Goal: Task Accomplishment & Management: Manage account settings

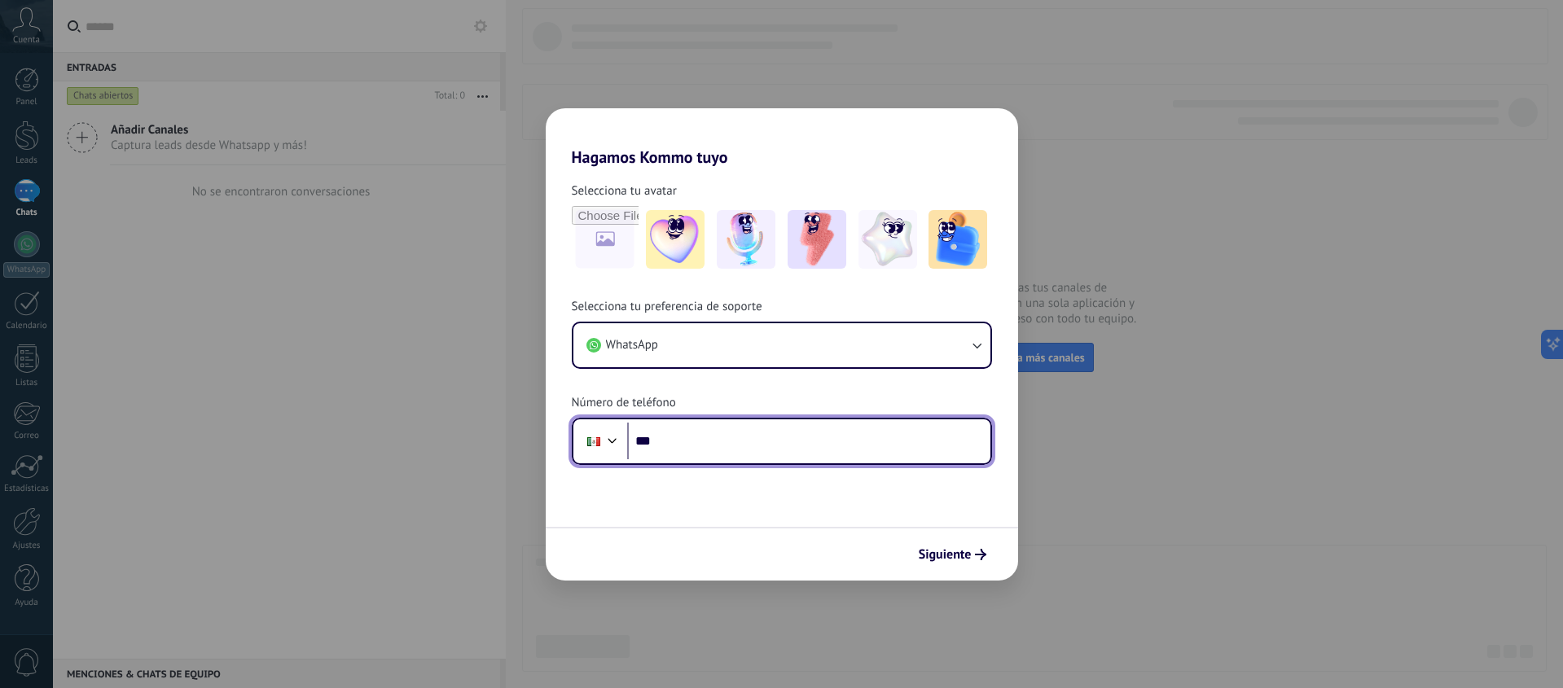
click at [719, 449] on input "***" at bounding box center [808, 441] width 363 height 37
type input "**********"
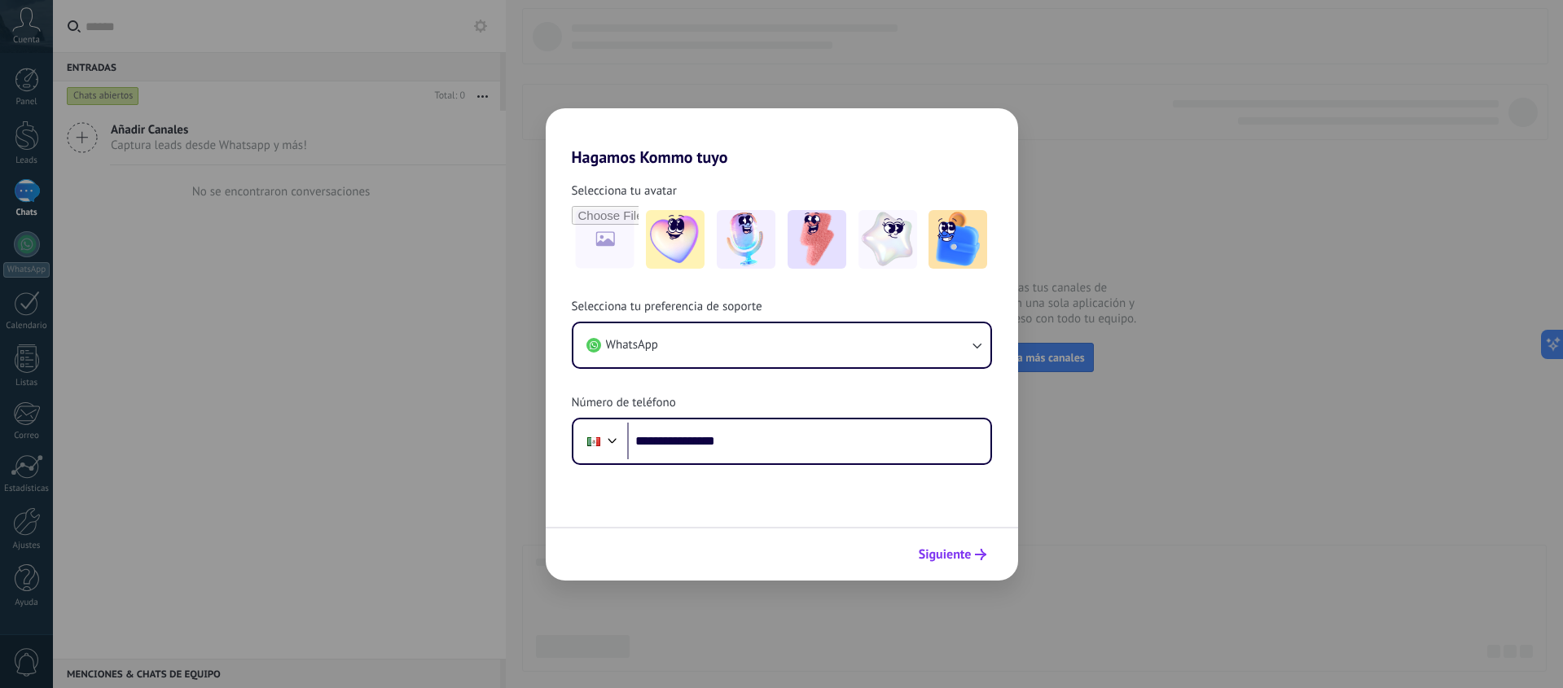
click at [947, 557] on span "Siguiente" at bounding box center [945, 554] width 53 height 11
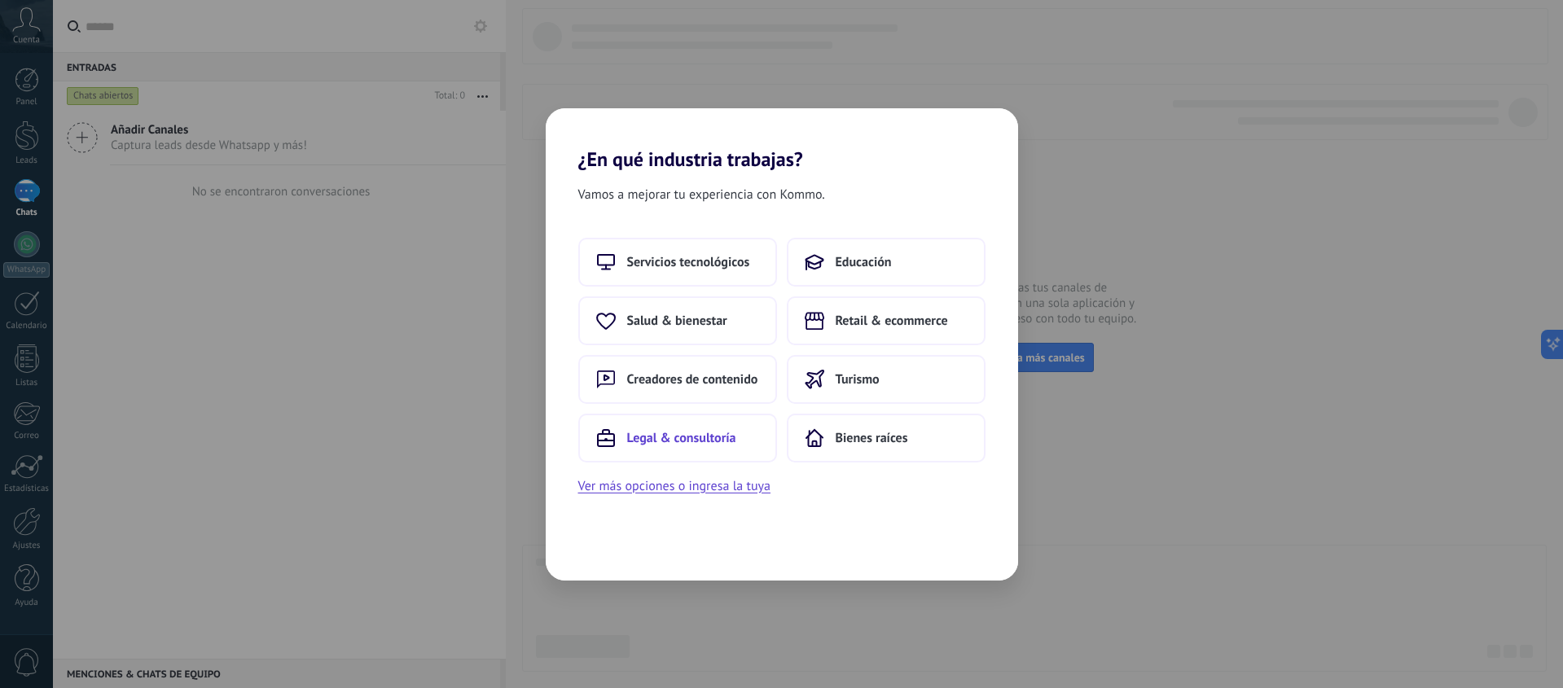
click at [702, 431] on span "Legal & consultoría" at bounding box center [681, 438] width 109 height 16
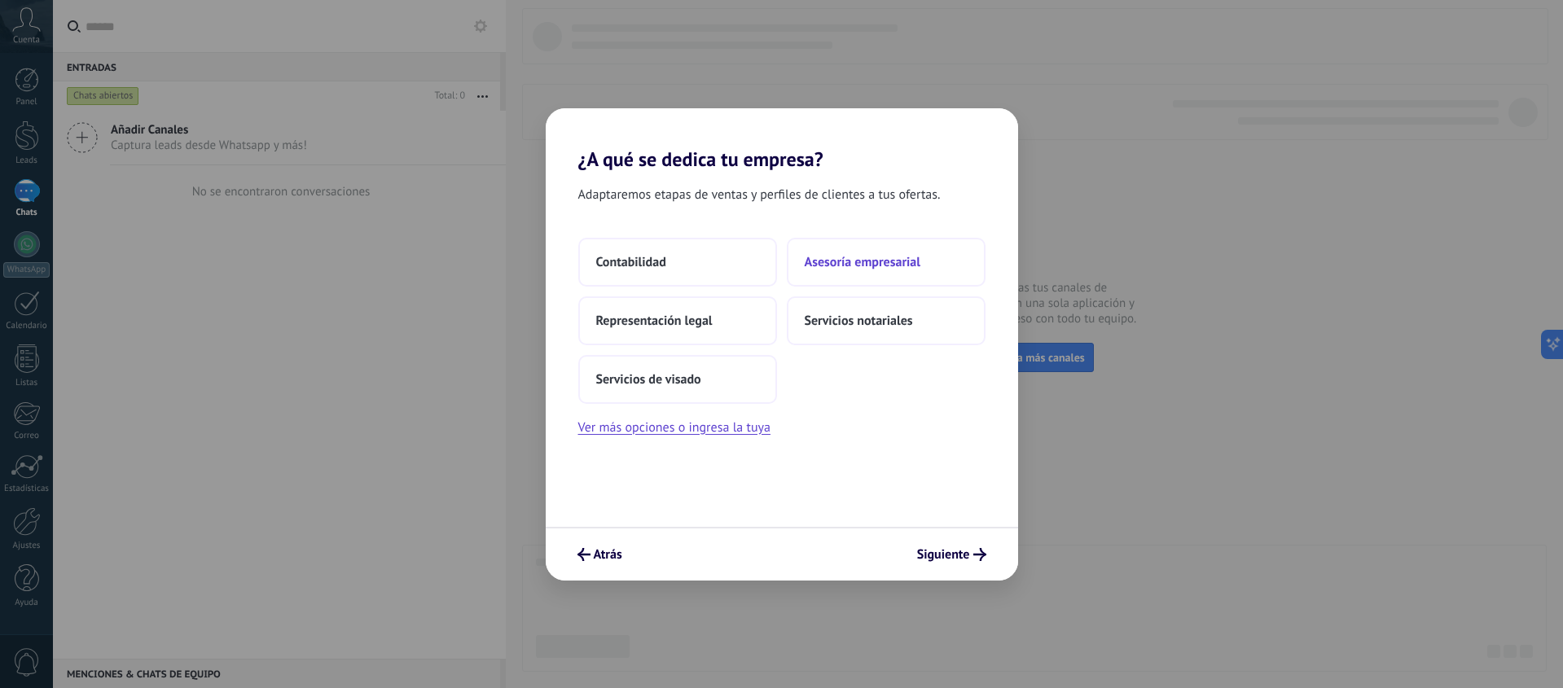
click at [822, 264] on span "Asesoría empresarial" at bounding box center [863, 262] width 116 height 16
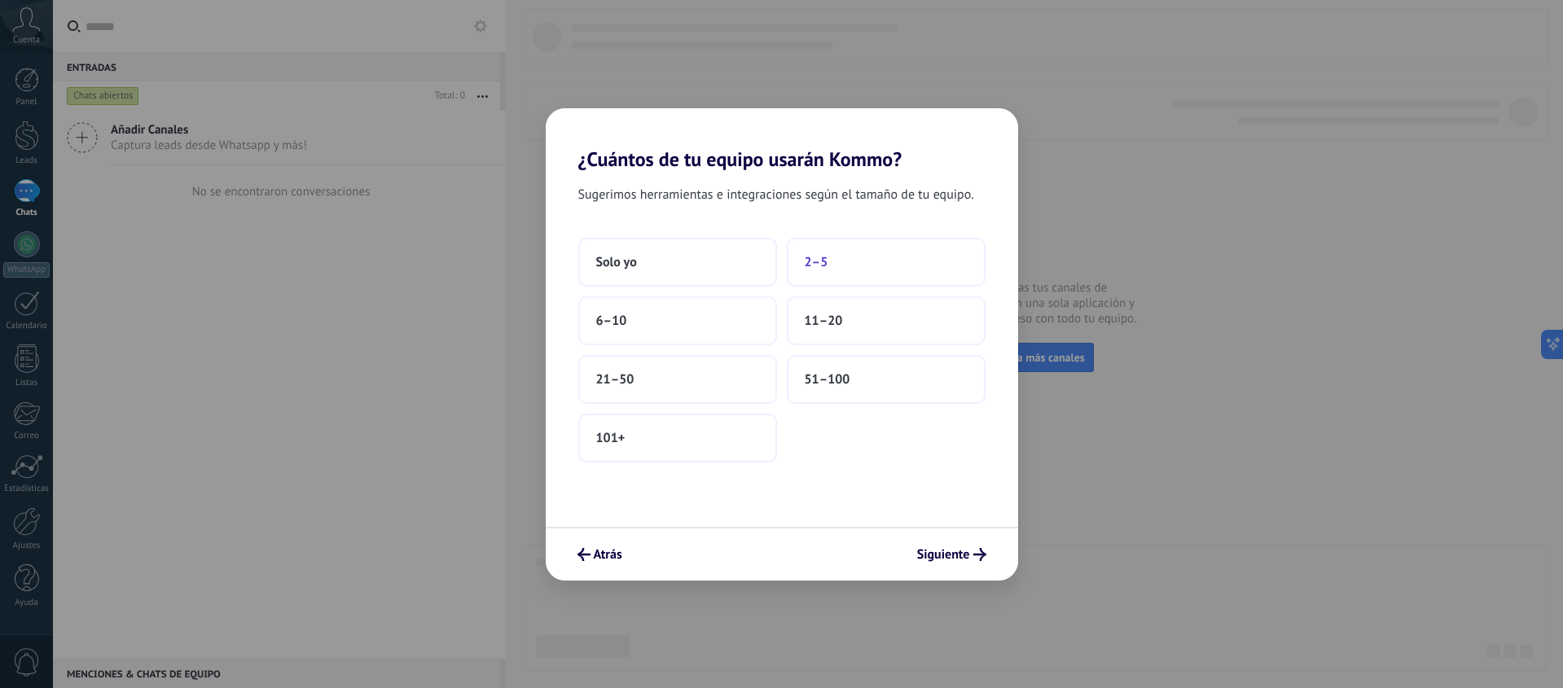
click at [816, 265] on span "2–5" at bounding box center [817, 262] width 24 height 16
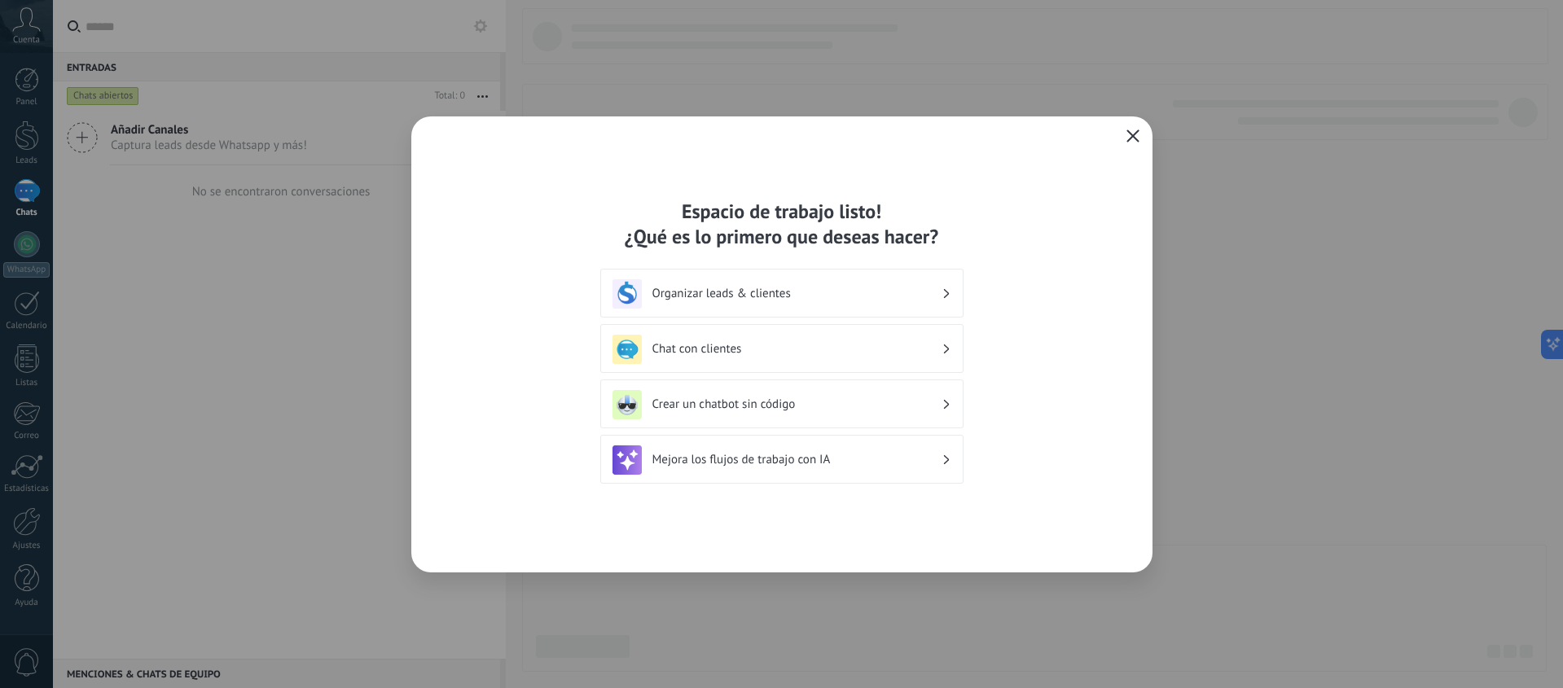
click at [808, 288] on h3 "Organizar leads & clientes" at bounding box center [796, 293] width 289 height 15
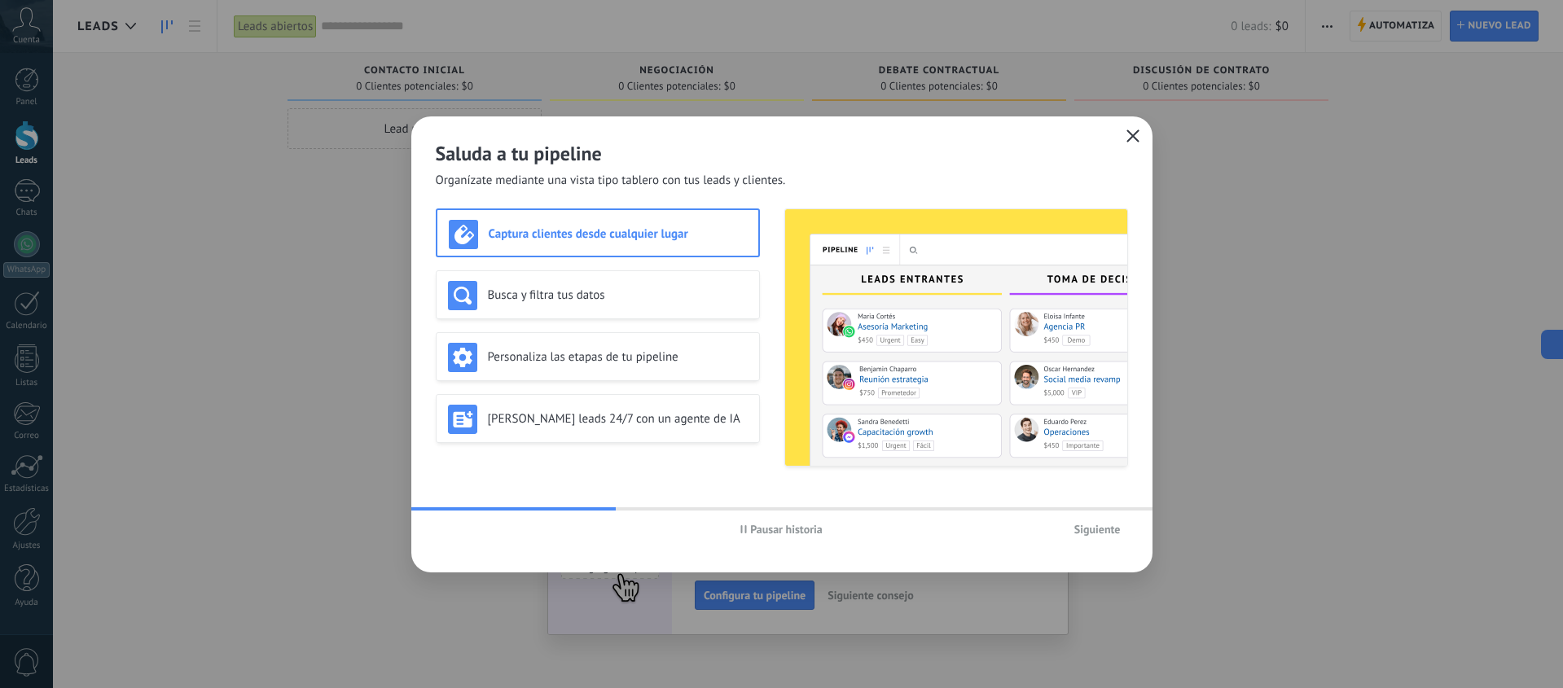
click at [1095, 537] on button "Siguiente" at bounding box center [1097, 529] width 61 height 24
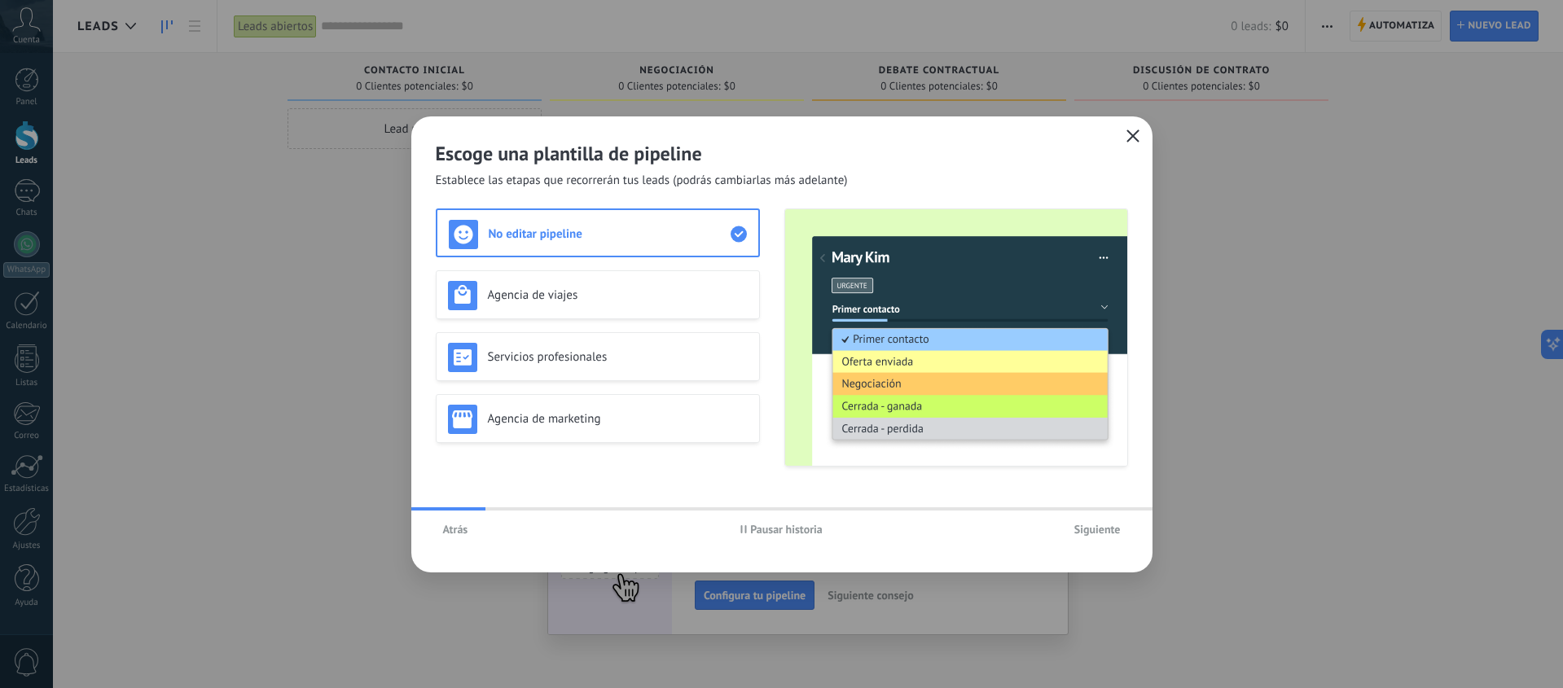
click at [1095, 532] on span "Siguiente" at bounding box center [1097, 529] width 46 height 11
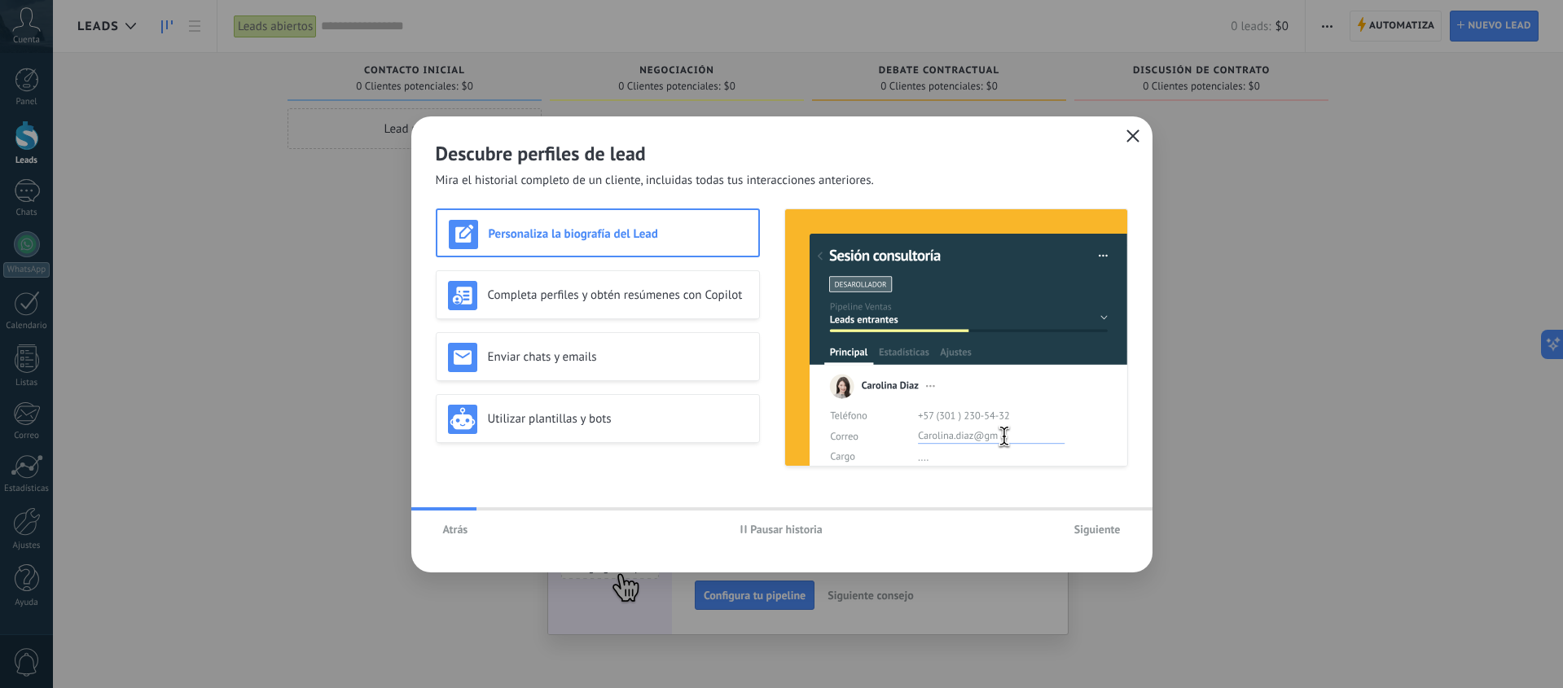
click at [1095, 532] on span "Siguiente" at bounding box center [1097, 529] width 46 height 11
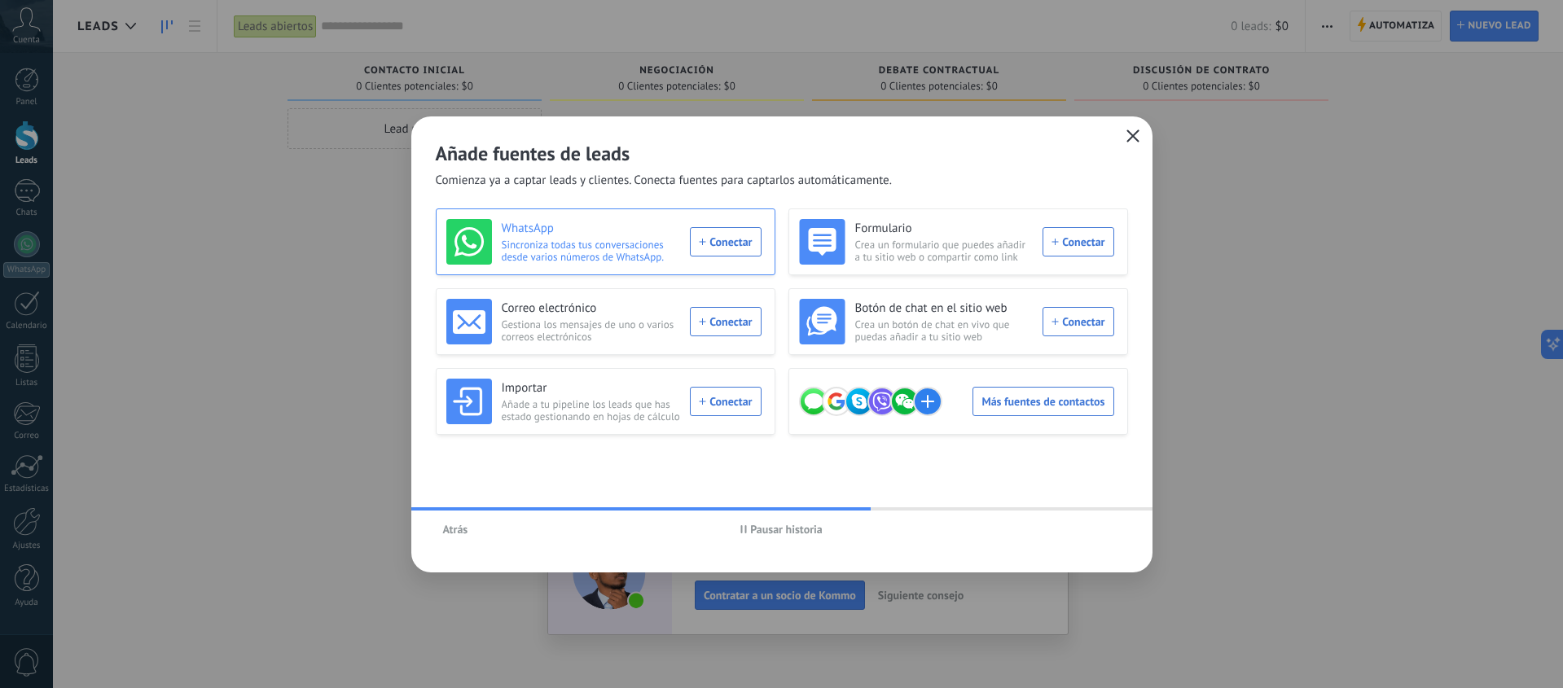
click at [727, 234] on div "WhatsApp Sincroniza todas tus conversaciones desde varios números de WhatsApp. …" at bounding box center [603, 242] width 315 height 46
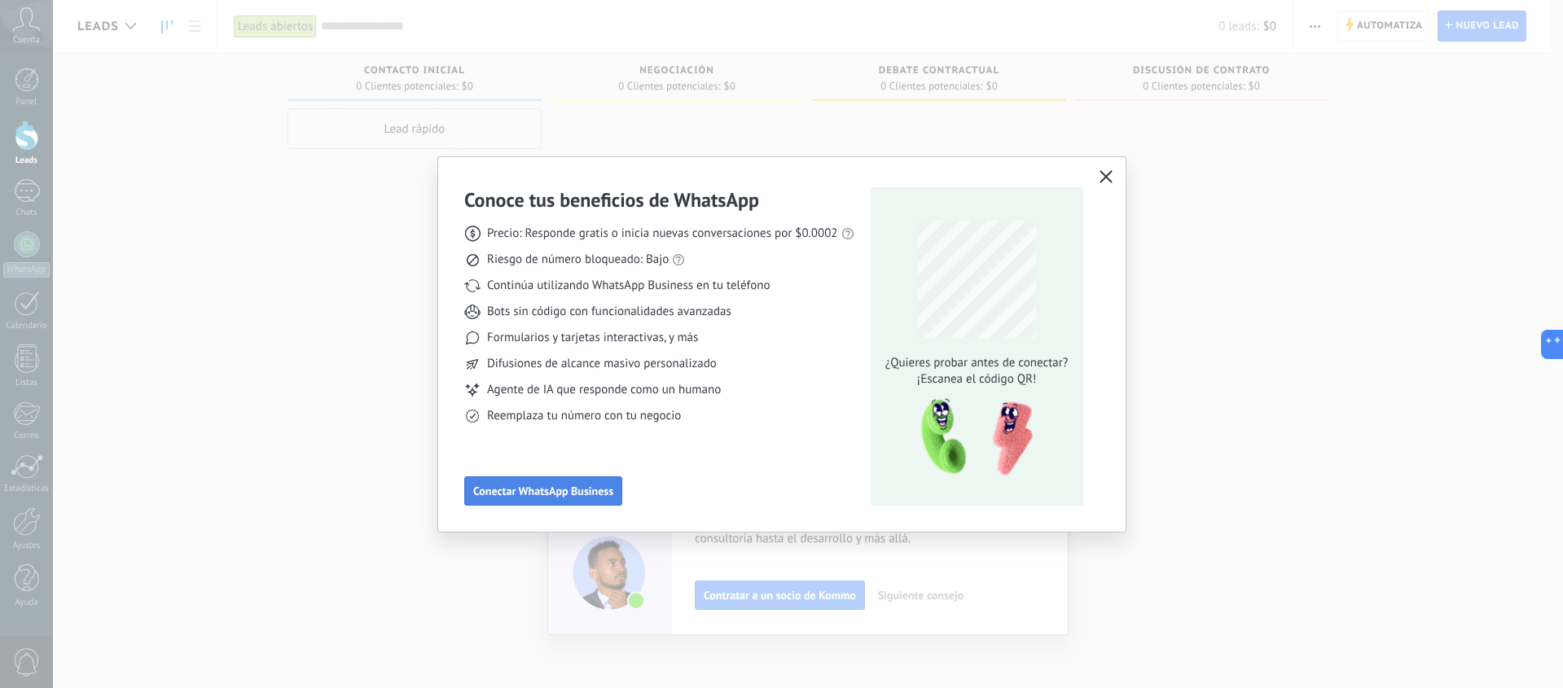
click at [569, 498] on button "Conectar WhatsApp Business" at bounding box center [543, 490] width 158 height 29
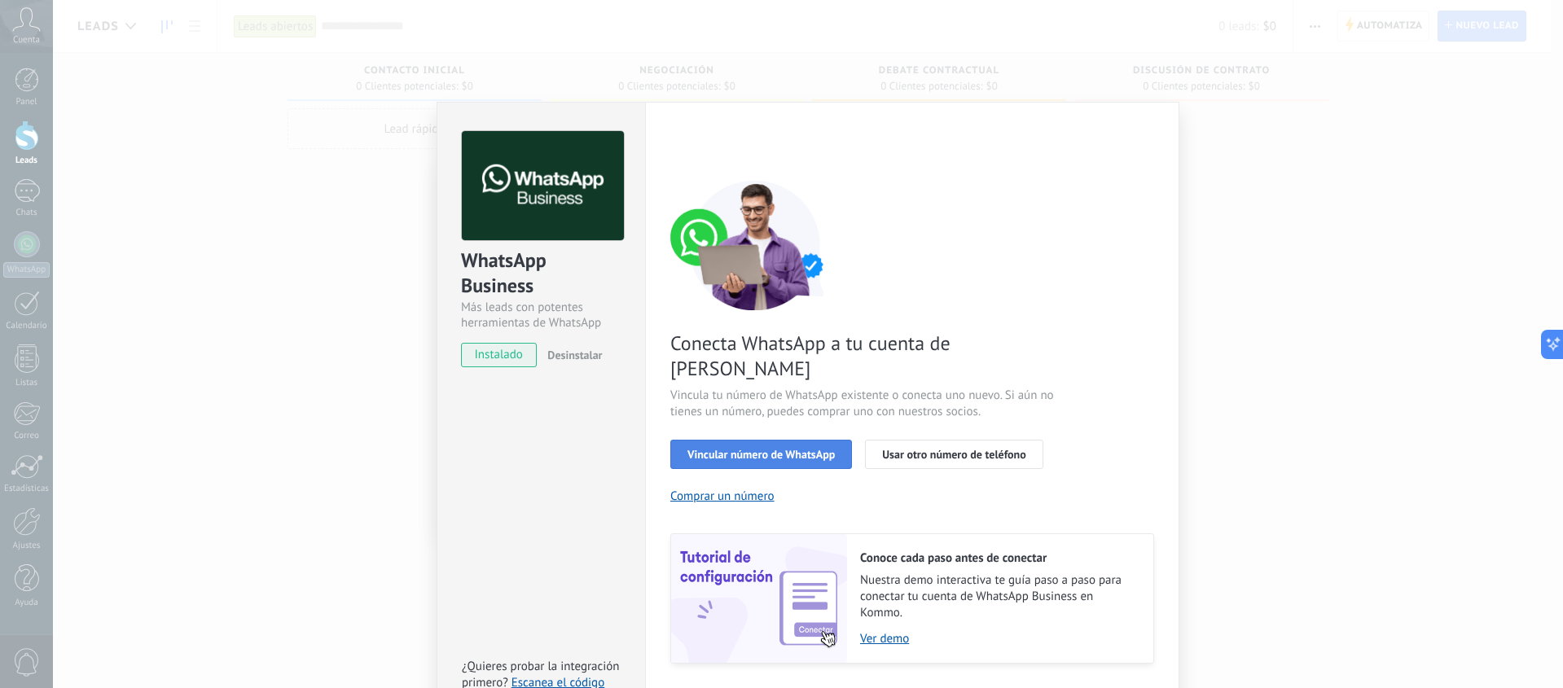
click at [735, 449] on span "Vincular número de WhatsApp" at bounding box center [760, 454] width 147 height 11
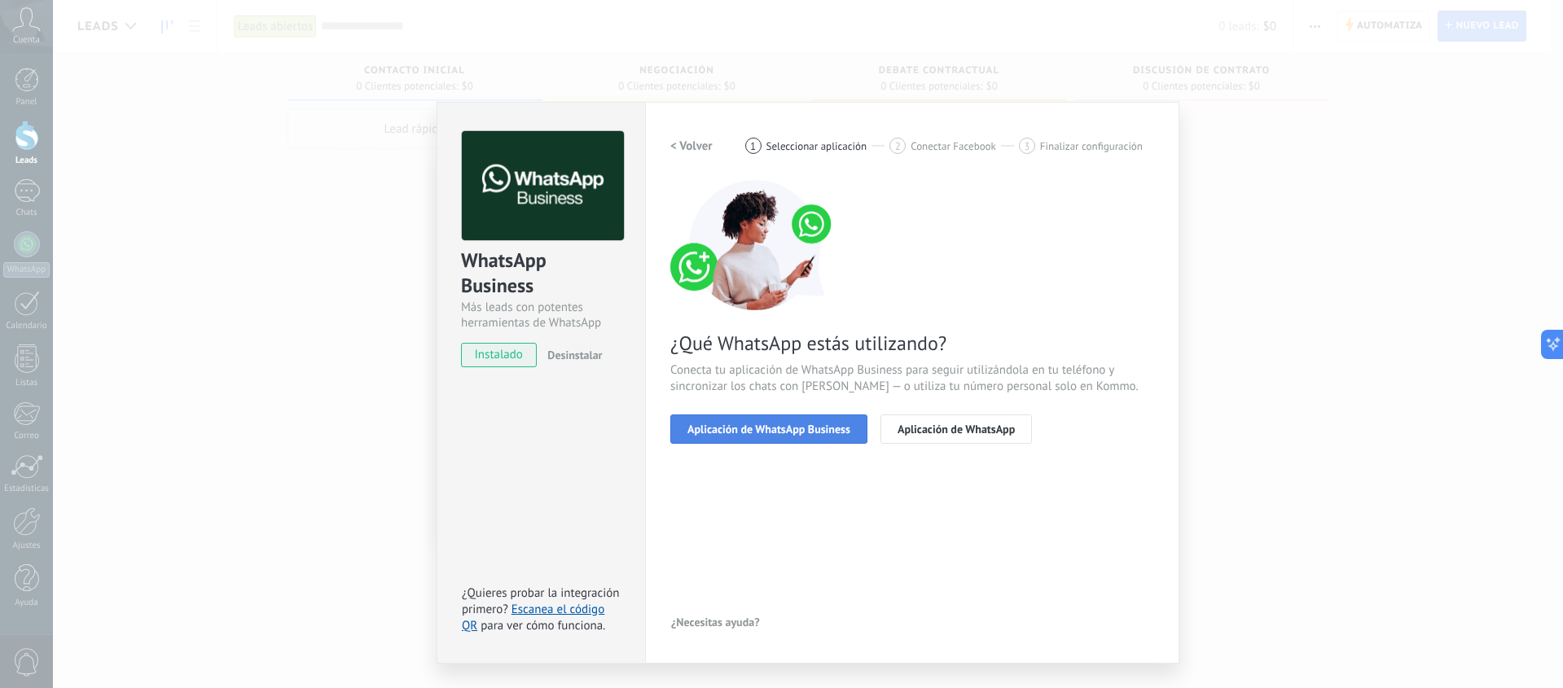
click at [821, 424] on span "Aplicación de WhatsApp Business" at bounding box center [768, 428] width 163 height 11
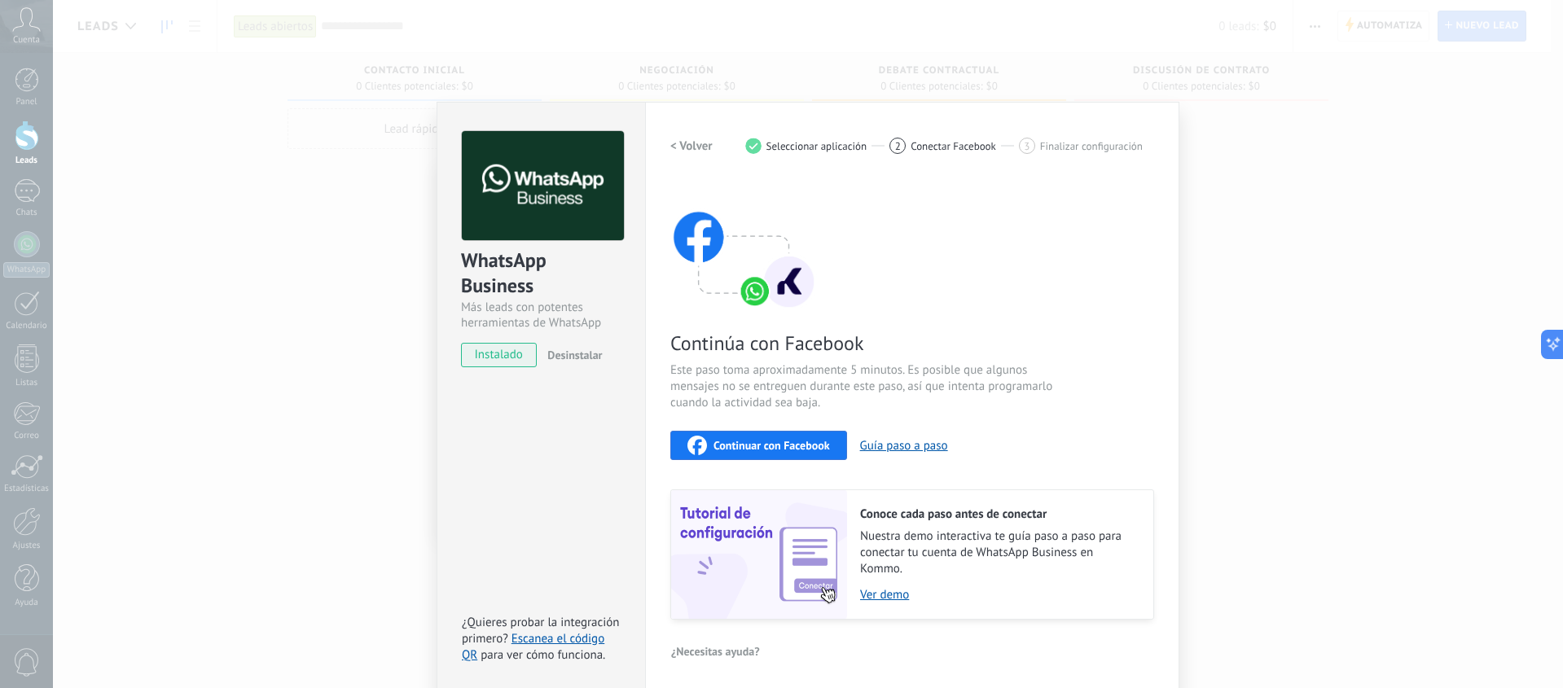
click at [775, 451] on span "Continuar con Facebook" at bounding box center [771, 445] width 116 height 11
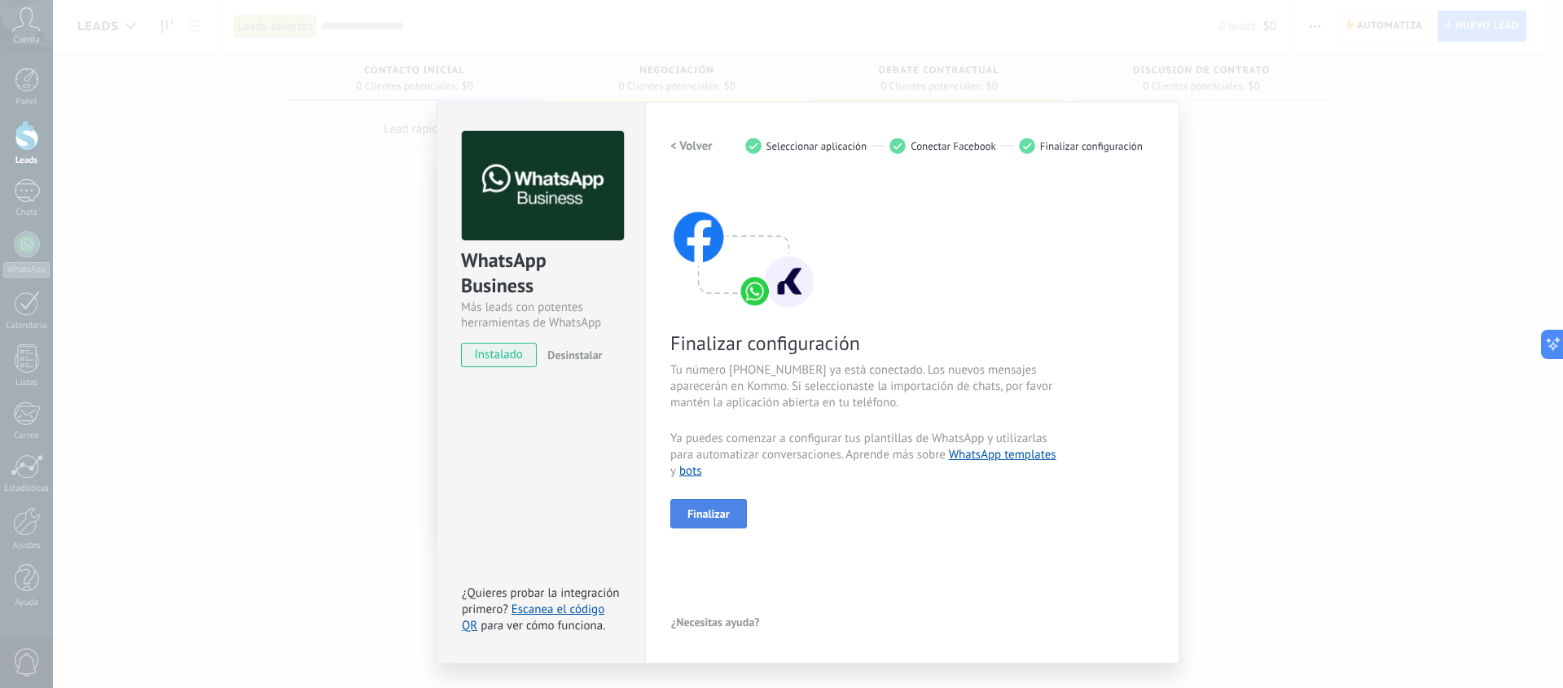
click at [730, 516] on button "Finalizar" at bounding box center [708, 513] width 77 height 29
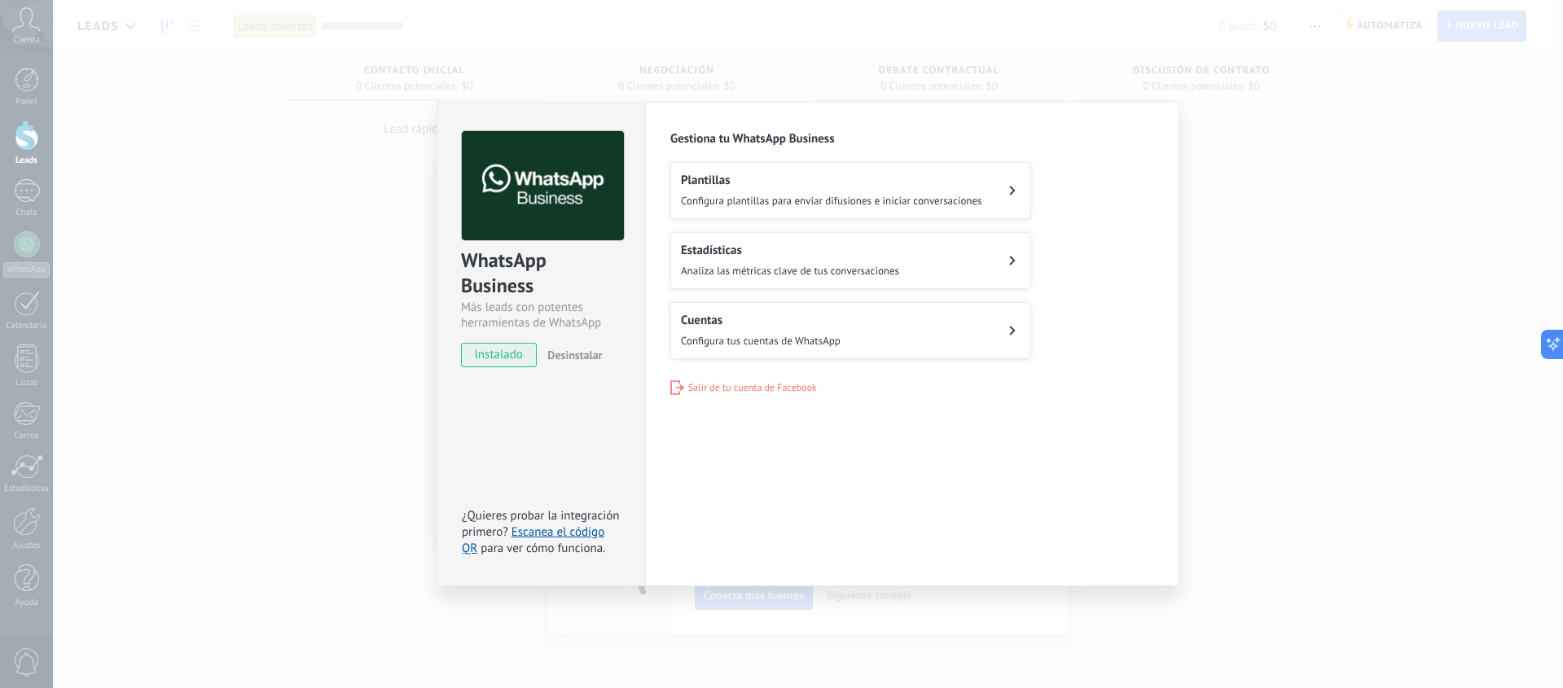
click at [922, 195] on span "Configura plantillas para enviar difusiones e iniciar conversaciones" at bounding box center [831, 201] width 301 height 14
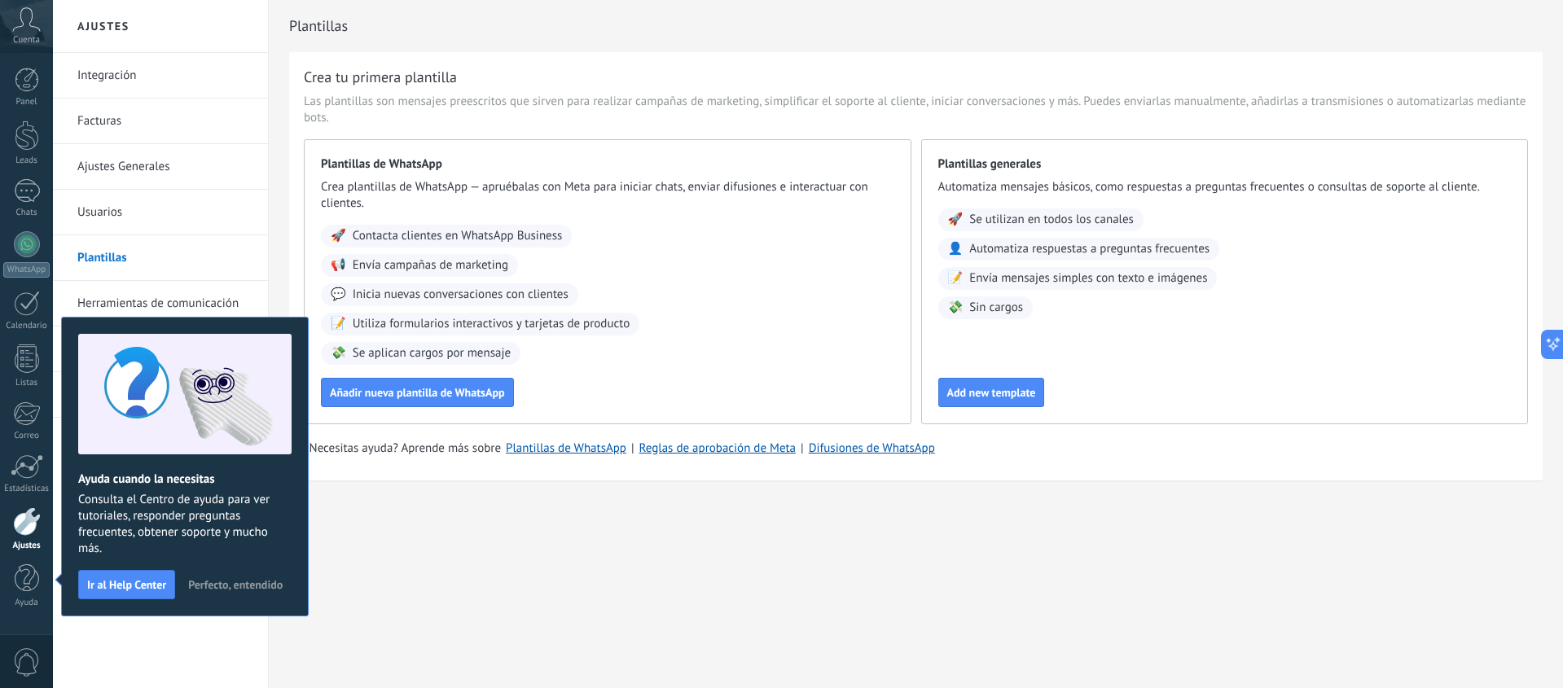
click at [227, 588] on span "Perfecto, entendido" at bounding box center [235, 584] width 94 height 11
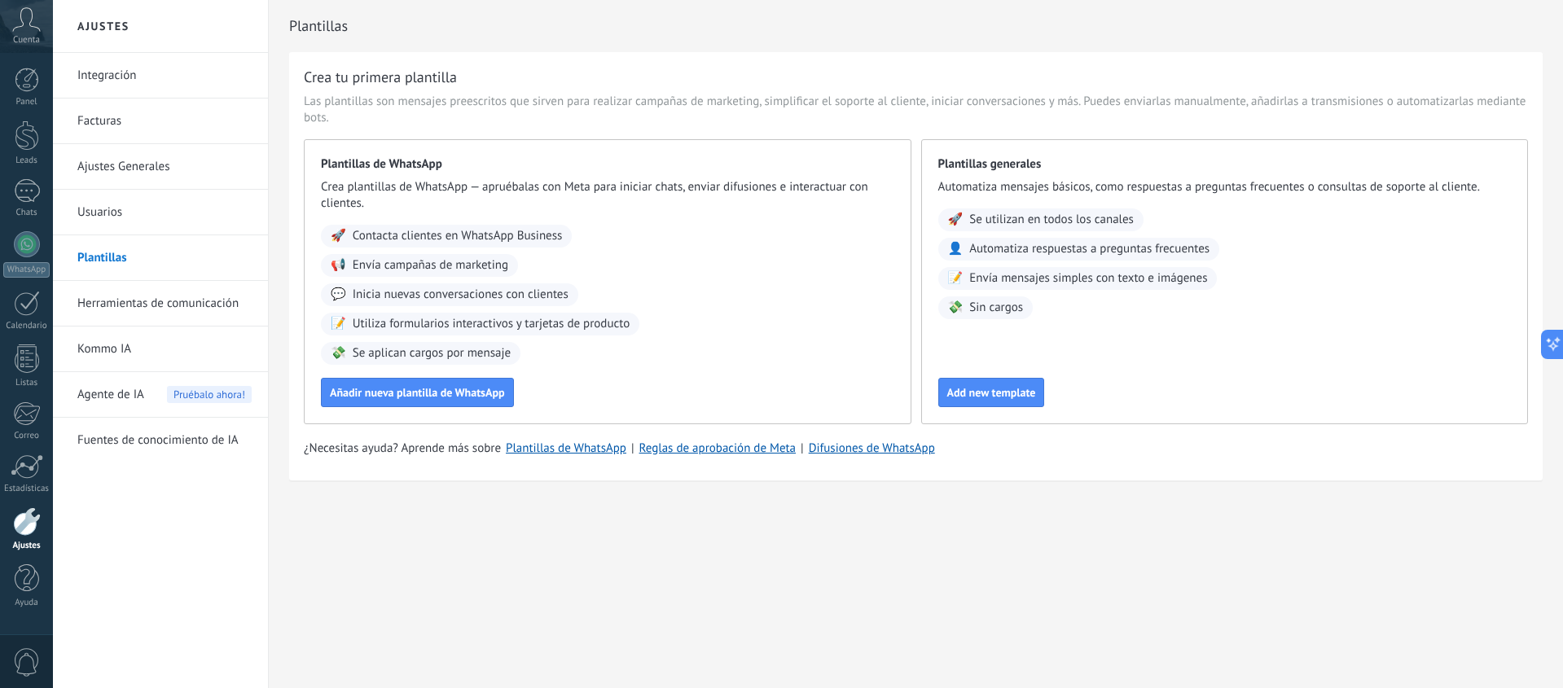
click at [415, 236] on span "Contacta clientes en WhatsApp Business" at bounding box center [458, 236] width 210 height 16
click at [384, 397] on span "Añadir nueva plantilla de WhatsApp" at bounding box center [417, 392] width 175 height 11
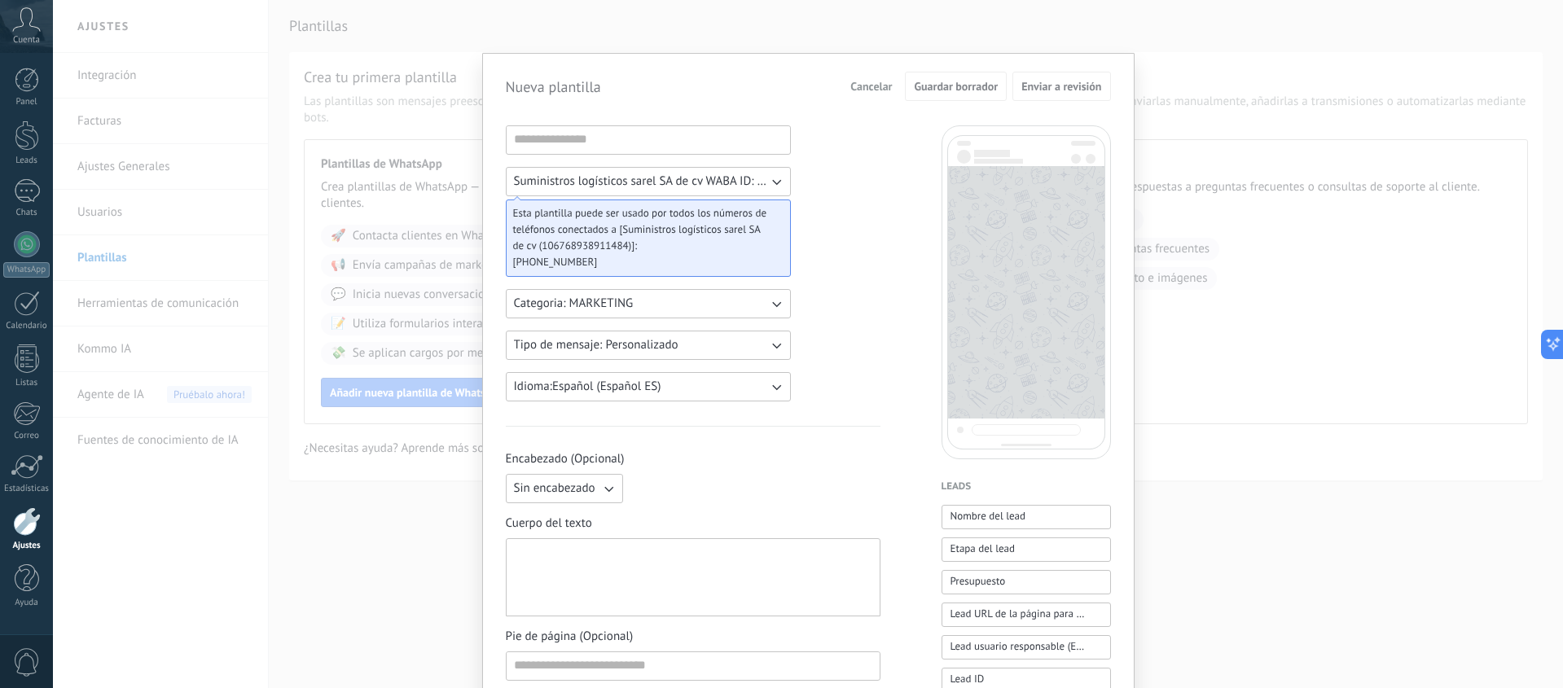
click at [745, 182] on span "Suministros logísticos sarel SA de cv WABA ID: 106768938911484" at bounding box center [641, 181] width 254 height 16
click at [758, 182] on span "Suministros logísticos sarel SA de cv WABA ID: 106768938911484" at bounding box center [649, 181] width 271 height 16
click at [564, 135] on input at bounding box center [648, 139] width 283 height 26
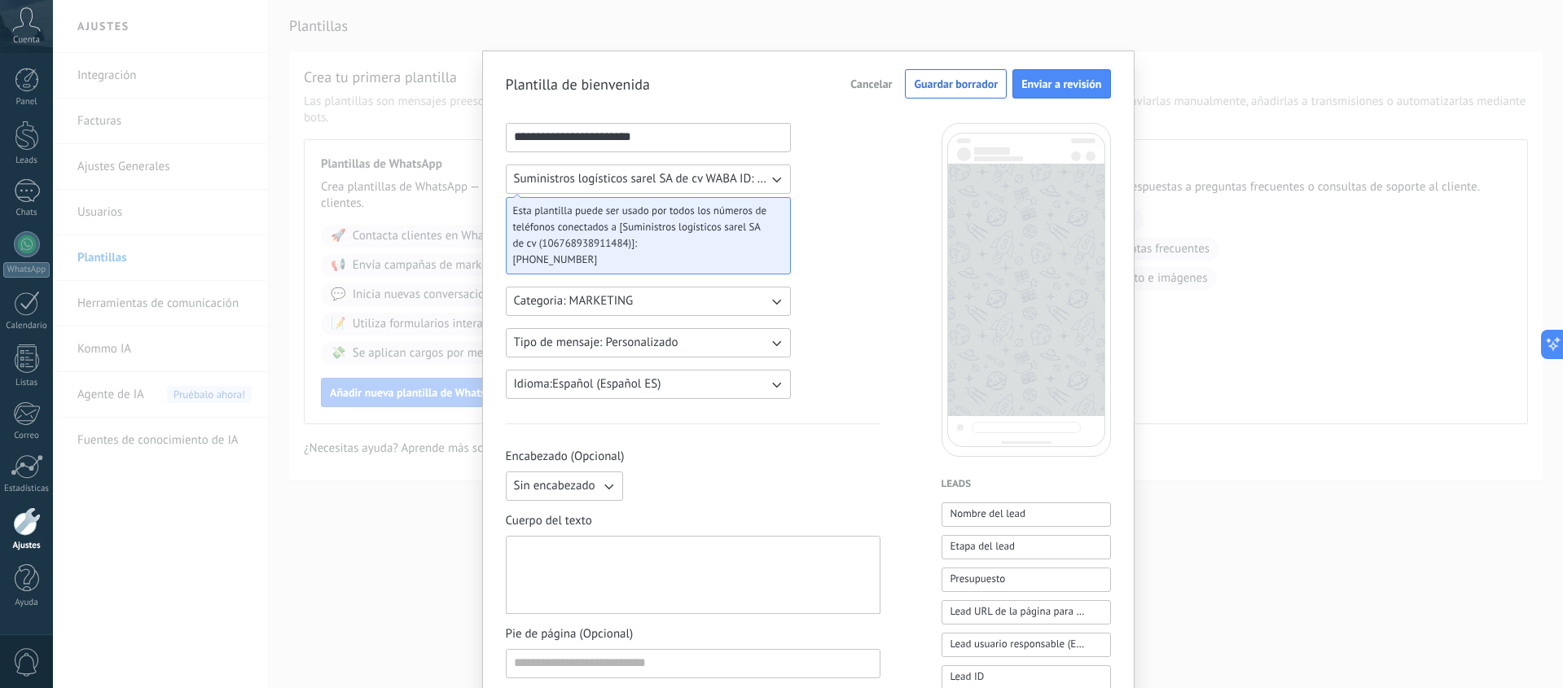
scroll to position [3, 0]
type input "**********"
click at [607, 489] on icon "button" at bounding box center [608, 485] width 16 height 16
click at [575, 503] on li "Texto" at bounding box center [559, 513] width 126 height 28
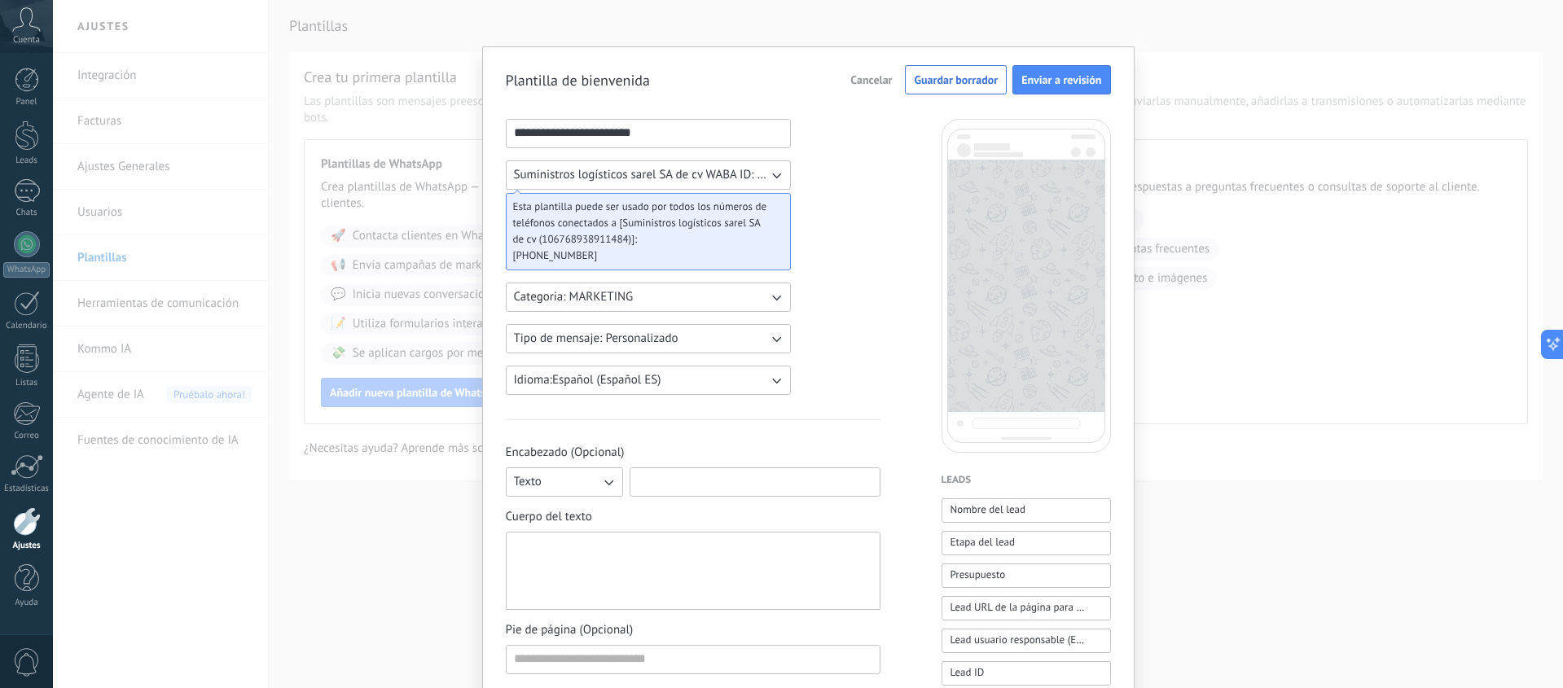
click at [739, 477] on input at bounding box center [754, 481] width 249 height 26
click at [533, 555] on div at bounding box center [693, 571] width 358 height 64
paste div
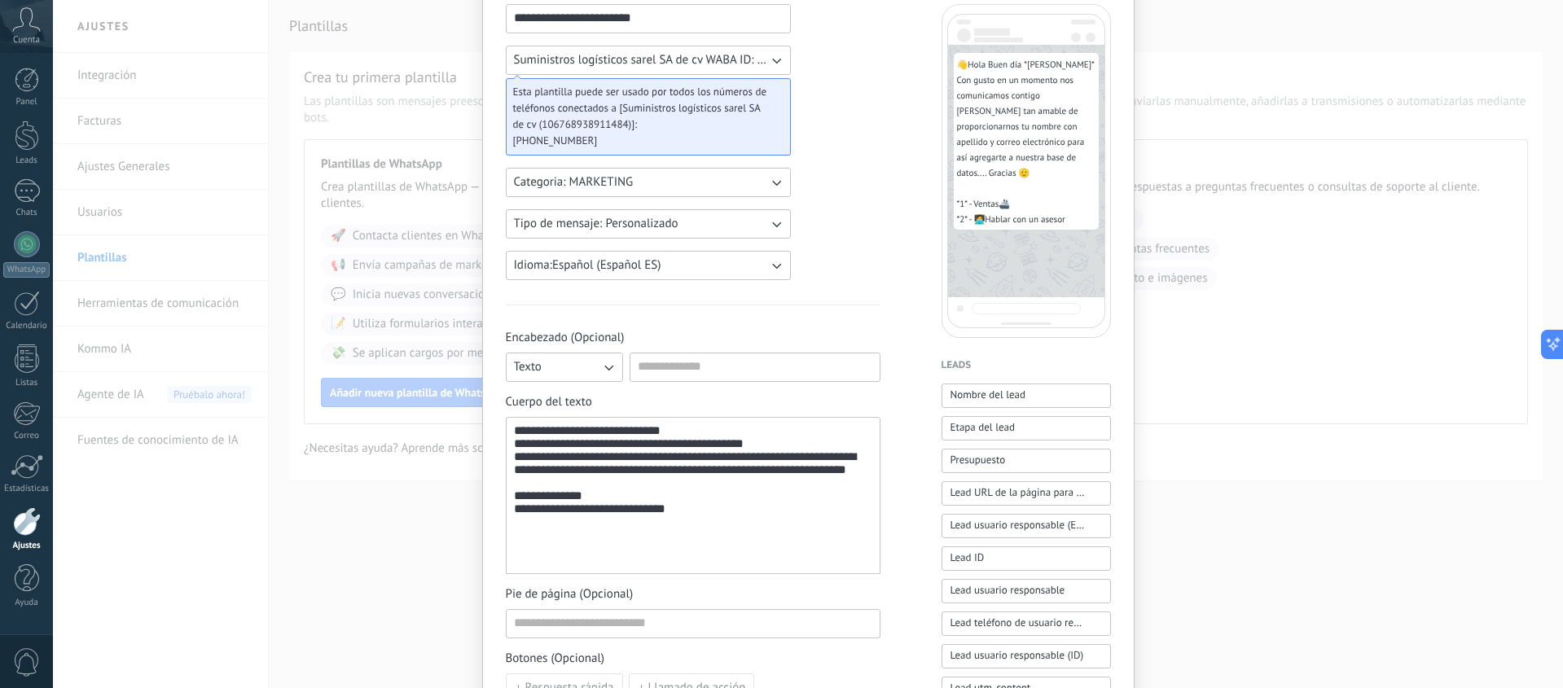
scroll to position [127, 0]
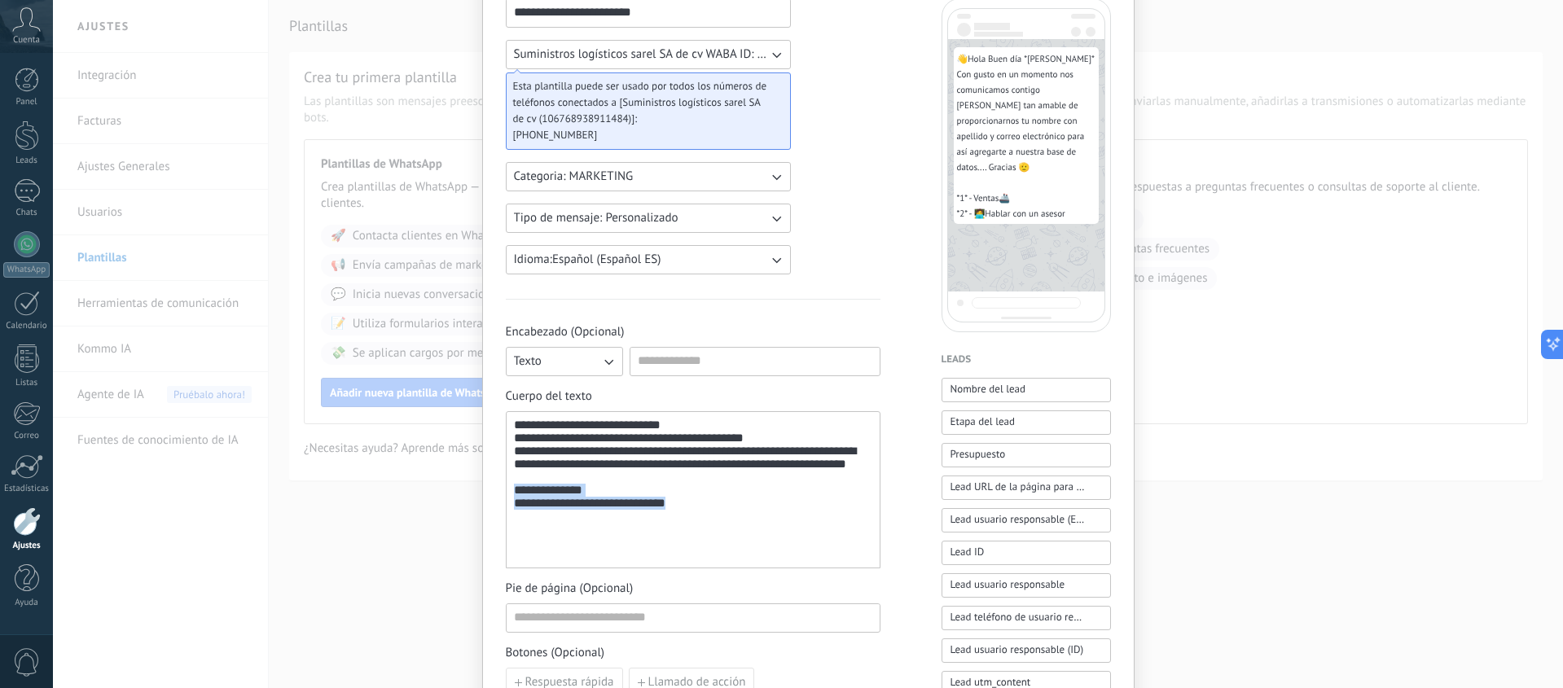
drag, startPoint x: 664, startPoint y: 552, endPoint x: 507, endPoint y: 528, distance: 159.1
click at [507, 528] on div "**********" at bounding box center [693, 489] width 375 height 157
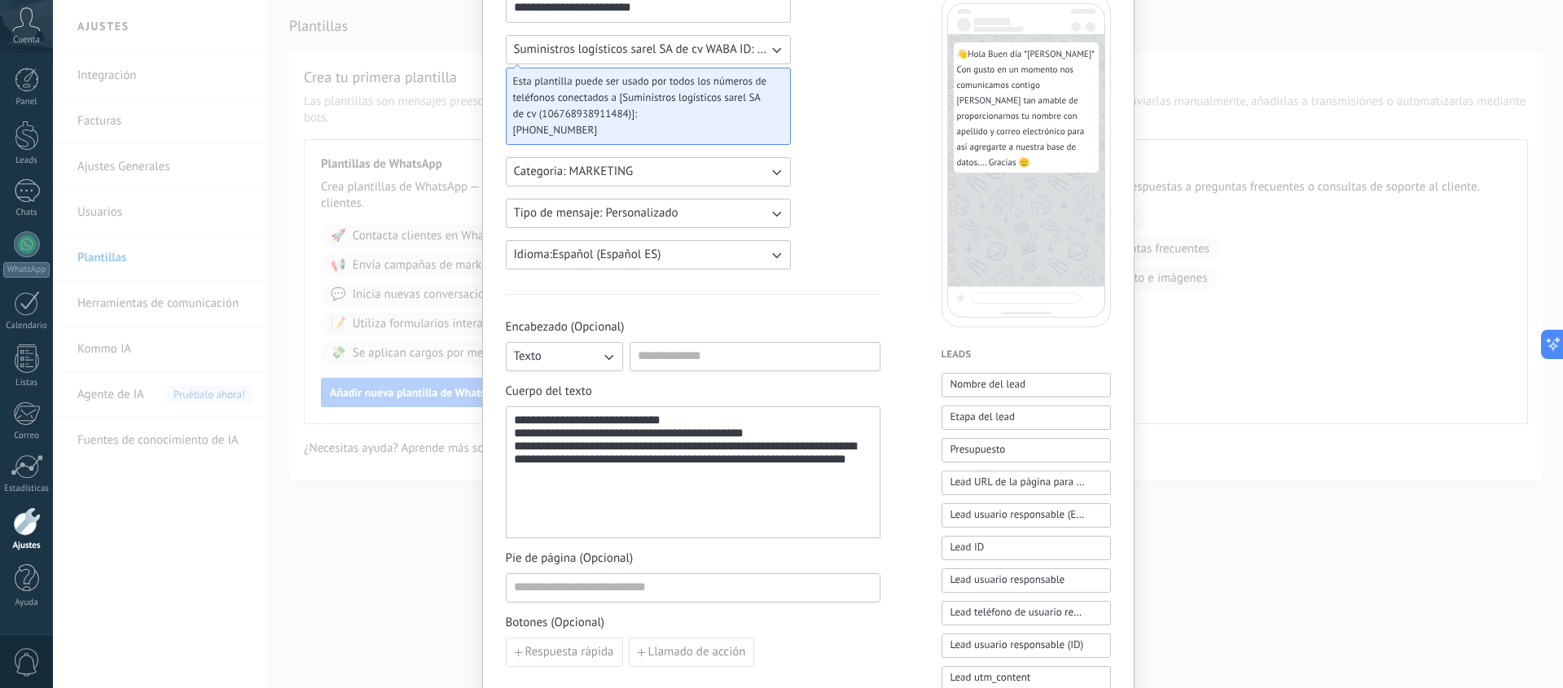
scroll to position [134, 0]
click at [628, 578] on input at bounding box center [693, 585] width 373 height 26
type input "*"
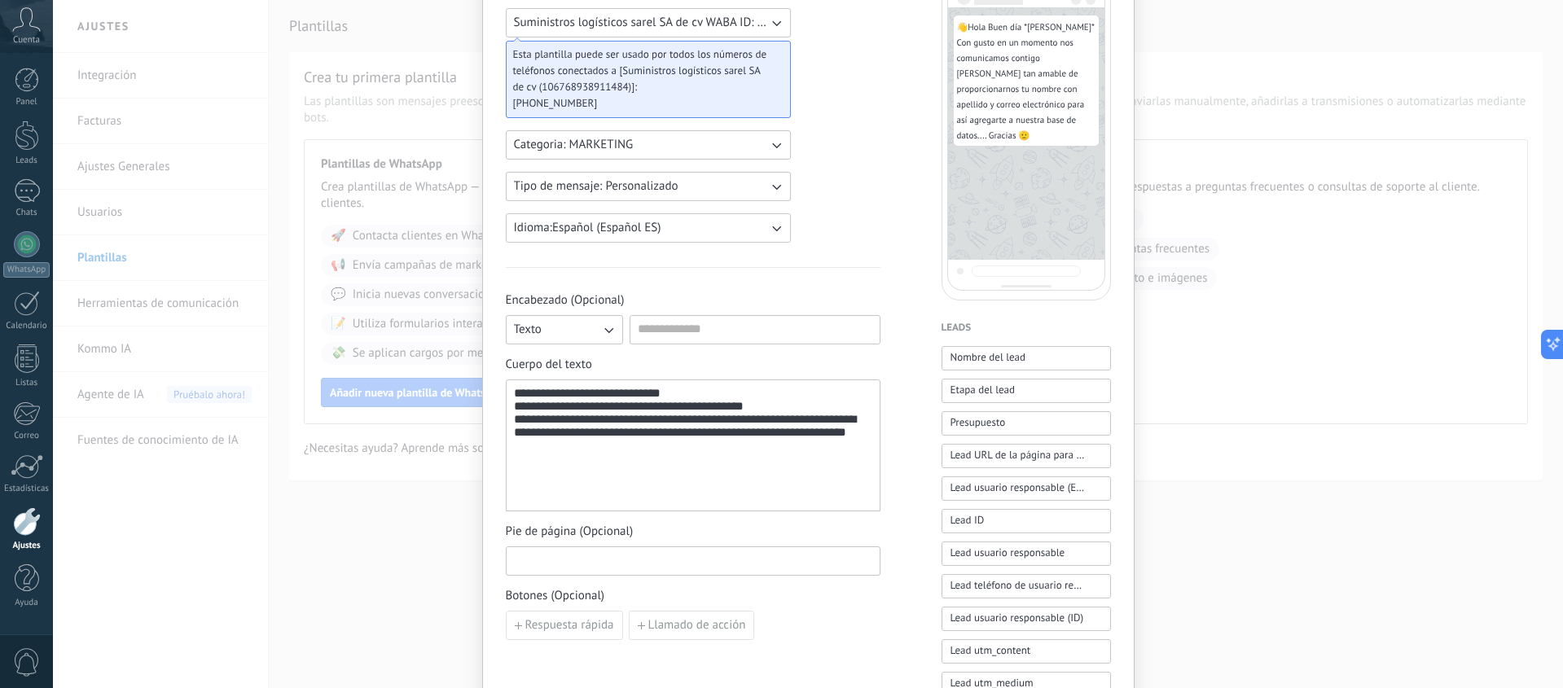
scroll to position [193, 0]
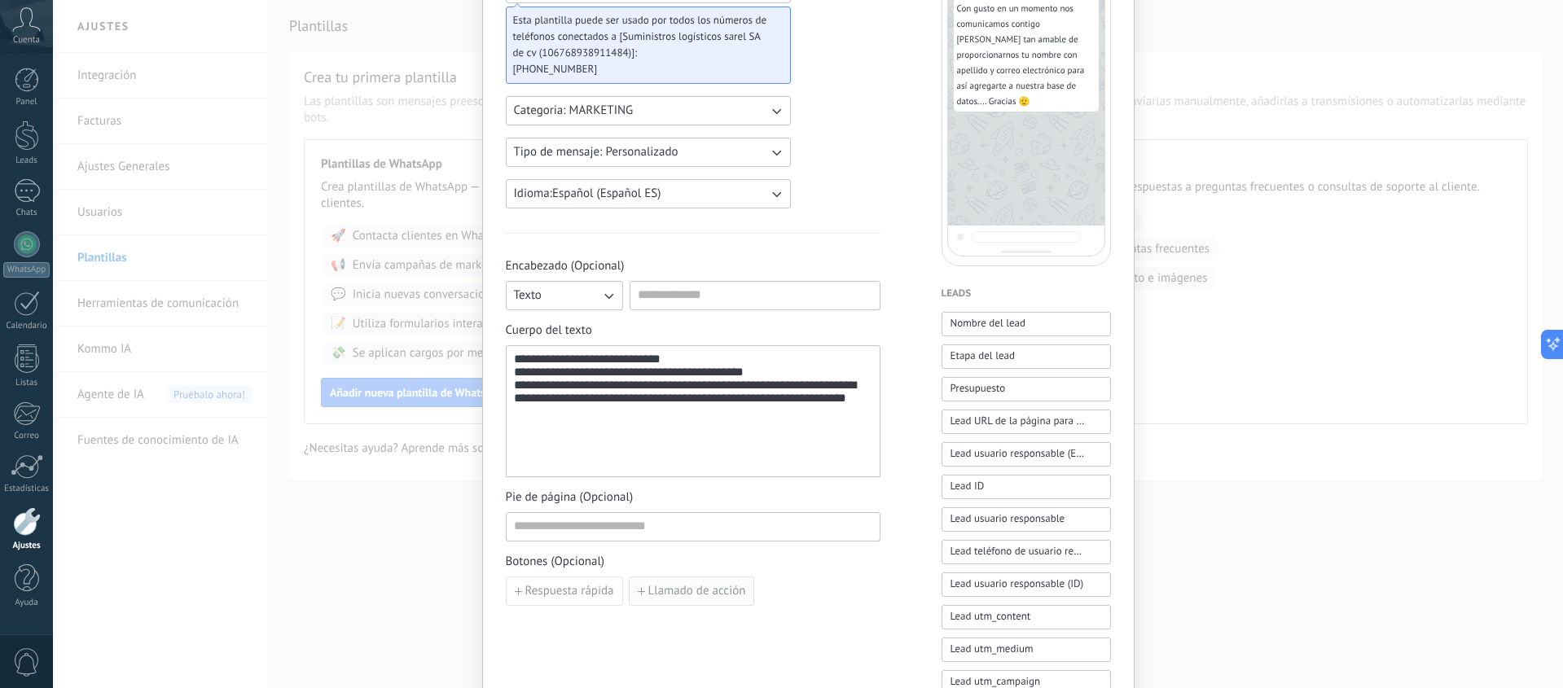
click at [656, 592] on span "Llamado de acción" at bounding box center [697, 591] width 98 height 11
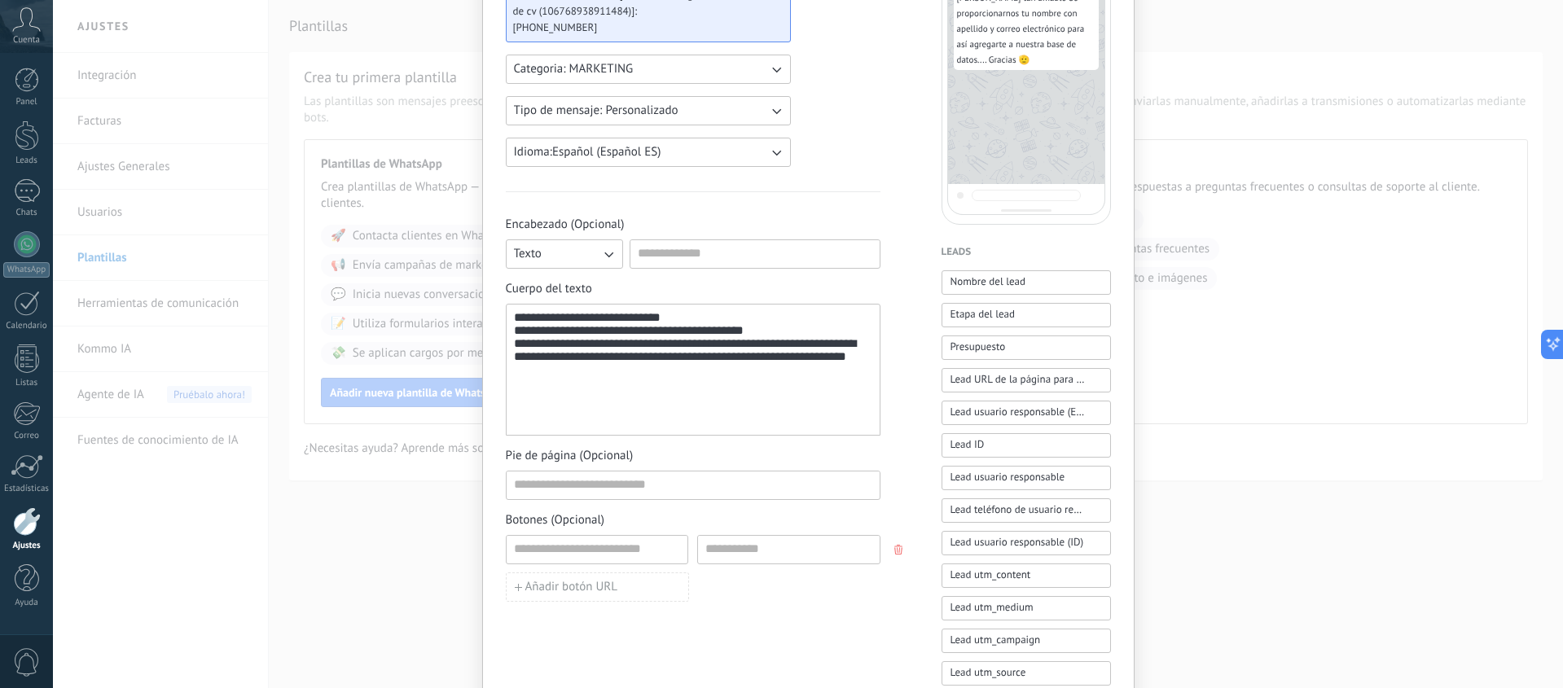
scroll to position [0, 0]
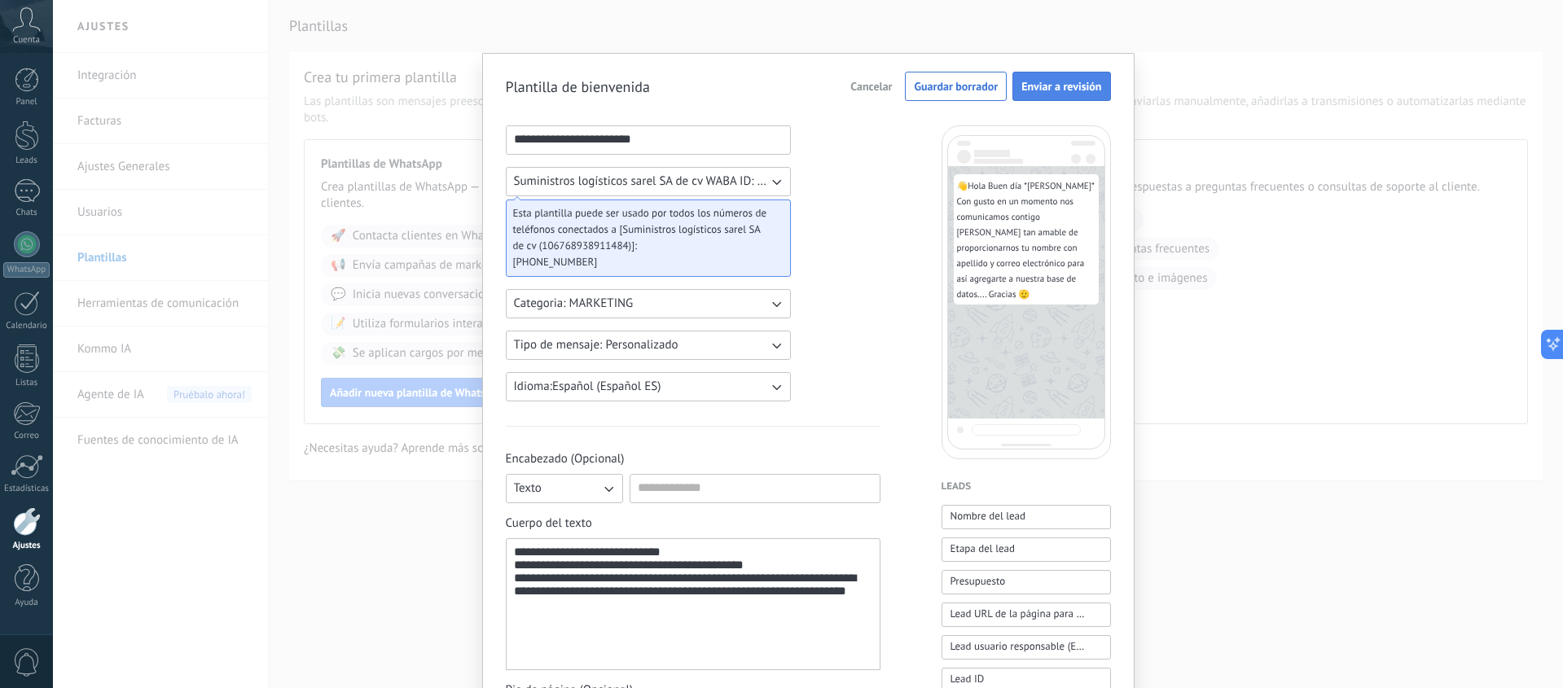
click at [1035, 92] on span "Enviar a revisión" at bounding box center [1061, 86] width 80 height 11
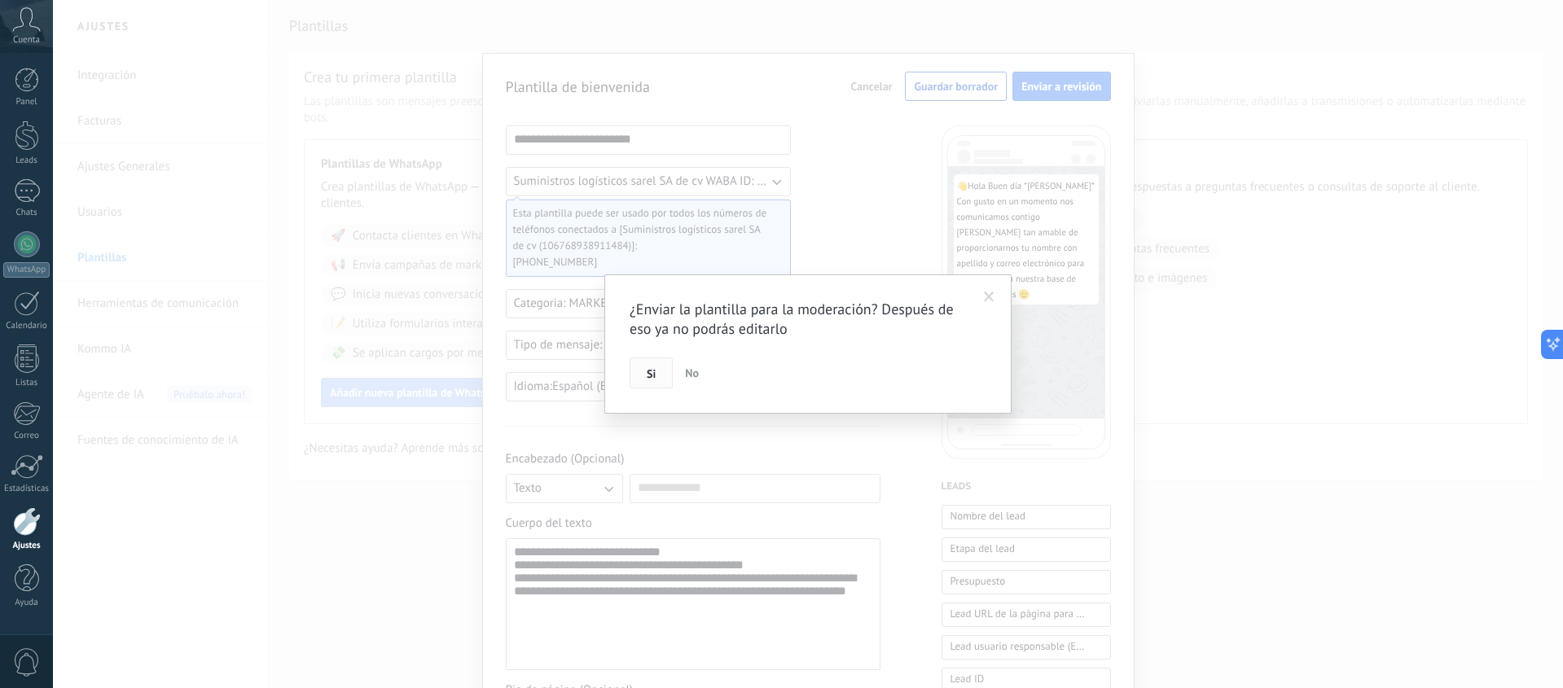
click at [647, 375] on span "Si" at bounding box center [651, 373] width 9 height 11
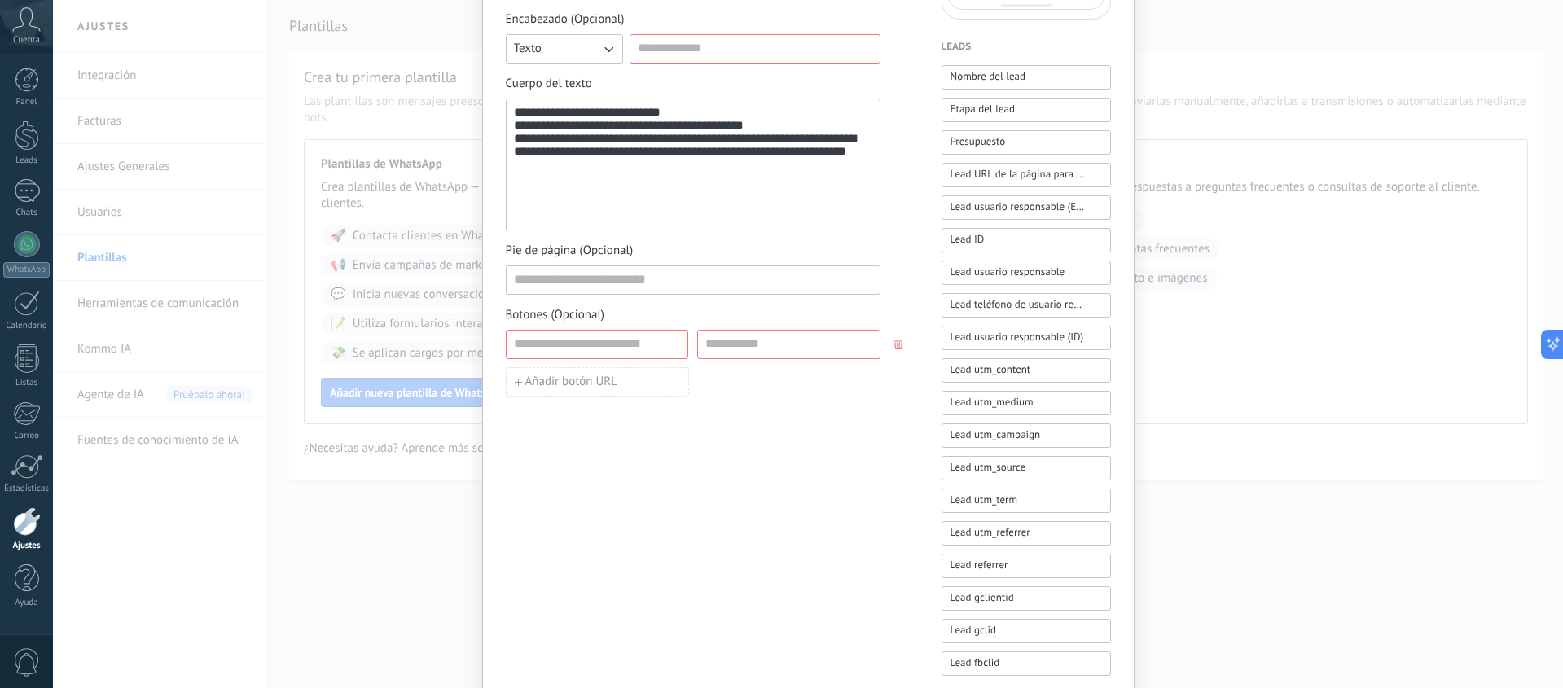
click at [887, 345] on div "**********" at bounding box center [808, 236] width 605 height 1100
click at [895, 343] on icon "button" at bounding box center [898, 345] width 8 height 10
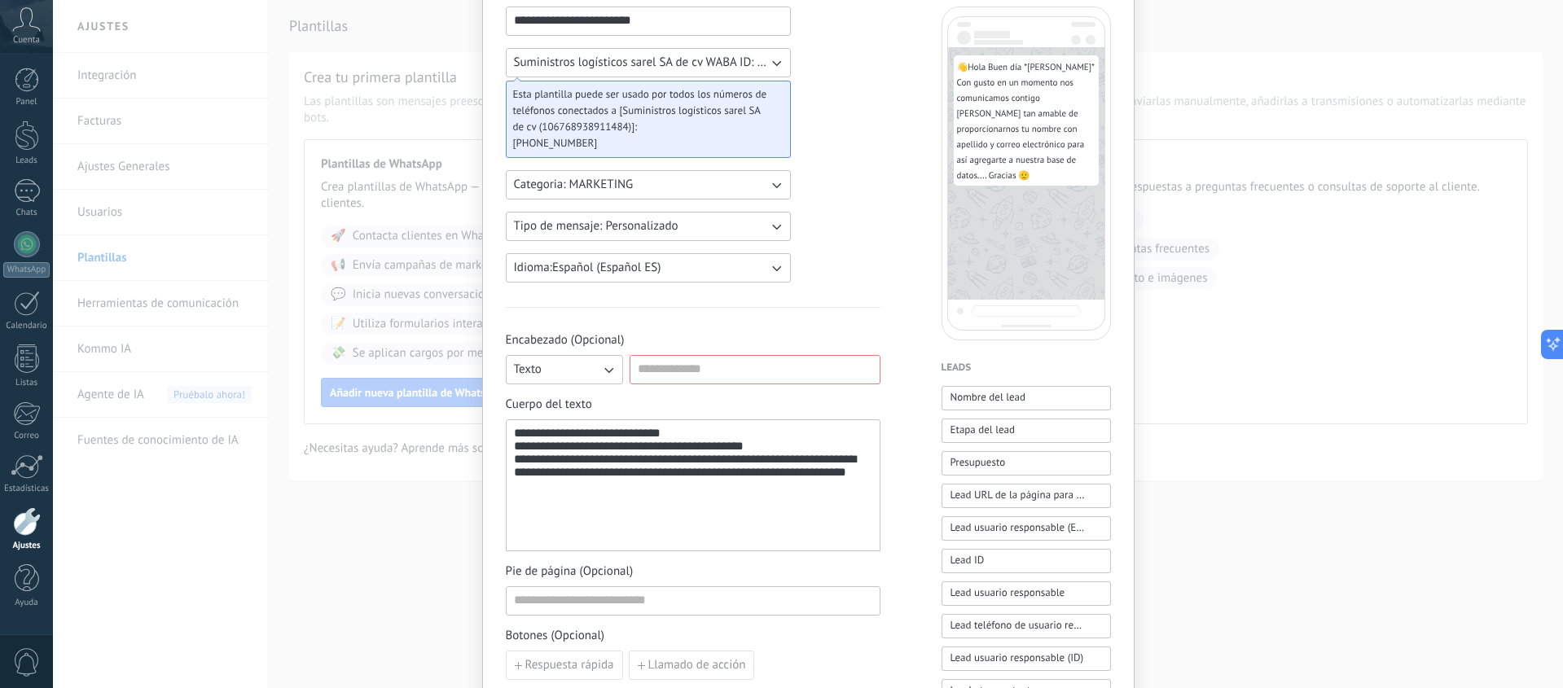
scroll to position [114, 0]
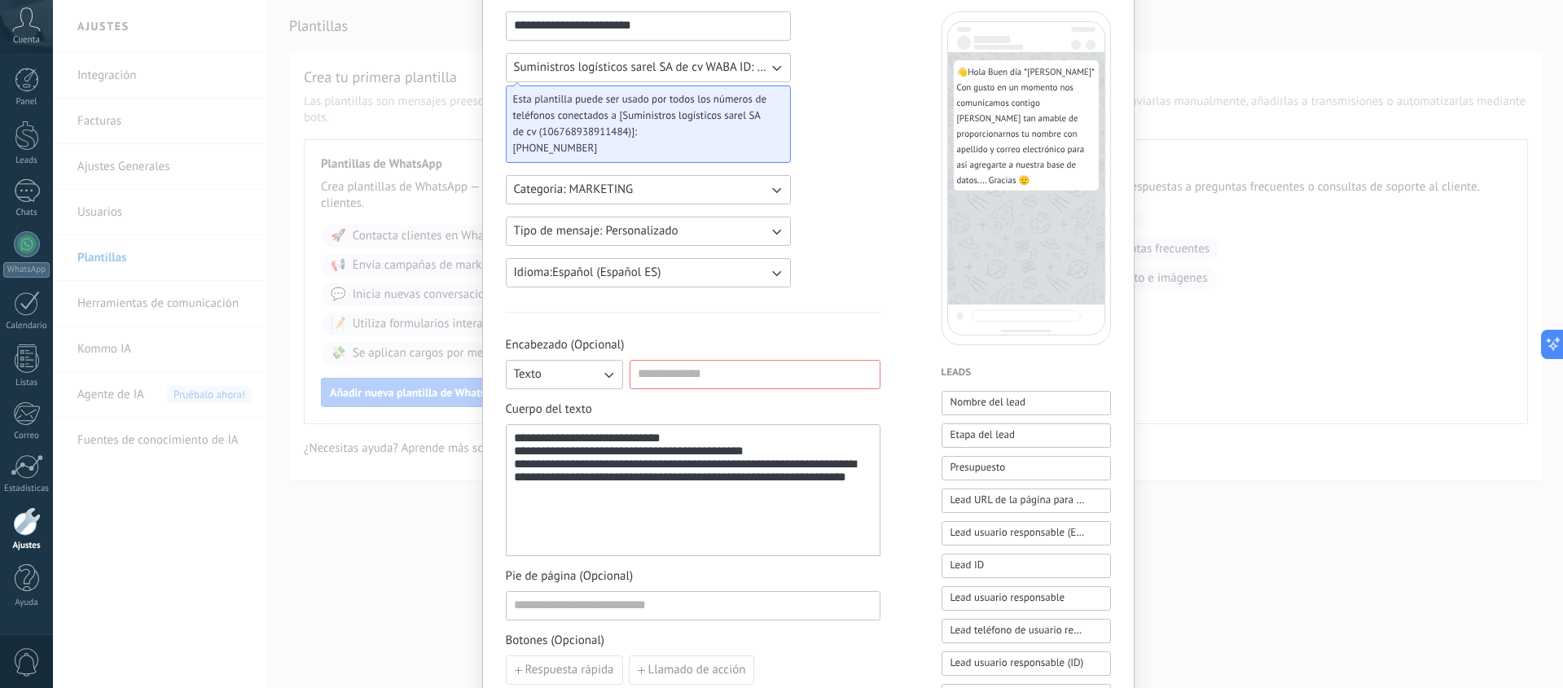
click at [779, 193] on icon "button" at bounding box center [776, 190] width 16 height 16
click at [840, 194] on div "**********" at bounding box center [693, 561] width 375 height 1100
click at [771, 229] on icon "button" at bounding box center [776, 231] width 16 height 16
click at [840, 230] on div "**********" at bounding box center [693, 561] width 375 height 1100
click at [680, 443] on div "**********" at bounding box center [693, 491] width 358 height 118
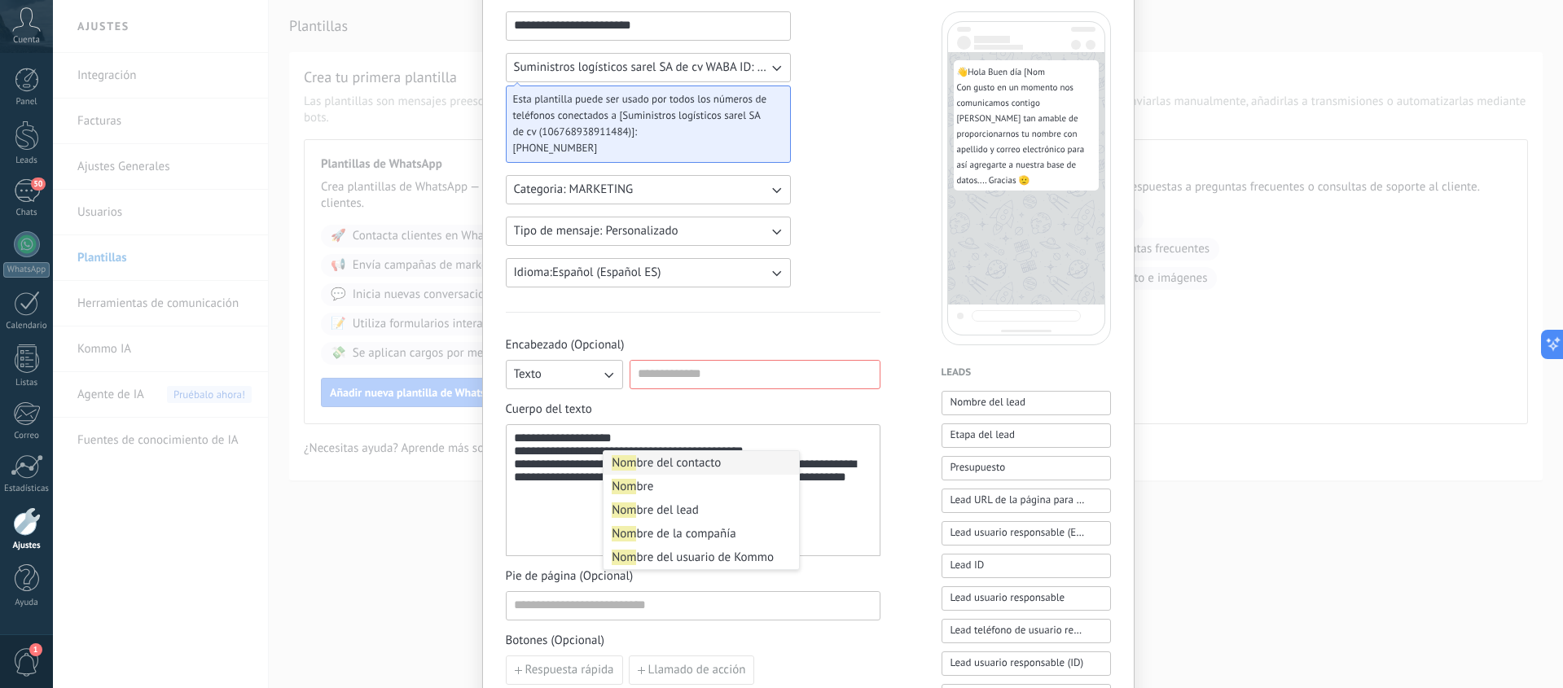
click at [704, 461] on li "Nom bre del contacto" at bounding box center [700, 463] width 195 height 24
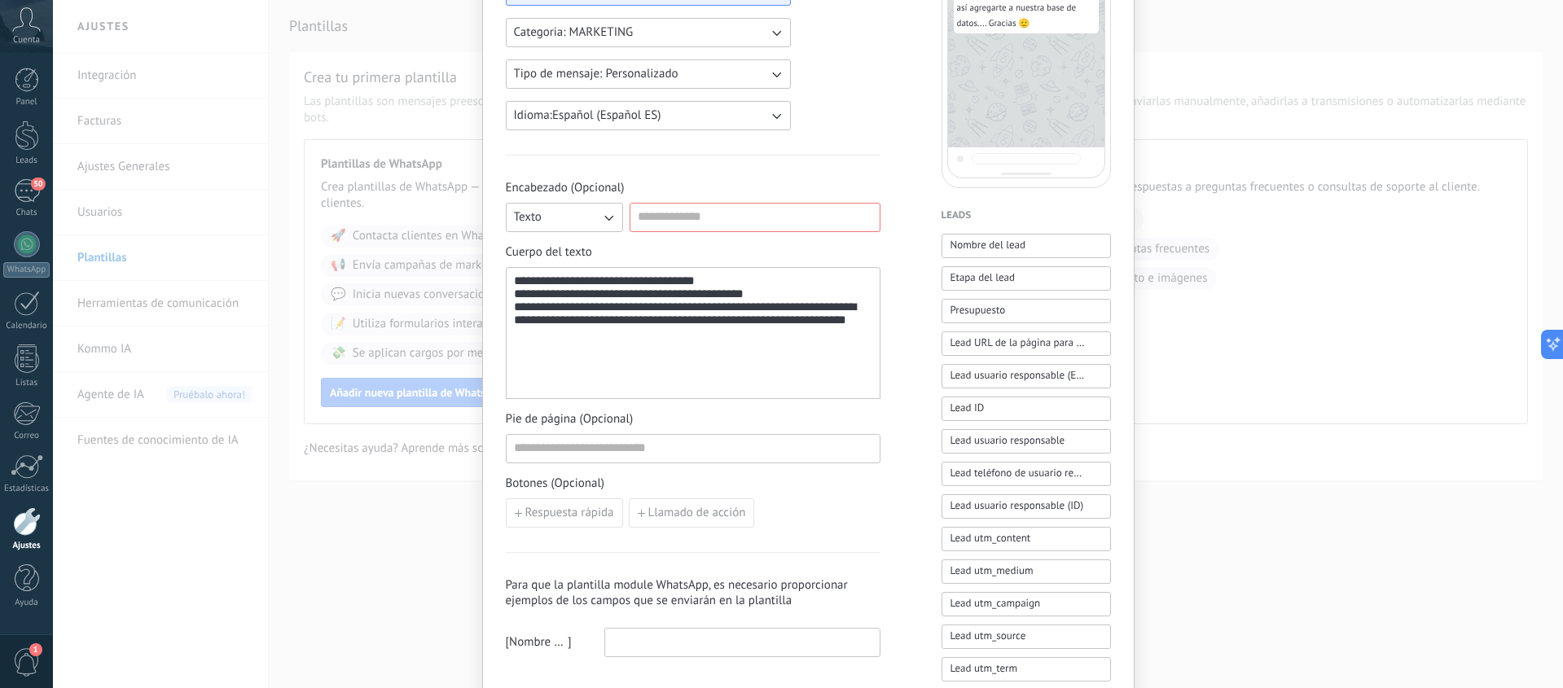
scroll to position [289, 0]
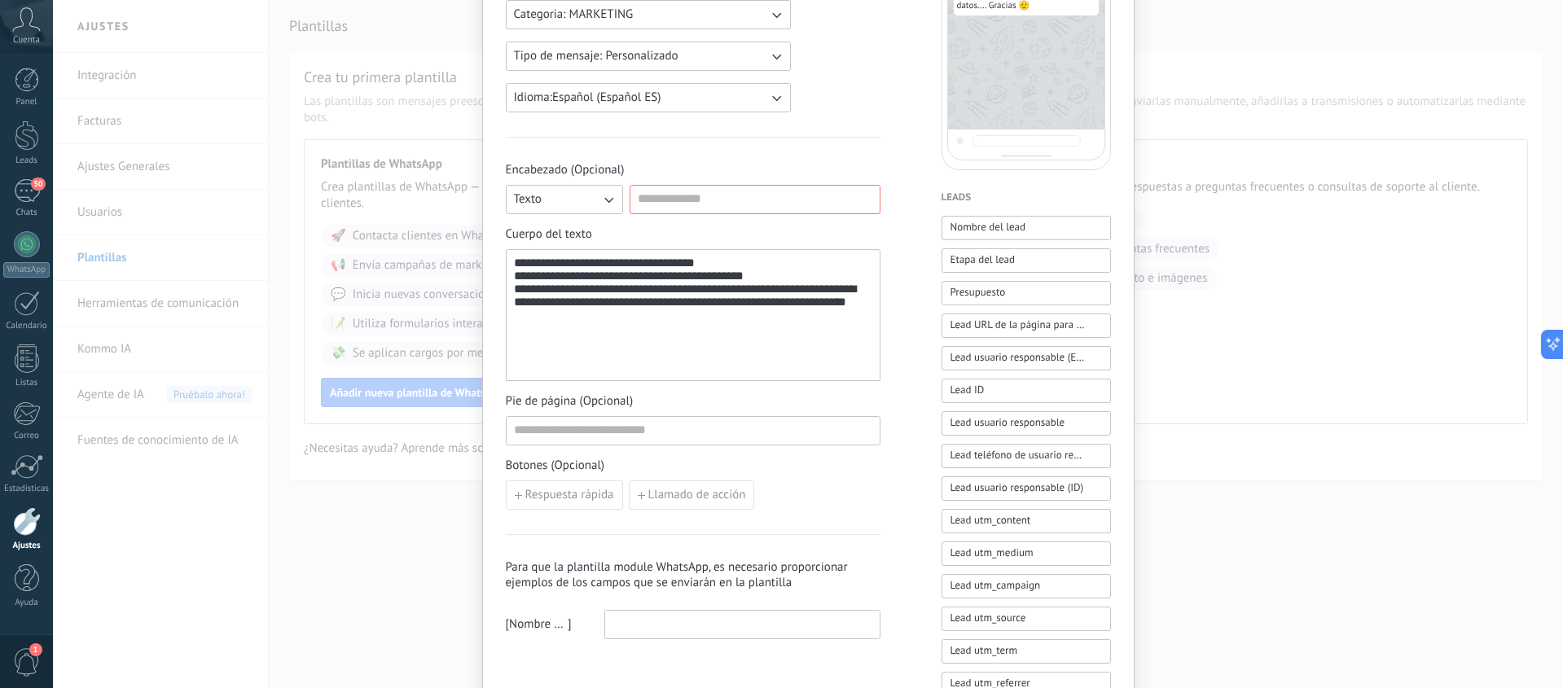
click at [637, 621] on input at bounding box center [742, 624] width 274 height 26
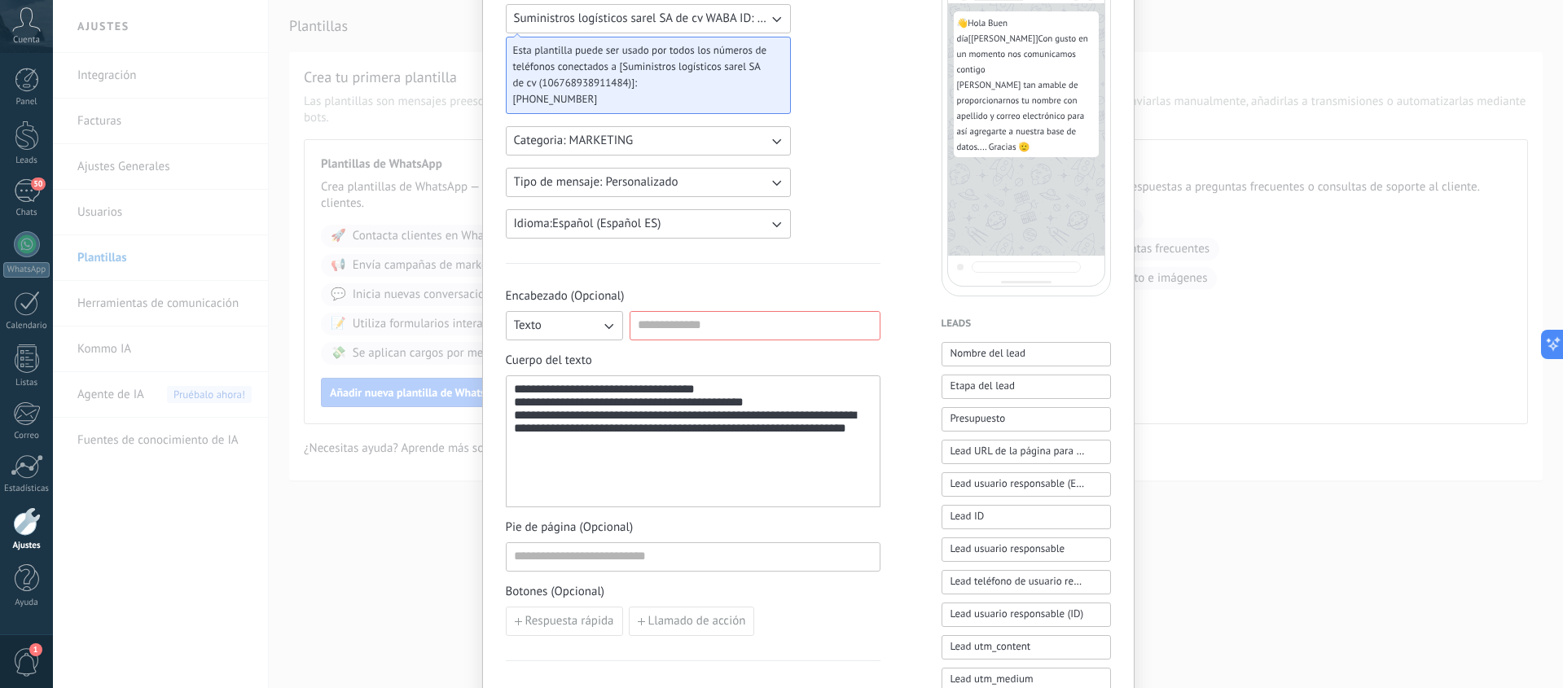
scroll to position [483, 0]
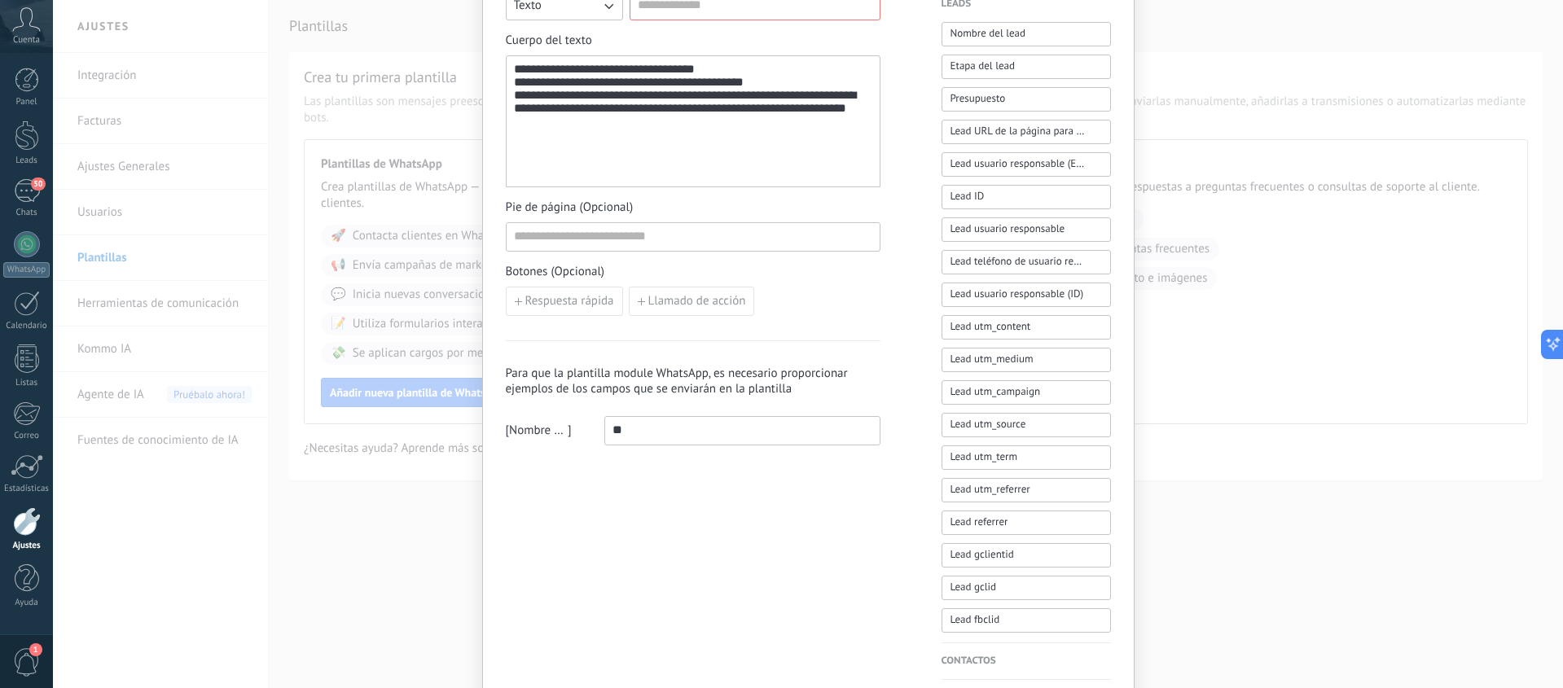
type input "*"
type input "******"
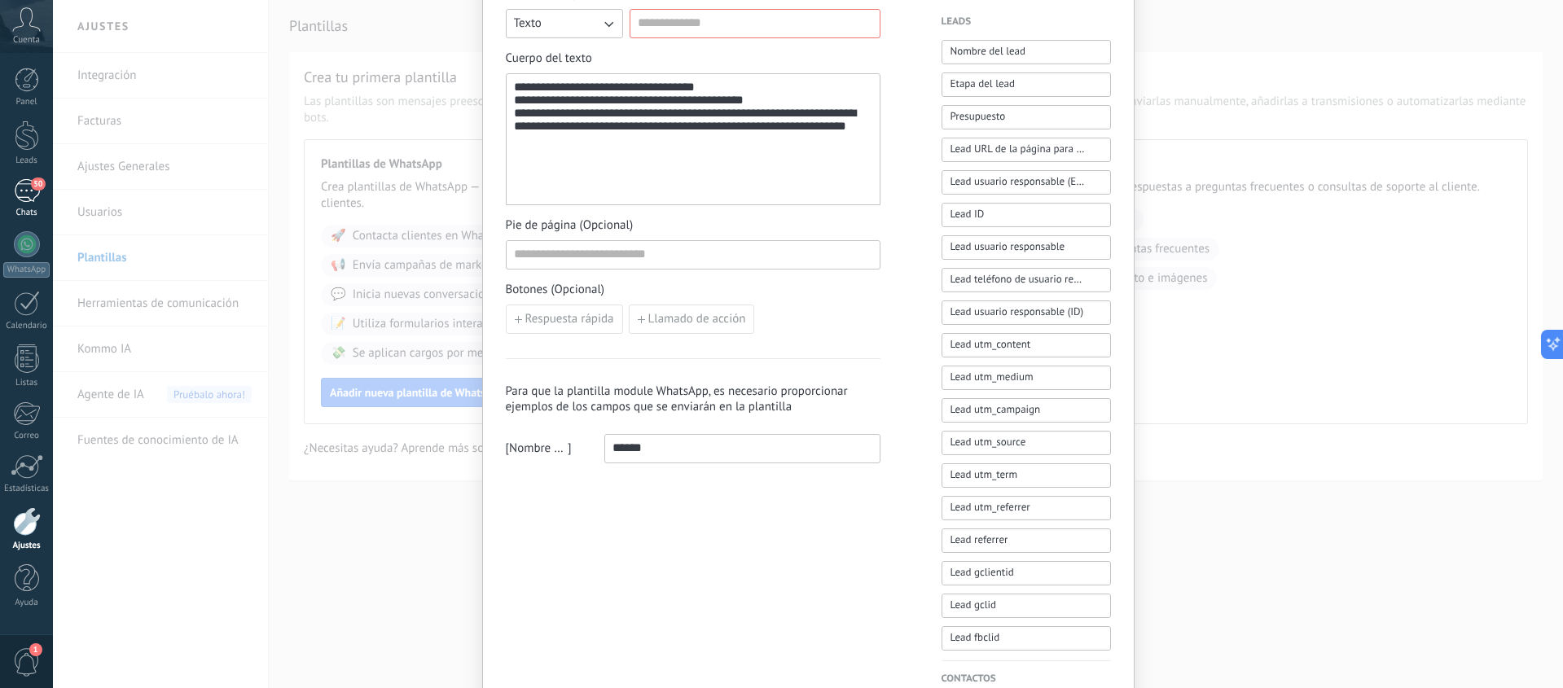
scroll to position [438, 0]
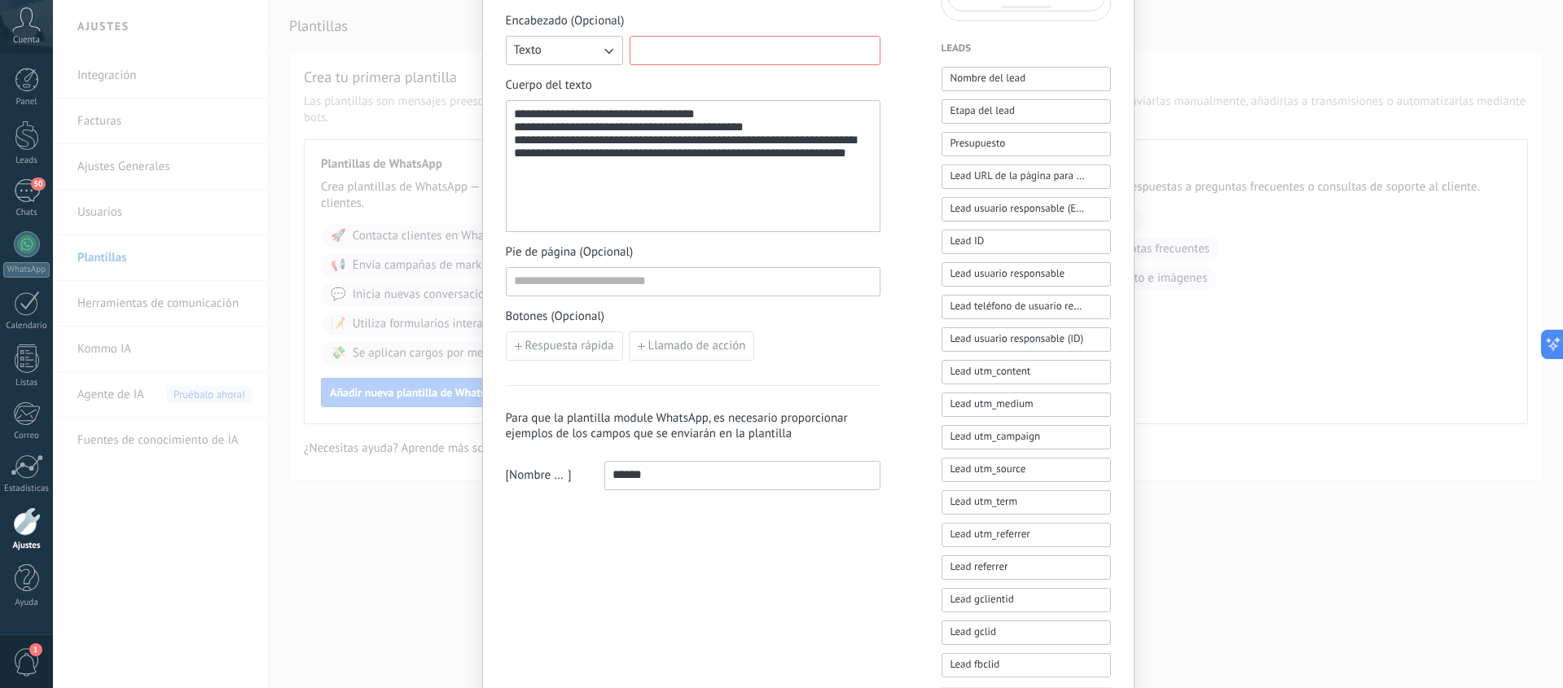
click at [672, 50] on input at bounding box center [754, 50] width 249 height 26
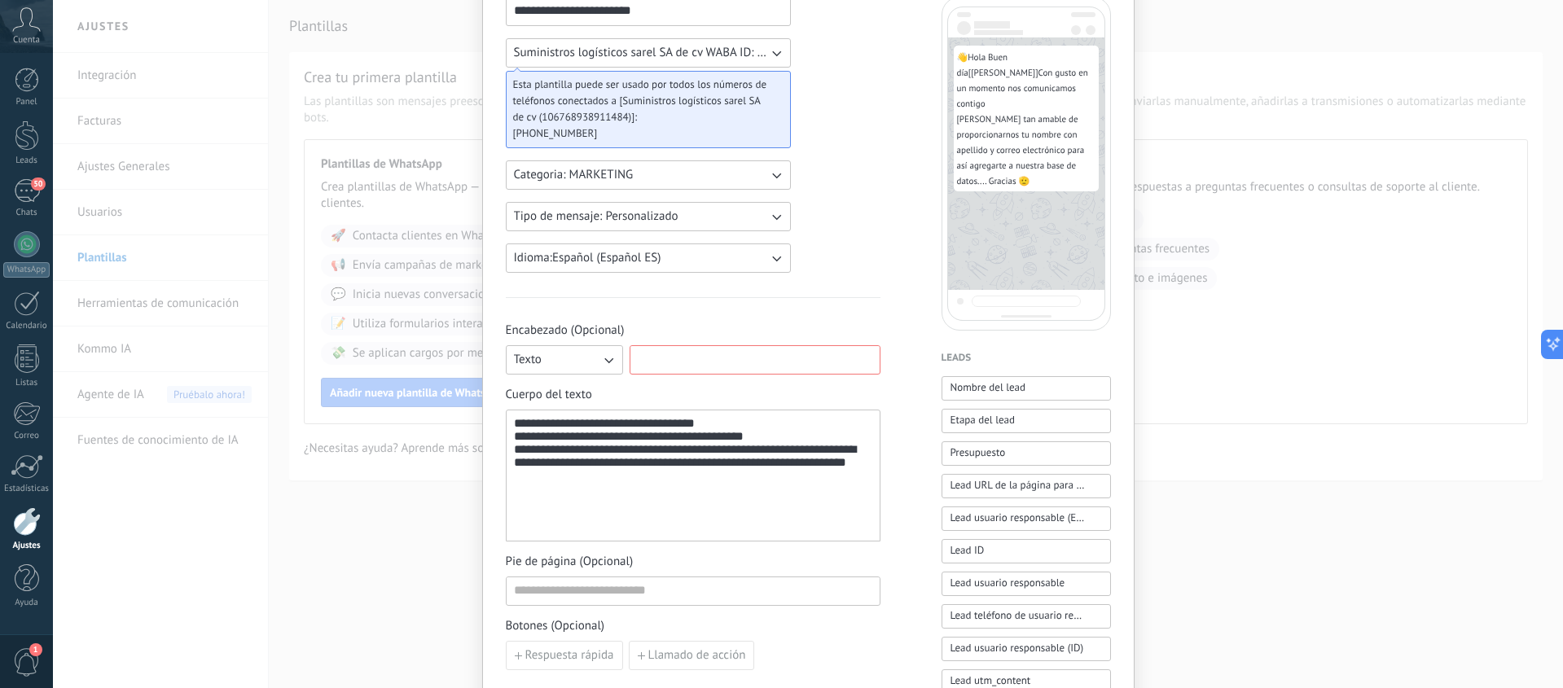
scroll to position [108, 0]
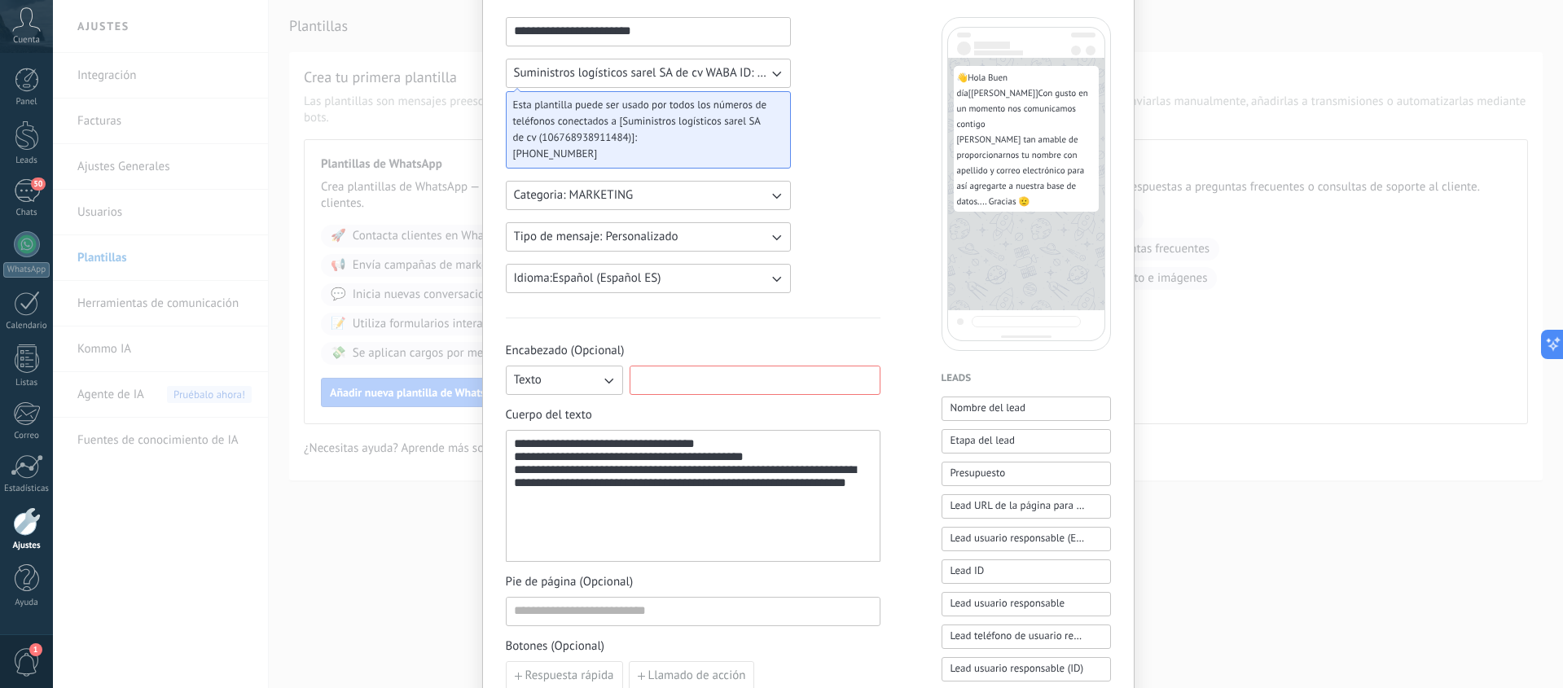
type input "*"
click at [603, 384] on icon "button" at bounding box center [608, 380] width 16 height 16
click at [587, 378] on span "Sin encabezado" at bounding box center [554, 380] width 81 height 16
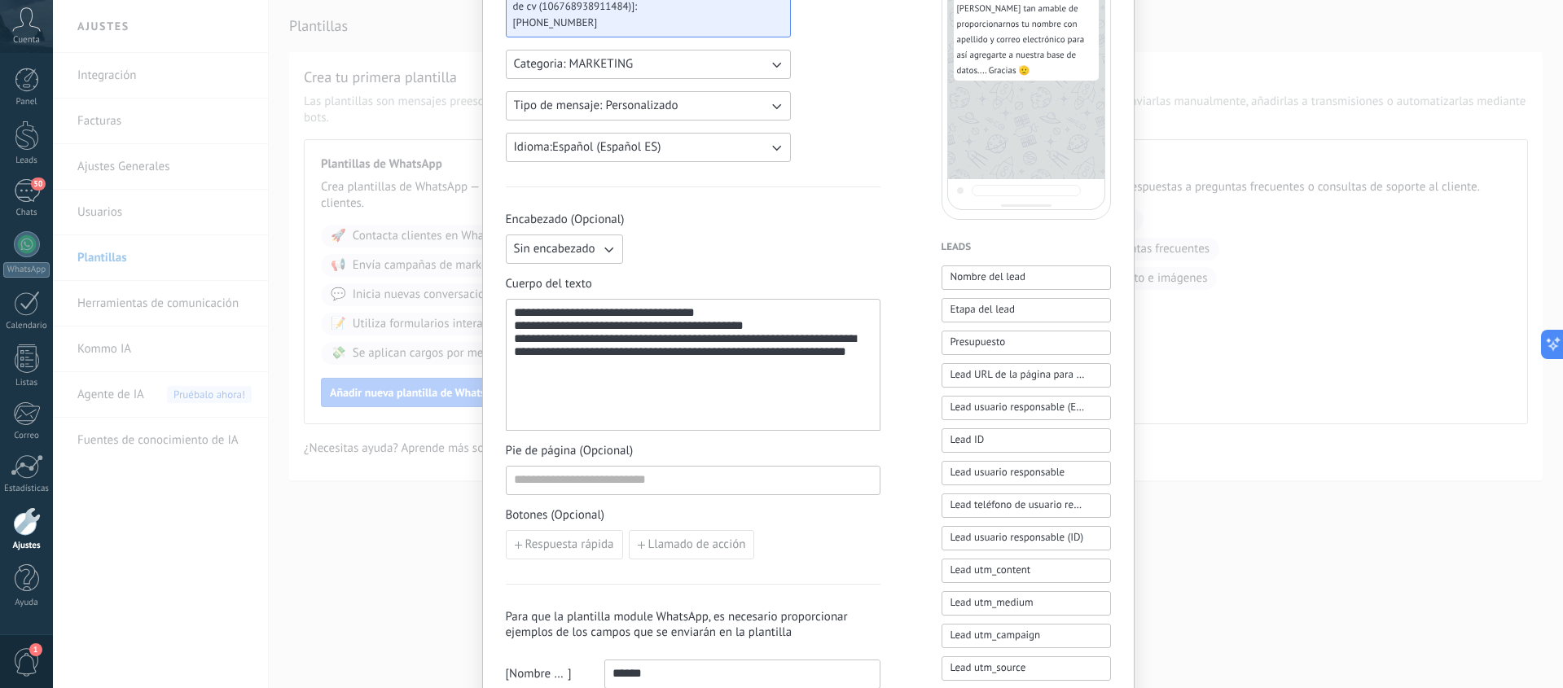
scroll to position [244, 0]
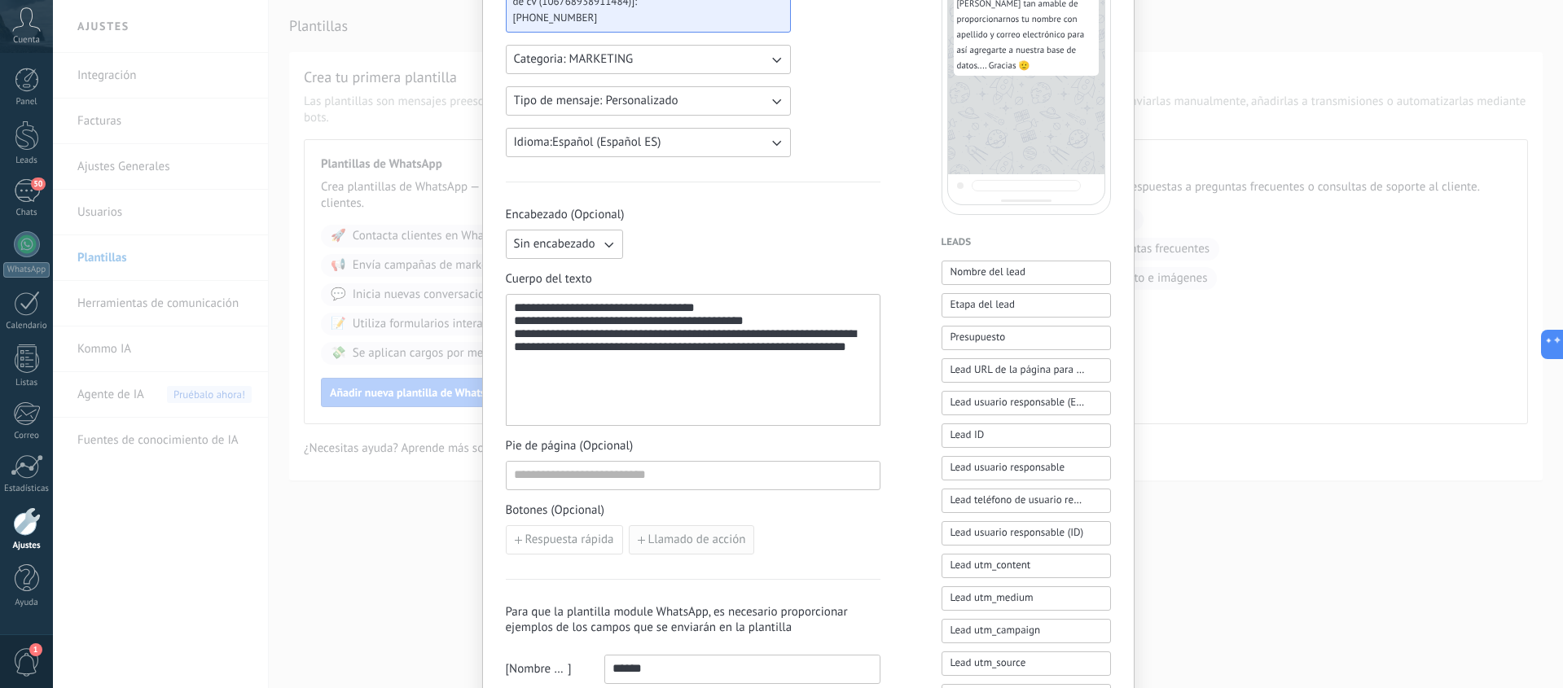
click at [638, 539] on icon "button" at bounding box center [641, 540] width 7 height 7
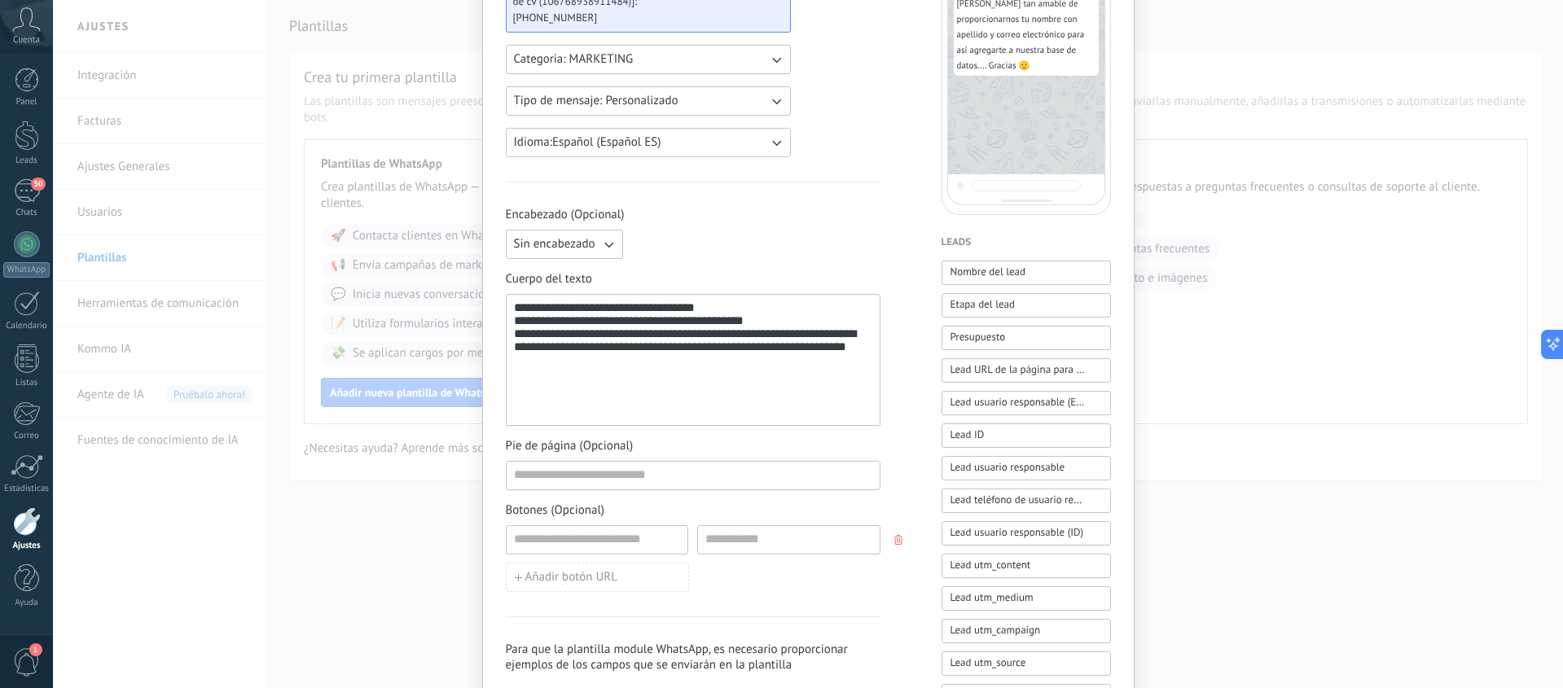
click at [894, 542] on use "button" at bounding box center [898, 540] width 8 height 10
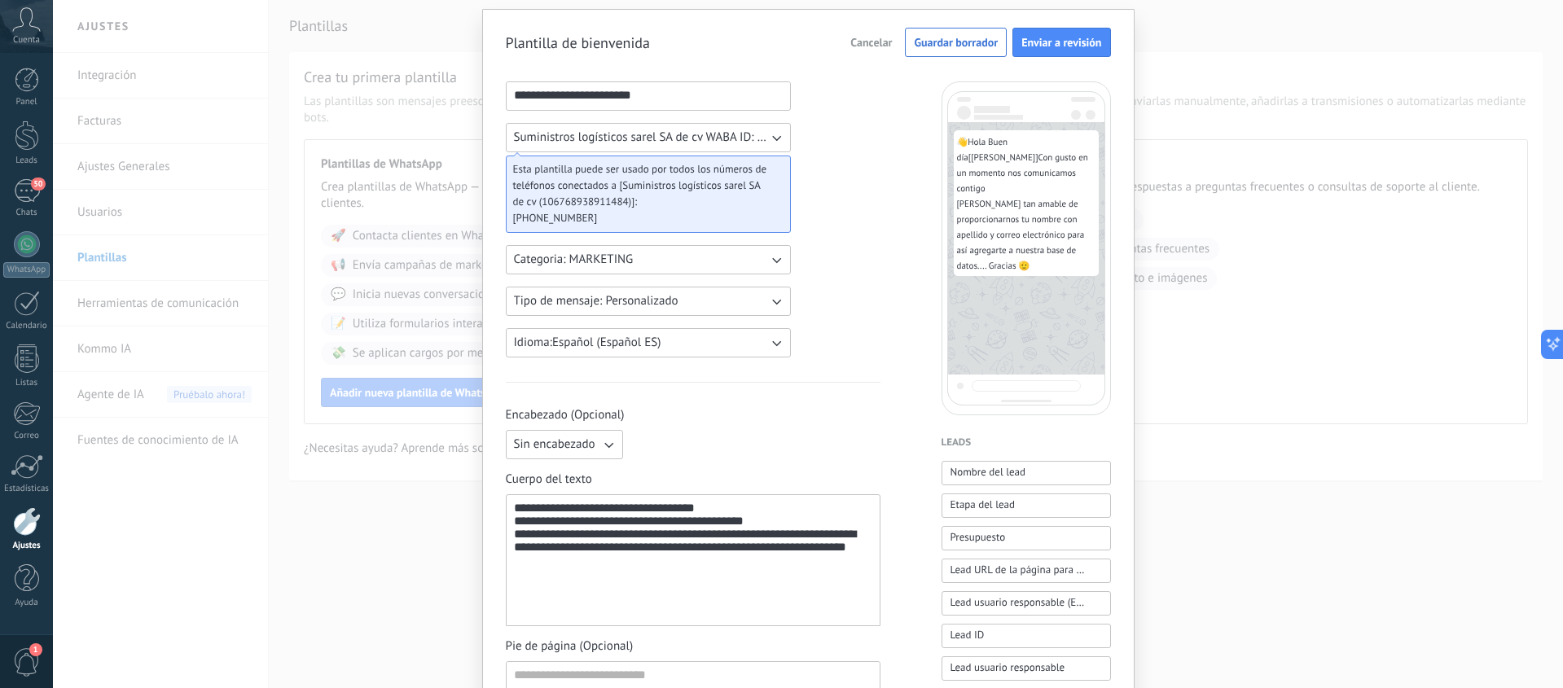
scroll to position [0, 0]
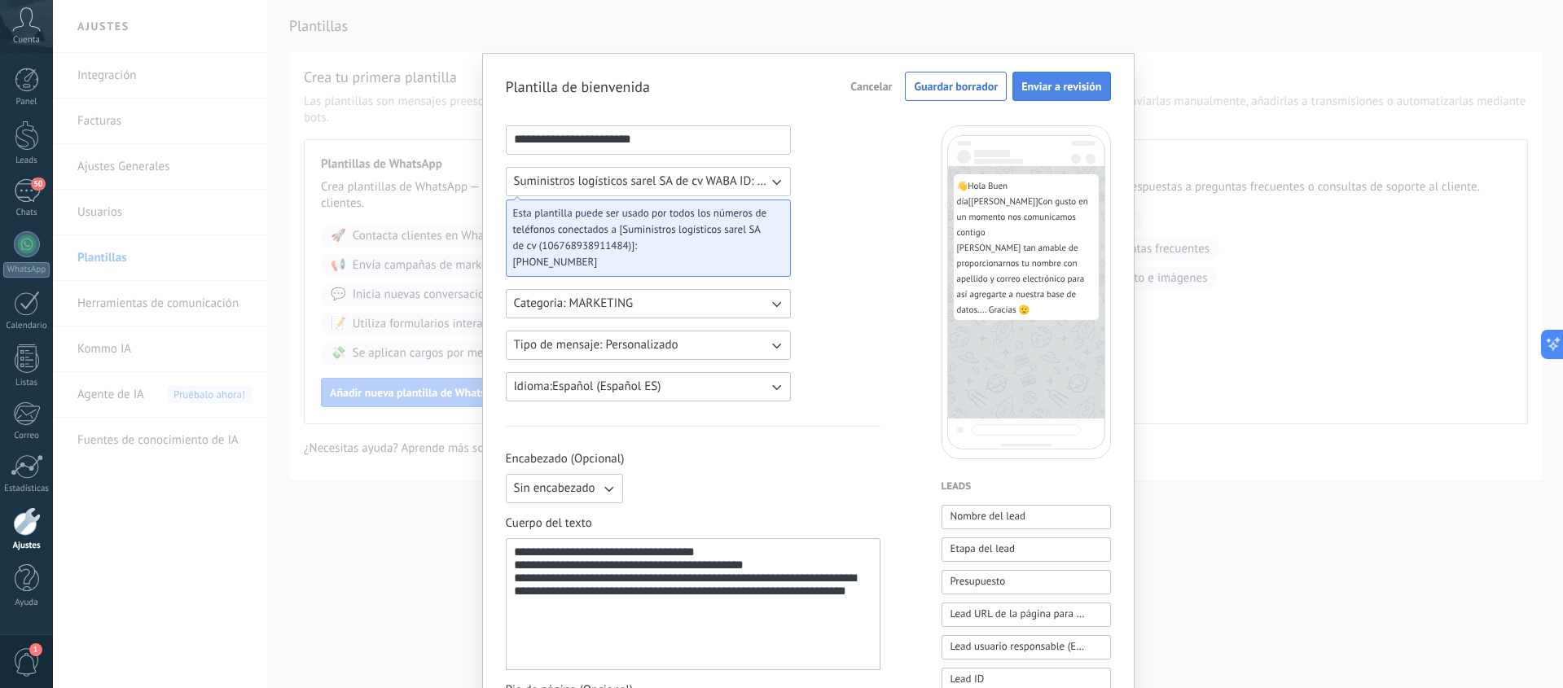
click at [1037, 86] on span "Enviar a revisión" at bounding box center [1061, 86] width 80 height 11
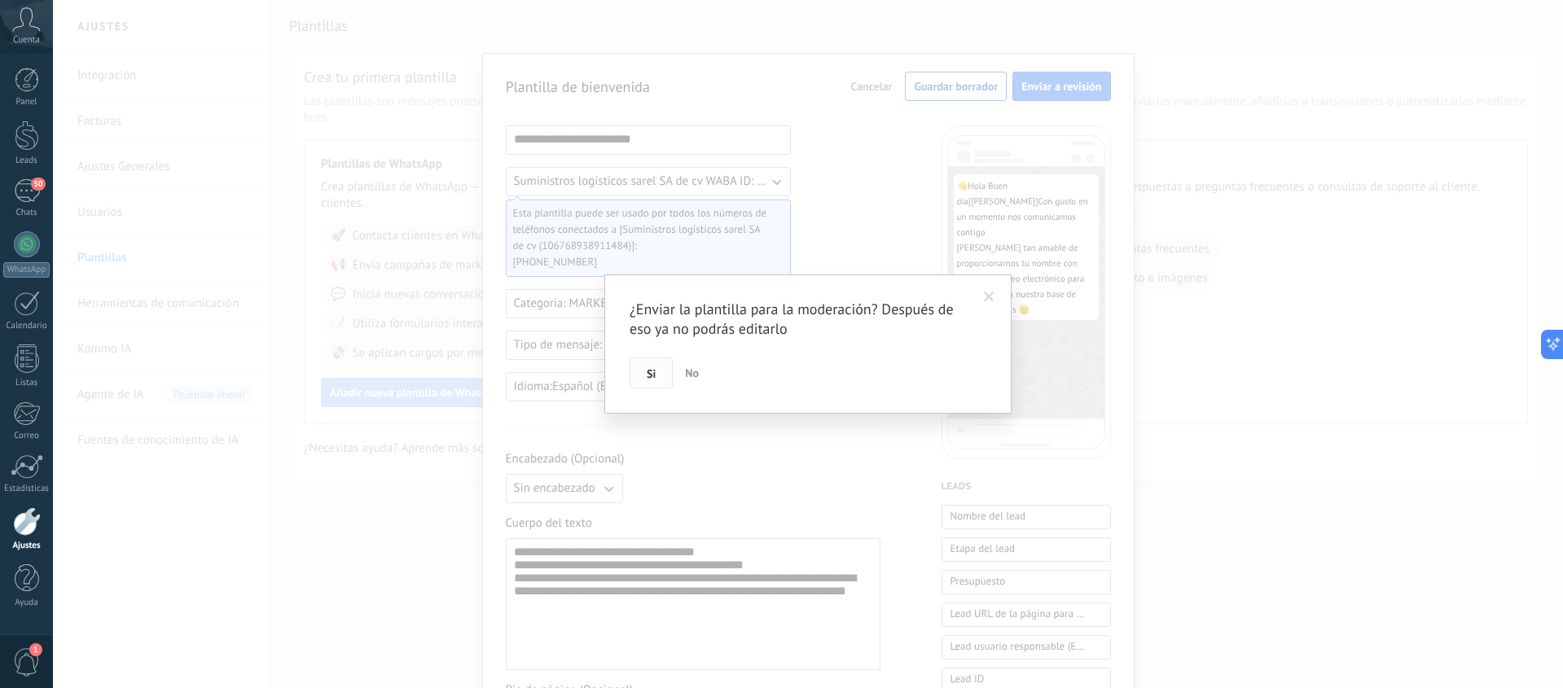
click at [649, 373] on span "Si" at bounding box center [651, 373] width 9 height 11
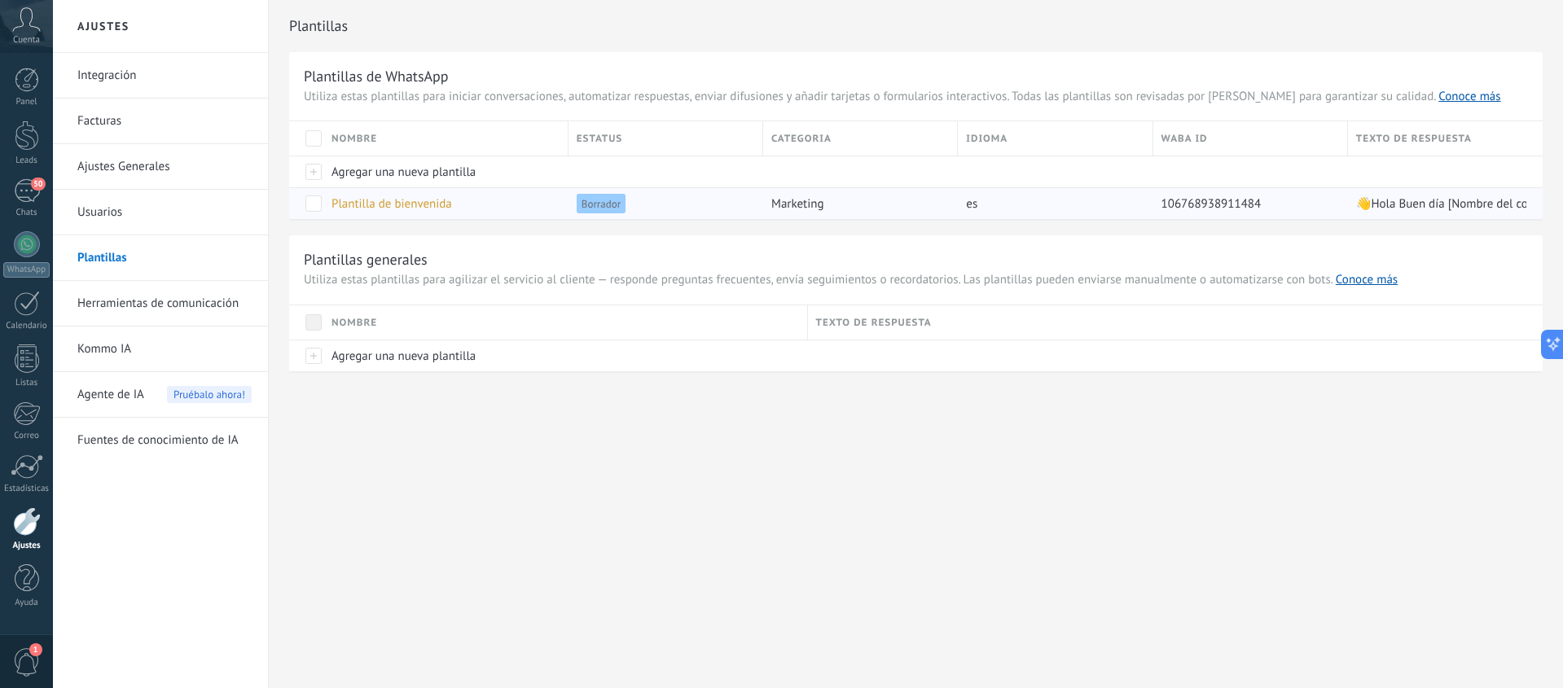
click at [314, 202] on span at bounding box center [313, 203] width 16 height 16
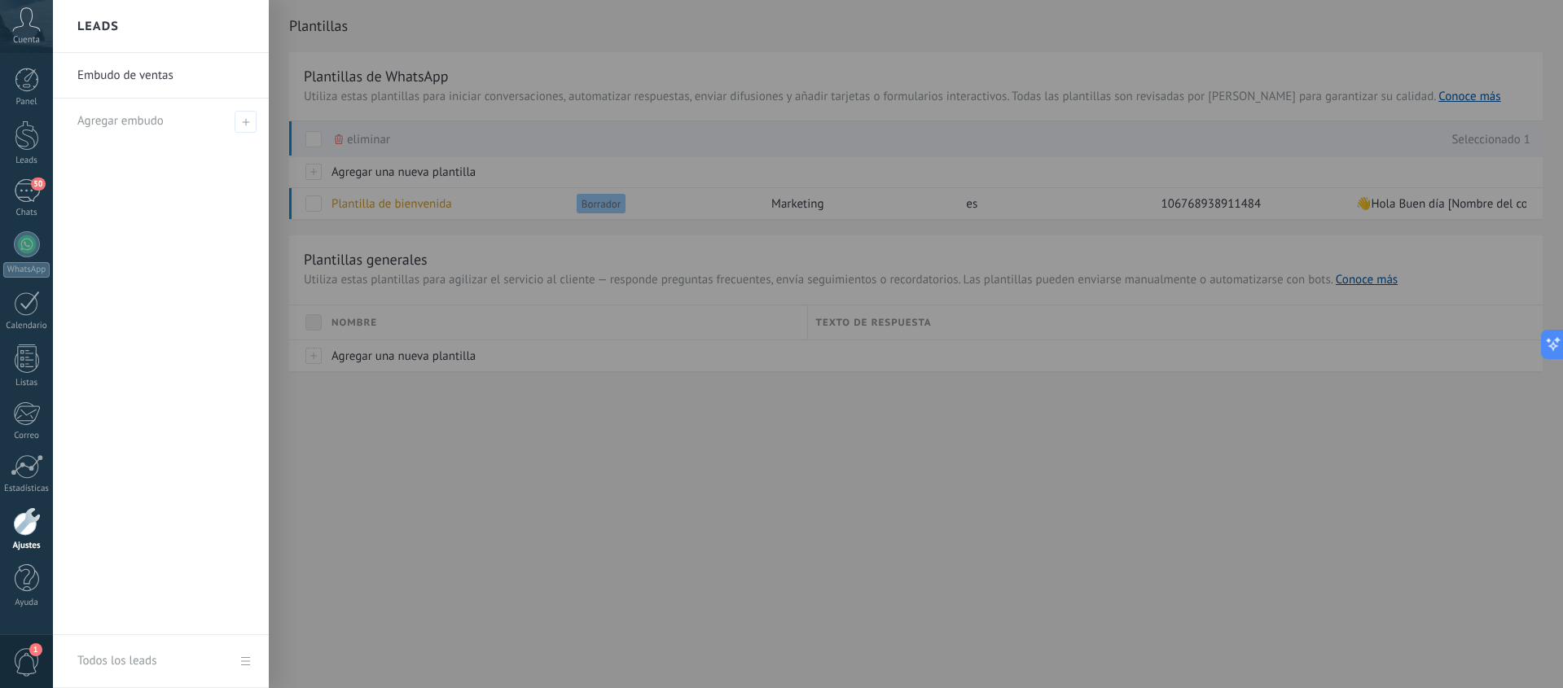
click at [796, 457] on div at bounding box center [834, 344] width 1563 height 688
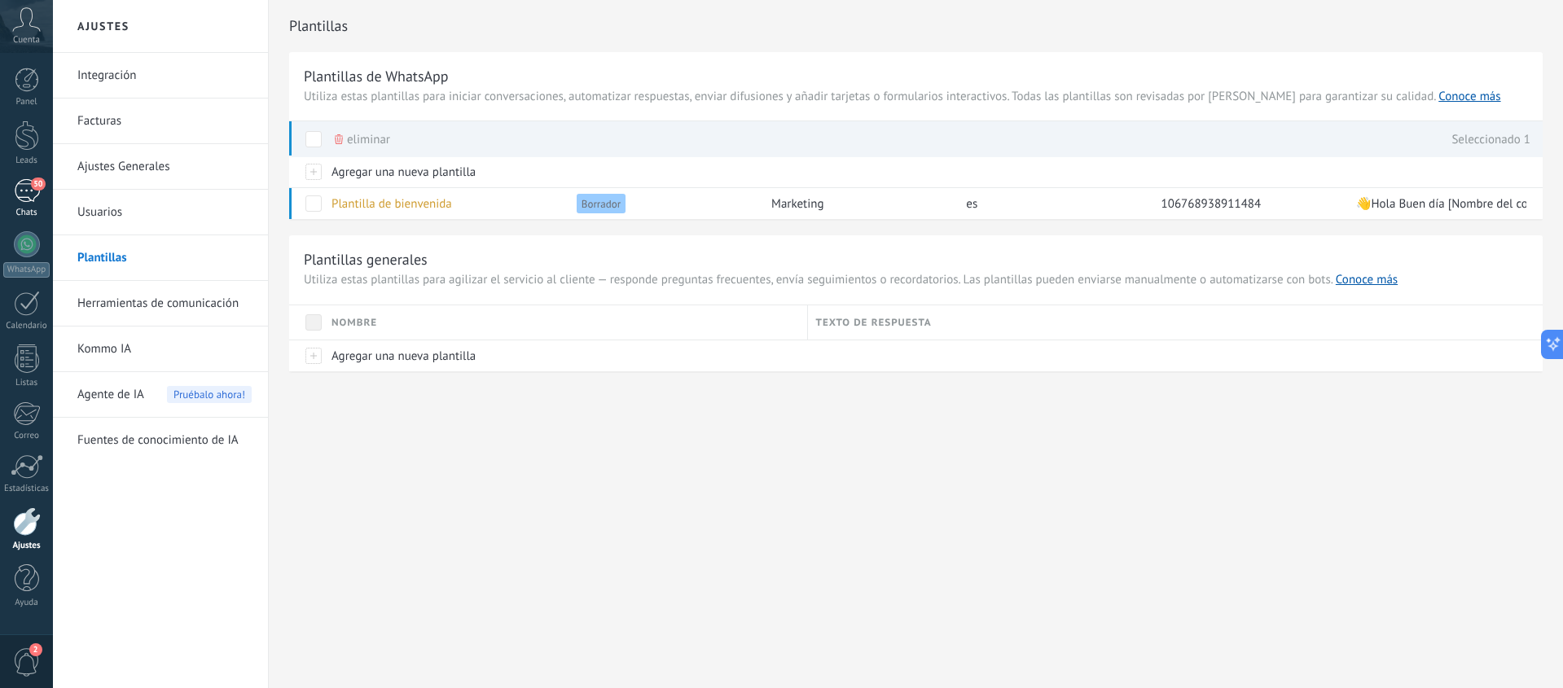
click at [22, 194] on div "50" at bounding box center [27, 191] width 26 height 24
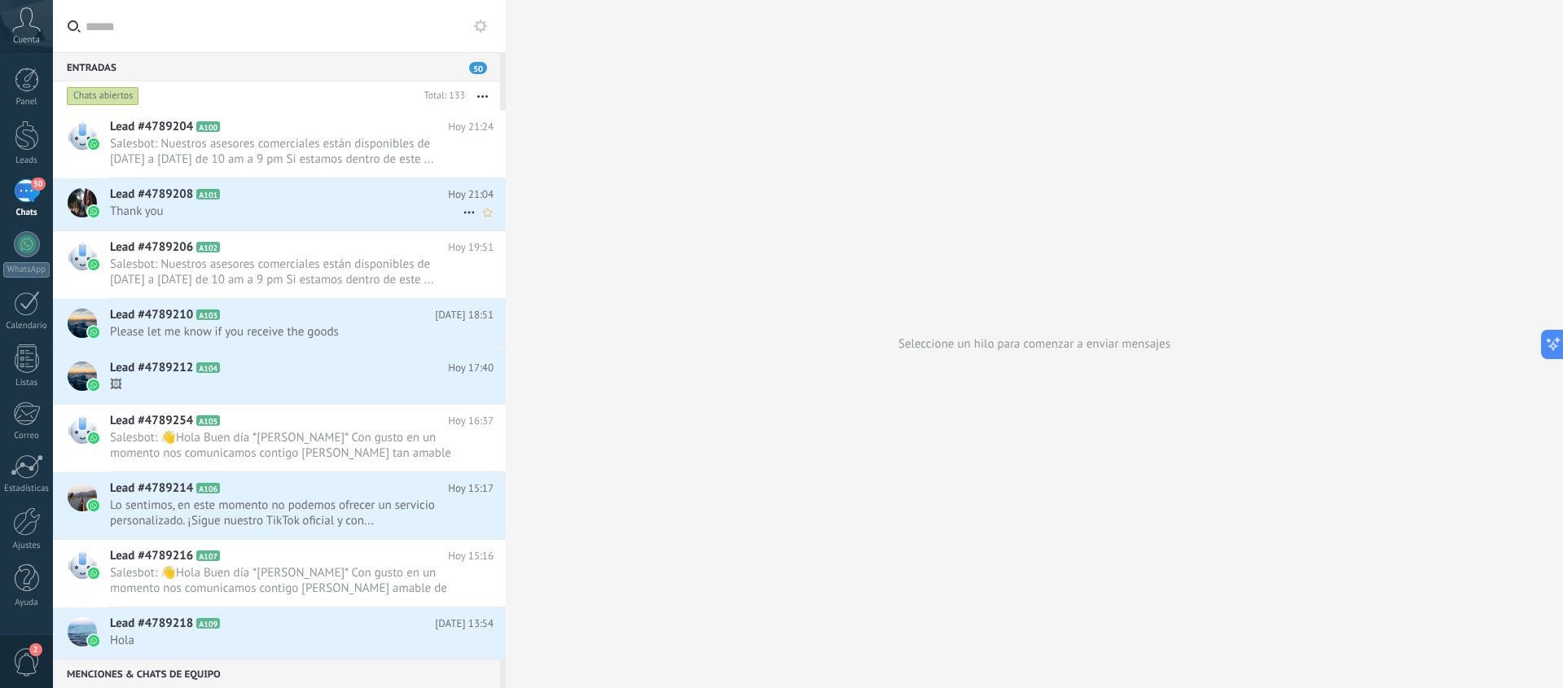
click at [279, 214] on span "Thank you" at bounding box center [286, 211] width 353 height 15
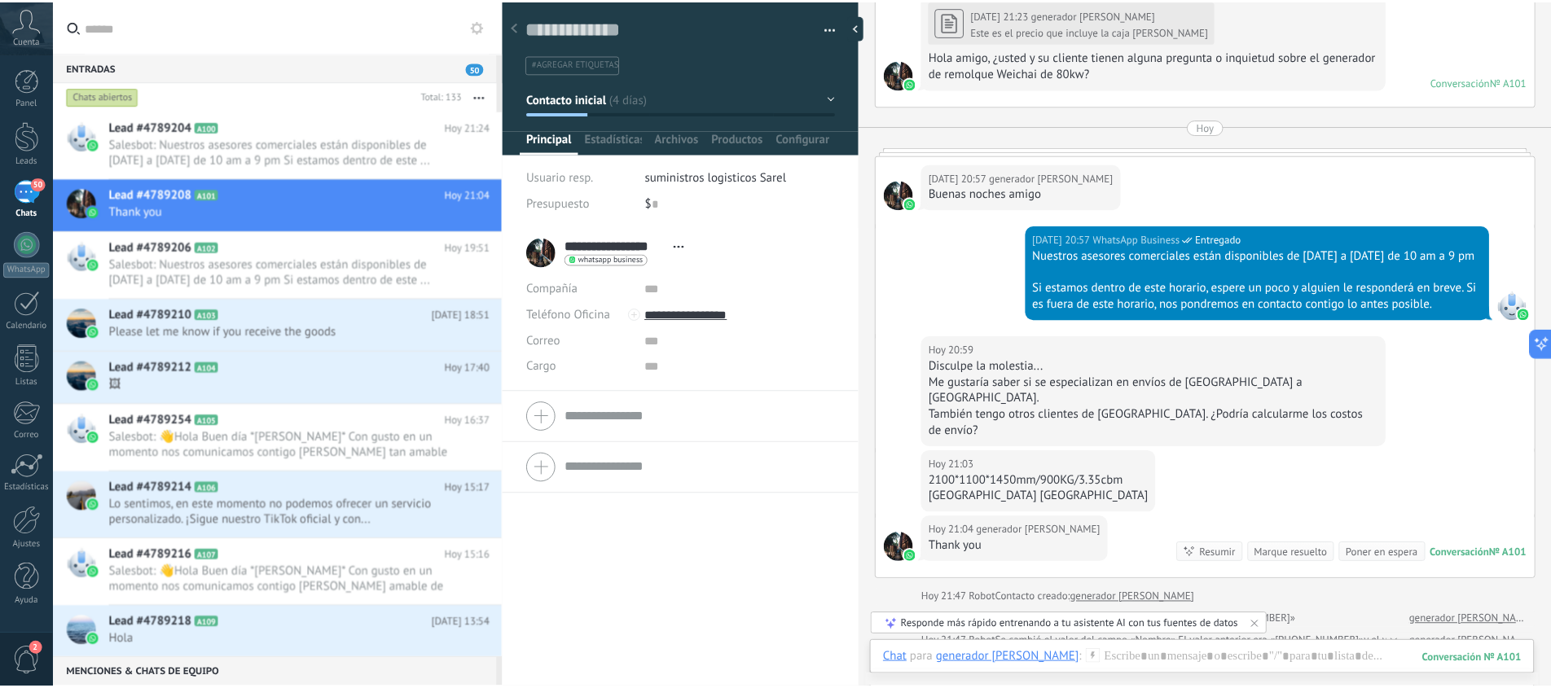
scroll to position [1960, 0]
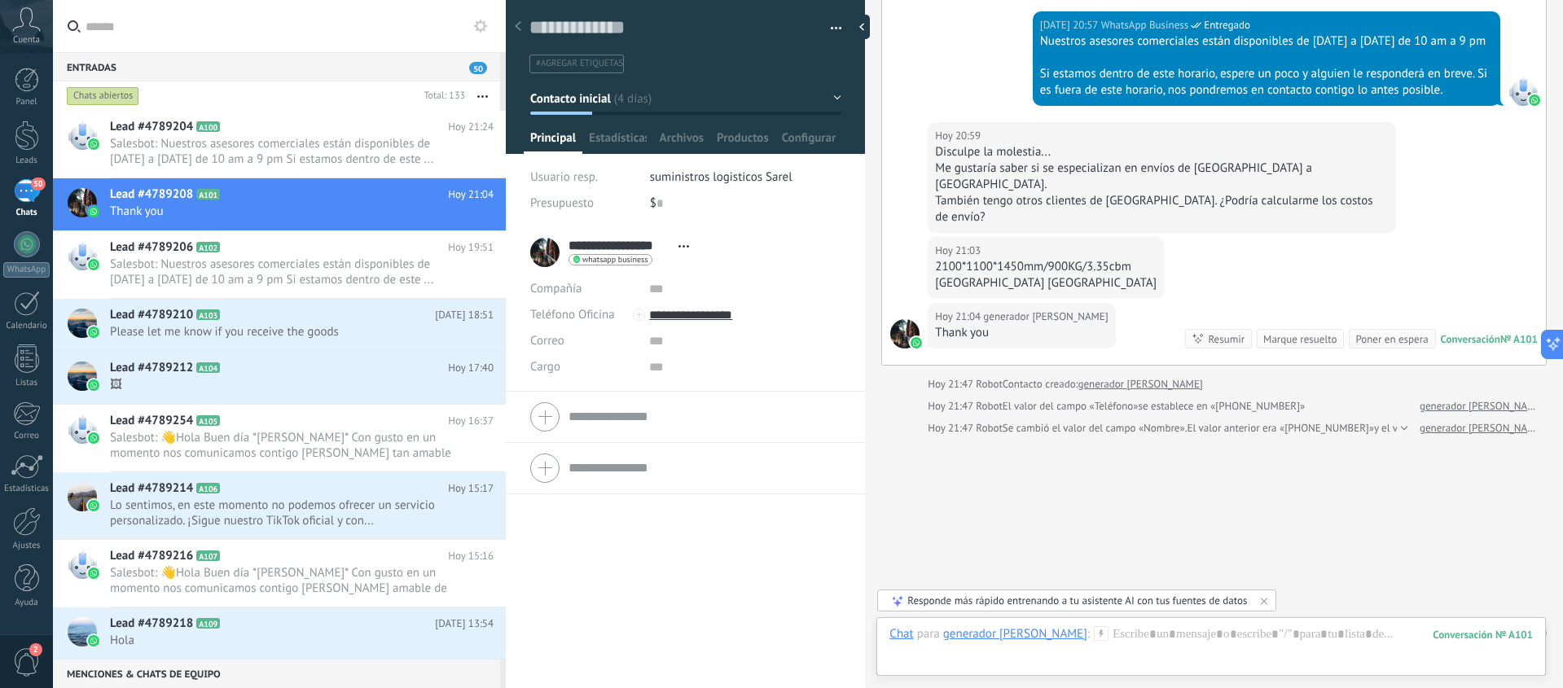
click at [29, 196] on div "50" at bounding box center [27, 191] width 26 height 24
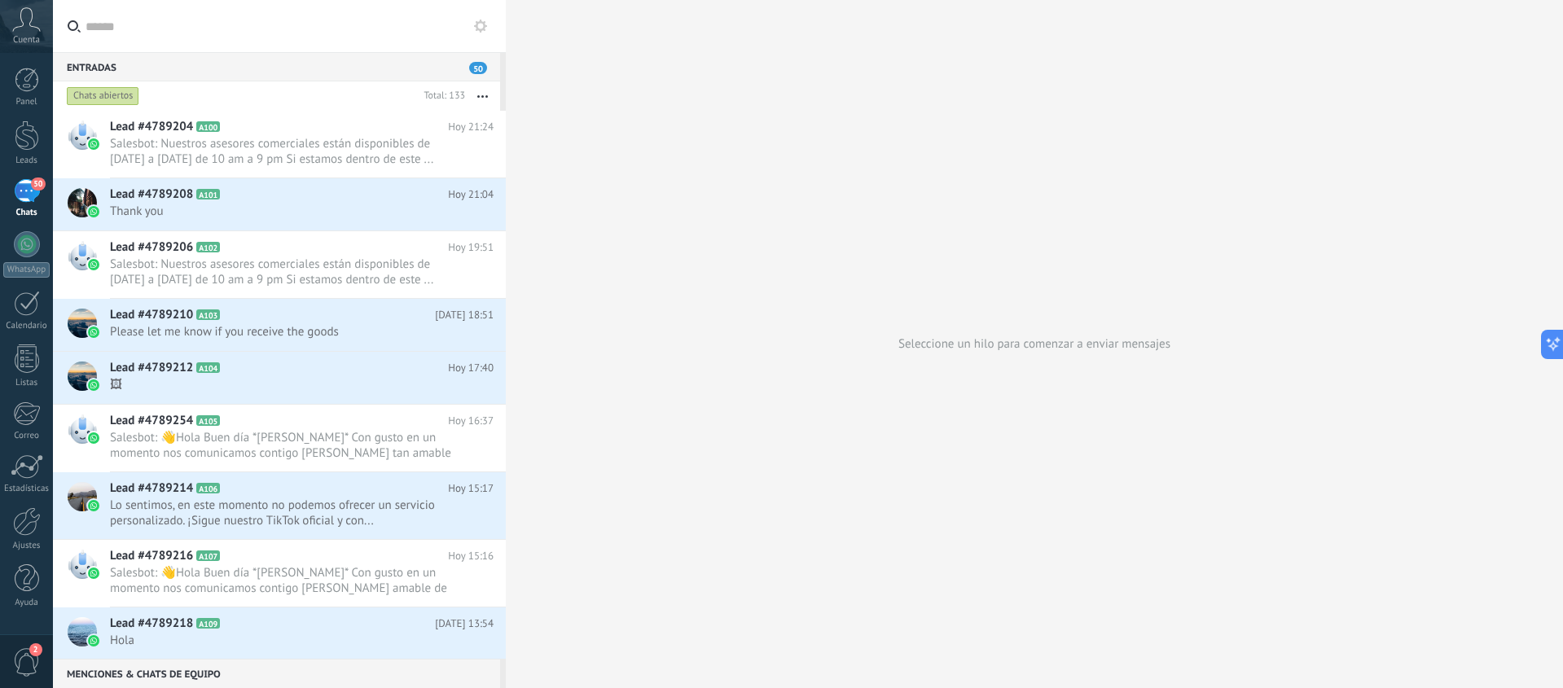
click at [484, 24] on use at bounding box center [480, 26] width 13 height 13
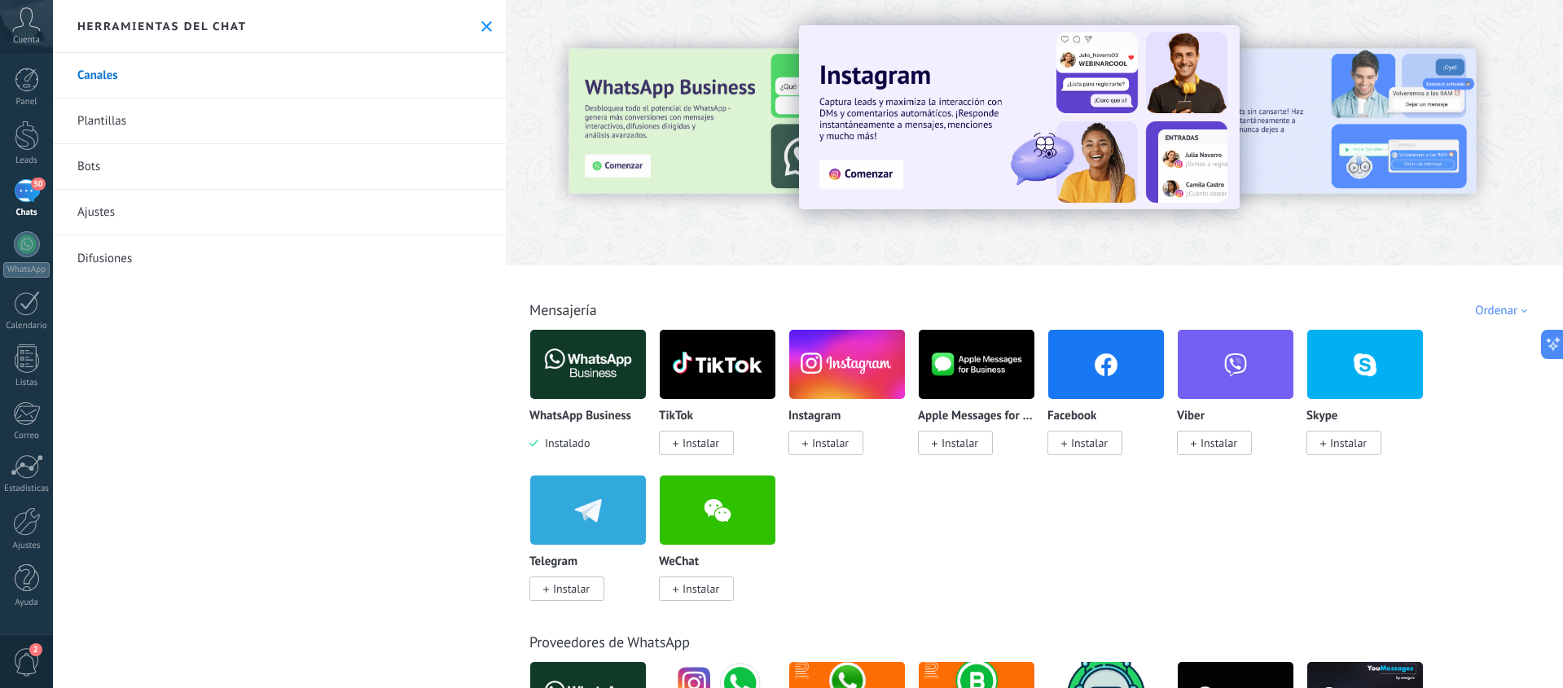
click at [484, 24] on icon at bounding box center [486, 26] width 11 height 11
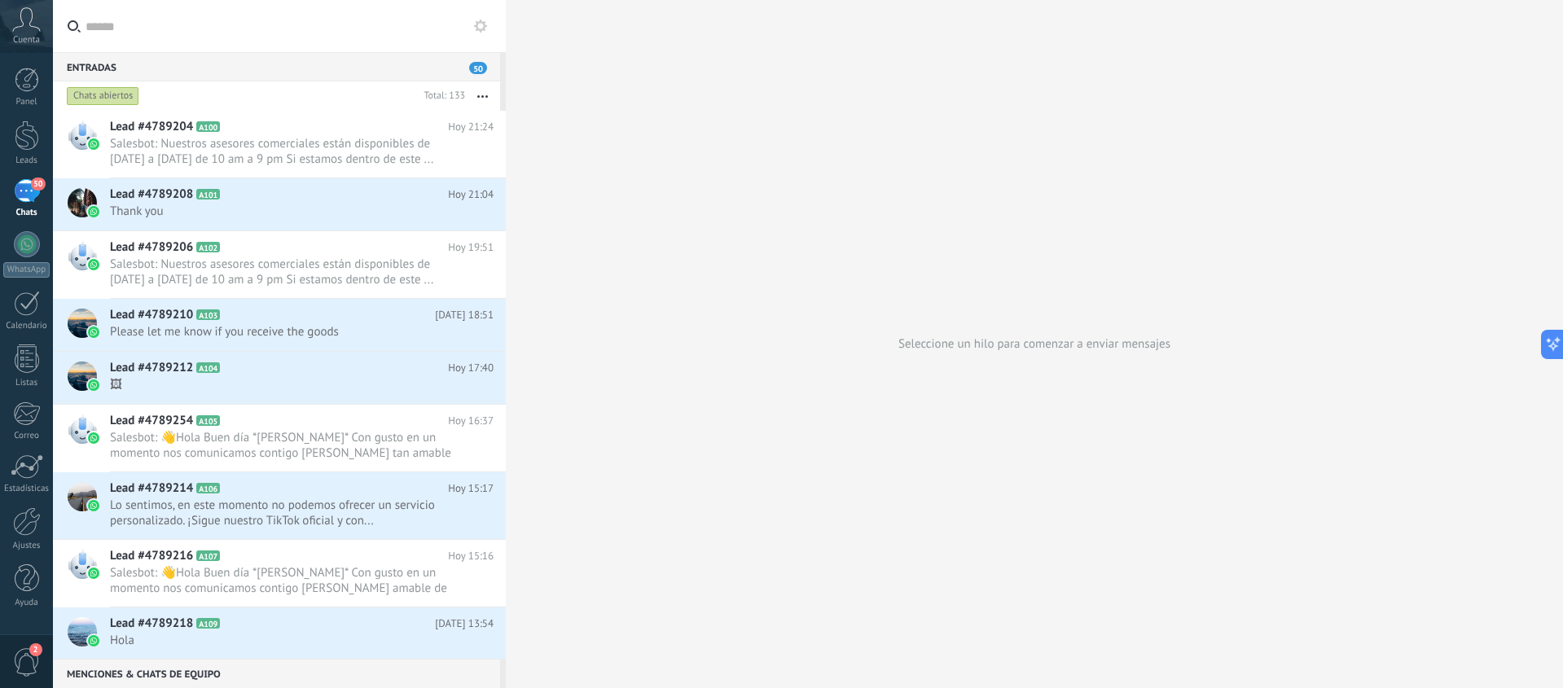
click at [29, 343] on div "Panel Leads 50 Chats WhatsApp Clientes" at bounding box center [26, 346] width 53 height 557
click at [28, 349] on div at bounding box center [27, 358] width 24 height 29
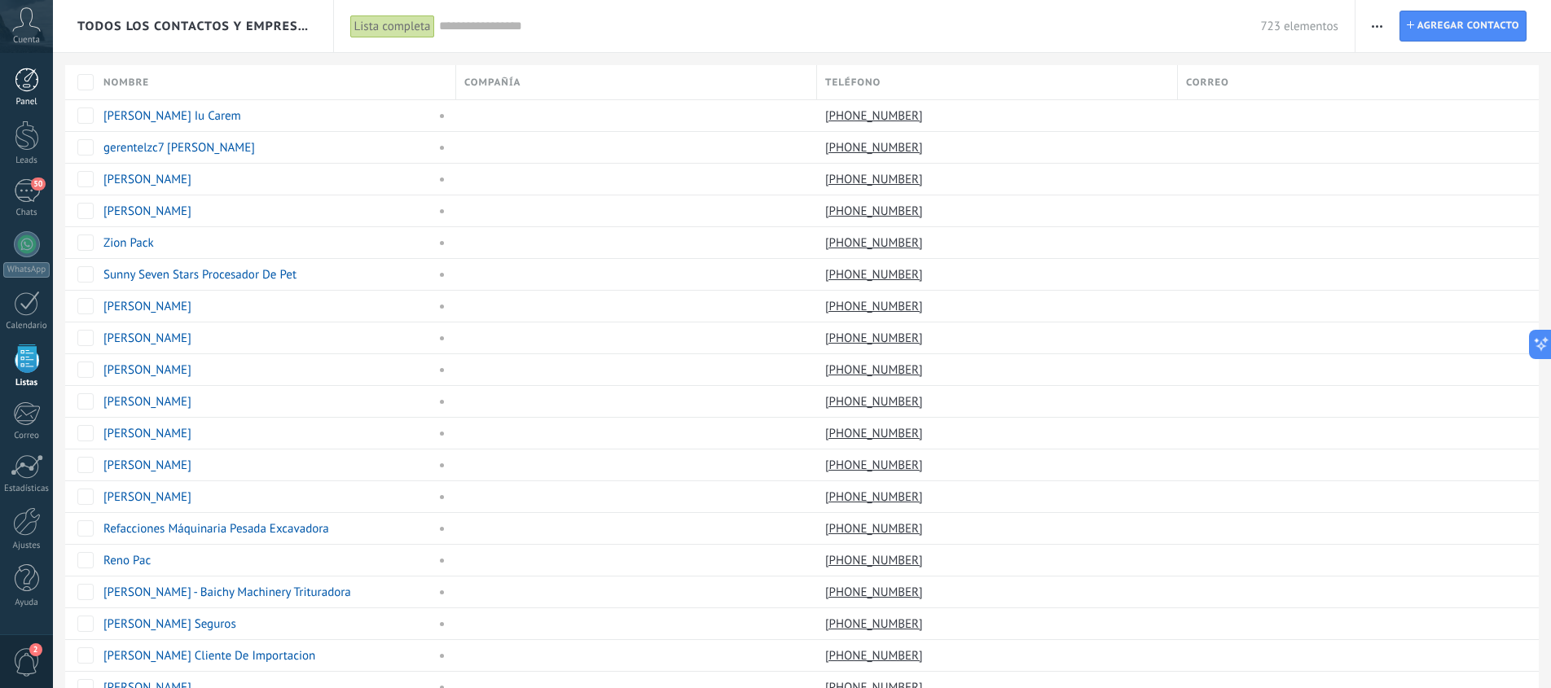
click at [31, 81] on div at bounding box center [27, 80] width 24 height 24
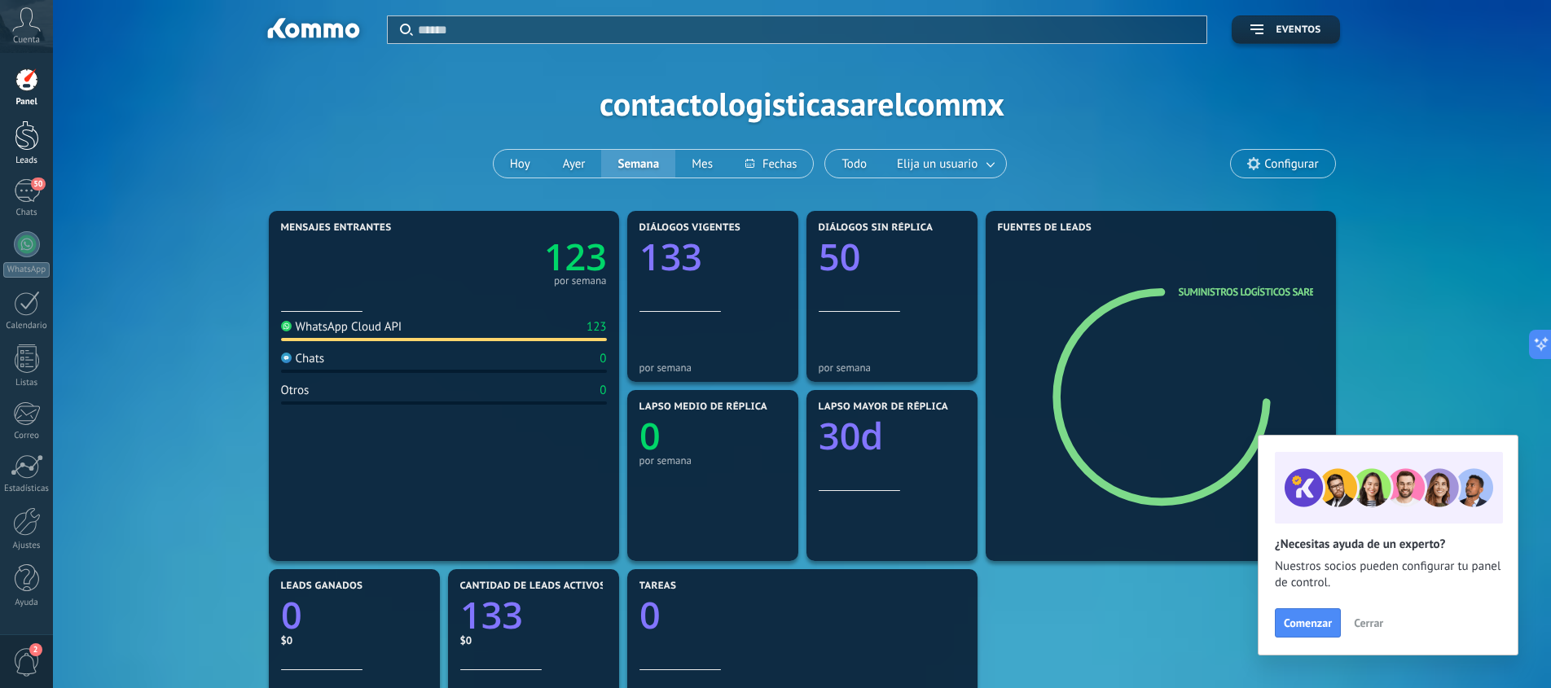
click at [24, 148] on div at bounding box center [27, 136] width 24 height 30
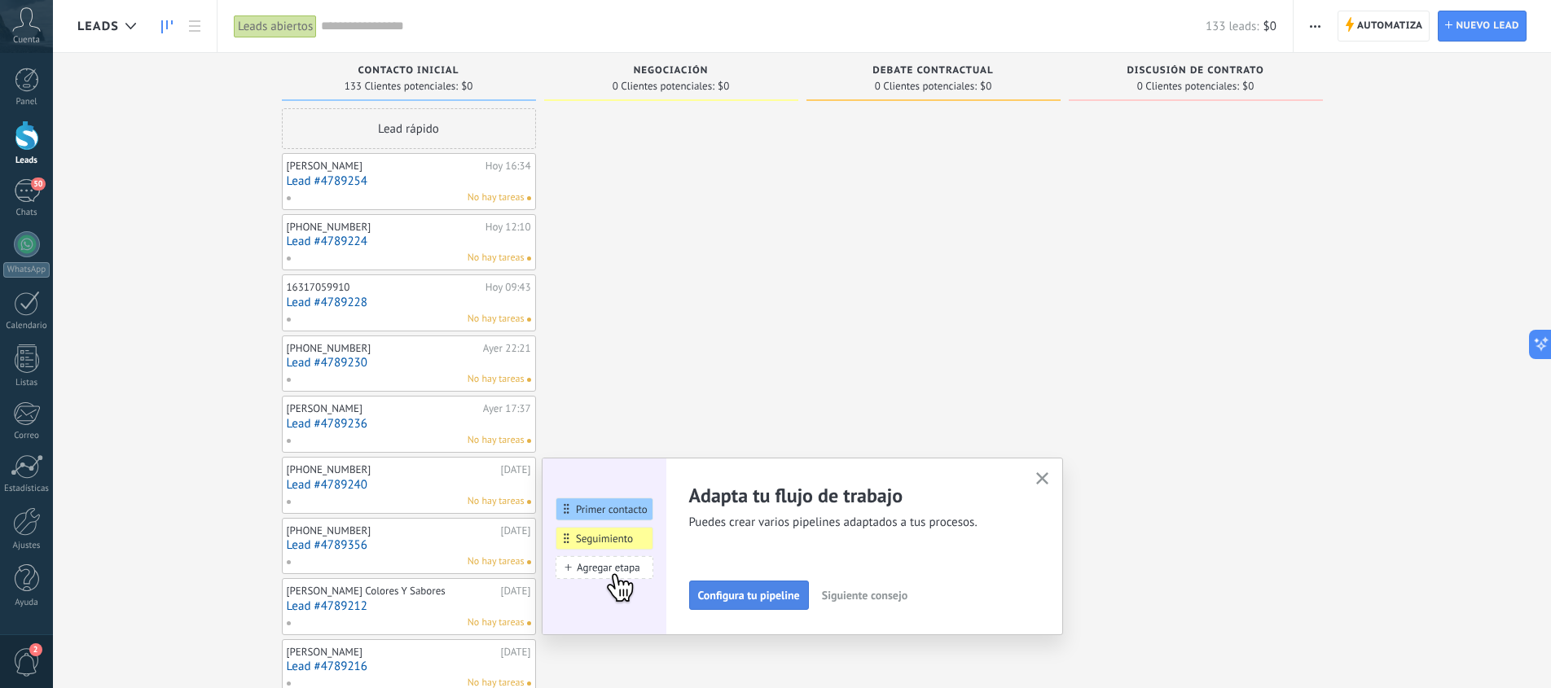
click at [794, 592] on span "Configura tu pipeline" at bounding box center [749, 595] width 102 height 11
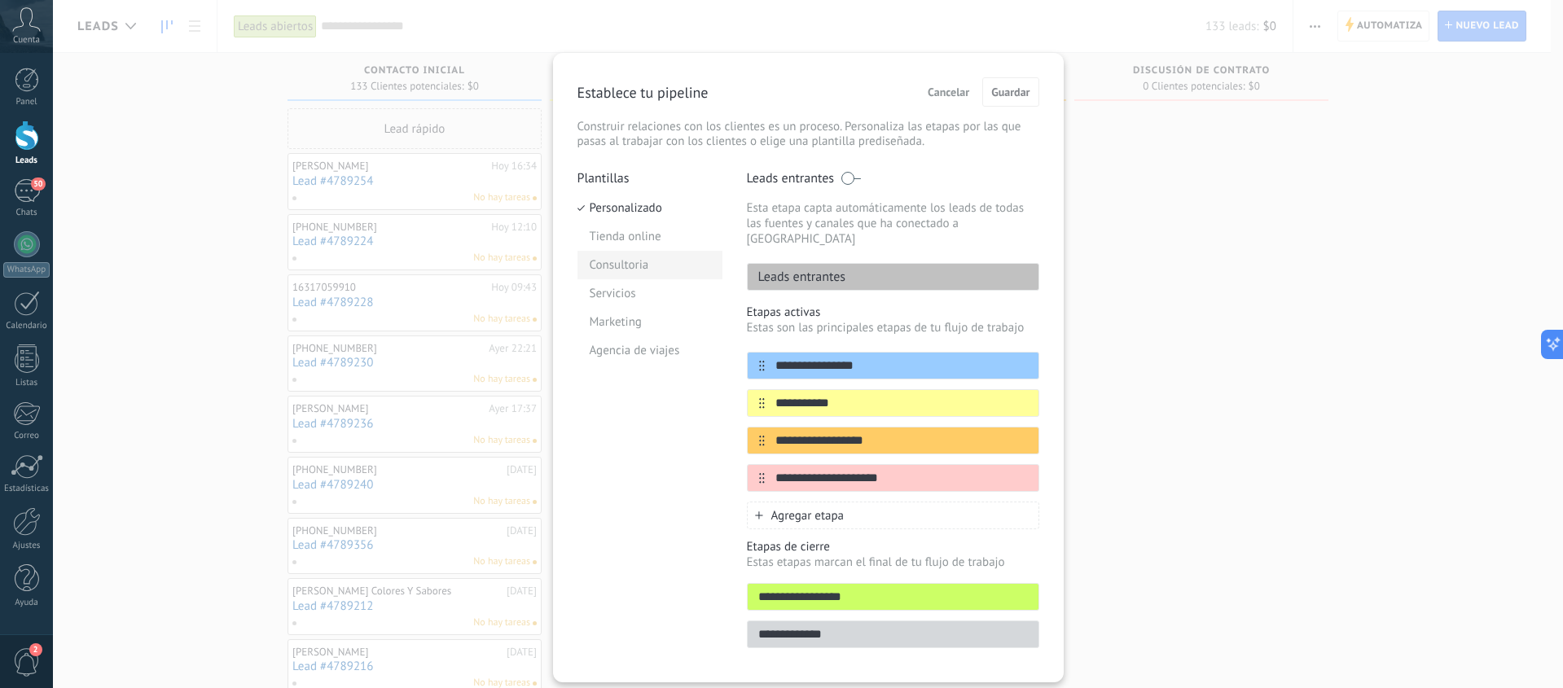
click at [621, 264] on li "Consultoria" at bounding box center [649, 265] width 145 height 29
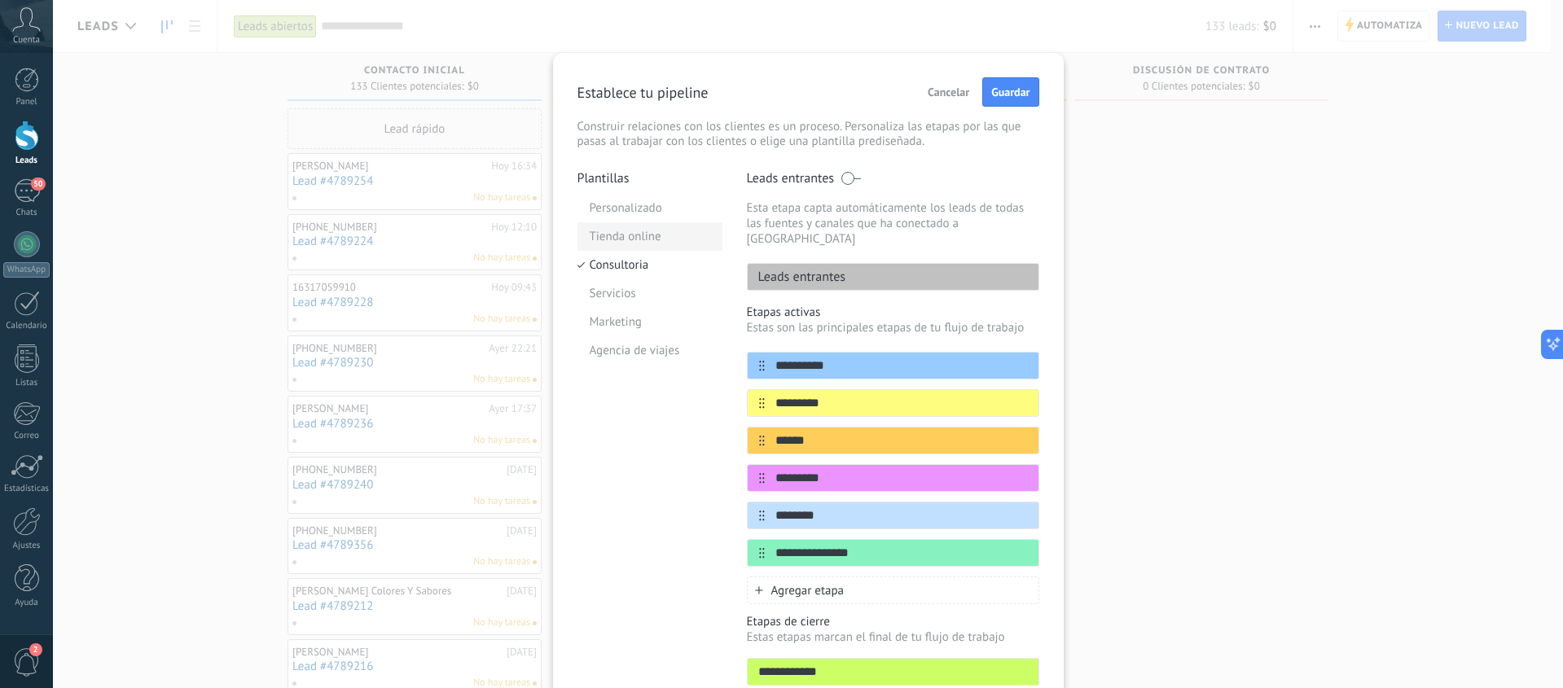
click at [613, 235] on li "Tienda online" at bounding box center [649, 236] width 145 height 29
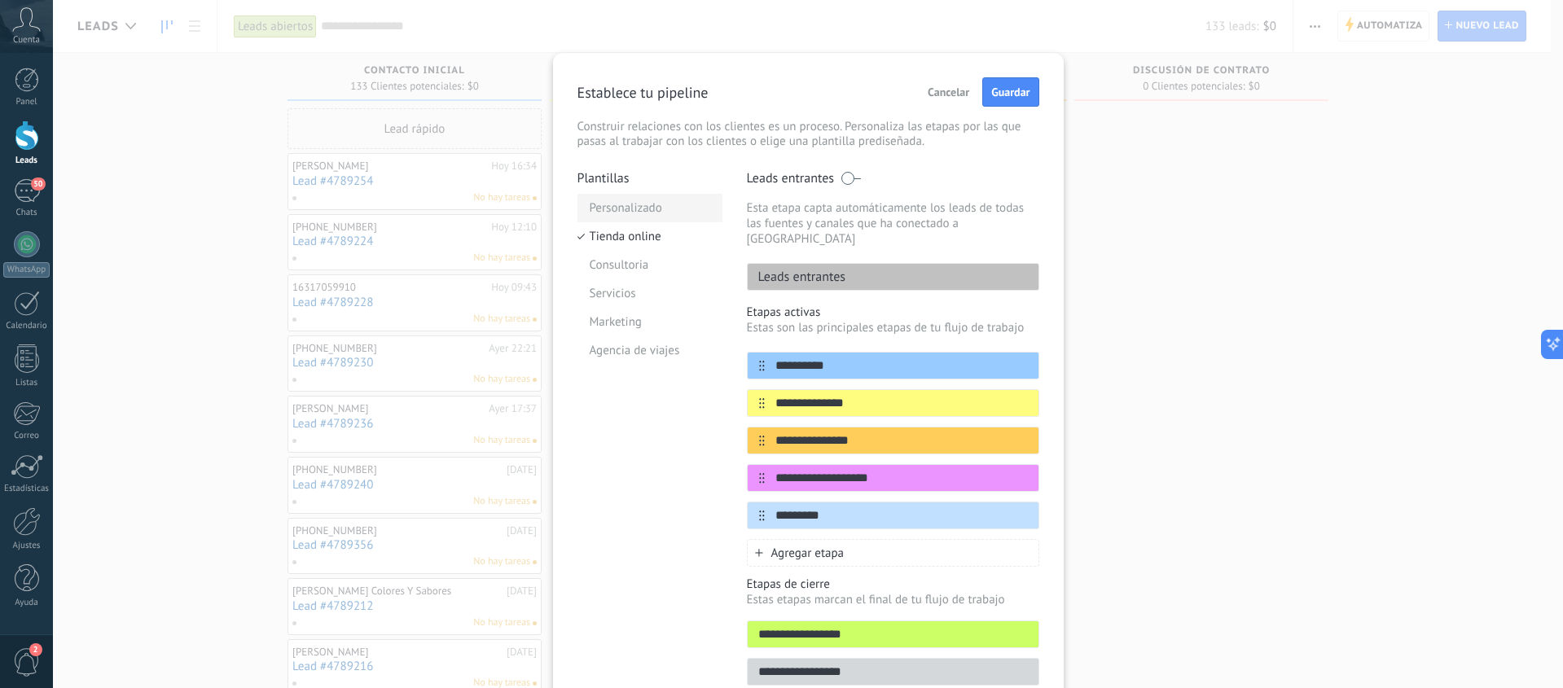
click at [609, 214] on li "Personalizado" at bounding box center [649, 208] width 145 height 29
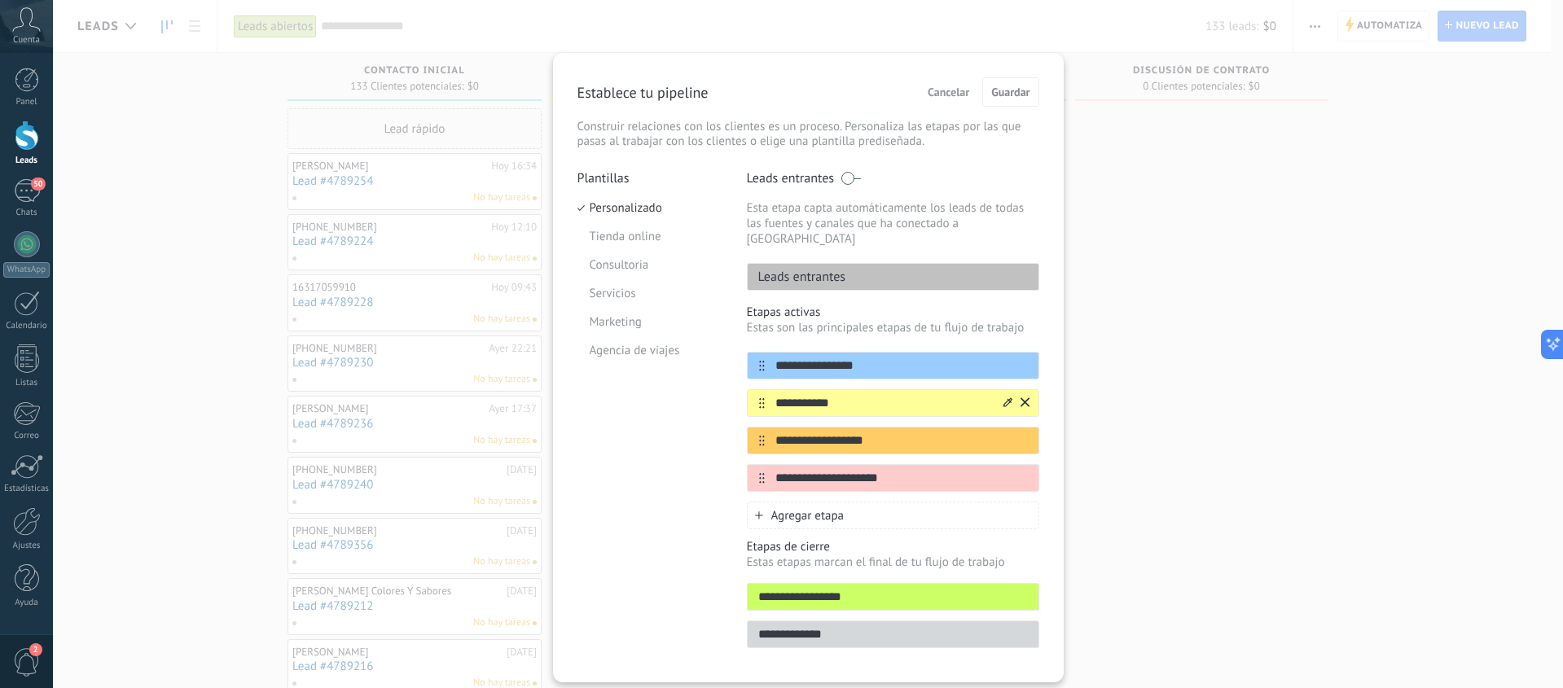
click at [840, 395] on input "**********" at bounding box center [883, 403] width 236 height 17
type input "*"
type input "**********"
click at [905, 432] on input "**********" at bounding box center [883, 440] width 236 height 17
type input "*"
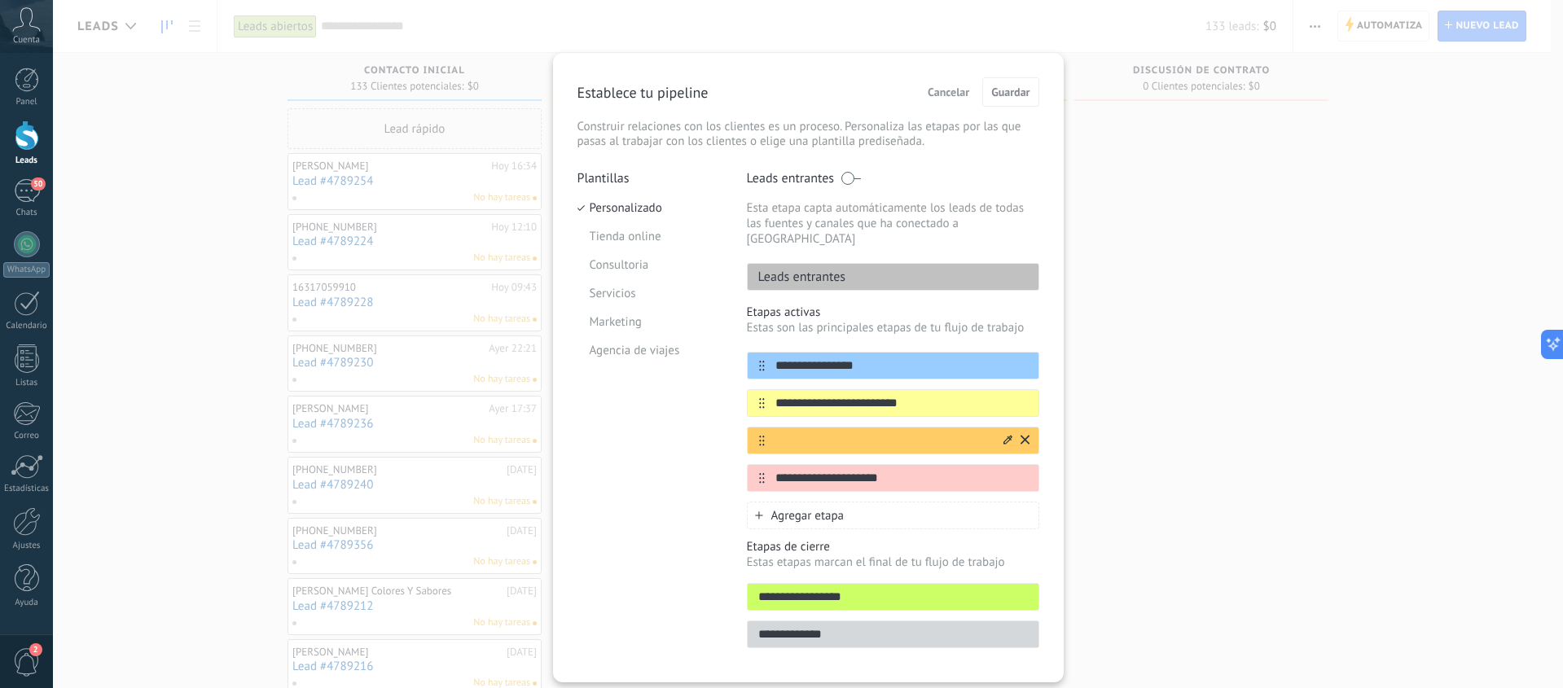
type input "*"
type input "**********"
click at [890, 470] on input "**********" at bounding box center [883, 478] width 236 height 17
type input "*"
click at [1020, 397] on icon at bounding box center [1024, 401] width 9 height 9
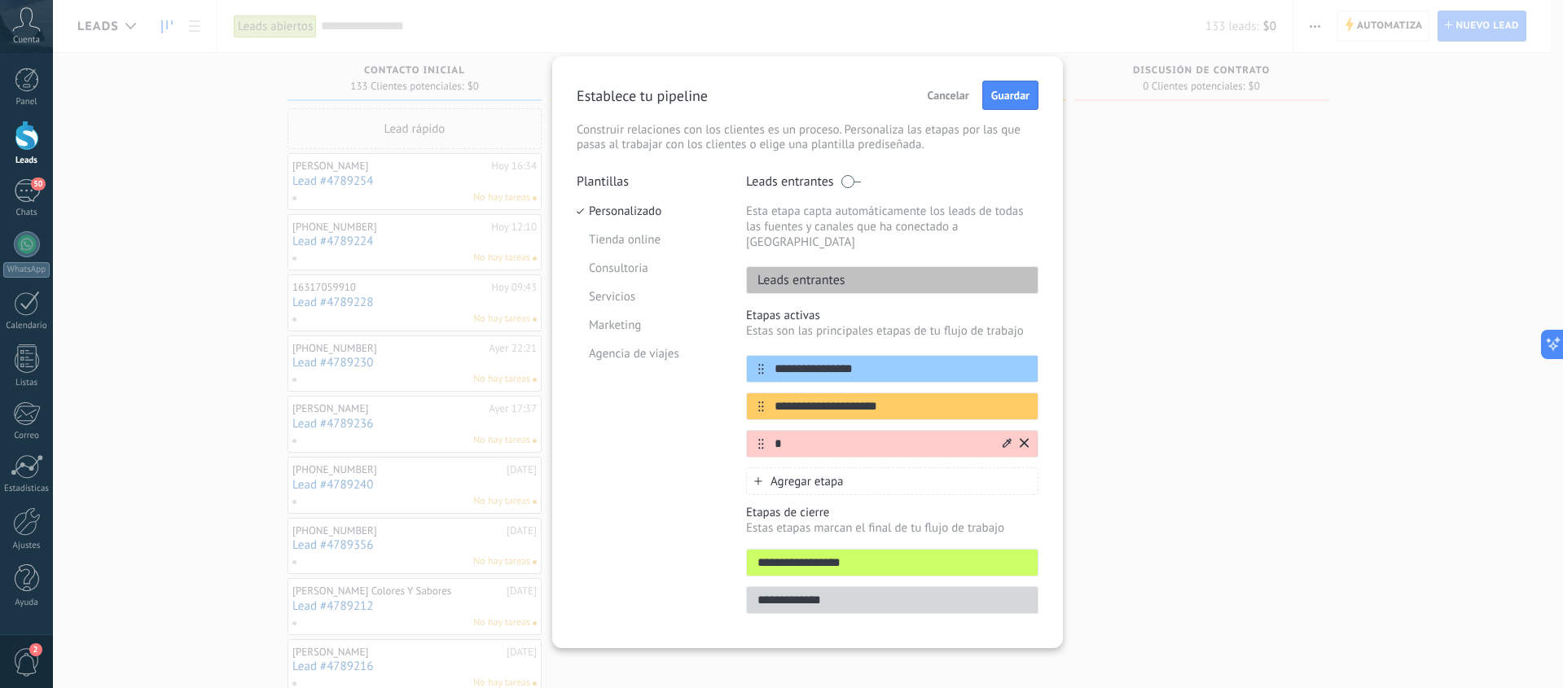
click at [796, 436] on input "*" at bounding box center [882, 444] width 236 height 17
type input "********"
click at [1015, 90] on span "Guardar" at bounding box center [1010, 95] width 38 height 11
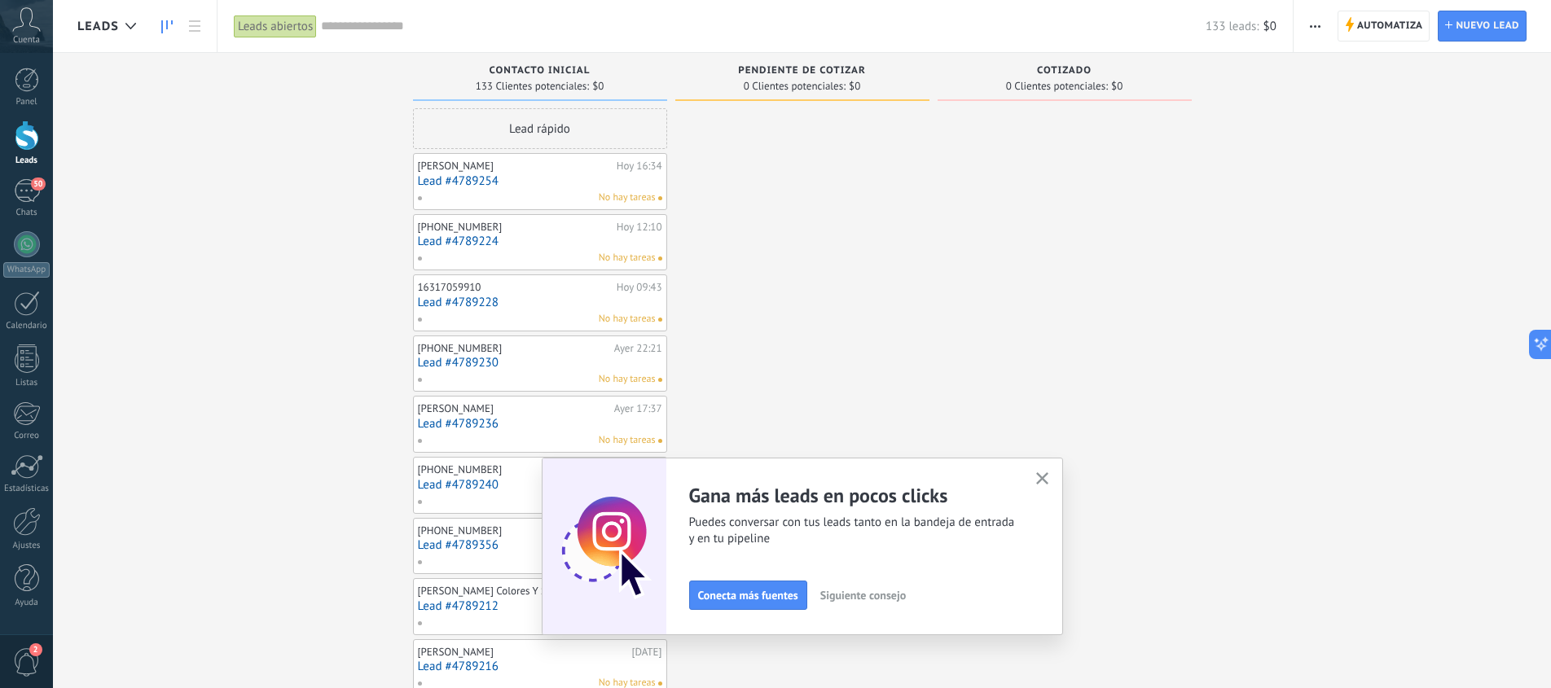
click at [1046, 481] on icon "button" at bounding box center [1042, 478] width 12 height 12
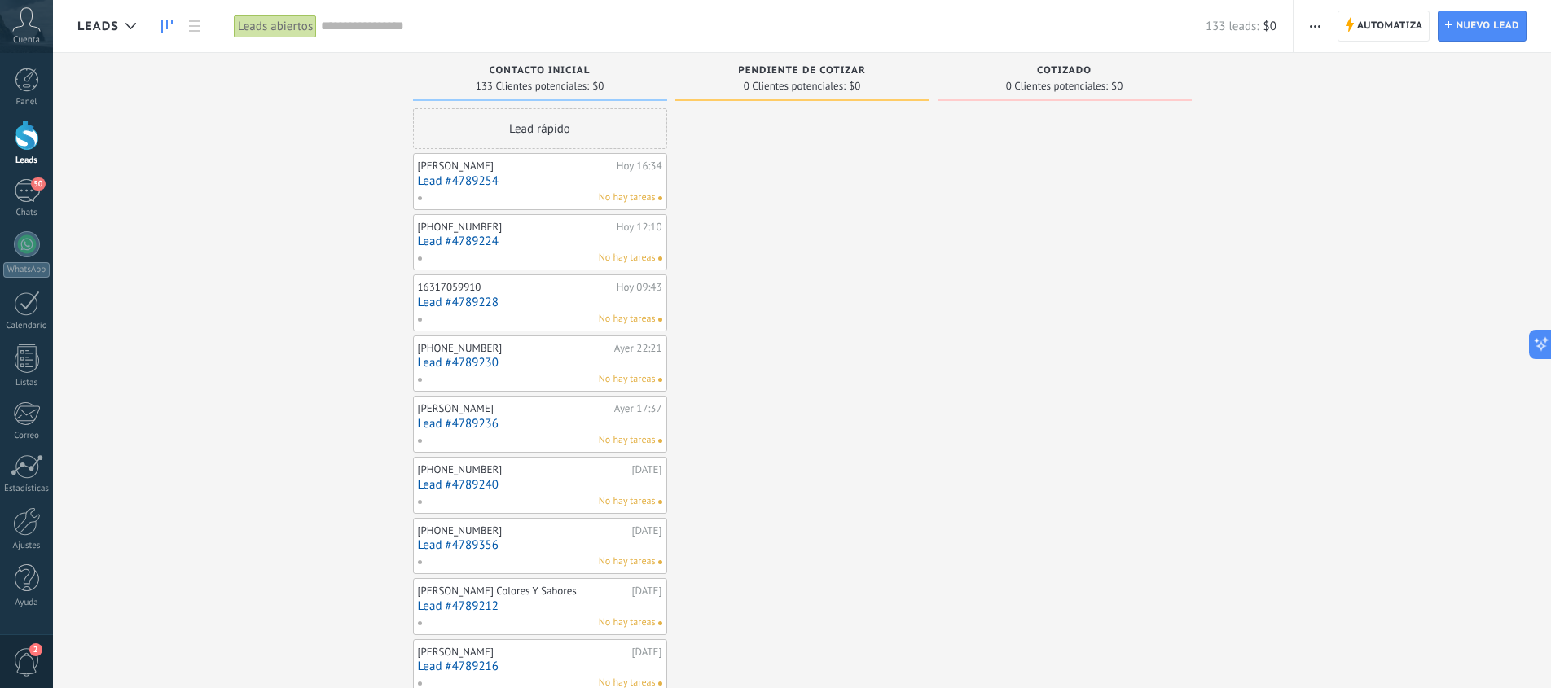
click at [339, 31] on input "text" at bounding box center [763, 26] width 884 height 17
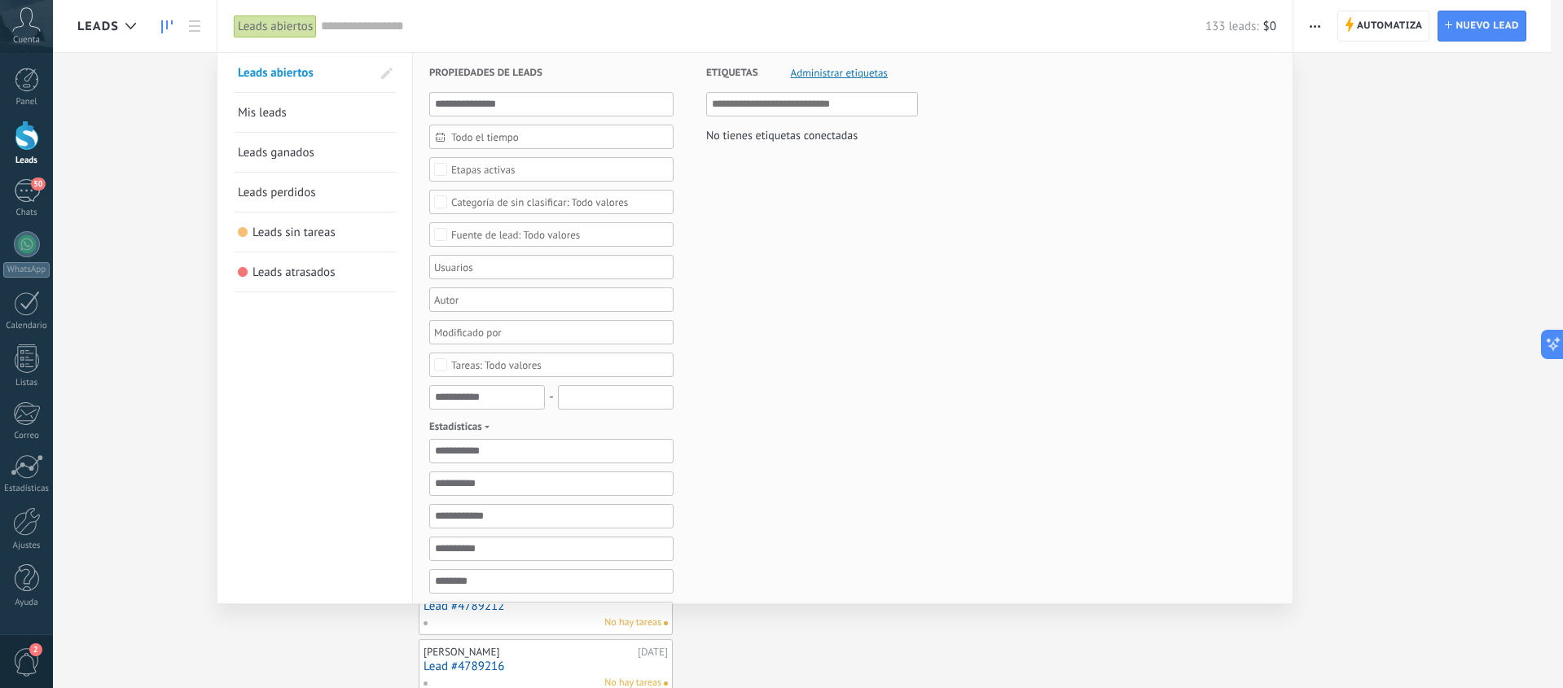
click at [280, 27] on div "Leads abiertos" at bounding box center [275, 27] width 83 height 24
click at [283, 27] on div "Leads abiertos" at bounding box center [275, 27] width 83 height 24
click at [1416, 141] on div at bounding box center [781, 344] width 1563 height 688
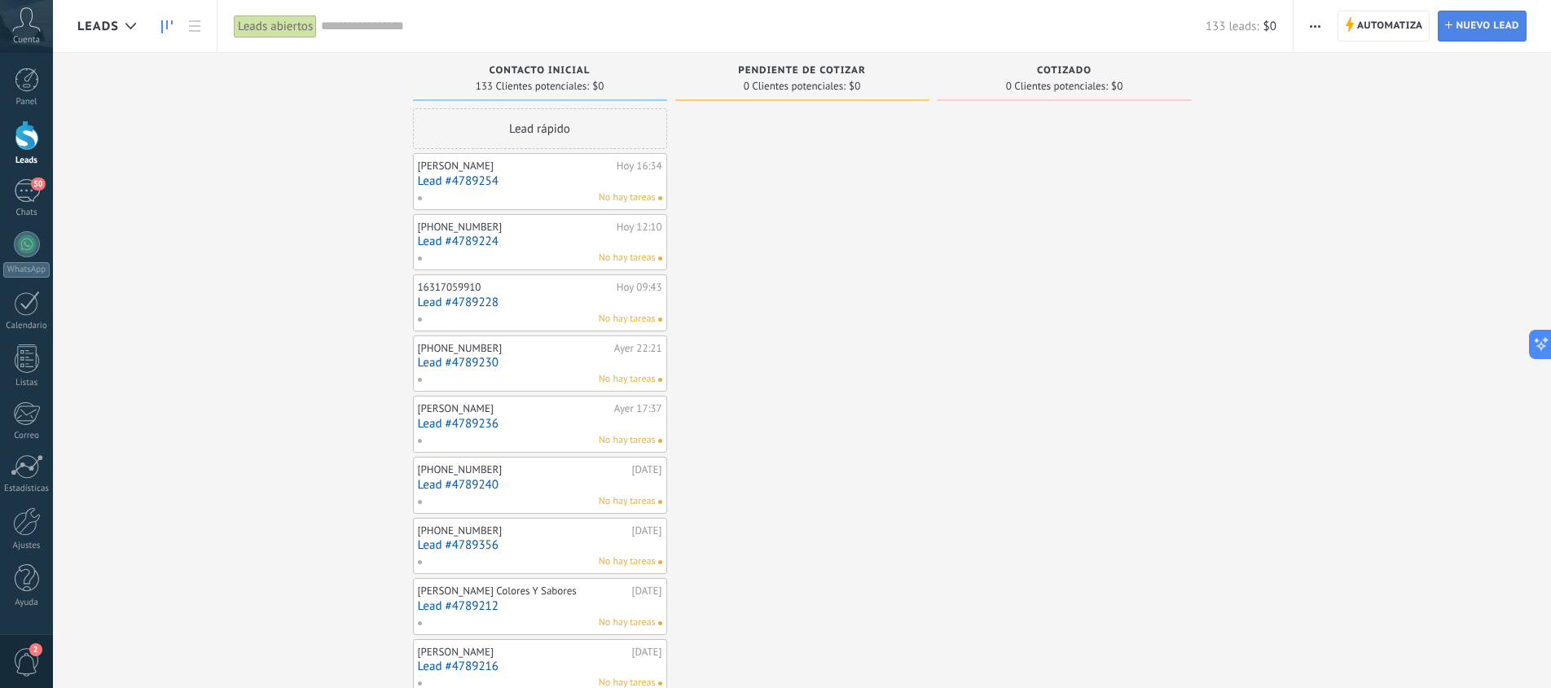
click at [1468, 20] on span "Nuevo lead" at bounding box center [1487, 25] width 64 height 29
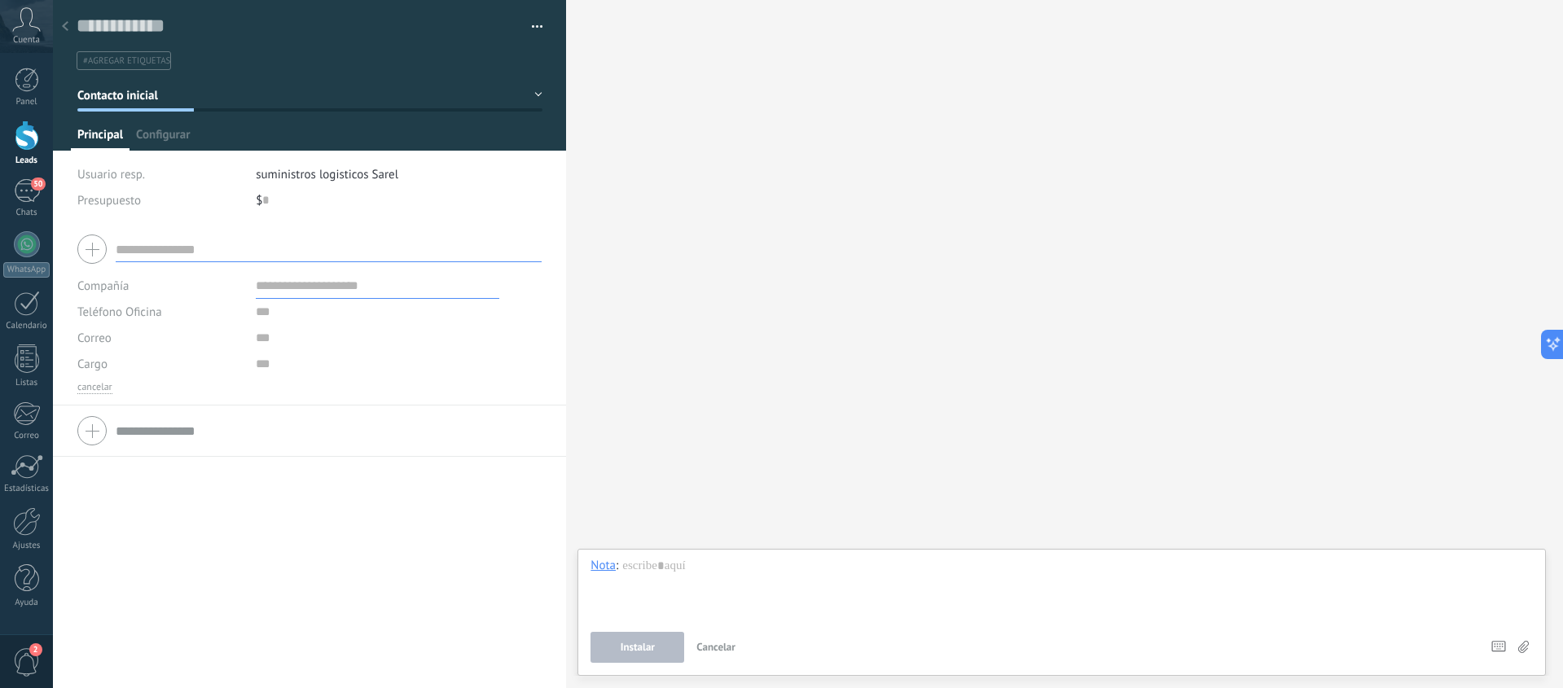
click at [1029, 243] on div "Buscar Carga más Participantes: 0 Agregar usuario Bots: 0" at bounding box center [1064, 344] width 997 height 688
click at [718, 651] on span "Cancelar" at bounding box center [715, 647] width 39 height 14
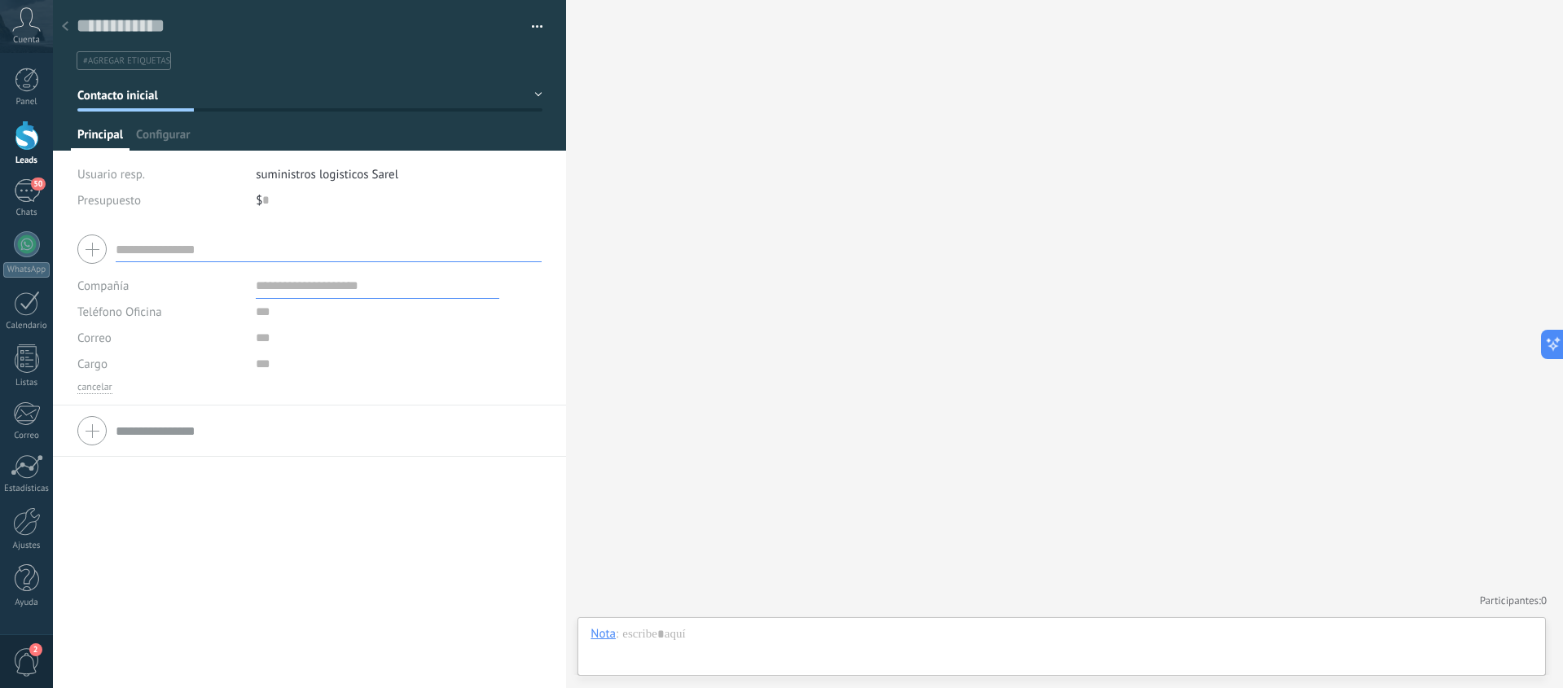
click at [530, 24] on button "button" at bounding box center [532, 27] width 24 height 24
click at [503, 57] on span "Administrar etiquetas" at bounding box center [475, 55] width 112 height 33
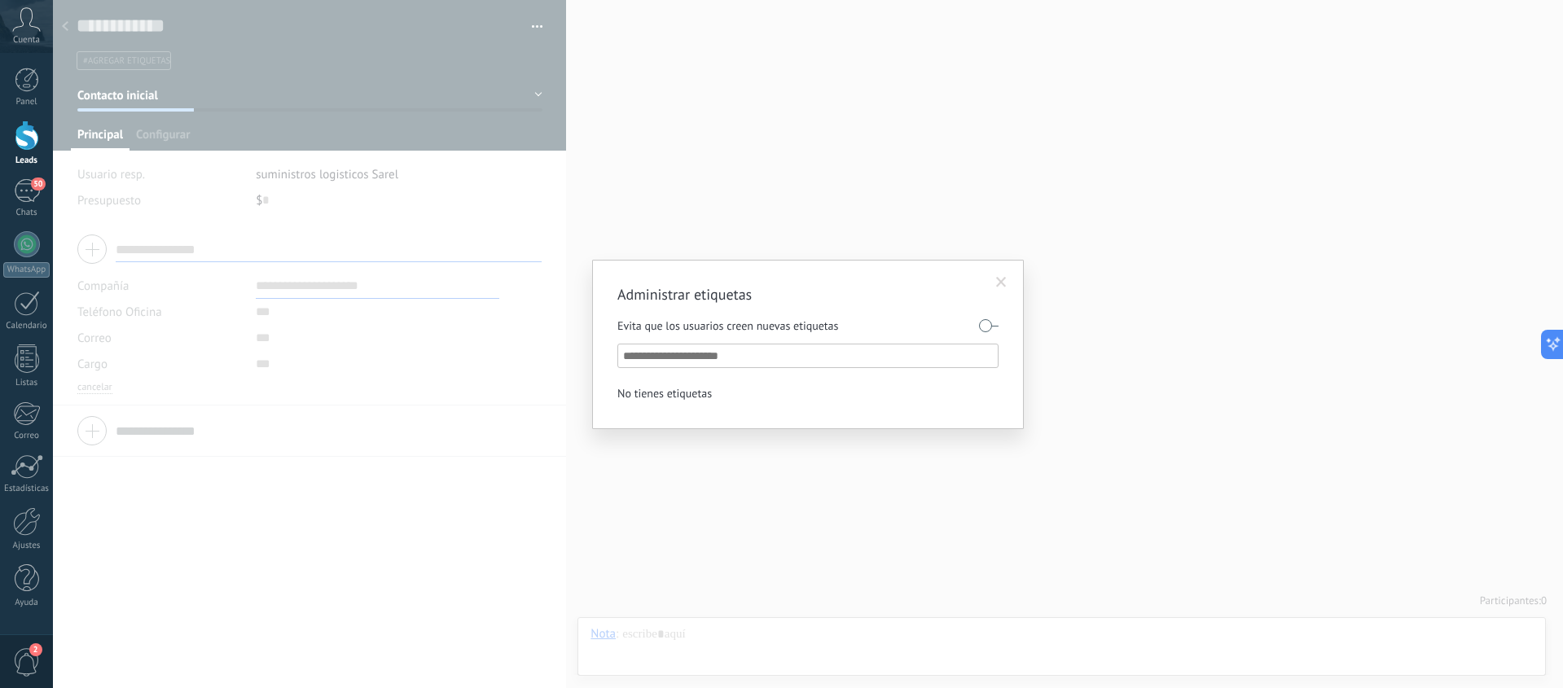
click at [1001, 279] on span at bounding box center [1001, 282] width 11 height 11
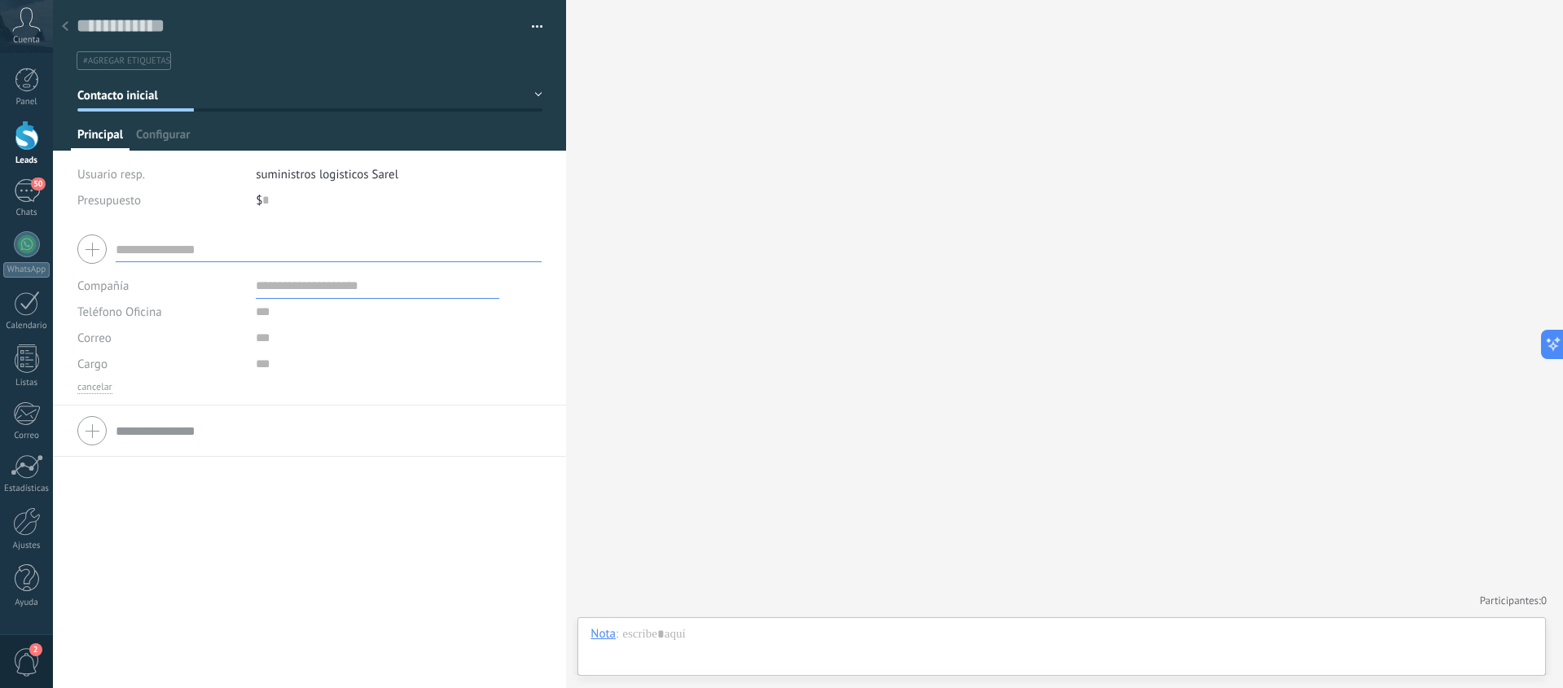
click at [67, 32] on div at bounding box center [65, 27] width 23 height 32
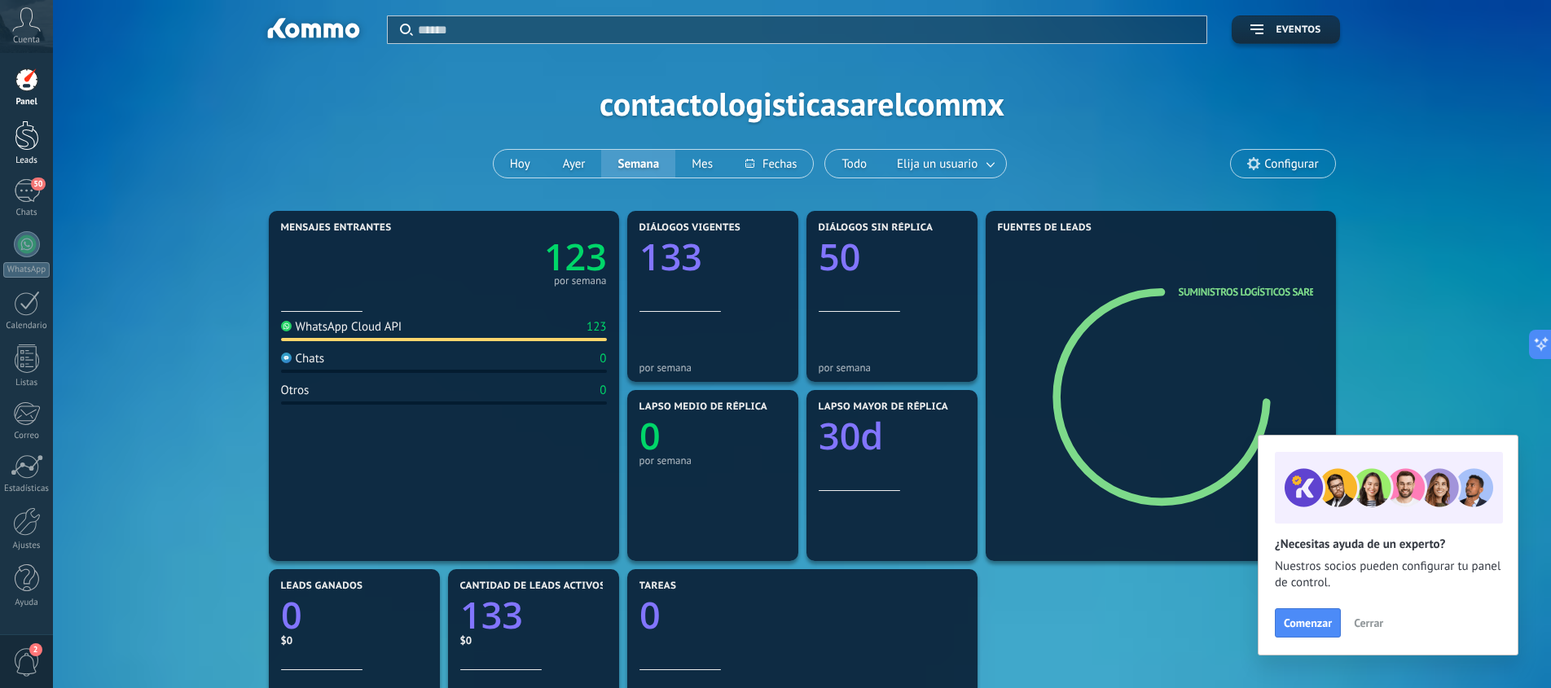
click at [22, 134] on div at bounding box center [27, 136] width 24 height 30
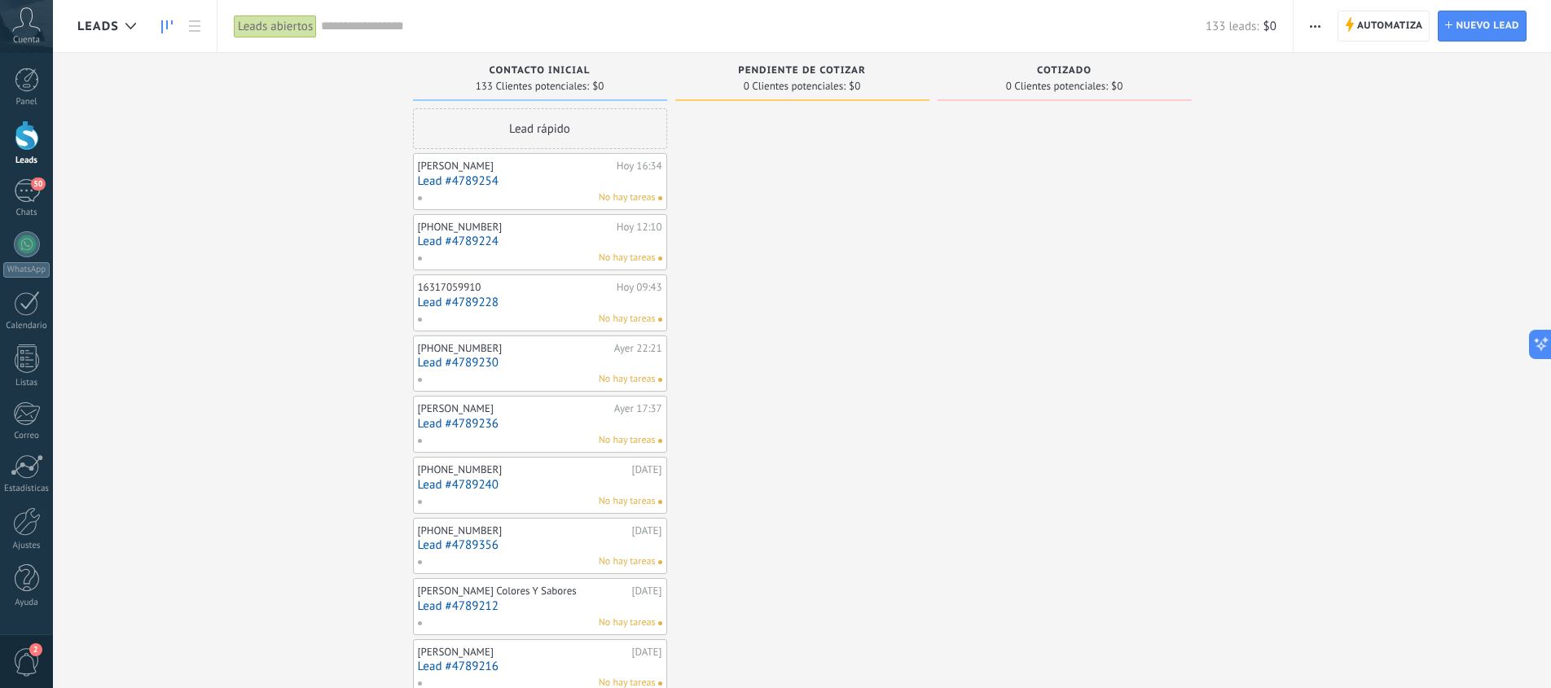
click at [1099, 81] on span "0 Clientes potenciales:" at bounding box center [1057, 86] width 102 height 10
click at [1314, 23] on span "button" at bounding box center [1314, 26] width 11 height 31
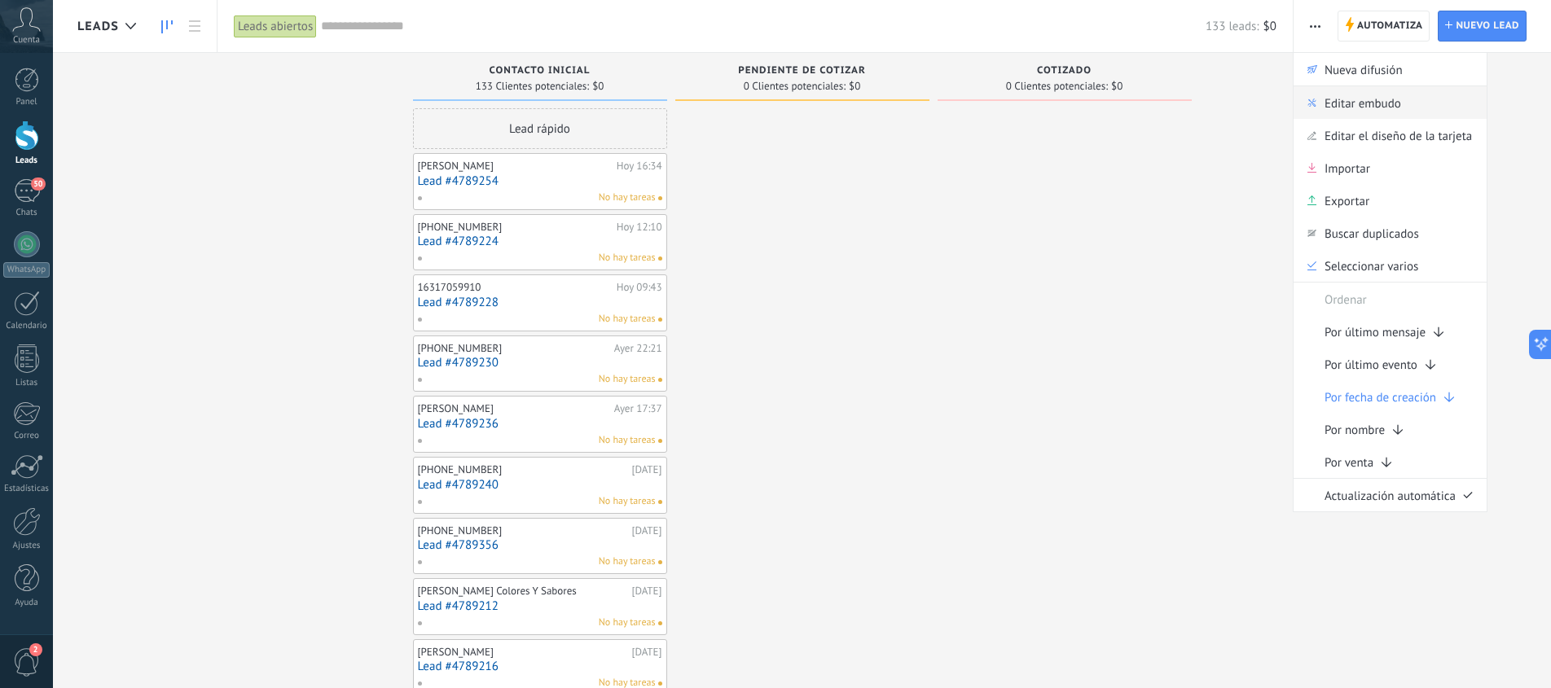
click at [1361, 107] on span "Editar embudo" at bounding box center [1362, 102] width 77 height 33
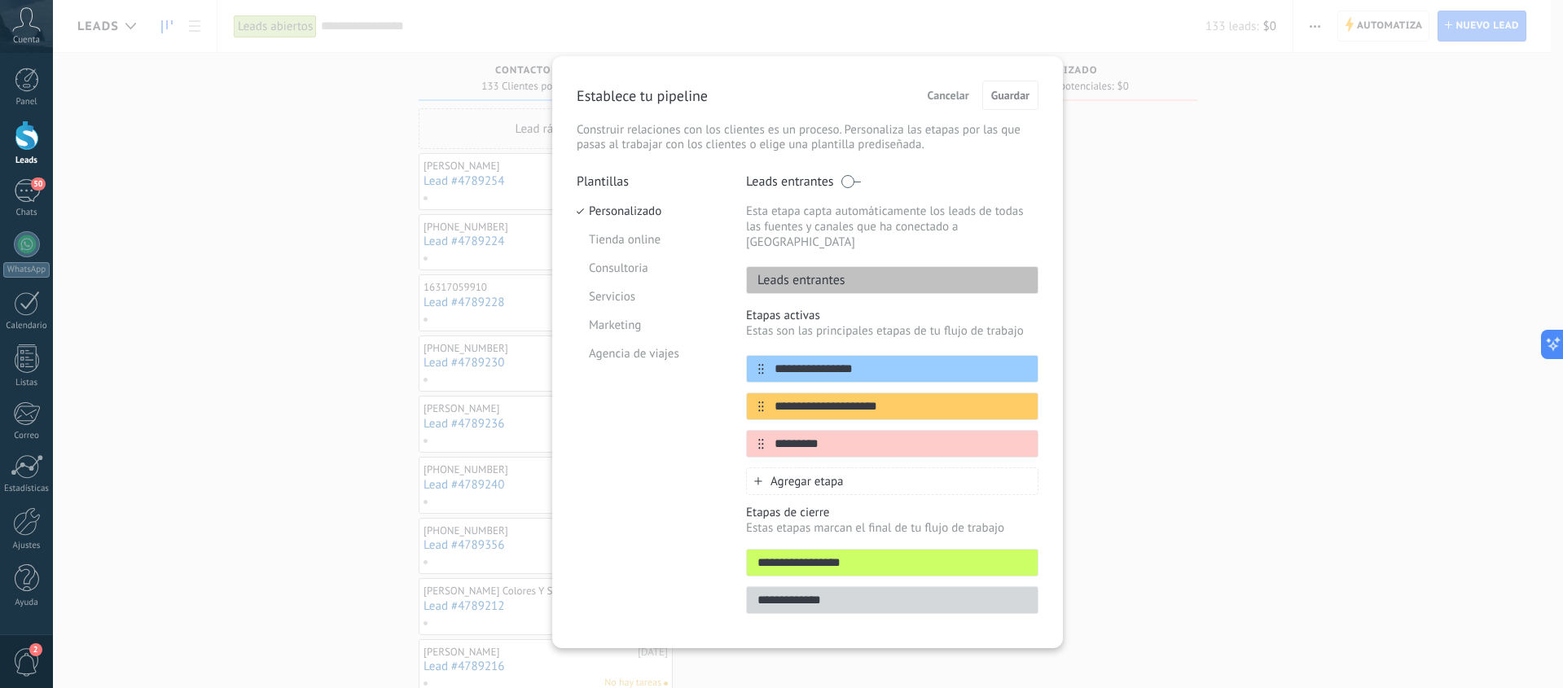
click at [824, 474] on span "Agregar etapa" at bounding box center [806, 481] width 73 height 15
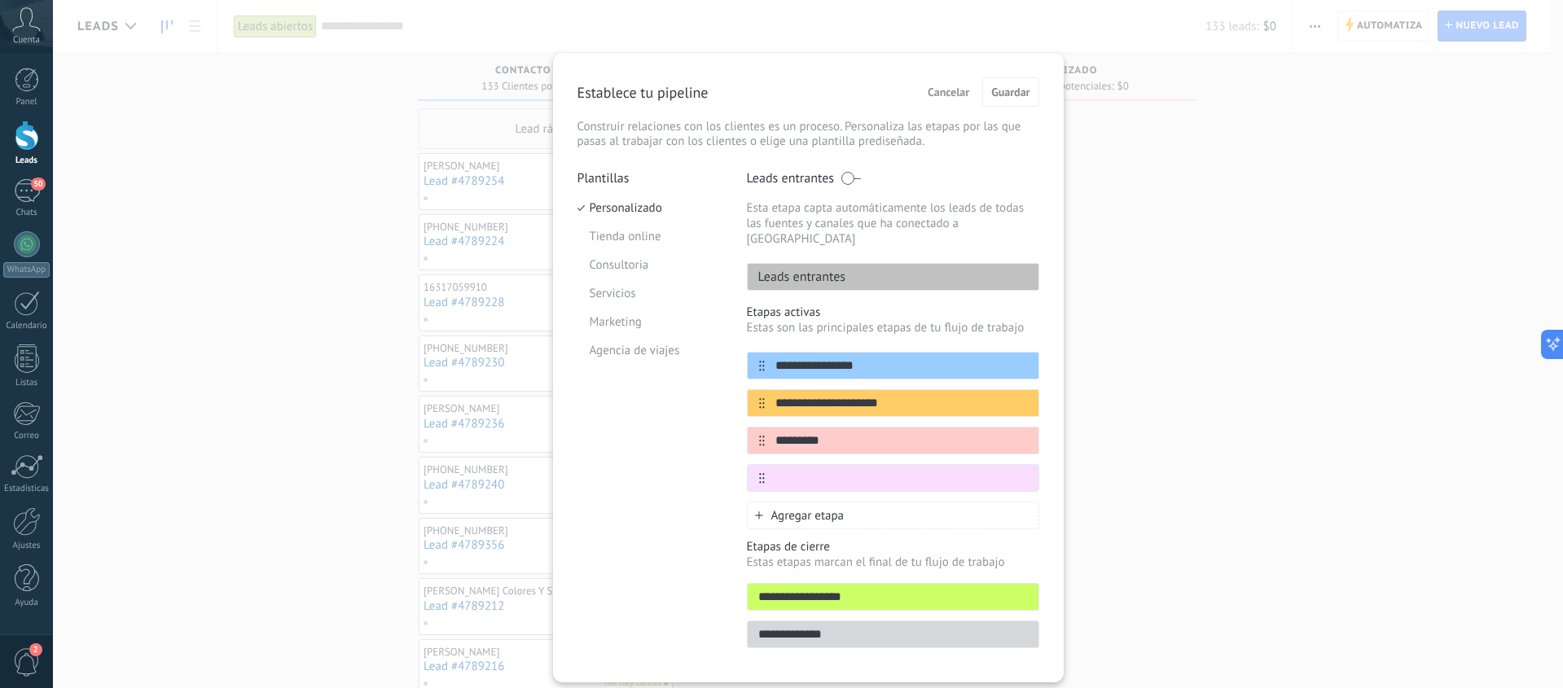
drag, startPoint x: 850, startPoint y: 583, endPoint x: 751, endPoint y: 579, distance: 99.4
click at [751, 589] on input "**********" at bounding box center [893, 597] width 291 height 17
click at [812, 470] on input "text" at bounding box center [883, 478] width 236 height 17
paste input "**********"
type input "*"
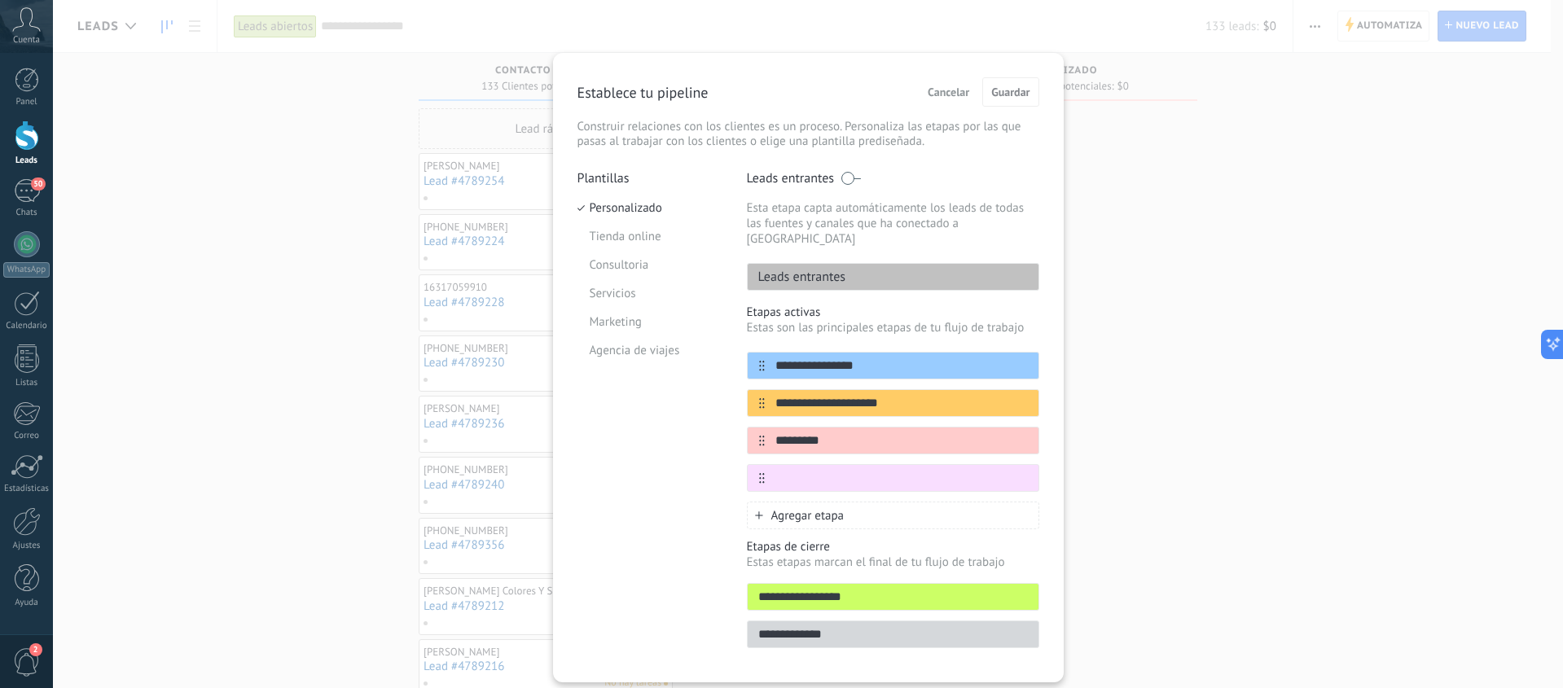
click at [952, 89] on span "Cancelar" at bounding box center [949, 91] width 42 height 11
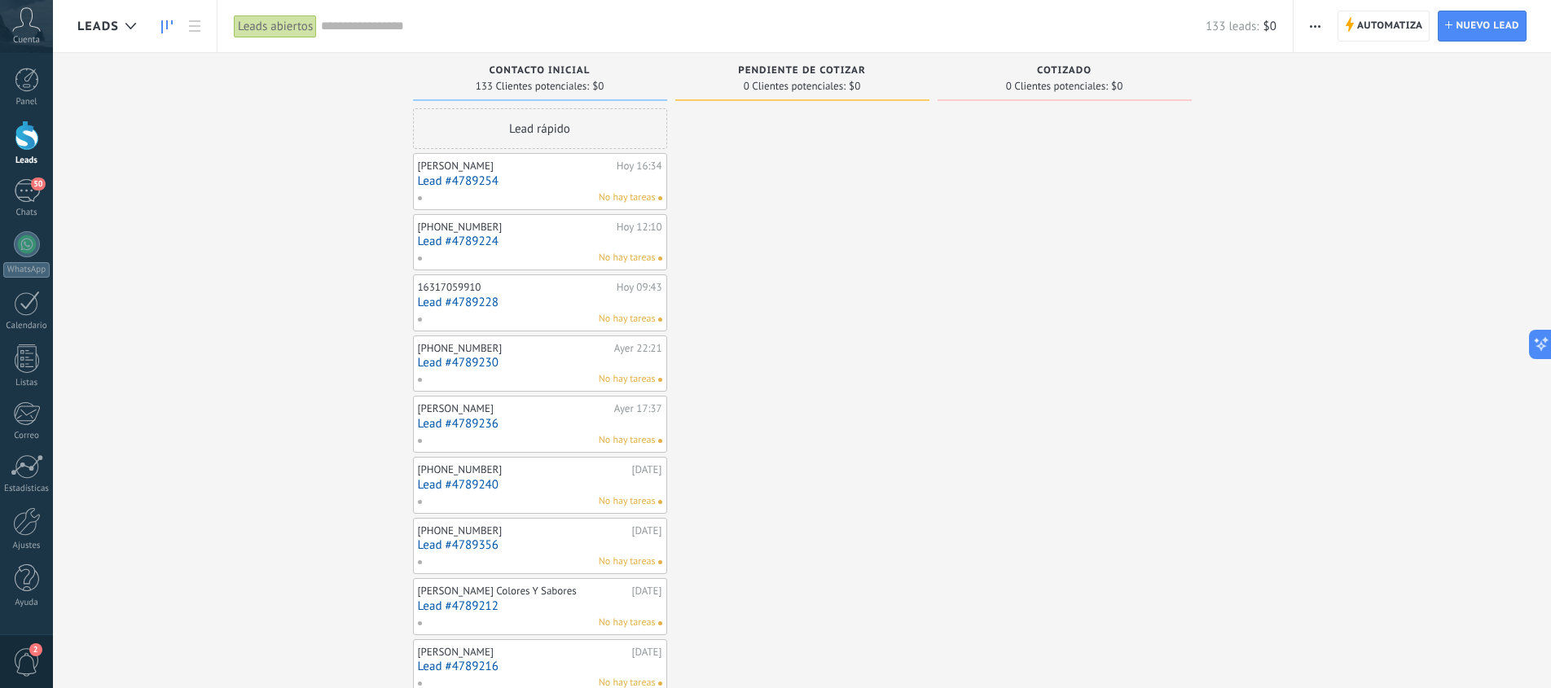
click at [1029, 77] on div "Cotizado" at bounding box center [1064, 72] width 238 height 14
click at [494, 195] on div "No hay tareas" at bounding box center [536, 198] width 239 height 15
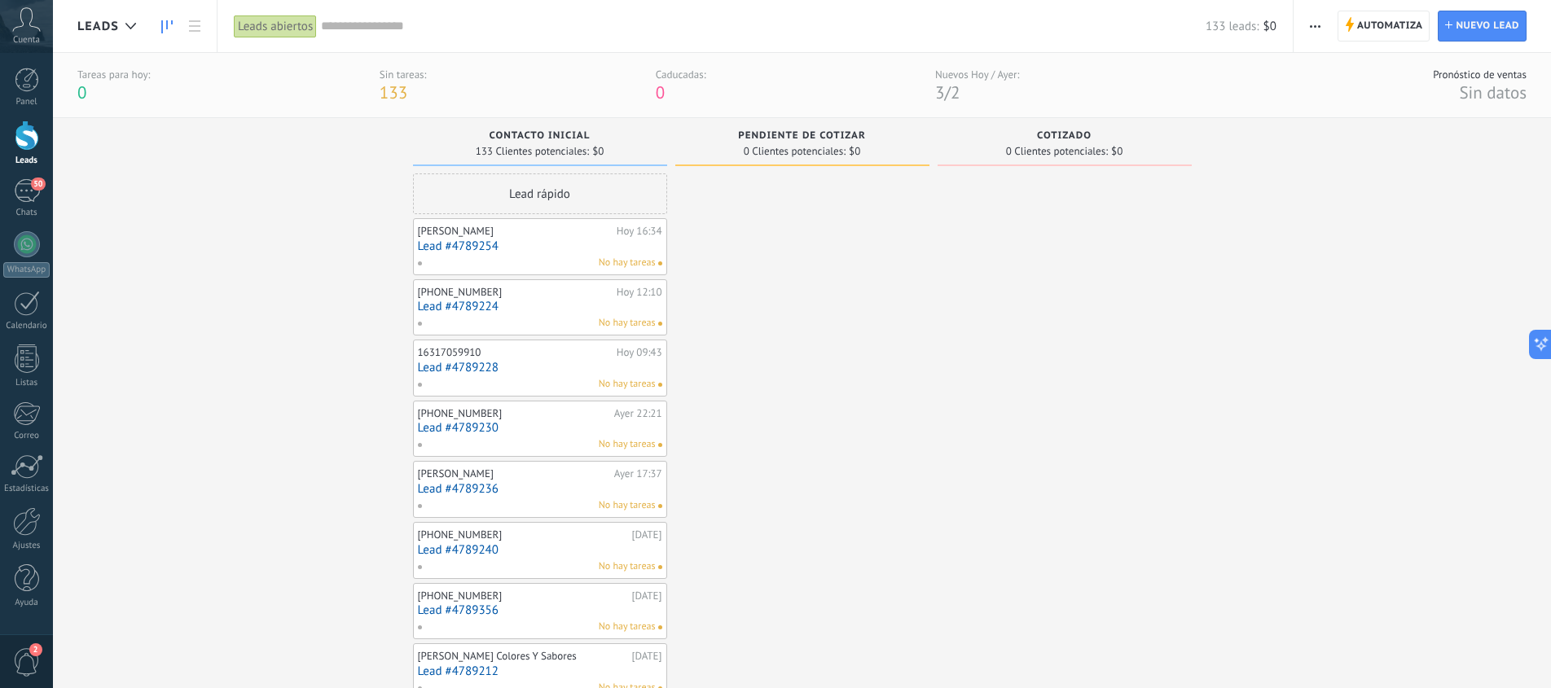
click at [25, 242] on div at bounding box center [27, 244] width 26 height 26
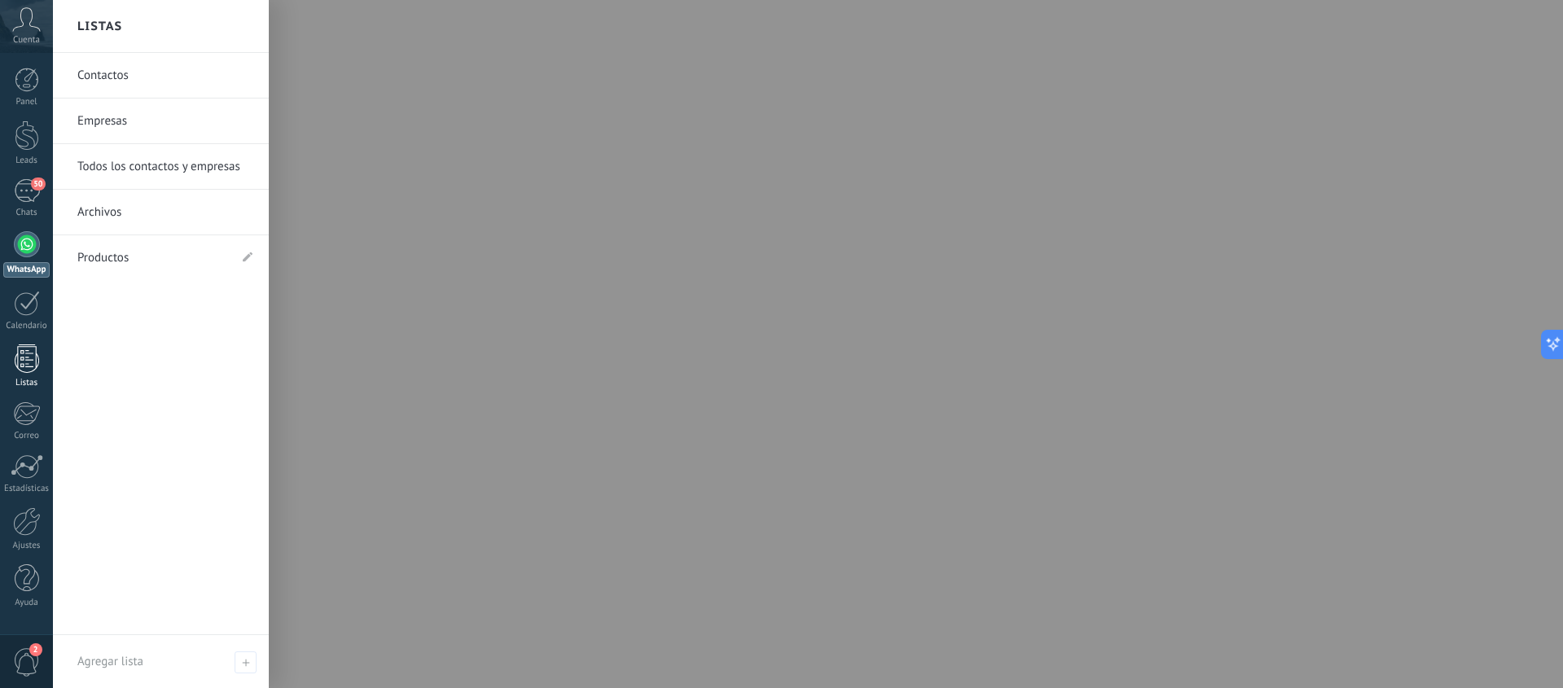
click at [29, 353] on div at bounding box center [27, 358] width 24 height 29
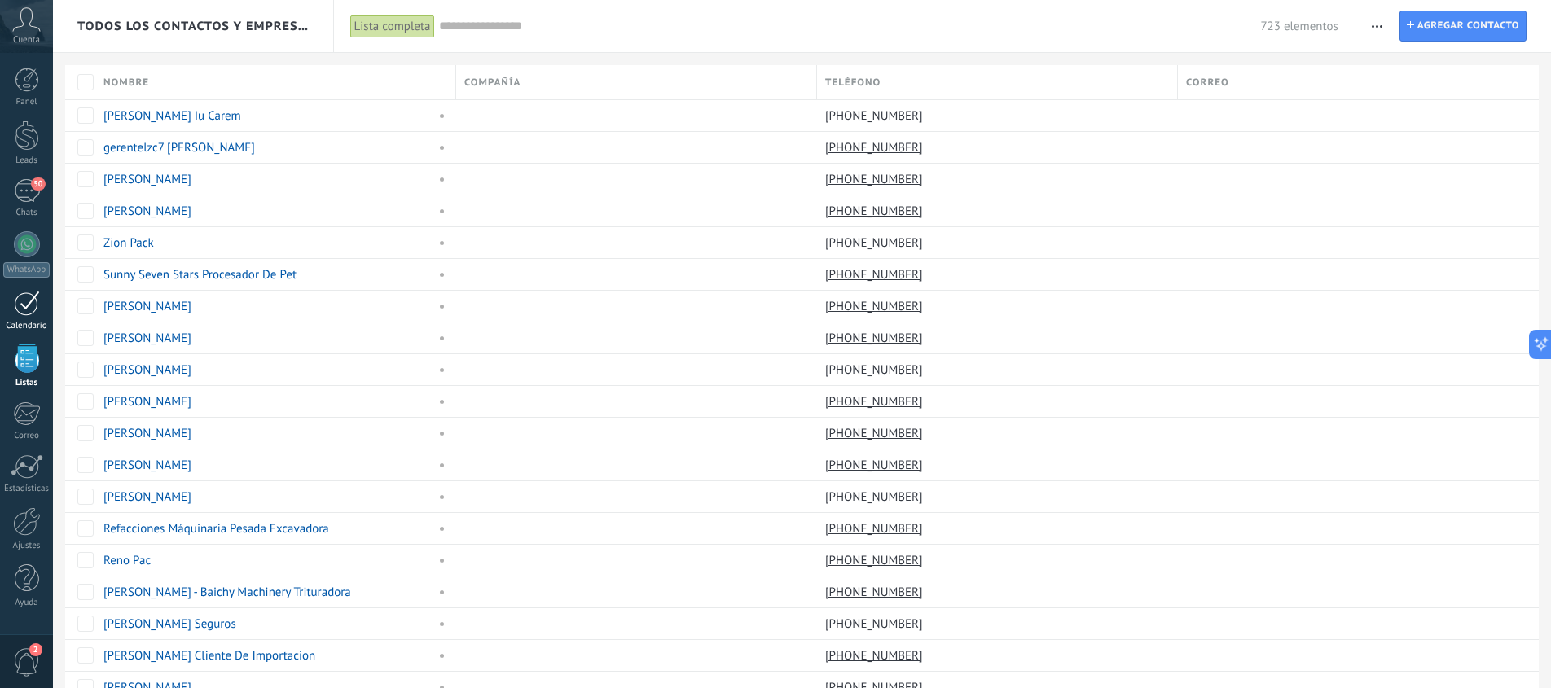
click at [30, 300] on div at bounding box center [27, 303] width 26 height 25
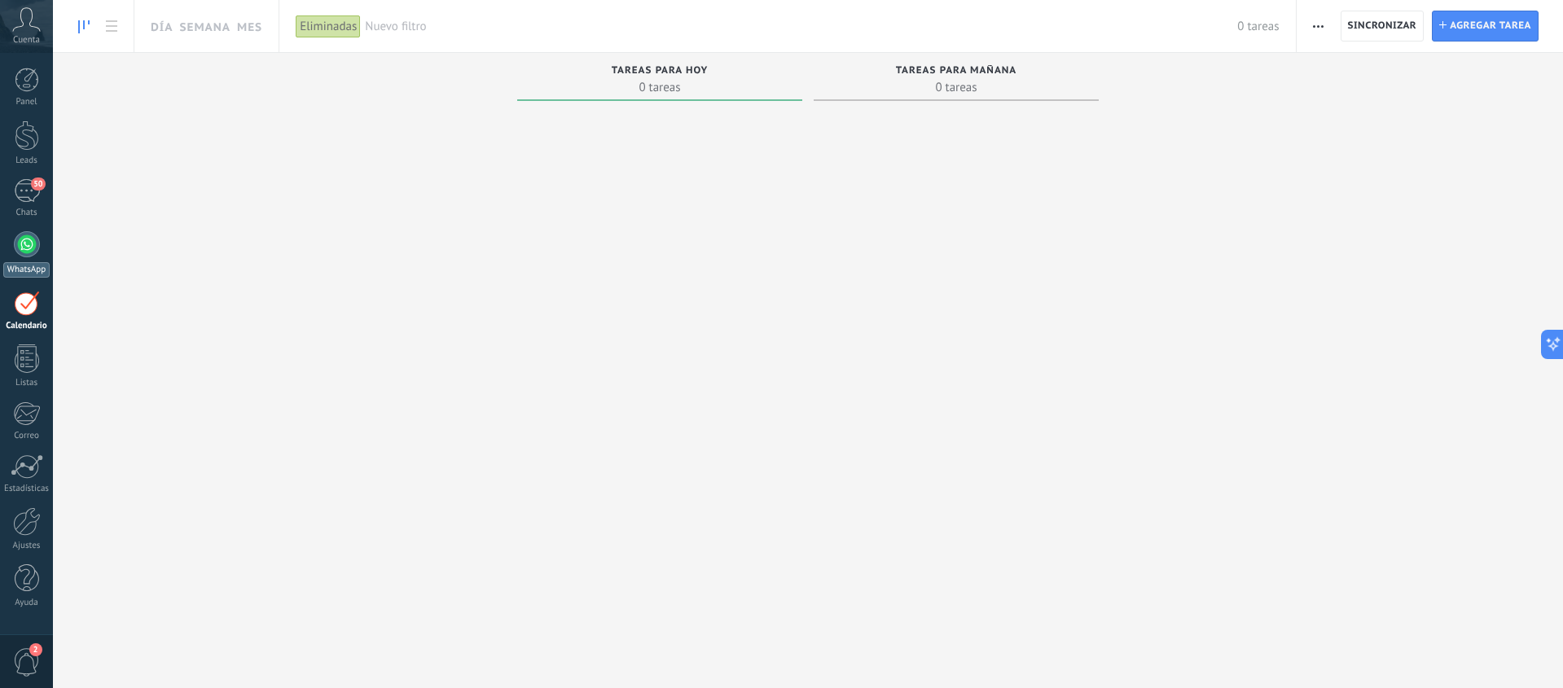
click at [26, 244] on div at bounding box center [27, 244] width 26 height 26
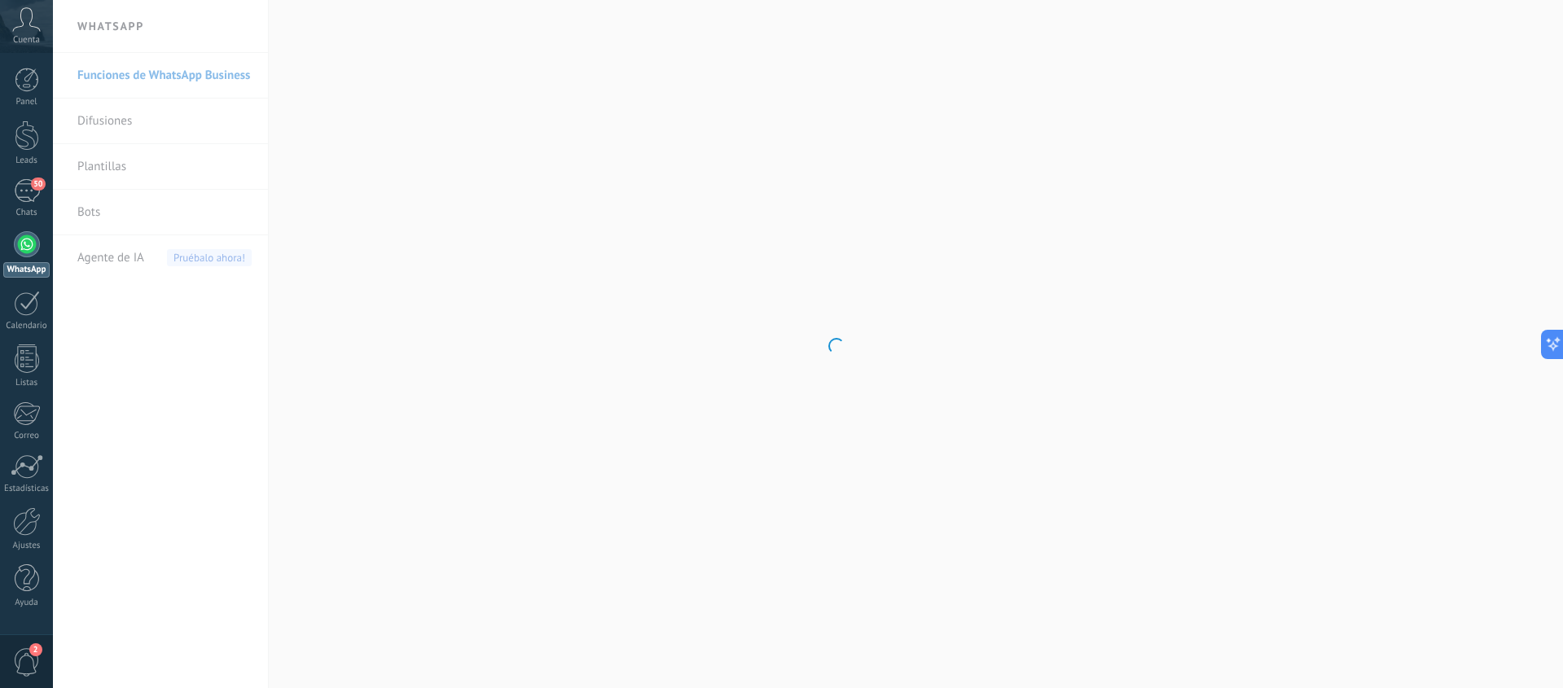
click at [28, 175] on div "Panel Leads 50 Chats WhatsApp Clientes" at bounding box center [26, 346] width 53 height 557
click at [27, 183] on div "50" at bounding box center [27, 191] width 26 height 24
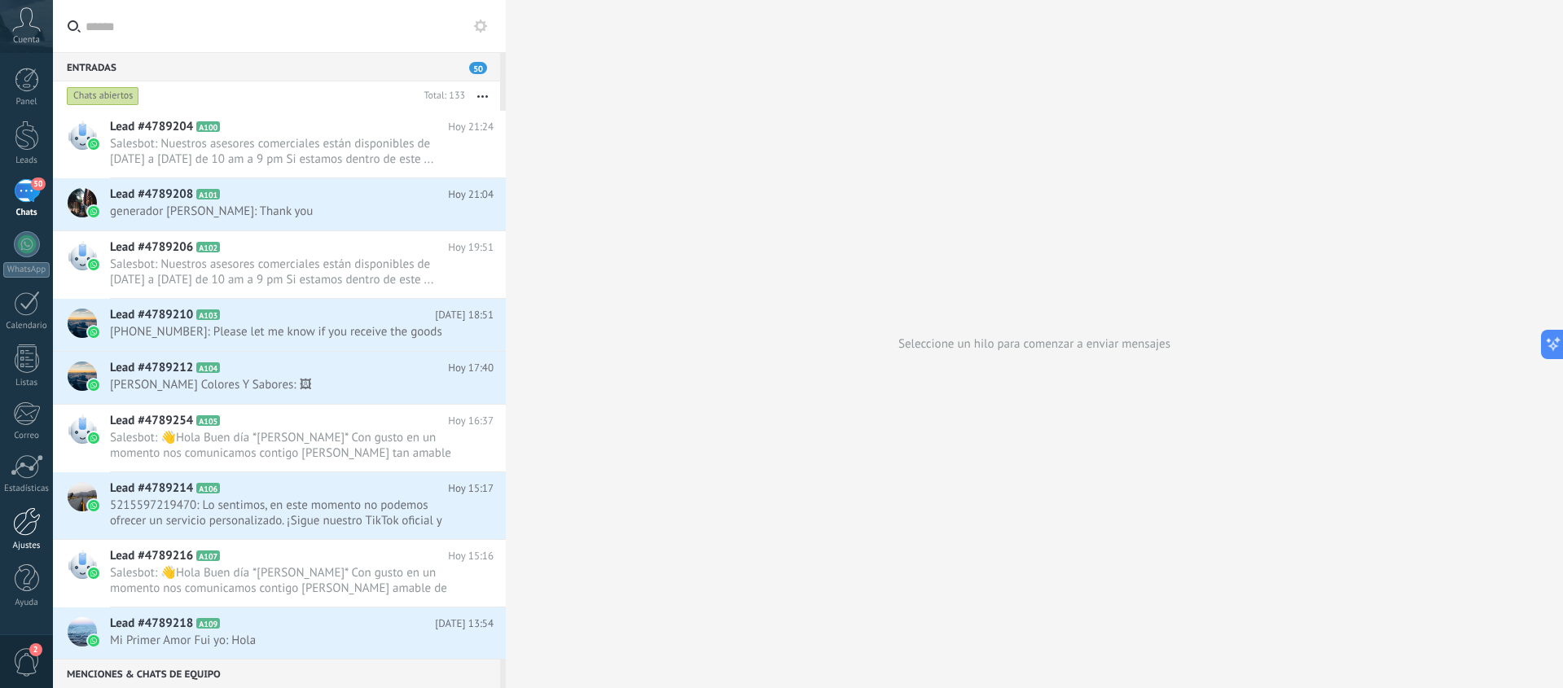
click at [30, 529] on div at bounding box center [27, 521] width 28 height 29
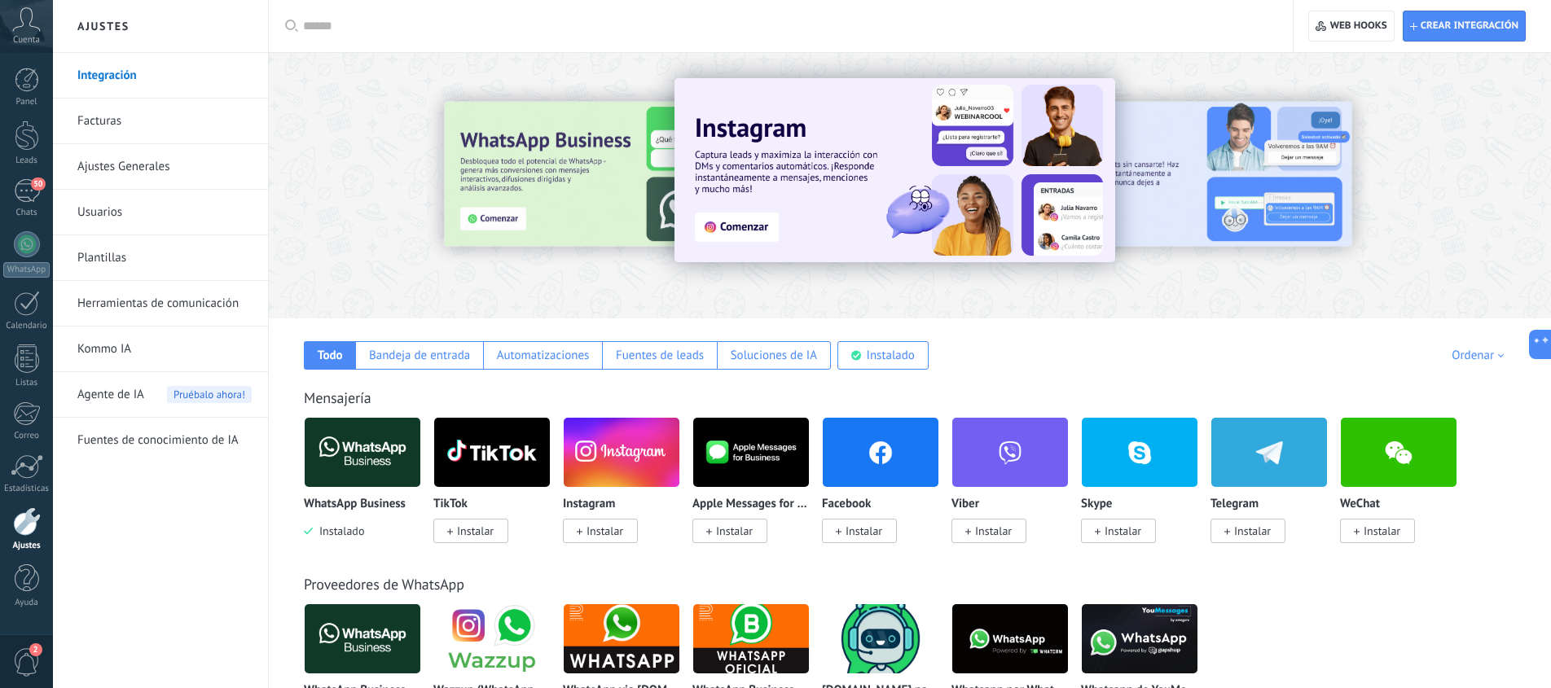
click at [134, 207] on link "Usuarios" at bounding box center [164, 213] width 174 height 46
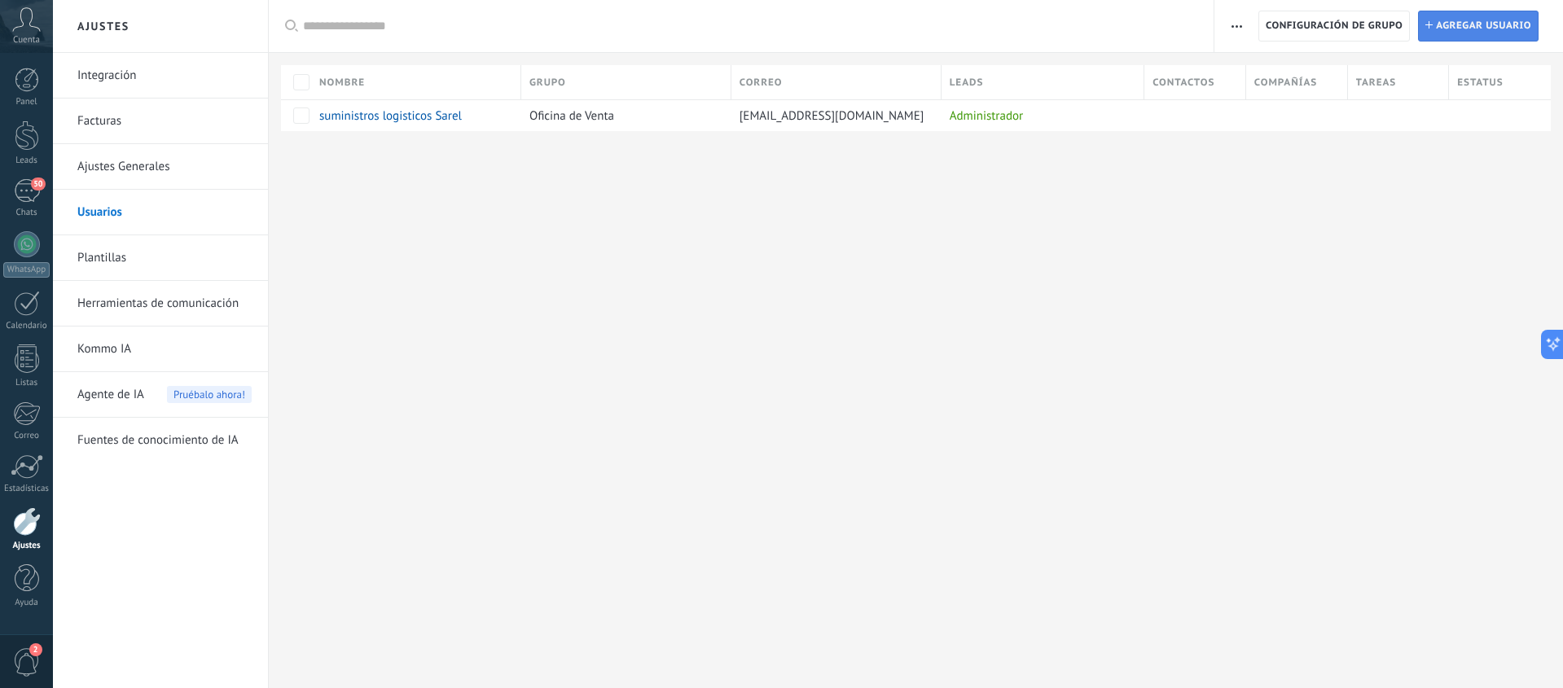
click at [1467, 31] on span "Agregar usuario" at bounding box center [1483, 25] width 95 height 29
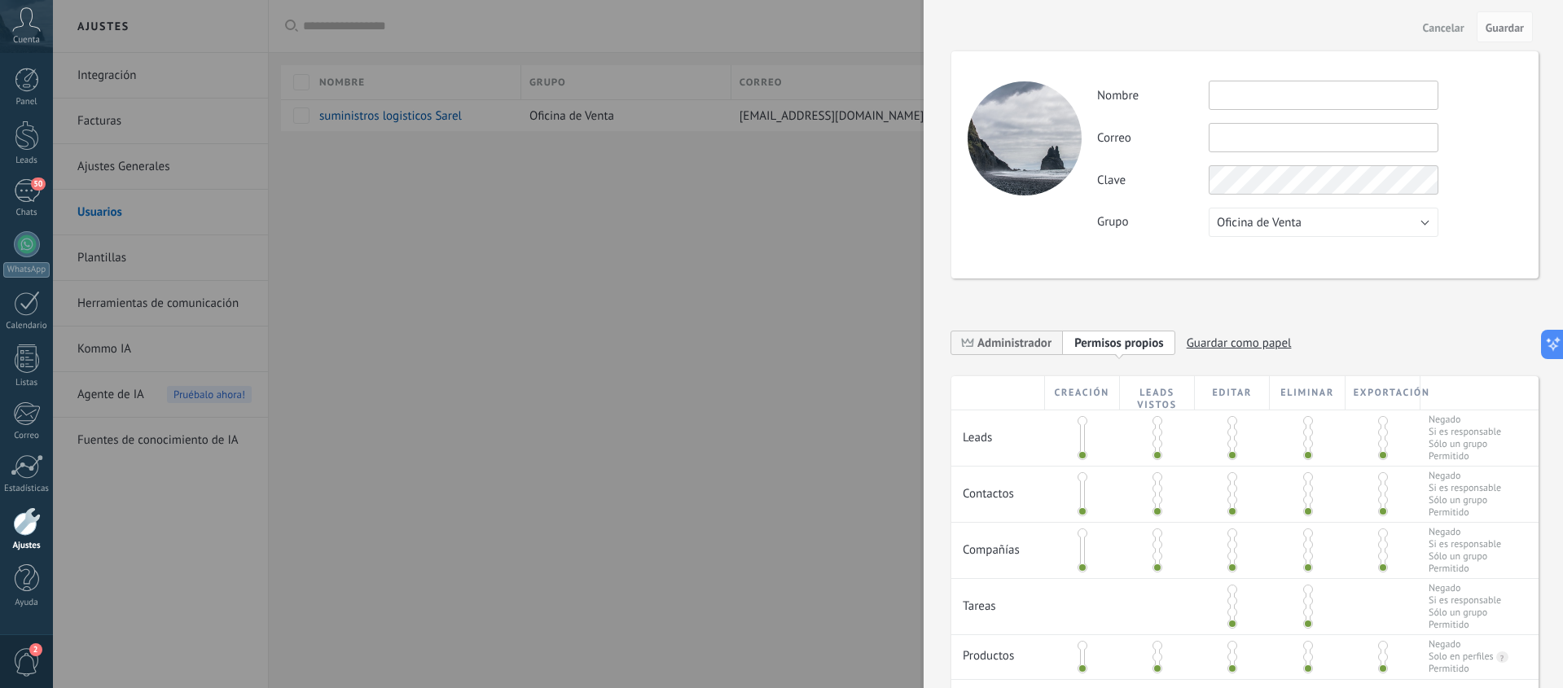
click at [1292, 103] on input "text" at bounding box center [1324, 95] width 230 height 29
type input "**********"
click at [1256, 138] on input "text" at bounding box center [1324, 137] width 230 height 29
type input "**********"
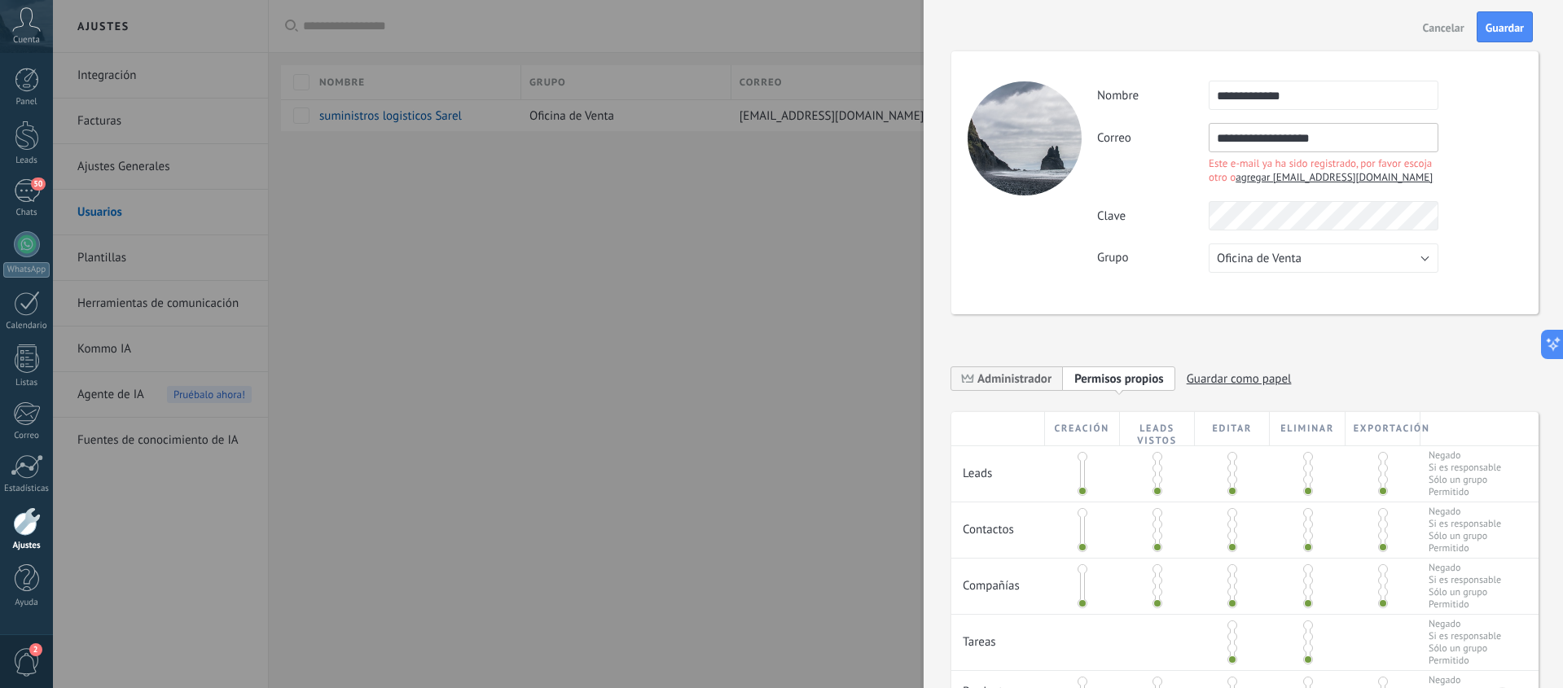
click at [1292, 178] on span "agregar moyloce84@gmail.com" at bounding box center [1333, 177] width 197 height 14
type input "********"
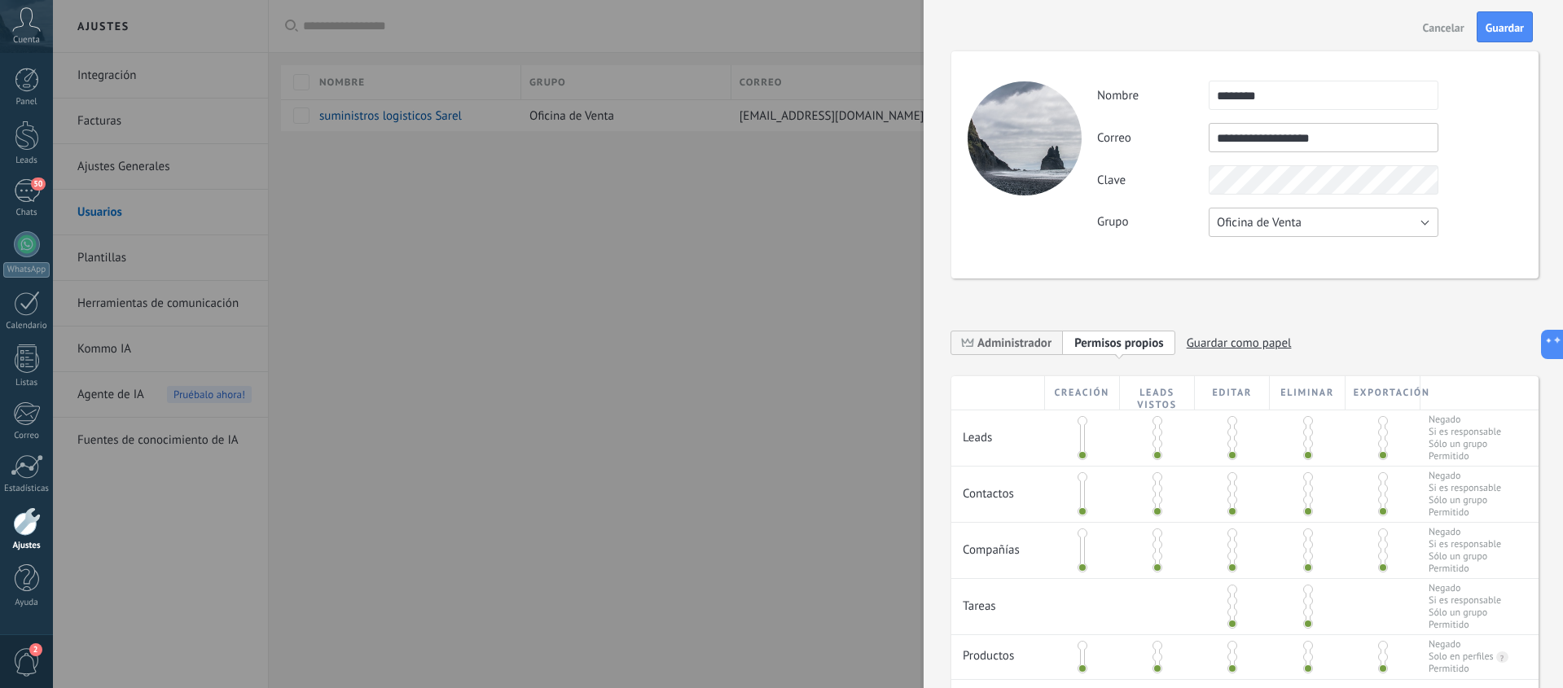
click at [1419, 228] on button "Oficina de Venta" at bounding box center [1324, 222] width 230 height 29
click at [1419, 228] on span "Oficina de Venta" at bounding box center [1316, 222] width 234 height 15
click at [1507, 25] on span "Guardar" at bounding box center [1504, 27] width 38 height 11
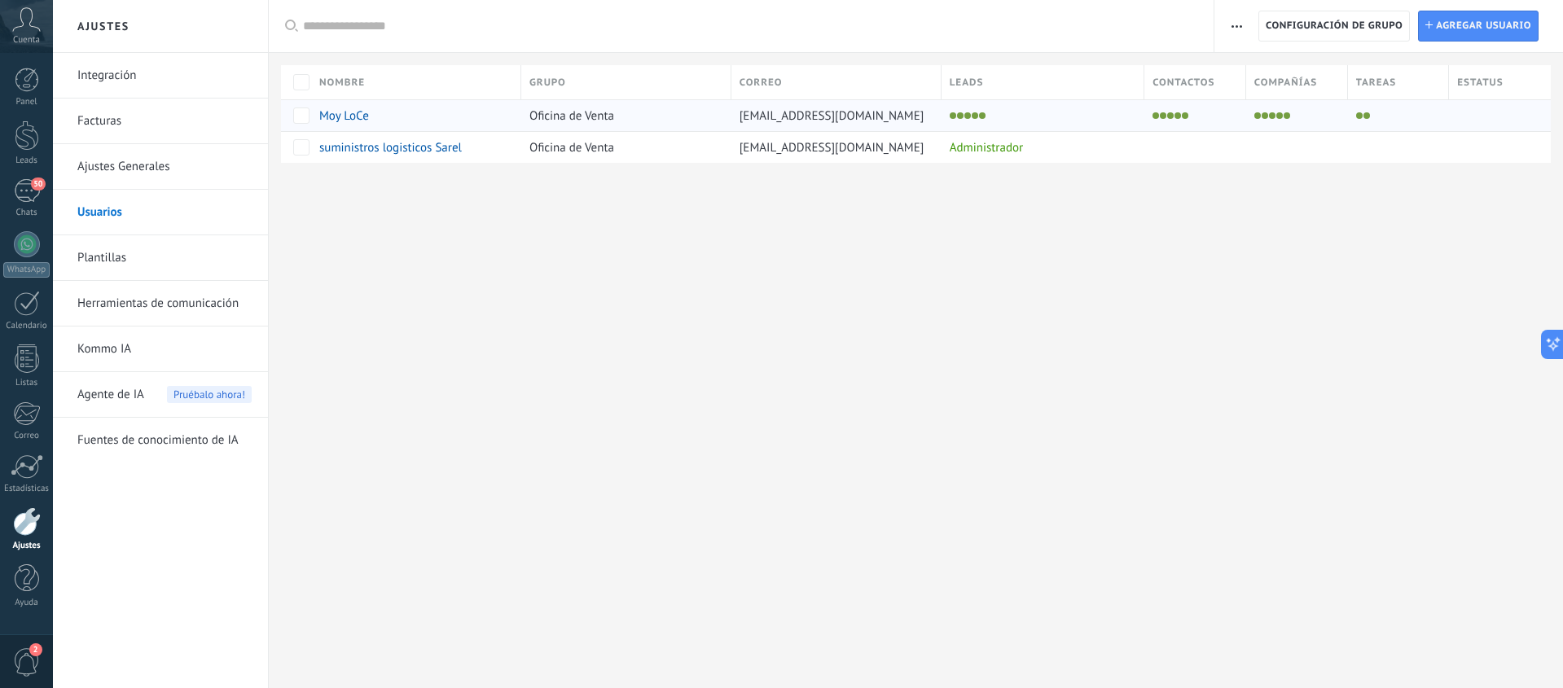
click at [359, 116] on span "Moy LoCe" at bounding box center [344, 115] width 50 height 15
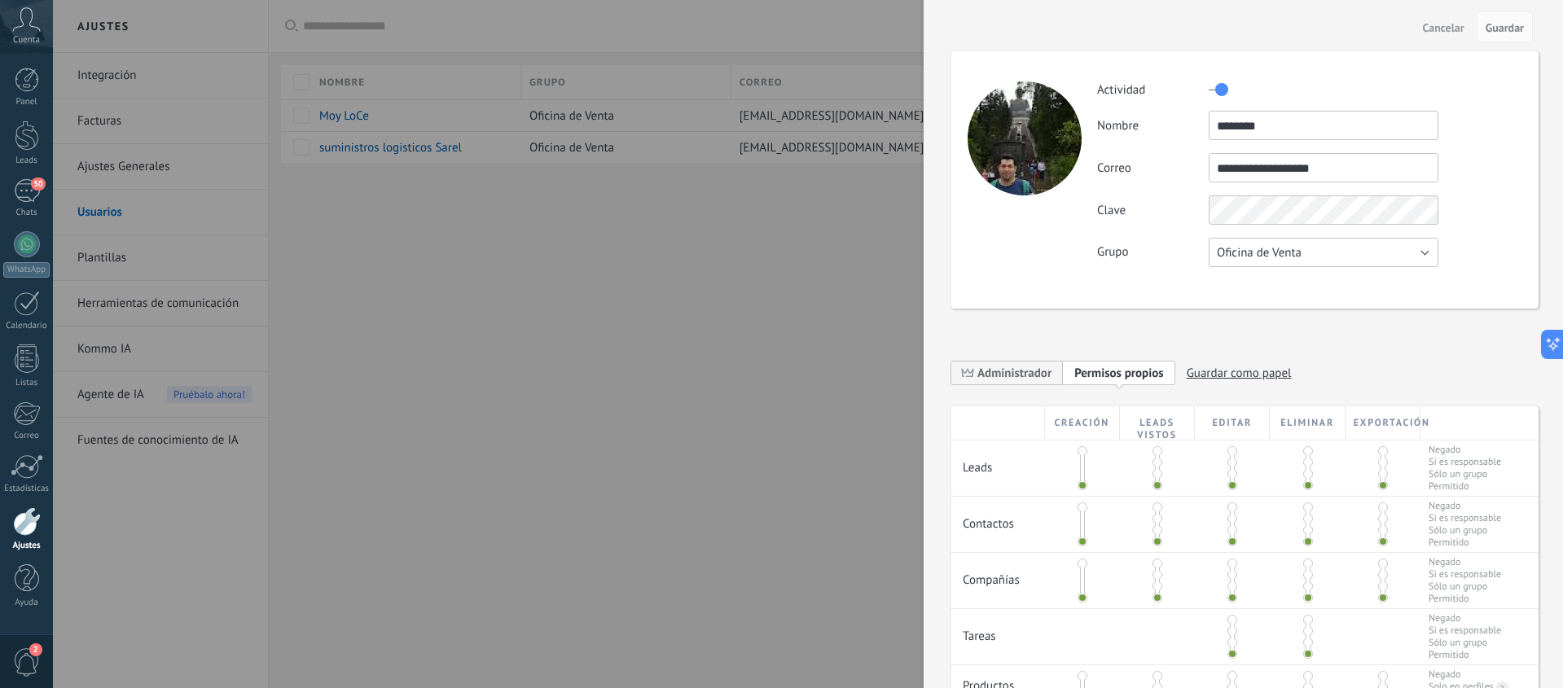
click at [1417, 256] on button "Oficina de Venta" at bounding box center [1324, 252] width 230 height 29
click at [1348, 284] on span "Usuarios libres" at bounding box center [1316, 280] width 234 height 15
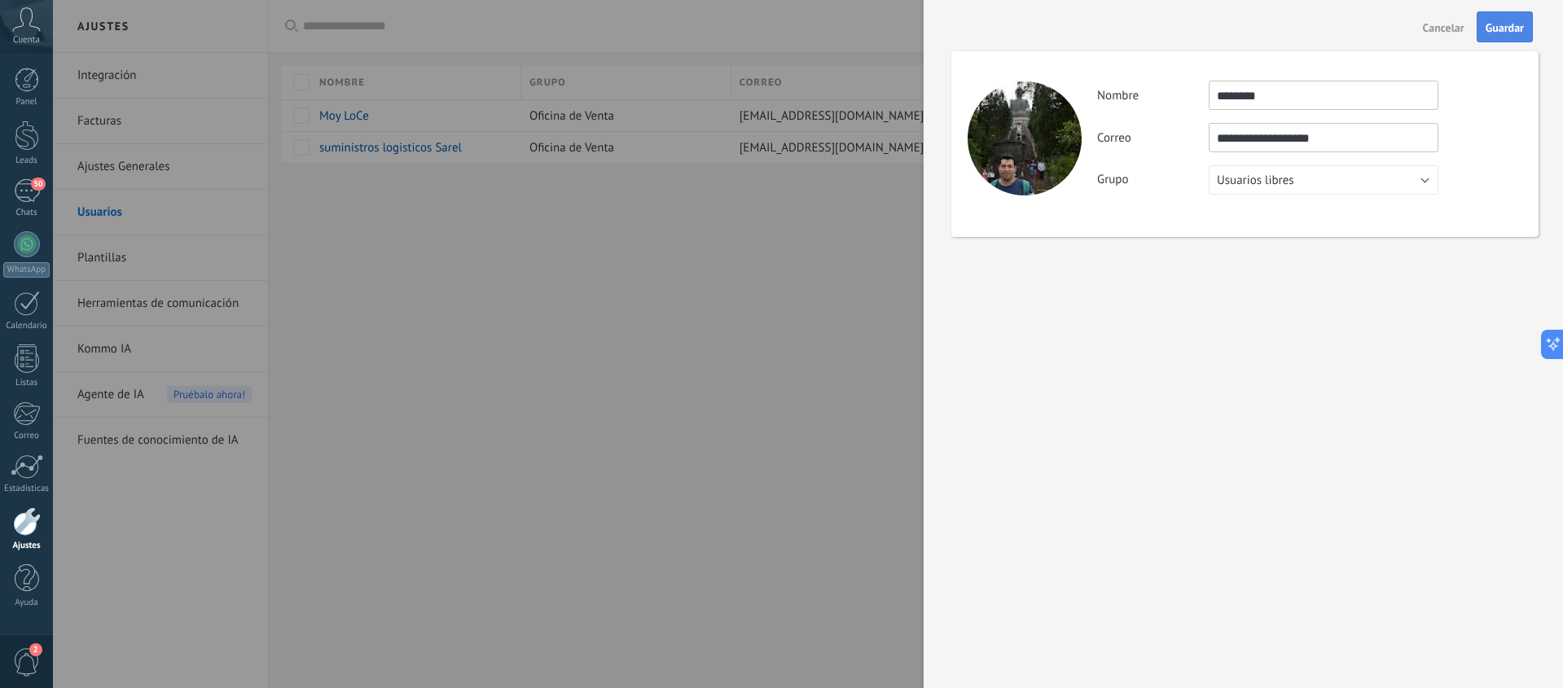
click at [1507, 31] on span "Guardar" at bounding box center [1504, 27] width 38 height 11
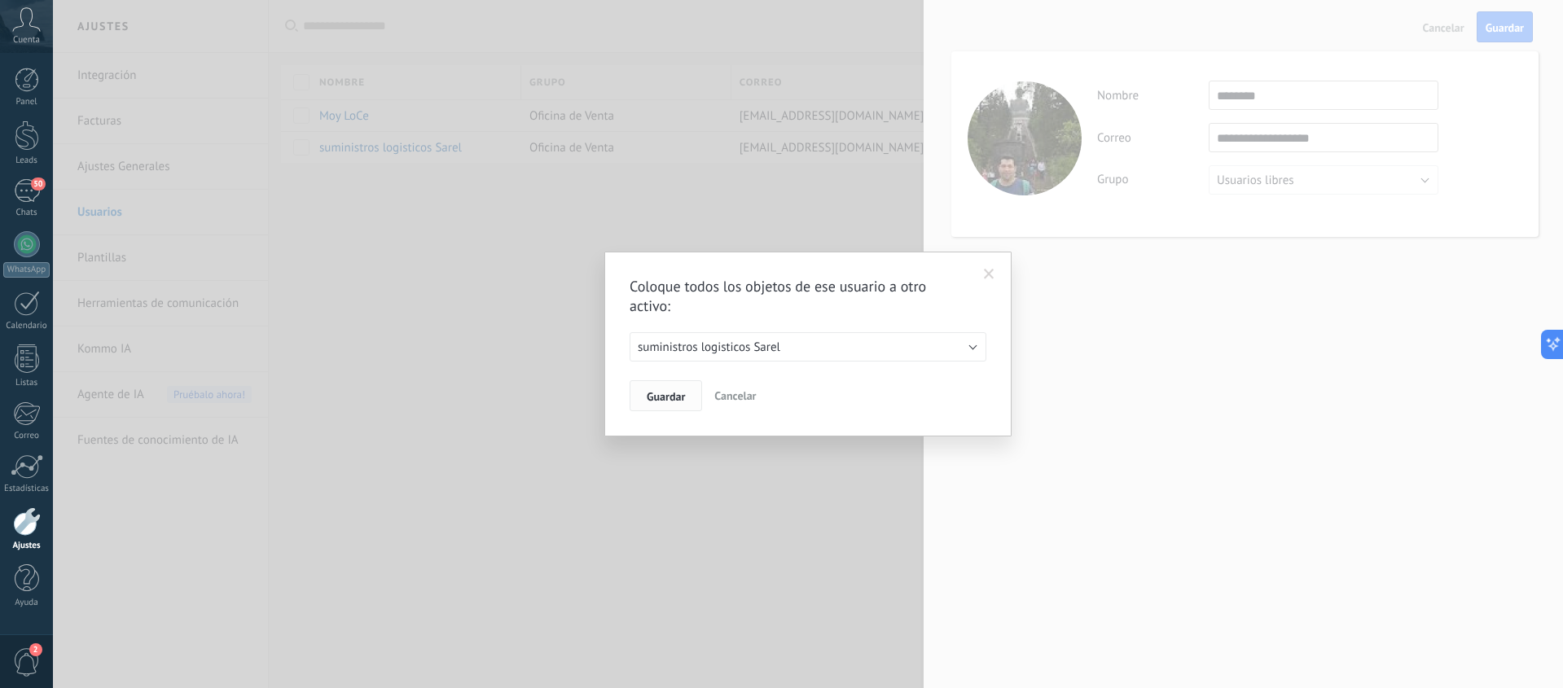
click at [675, 394] on span "Guardar" at bounding box center [666, 396] width 38 height 11
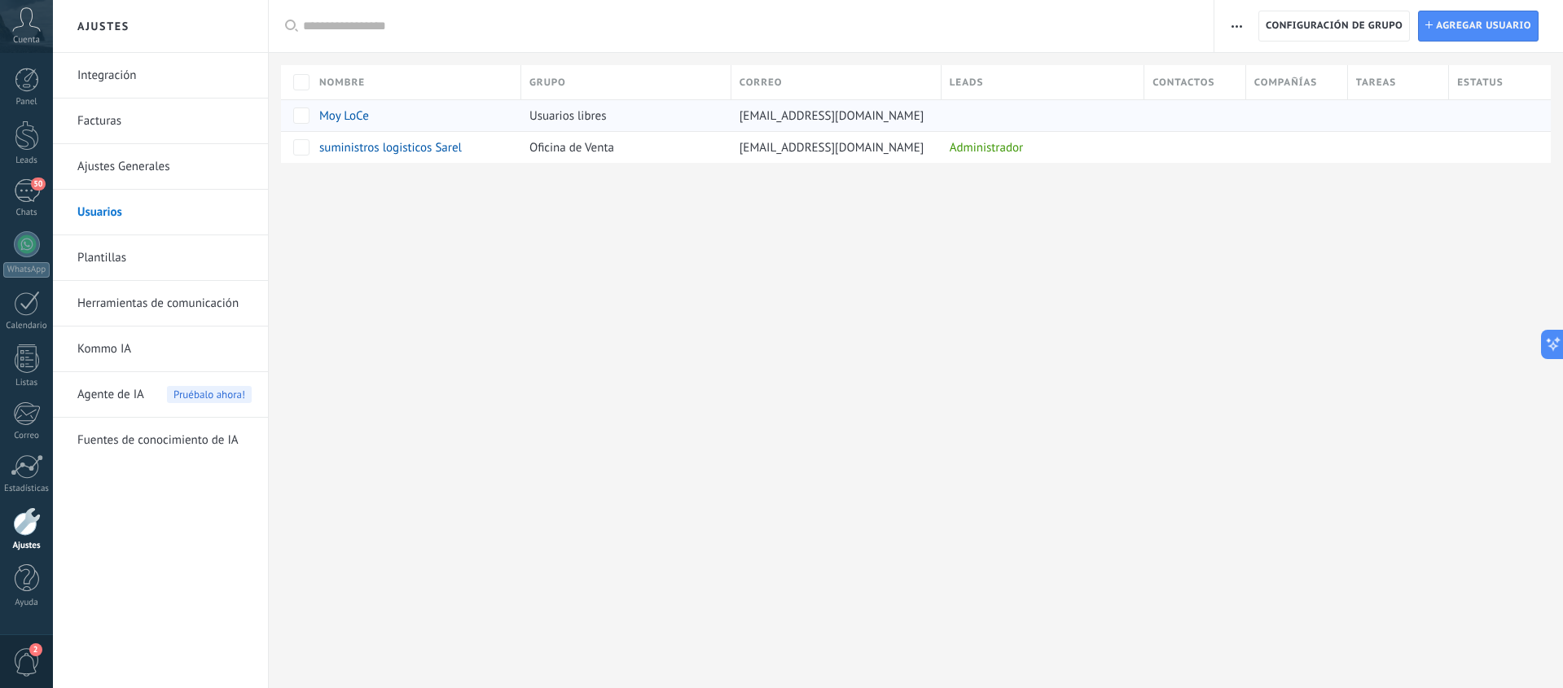
click at [332, 119] on span "Moy LoCe" at bounding box center [344, 115] width 50 height 15
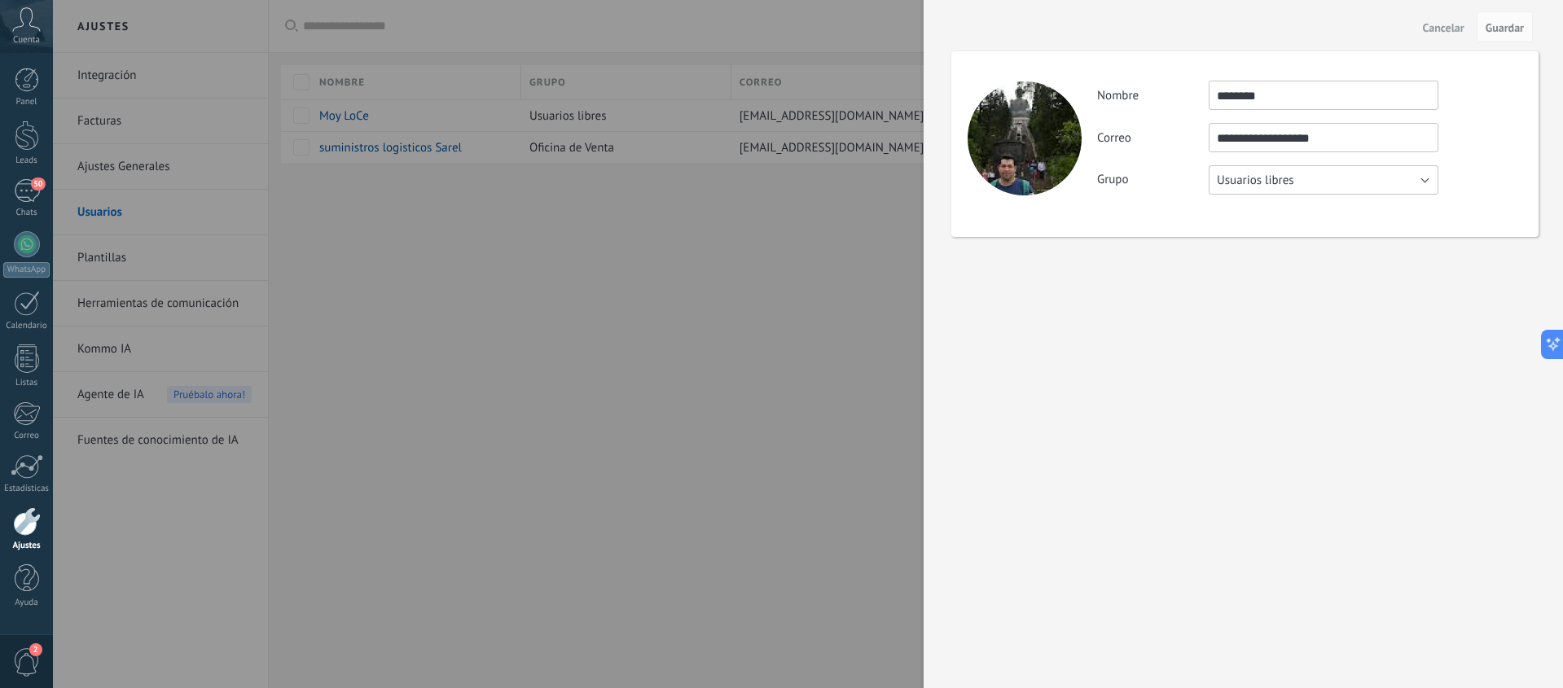
click at [1412, 181] on button "Usuarios libres" at bounding box center [1324, 179] width 230 height 29
click at [1318, 178] on span "Oficina de Venta" at bounding box center [1316, 180] width 234 height 15
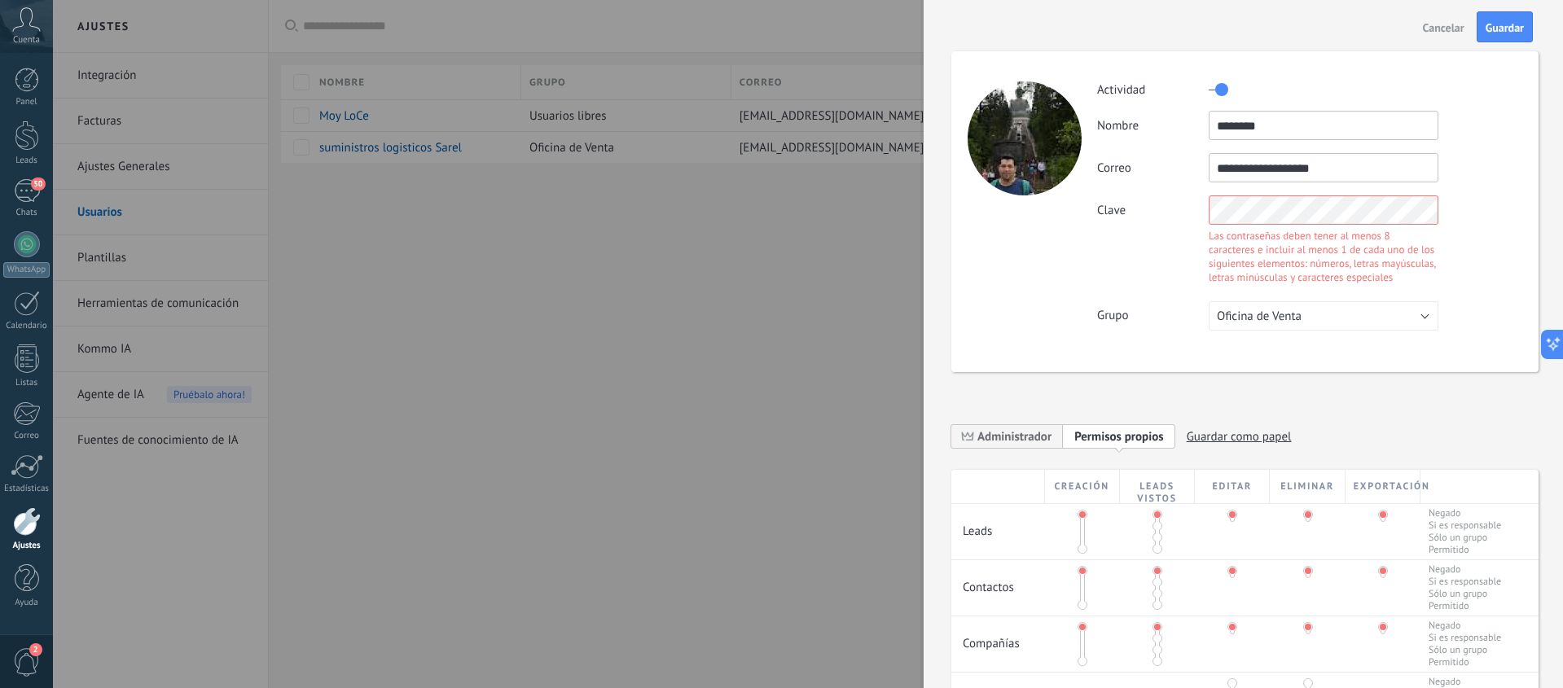
click at [1487, 193] on div "**********" at bounding box center [1309, 206] width 424 height 250
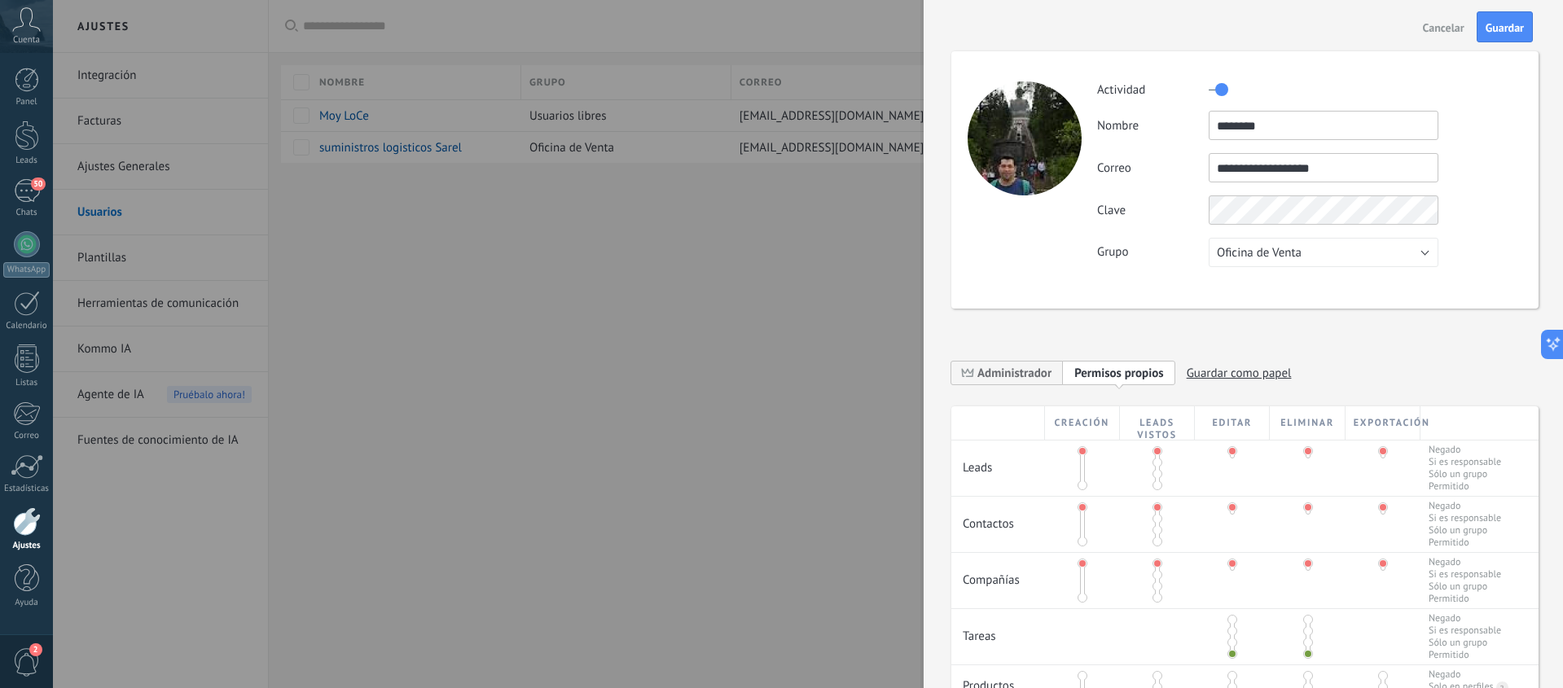
click at [1380, 453] on span at bounding box center [1383, 451] width 10 height 10
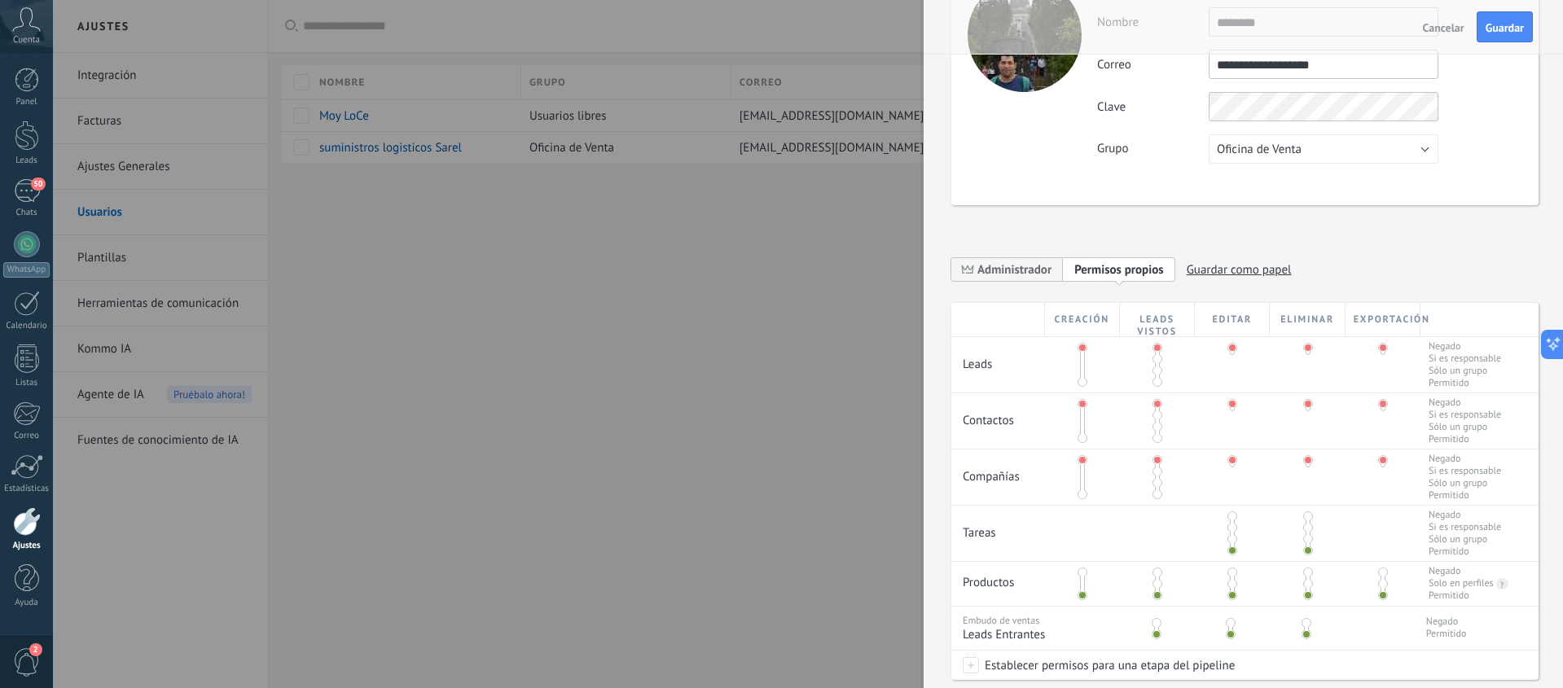
scroll to position [107, 0]
click at [1081, 377] on span at bounding box center [1082, 379] width 10 height 10
click at [1155, 377] on span at bounding box center [1157, 379] width 10 height 10
click at [1233, 382] on span at bounding box center [1232, 379] width 10 height 10
click at [1305, 376] on span at bounding box center [1308, 379] width 10 height 10
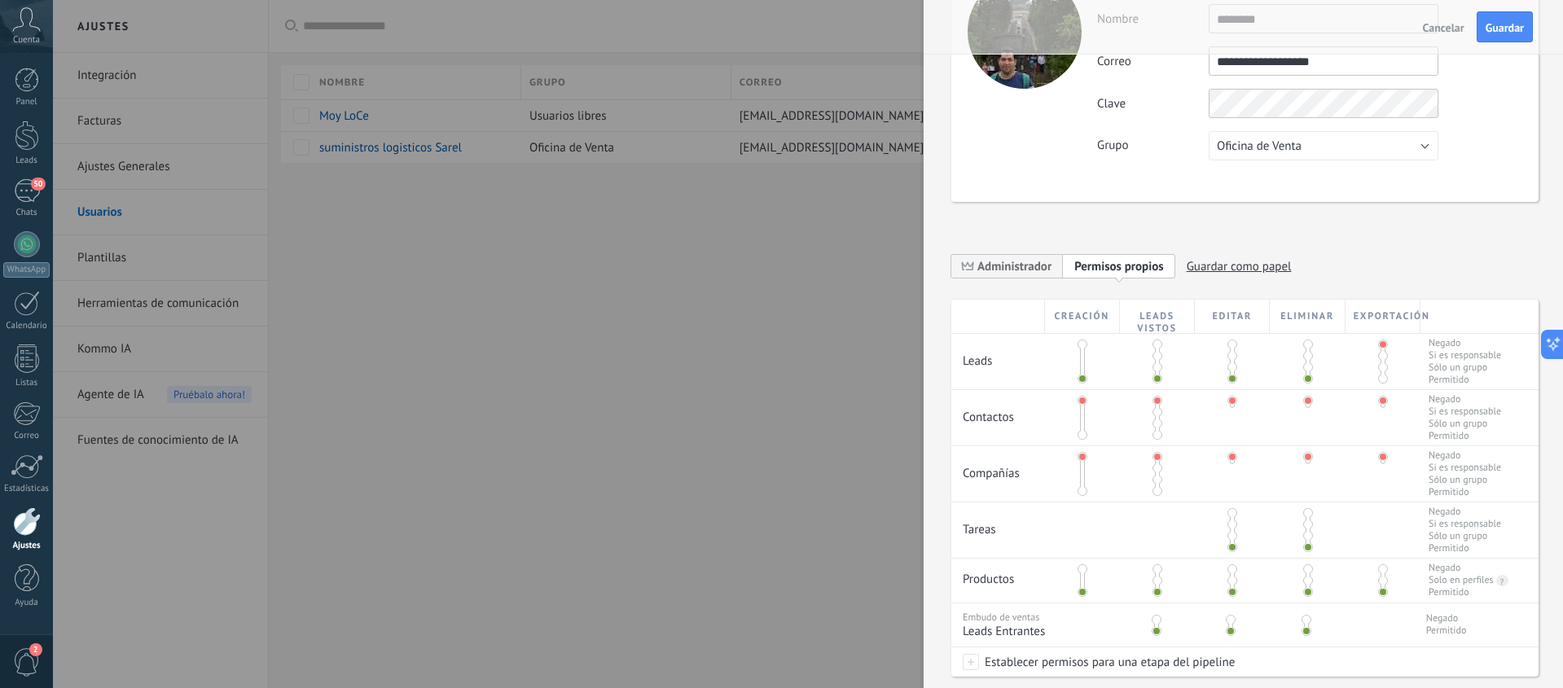
click at [1379, 380] on span at bounding box center [1383, 379] width 10 height 10
click at [1077, 432] on span at bounding box center [1082, 435] width 10 height 10
click at [1153, 432] on span at bounding box center [1157, 435] width 10 height 10
click at [1081, 491] on span at bounding box center [1082, 491] width 10 height 10
click at [1156, 493] on span at bounding box center [1157, 491] width 10 height 10
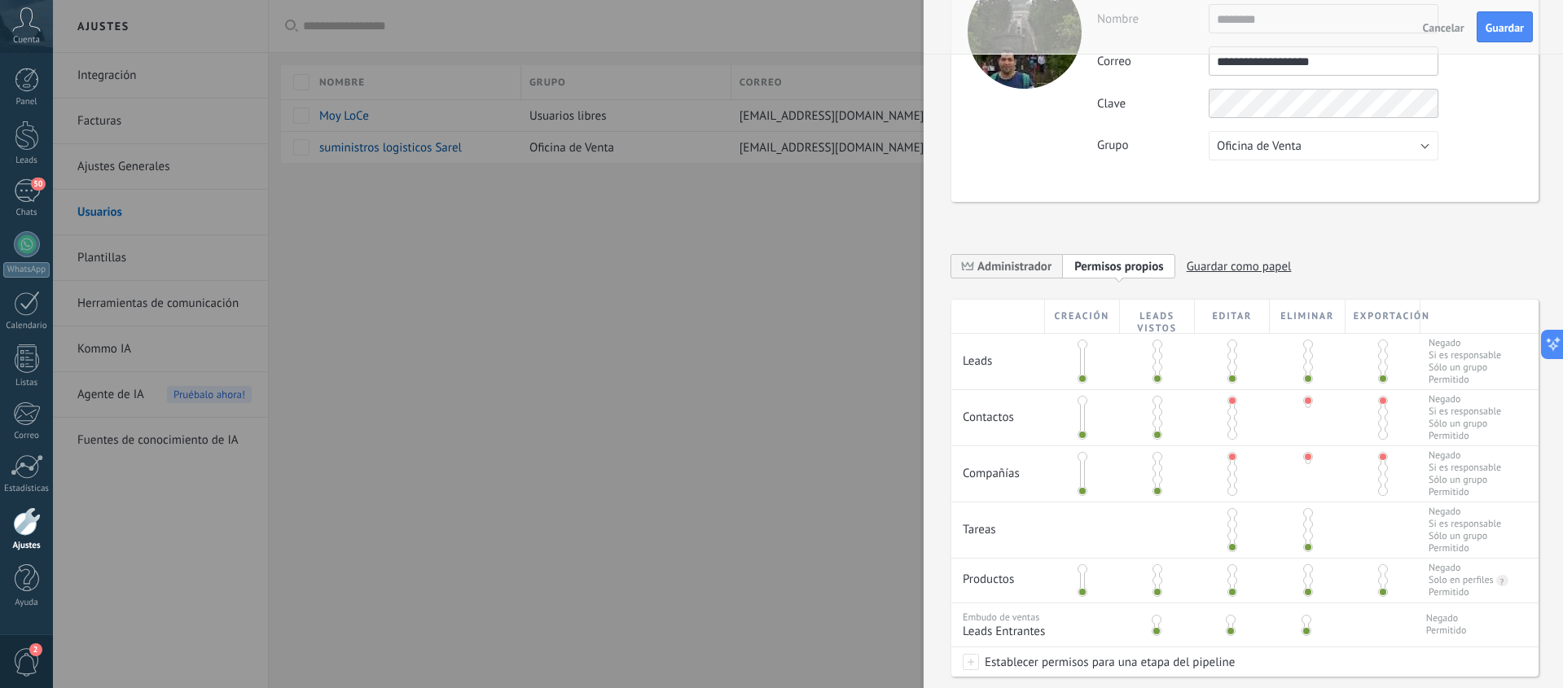
click at [1230, 490] on span at bounding box center [1232, 491] width 10 height 10
click at [1303, 489] on span at bounding box center [1308, 491] width 10 height 10
click at [1378, 490] on span at bounding box center [1383, 491] width 10 height 10
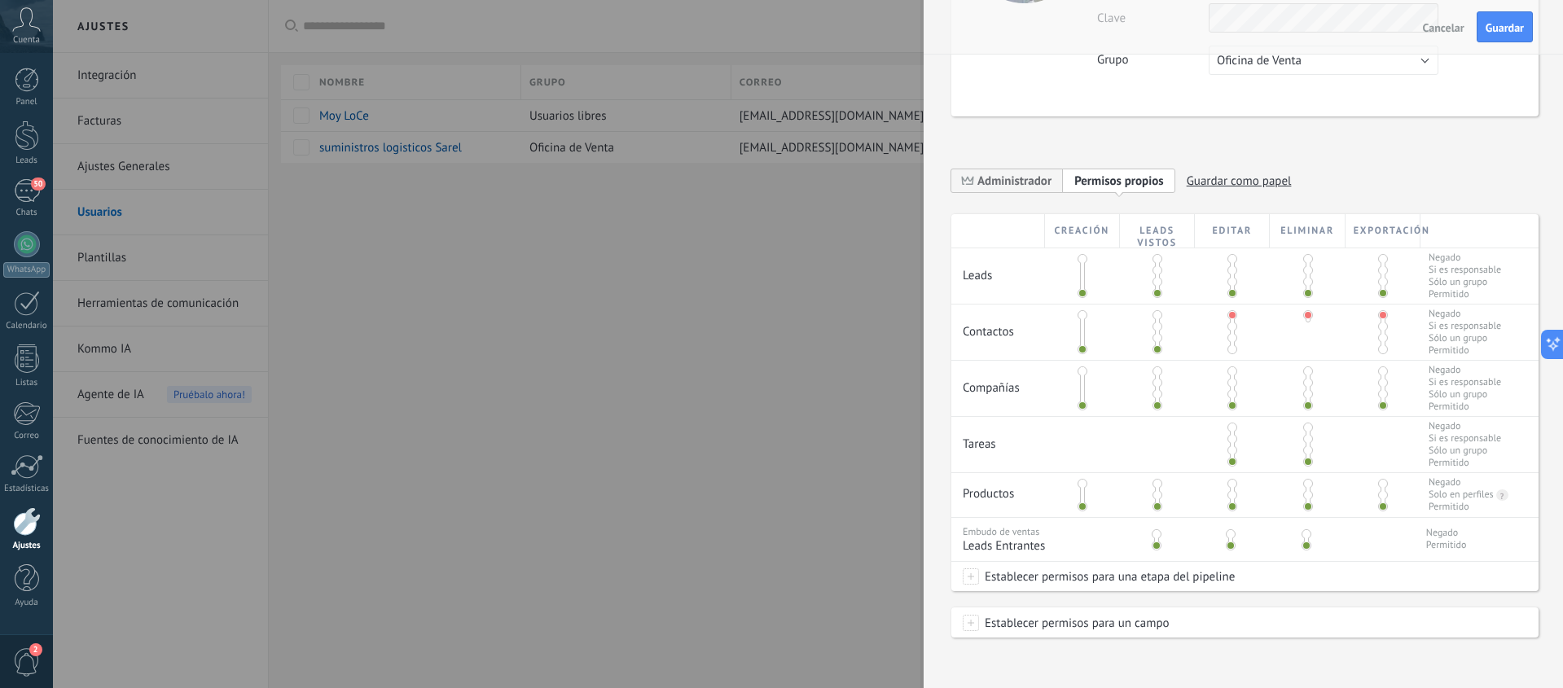
scroll to position [199, 0]
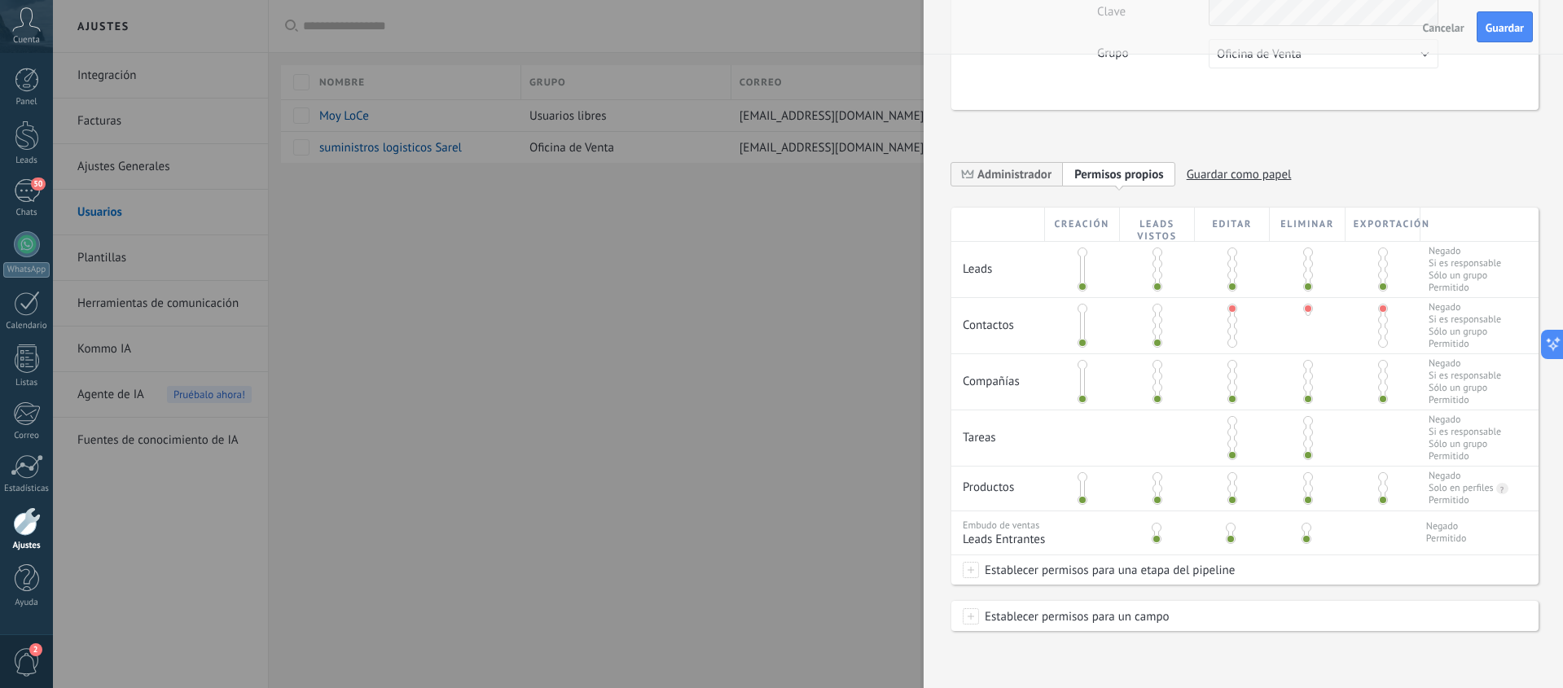
click at [971, 572] on span at bounding box center [971, 570] width 16 height 16
click at [1313, 559] on div at bounding box center [808, 344] width 1510 height 688
click at [1507, 31] on span "Guardar" at bounding box center [1504, 27] width 38 height 11
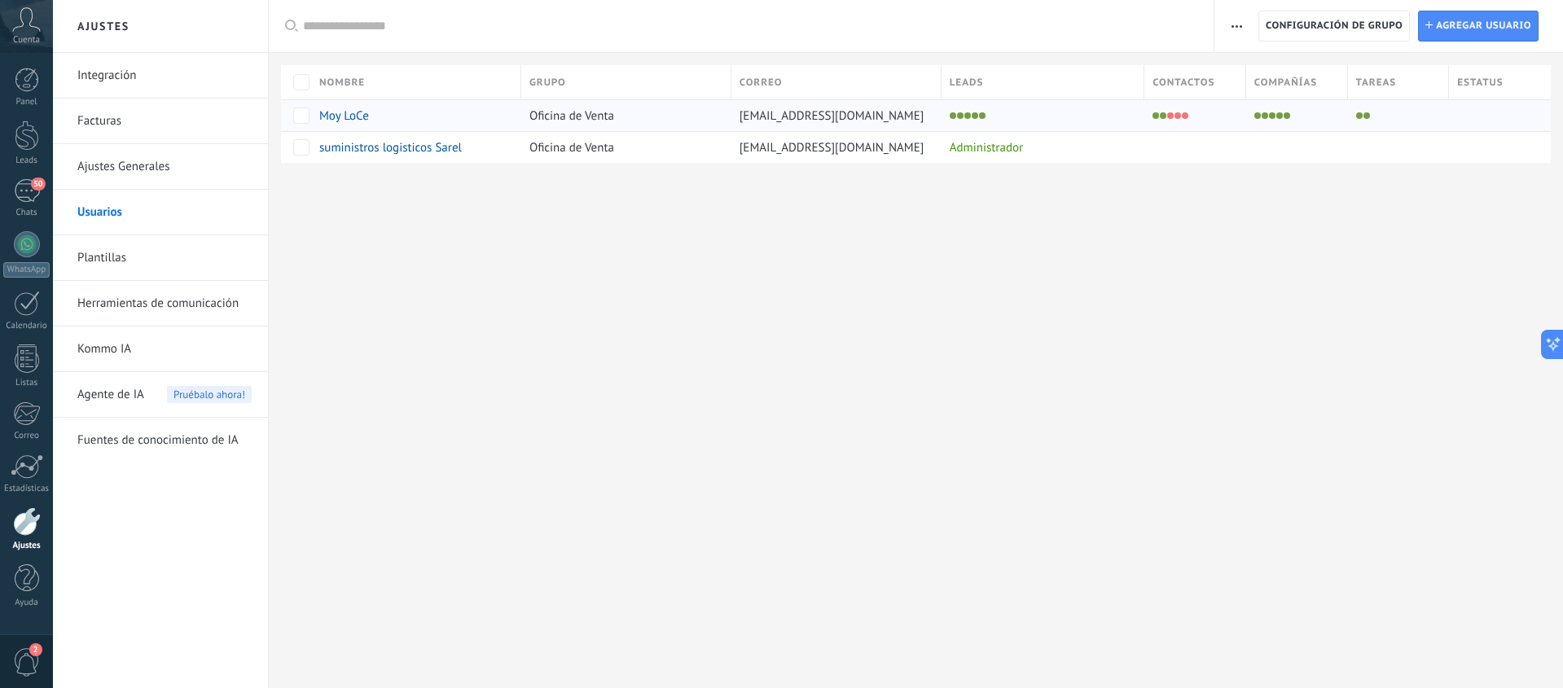
click at [1173, 115] on li at bounding box center [1170, 115] width 7 height 7
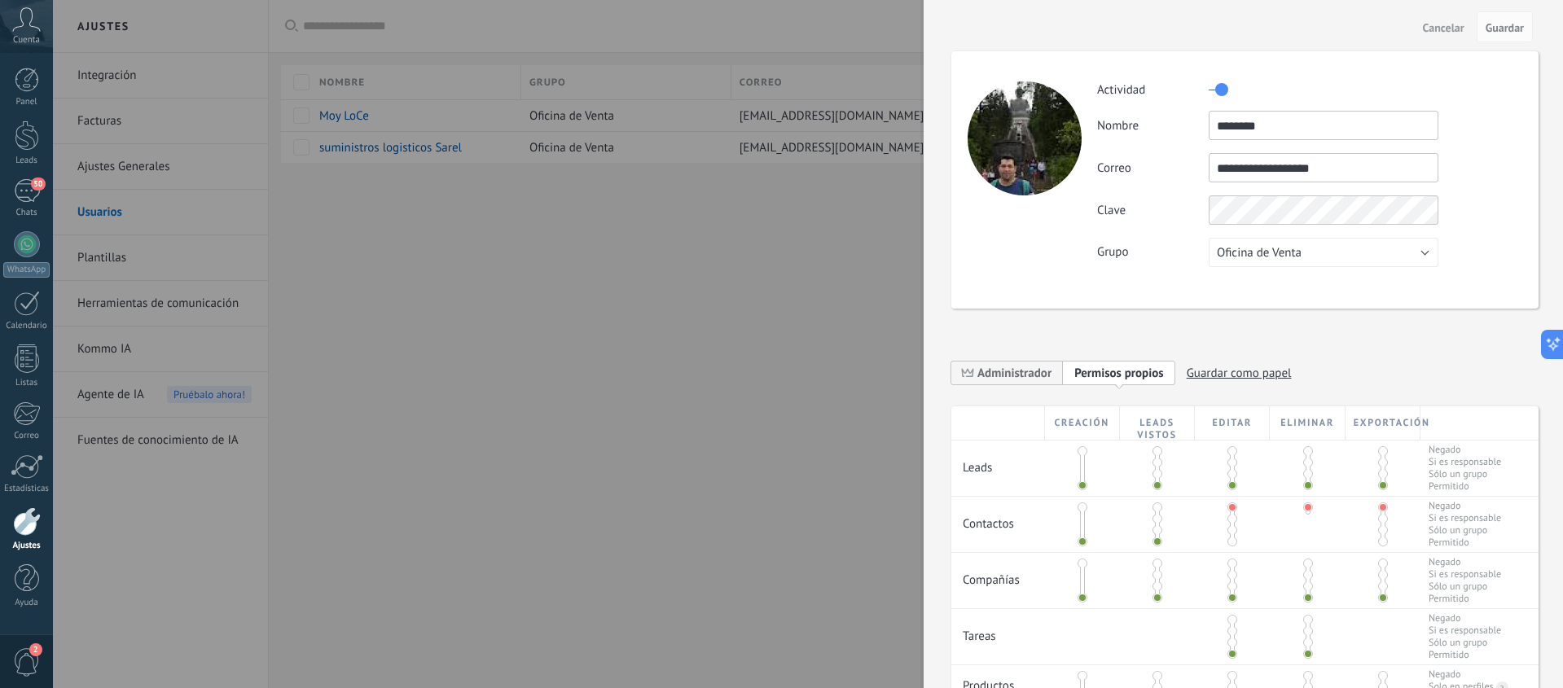
click at [1230, 544] on span at bounding box center [1232, 542] width 10 height 10
click at [1308, 542] on span at bounding box center [1308, 542] width 10 height 10
click at [1378, 542] on span at bounding box center [1383, 542] width 10 height 10
click at [1502, 17] on button "Guardar" at bounding box center [1504, 26] width 56 height 31
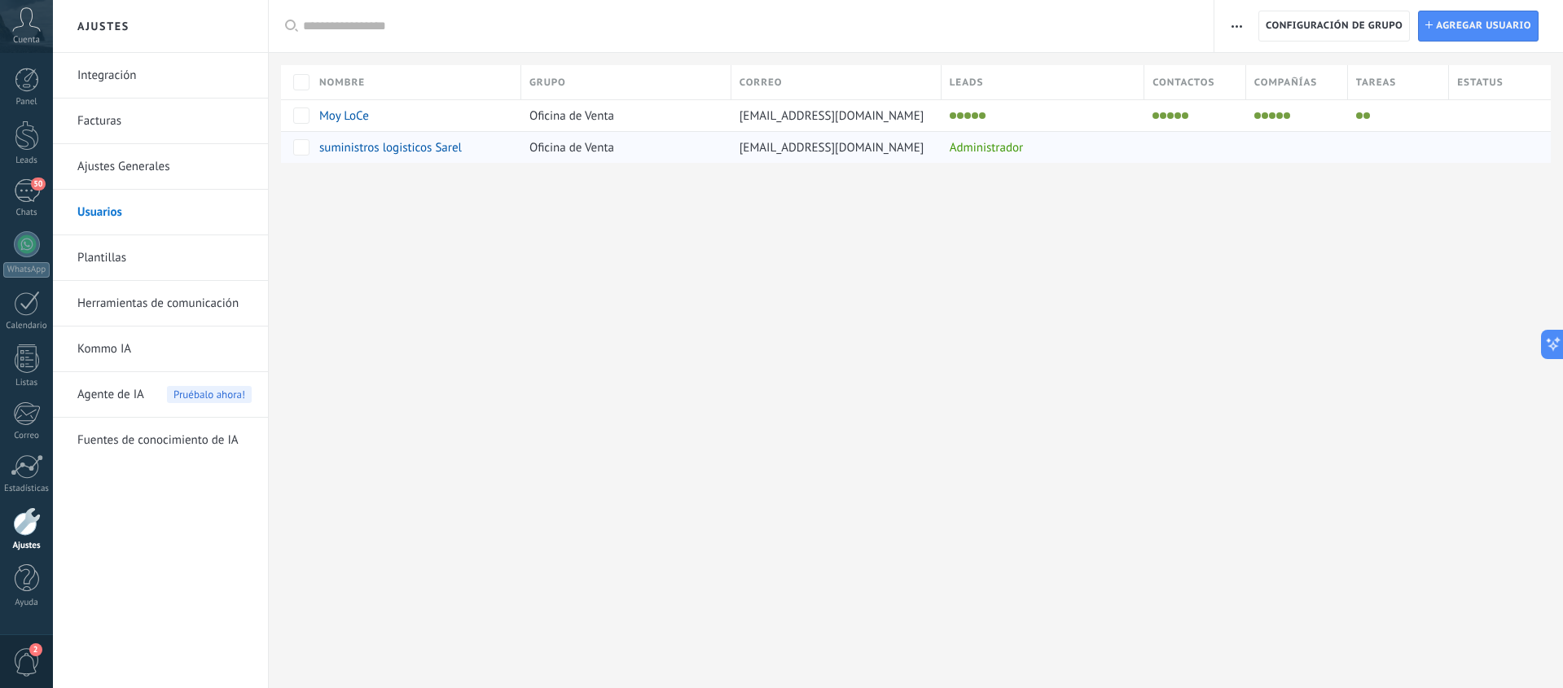
click at [1004, 147] on div "Administrador" at bounding box center [1038, 147] width 195 height 31
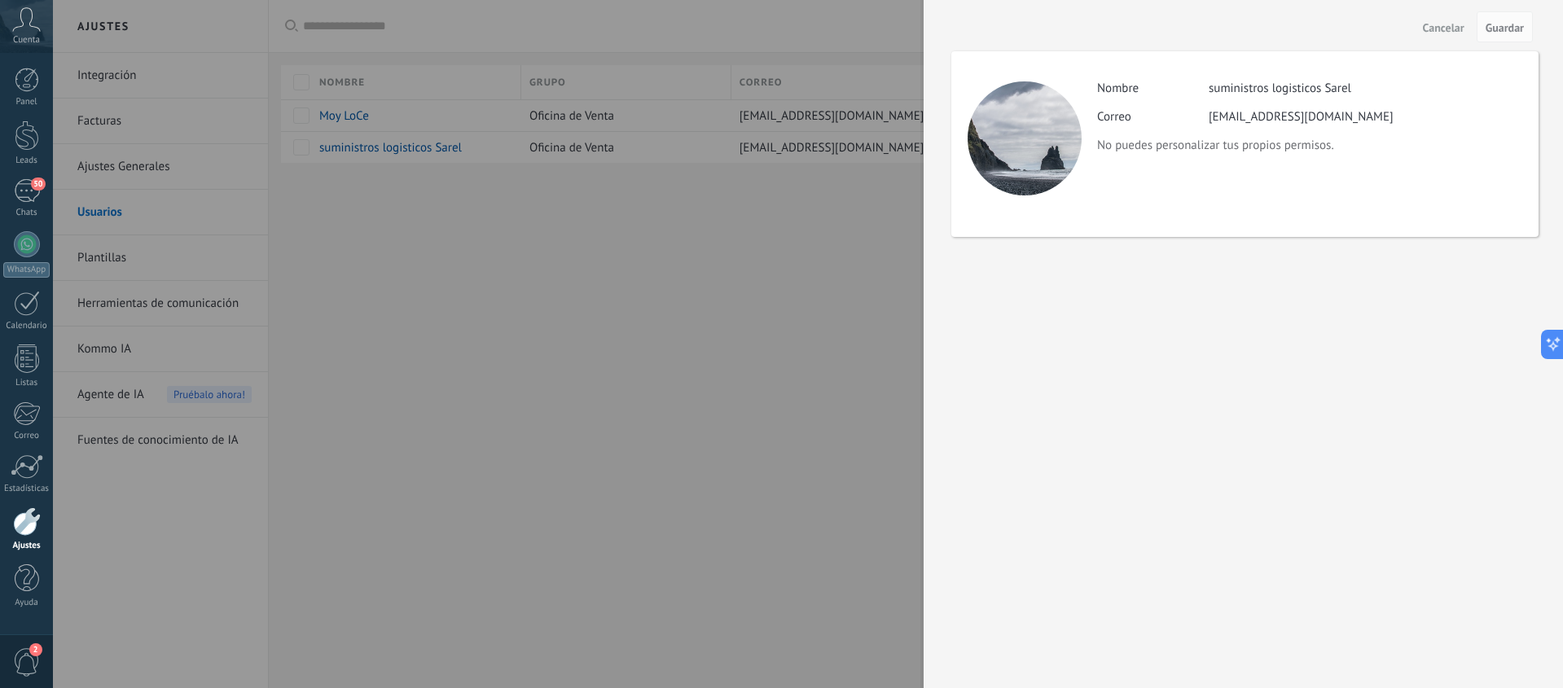
click at [875, 193] on div at bounding box center [781, 344] width 1563 height 688
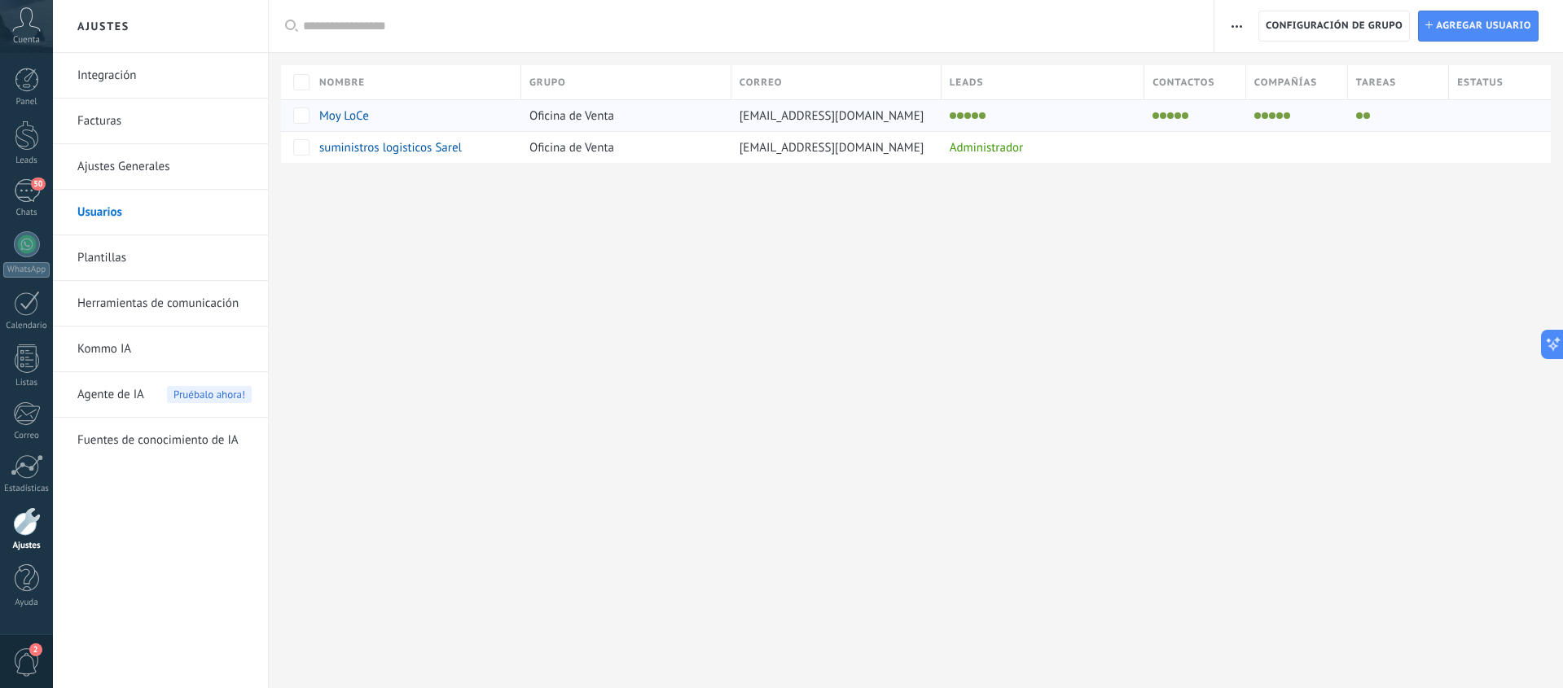
click at [981, 122] on div at bounding box center [1038, 115] width 195 height 23
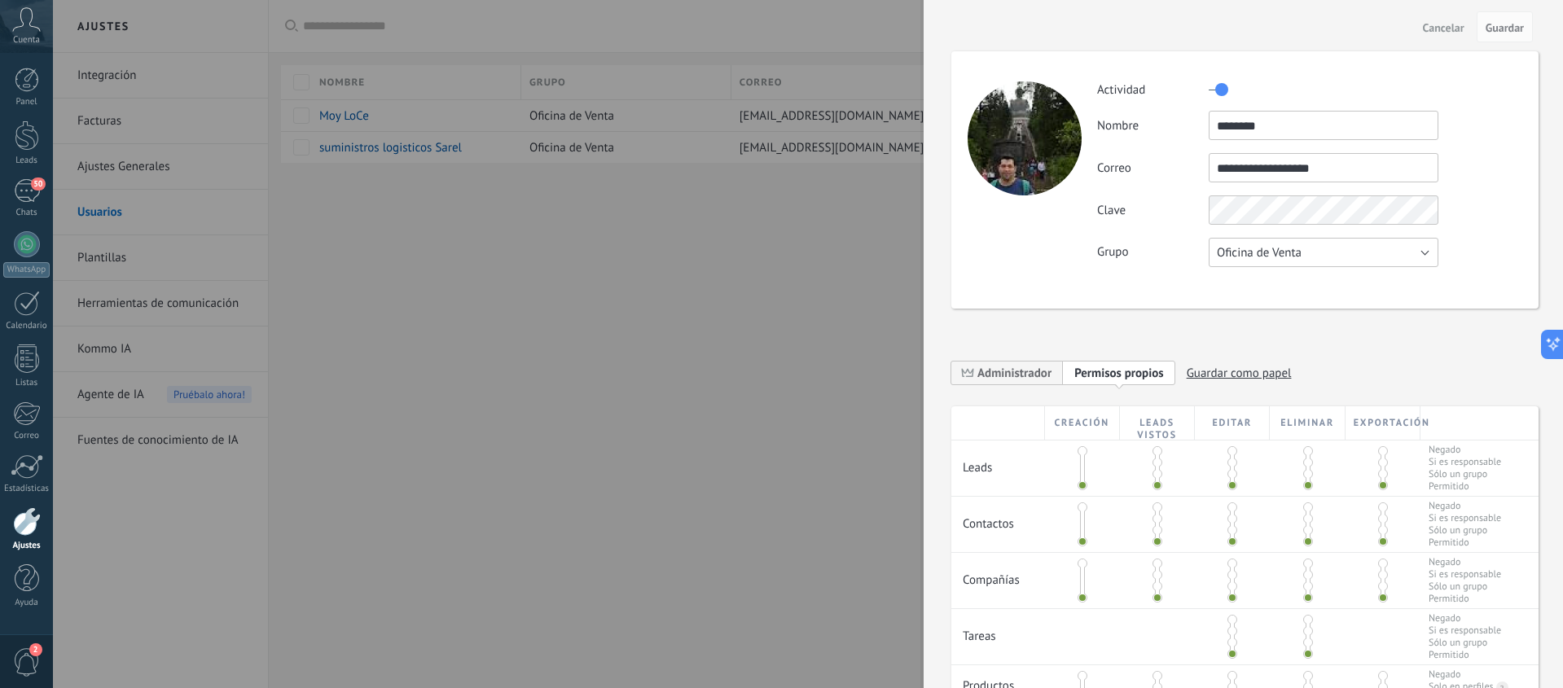
click at [1377, 253] on button "Oficina de Venta" at bounding box center [1324, 252] width 230 height 29
click at [1372, 275] on span "Usuarios libres" at bounding box center [1316, 280] width 234 height 15
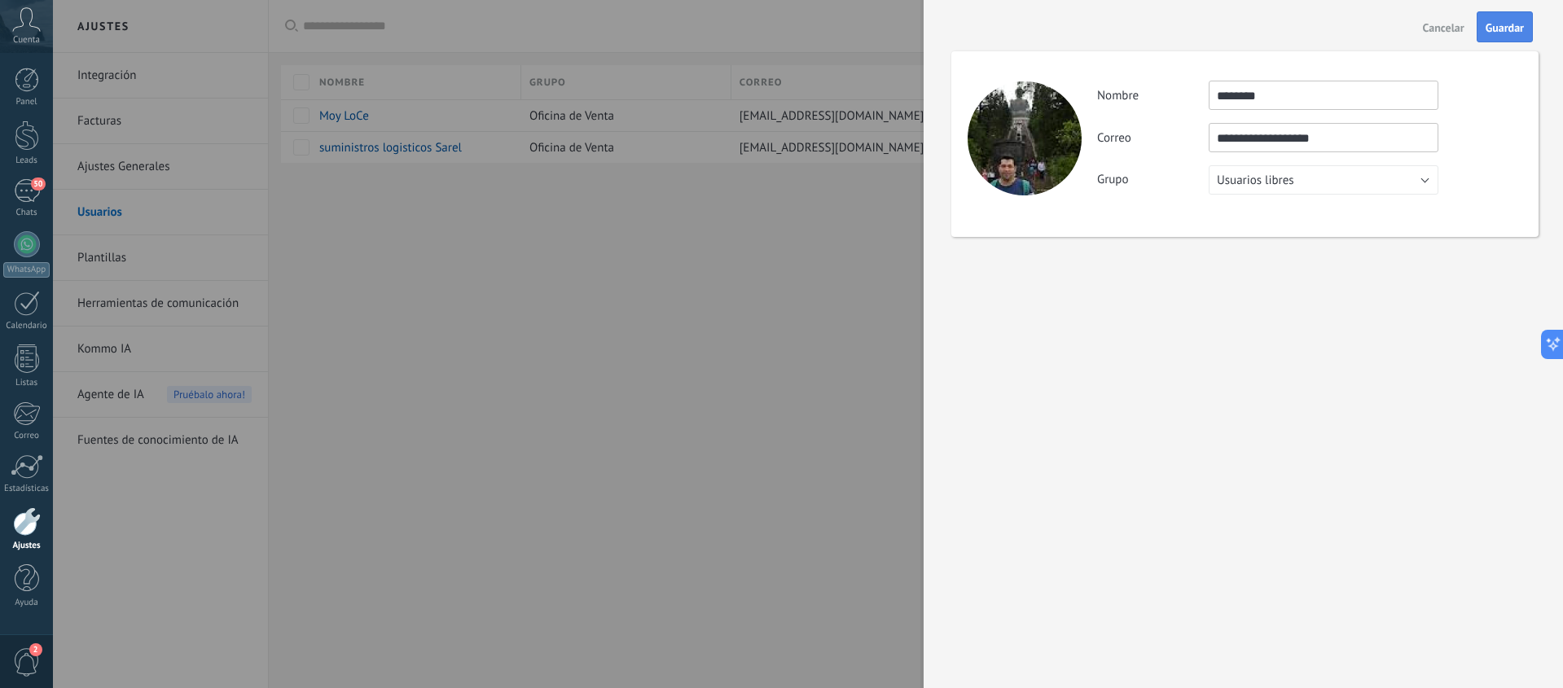
click at [1498, 33] on span "Guardar" at bounding box center [1504, 27] width 38 height 11
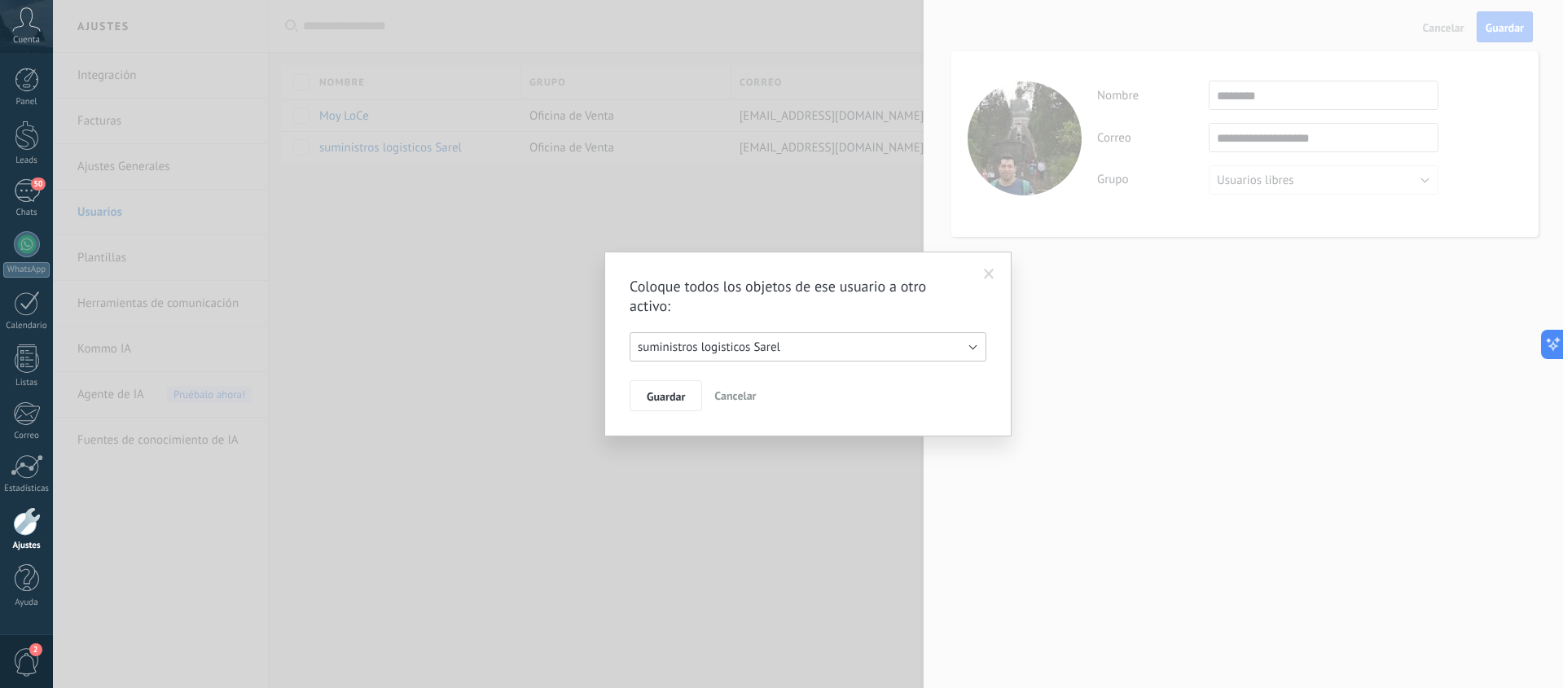
click at [829, 346] on button "suministros logisticos Sarel" at bounding box center [807, 346] width 357 height 29
click at [806, 342] on span "Moy LoCe" at bounding box center [800, 347] width 361 height 15
click at [679, 399] on span "Guardar" at bounding box center [666, 396] width 38 height 11
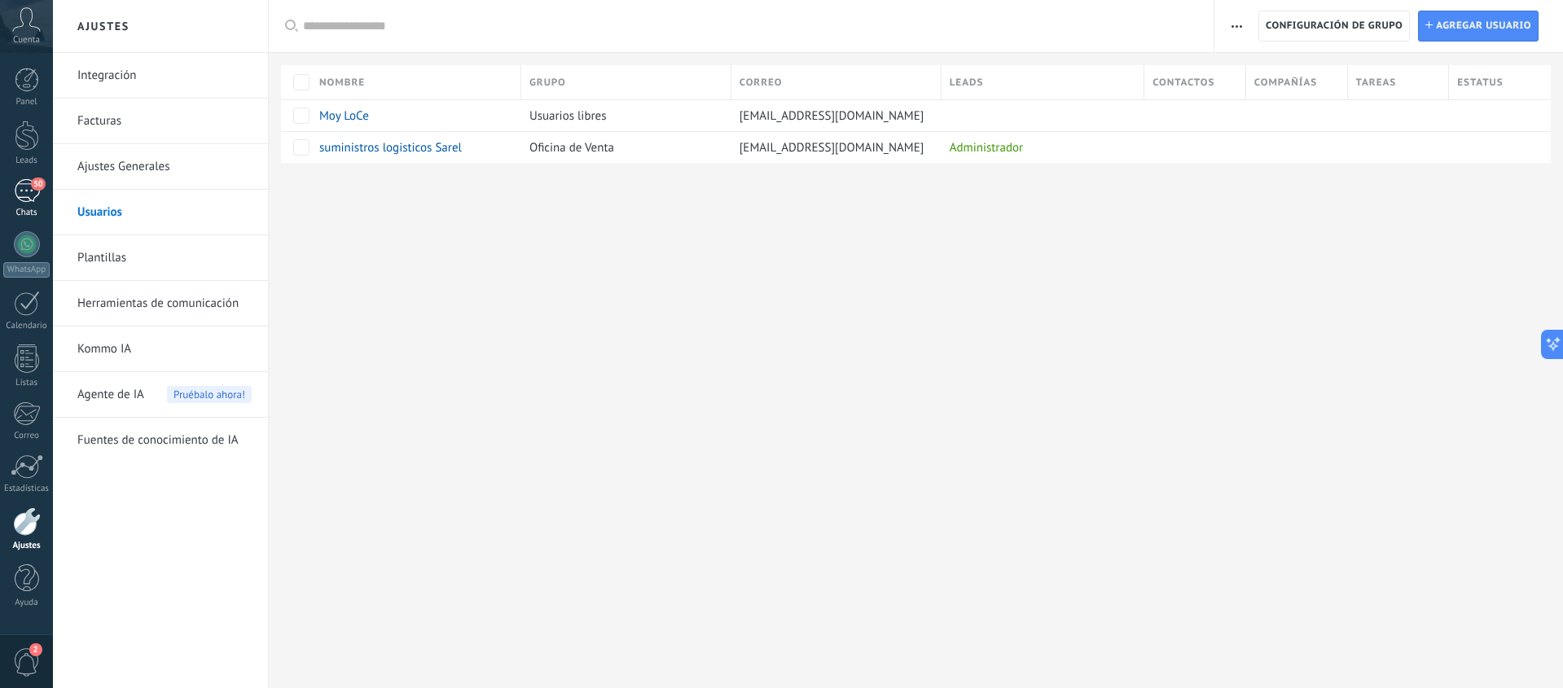
click at [29, 200] on div "50" at bounding box center [27, 191] width 26 height 24
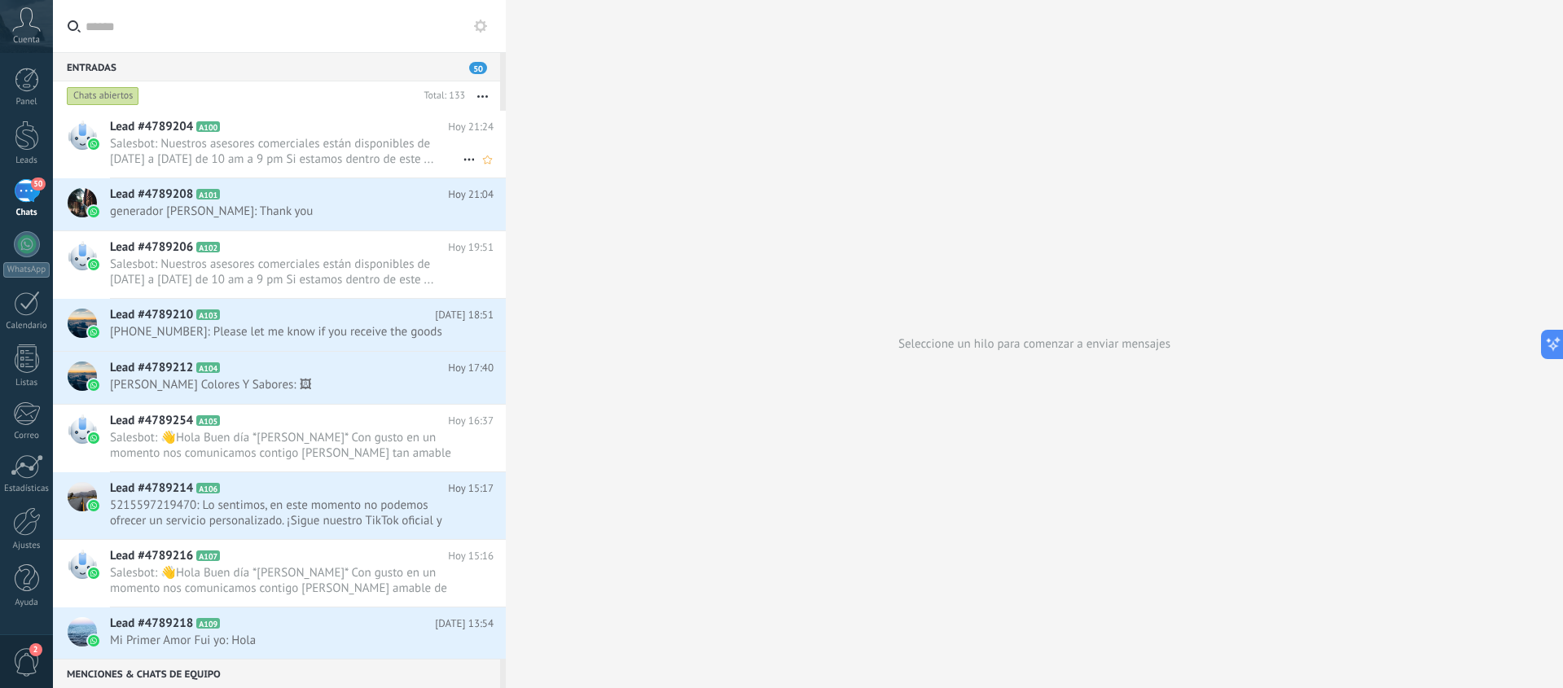
click at [192, 144] on span "Salesbot: Nuestros asesores comerciales están disponibles de Lunes a Viernes de…" at bounding box center [286, 151] width 353 height 31
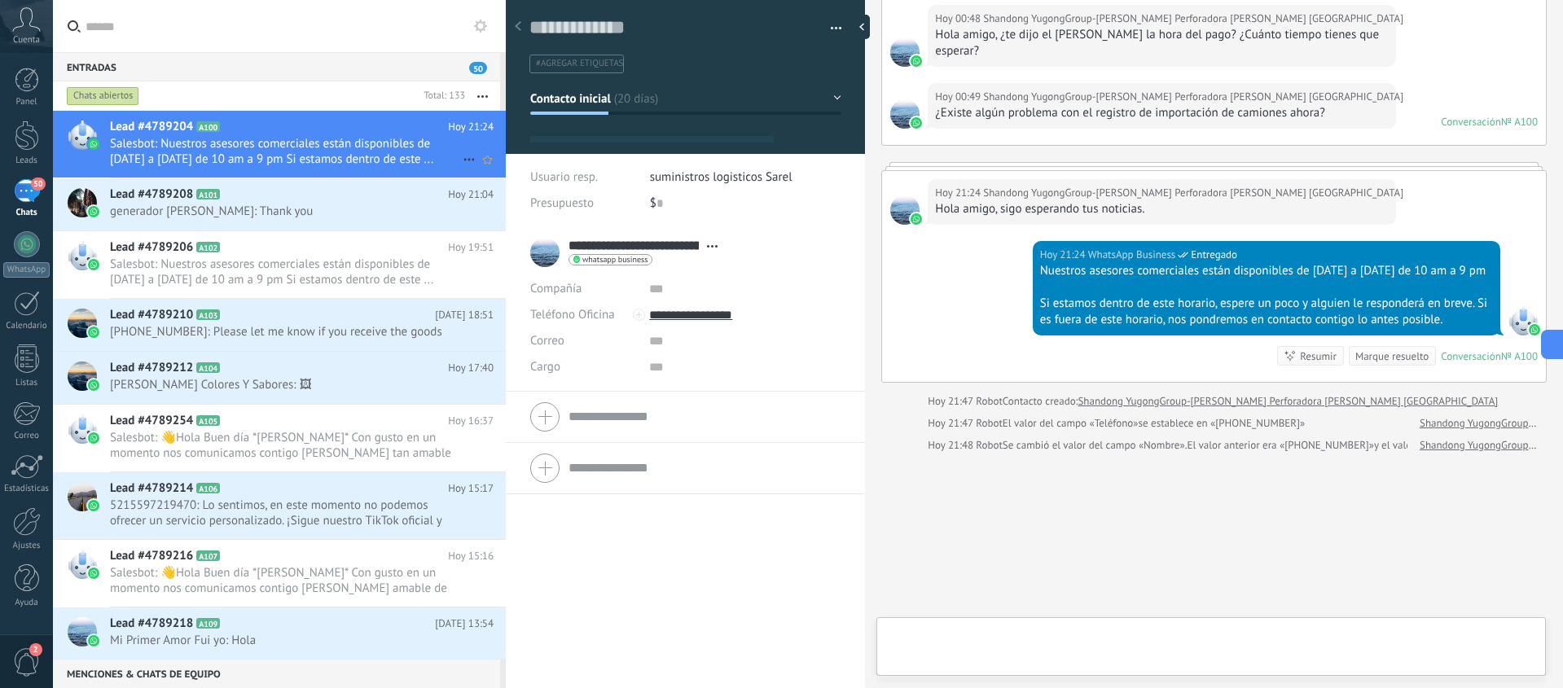
scroll to position [24, 0]
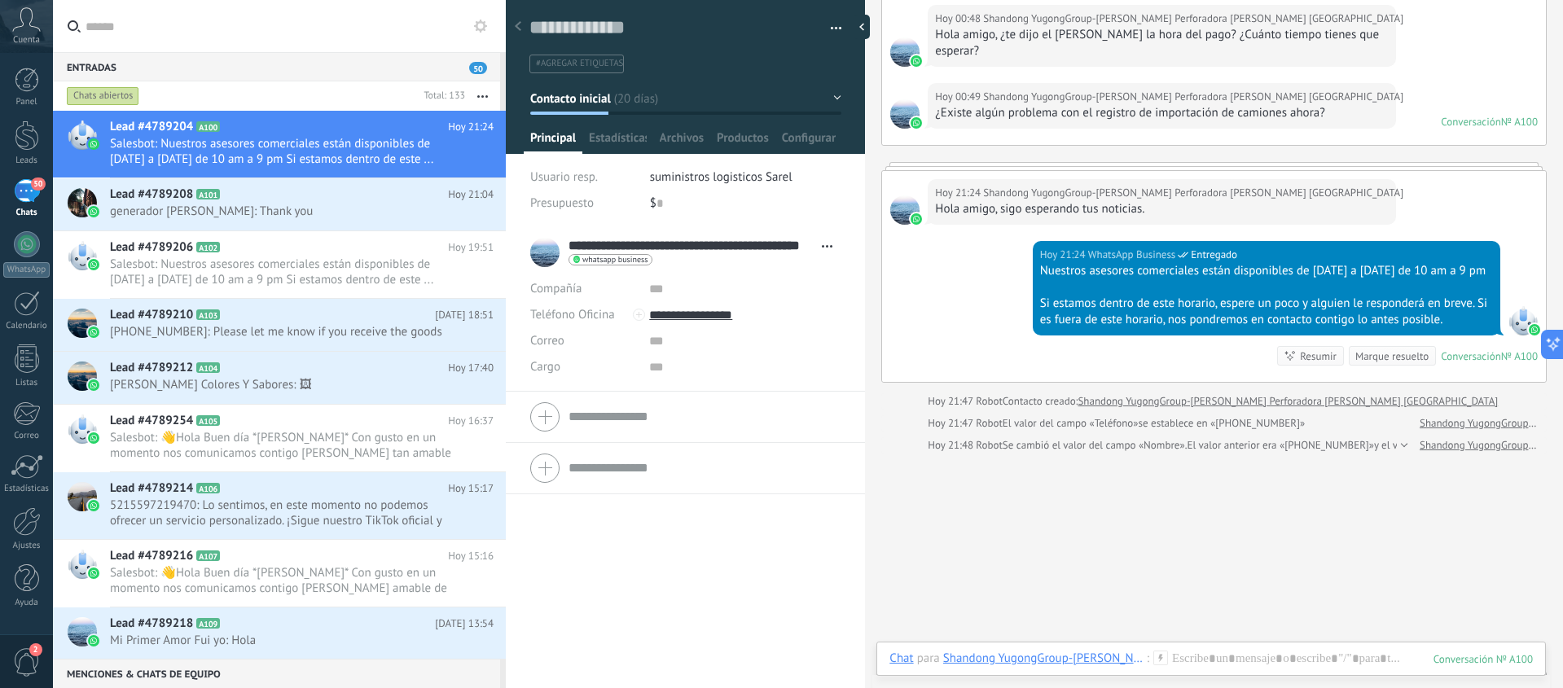
click at [545, 418] on div at bounding box center [685, 417] width 310 height 41
click at [624, 130] on span "Estadísticas" at bounding box center [618, 142] width 58 height 24
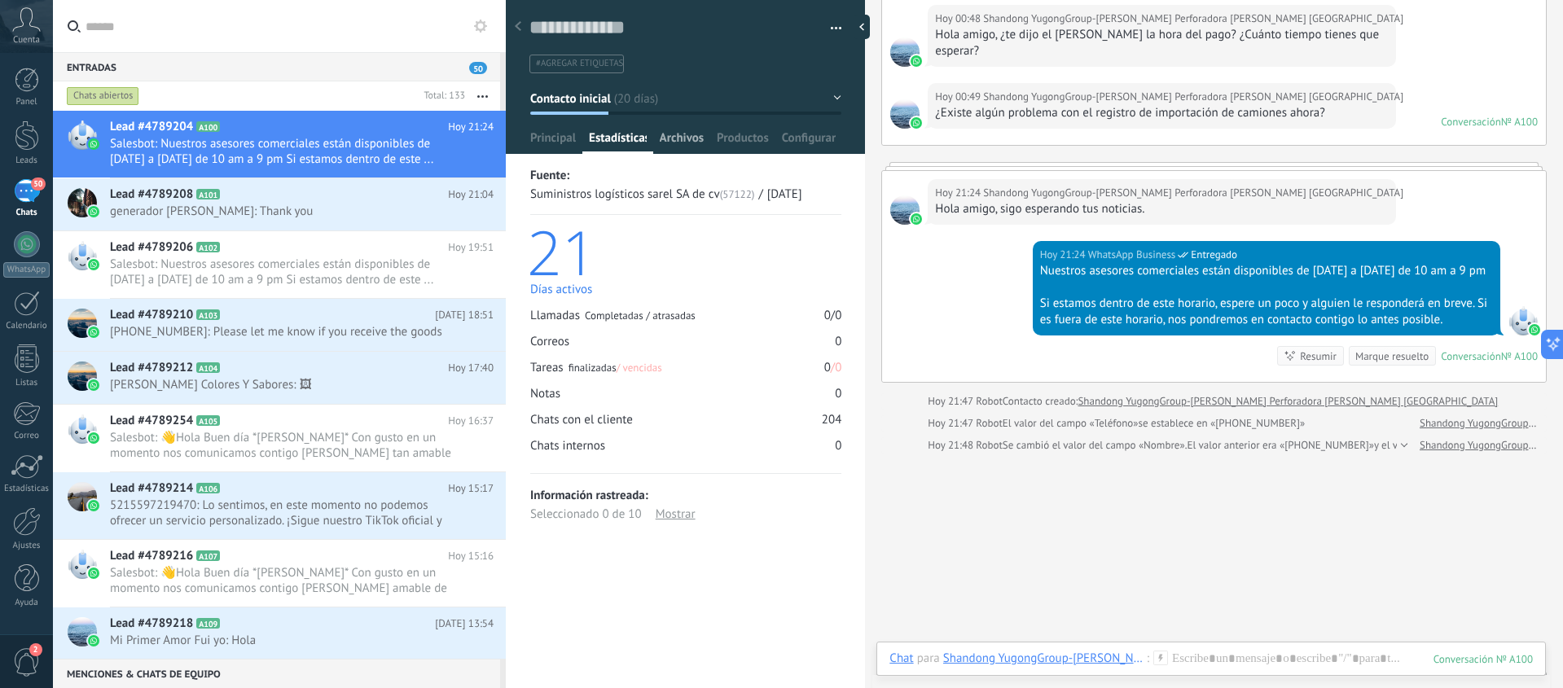
click at [686, 136] on span "Archivos" at bounding box center [682, 142] width 44 height 24
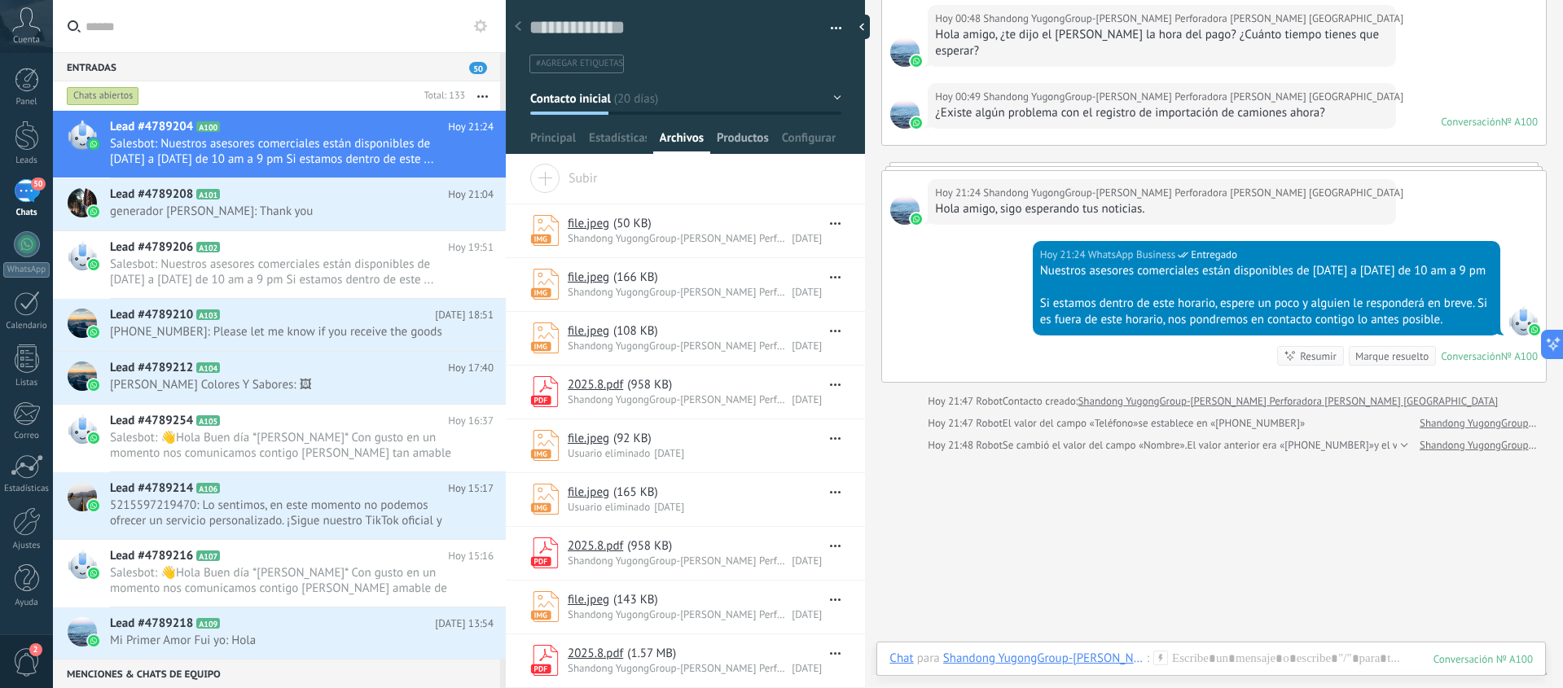
click at [742, 138] on span "Productos" at bounding box center [743, 142] width 52 height 24
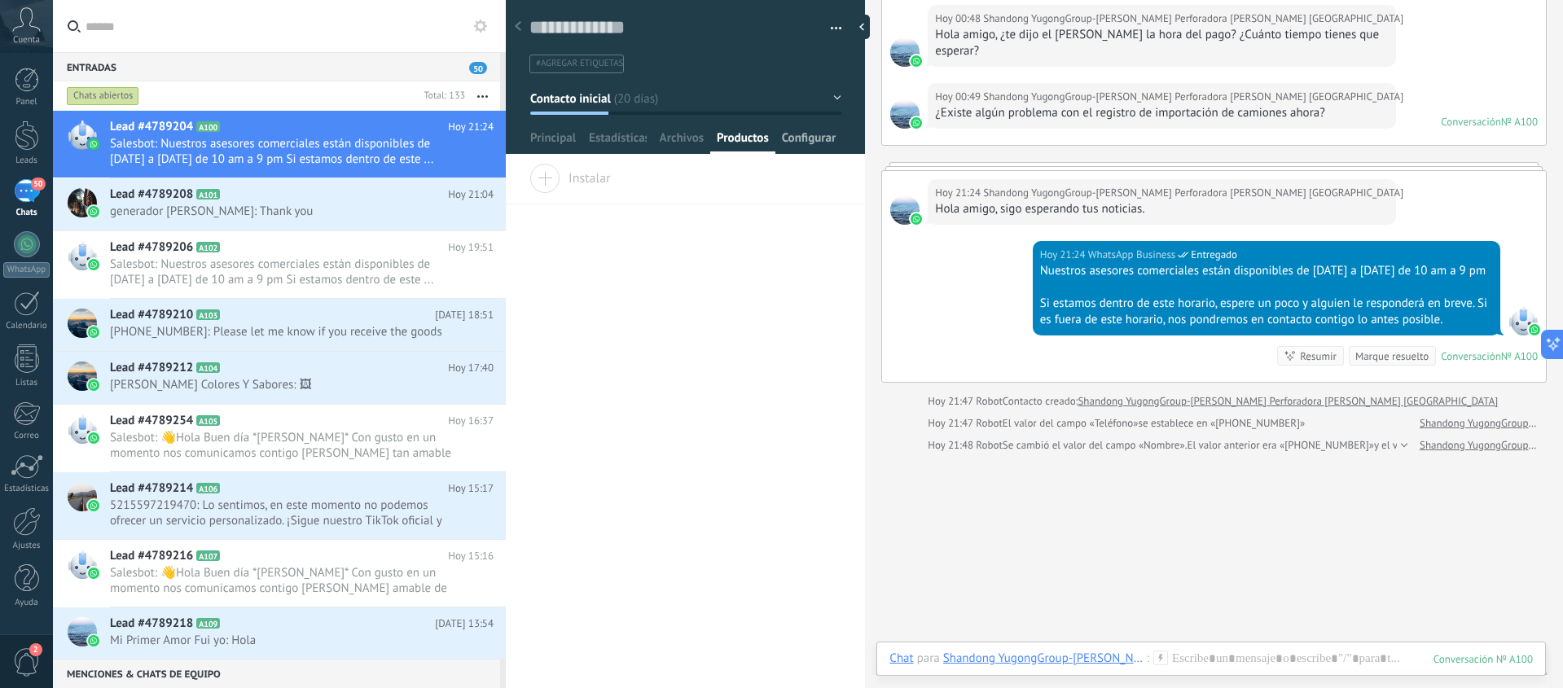
click at [814, 138] on span "Configurar" at bounding box center [809, 142] width 54 height 24
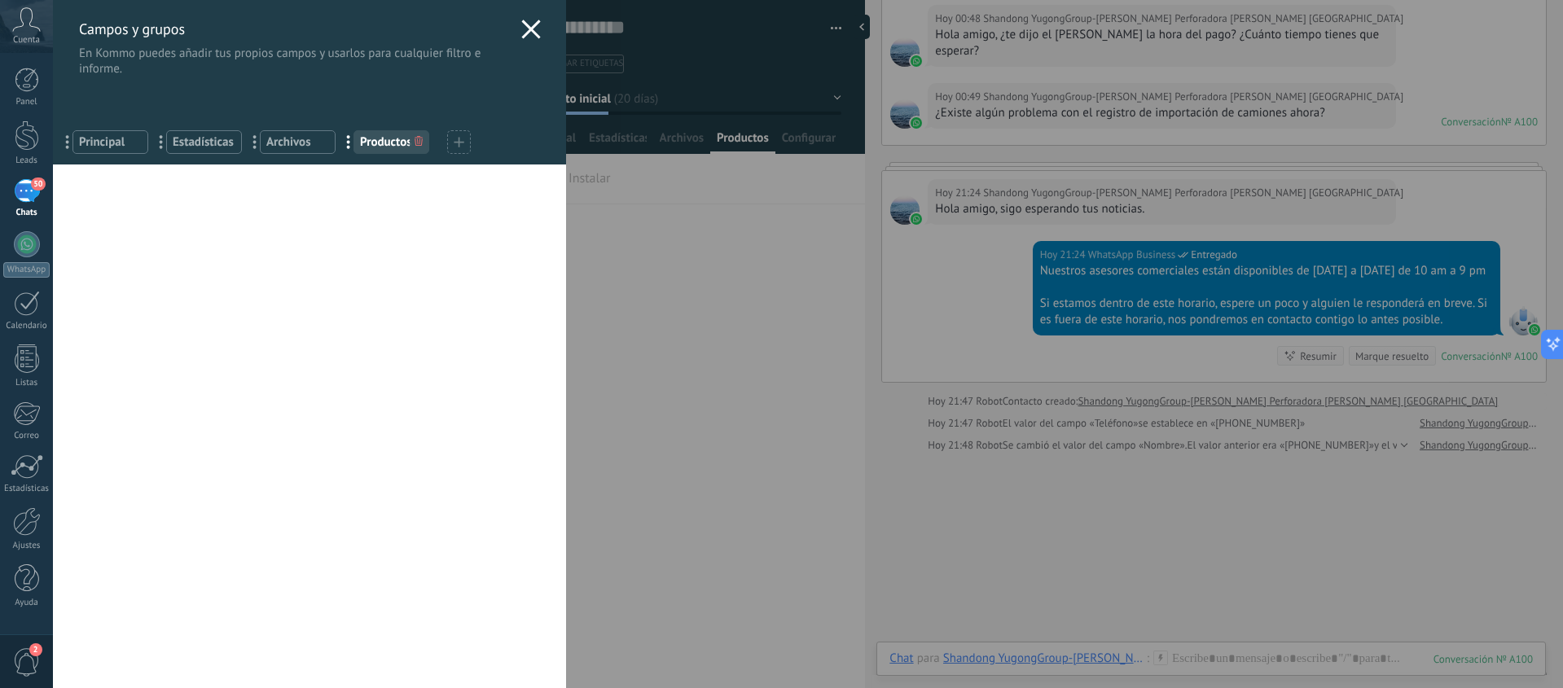
click at [530, 29] on icon at bounding box center [531, 30] width 20 height 20
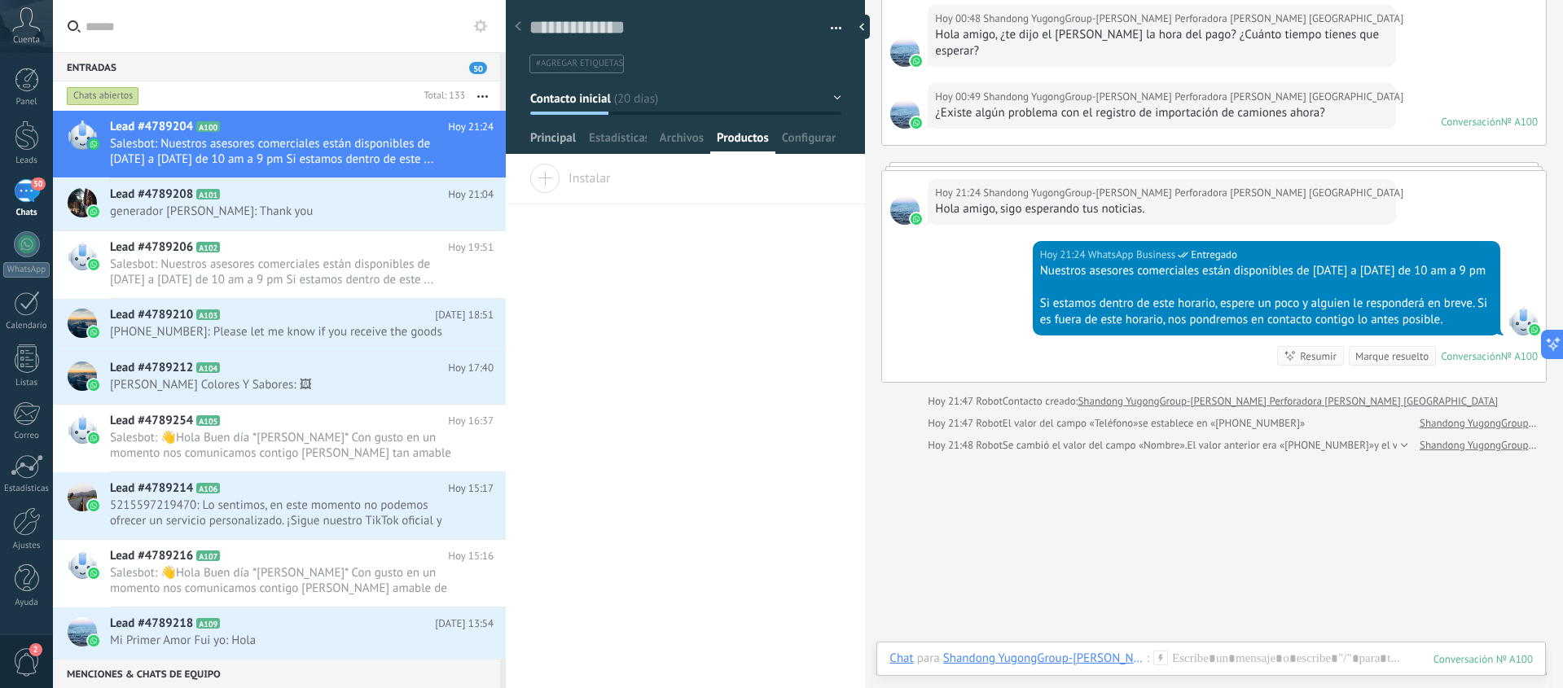
click at [564, 138] on span "Principal" at bounding box center [553, 142] width 46 height 24
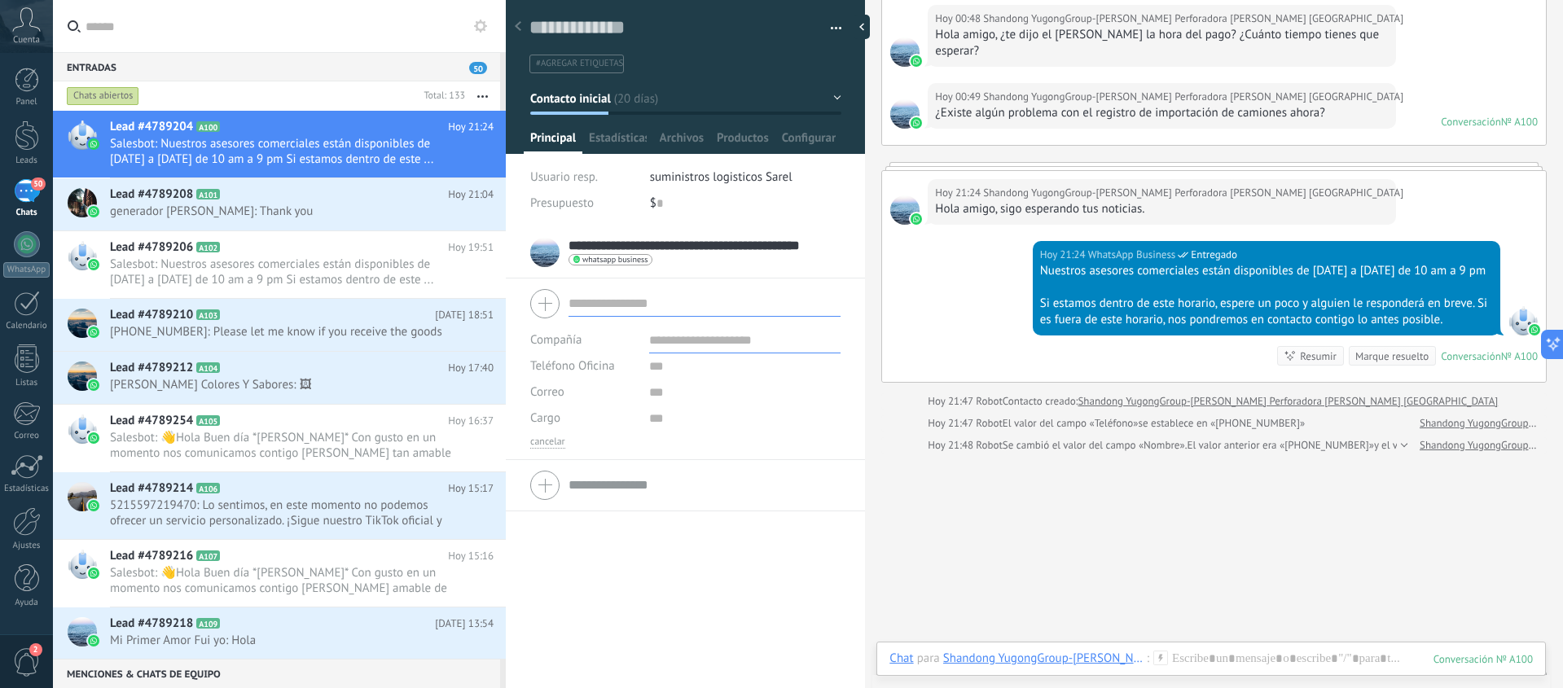
click at [590, 306] on input "text" at bounding box center [704, 304] width 272 height 26
click at [604, 63] on span "#agregar etiquetas" at bounding box center [579, 63] width 87 height 11
click at [558, 141] on span "Principal" at bounding box center [553, 142] width 46 height 24
click at [541, 488] on div at bounding box center [685, 485] width 310 height 41
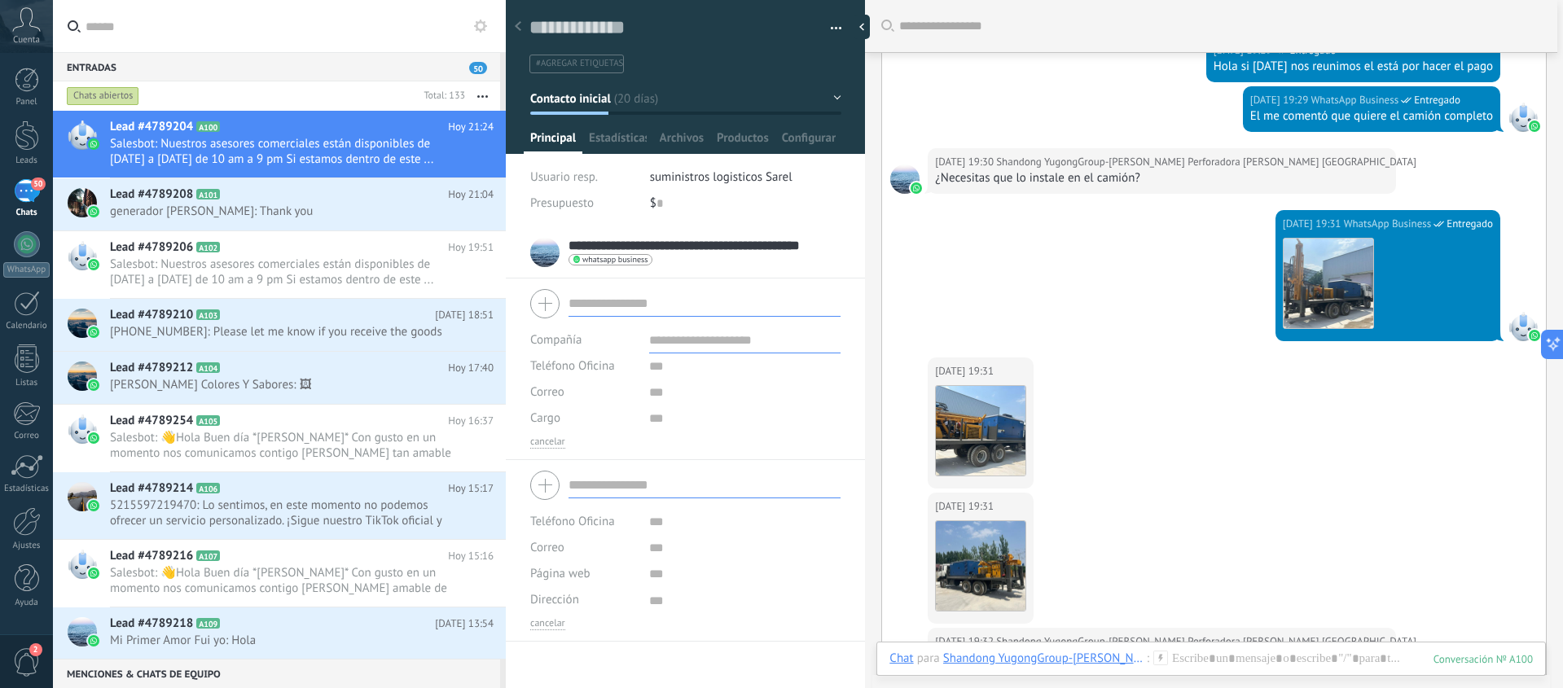
scroll to position [4747, 0]
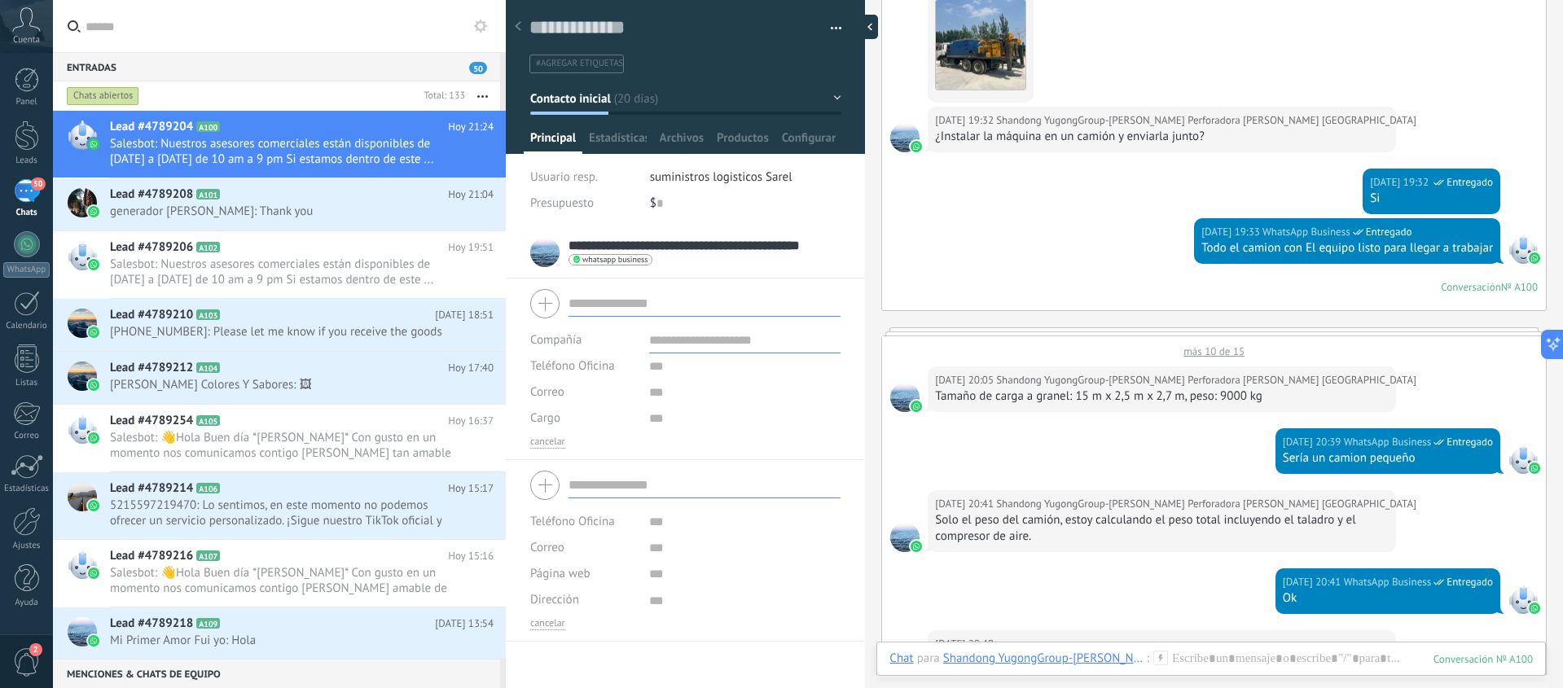
click at [867, 24] on div at bounding box center [865, 27] width 24 height 24
type textarea "**********"
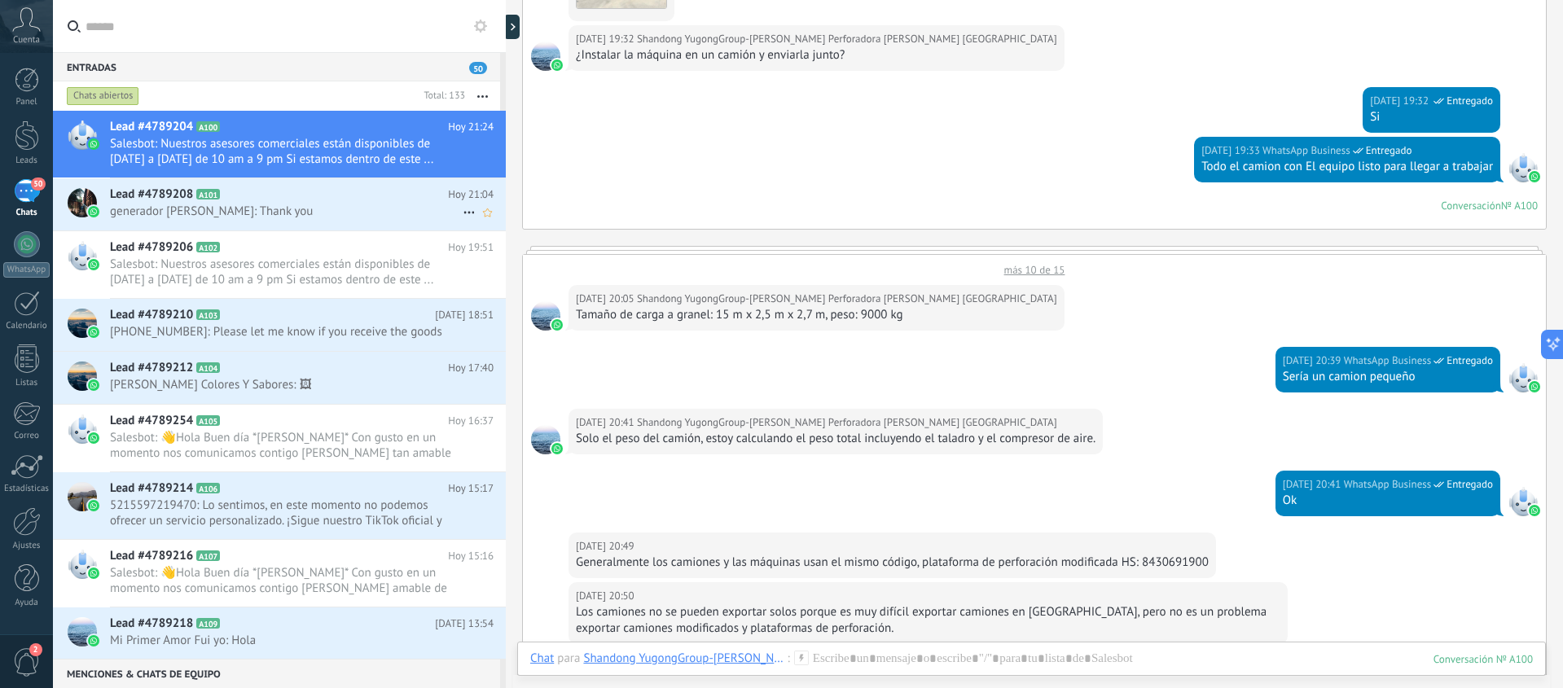
click at [314, 208] on span "generador Alex Su: Thank you" at bounding box center [286, 211] width 353 height 15
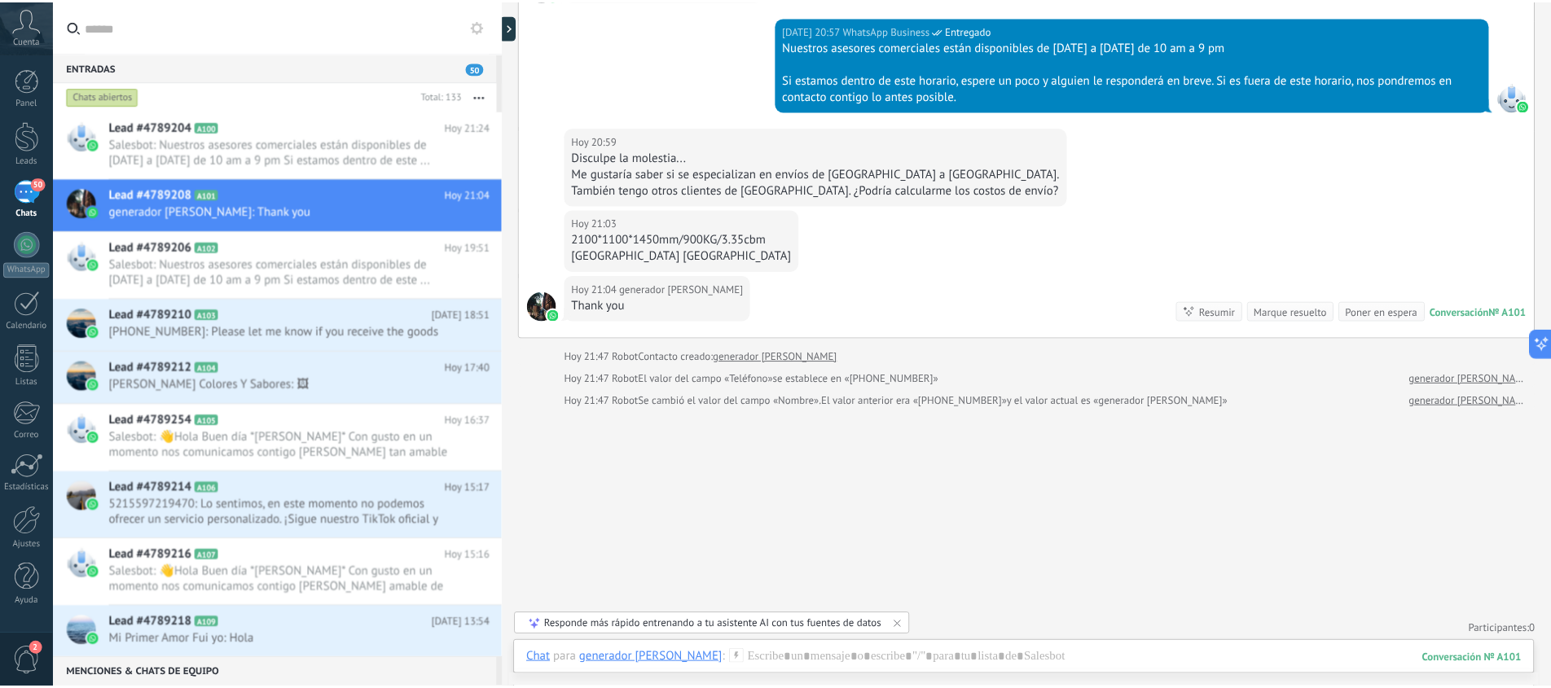
scroll to position [1928, 0]
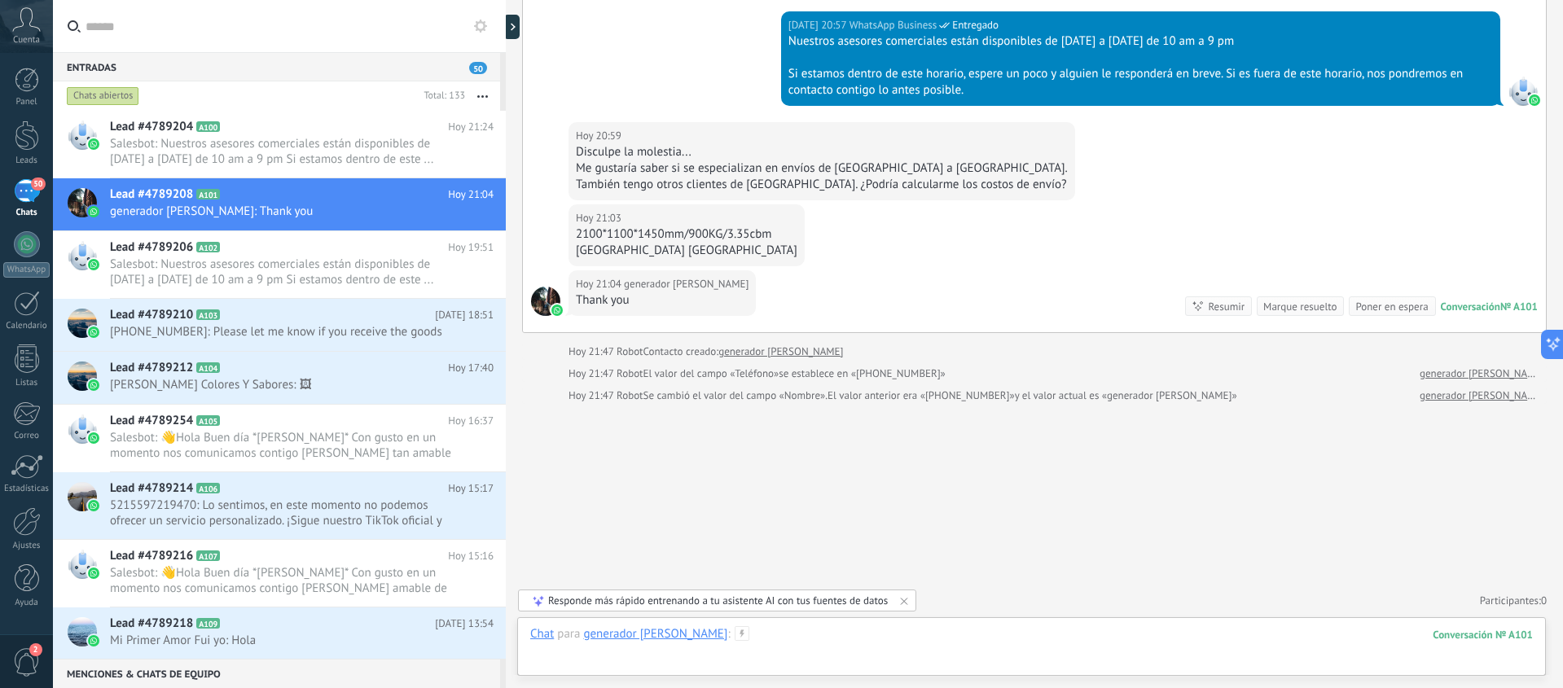
click at [933, 640] on div at bounding box center [1031, 650] width 1002 height 49
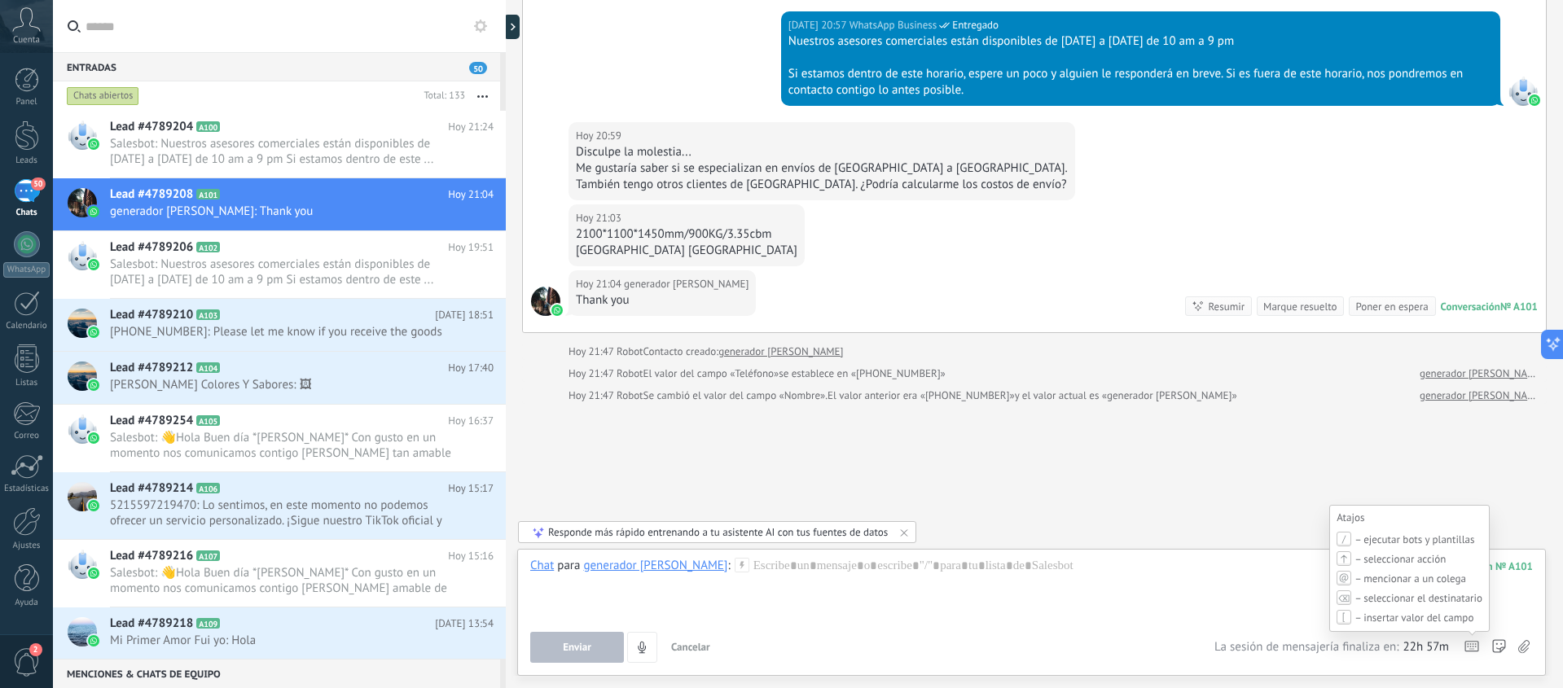
click at [1470, 648] on icon at bounding box center [1471, 646] width 15 height 11
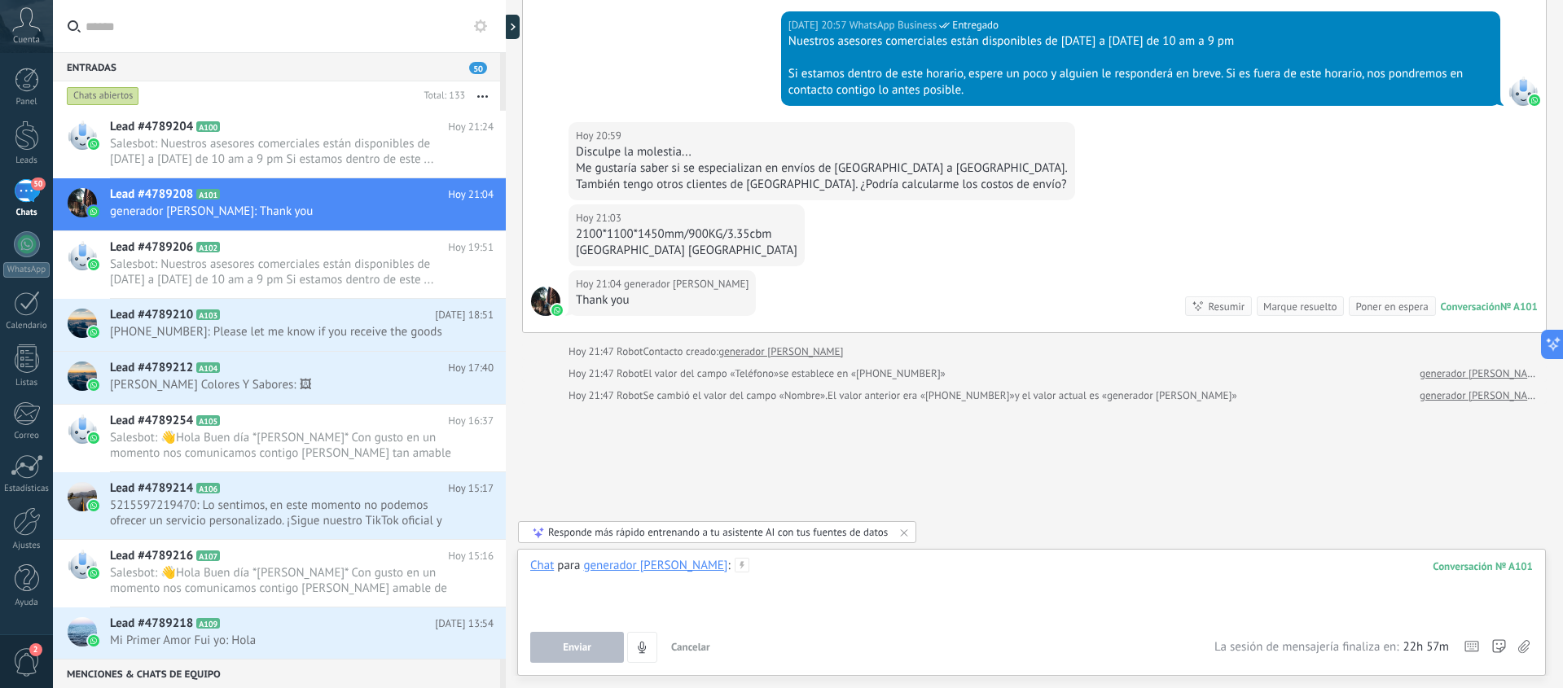
click at [1089, 592] on div at bounding box center [1031, 589] width 1002 height 62
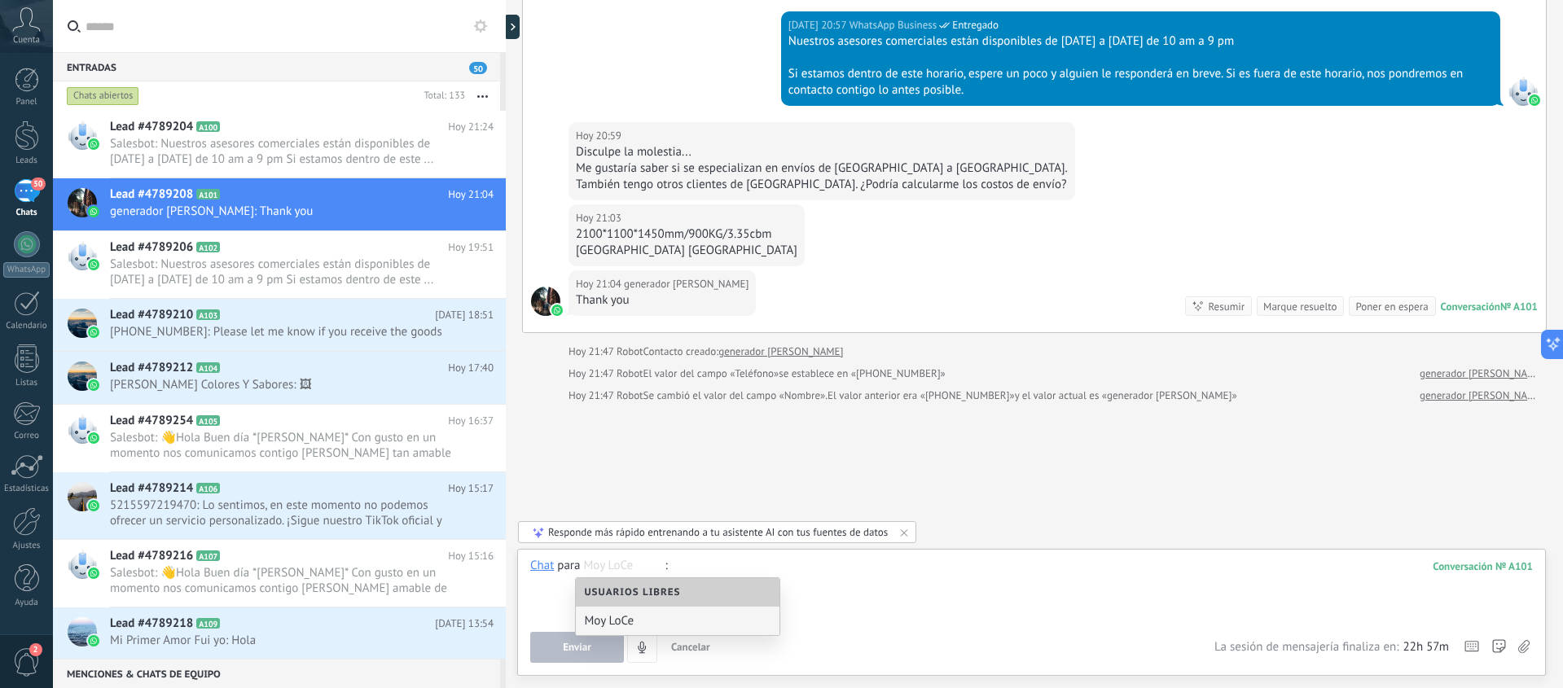
click at [1020, 618] on div at bounding box center [1031, 589] width 1002 height 62
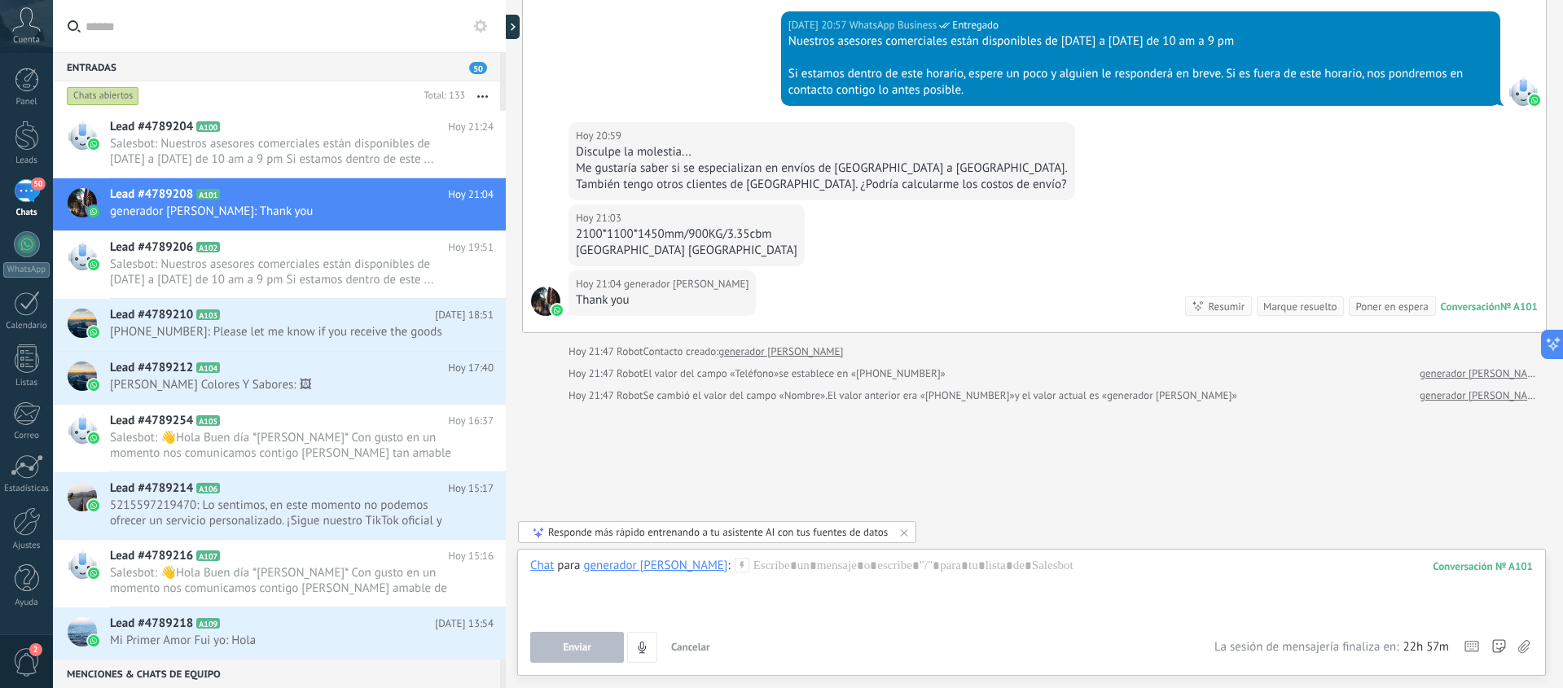
click at [735, 568] on icon at bounding box center [742, 565] width 15 height 15
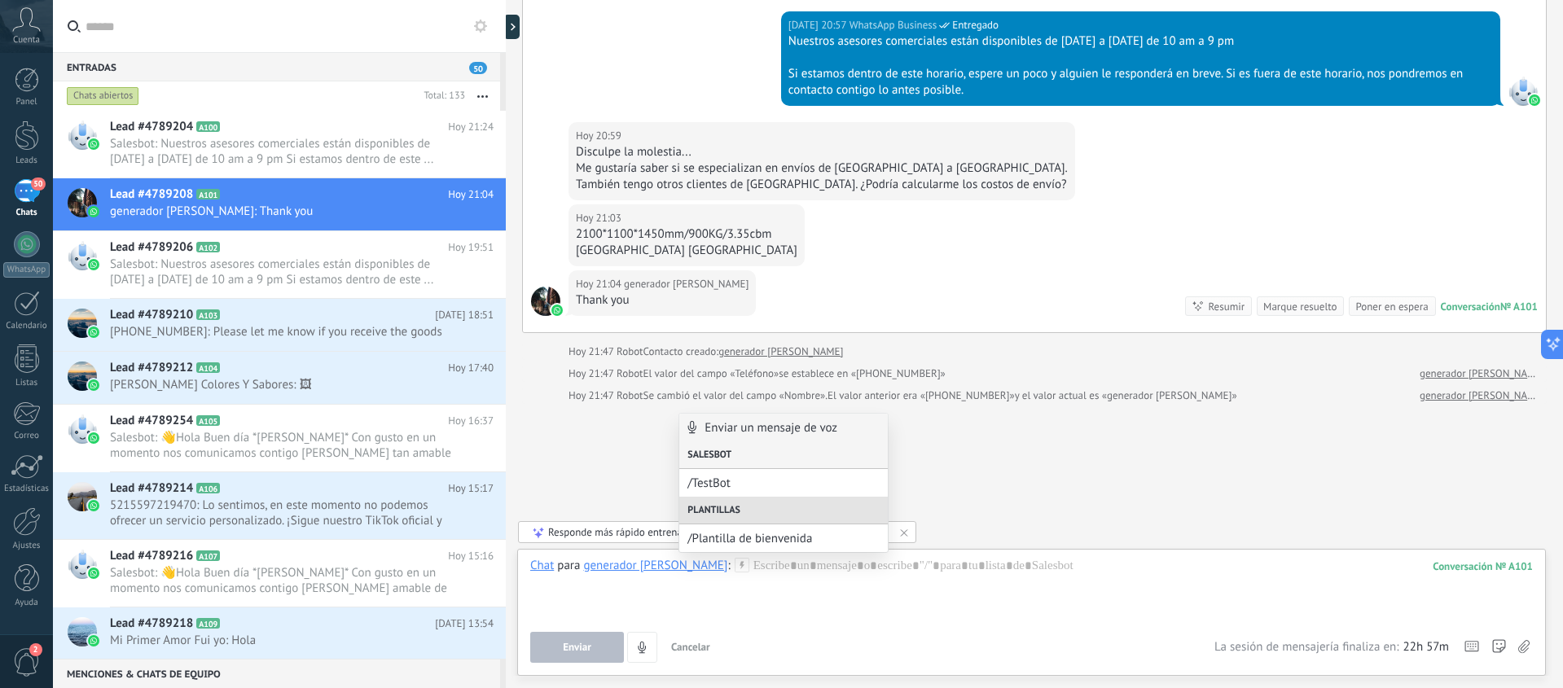
click at [708, 451] on div "Salesbot" at bounding box center [783, 455] width 208 height 28
click at [714, 484] on span "/TestBot" at bounding box center [776, 483] width 179 height 15
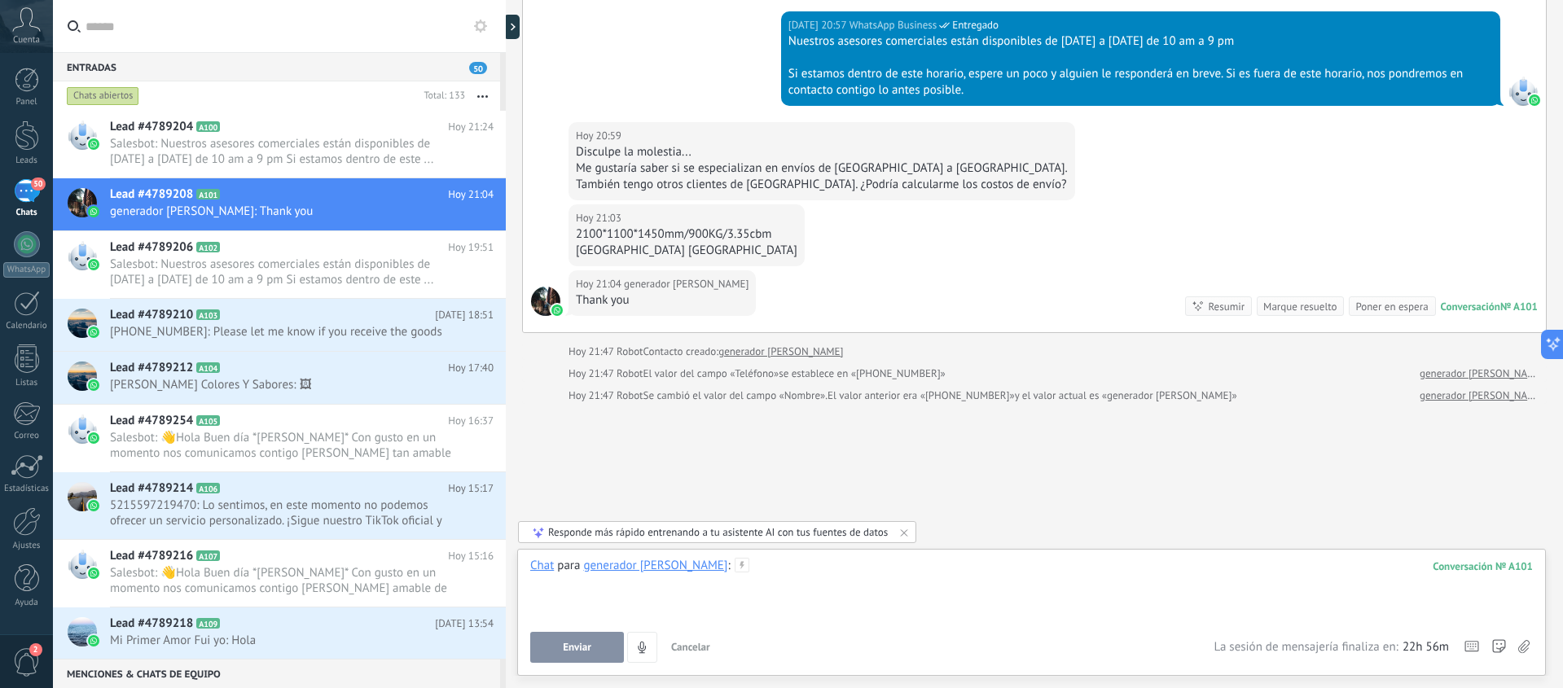
click at [845, 605] on div at bounding box center [1031, 589] width 1002 height 62
click at [24, 515] on div at bounding box center [27, 521] width 28 height 29
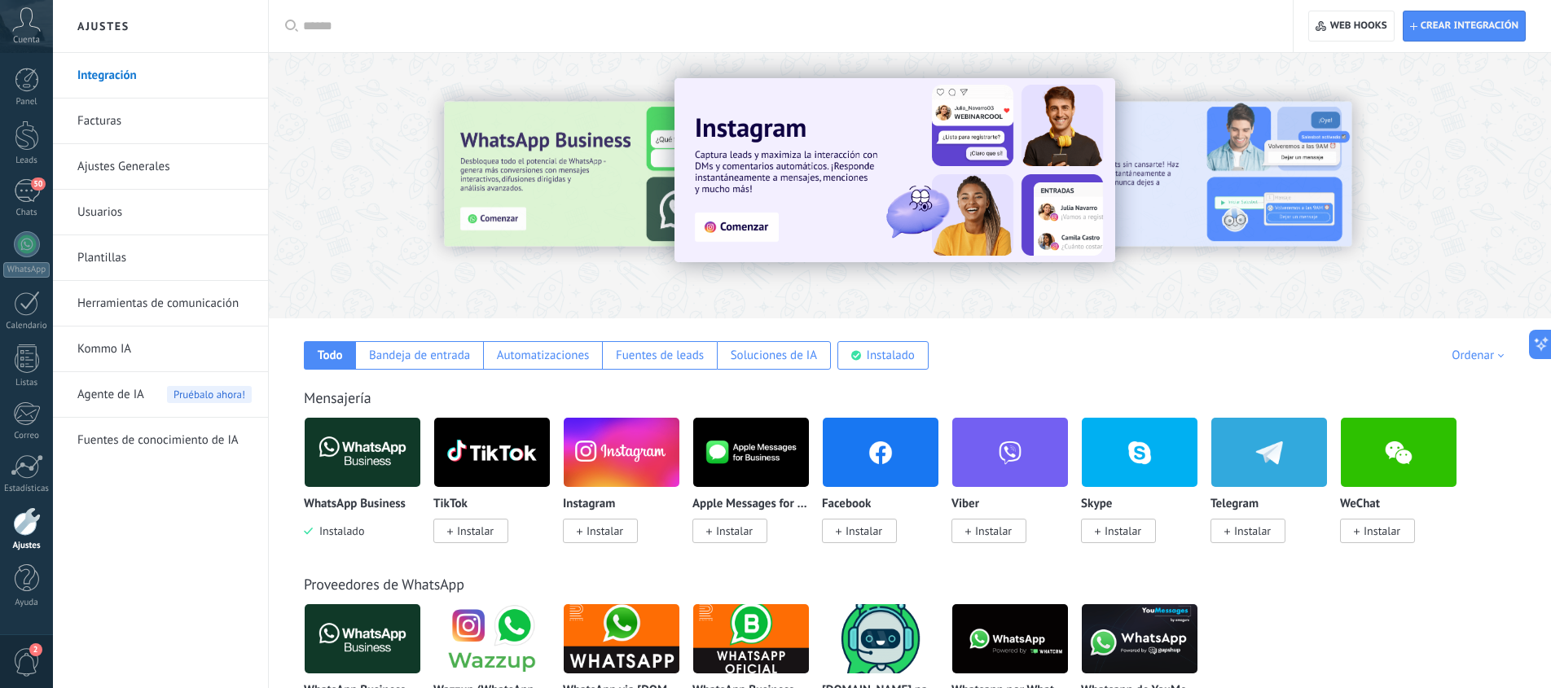
click at [658, 285] on div at bounding box center [910, 181] width 1282 height 234
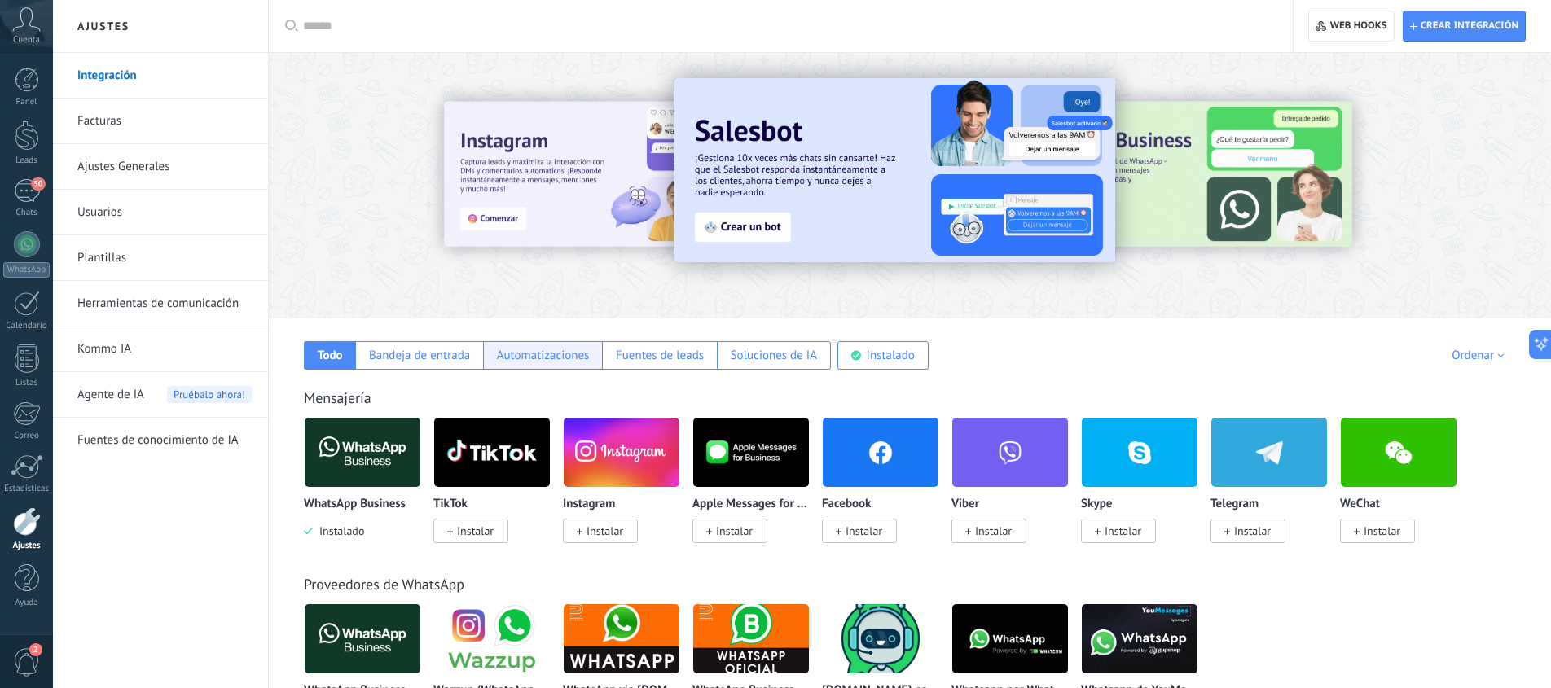
click at [573, 355] on div "Automatizaciones" at bounding box center [543, 355] width 93 height 15
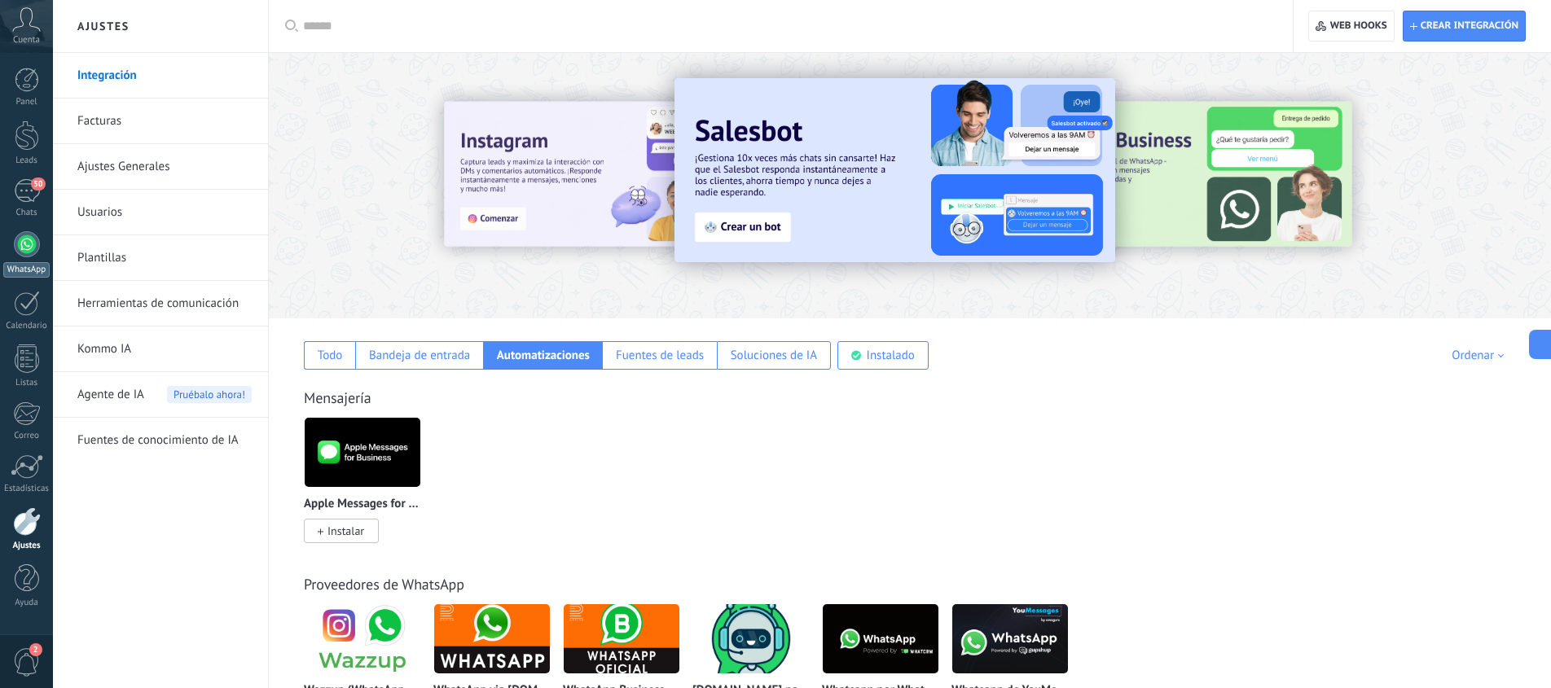
click at [24, 246] on div at bounding box center [27, 244] width 26 height 26
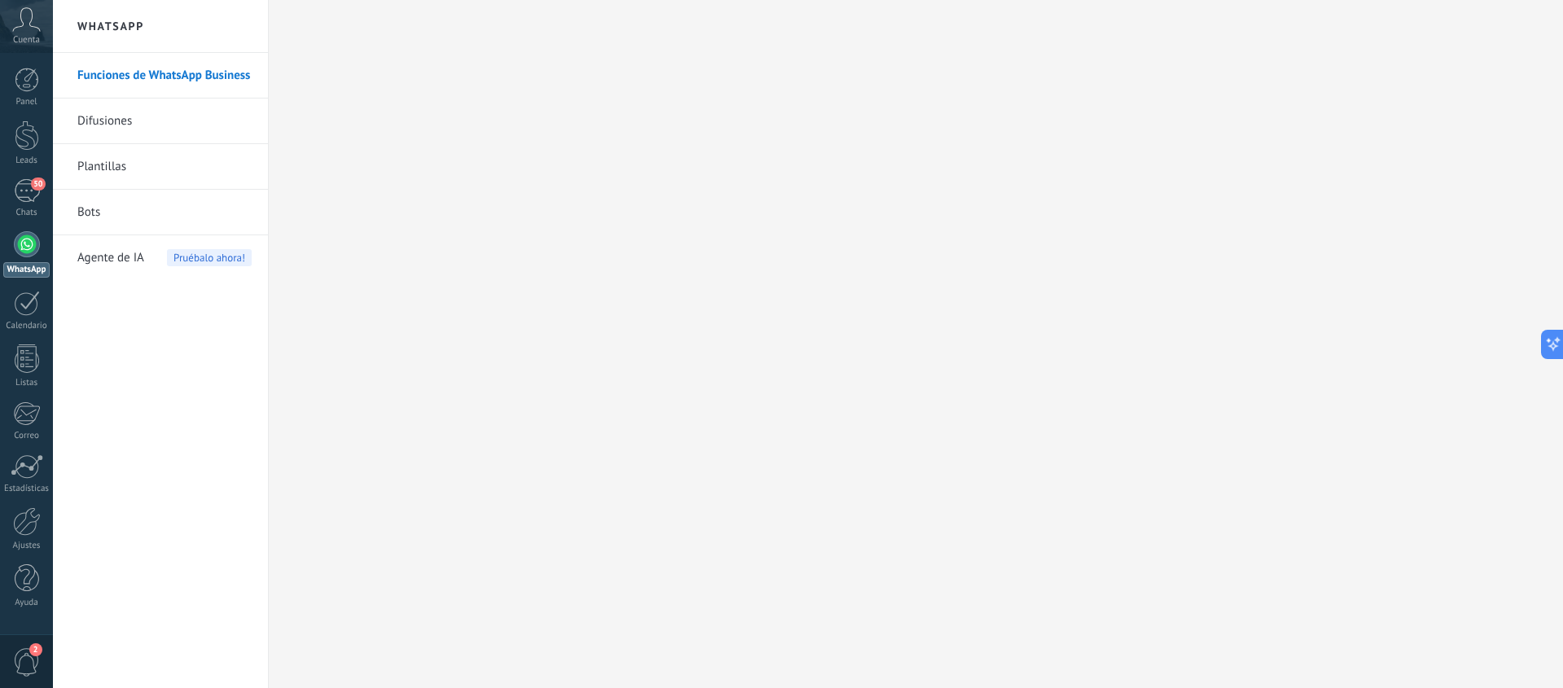
click at [143, 77] on link "Funciones de WhatsApp Business" at bounding box center [164, 76] width 174 height 46
click at [115, 171] on link "Plantillas" at bounding box center [164, 167] width 174 height 46
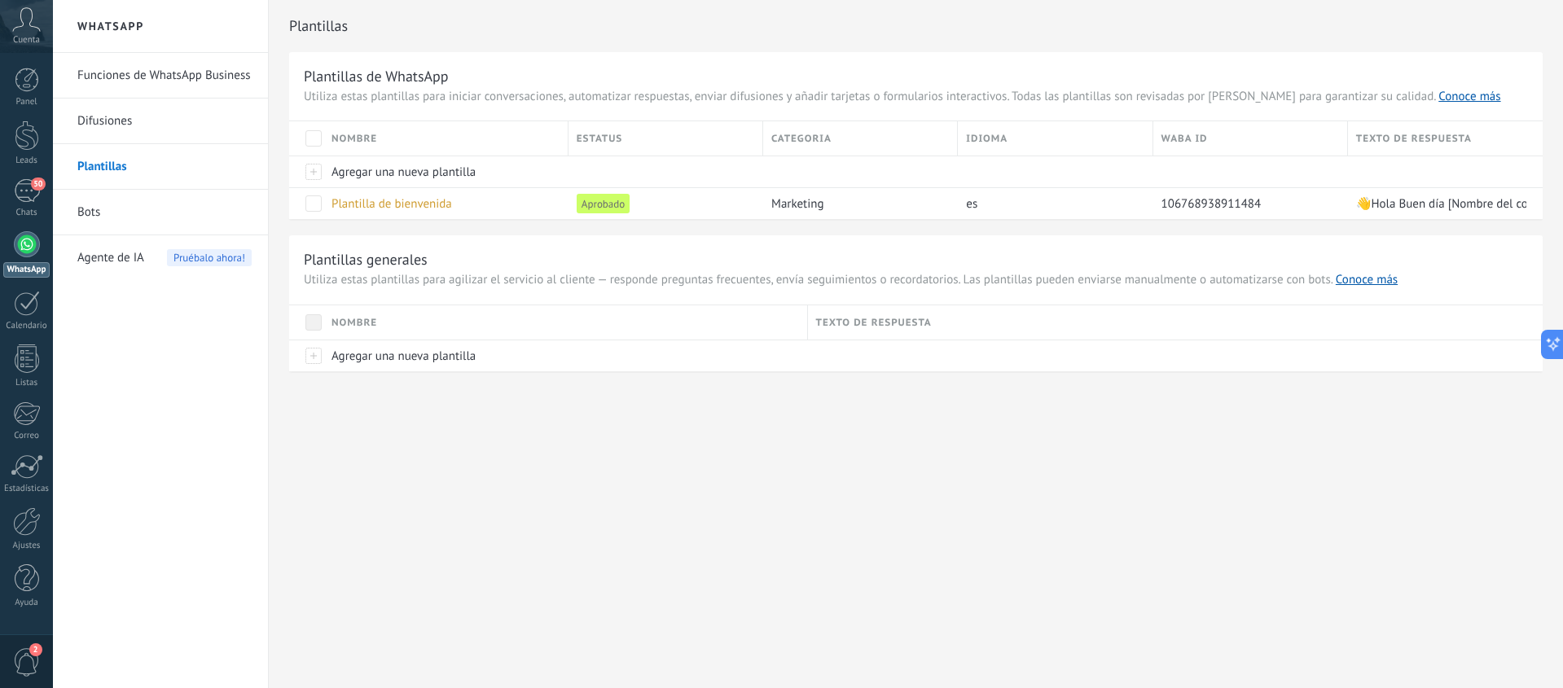
click at [106, 122] on link "Difusiones" at bounding box center [164, 122] width 174 height 46
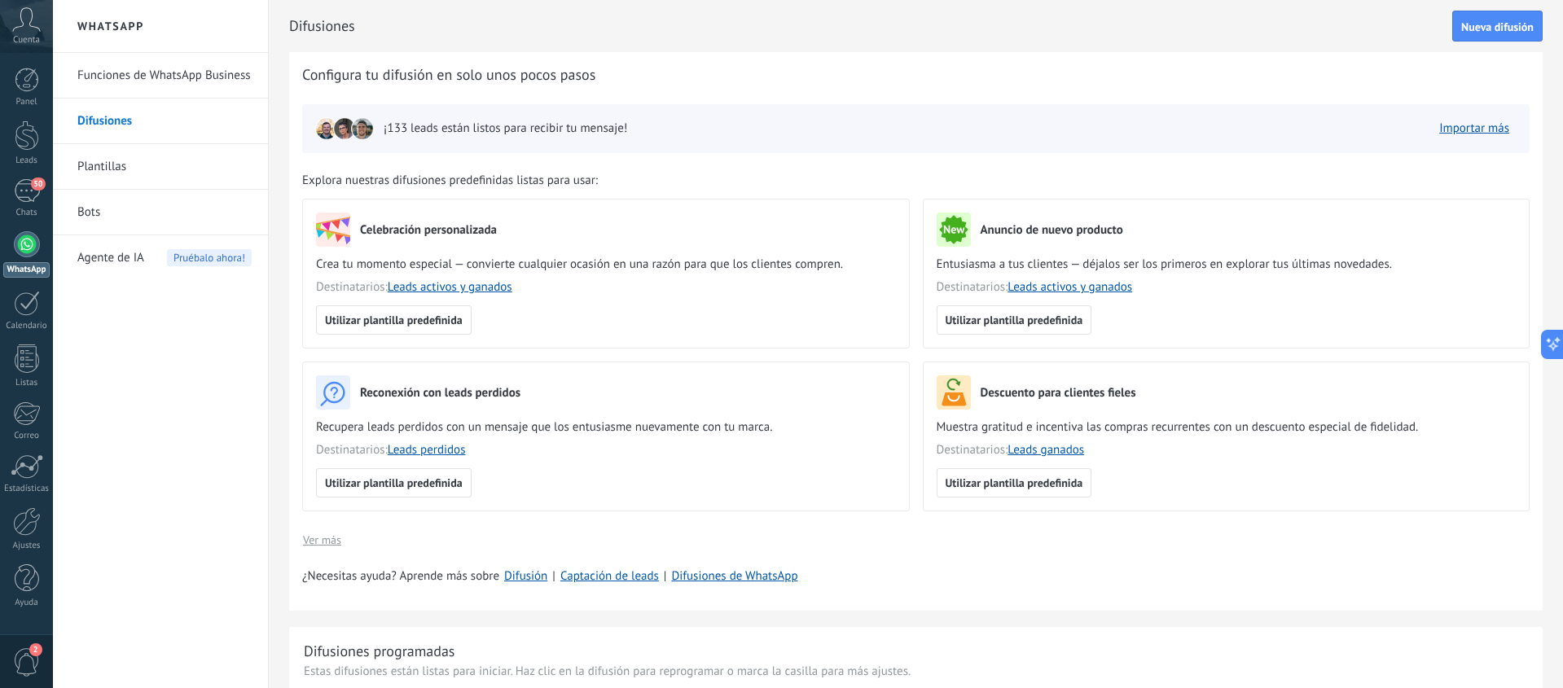
click at [136, 73] on link "Funciones de WhatsApp Business" at bounding box center [164, 76] width 174 height 46
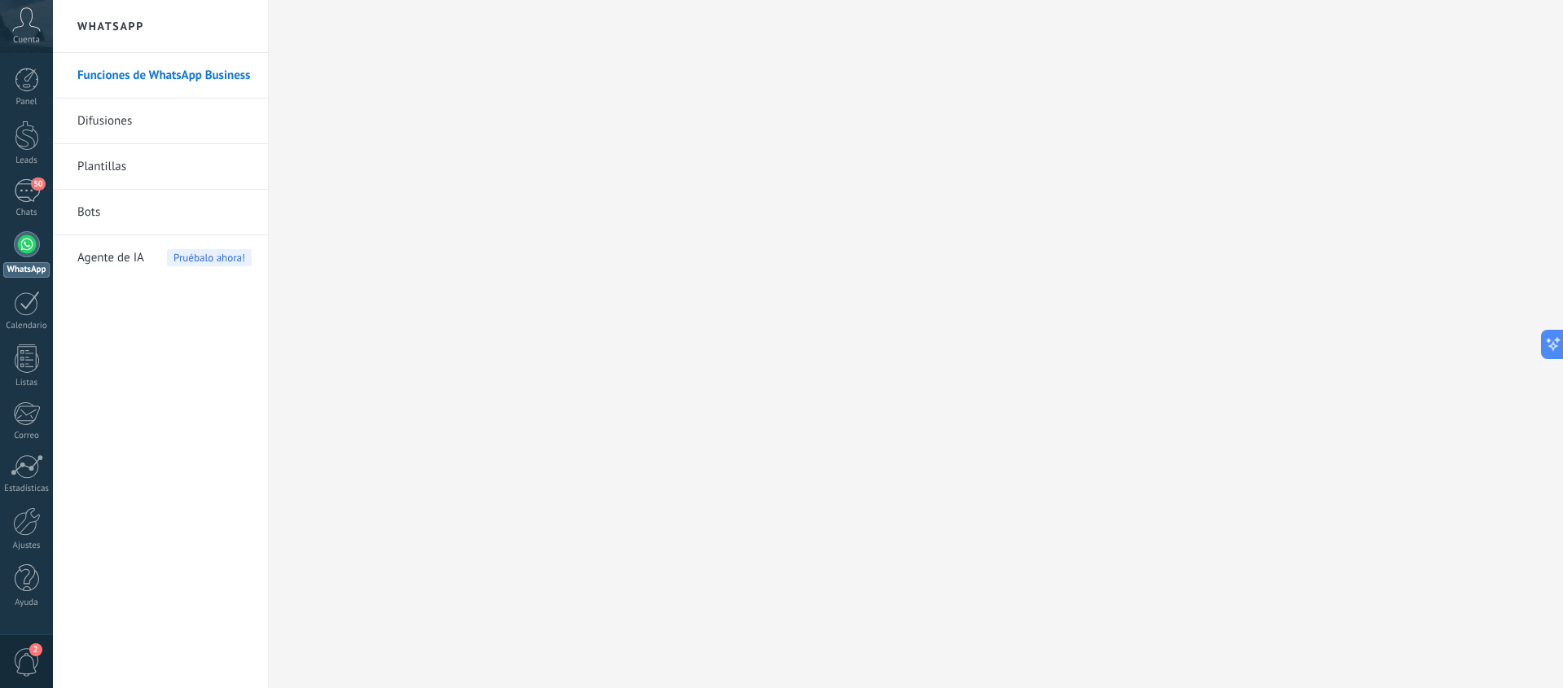
click at [135, 30] on h2 "WhatsApp" at bounding box center [160, 26] width 174 height 53
click at [112, 26] on h2 "WhatsApp" at bounding box center [160, 26] width 174 height 53
click at [26, 524] on div at bounding box center [27, 521] width 28 height 29
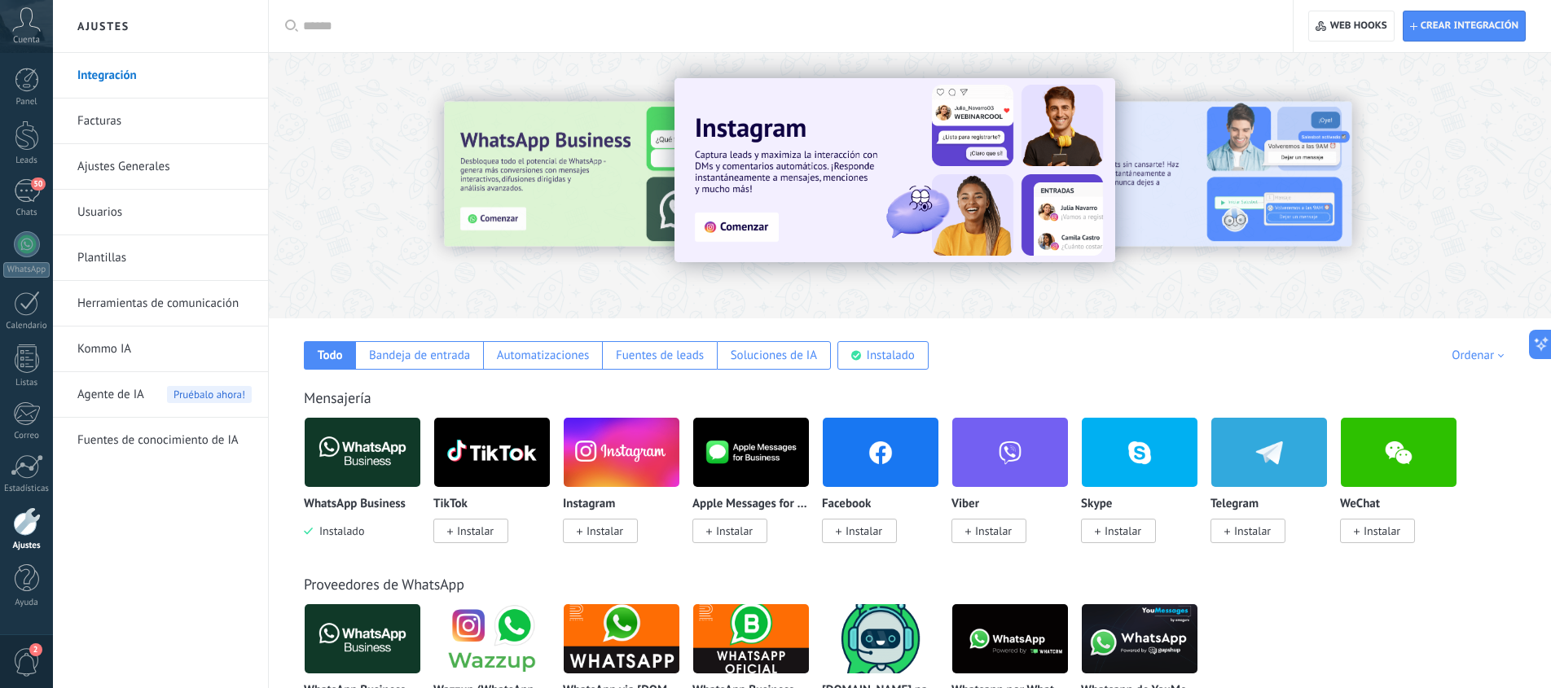
click at [112, 130] on link "Facturas" at bounding box center [164, 122] width 174 height 46
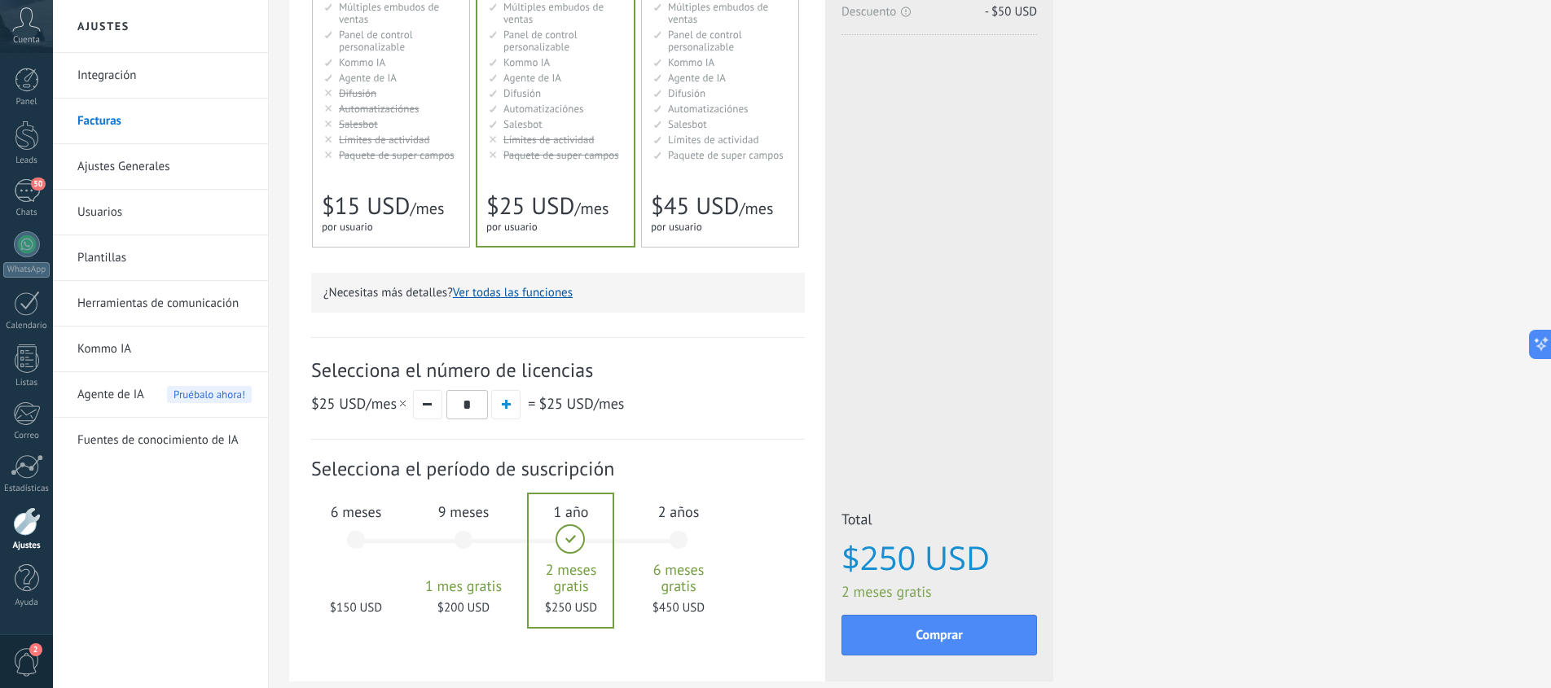
scroll to position [355, 0]
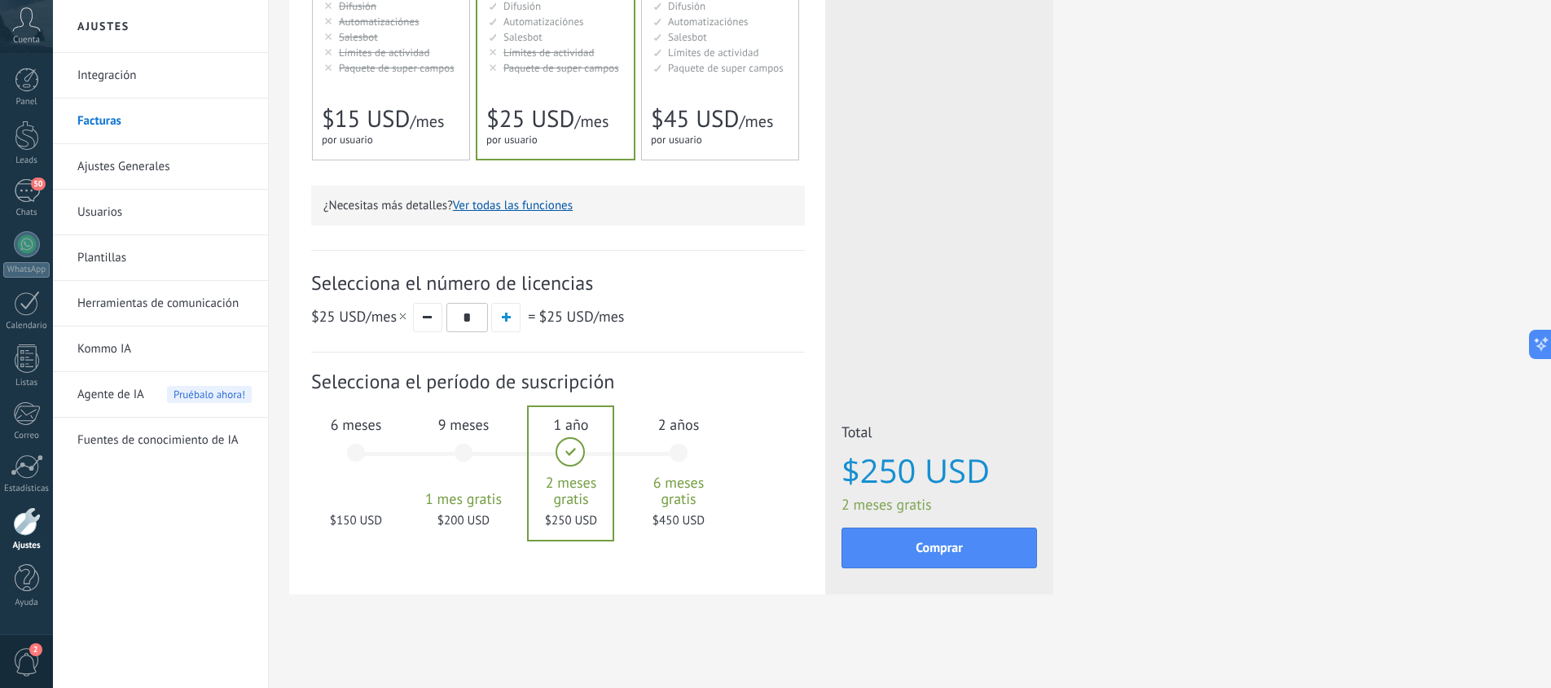
click at [107, 66] on link "Integración" at bounding box center [164, 76] width 174 height 46
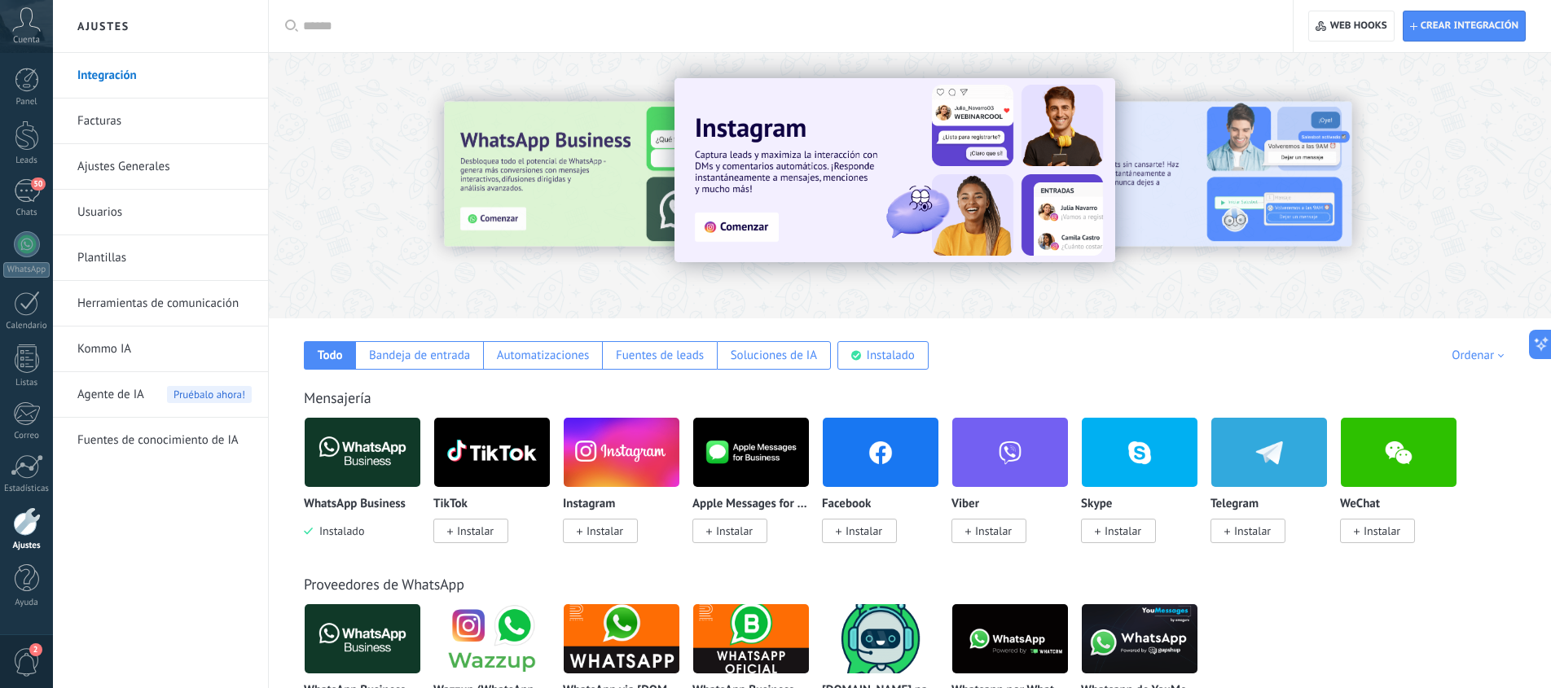
click at [359, 472] on img at bounding box center [363, 452] width 116 height 79
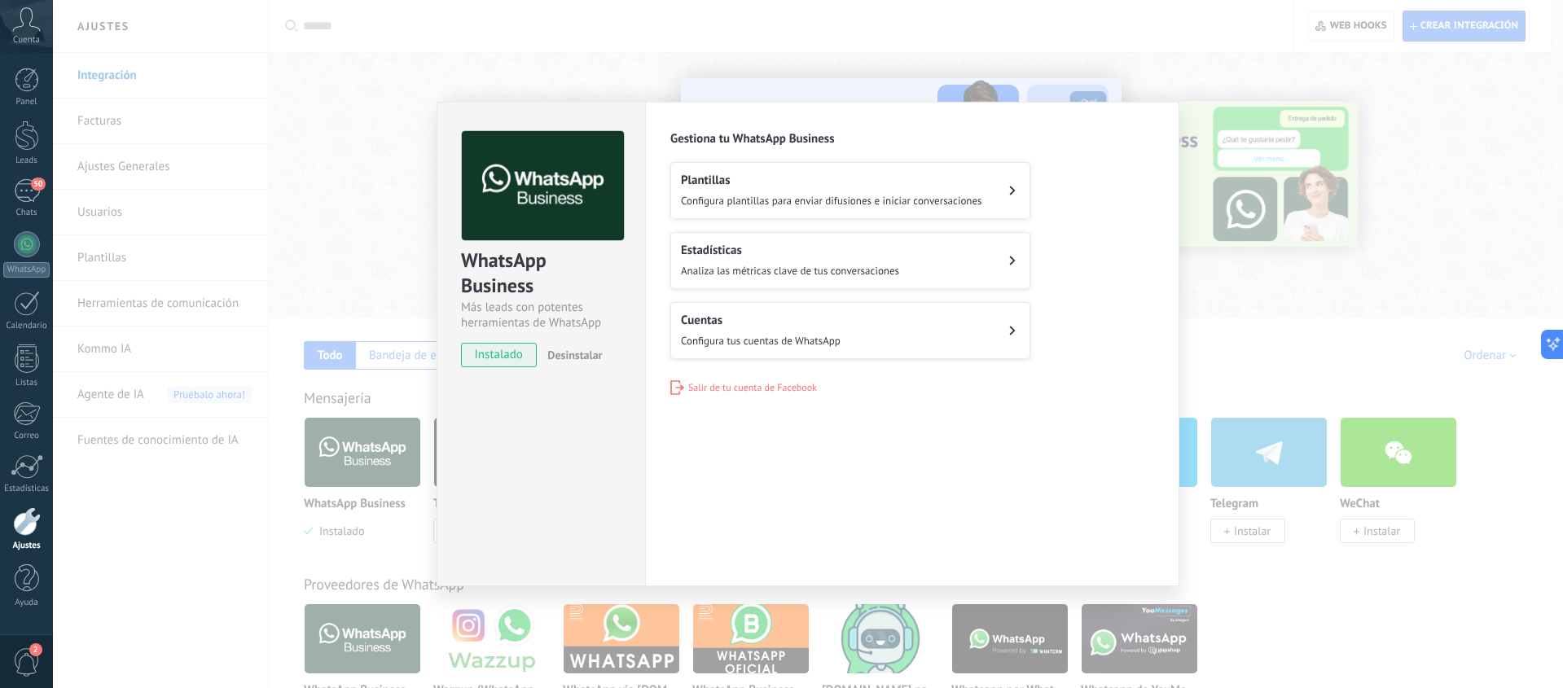
click at [917, 69] on div "WhatsApp Business Más leads con potentes herramientas de WhatsApp instalado Des…" at bounding box center [808, 344] width 1510 height 688
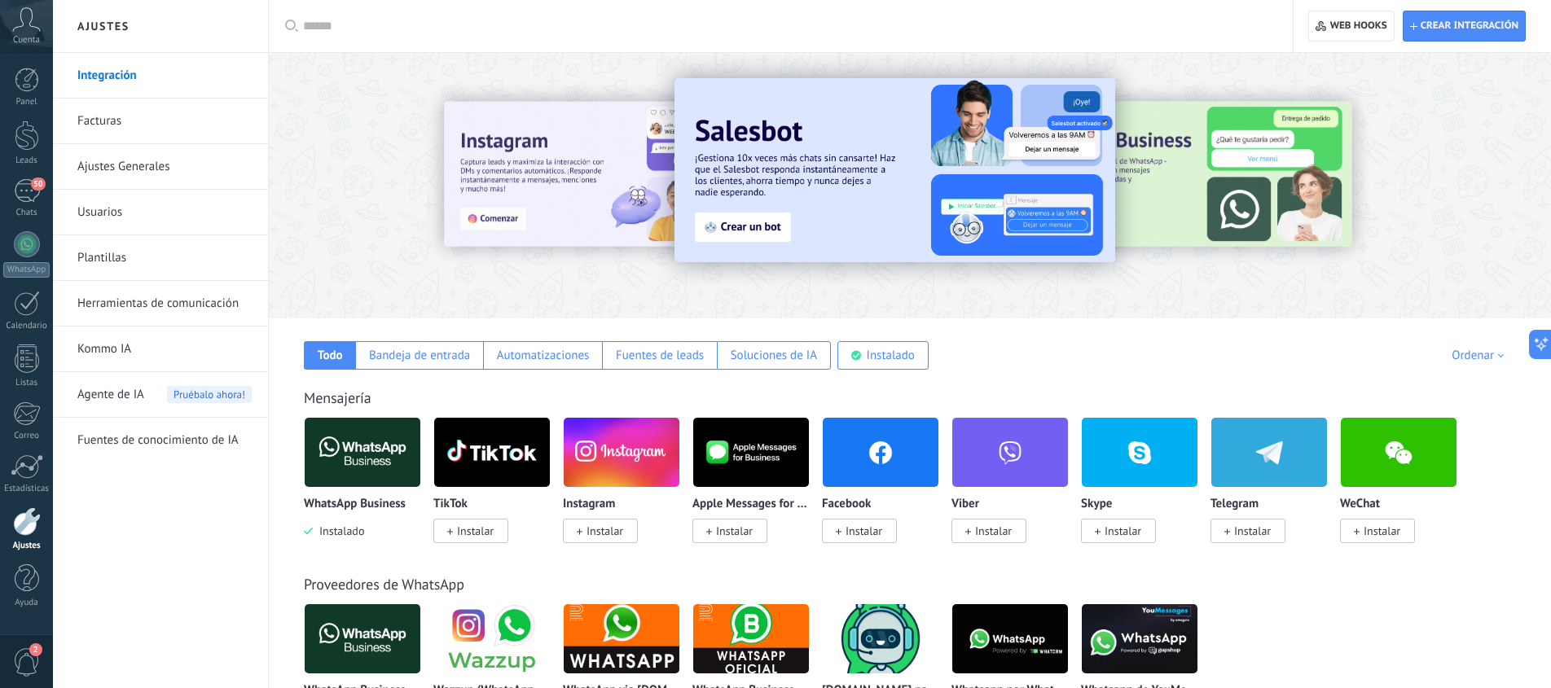
click at [108, 121] on link "Facturas" at bounding box center [164, 122] width 174 height 46
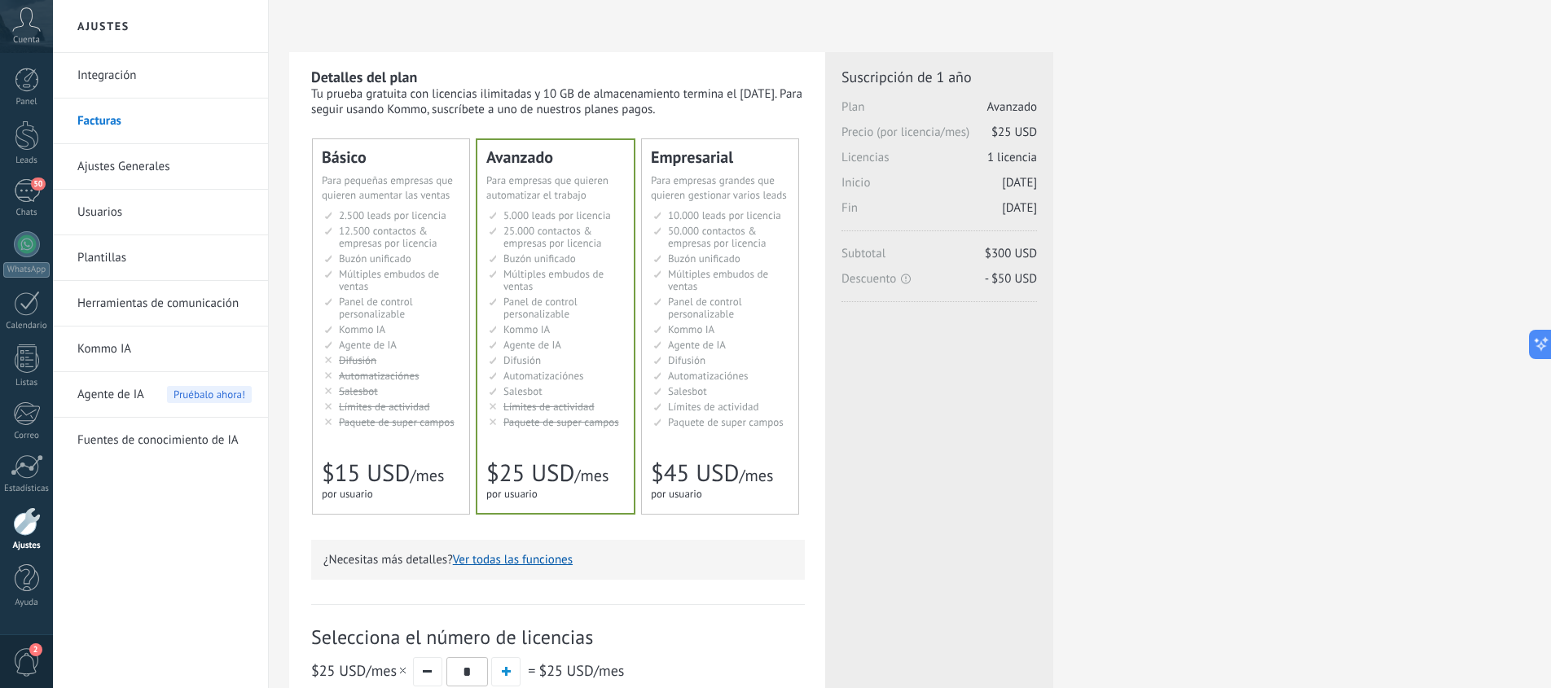
click at [137, 162] on link "Ajustes Generales" at bounding box center [164, 167] width 174 height 46
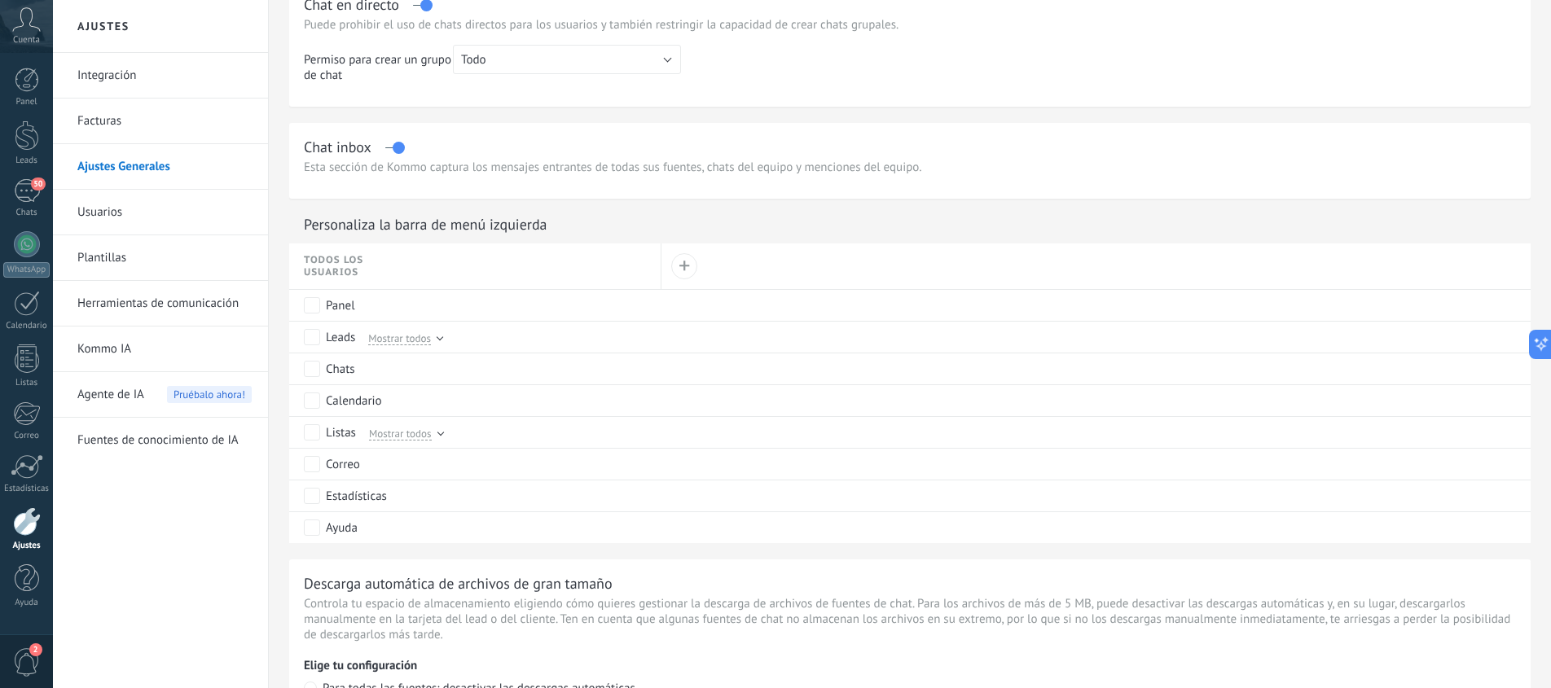
scroll to position [262, 0]
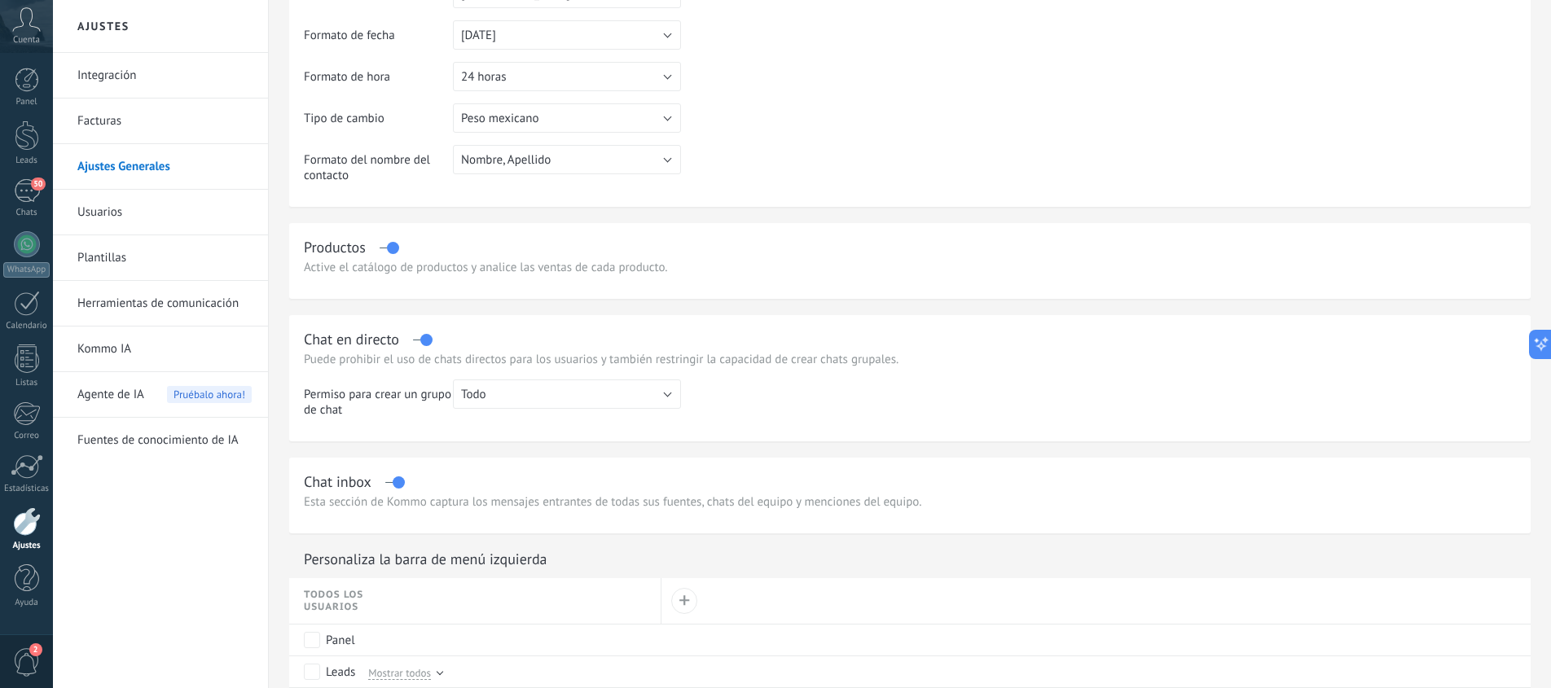
click at [92, 221] on link "Usuarios" at bounding box center [164, 213] width 174 height 46
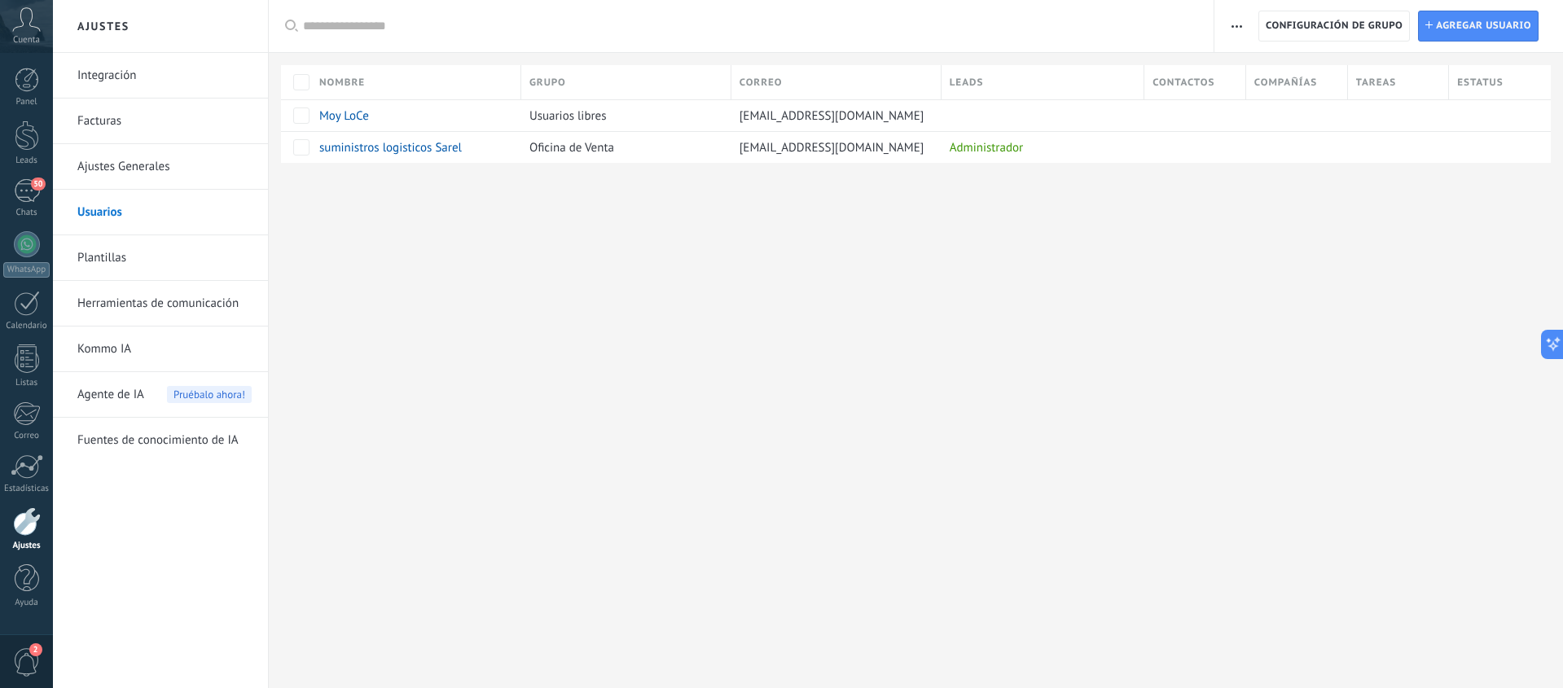
click at [99, 303] on link "Herramientas de comunicación" at bounding box center [164, 304] width 174 height 46
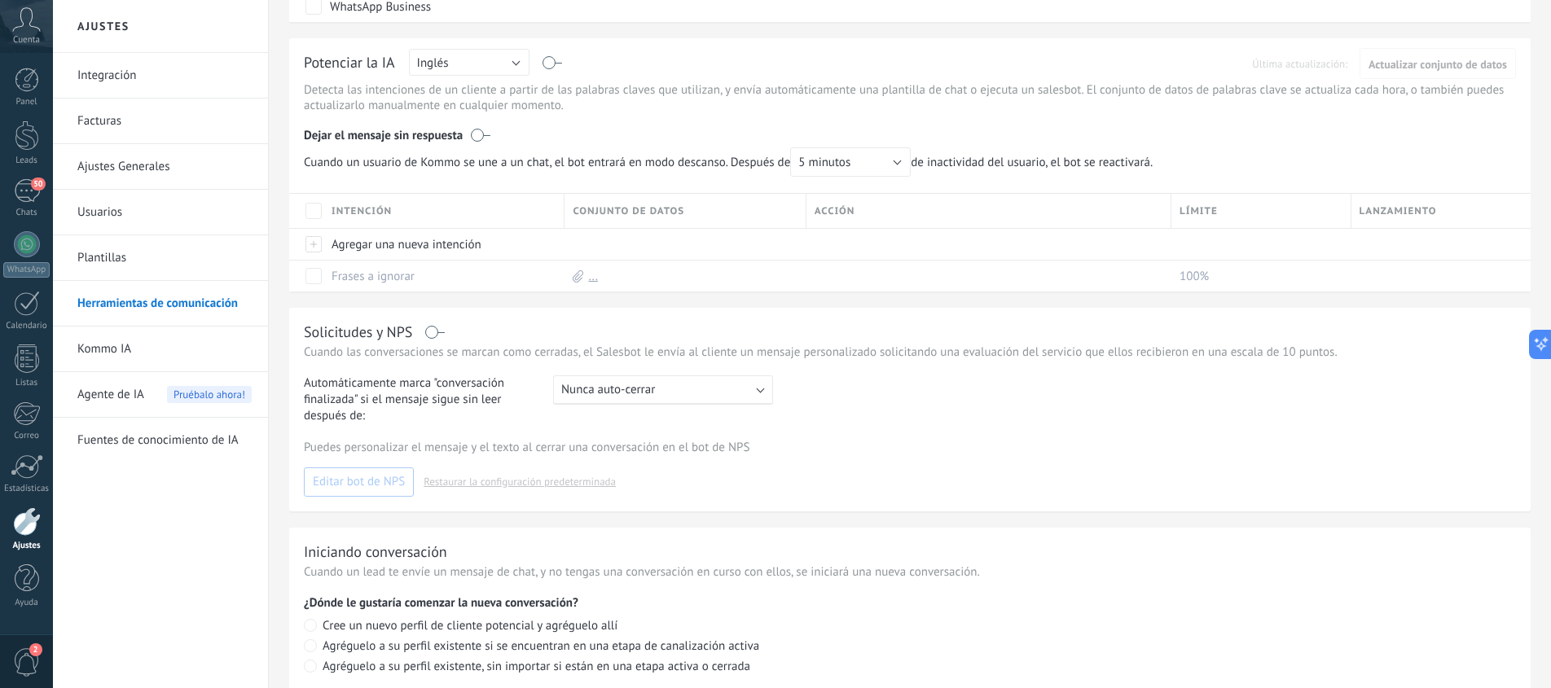
scroll to position [519, 0]
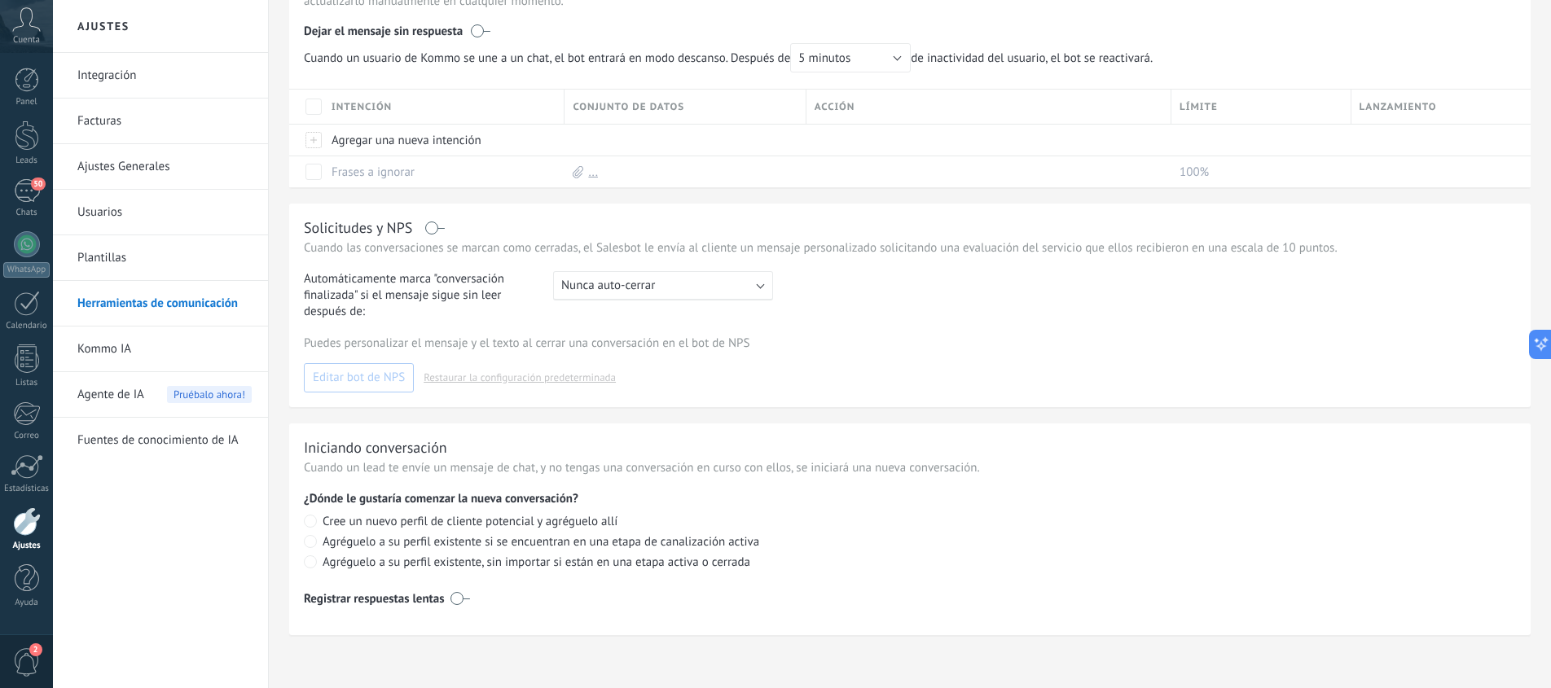
click at [37, 644] on span "2" at bounding box center [35, 649] width 13 height 13
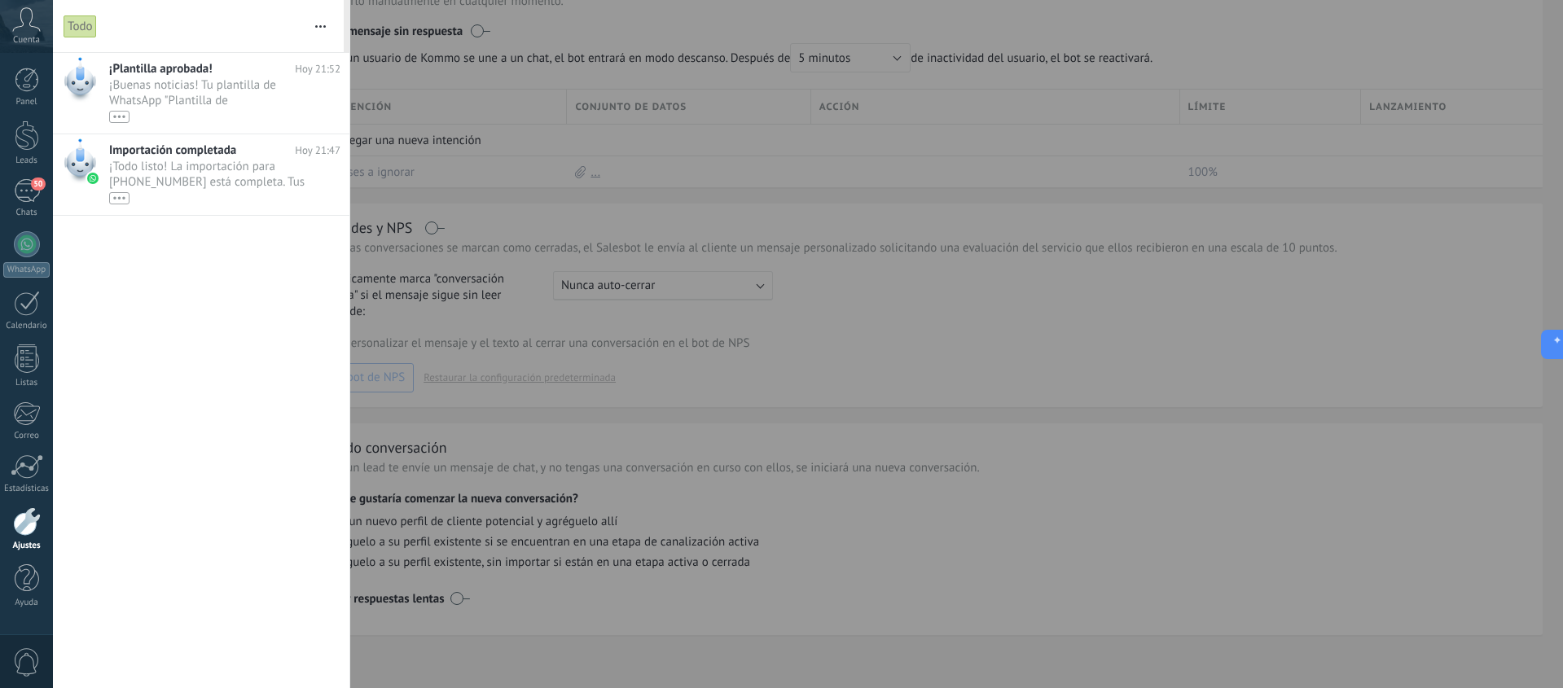
click at [34, 650] on span "0" at bounding box center [27, 662] width 28 height 29
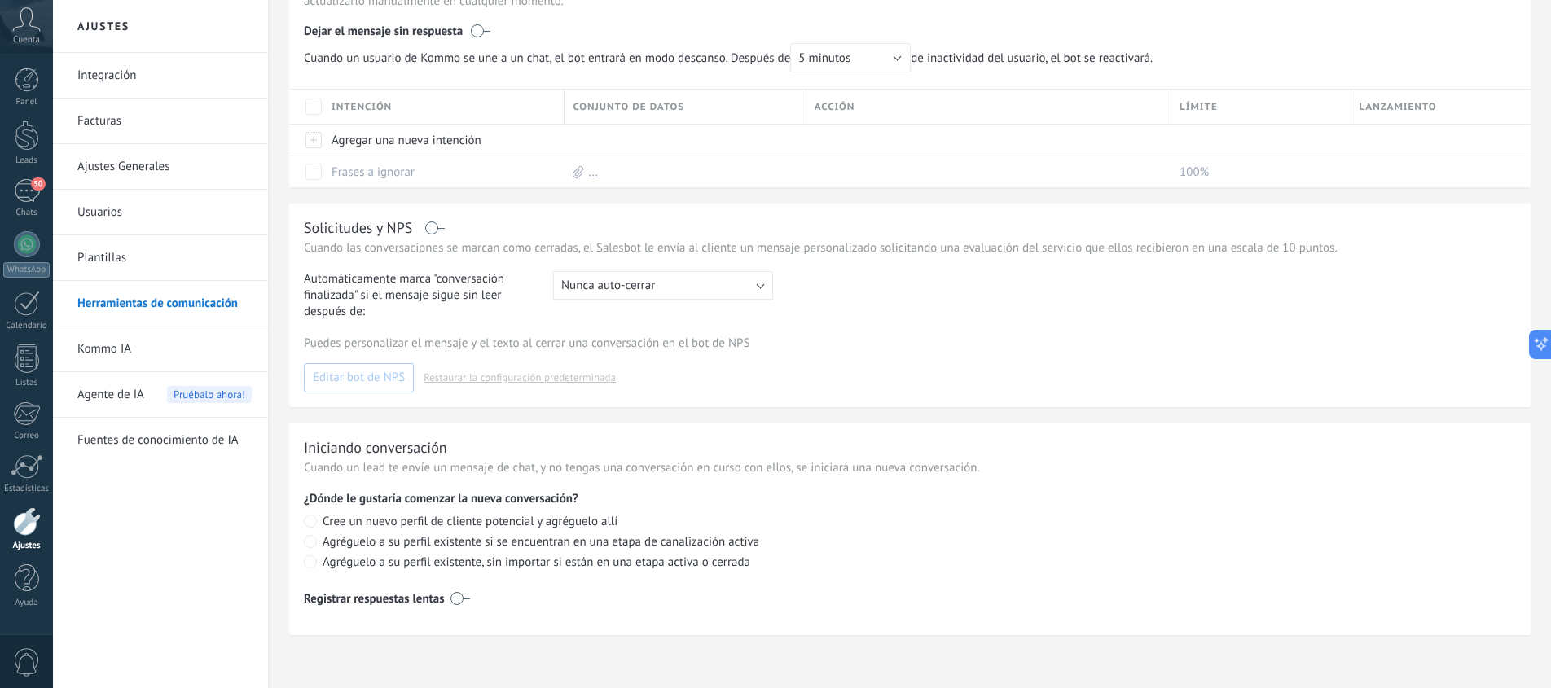
click at [153, 129] on link "Facturas" at bounding box center [164, 122] width 174 height 46
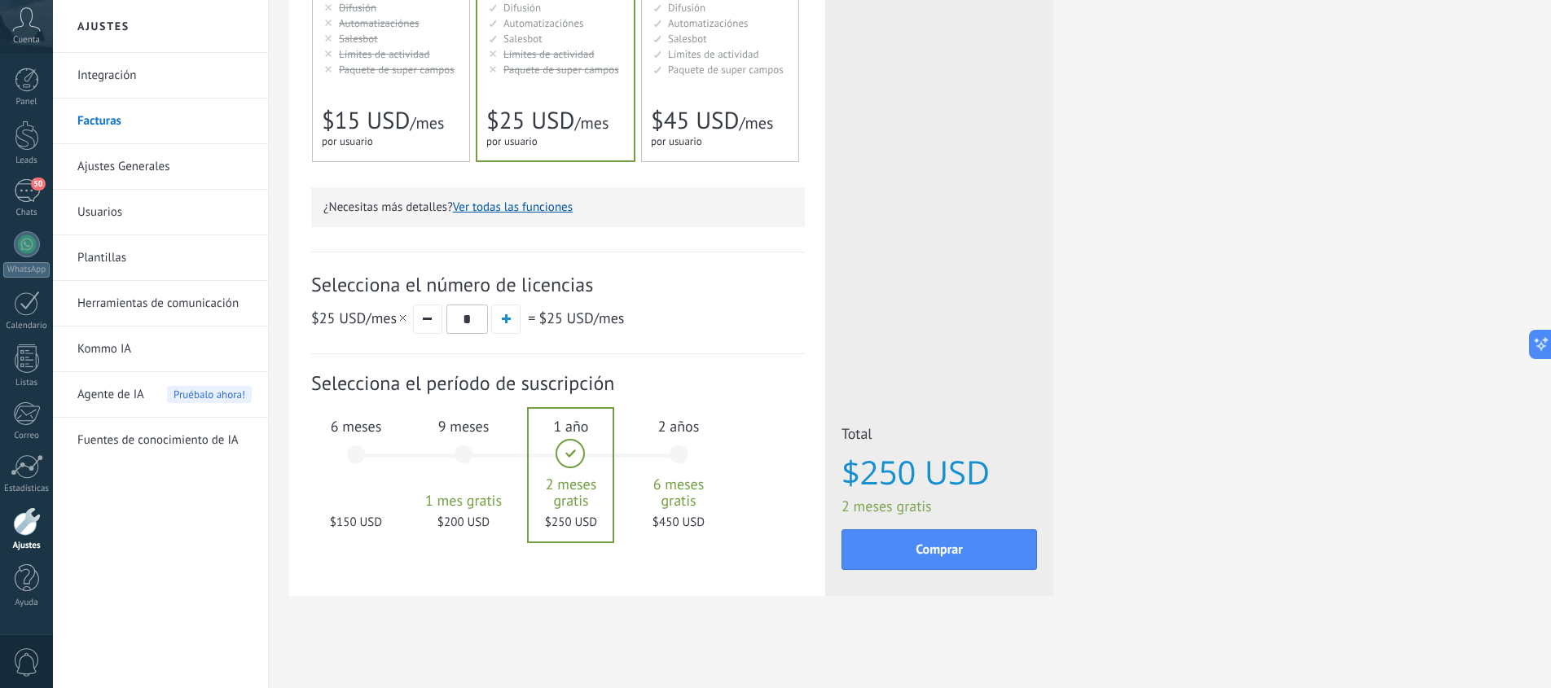
scroll to position [355, 0]
click at [463, 448] on div "9 meses 1 mes gratis $200 USD" at bounding box center [463, 460] width 88 height 115
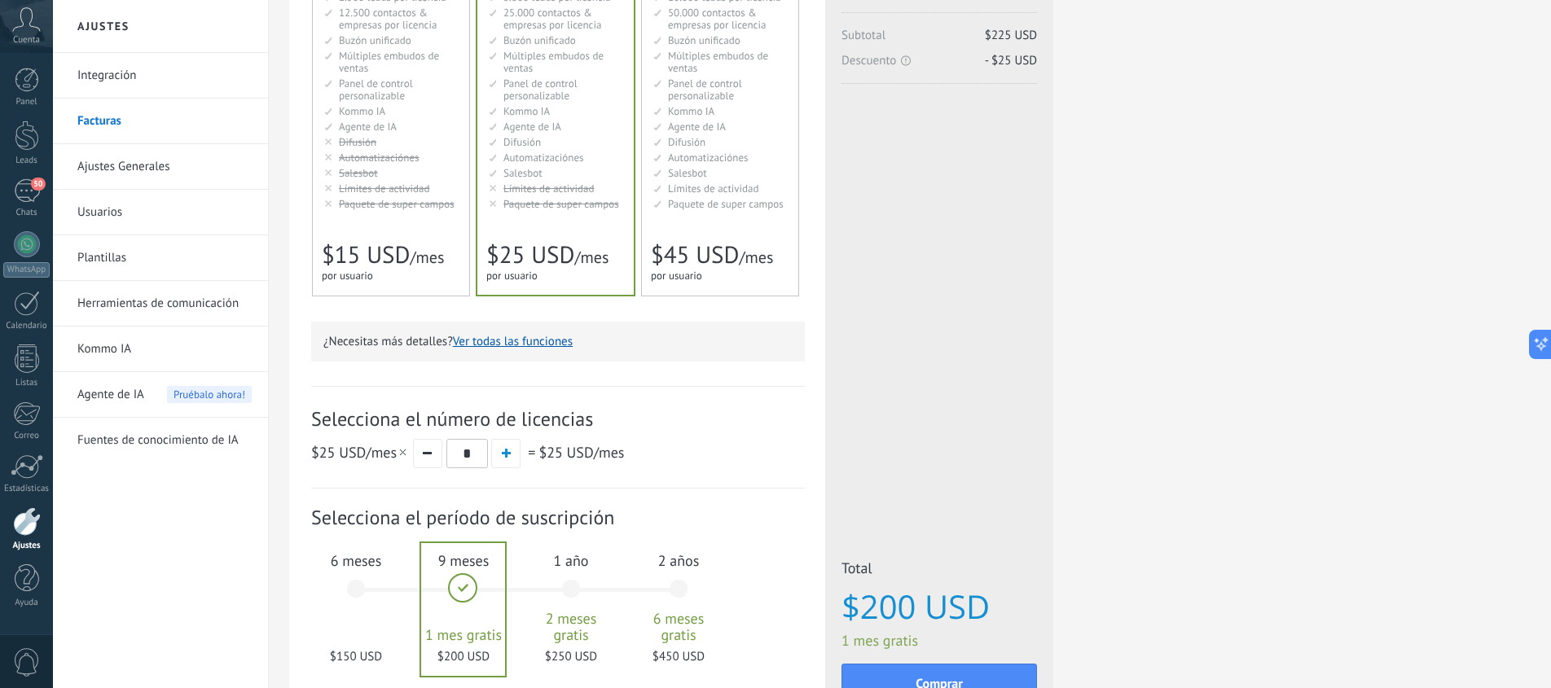
scroll to position [222, 0]
click at [510, 454] on span "button" at bounding box center [506, 449] width 9 height 9
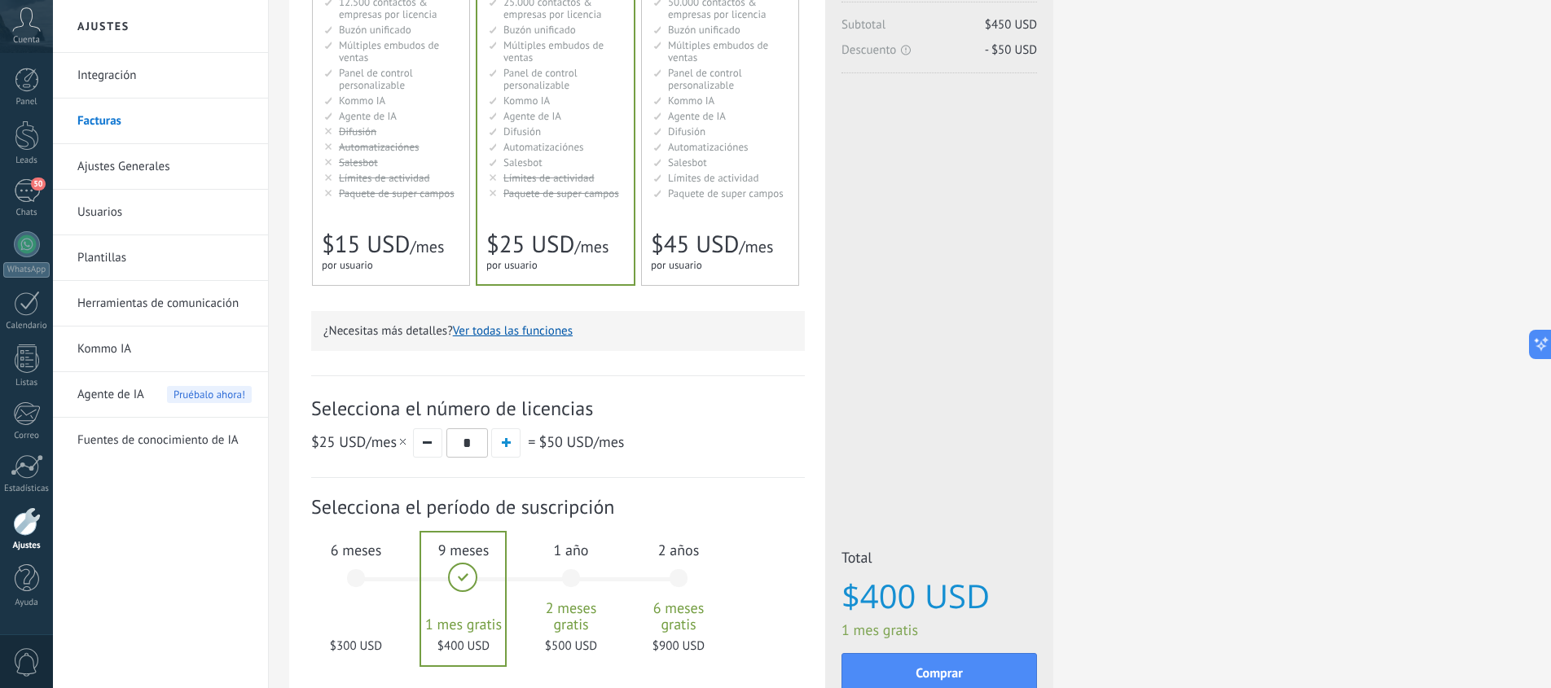
scroll to position [232, 0]
click at [424, 444] on button "button" at bounding box center [427, 439] width 29 height 29
type input "*"
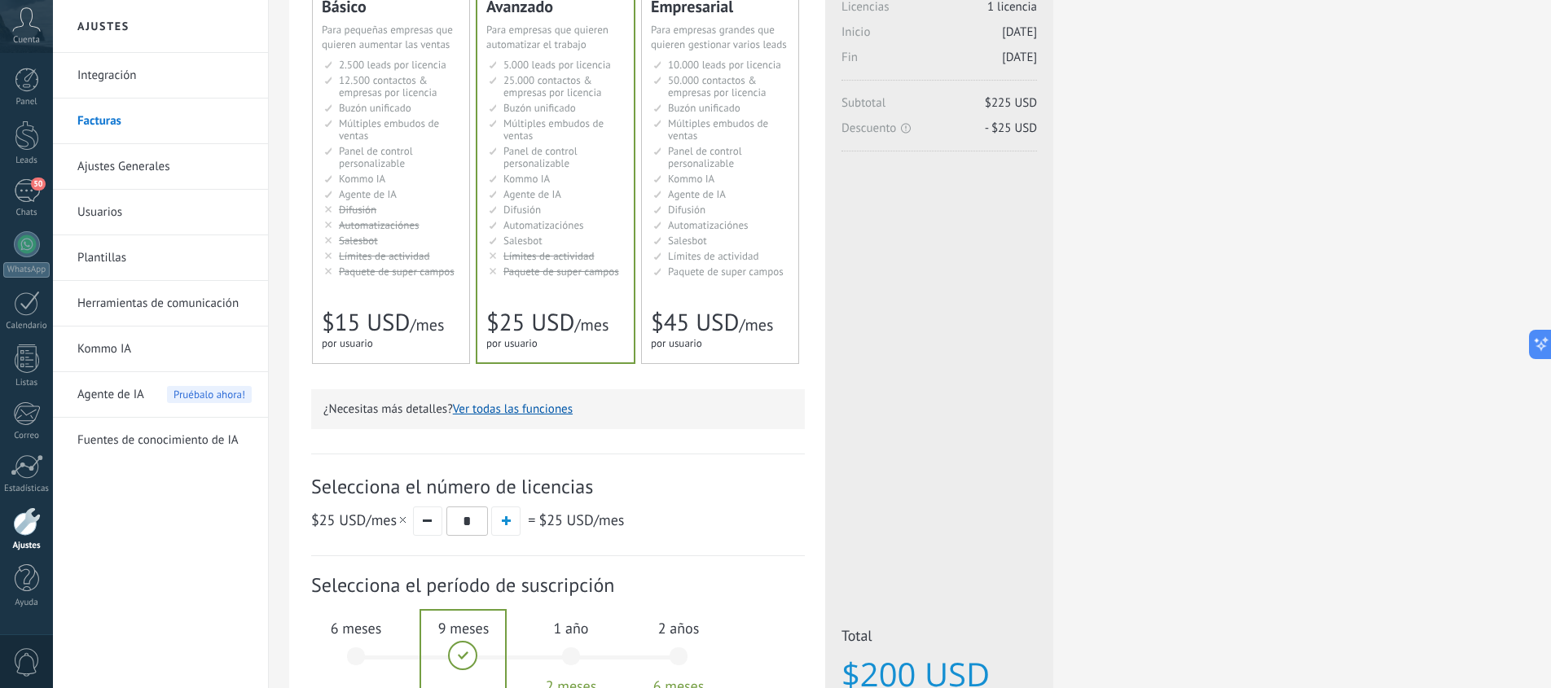
scroll to position [0, 0]
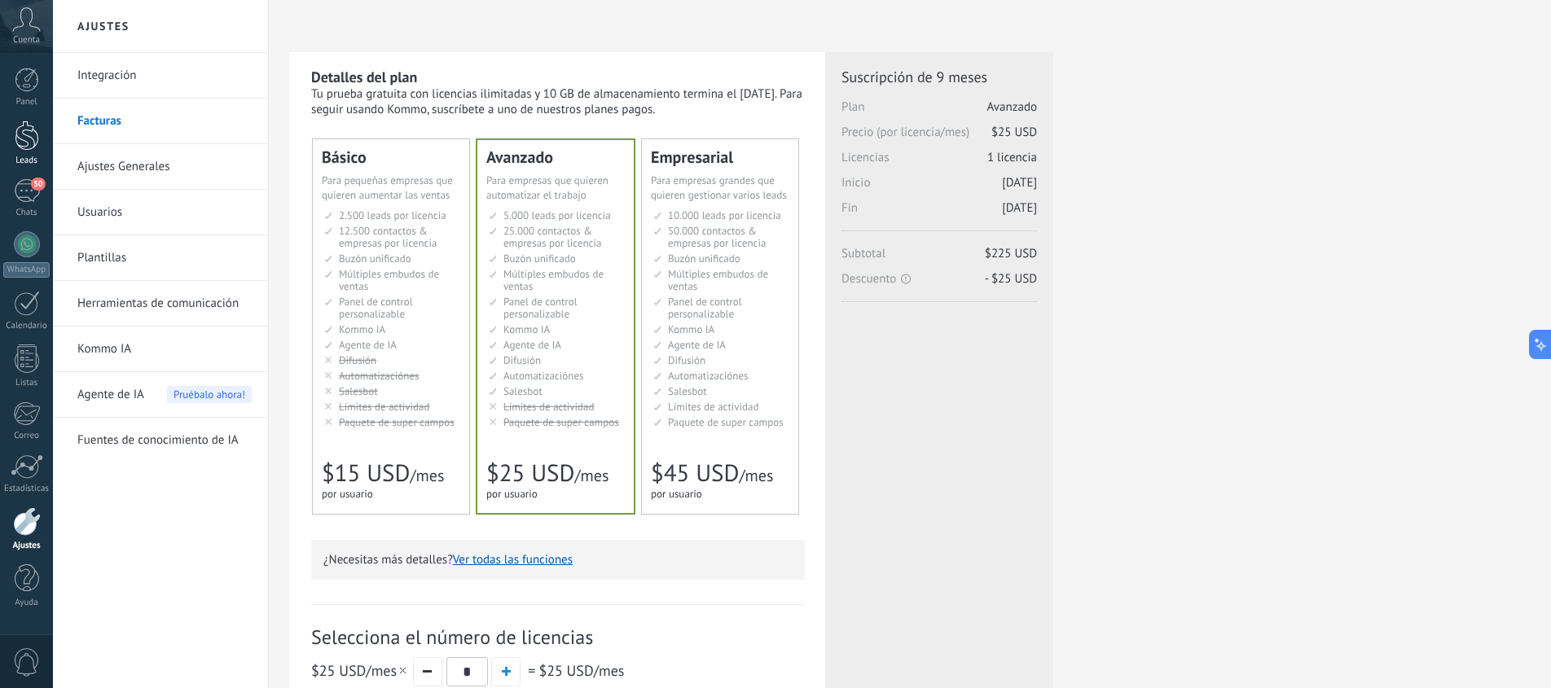
click at [15, 131] on div at bounding box center [27, 136] width 24 height 30
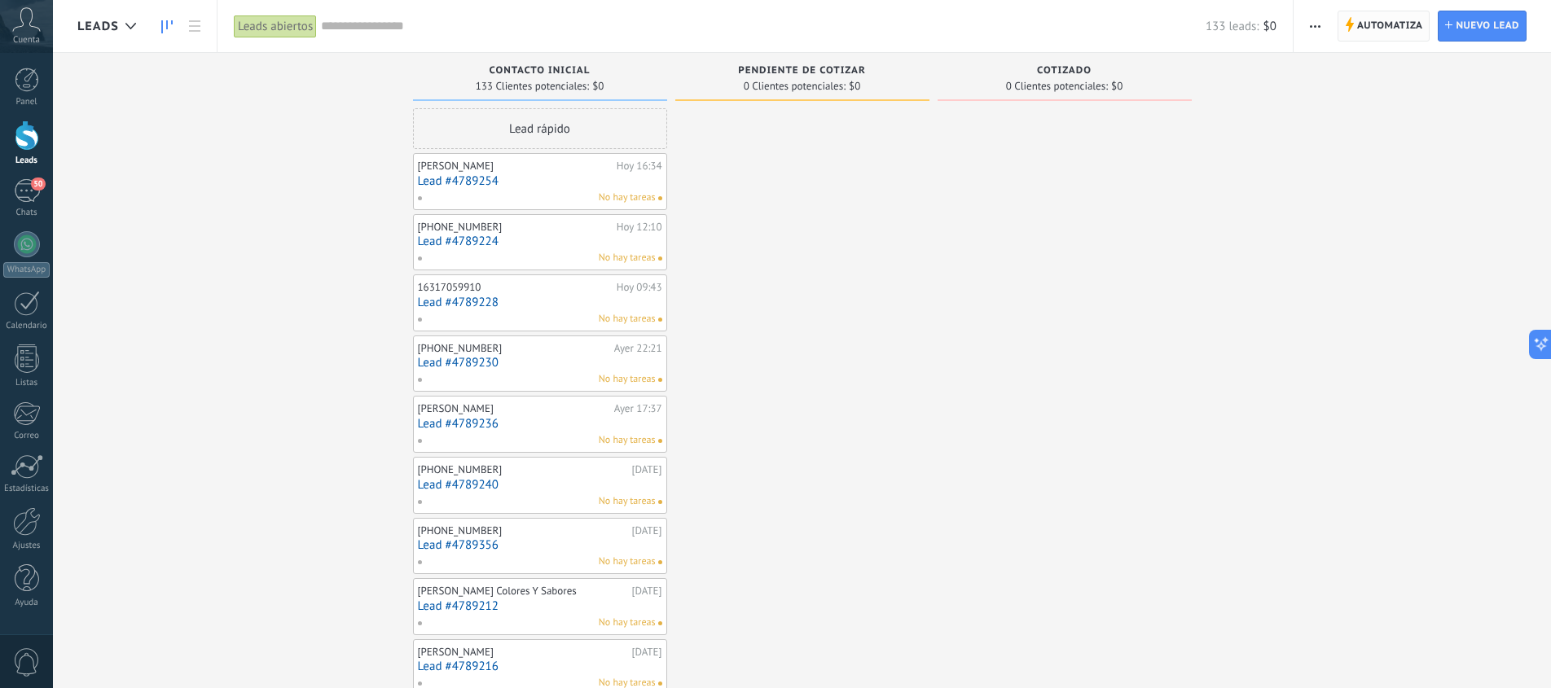
click at [1371, 28] on span "Automatiza" at bounding box center [1390, 25] width 66 height 29
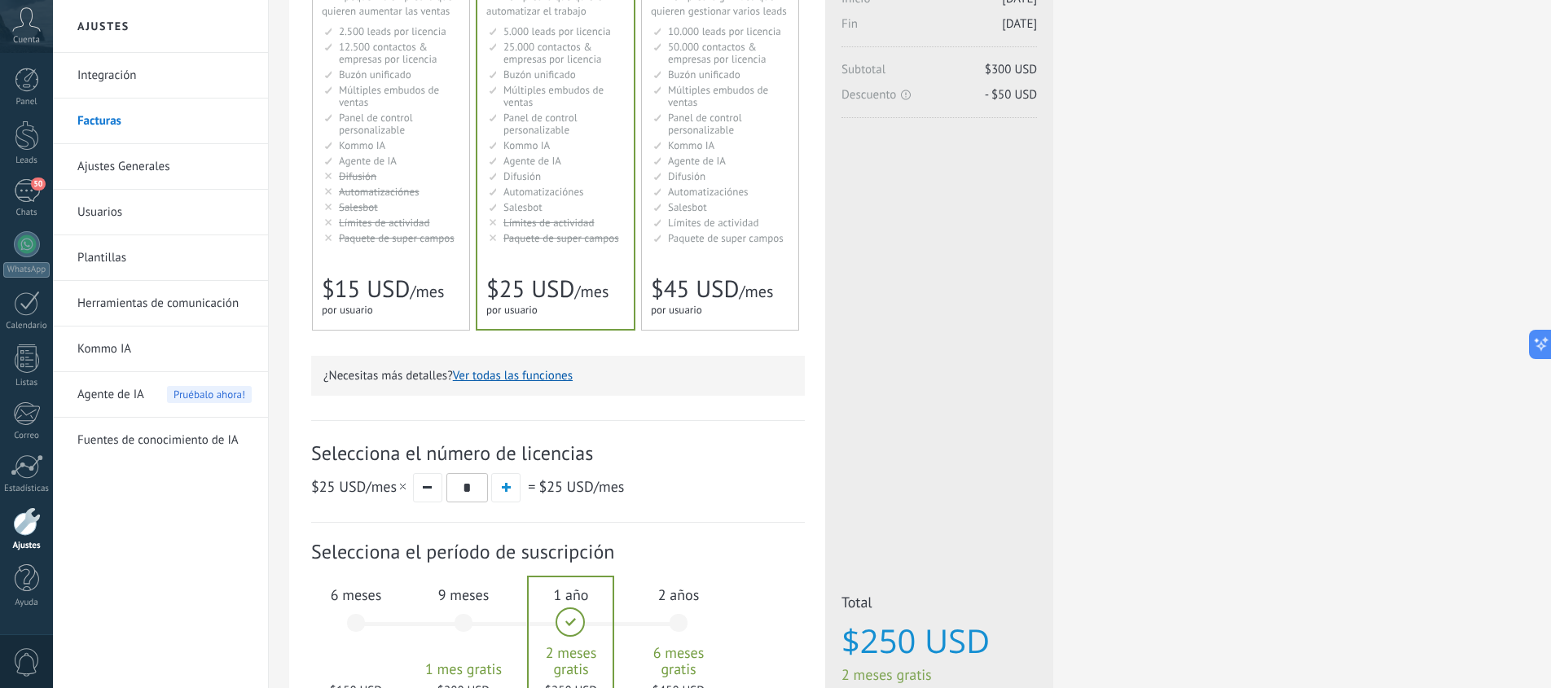
scroll to position [241, 0]
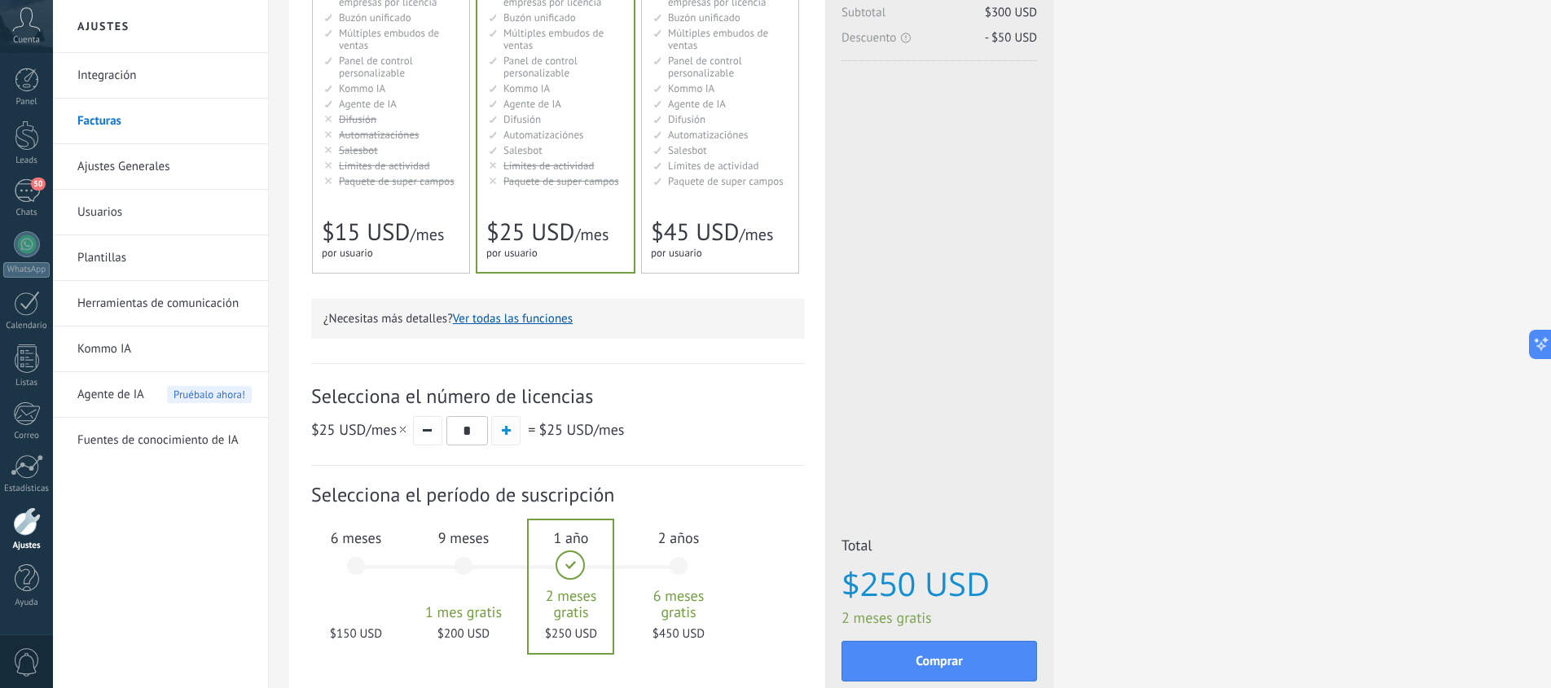
click at [507, 430] on span "button" at bounding box center [506, 430] width 9 height 9
type input "*"
click at [356, 559] on div "6 meses $300 USD" at bounding box center [356, 573] width 88 height 115
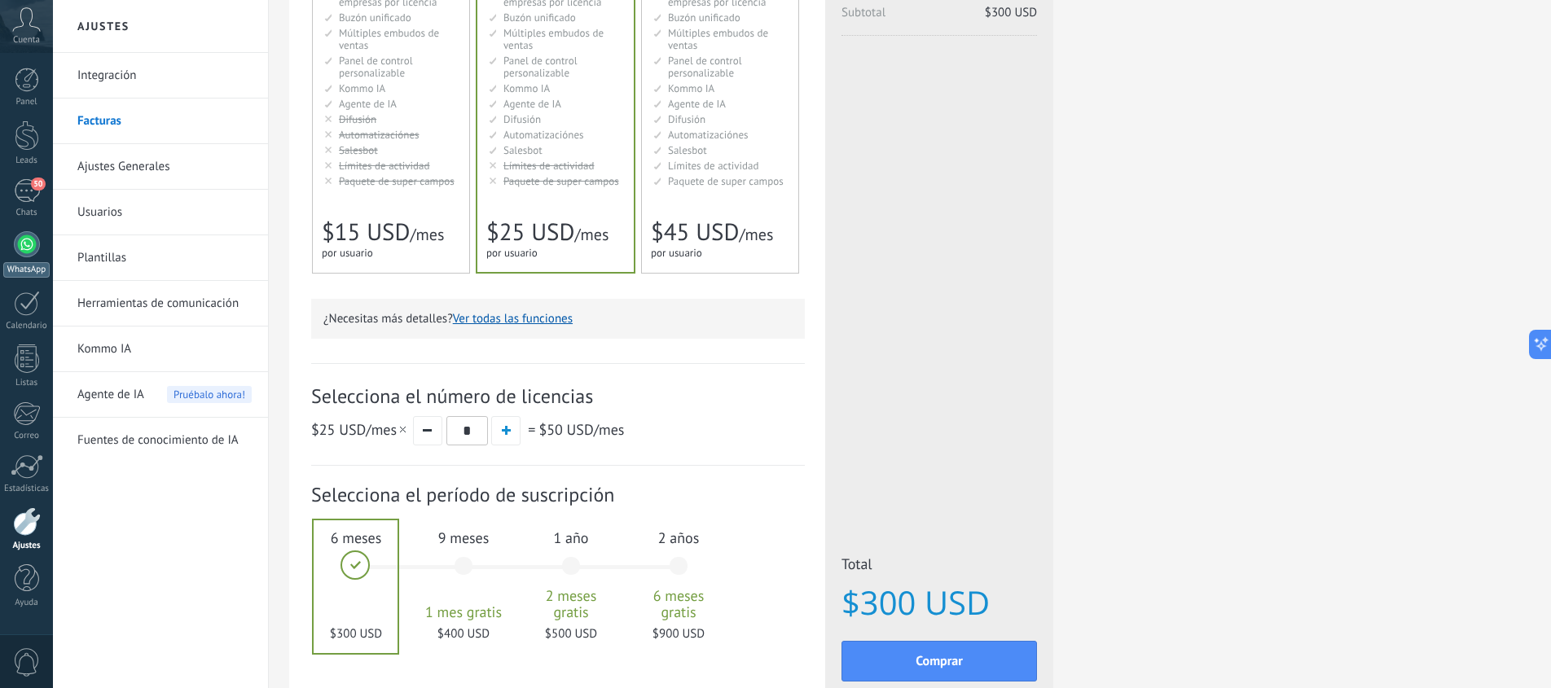
click at [26, 248] on div at bounding box center [27, 244] width 26 height 26
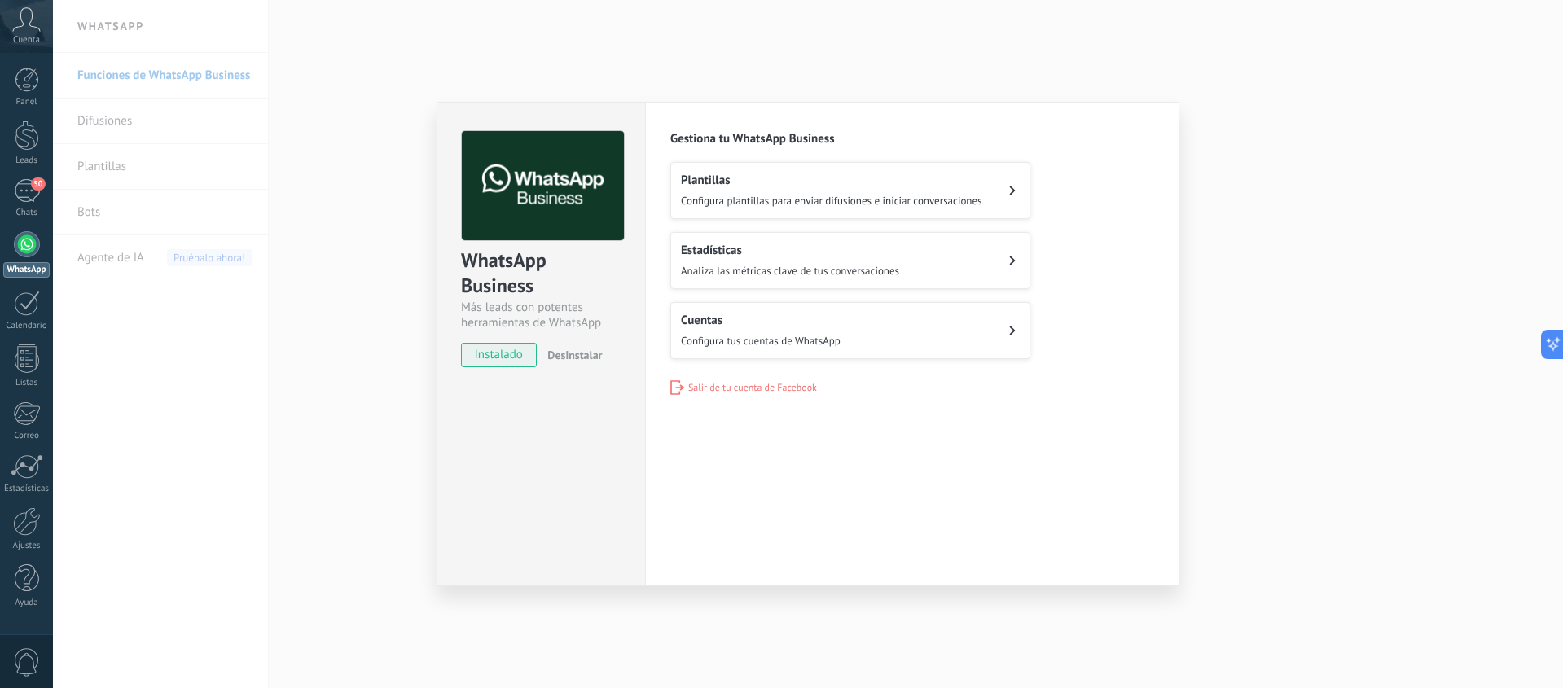
click at [401, 164] on div "WhatsApp Business Más leads con potentes herramientas de WhatsApp instalado Des…" at bounding box center [808, 344] width 1510 height 688
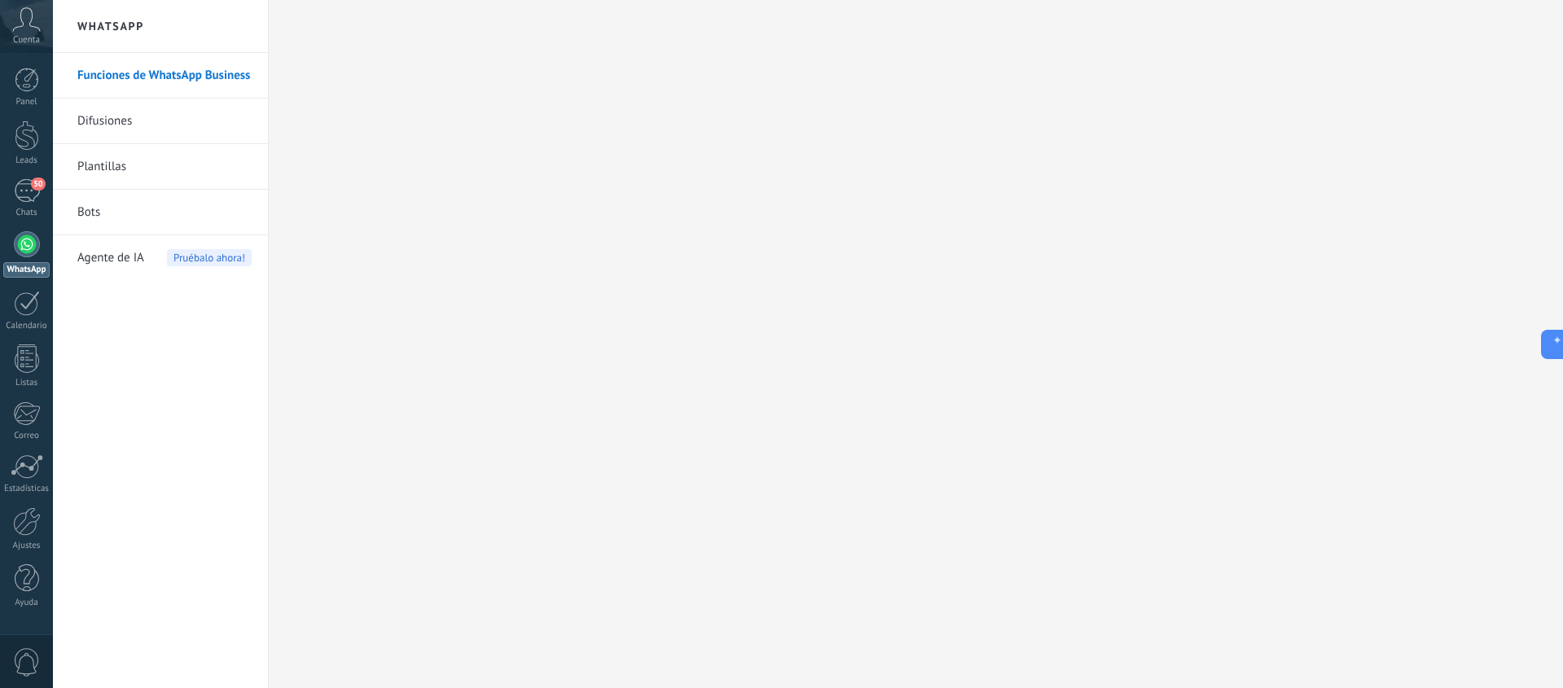
click at [180, 80] on link "Funciones de WhatsApp Business" at bounding box center [164, 76] width 174 height 46
click at [1550, 353] on button at bounding box center [1548, 344] width 29 height 29
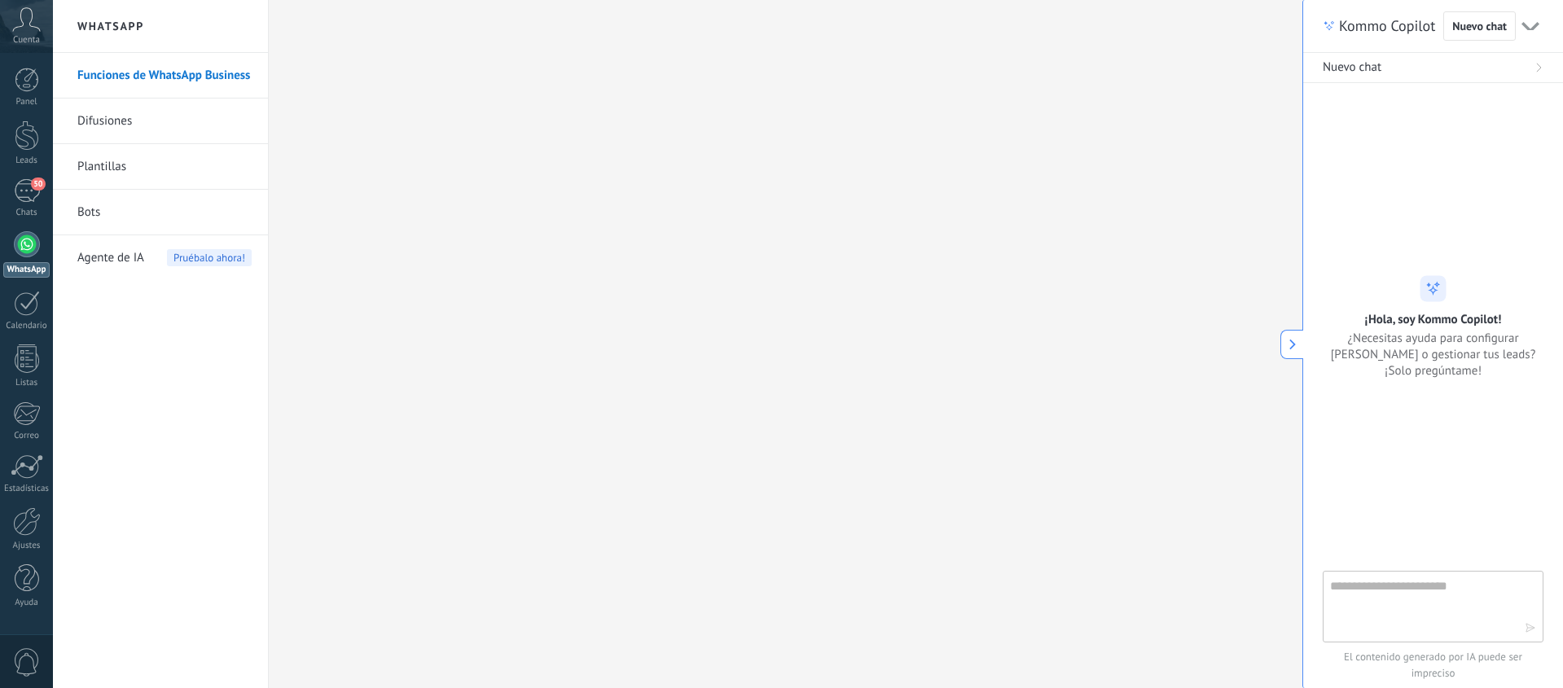
click at [119, 129] on link "Difusiones" at bounding box center [164, 122] width 174 height 46
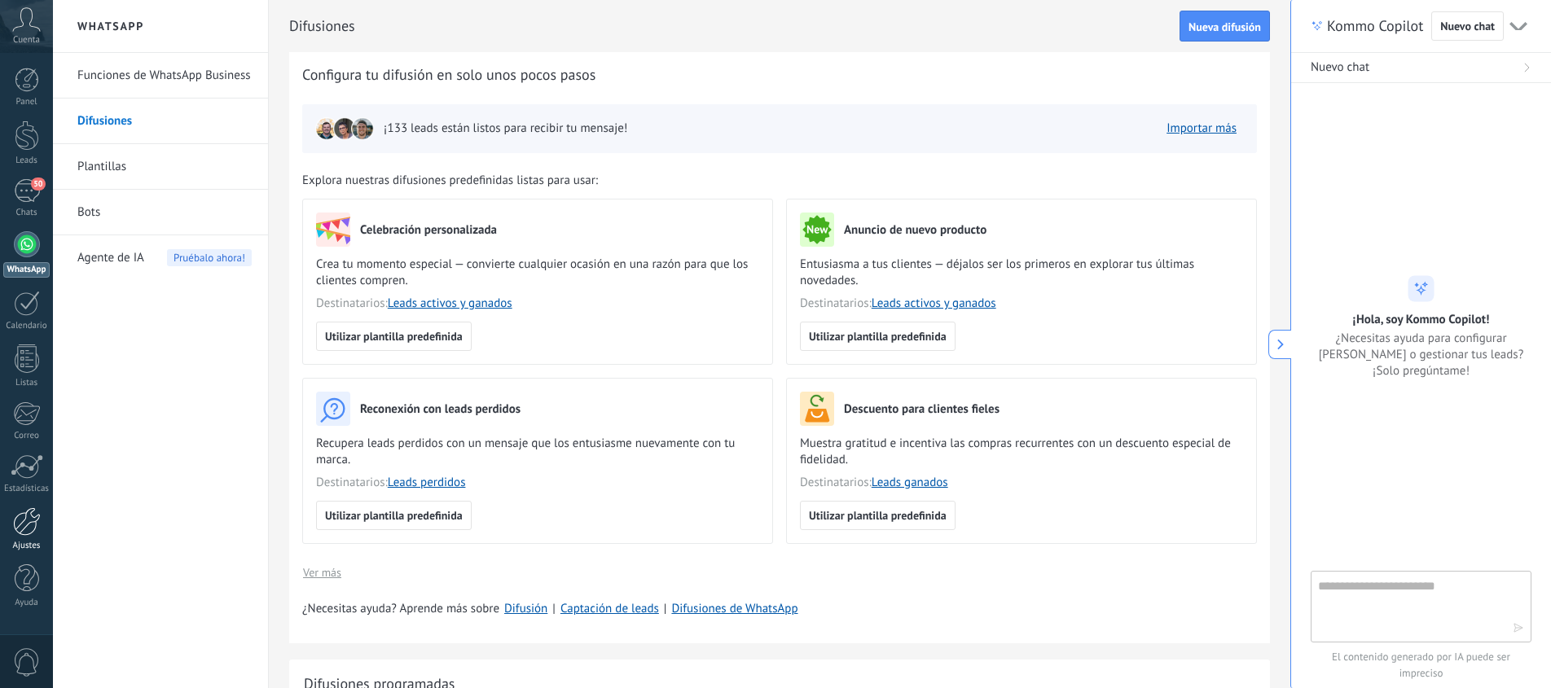
click at [32, 531] on div at bounding box center [27, 521] width 28 height 29
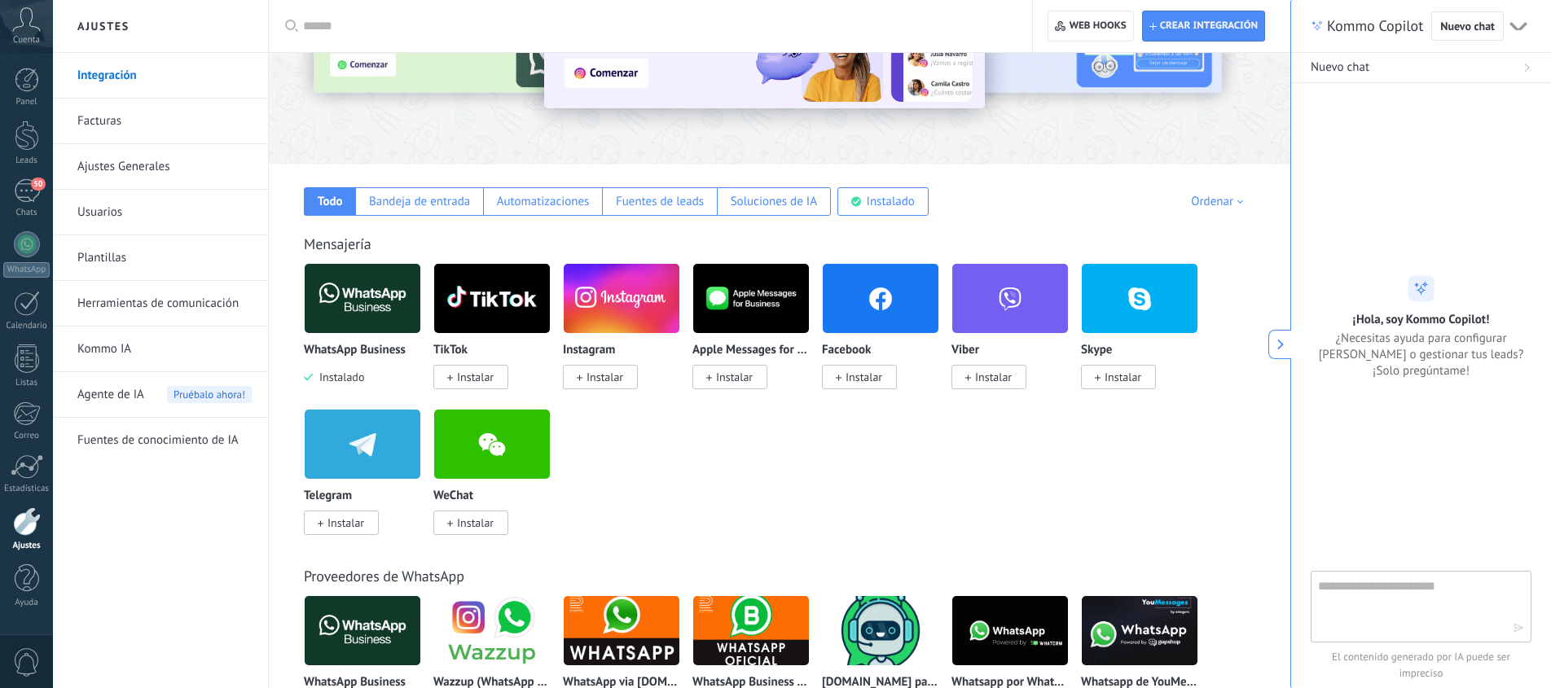
scroll to position [181, 0]
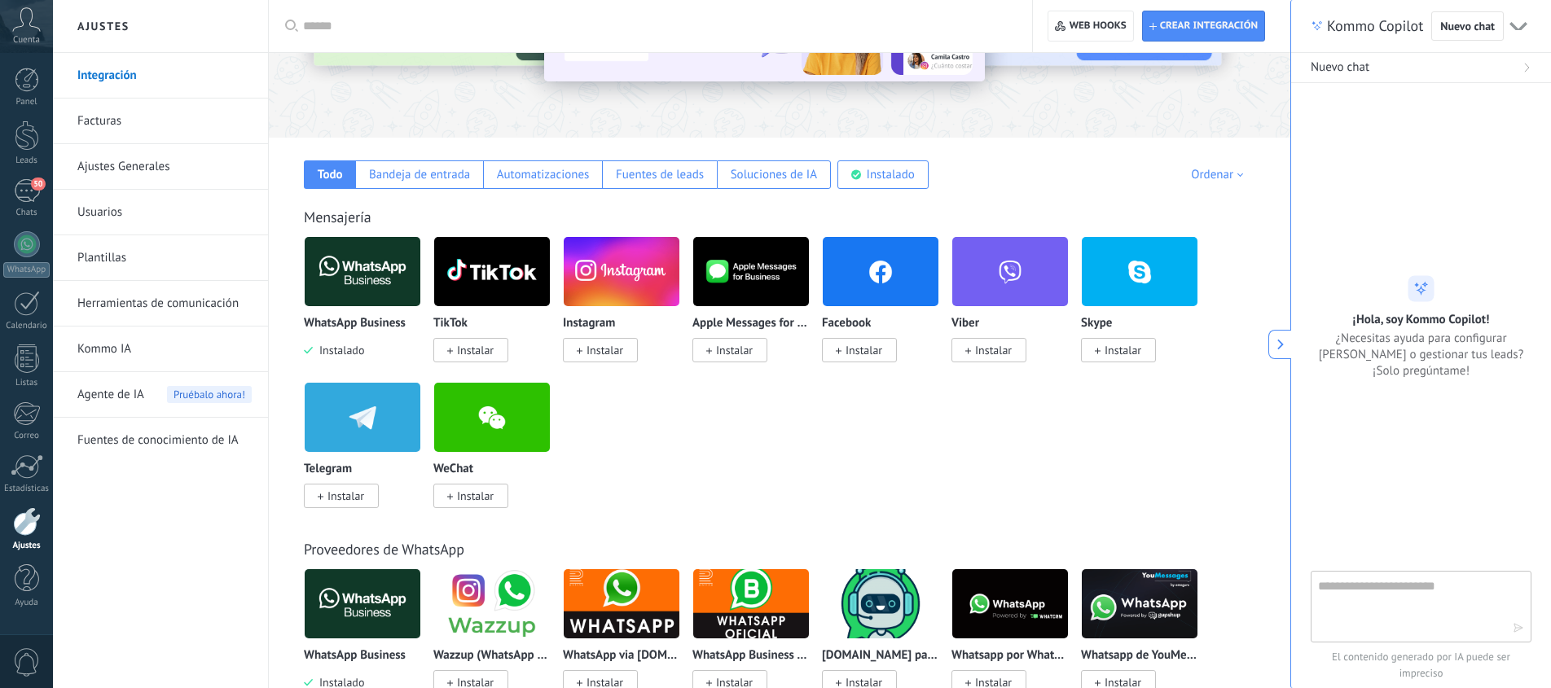
click at [127, 303] on link "Herramientas de comunicación" at bounding box center [164, 304] width 174 height 46
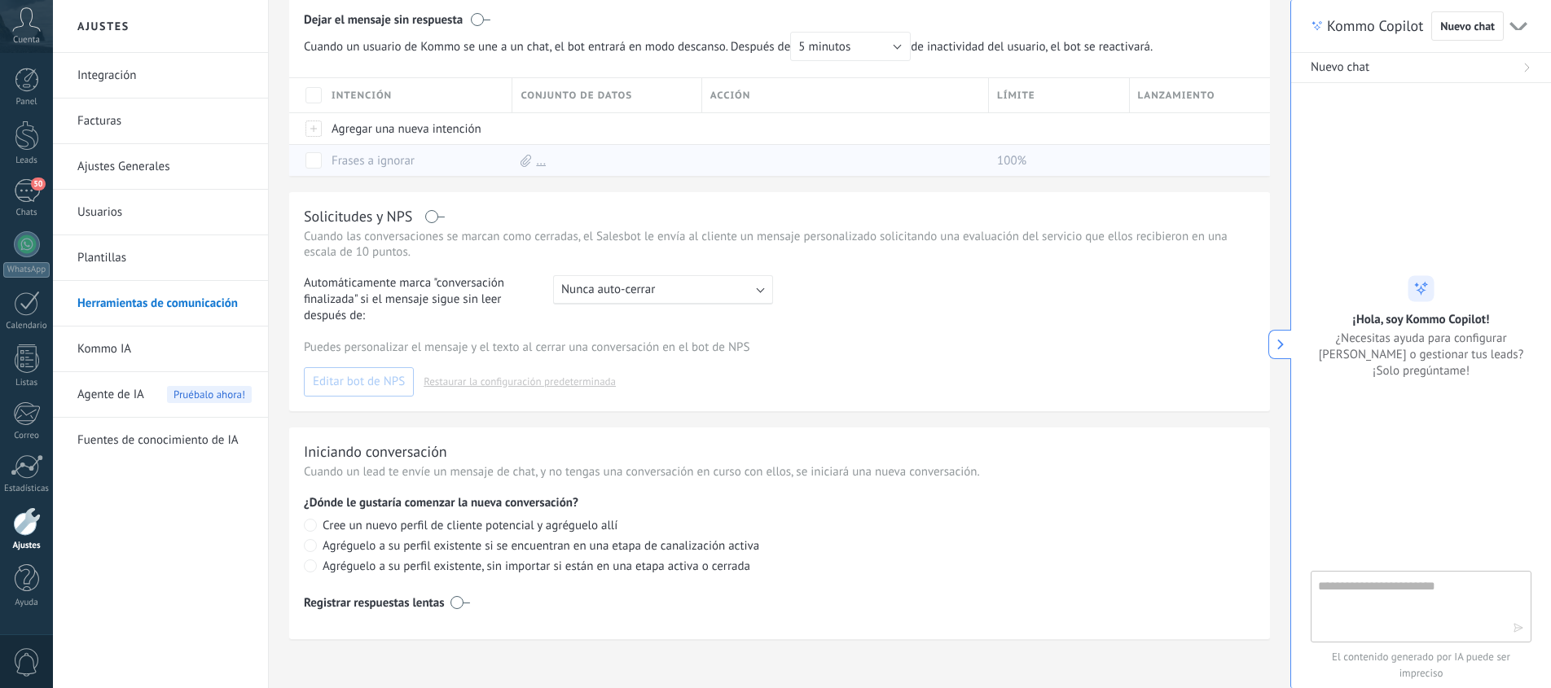
scroll to position [538, 0]
click at [458, 598] on label at bounding box center [460, 599] width 20 height 26
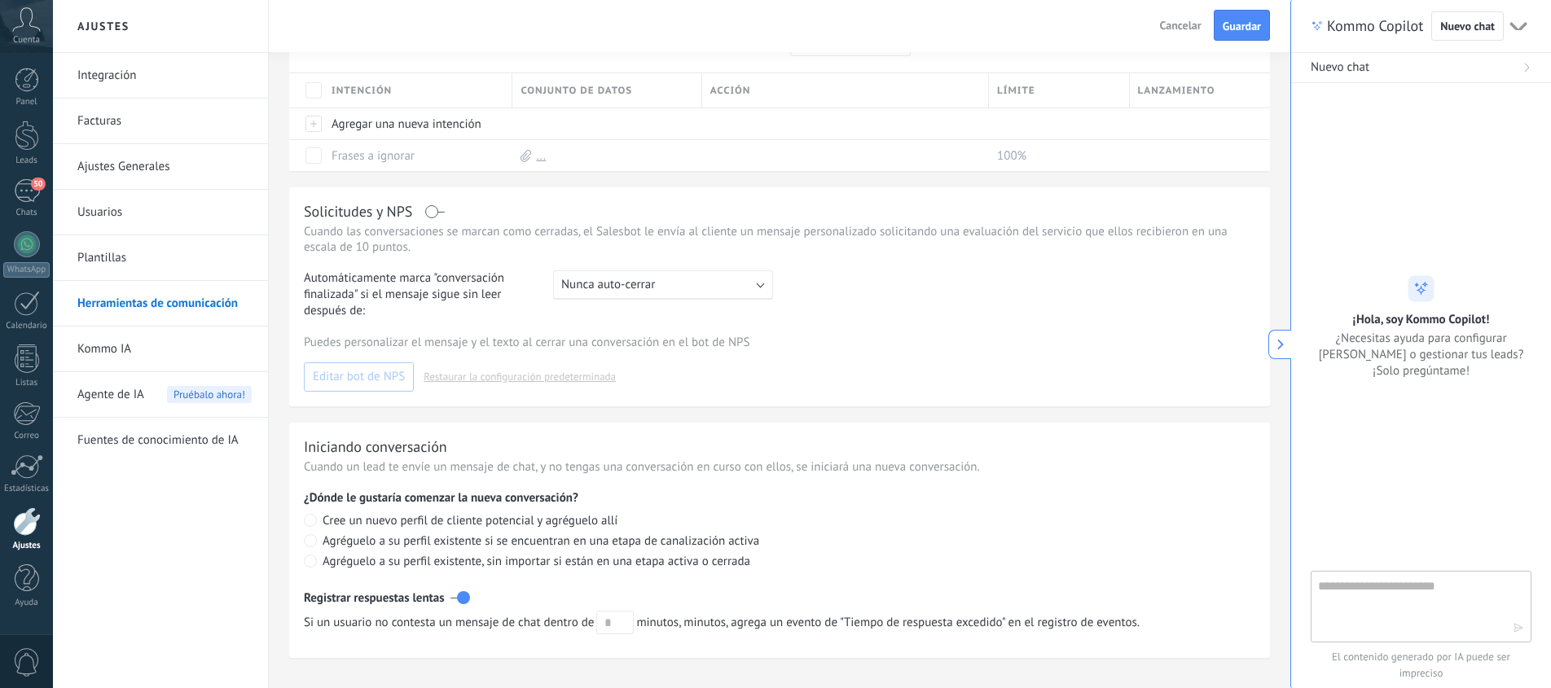
click at [458, 598] on label at bounding box center [460, 598] width 20 height 26
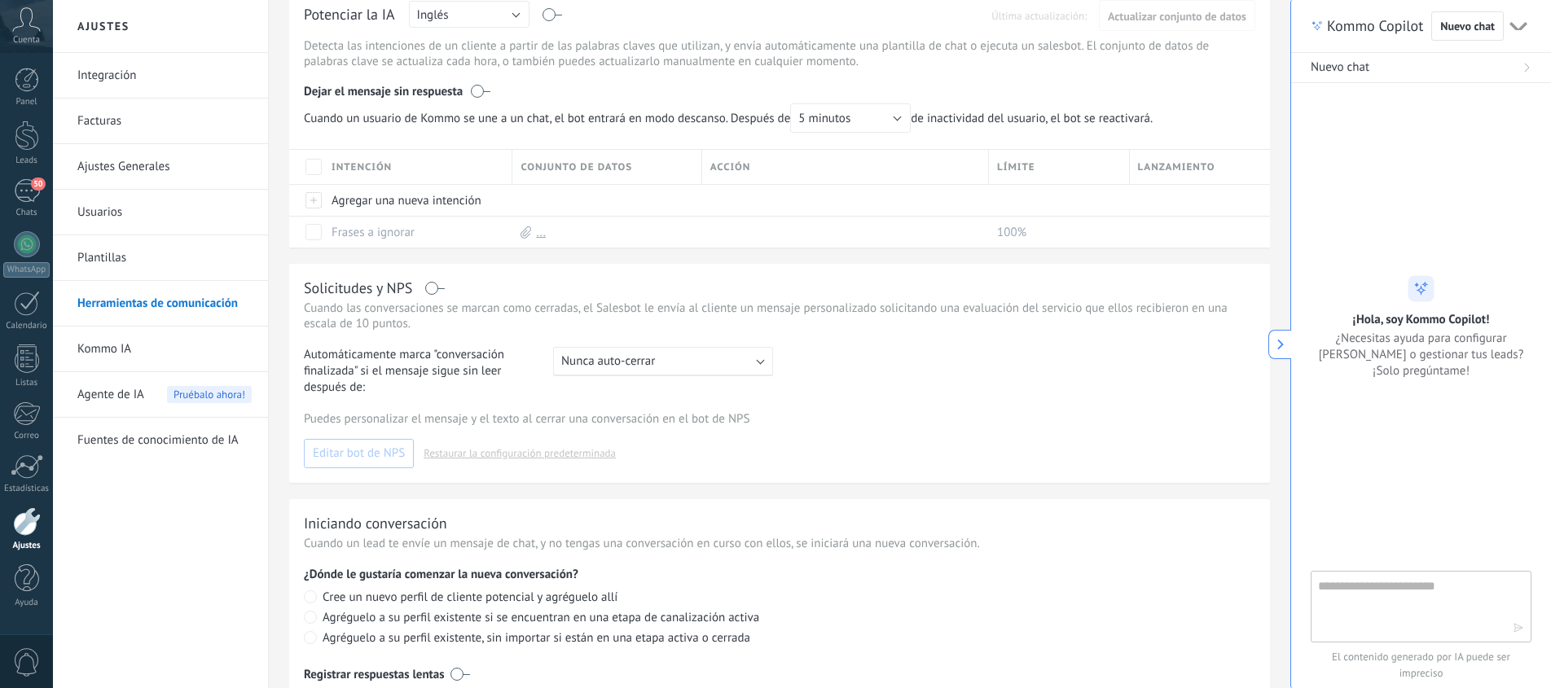
scroll to position [450, 0]
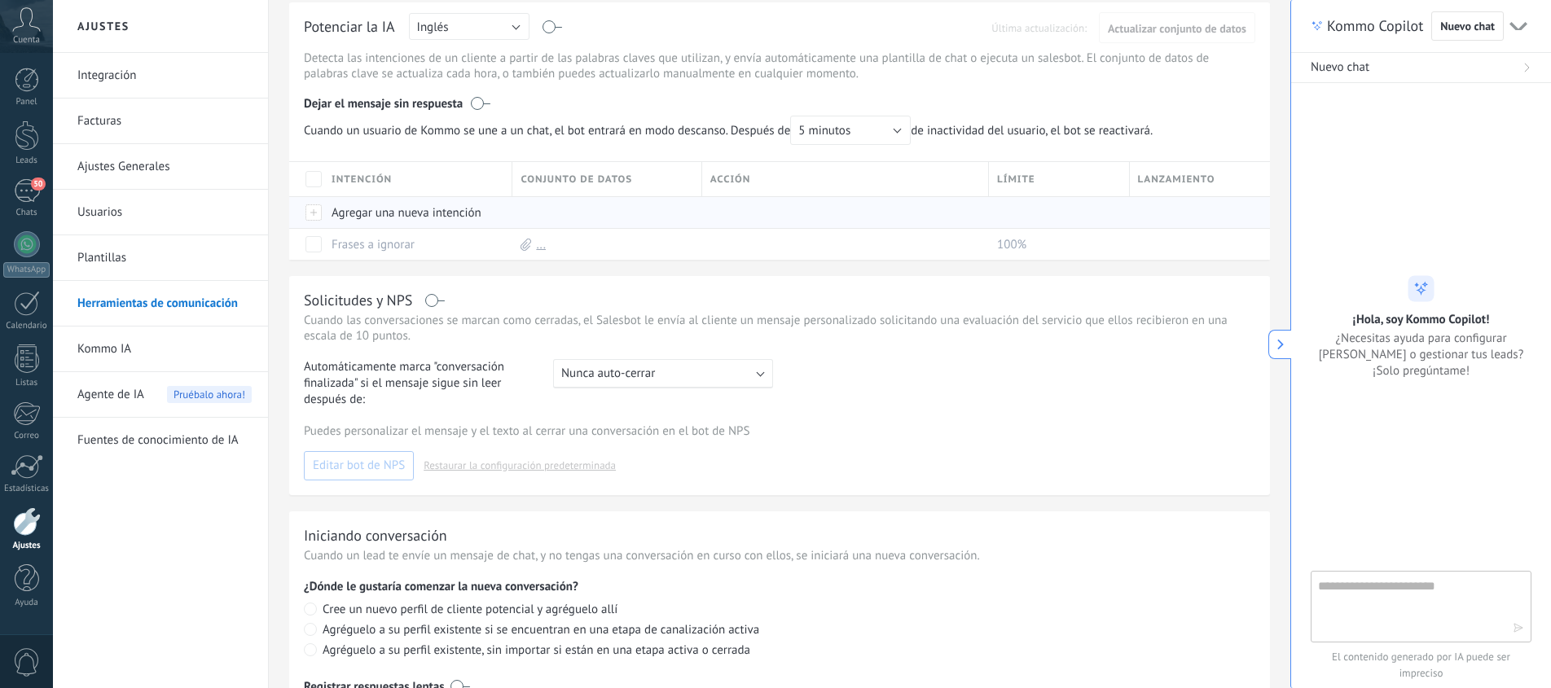
click at [400, 220] on div "Agregar una nueva intención" at bounding box center [413, 212] width 181 height 31
click at [829, 422] on div "Solicitudes y NPS Cuando las conversaciones se marcan como cerradas, el Salesbo…" at bounding box center [779, 385] width 980 height 219
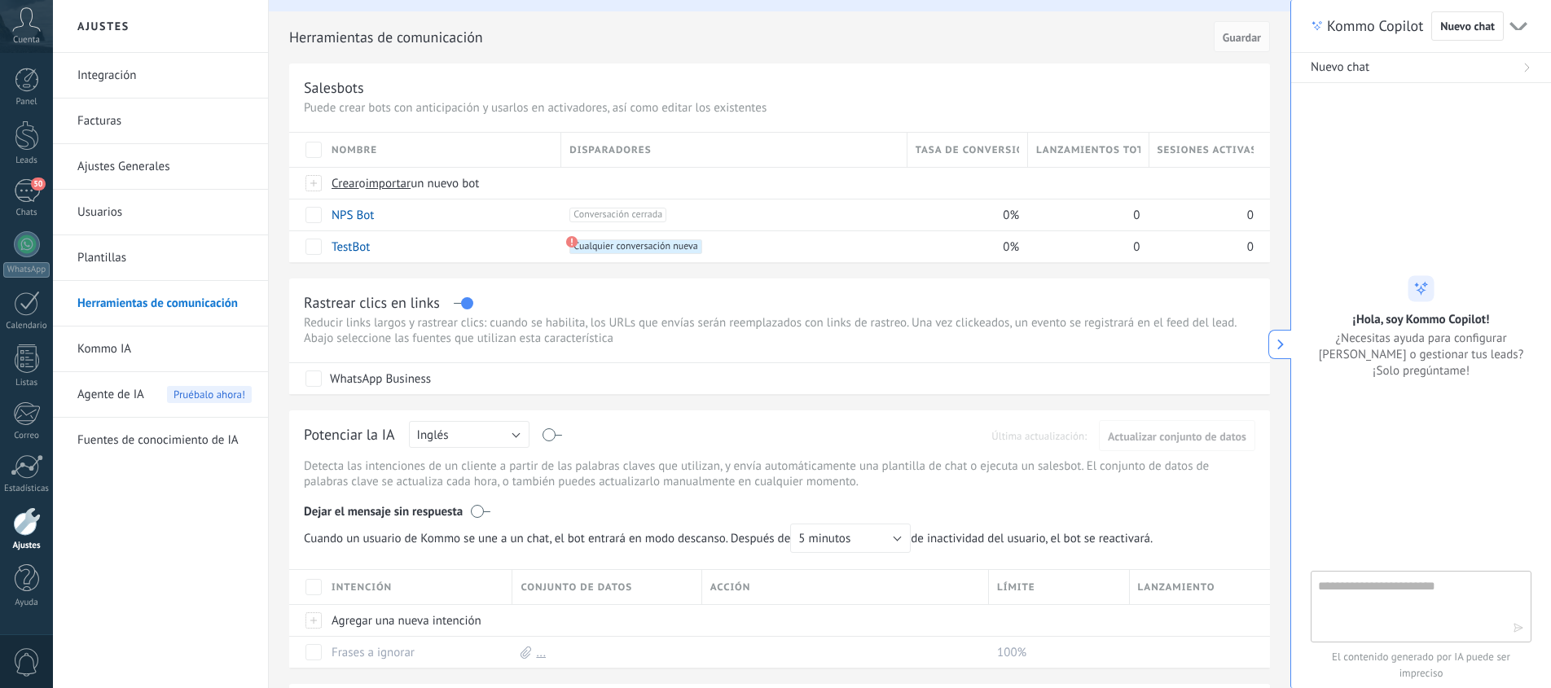
scroll to position [0, 0]
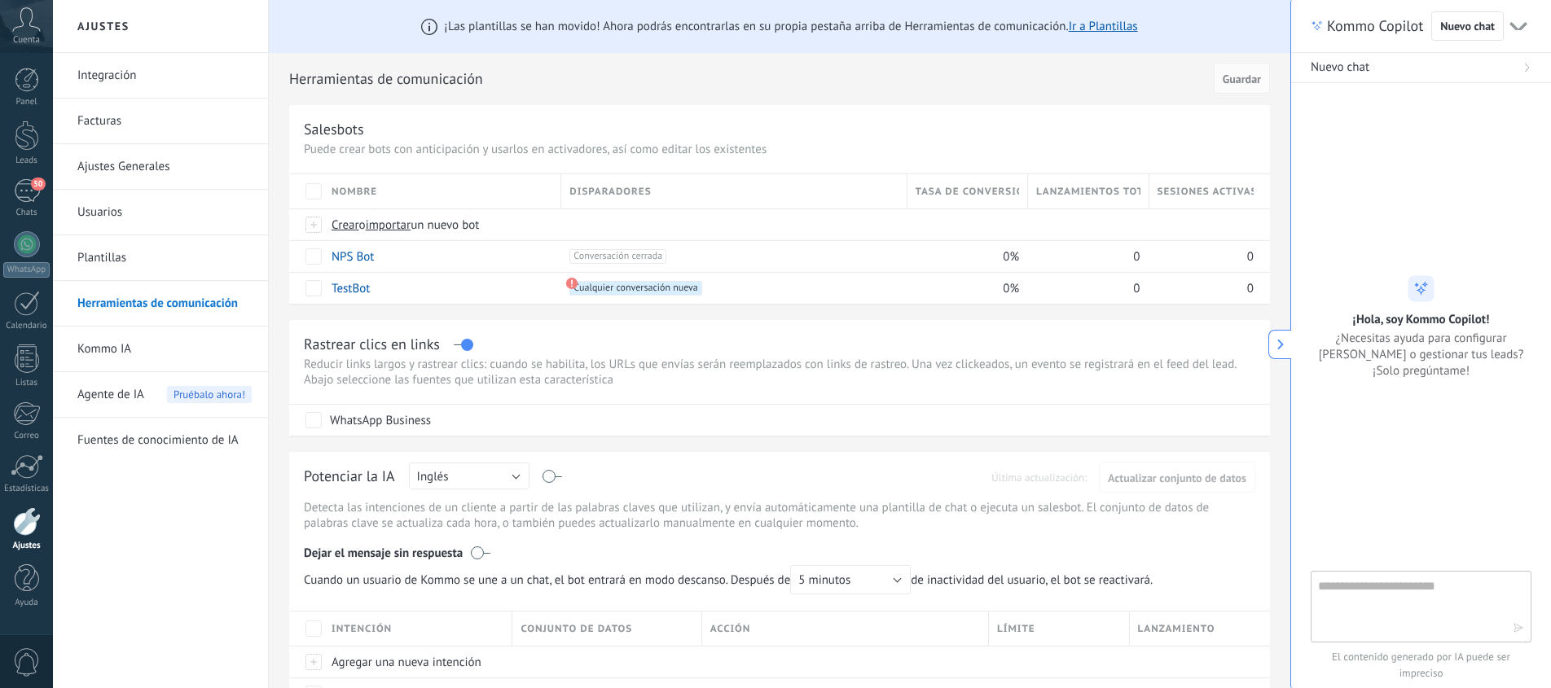
click at [1270, 349] on icon at bounding box center [1263, 344] width 17 height 17
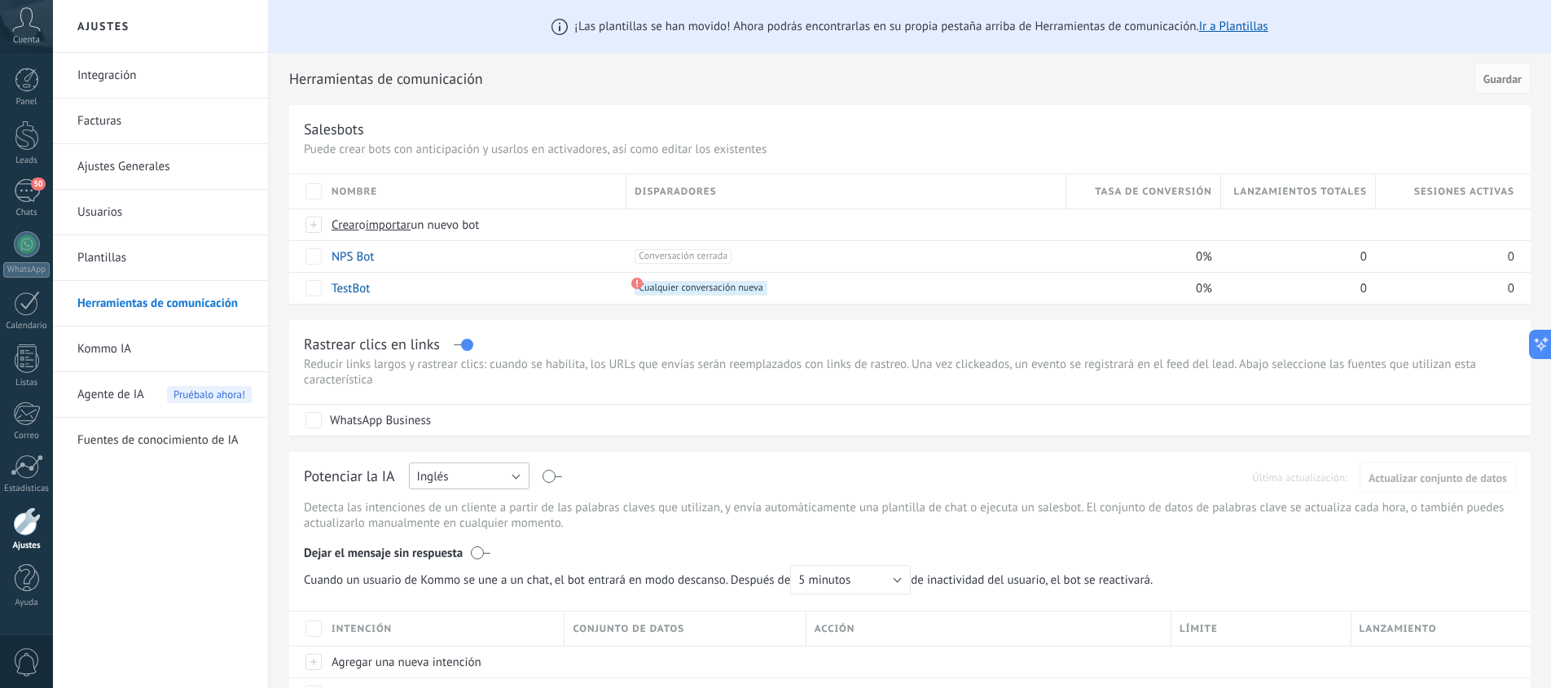
click at [514, 476] on button "Inglés" at bounding box center [469, 476] width 121 height 27
click at [498, 525] on span "Español" at bounding box center [461, 532] width 125 height 15
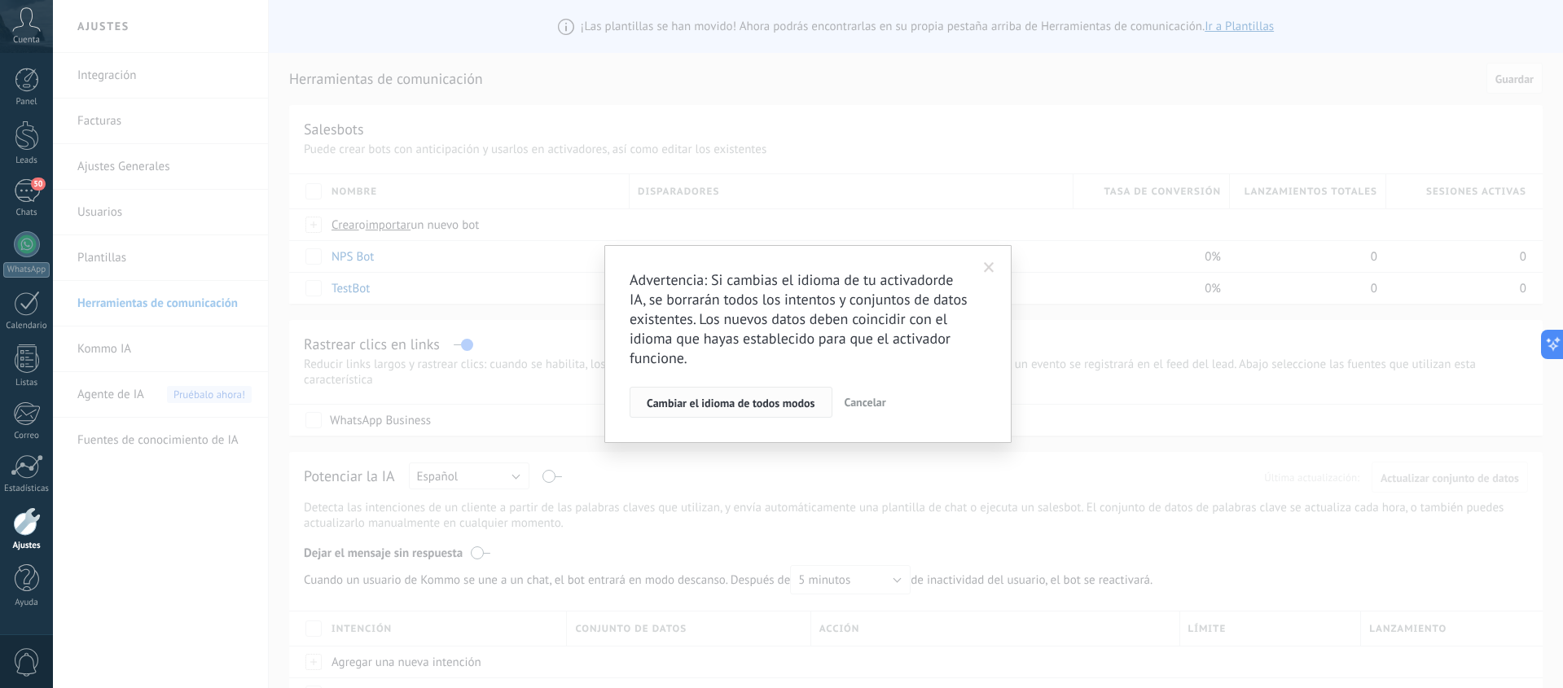
click at [735, 408] on span "Cambiar el idioma de todos modos" at bounding box center [731, 402] width 169 height 11
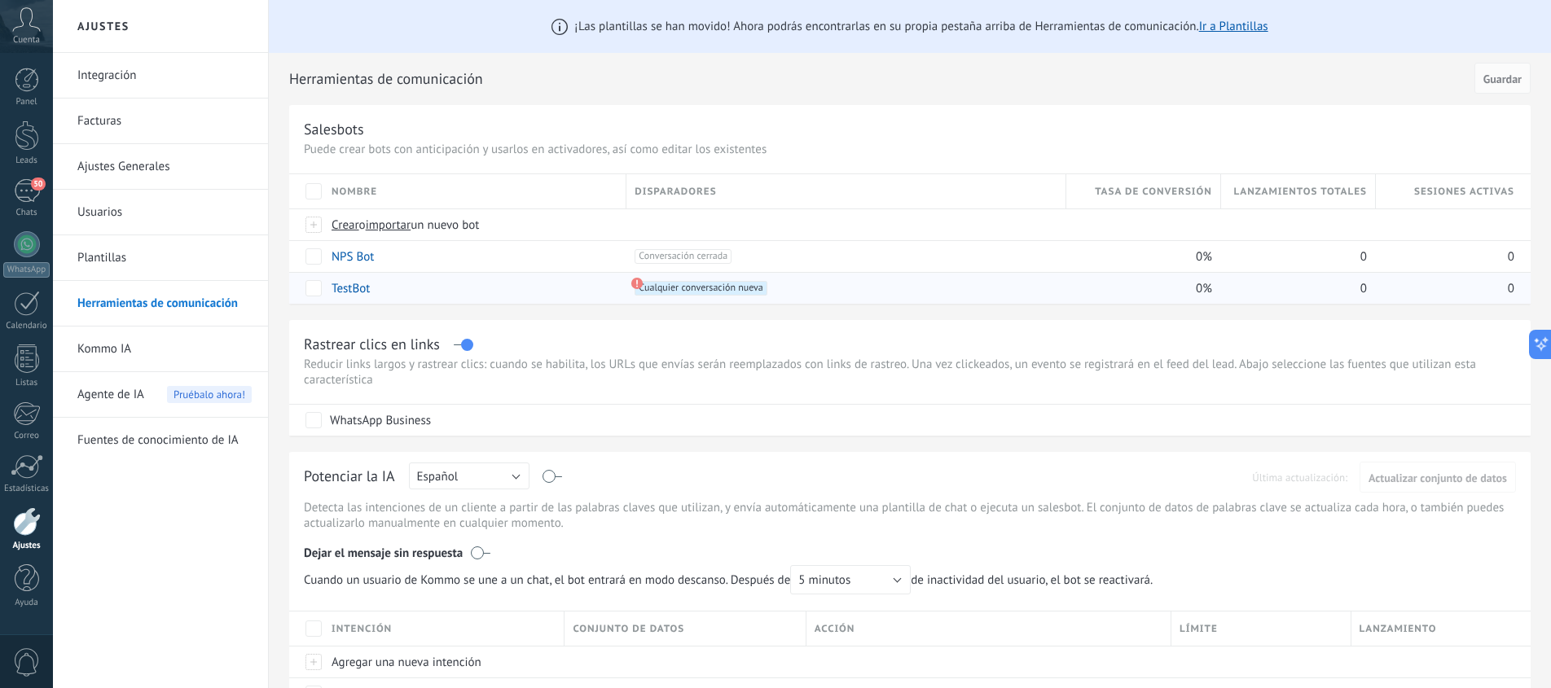
click at [637, 287] on use at bounding box center [636, 283] width 11 height 11
click at [637, 281] on use at bounding box center [636, 283] width 11 height 11
click at [344, 287] on link "TestBot" at bounding box center [350, 288] width 38 height 15
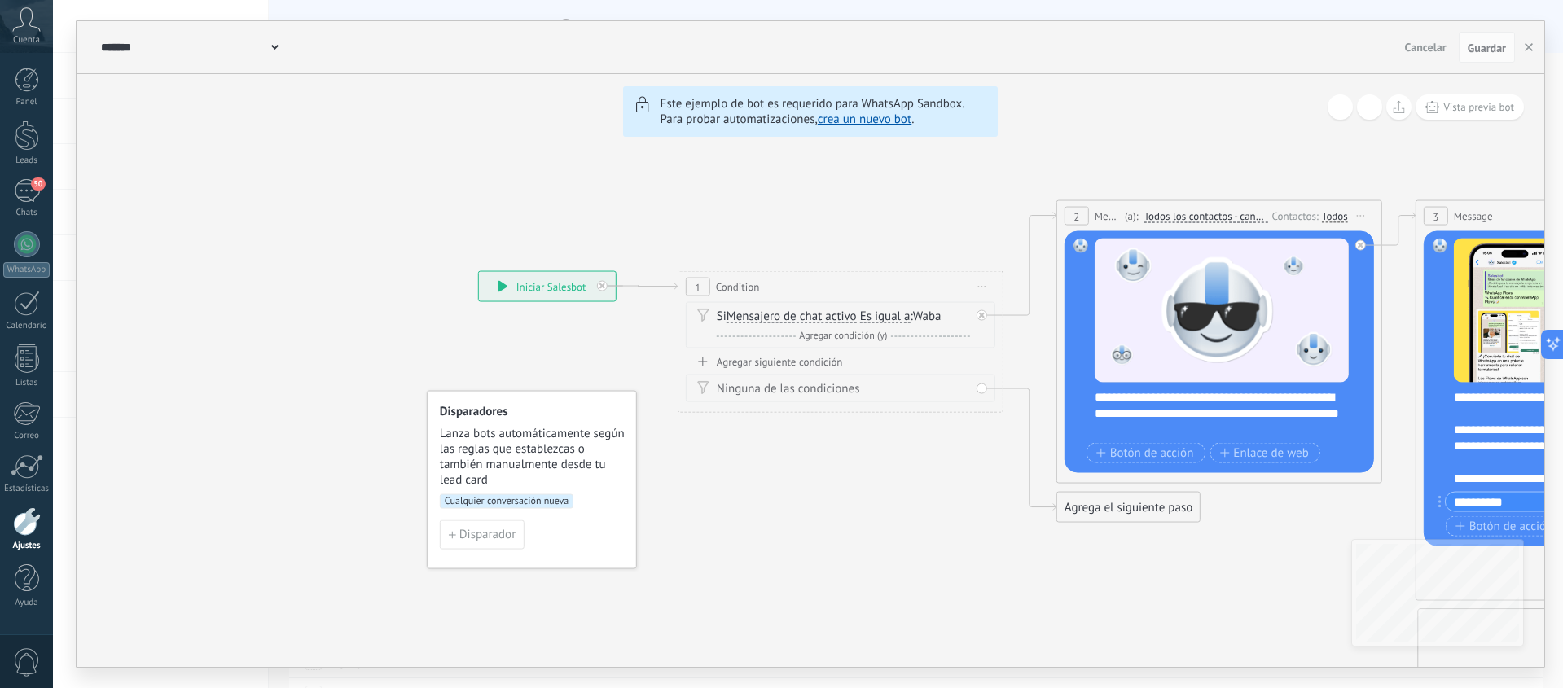
drag, startPoint x: 218, startPoint y: 511, endPoint x: 984, endPoint y: 564, distance: 767.3
click at [277, 51] on span at bounding box center [274, 45] width 7 height 15
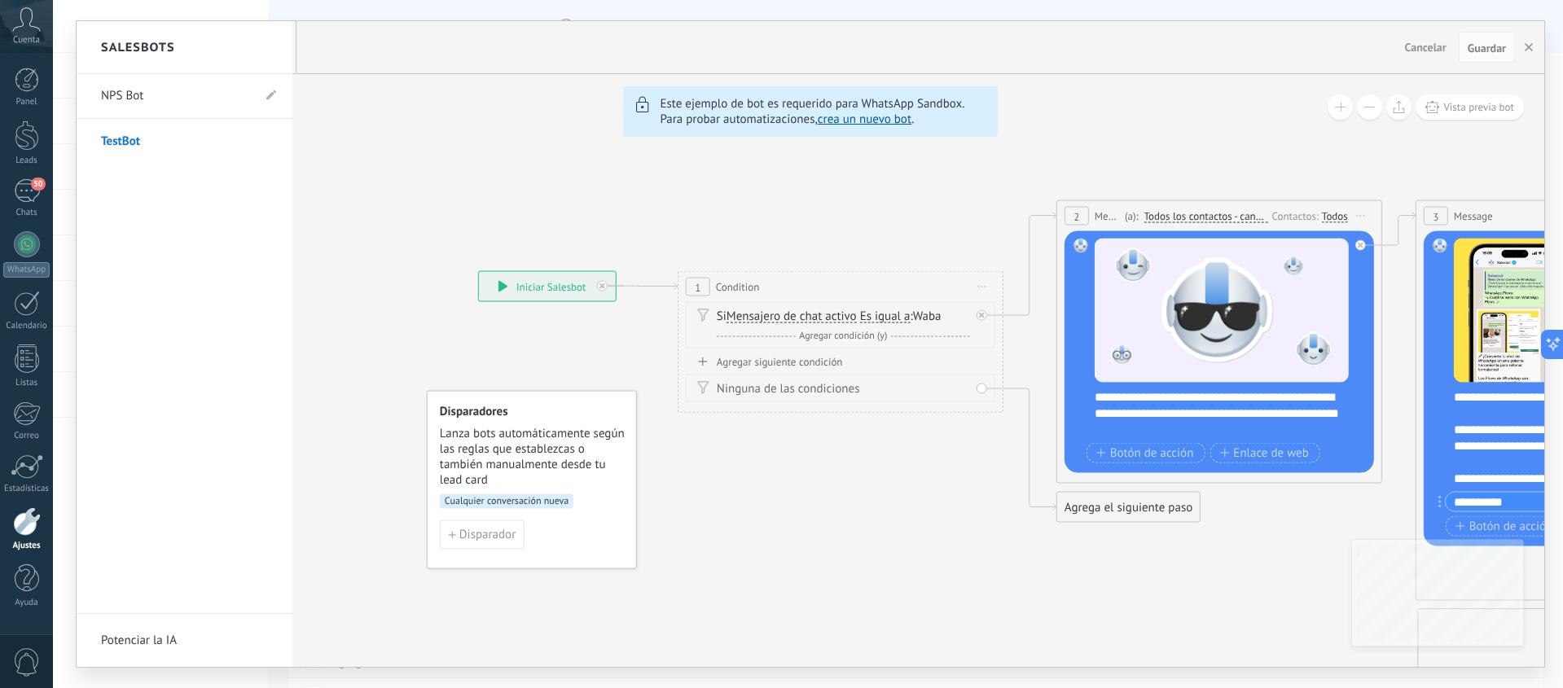
click at [128, 85] on link "NPS Bot" at bounding box center [176, 96] width 151 height 46
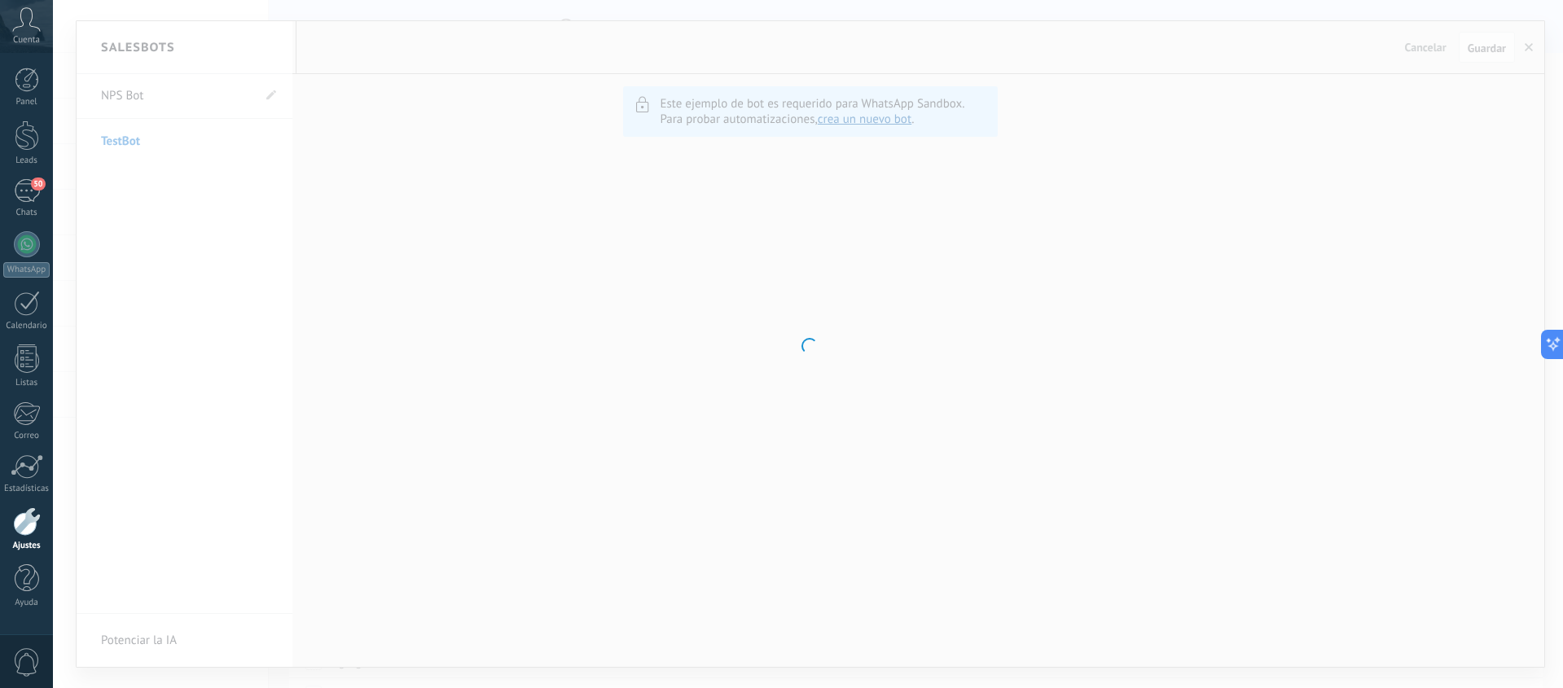
type input "*******"
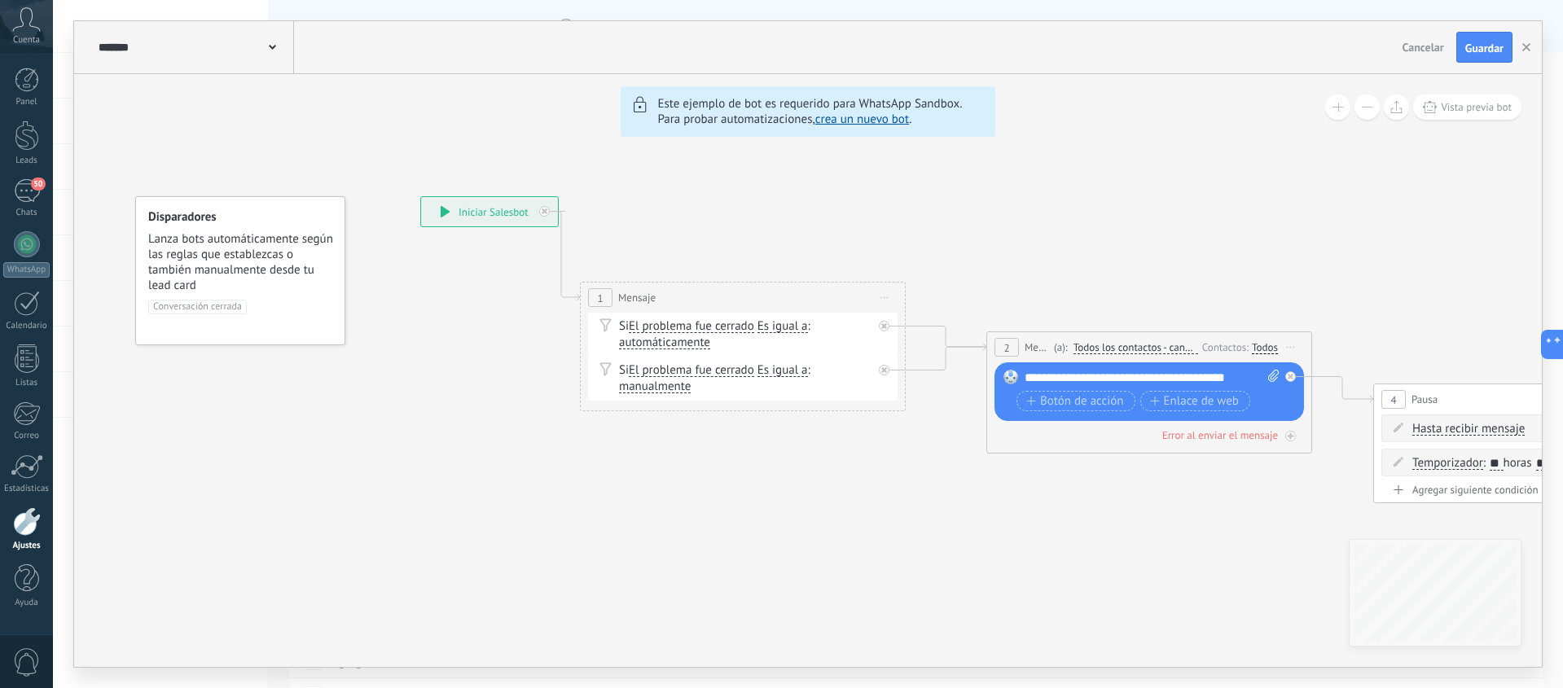
click at [26, 523] on div at bounding box center [27, 521] width 28 height 29
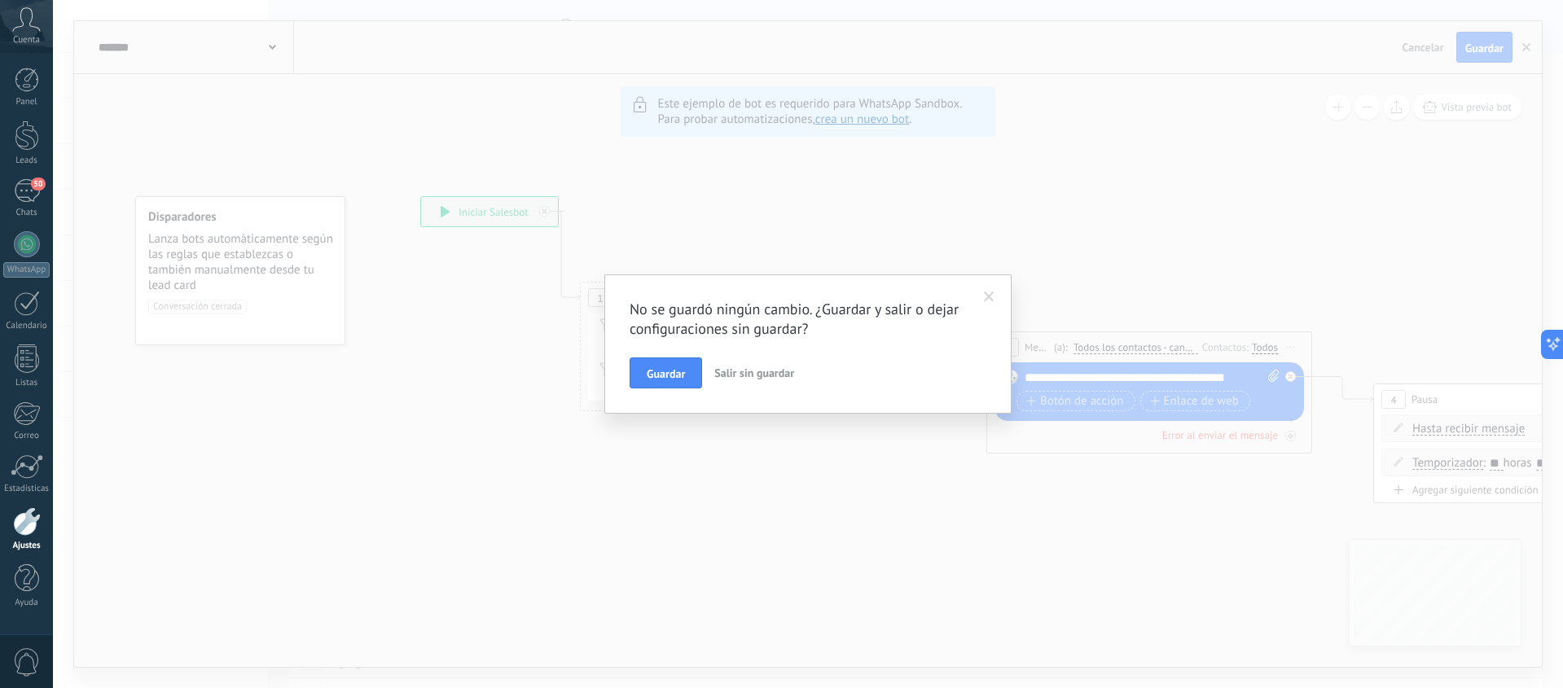
click at [758, 380] on button "Salir sin guardar" at bounding box center [754, 373] width 93 height 31
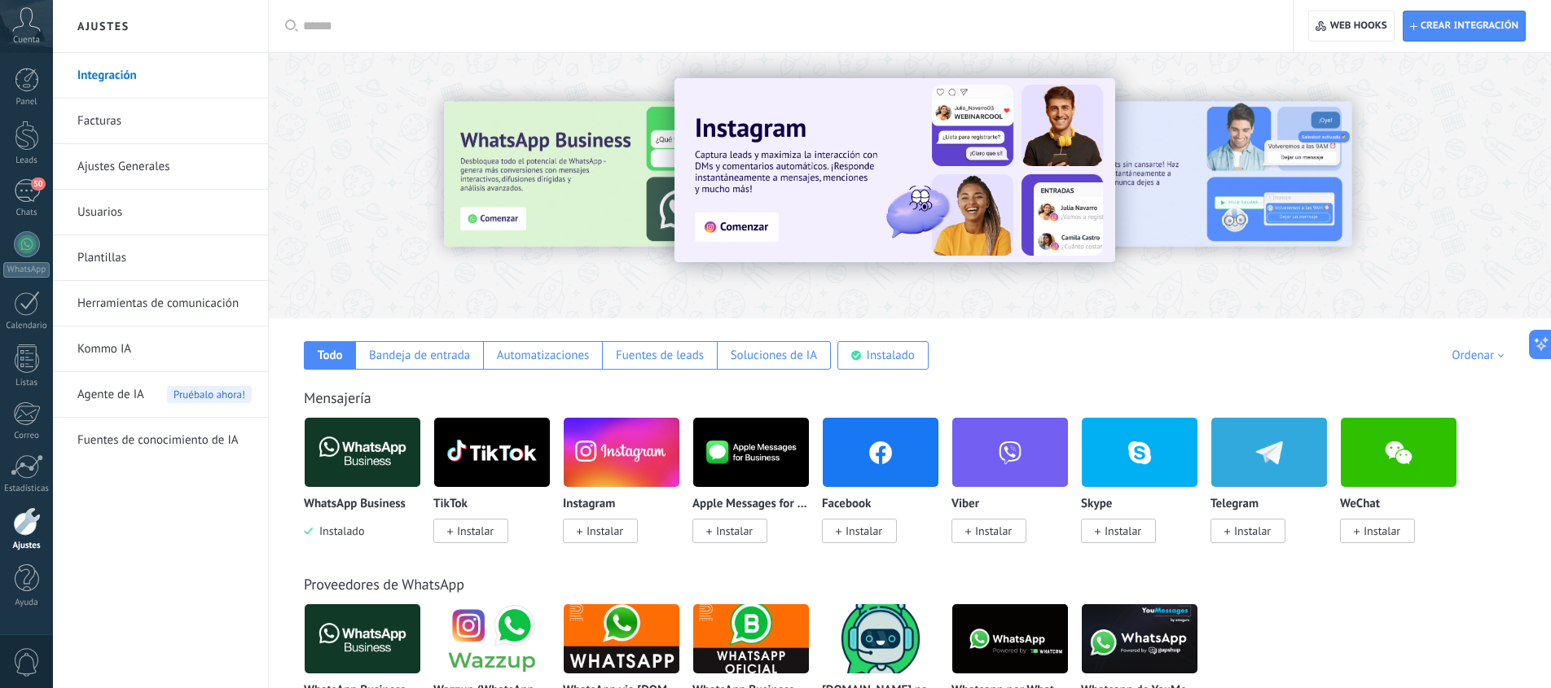
click at [195, 301] on link "Herramientas de comunicación" at bounding box center [164, 304] width 174 height 46
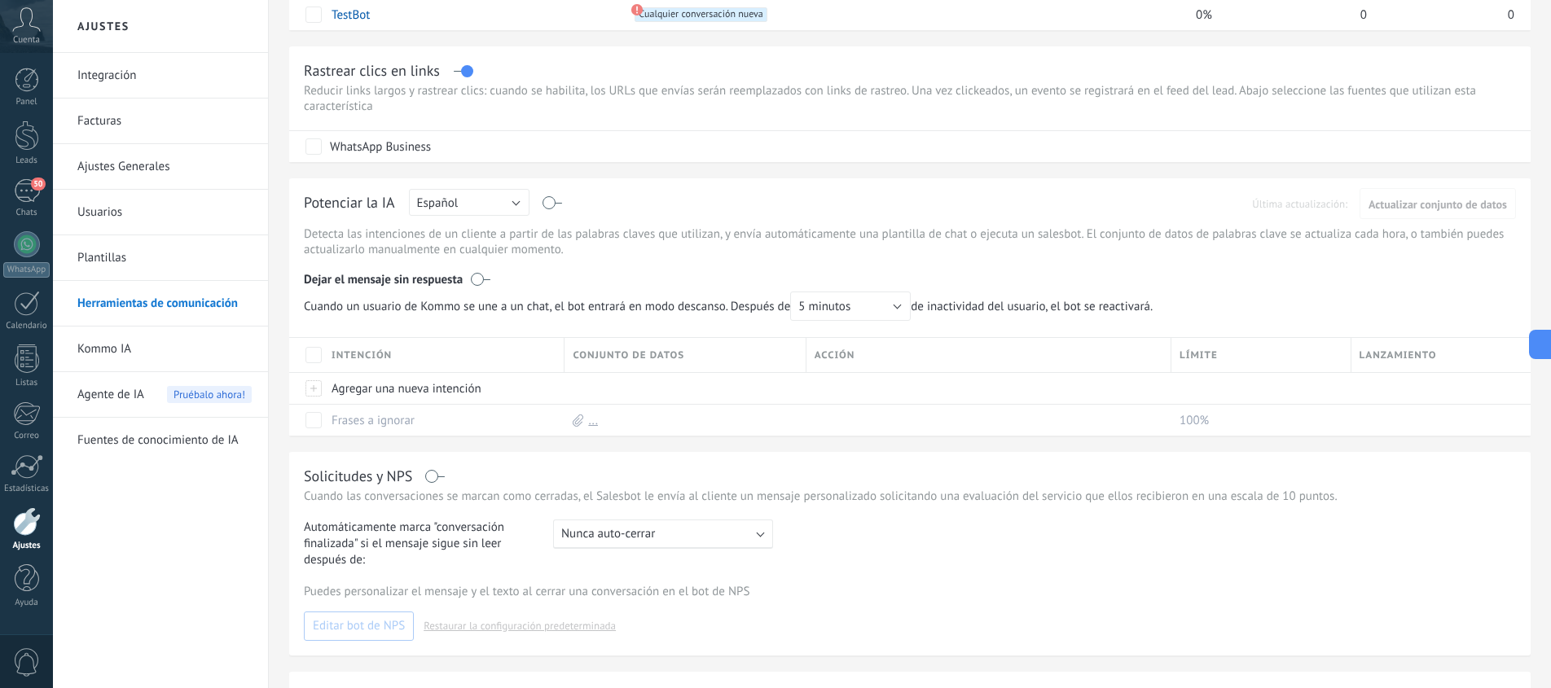
scroll to position [273, 0]
click at [413, 154] on div "WhatsApp Business" at bounding box center [380, 148] width 101 height 16
click at [102, 74] on link "Integración" at bounding box center [164, 76] width 174 height 46
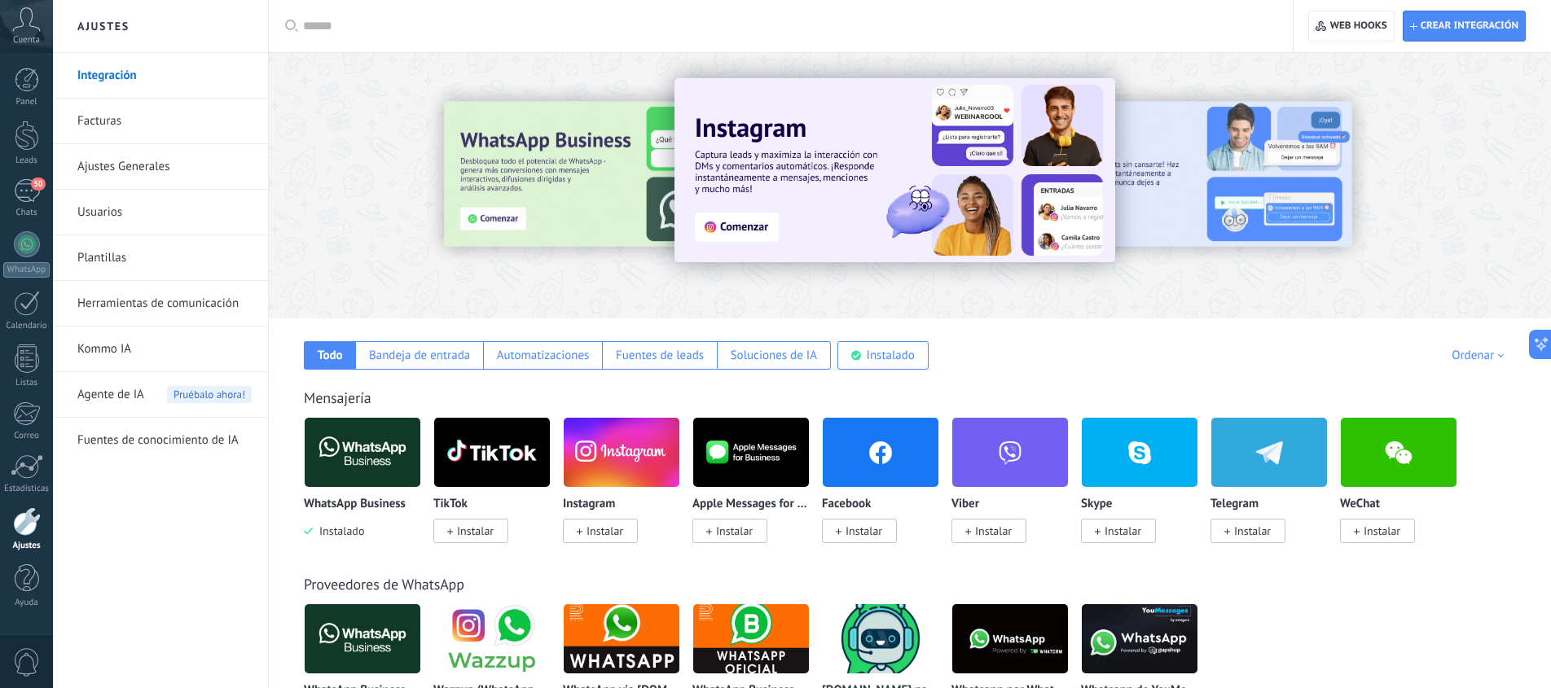
click at [106, 154] on link "Ajustes Generales" at bounding box center [164, 167] width 174 height 46
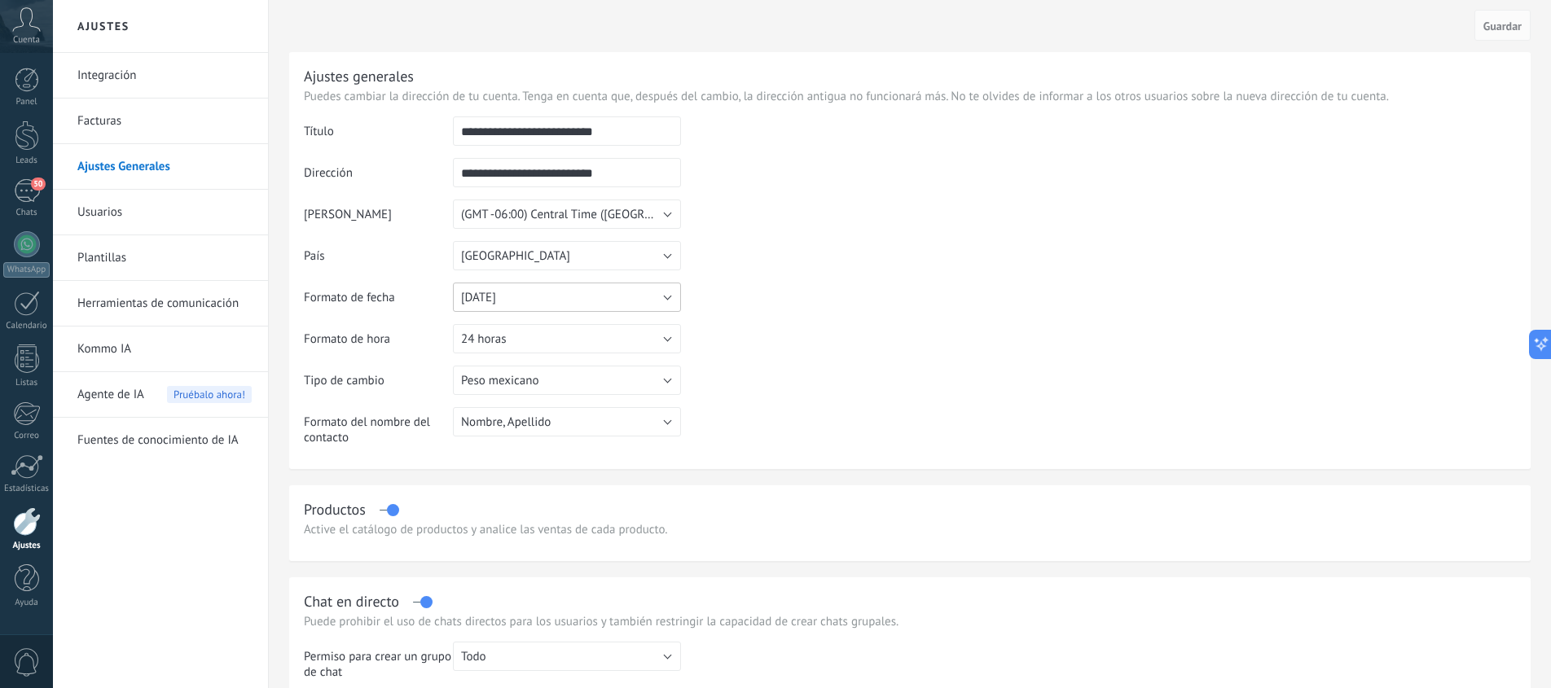
click at [666, 293] on button "31.12.2025" at bounding box center [567, 297] width 228 height 29
click at [792, 302] on table "**********" at bounding box center [910, 286] width 1212 height 341
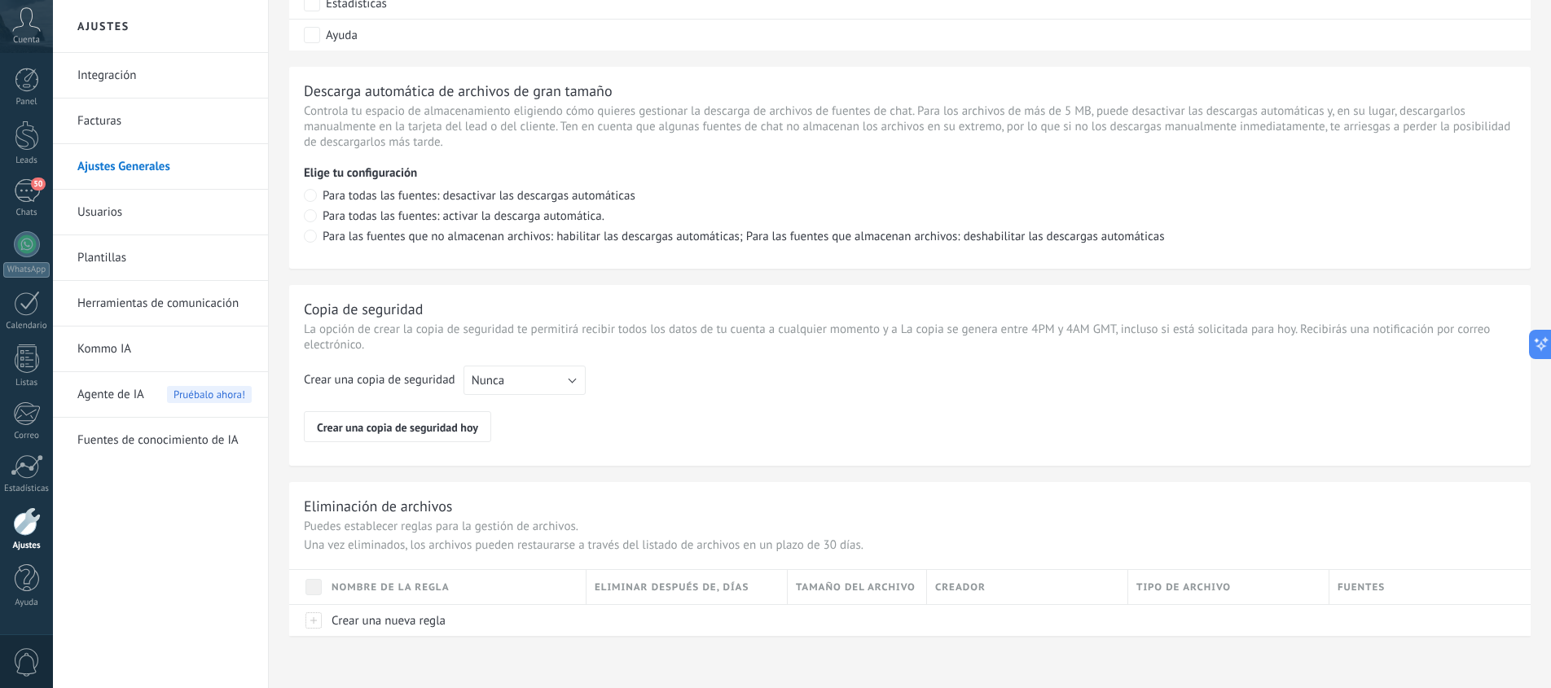
scroll to position [1090, 0]
click at [105, 253] on link "Plantillas" at bounding box center [164, 258] width 174 height 46
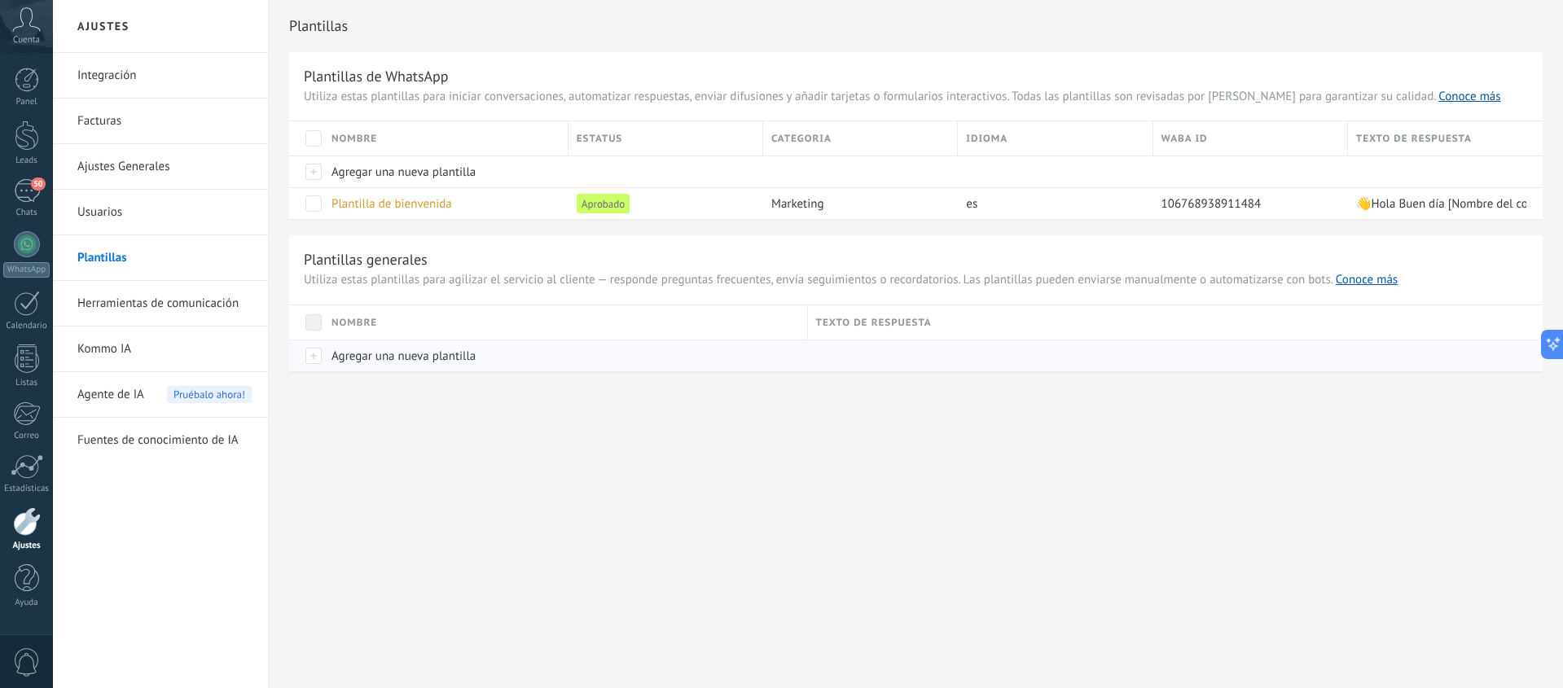
click at [392, 358] on span "Agregar una nueva plantilla" at bounding box center [403, 356] width 144 height 15
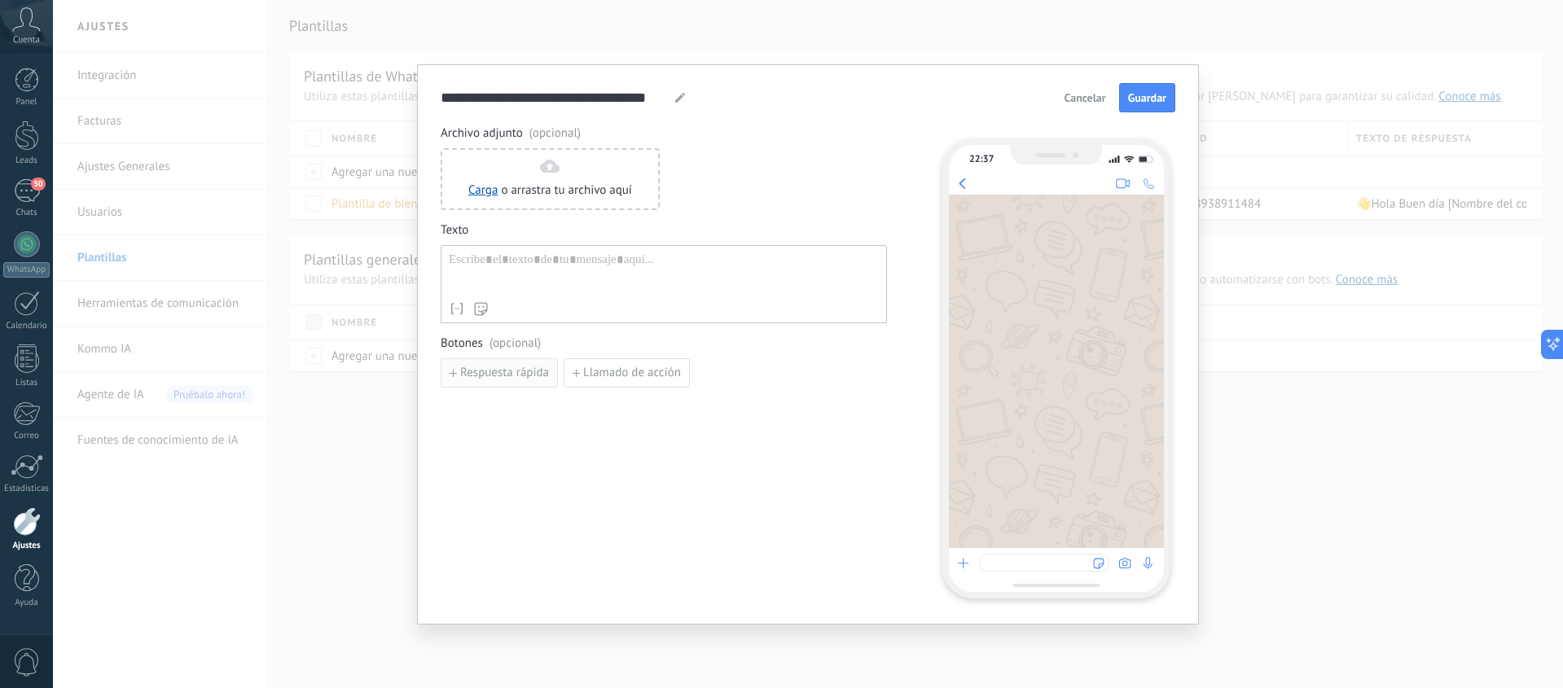
click at [467, 385] on button "Respuesta rápida" at bounding box center [499, 372] width 117 height 29
click at [493, 265] on div at bounding box center [664, 273] width 430 height 42
paste div
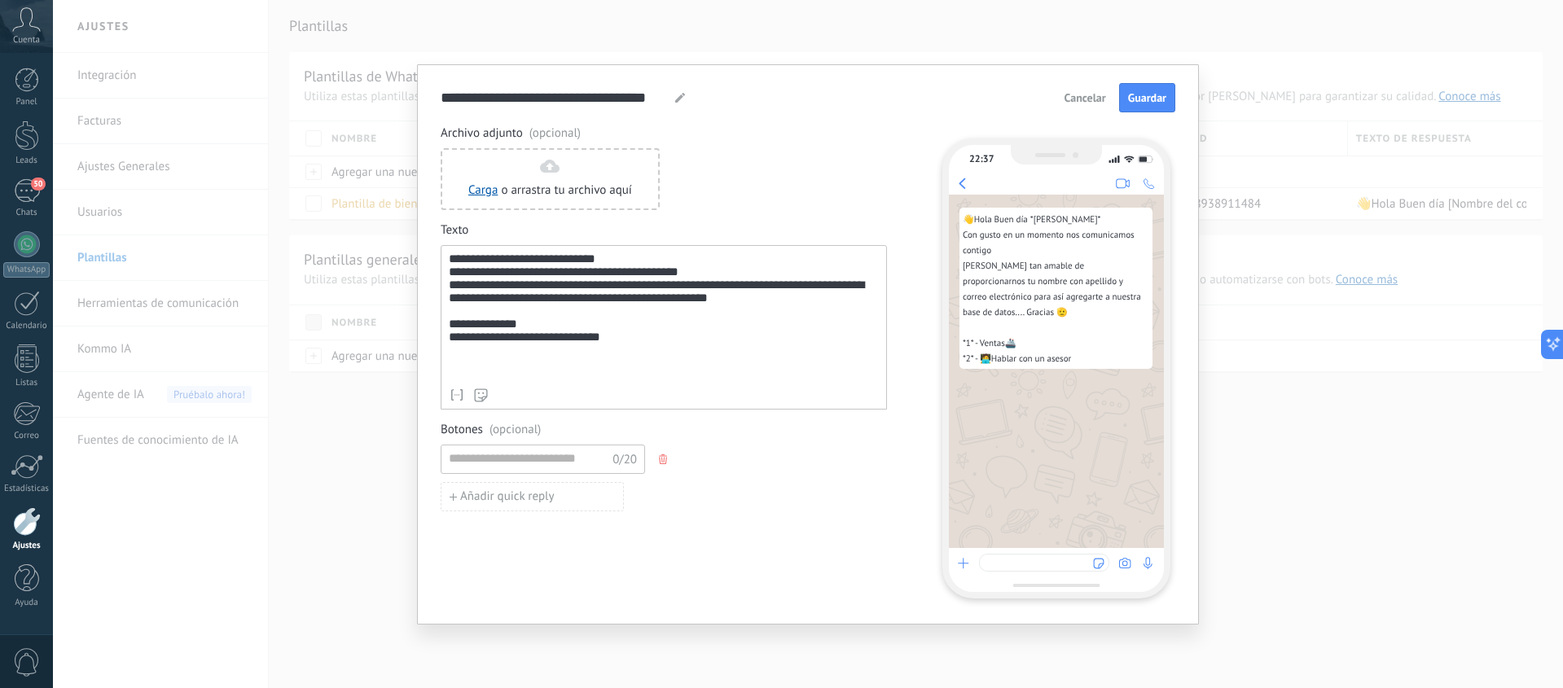
drag, startPoint x: 511, startPoint y: 397, endPoint x: 528, endPoint y: 391, distance: 17.3
click at [527, 391] on div "Nombre del contacto Nombre Apellido Contacto ID Contacto usuario responsable Co…" at bounding box center [664, 395] width 430 height 16
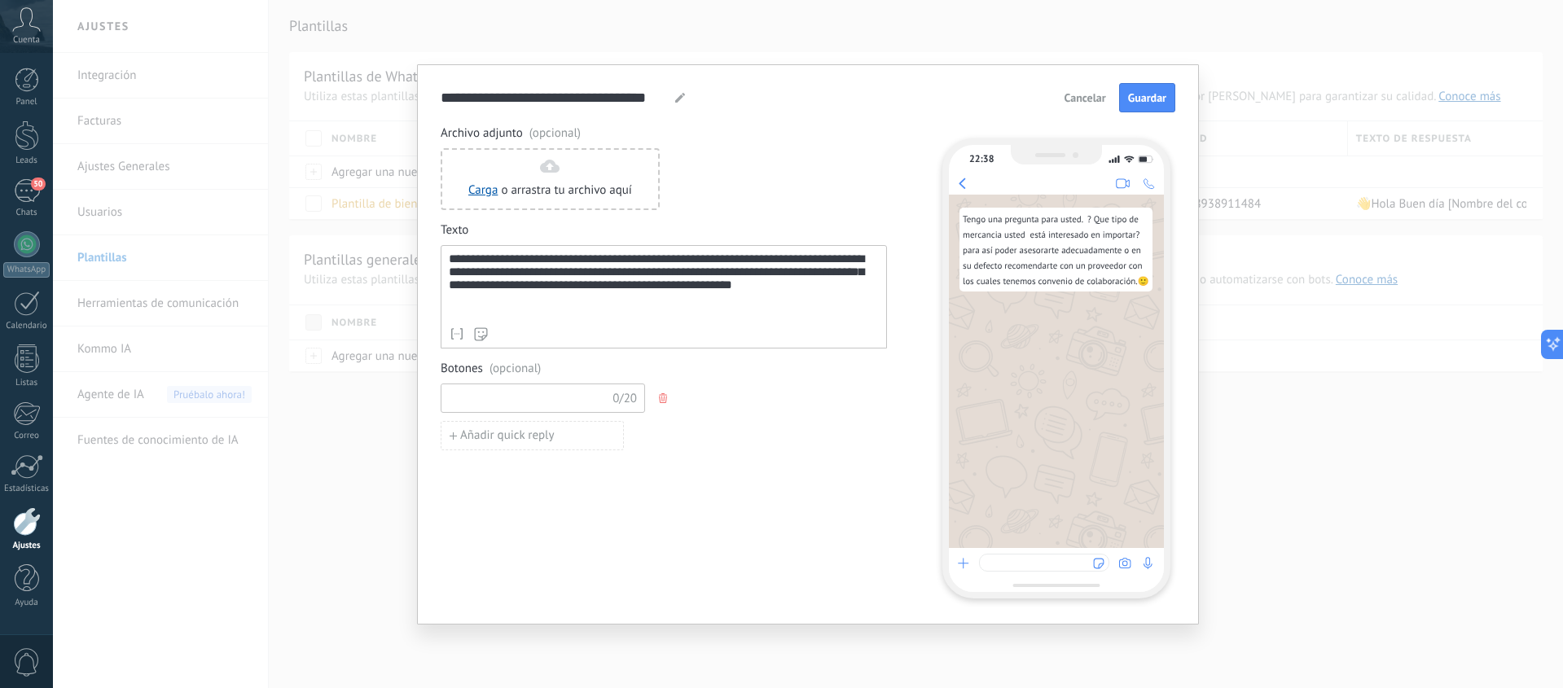
click at [496, 400] on input at bounding box center [527, 397] width 173 height 26
type input "*"
click at [673, 98] on div at bounding box center [679, 98] width 13 height 10
type input "*"
type input "**********"
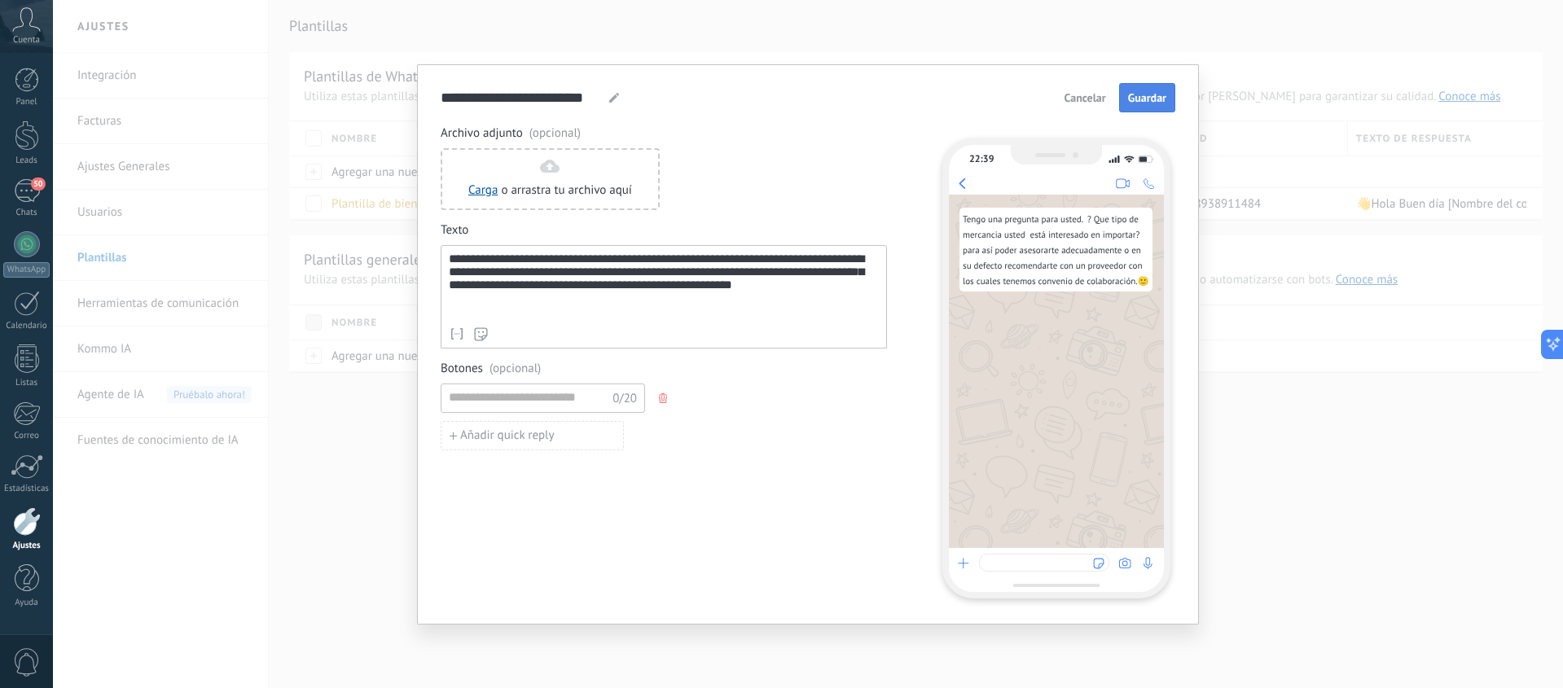
click at [1134, 99] on span "Guardar" at bounding box center [1147, 97] width 38 height 11
click at [498, 397] on input at bounding box center [527, 397] width 173 height 26
click at [660, 398] on icon "button" at bounding box center [663, 398] width 8 height 10
click at [1137, 83] on button "Guardar" at bounding box center [1147, 97] width 56 height 29
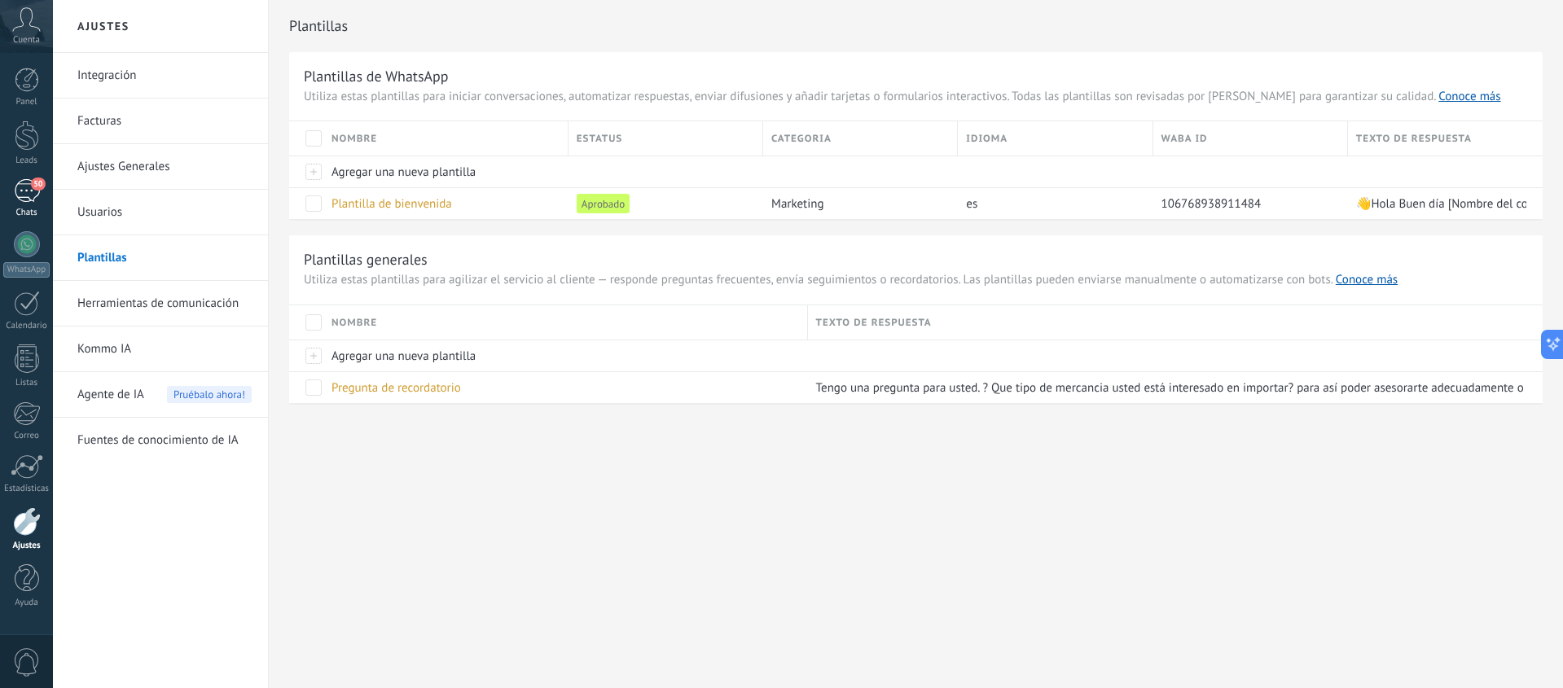
click at [24, 197] on div "50" at bounding box center [27, 191] width 26 height 24
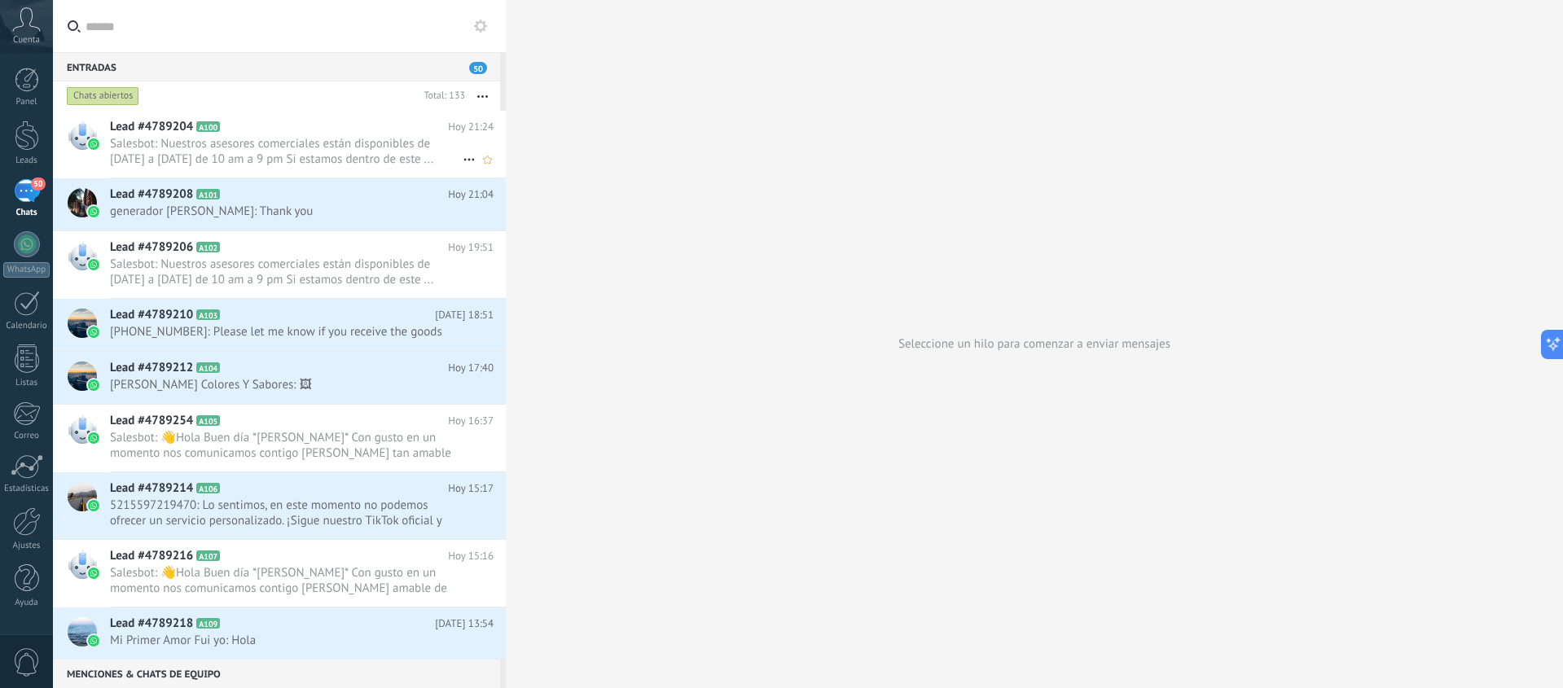
click at [254, 147] on span "Salesbot: Nuestros asesores comerciales están disponibles de Lunes a Viernes de…" at bounding box center [286, 151] width 353 height 31
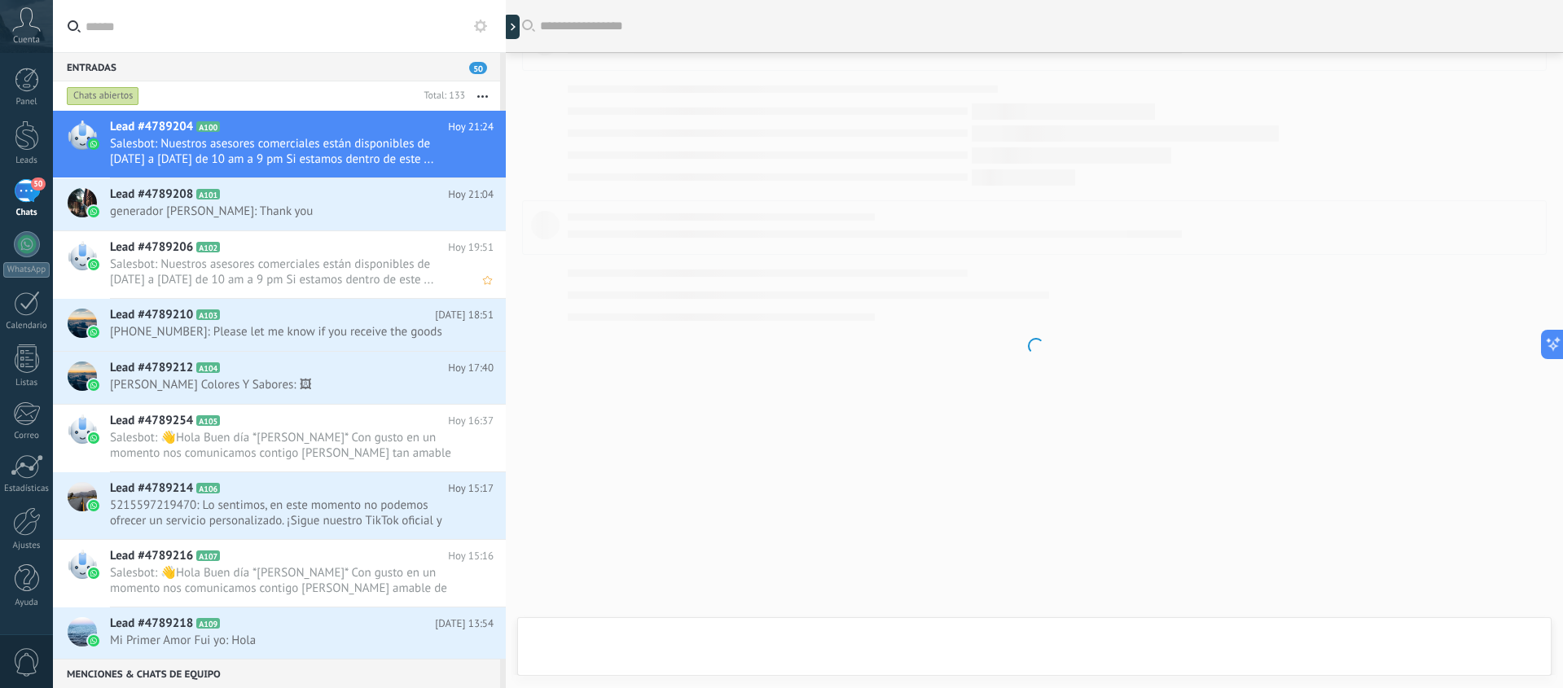
scroll to position [1573, 0]
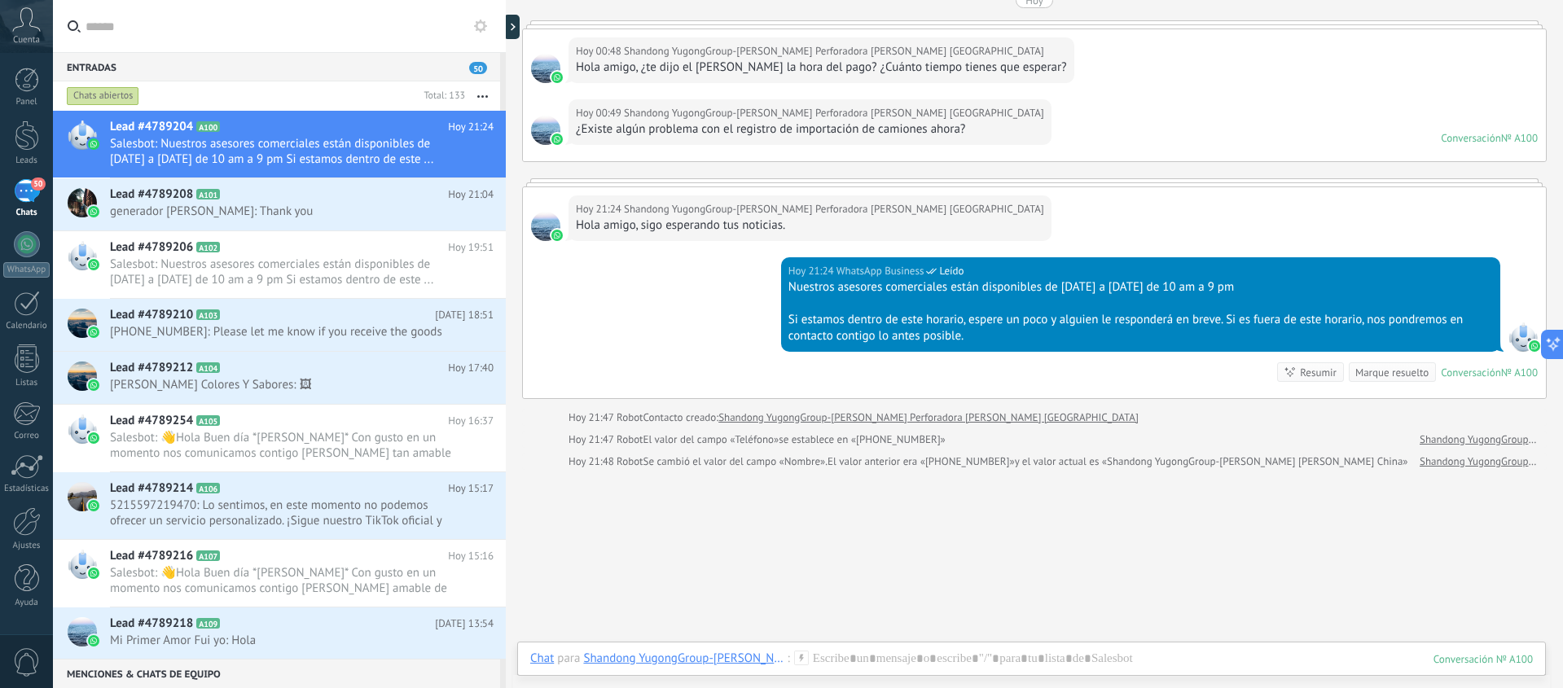
click at [803, 658] on icon at bounding box center [801, 658] width 15 height 15
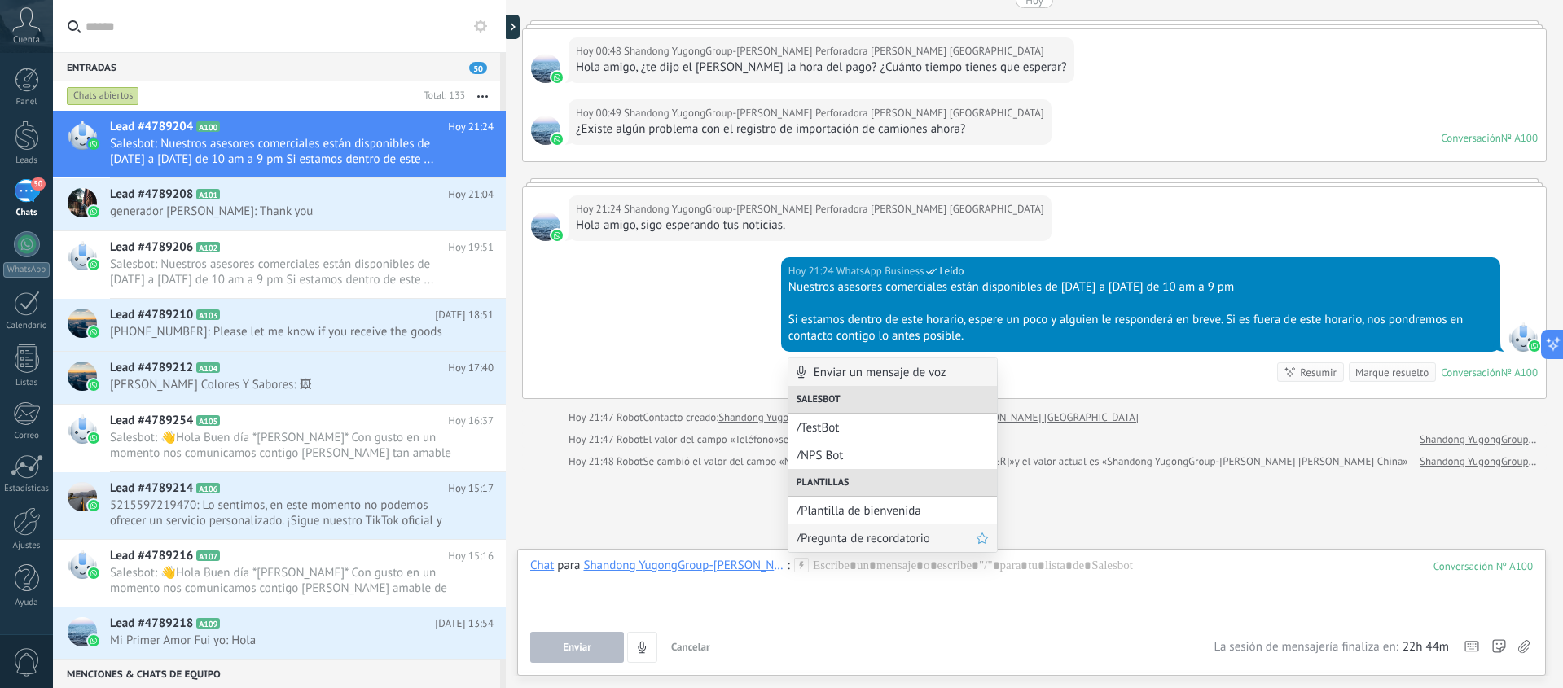
click at [862, 539] on span "/Pregunta de recordatorio" at bounding box center [885, 538] width 179 height 15
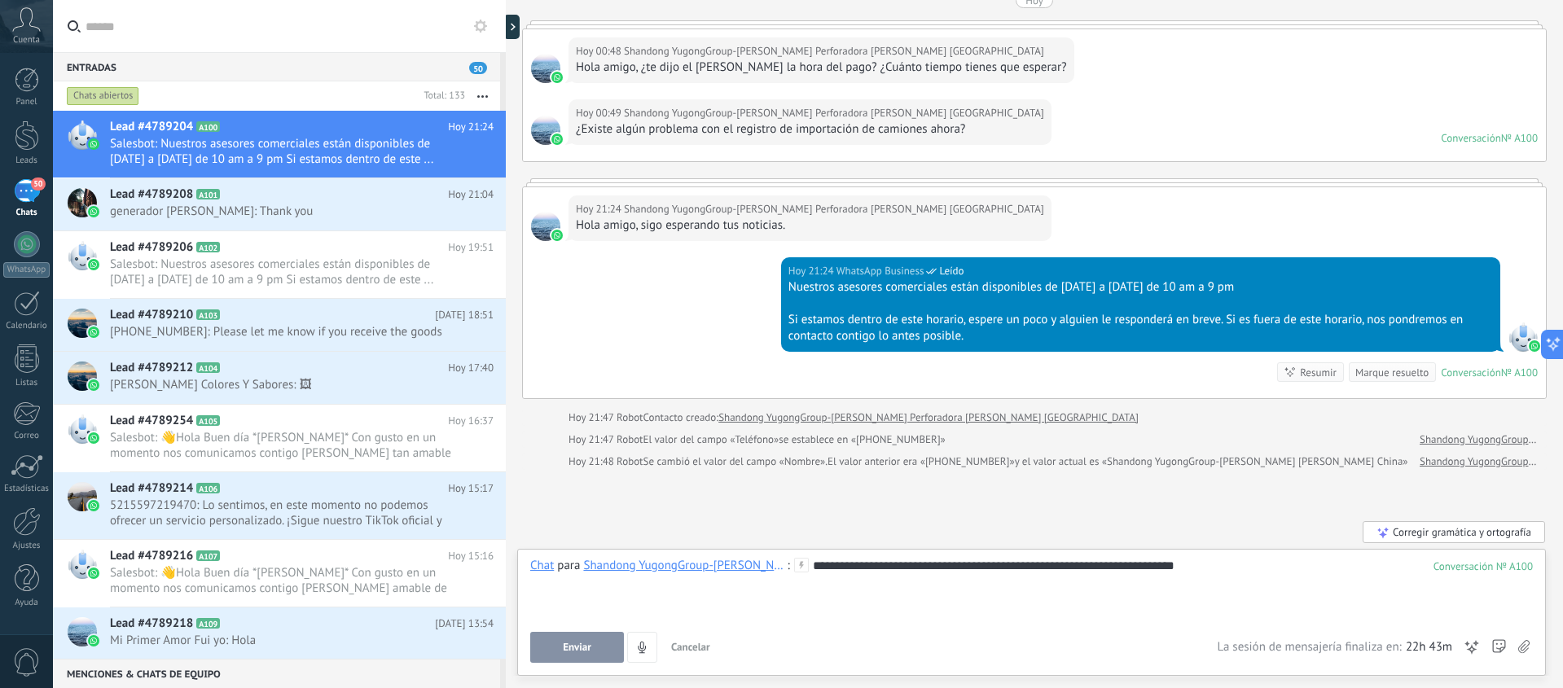
click at [892, 569] on div "**********" at bounding box center [1031, 589] width 1002 height 62
click at [29, 527] on div at bounding box center [27, 521] width 28 height 29
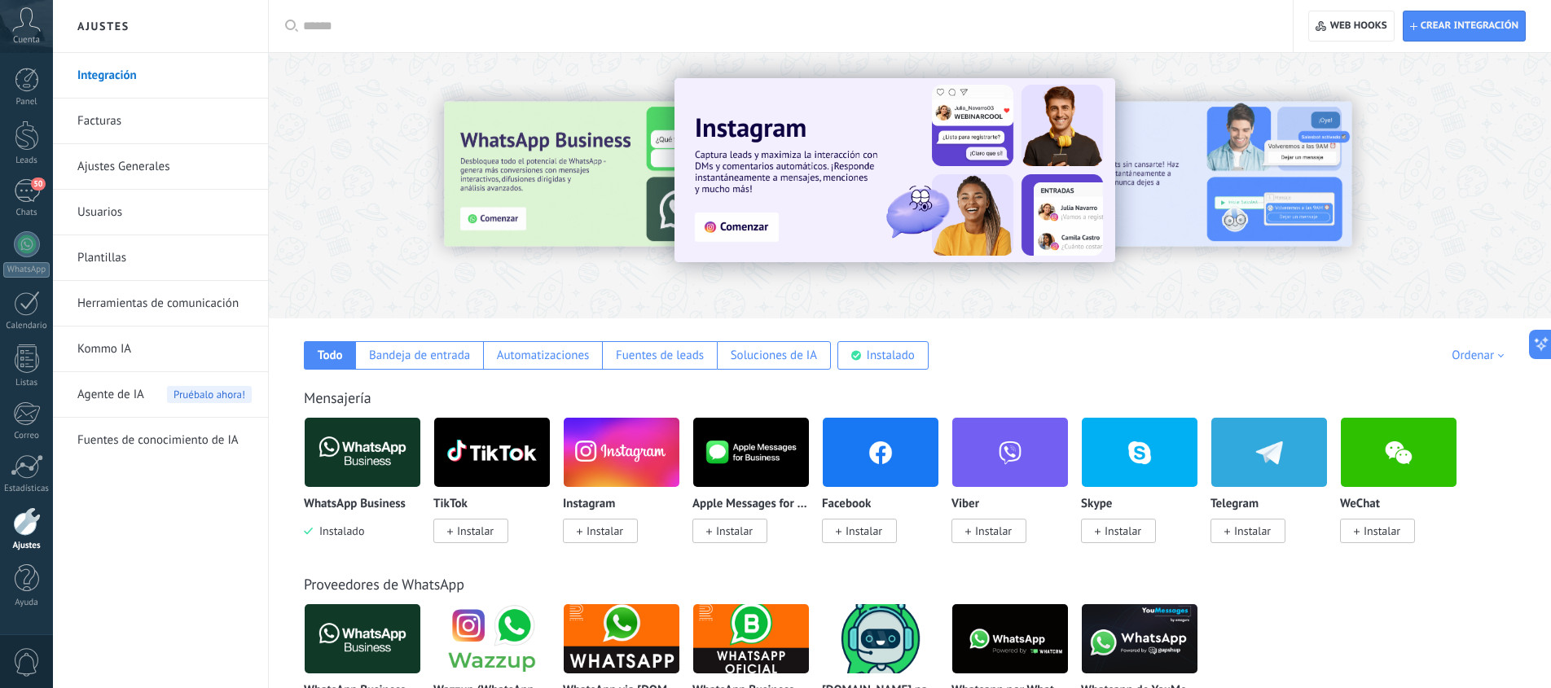
click at [127, 252] on link "Plantillas" at bounding box center [164, 258] width 174 height 46
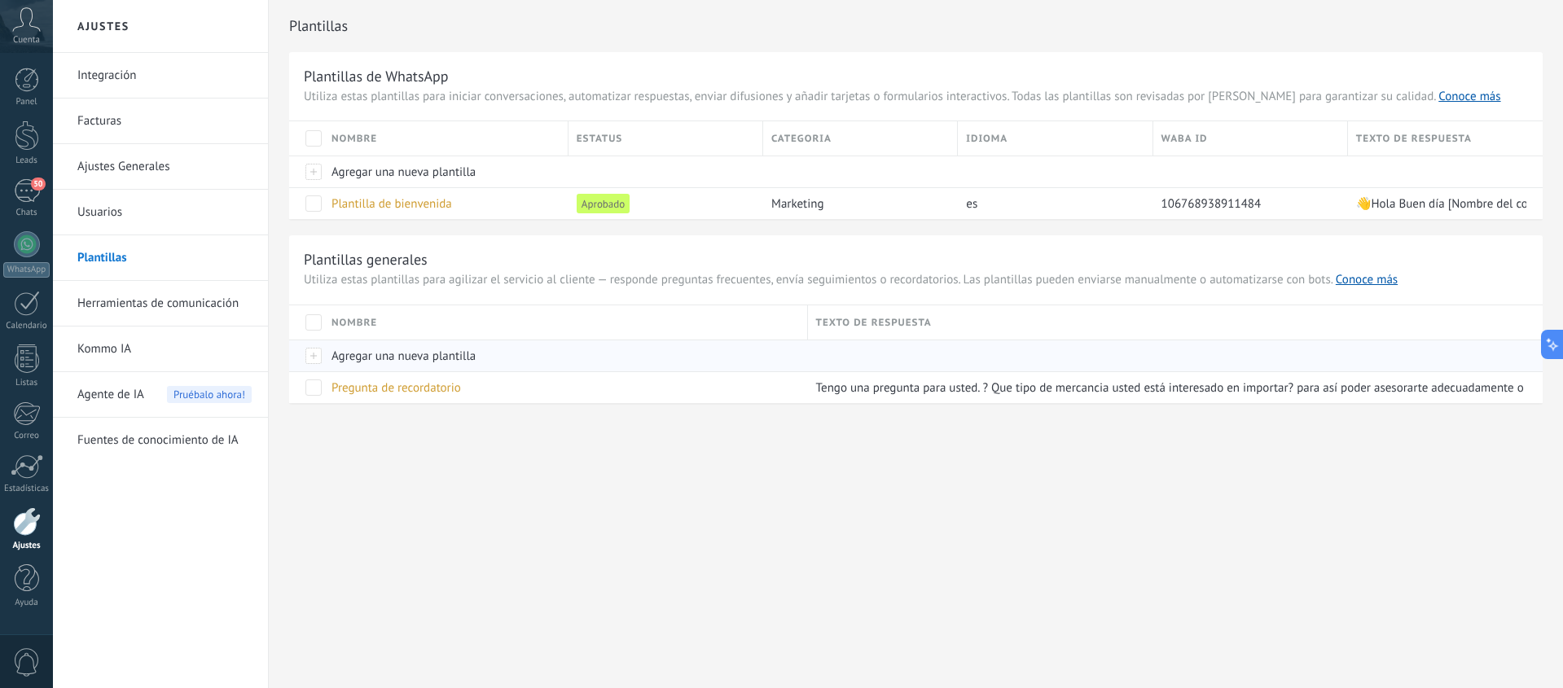
click at [393, 358] on span "Agregar una nueva plantilla" at bounding box center [403, 356] width 144 height 15
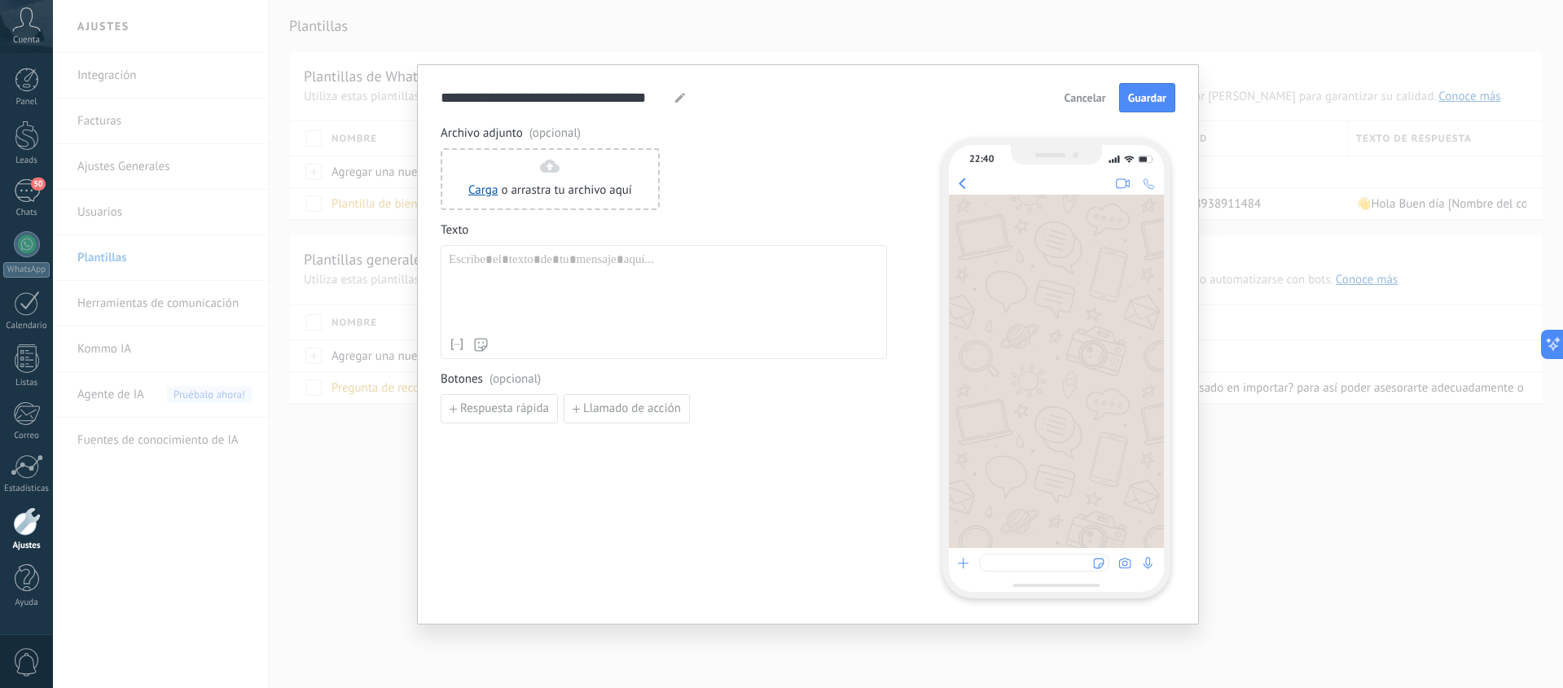
click at [678, 100] on use at bounding box center [680, 98] width 10 height 10
type input "*********"
click at [599, 270] on div at bounding box center [664, 290] width 430 height 77
paste div
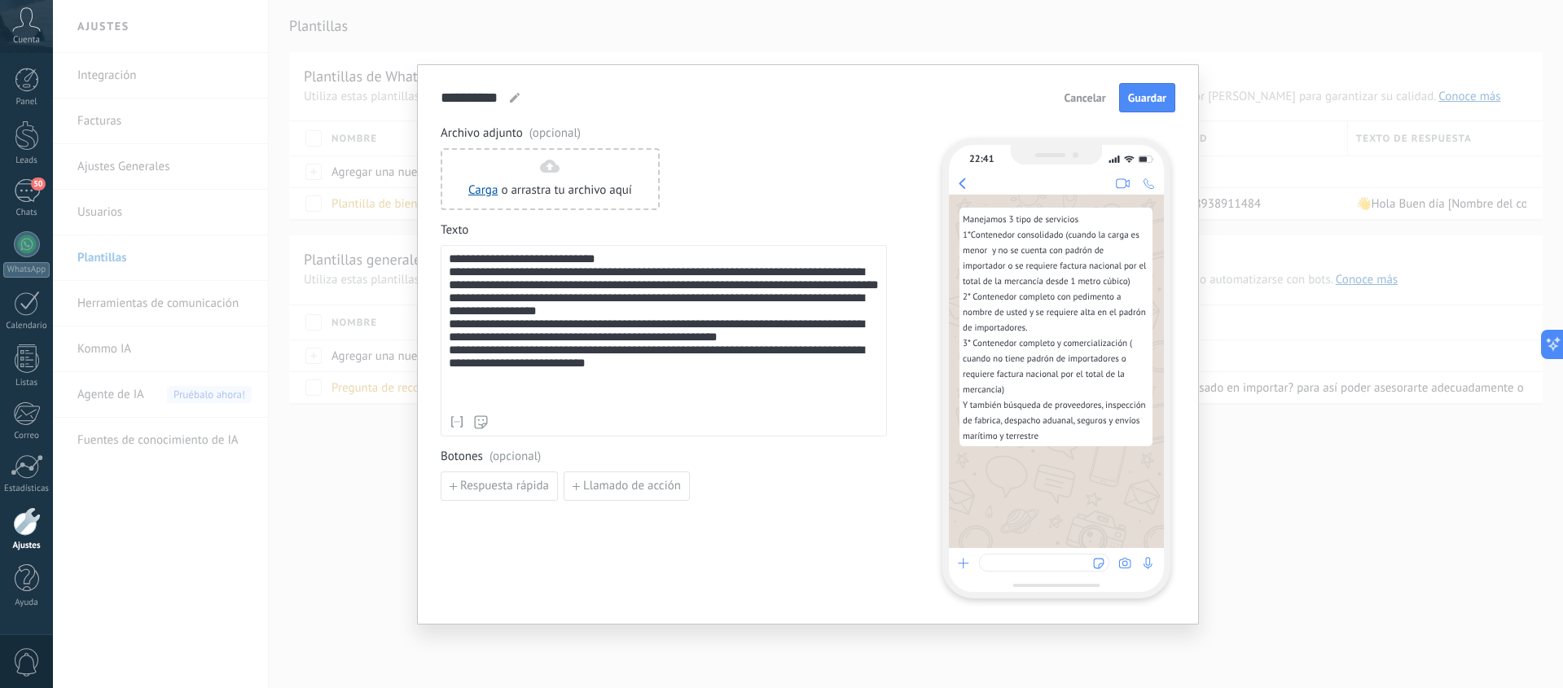
click at [452, 384] on div "**********" at bounding box center [664, 329] width 430 height 155
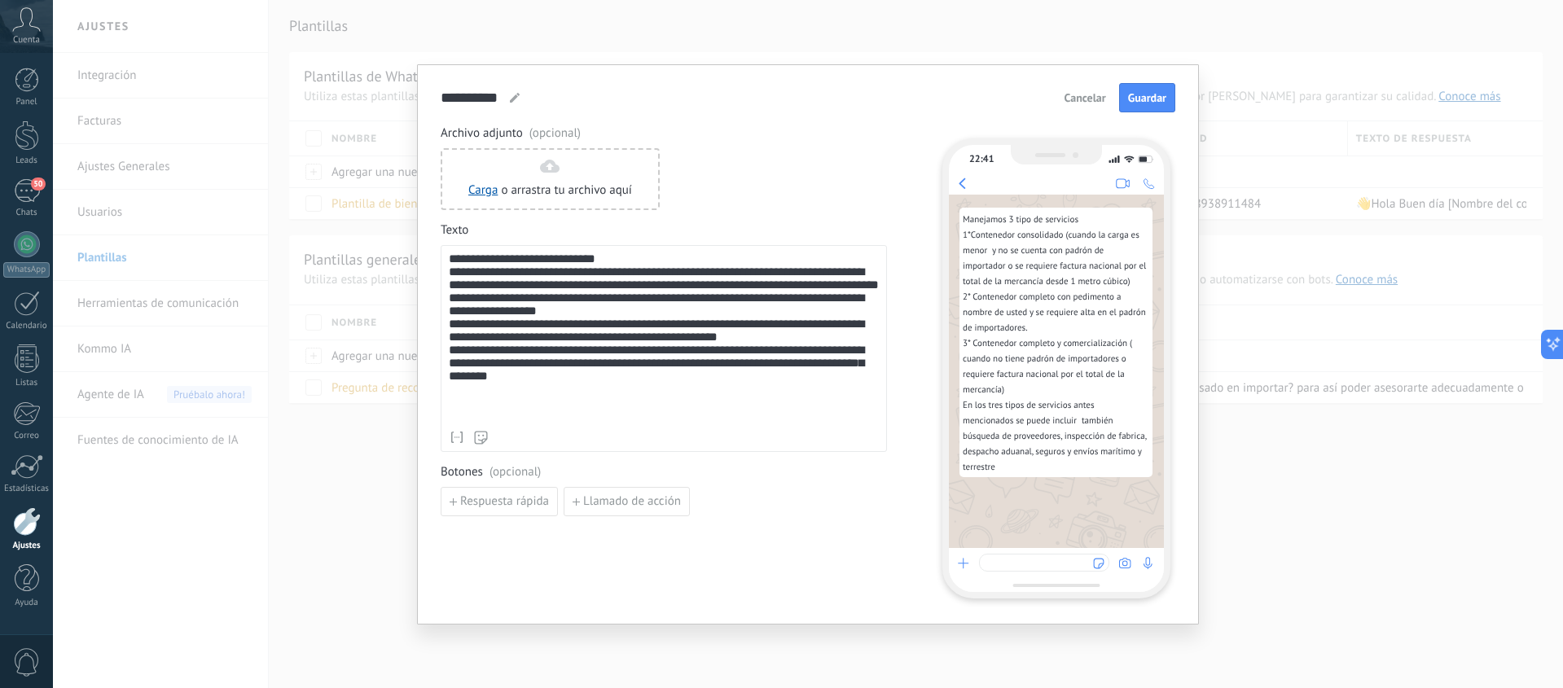
click at [834, 384] on div "**********" at bounding box center [664, 337] width 430 height 170
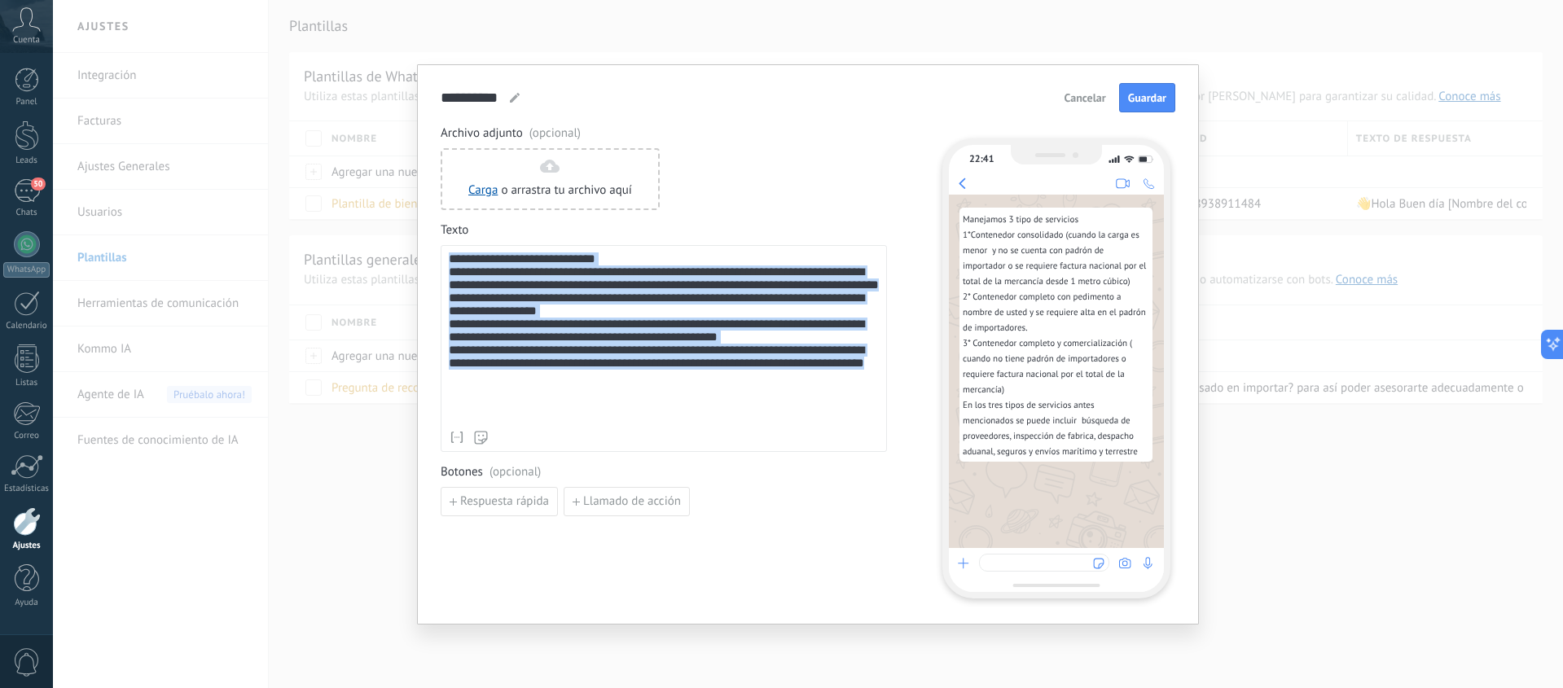
drag, startPoint x: 506, startPoint y: 414, endPoint x: 433, endPoint y: 251, distance: 178.3
click at [433, 251] on div "**********" at bounding box center [808, 344] width 782 height 560
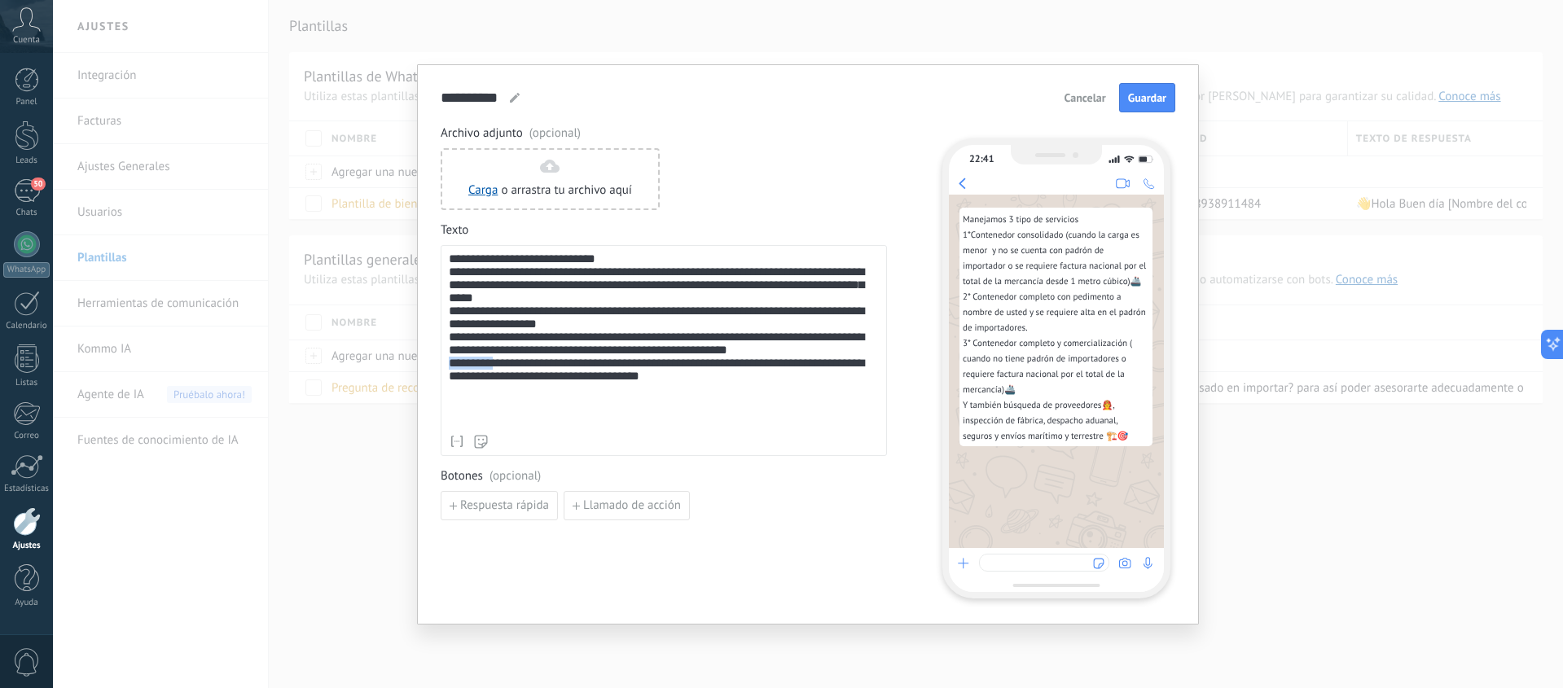
drag, startPoint x: 498, startPoint y: 398, endPoint x: 436, endPoint y: 397, distance: 62.7
click at [436, 397] on div "**********" at bounding box center [808, 344] width 782 height 560
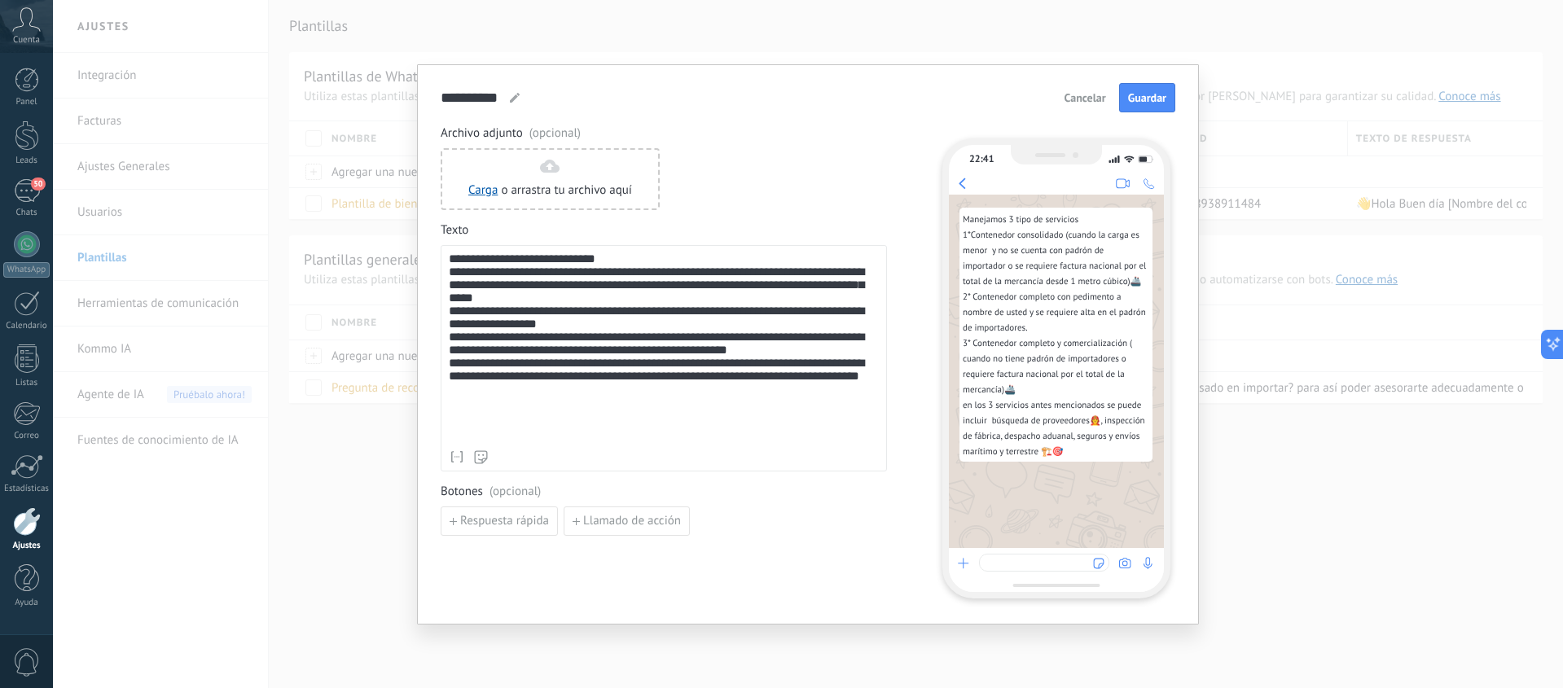
click at [449, 393] on div "**********" at bounding box center [664, 347] width 430 height 190
click at [449, 394] on div "**********" at bounding box center [664, 347] width 430 height 190
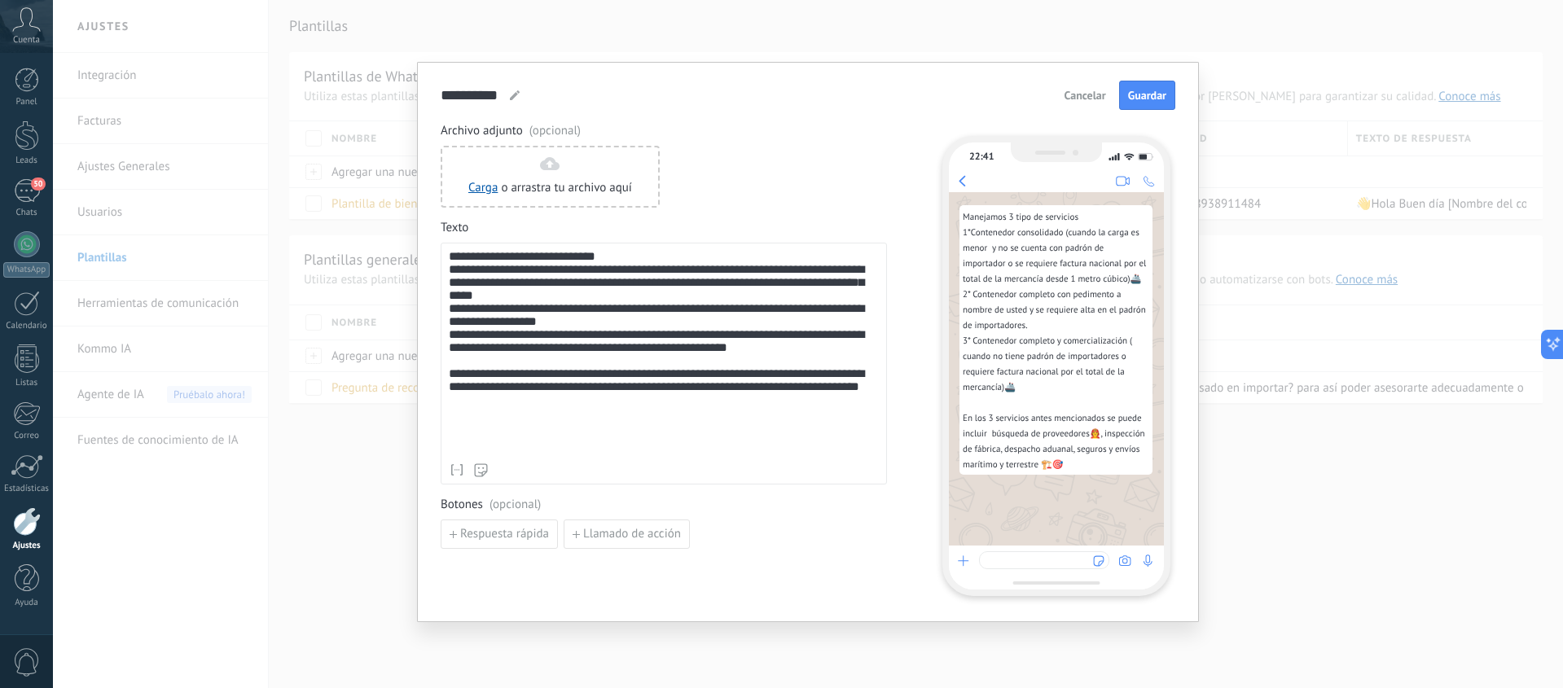
scroll to position [3, 0]
click at [1136, 97] on span "Guardar" at bounding box center [1147, 94] width 38 height 11
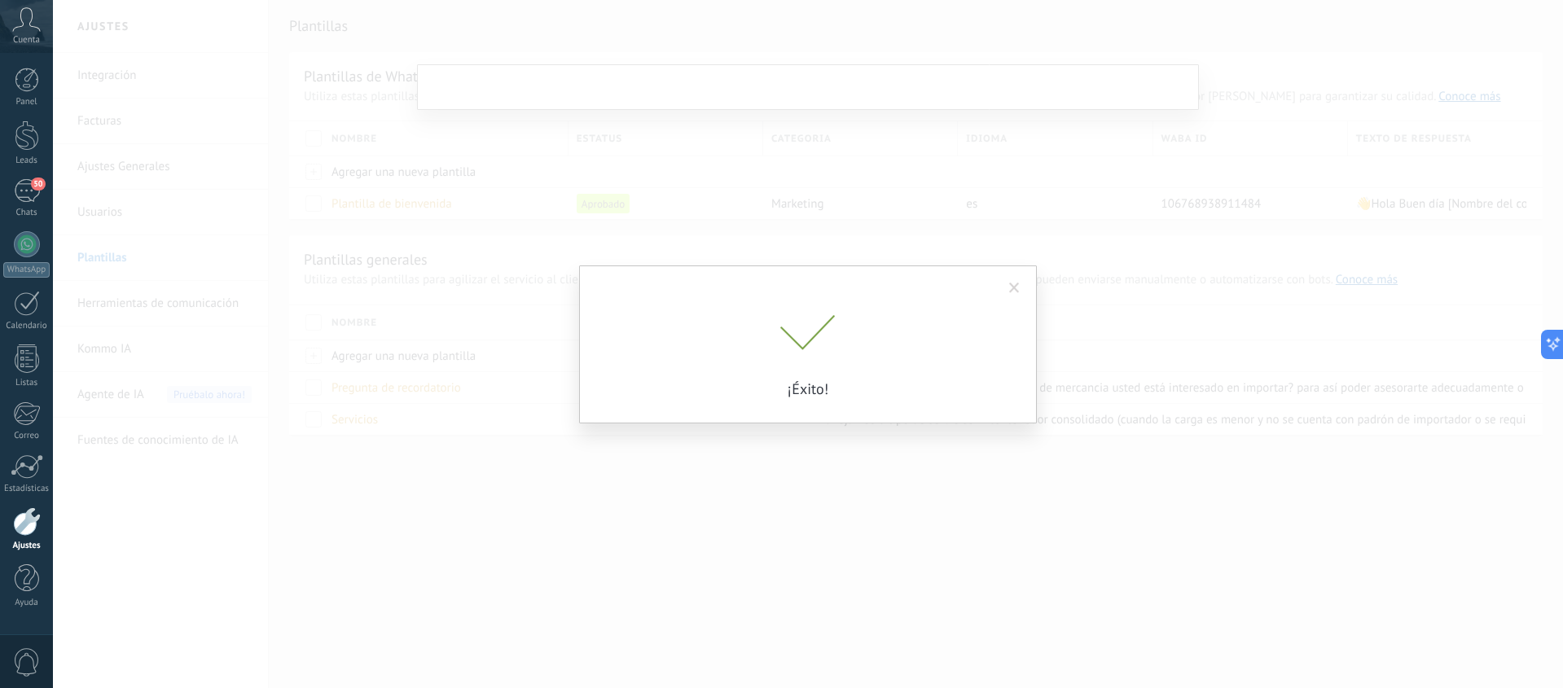
scroll to position [0, 0]
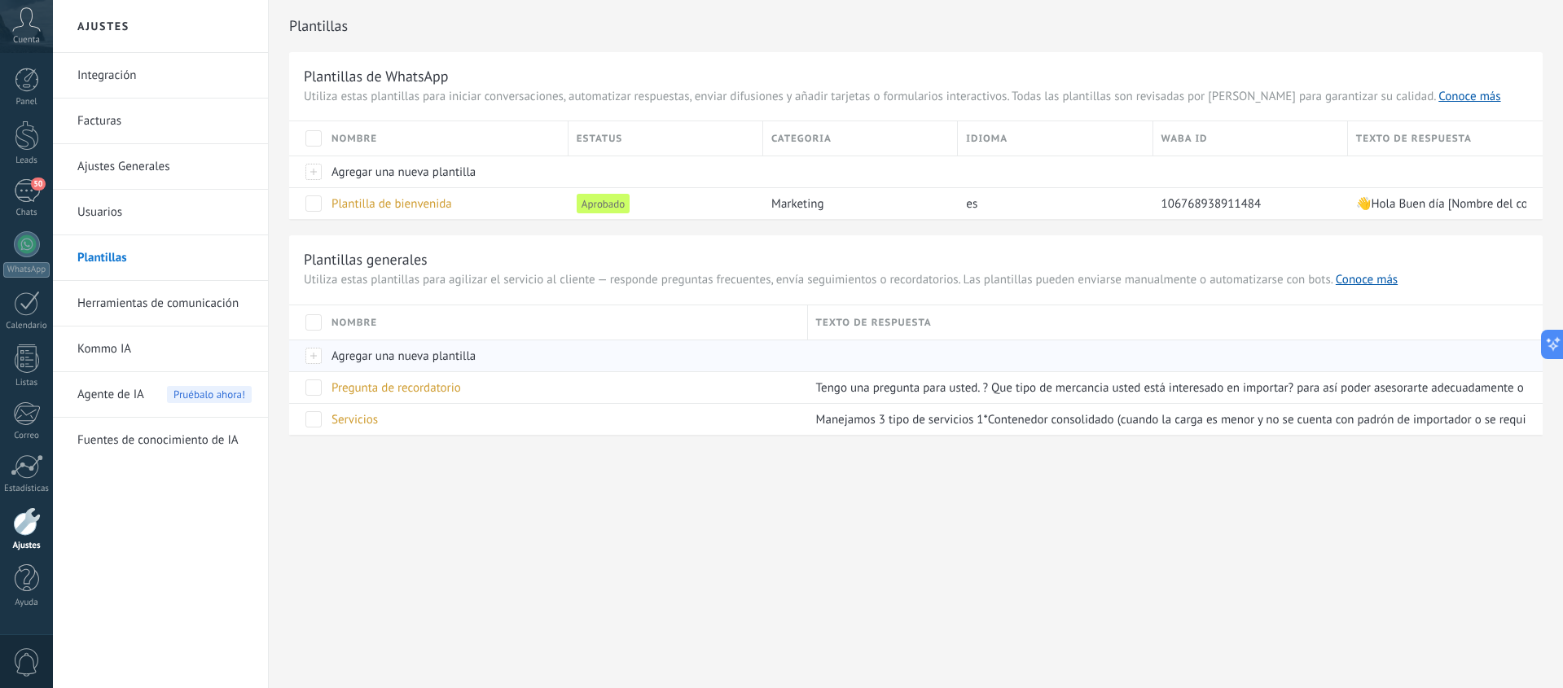
click at [375, 354] on span "Agregar una nueva plantilla" at bounding box center [403, 356] width 144 height 15
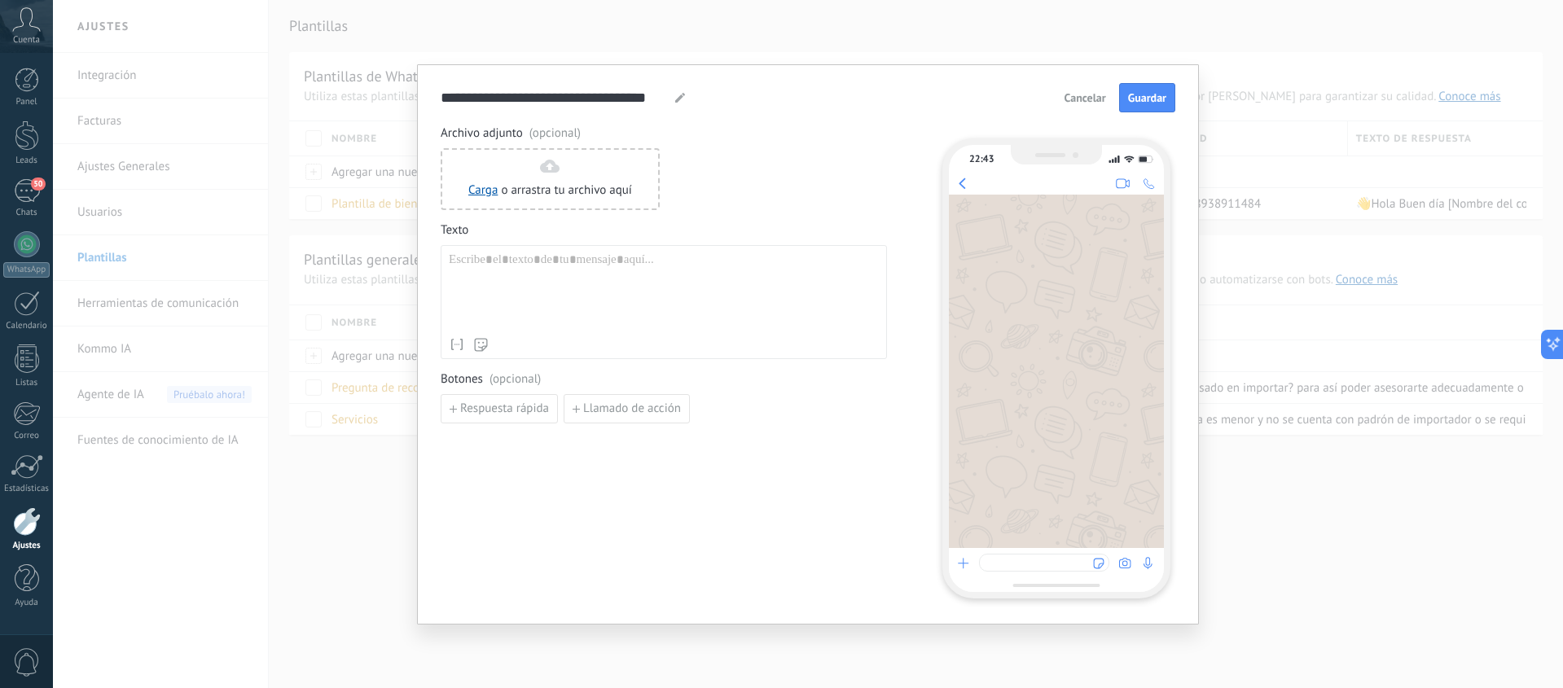
click at [682, 96] on use at bounding box center [680, 98] width 10 height 10
type input "**********"
click at [585, 279] on div at bounding box center [664, 290] width 430 height 77
paste div
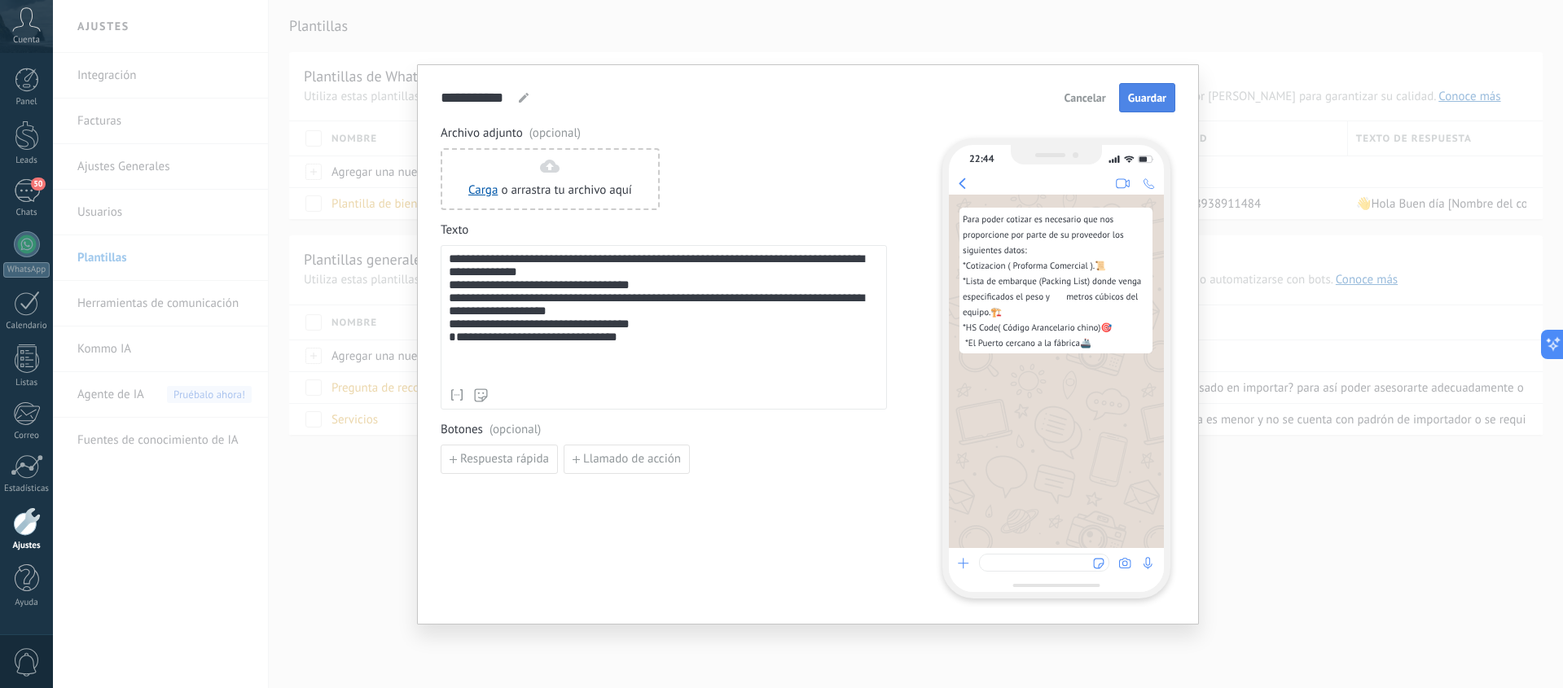
click at [1166, 93] on button "Guardar" at bounding box center [1147, 97] width 56 height 29
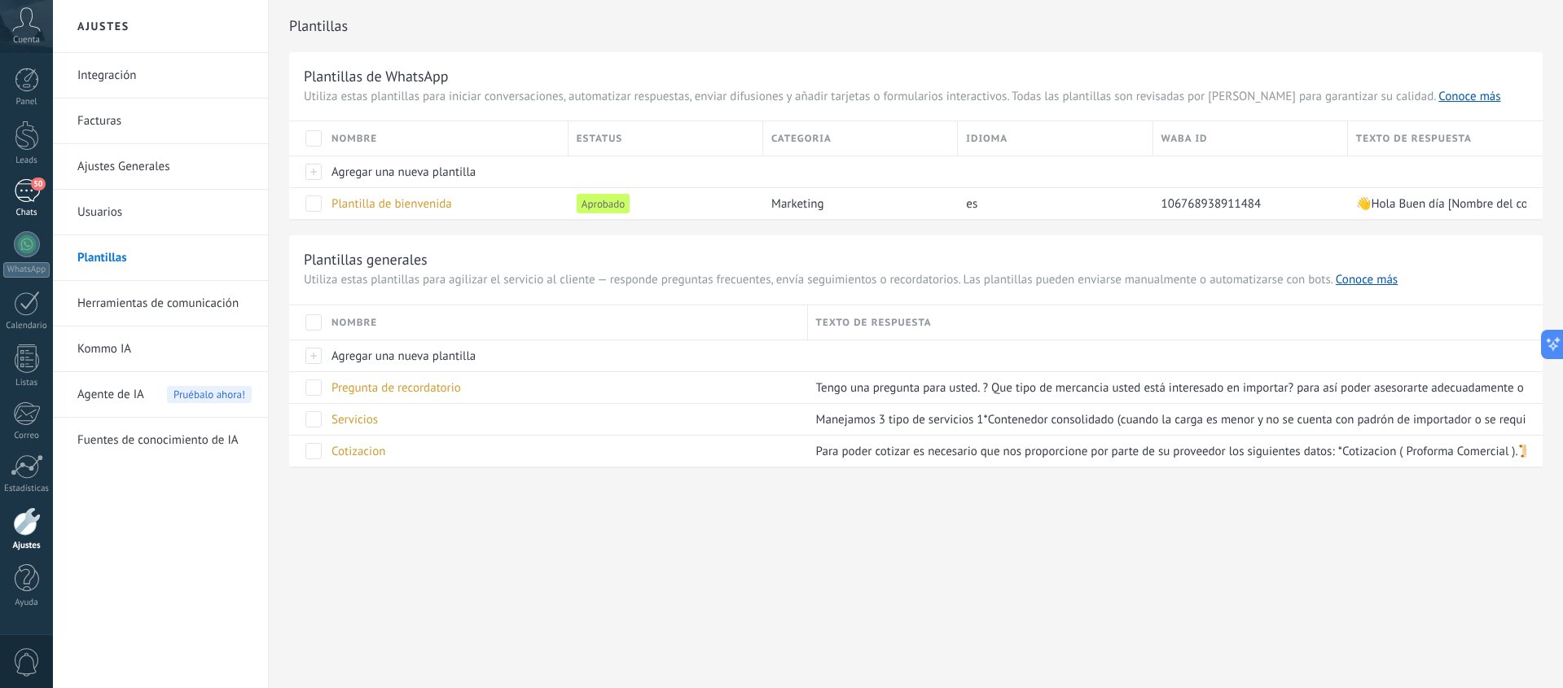
click at [30, 206] on link "50 Chats" at bounding box center [26, 198] width 53 height 39
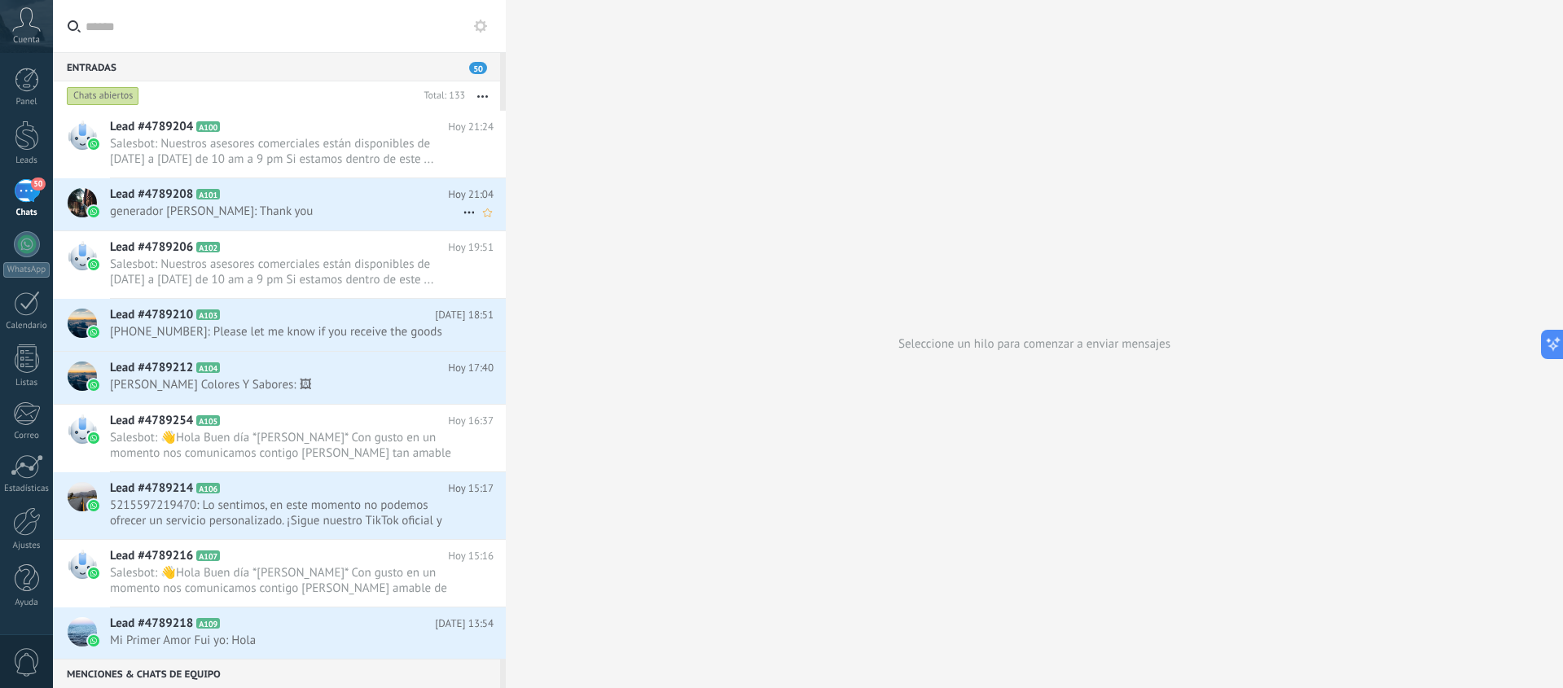
click at [290, 208] on span "generador Alex Su: Thank you" at bounding box center [286, 211] width 353 height 15
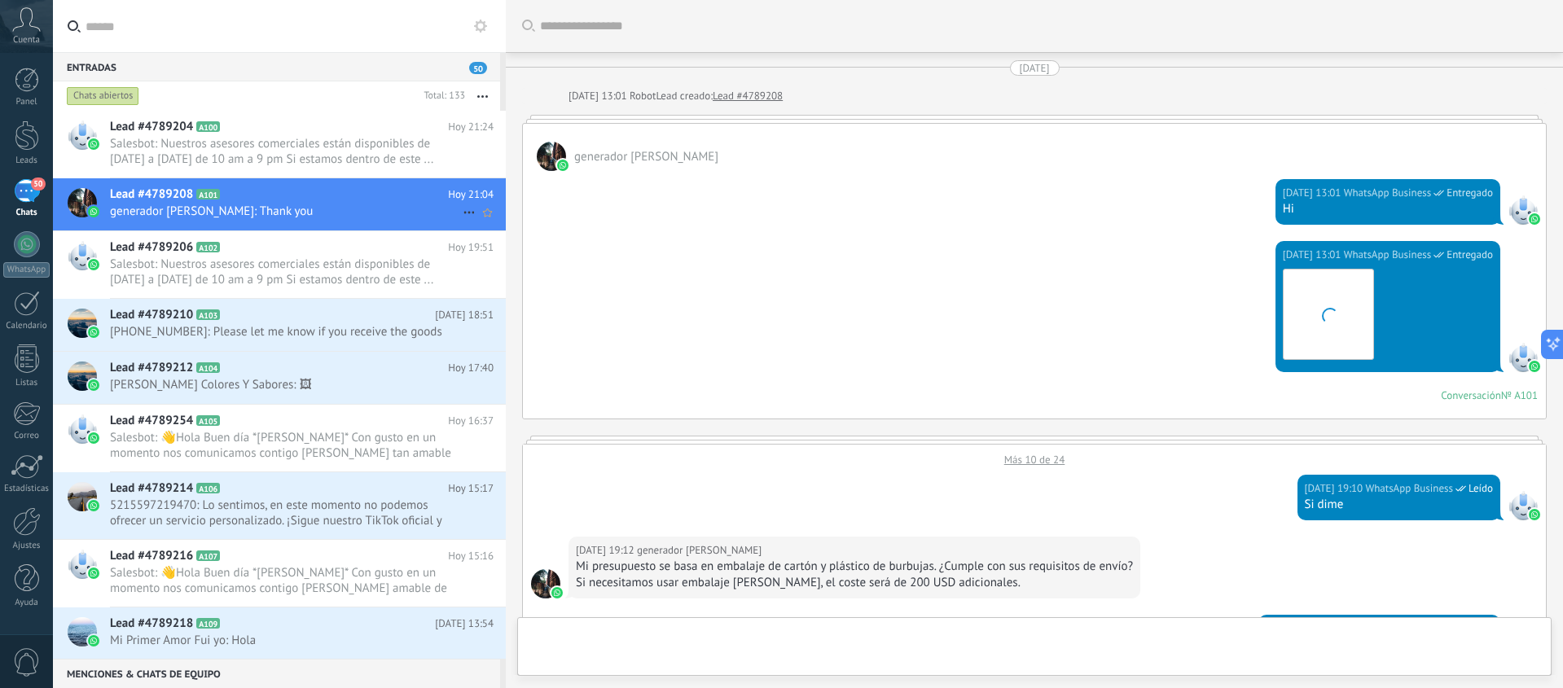
scroll to position [1928, 0]
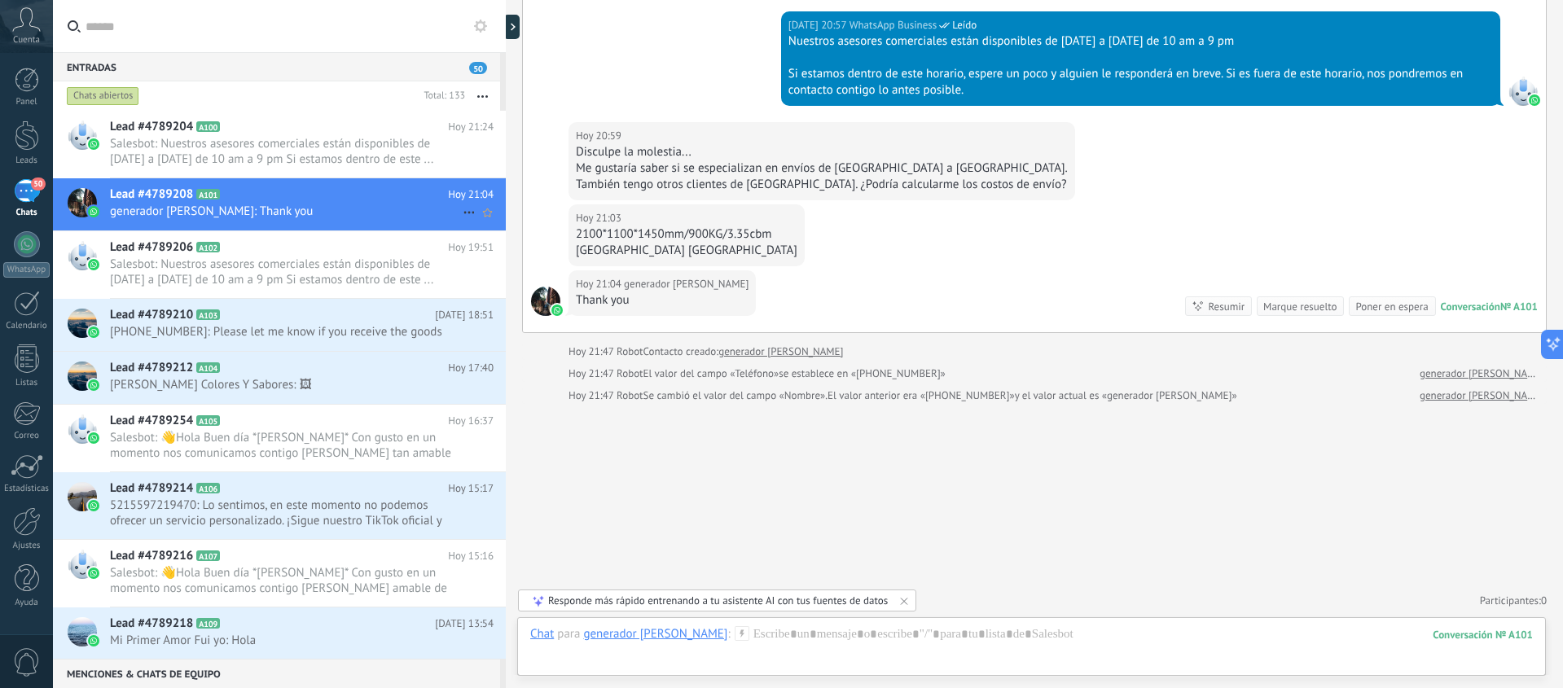
click at [468, 209] on icon at bounding box center [469, 213] width 20 height 20
click at [590, 434] on div at bounding box center [781, 344] width 1563 height 688
click at [735, 634] on icon at bounding box center [742, 633] width 15 height 15
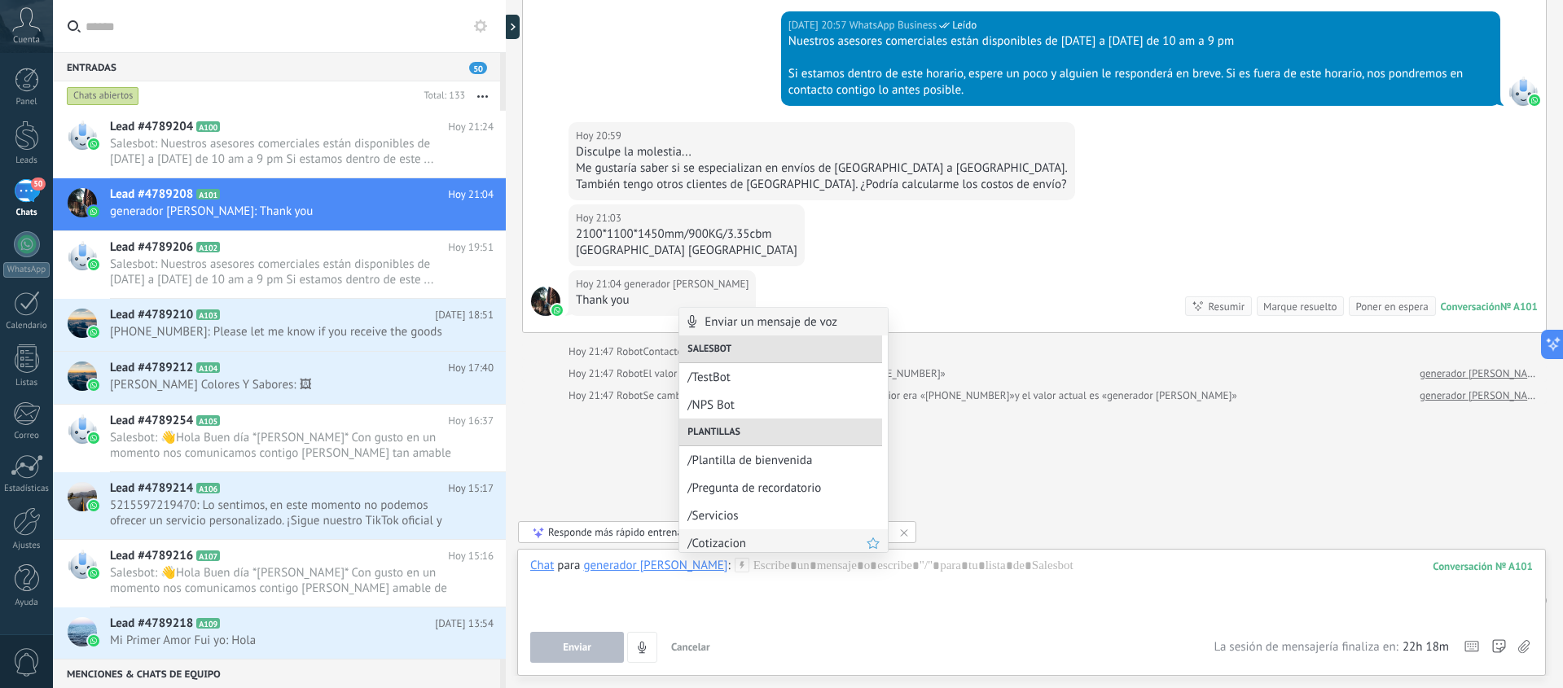
click at [727, 541] on span "/Cotizacion" at bounding box center [776, 543] width 179 height 15
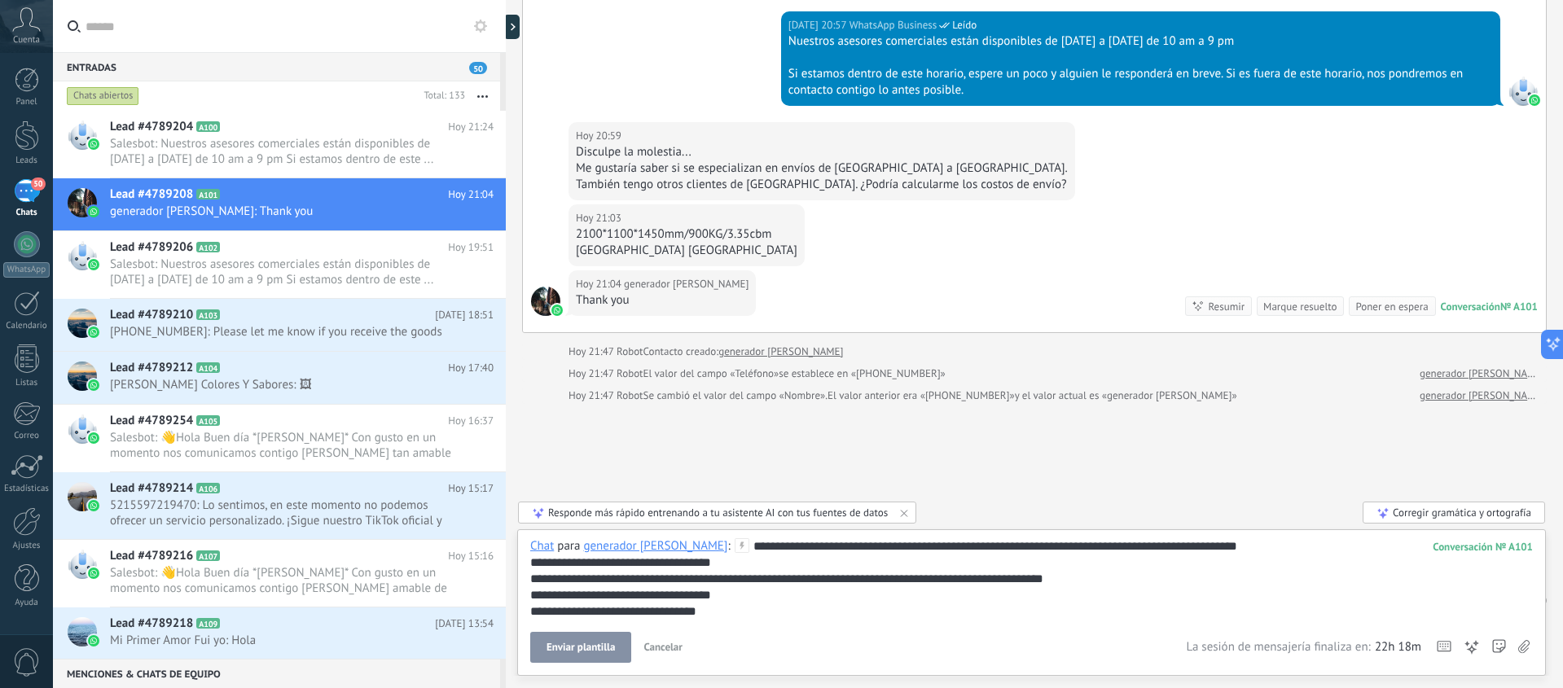
click at [588, 648] on span "Enviar plantilla" at bounding box center [580, 647] width 68 height 11
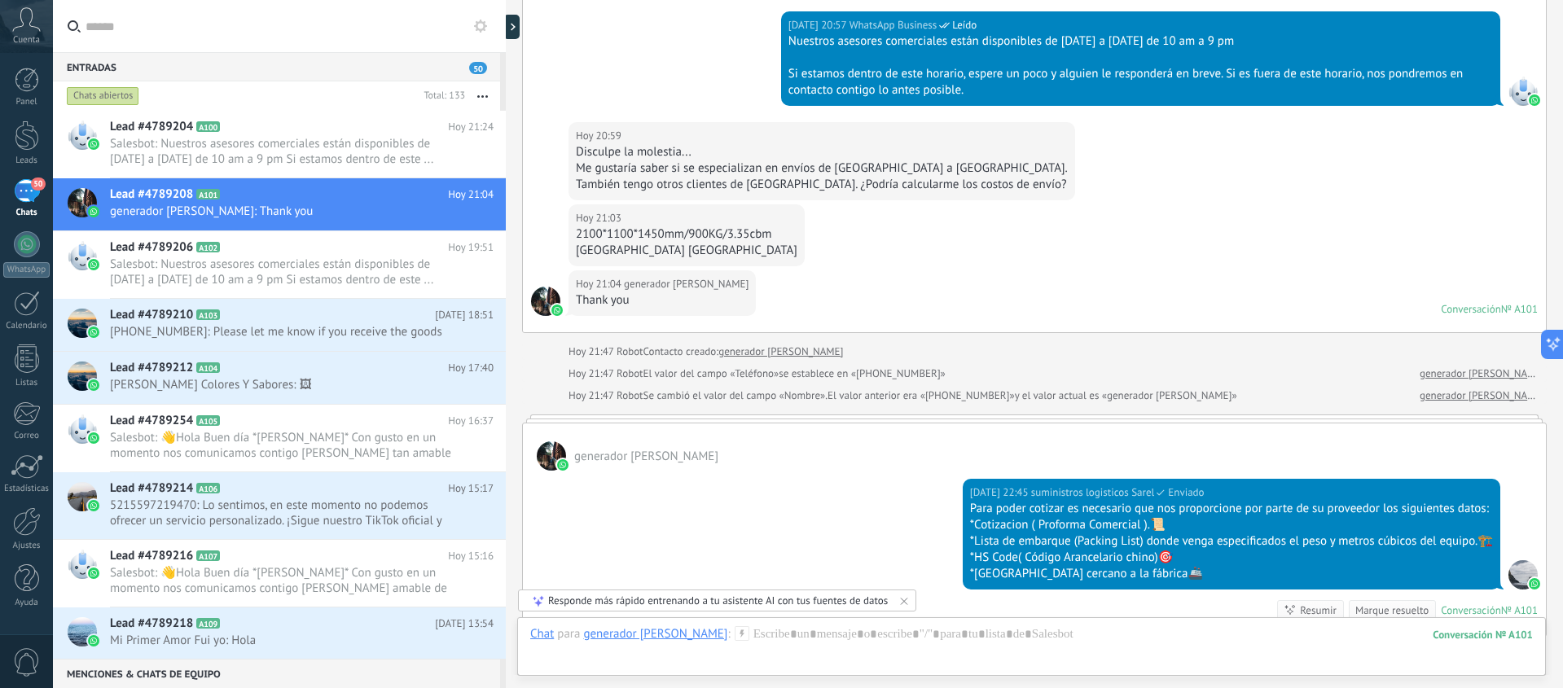
scroll to position [1917, 0]
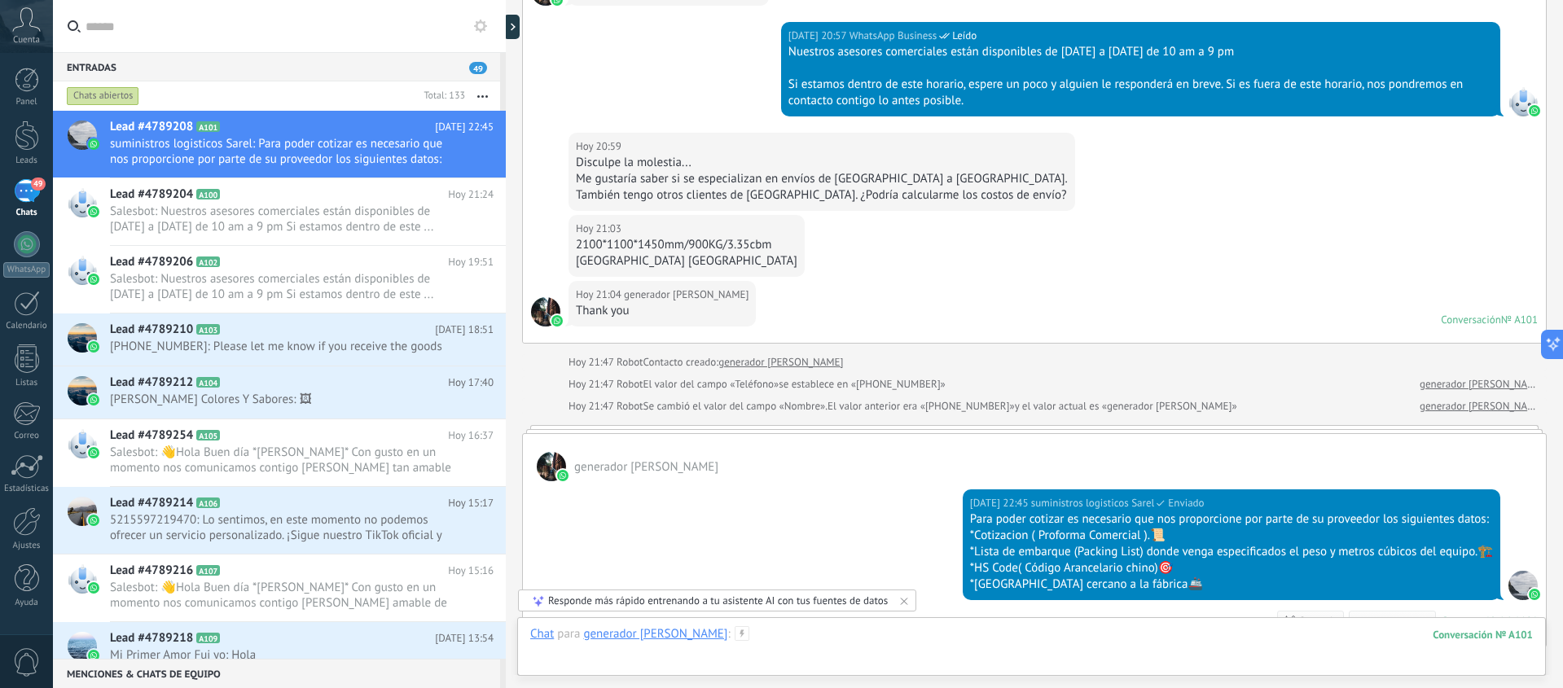
click at [713, 634] on div at bounding box center [1031, 650] width 1002 height 49
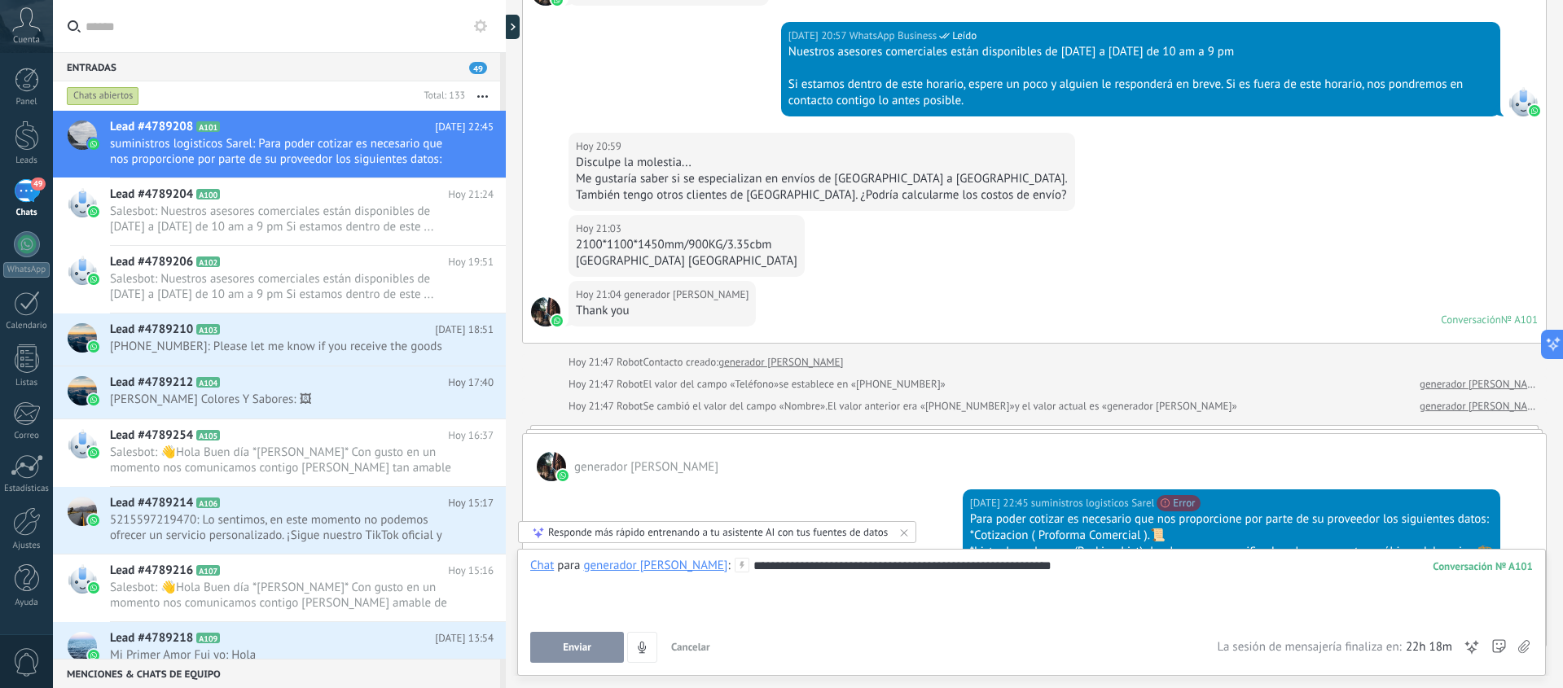
click at [585, 649] on span "Enviar" at bounding box center [577, 647] width 29 height 11
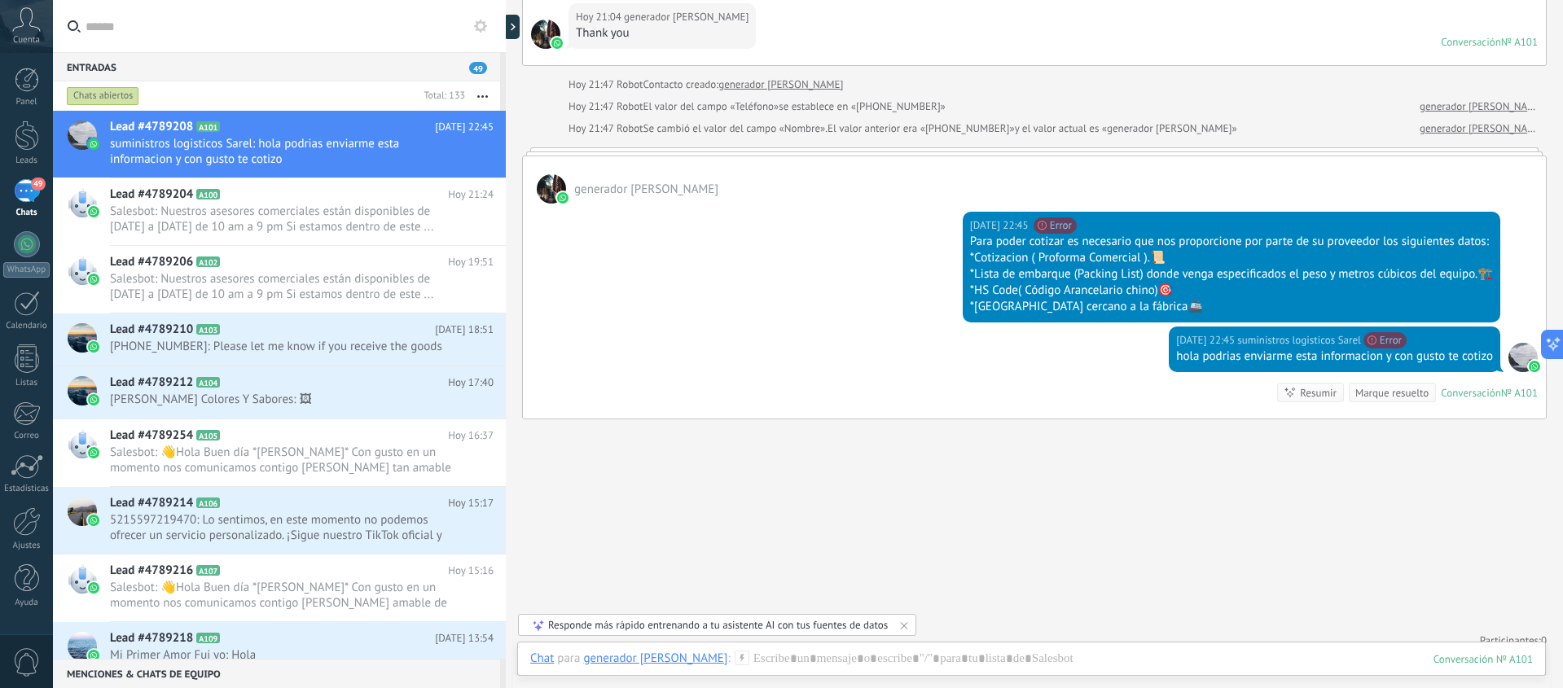
scroll to position [2191, 0]
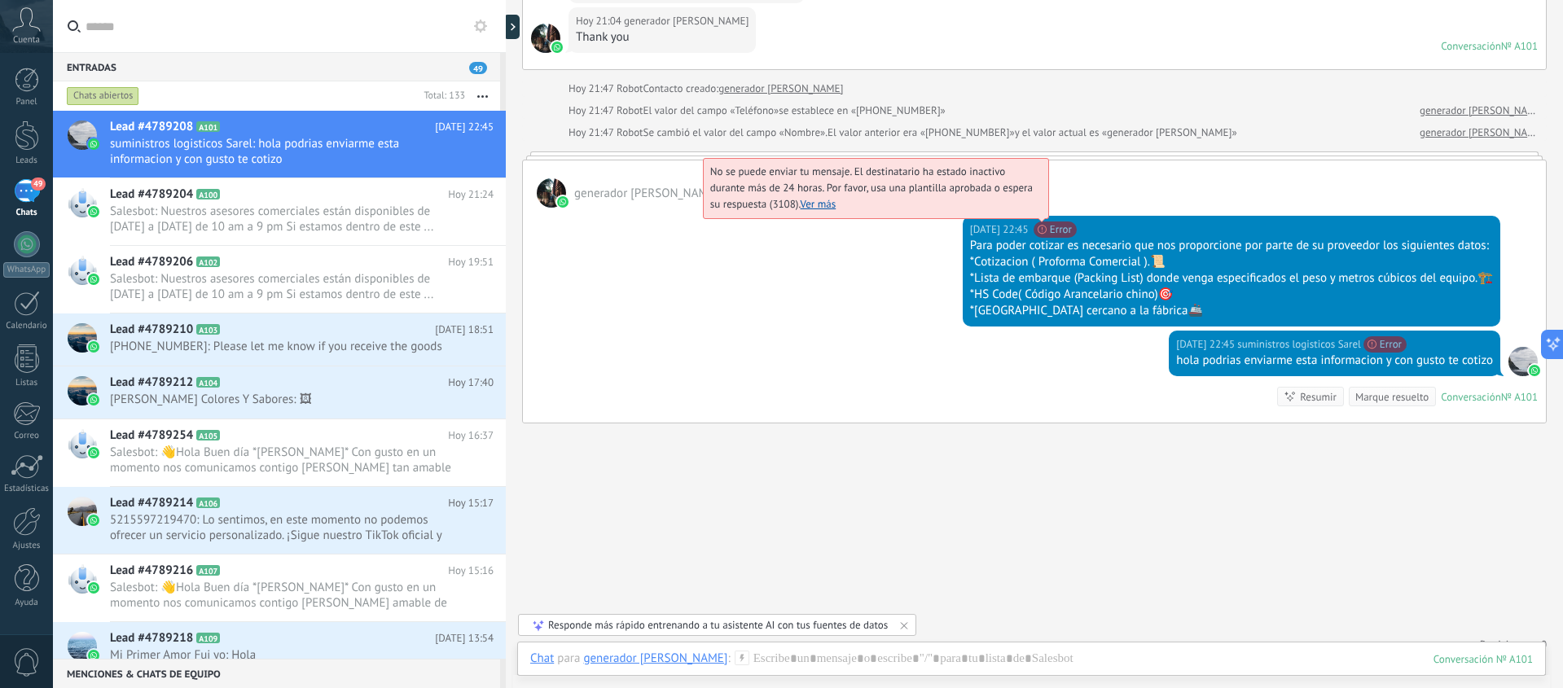
click at [811, 207] on link "Ver más" at bounding box center [819, 204] width 36 height 14
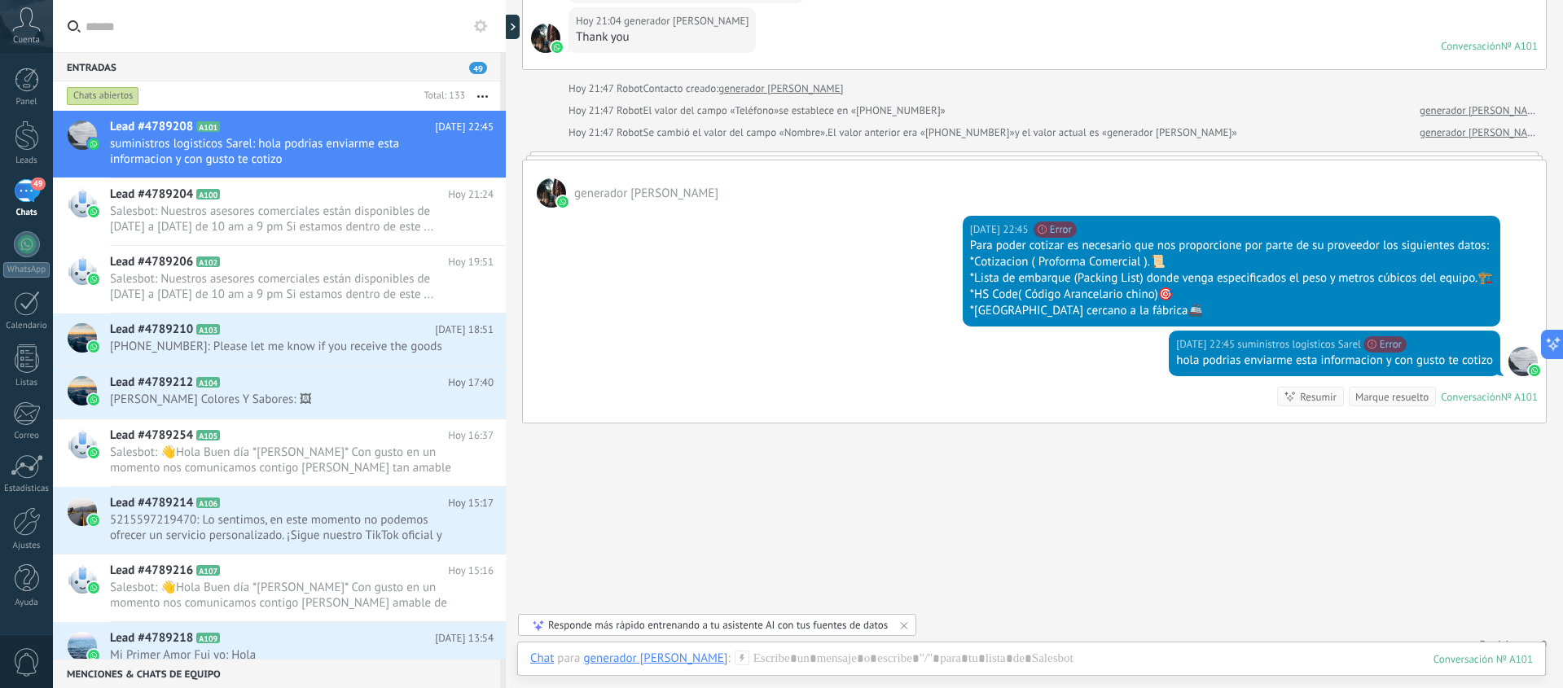
click at [476, 33] on button at bounding box center [481, 26] width 20 height 20
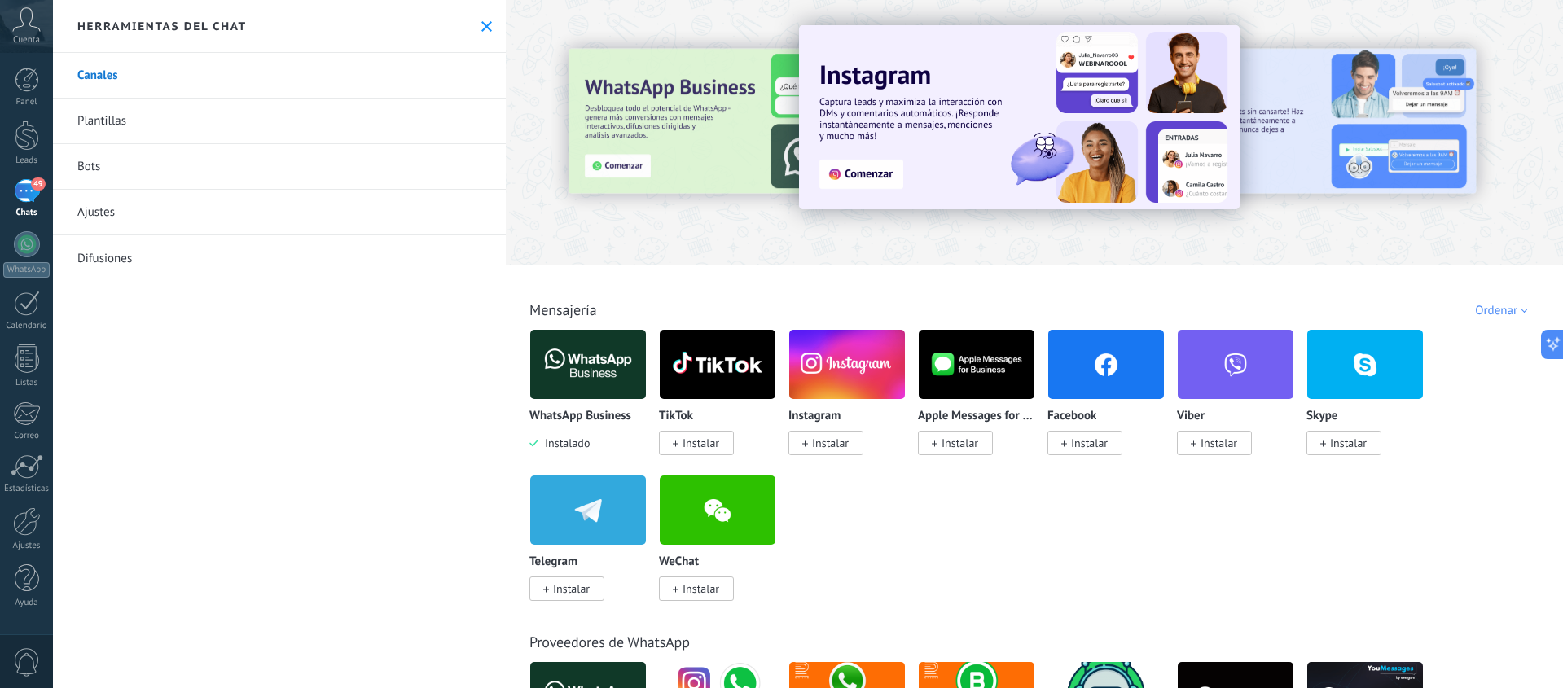
click at [138, 257] on link "Difusiones" at bounding box center [279, 258] width 453 height 46
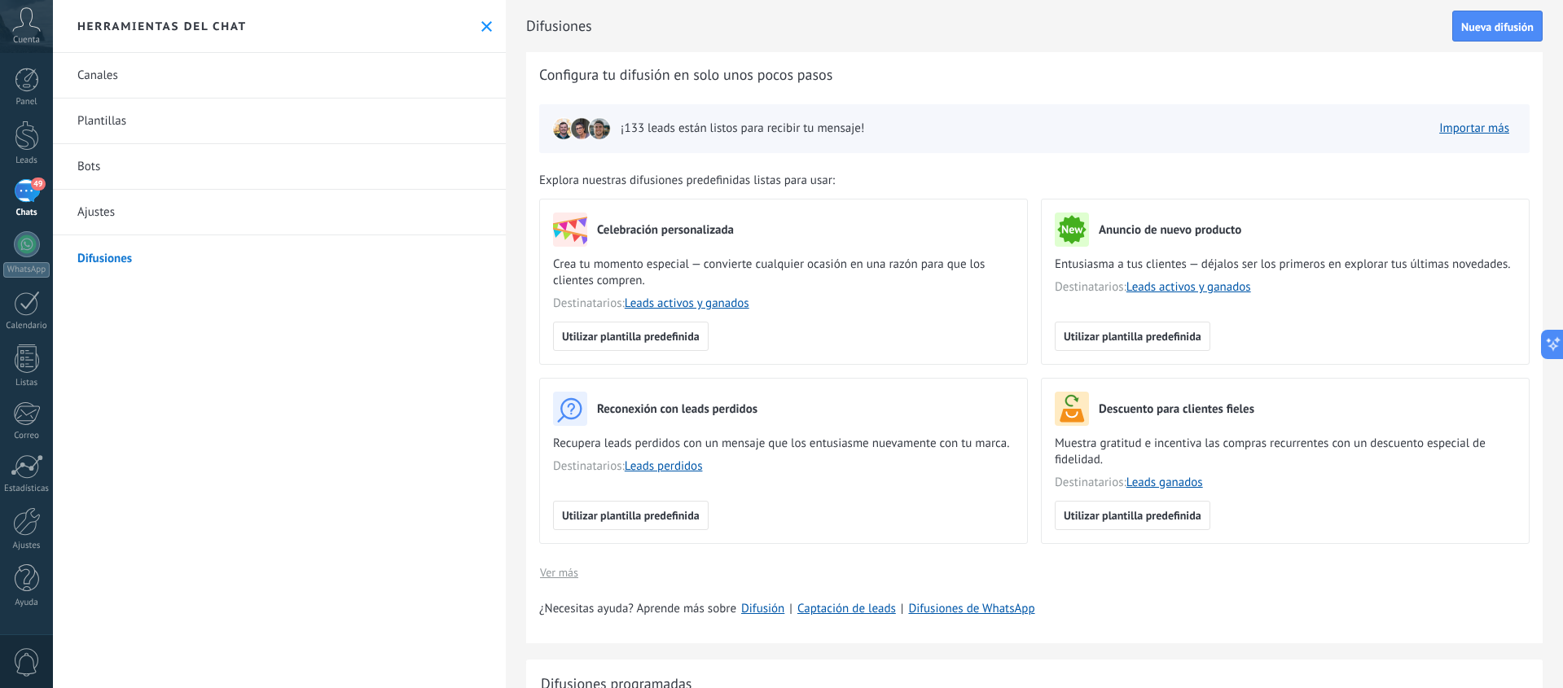
click at [107, 215] on link "Ajustes" at bounding box center [279, 213] width 453 height 46
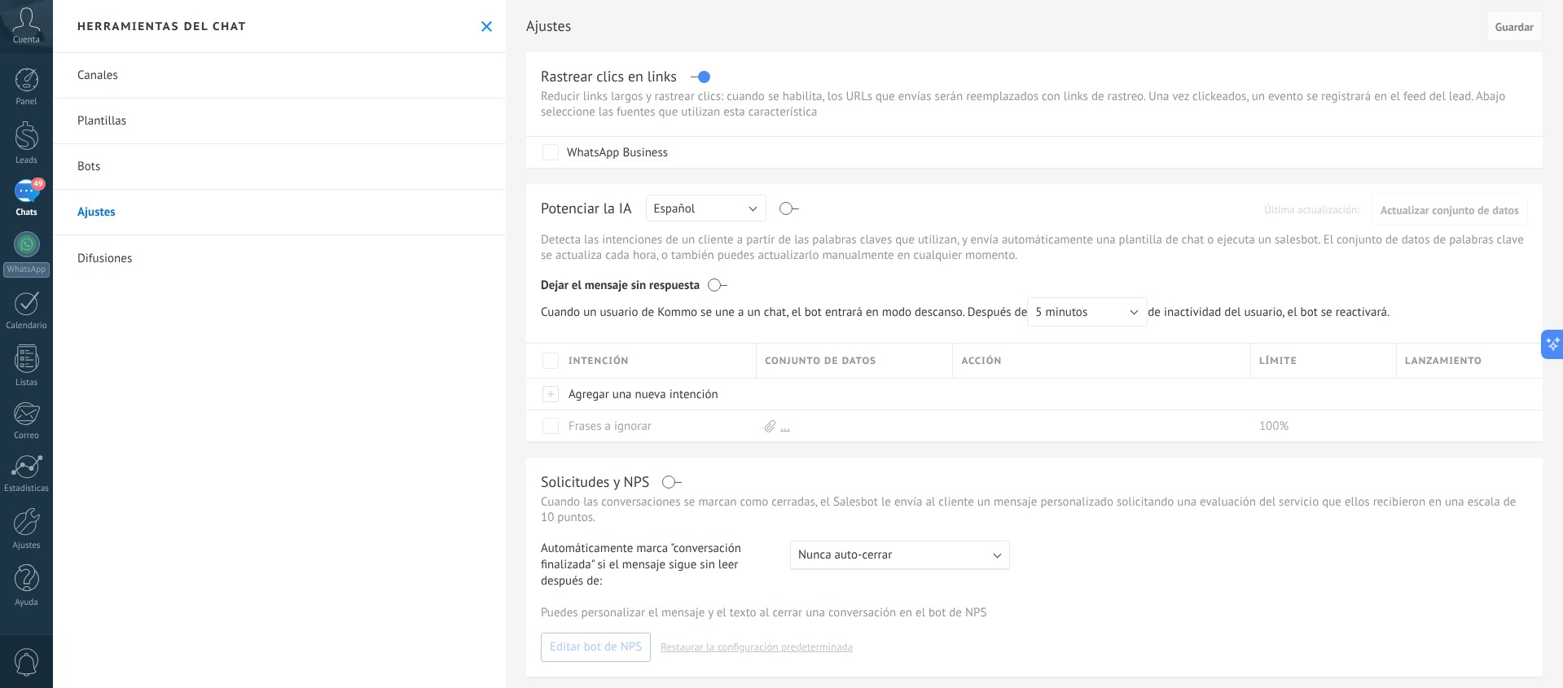
click at [117, 273] on link "Difusiones" at bounding box center [279, 258] width 453 height 46
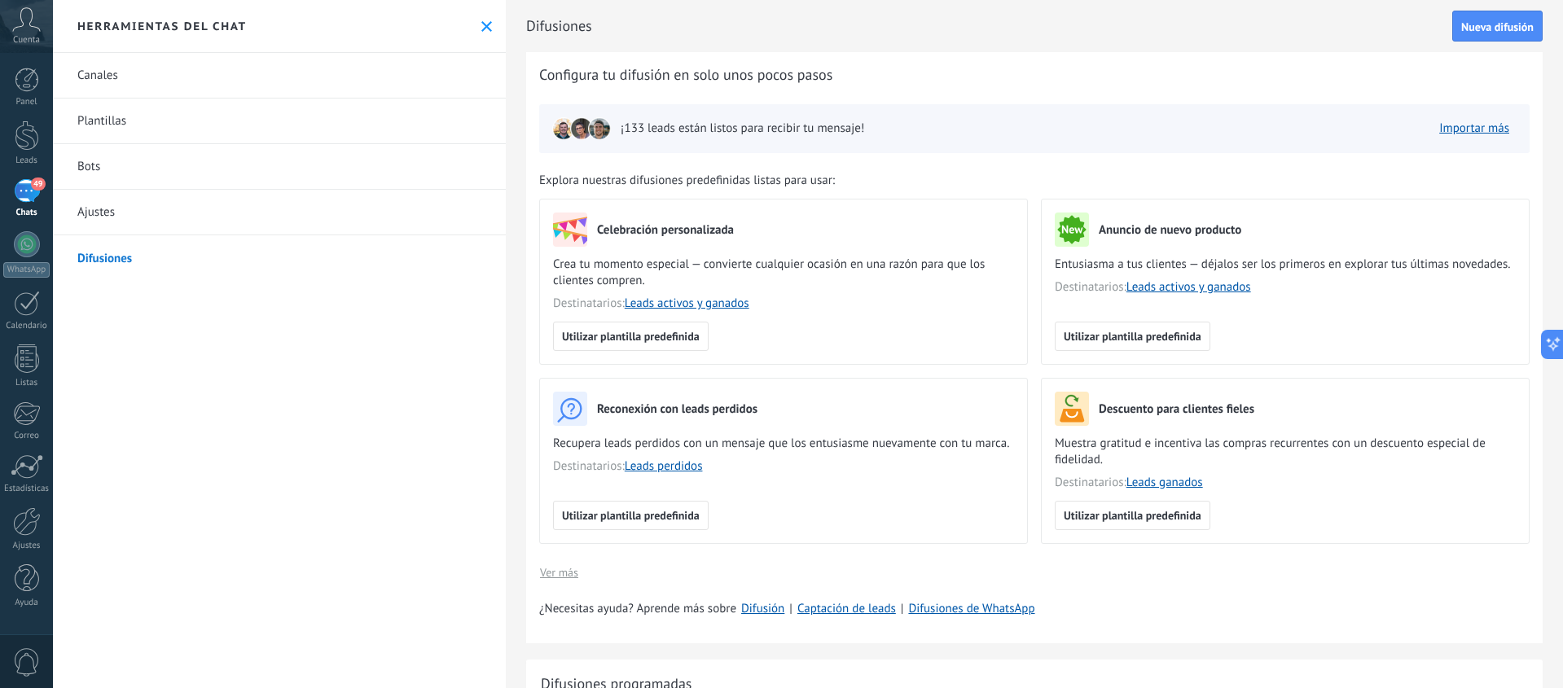
click at [14, 195] on div "49" at bounding box center [27, 191] width 26 height 24
click at [41, 193] on link "49 Chats" at bounding box center [26, 198] width 53 height 39
click at [480, 11] on div "Herramientas del chat" at bounding box center [279, 26] width 453 height 53
click at [482, 32] on button at bounding box center [487, 27] width 14 height 14
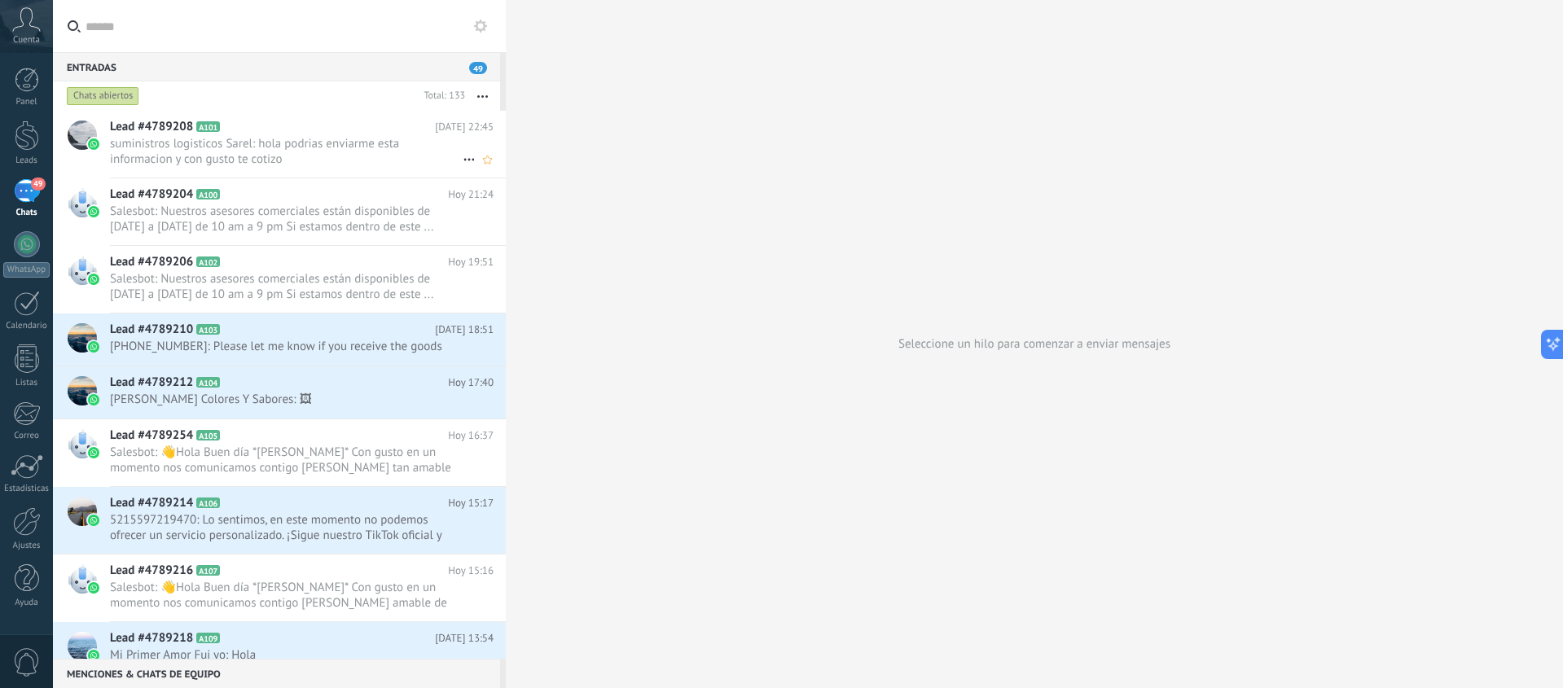
click at [279, 150] on span "suministros logisticos Sarel: hola podrias enviarme esta informacion y con gust…" at bounding box center [286, 151] width 353 height 31
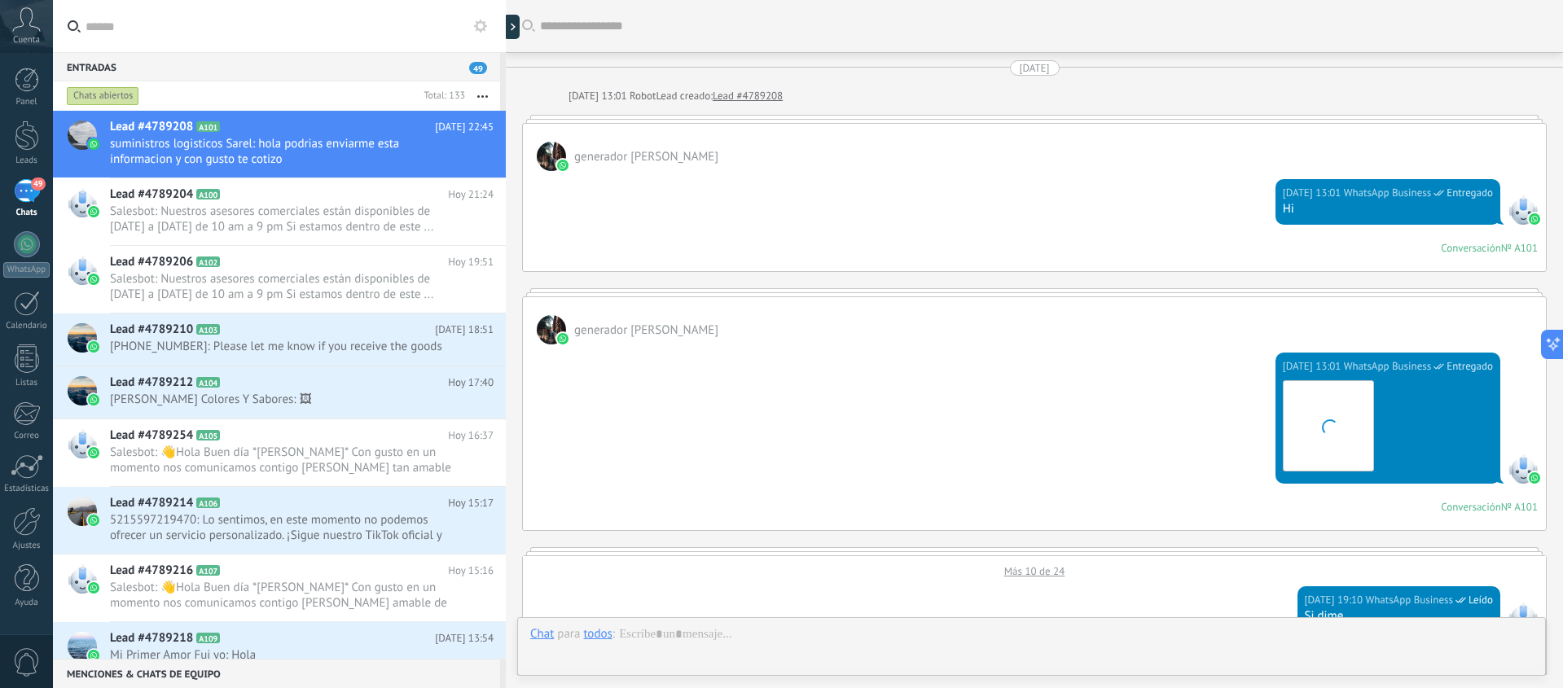
scroll to position [2334, 0]
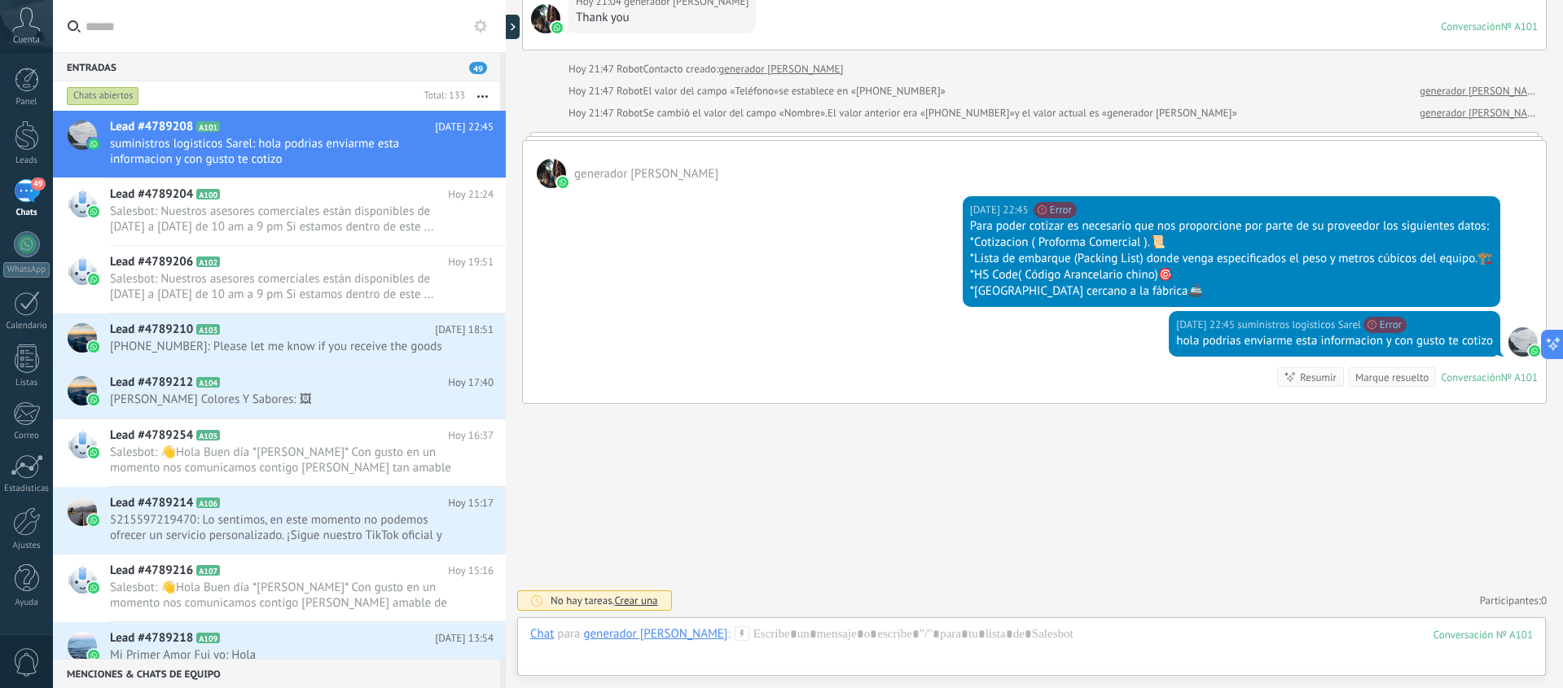
click at [1149, 296] on div "*El Puerto cercano a la fábrica🚢" at bounding box center [1231, 291] width 523 height 16
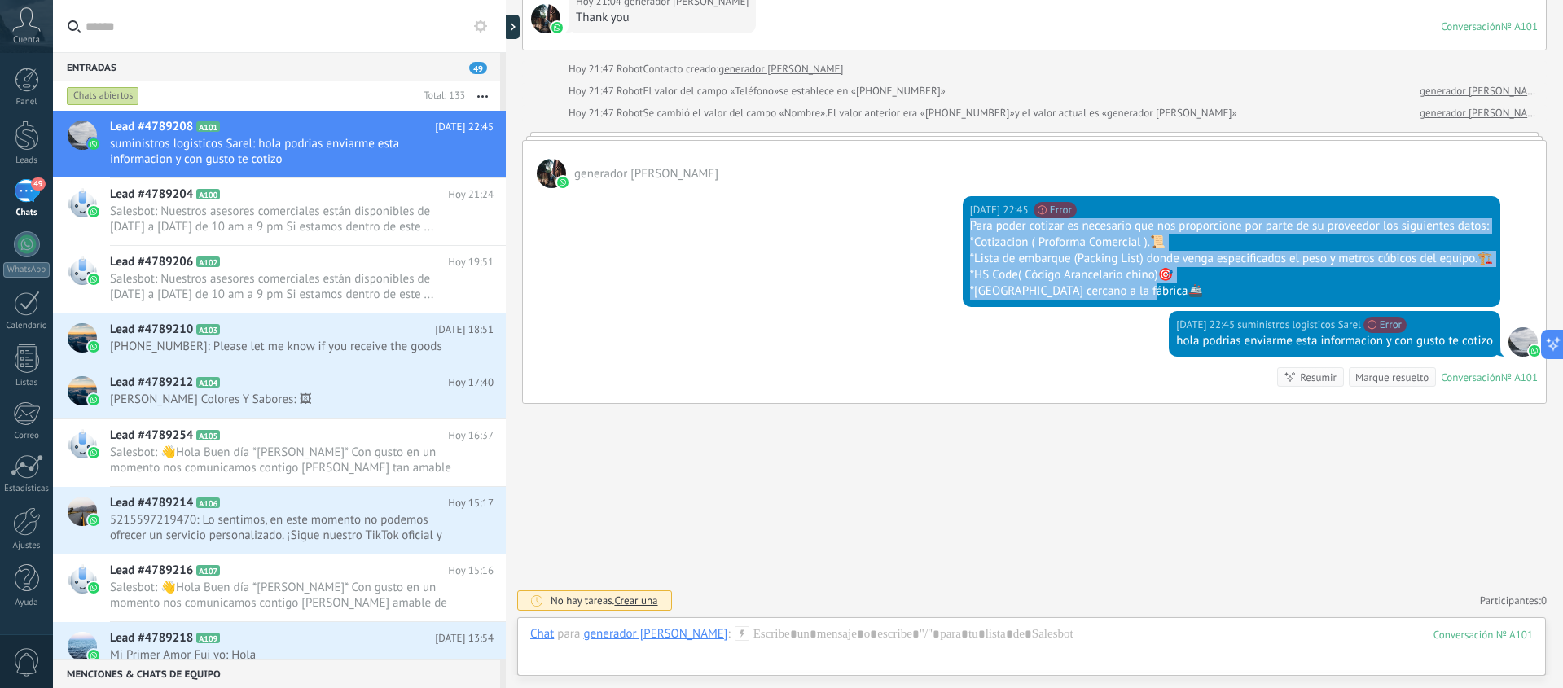
drag, startPoint x: 1137, startPoint y: 295, endPoint x: 959, endPoint y: 223, distance: 191.4
click at [963, 224] on div "Hoy 22:45 suministros logisticos Sarel No se puede enviar tu mensaje. El destin…" at bounding box center [1231, 251] width 537 height 111
copy div "Para poder cotizar es necesario que nos proporcione por parte de su proveedor l…"
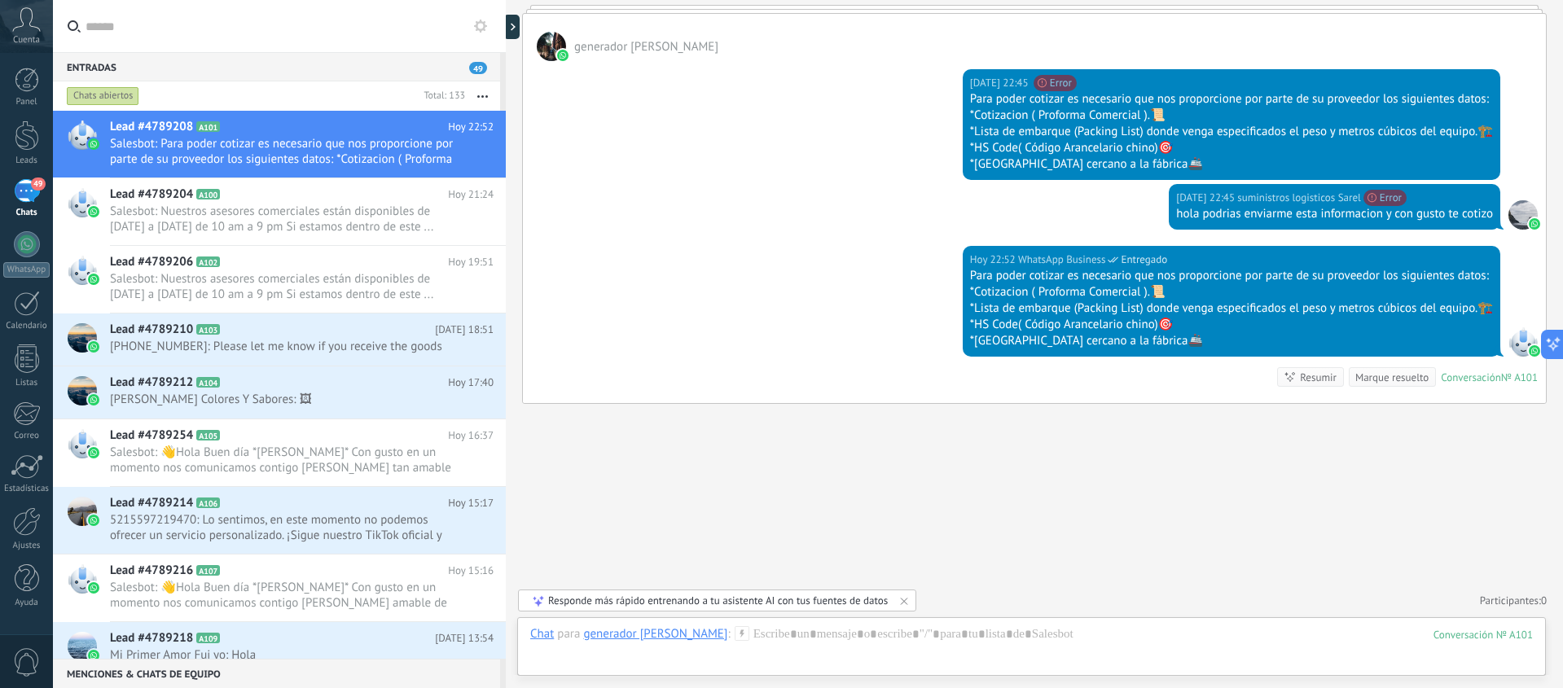
click at [1225, 218] on div "hola podrias enviarme esta informacion y con gusto te cotizo" at bounding box center [1334, 214] width 317 height 16
copy div "hola podrias enviarme esta informacion y con gusto te cotizo"
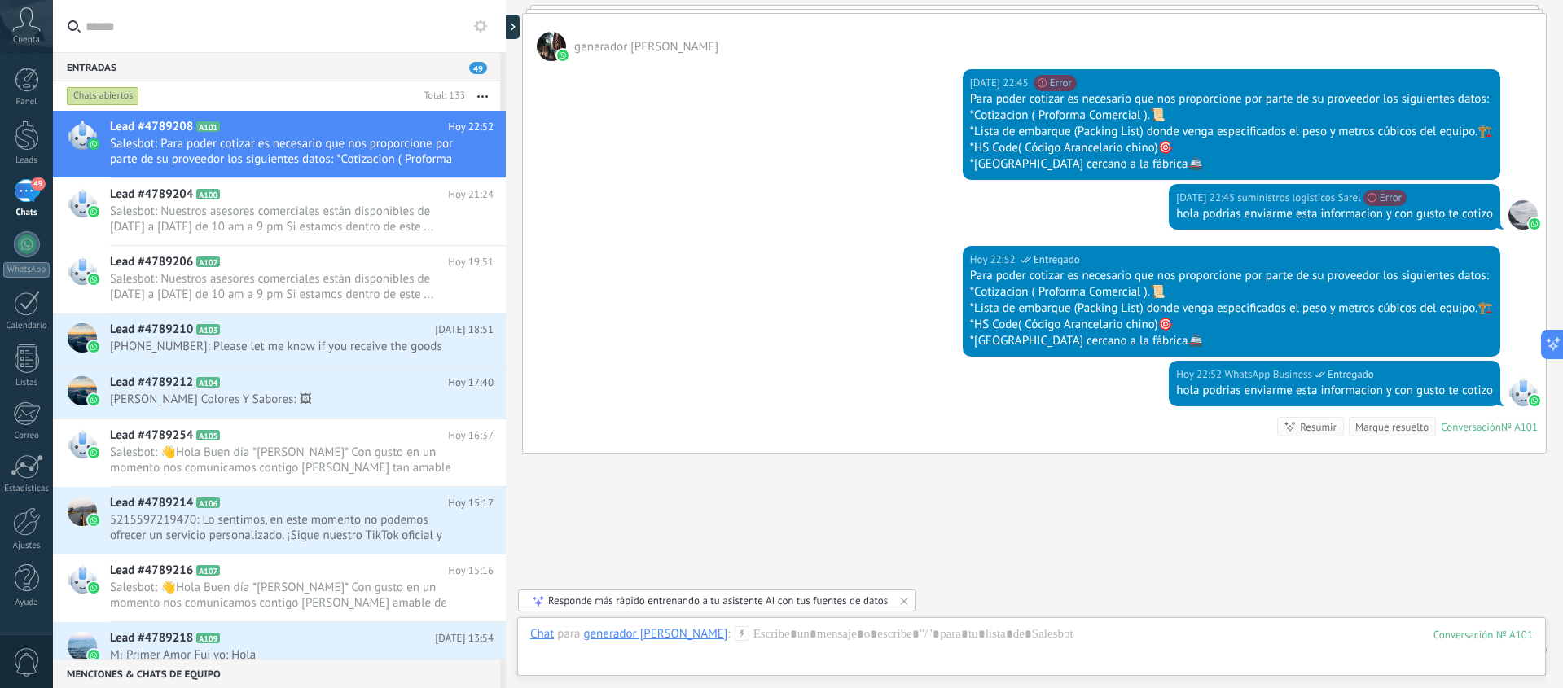
scroll to position [2511, 0]
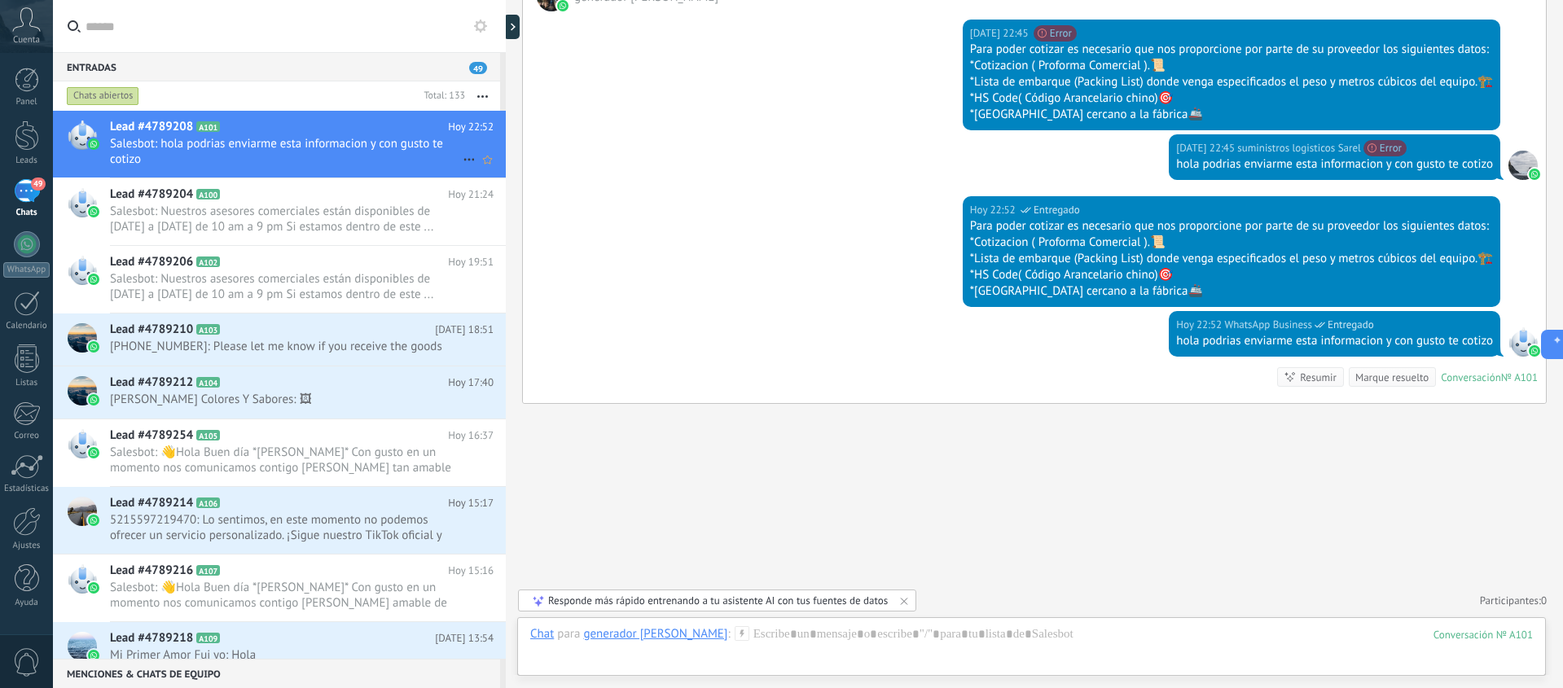
click at [465, 155] on icon at bounding box center [469, 160] width 20 height 20
click at [466, 139] on div at bounding box center [781, 344] width 1563 height 688
click at [513, 36] on div at bounding box center [515, 27] width 24 height 24
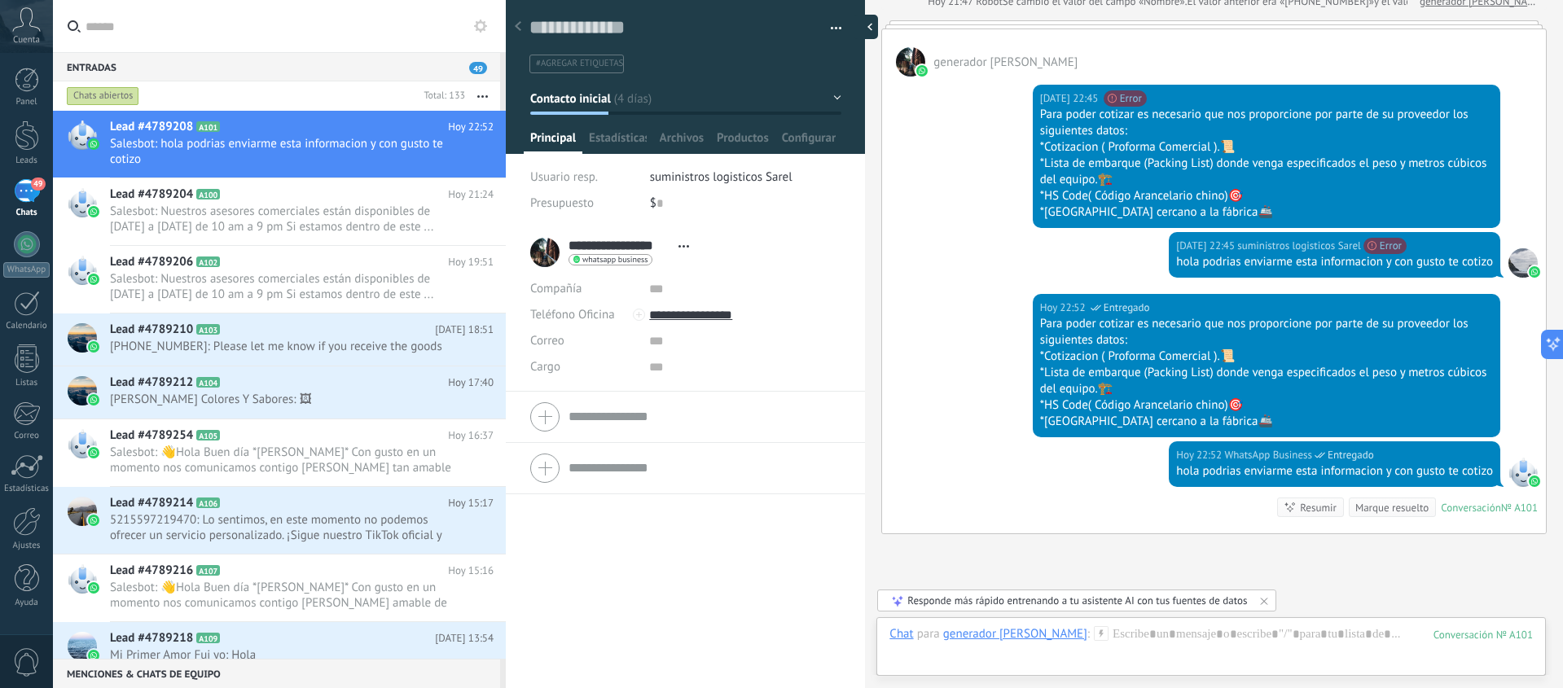
scroll to position [24, 0]
click at [657, 289] on input "text" at bounding box center [744, 289] width 191 height 26
click at [597, 63] on span "#agregar etiquetas" at bounding box center [579, 63] width 87 height 11
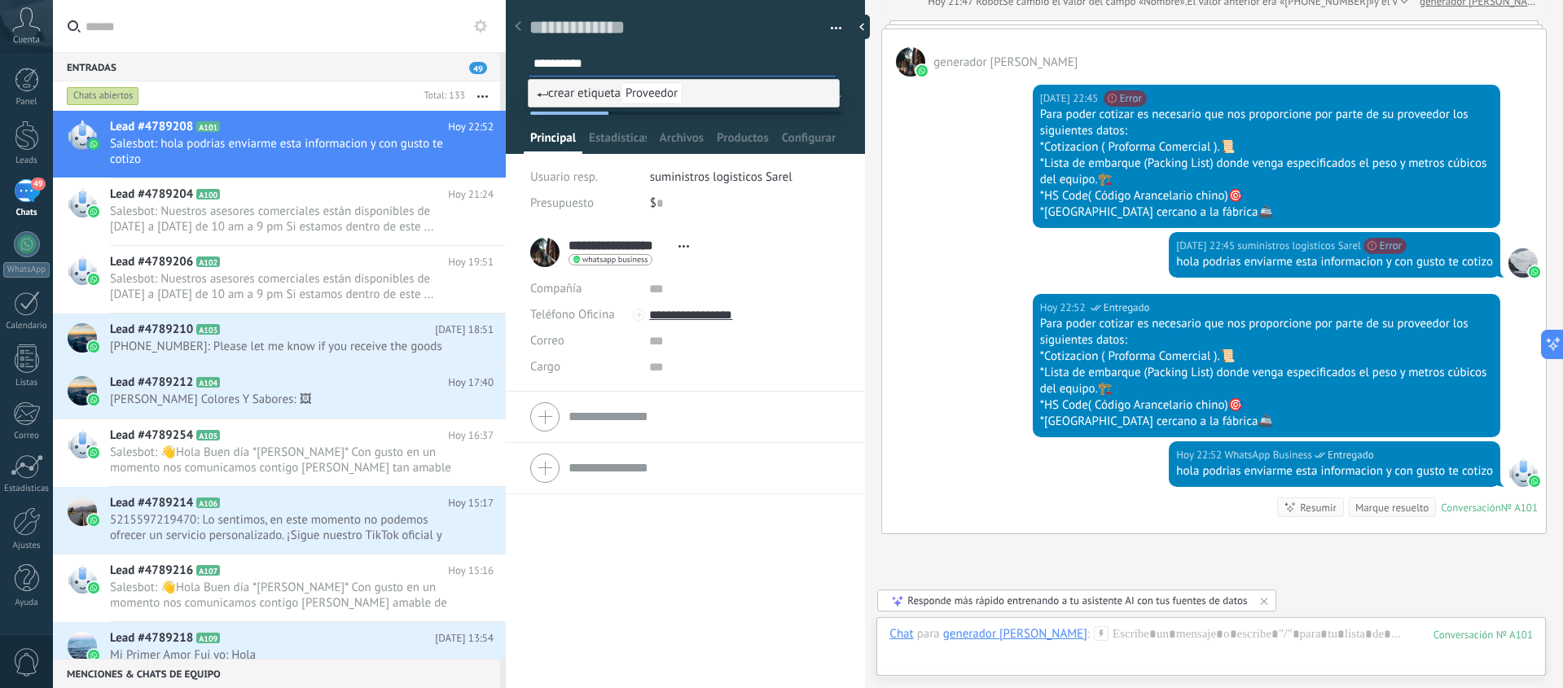
type input "*********"
click at [587, 88] on span "crear etiqueta Proveedor" at bounding box center [610, 93] width 146 height 15
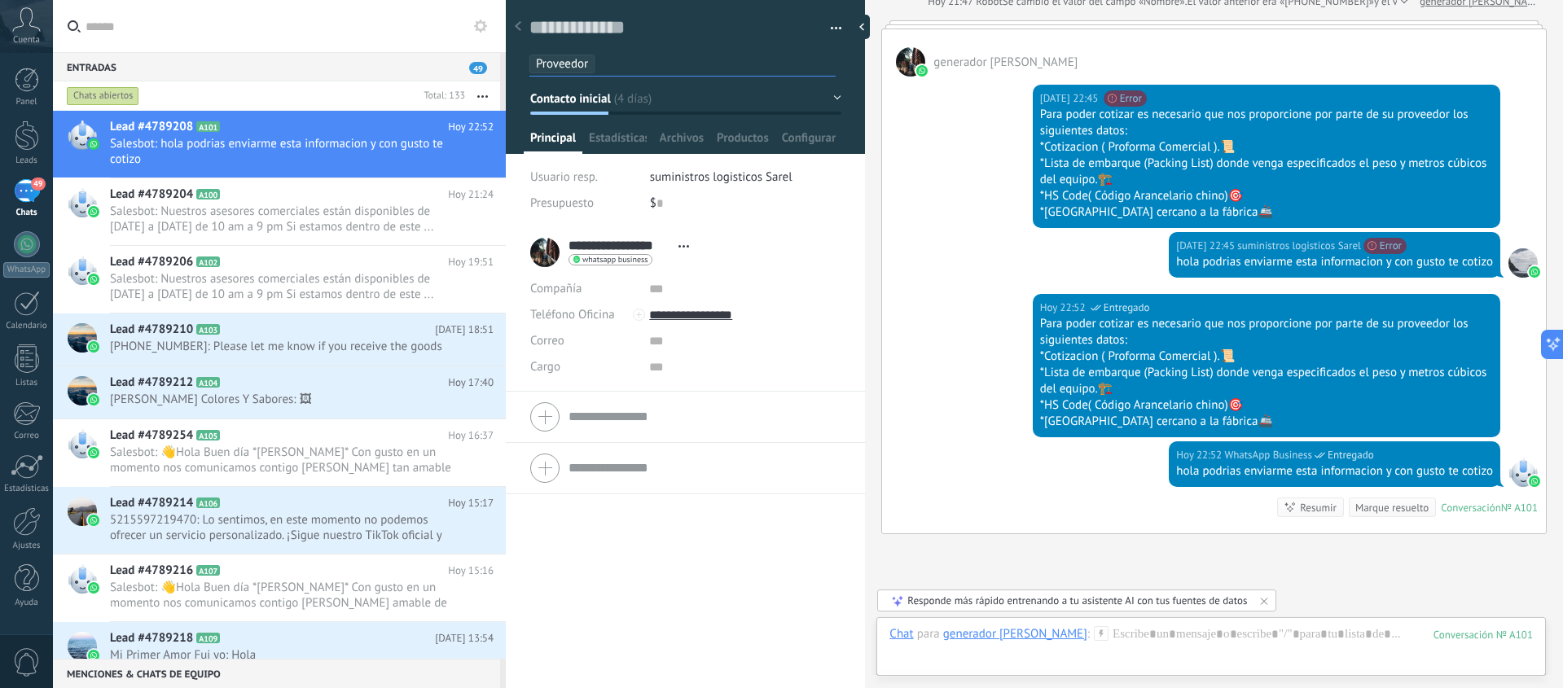
click at [831, 28] on button "button" at bounding box center [830, 28] width 24 height 24
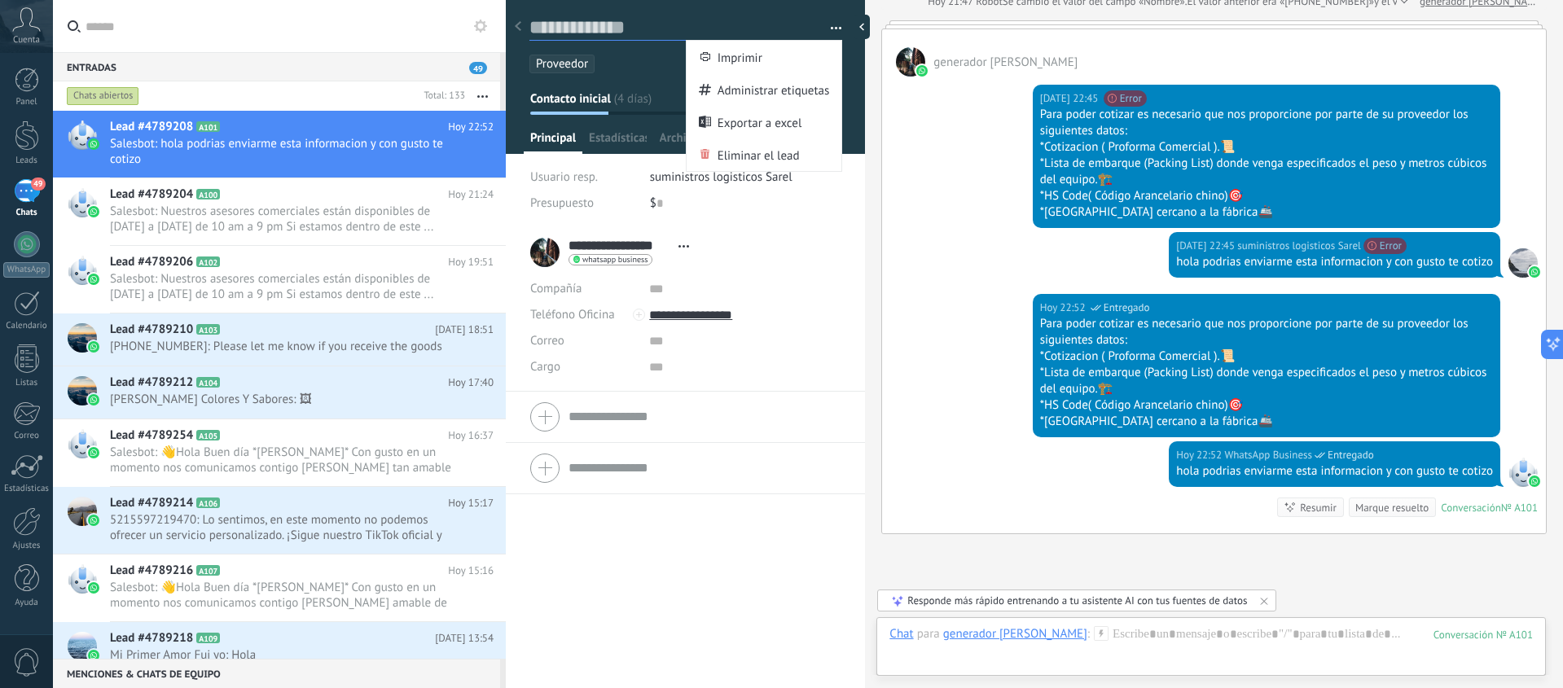
click at [789, 22] on textarea at bounding box center [673, 27] width 289 height 25
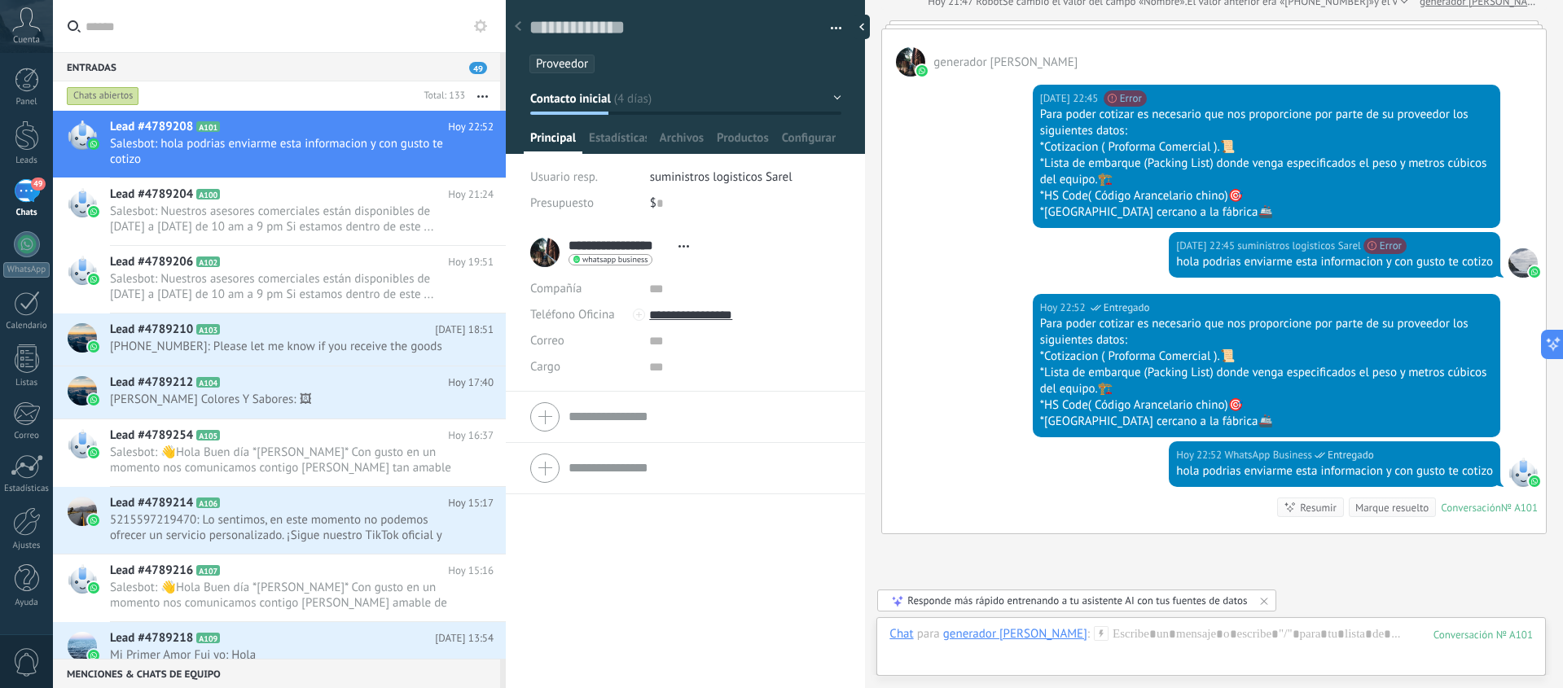
click at [684, 65] on ul "Proveedor" at bounding box center [682, 64] width 309 height 22
click at [517, 32] on div at bounding box center [518, 27] width 23 height 32
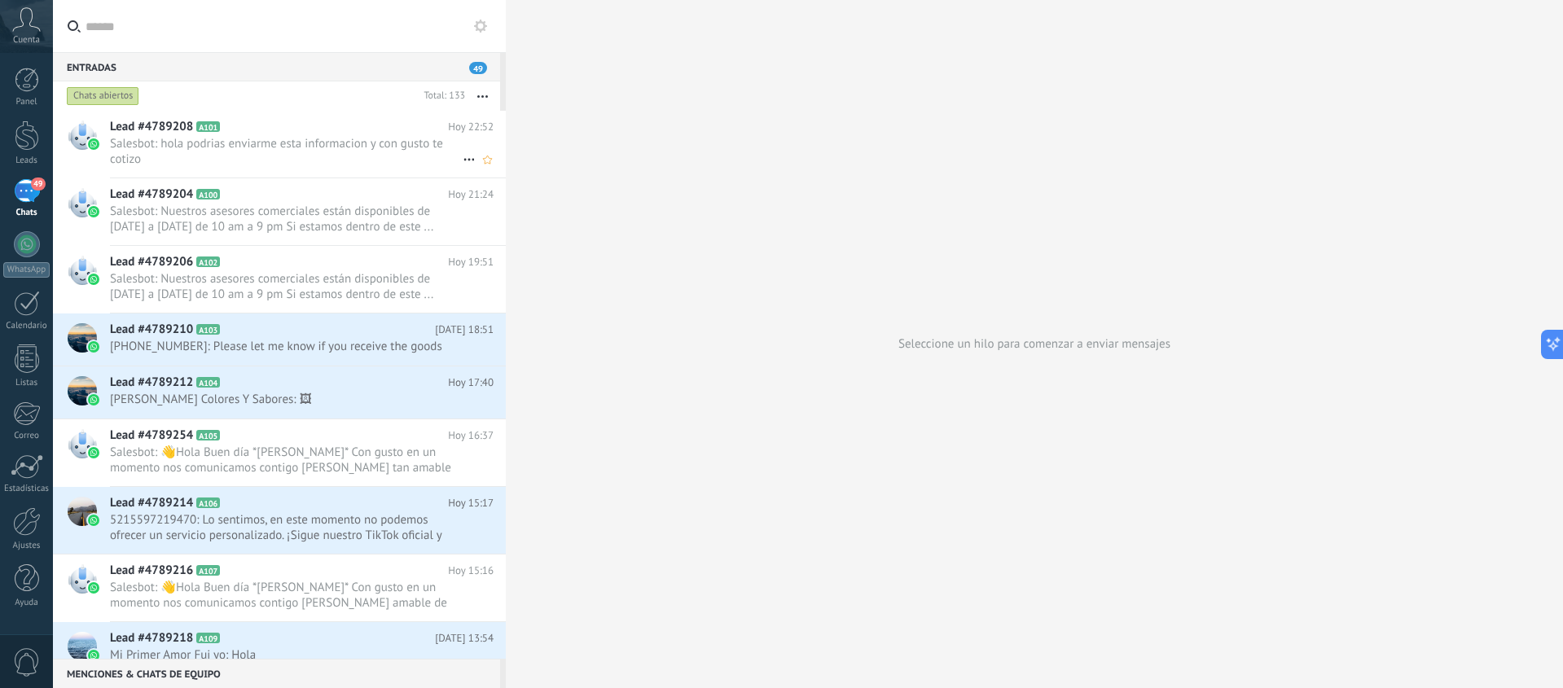
click at [290, 141] on span "Salesbot: hola podrias enviarme esta informacion y con gusto te cotizo" at bounding box center [286, 151] width 353 height 31
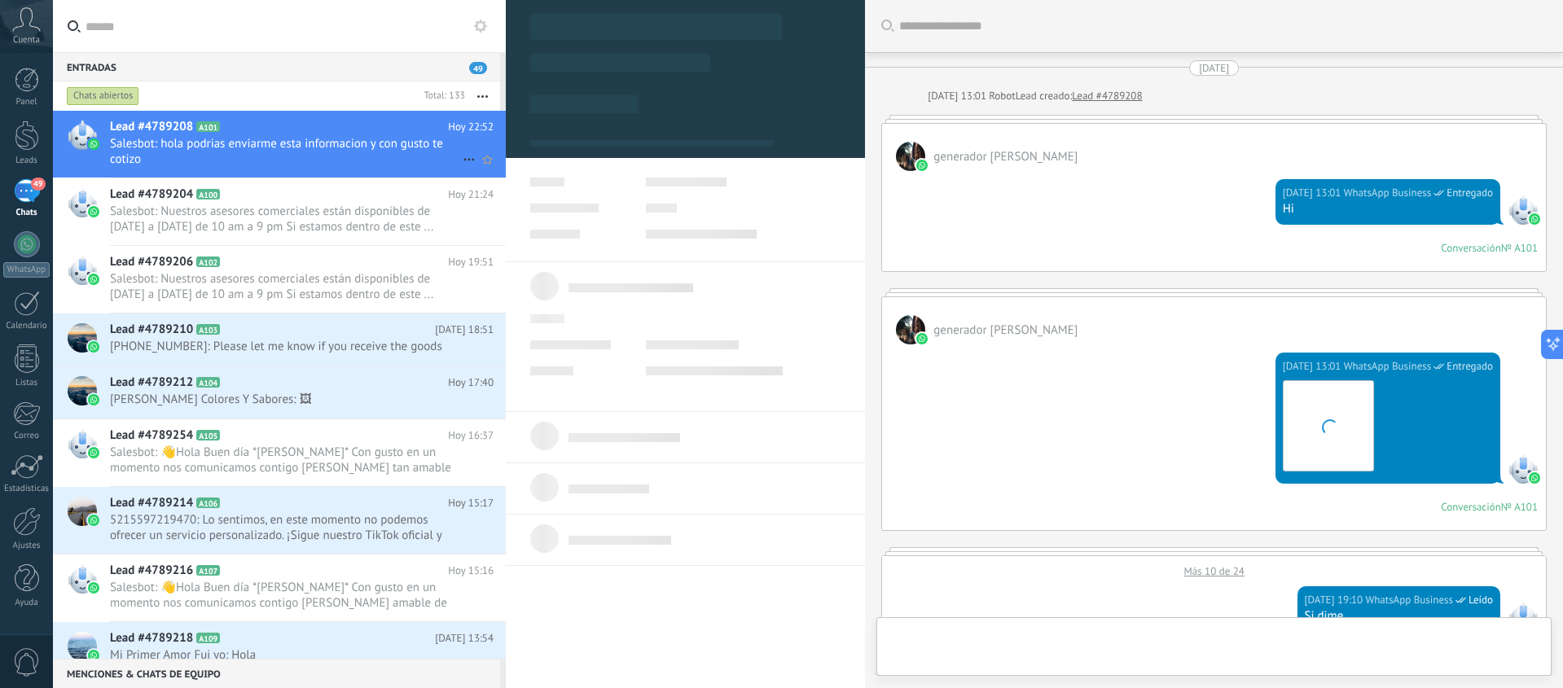
type textarea "**********"
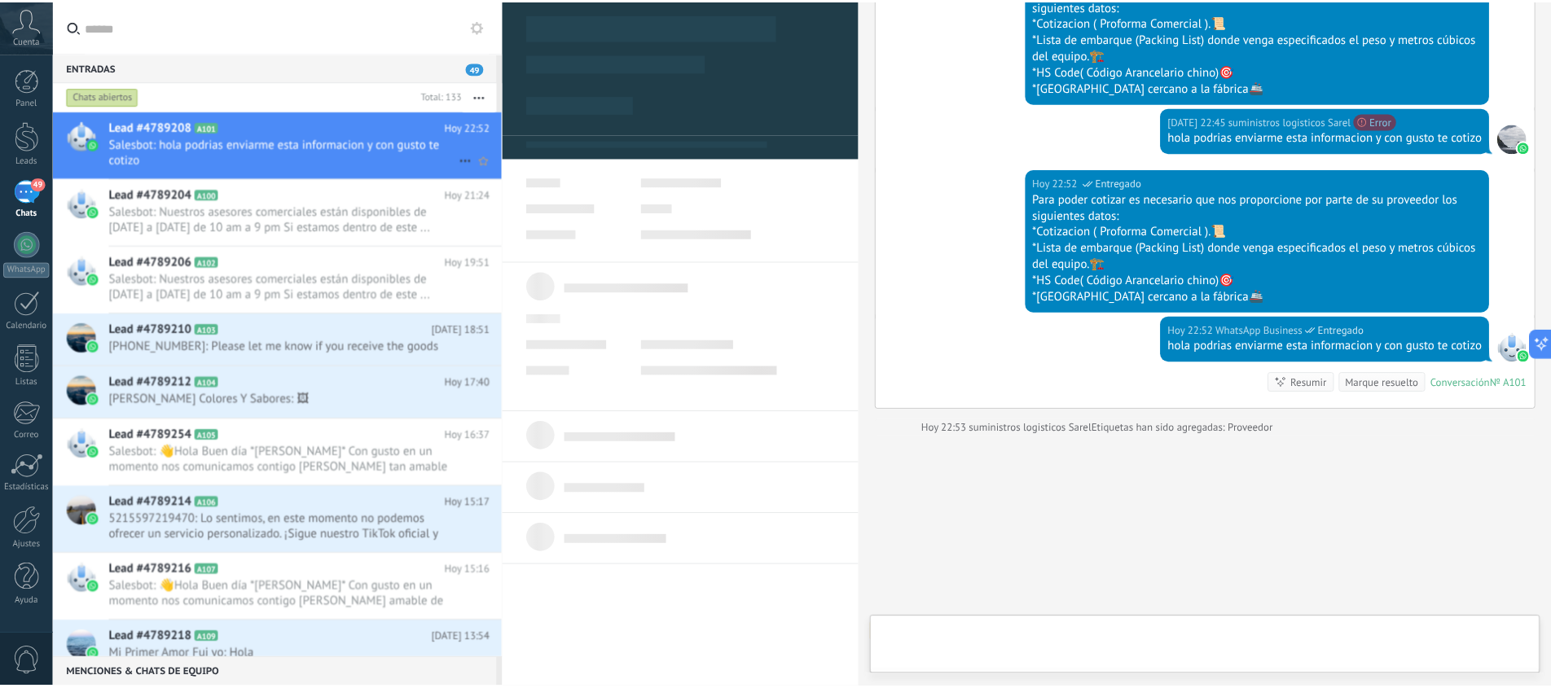
scroll to position [24, 0]
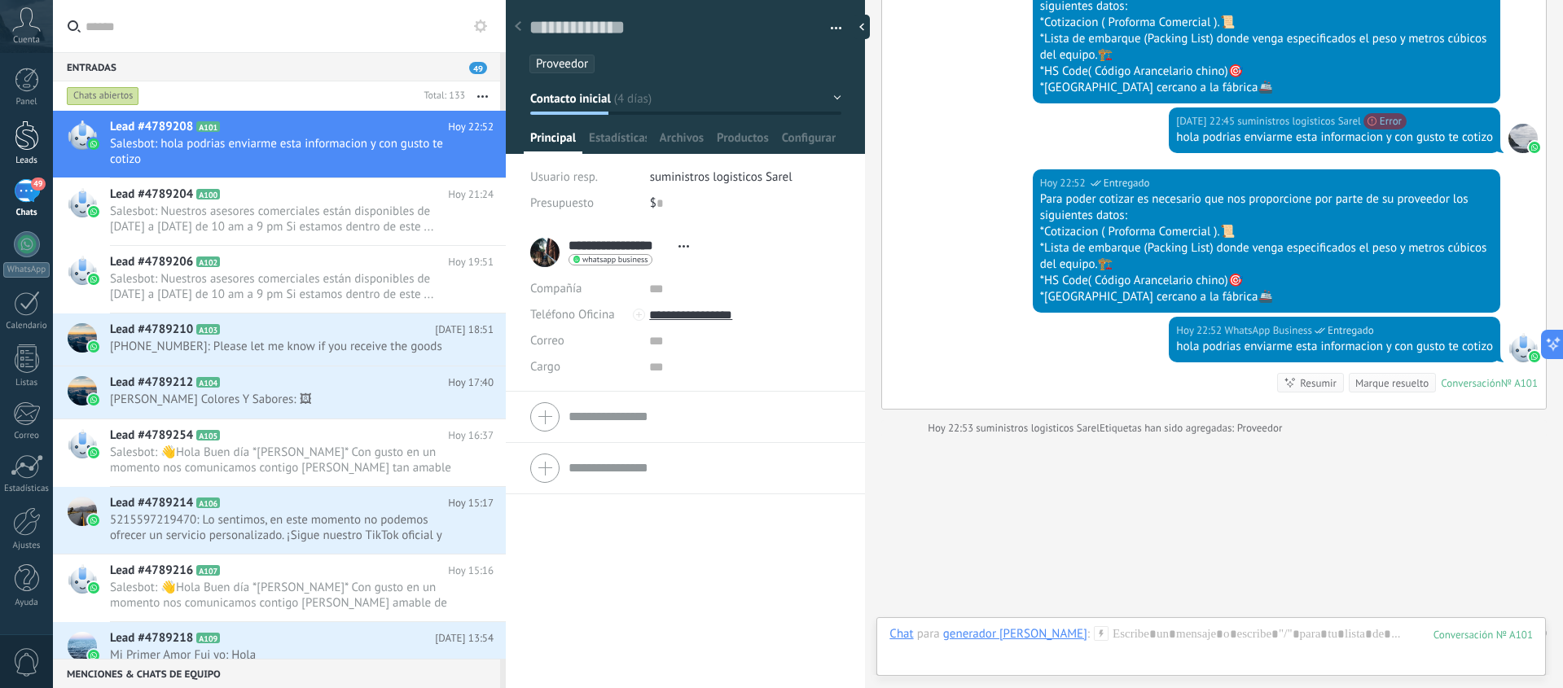
click at [33, 132] on div at bounding box center [27, 136] width 24 height 30
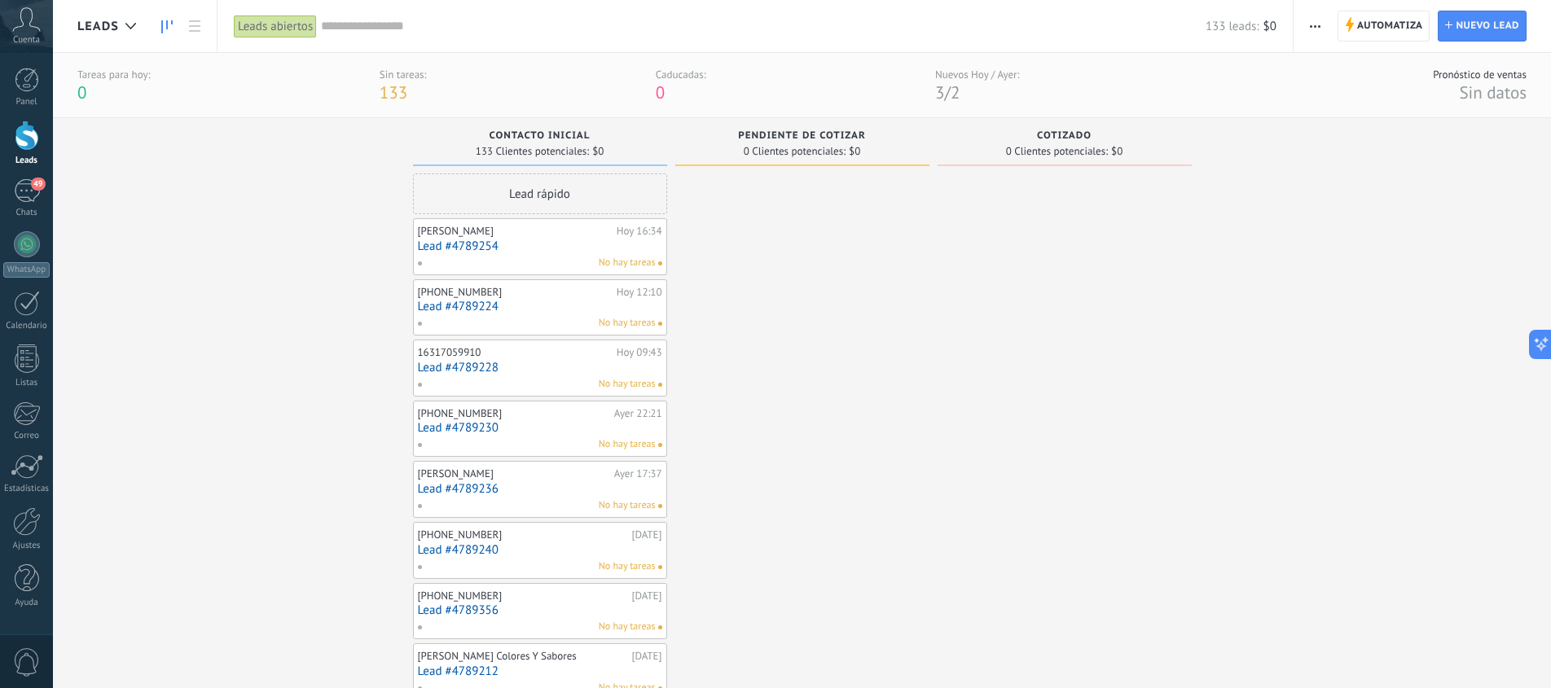
click at [355, 28] on input "text" at bounding box center [763, 26] width 884 height 17
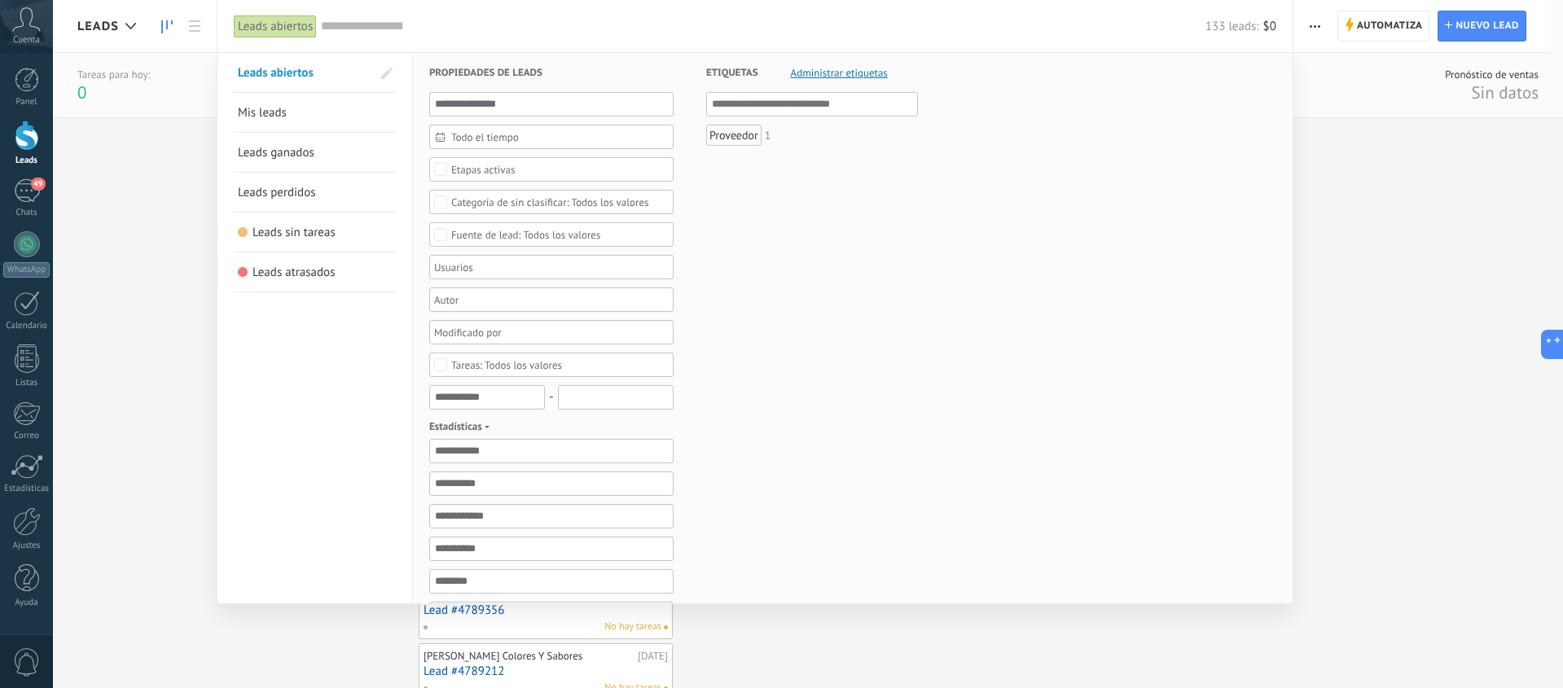
click at [1410, 202] on div at bounding box center [781, 344] width 1563 height 688
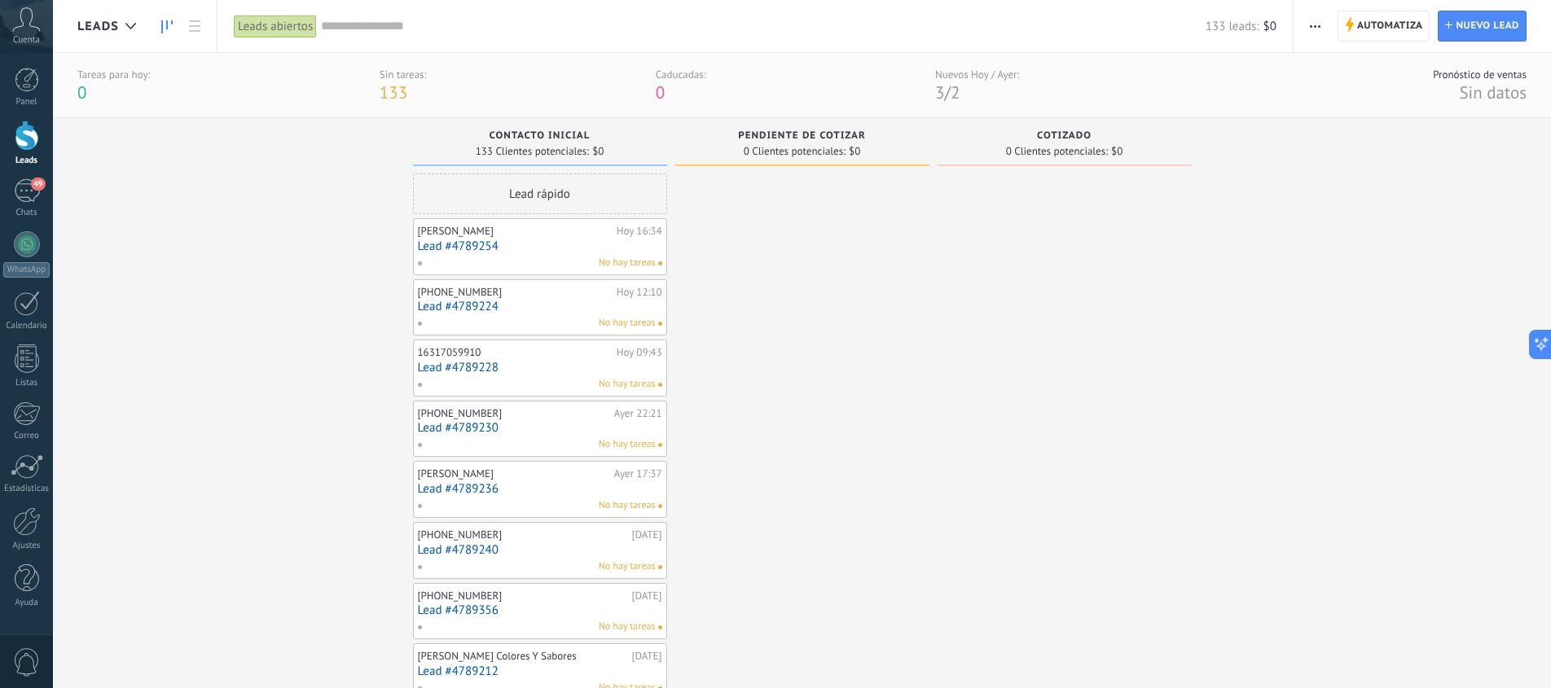
click at [116, 22] on span "Leads" at bounding box center [98, 26] width 42 height 15
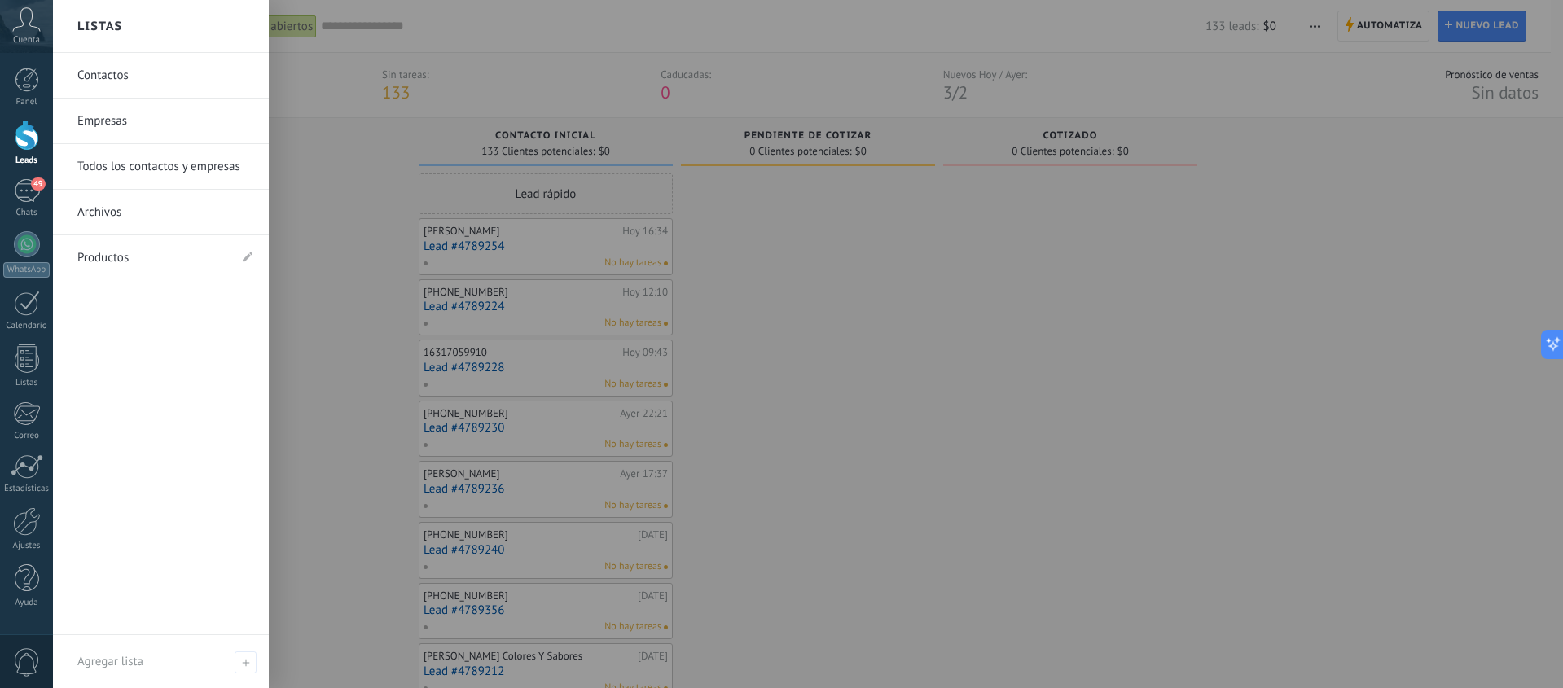
click at [311, 86] on div at bounding box center [834, 344] width 1563 height 688
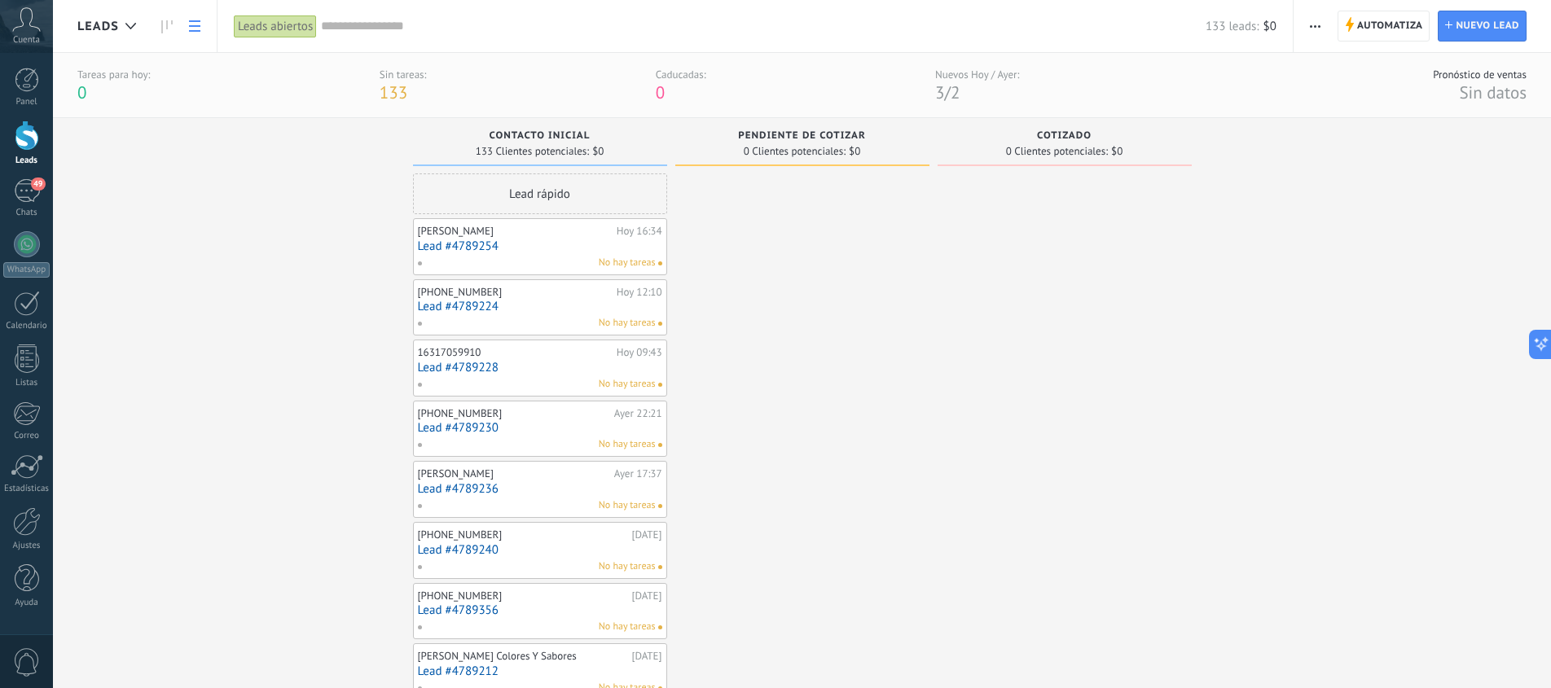
click at [194, 20] on icon at bounding box center [194, 25] width 11 height 11
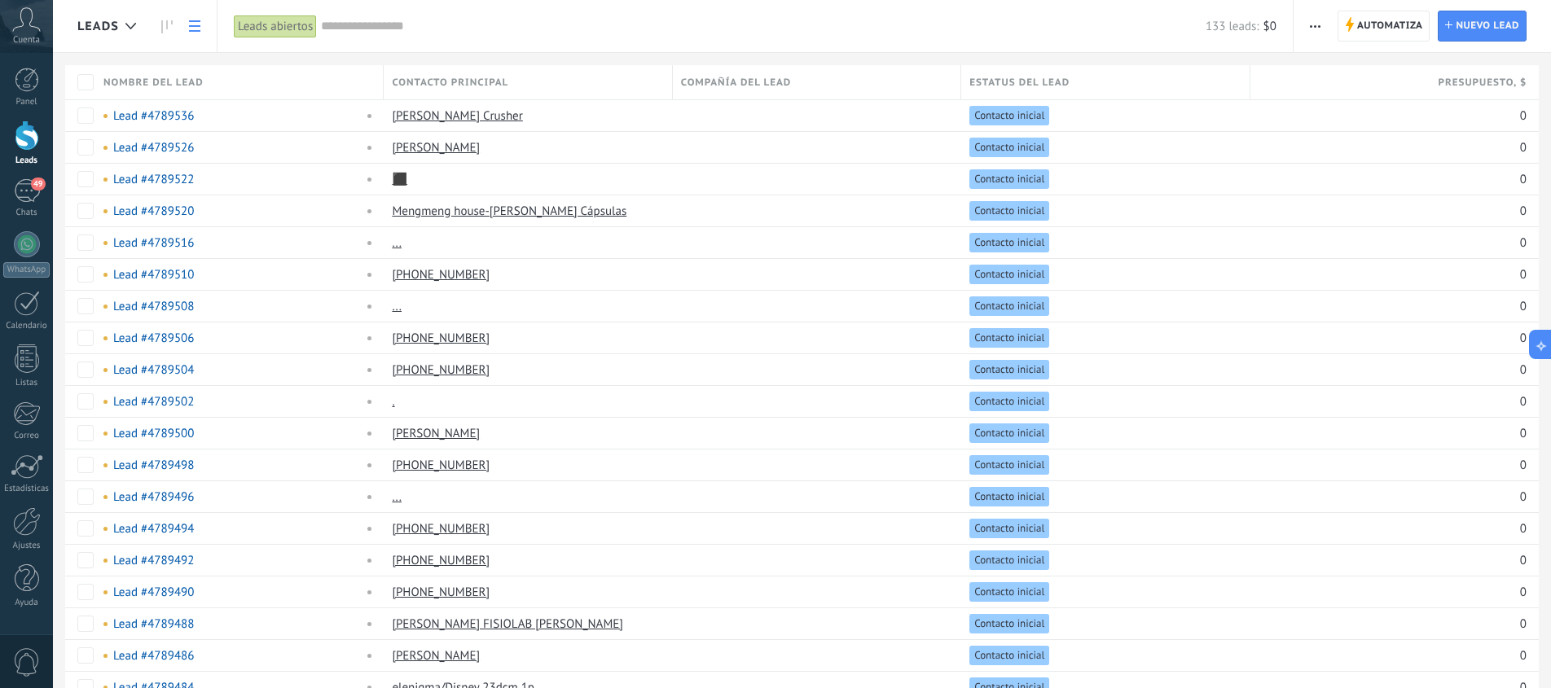
click at [194, 20] on icon at bounding box center [194, 25] width 11 height 11
click at [133, 25] on use at bounding box center [130, 26] width 11 height 7
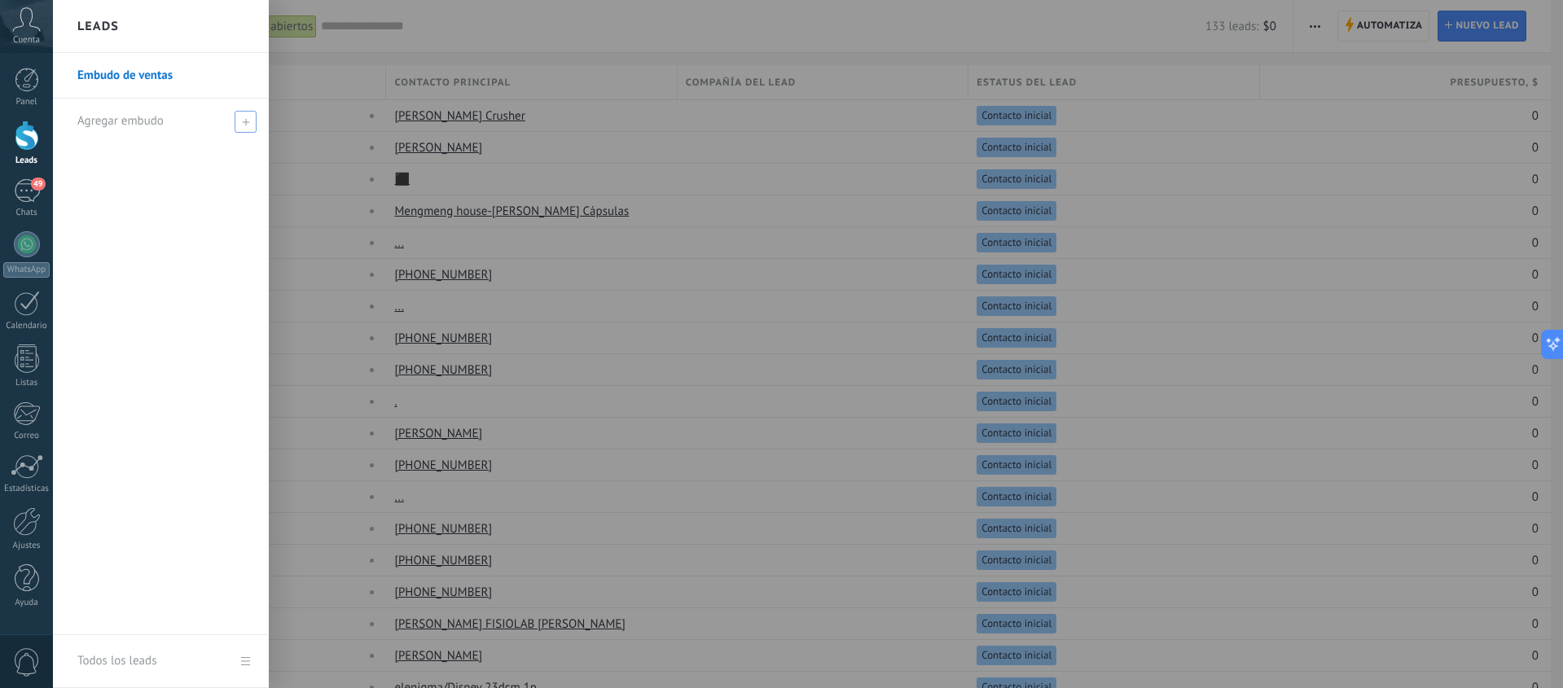
click at [247, 123] on icon at bounding box center [245, 121] width 7 height 7
click at [146, 65] on link "Embudo de ventas" at bounding box center [164, 76] width 175 height 46
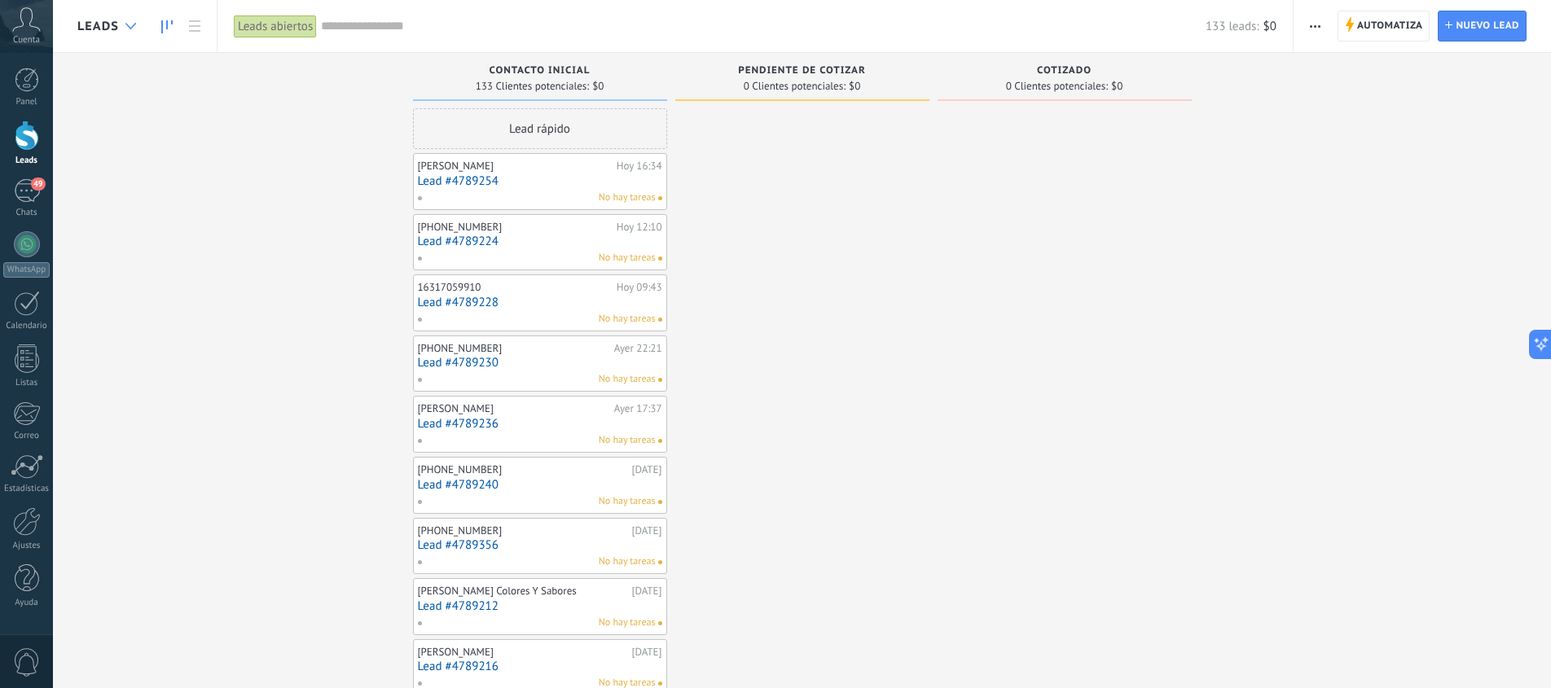
click at [130, 24] on icon at bounding box center [130, 26] width 11 height 7
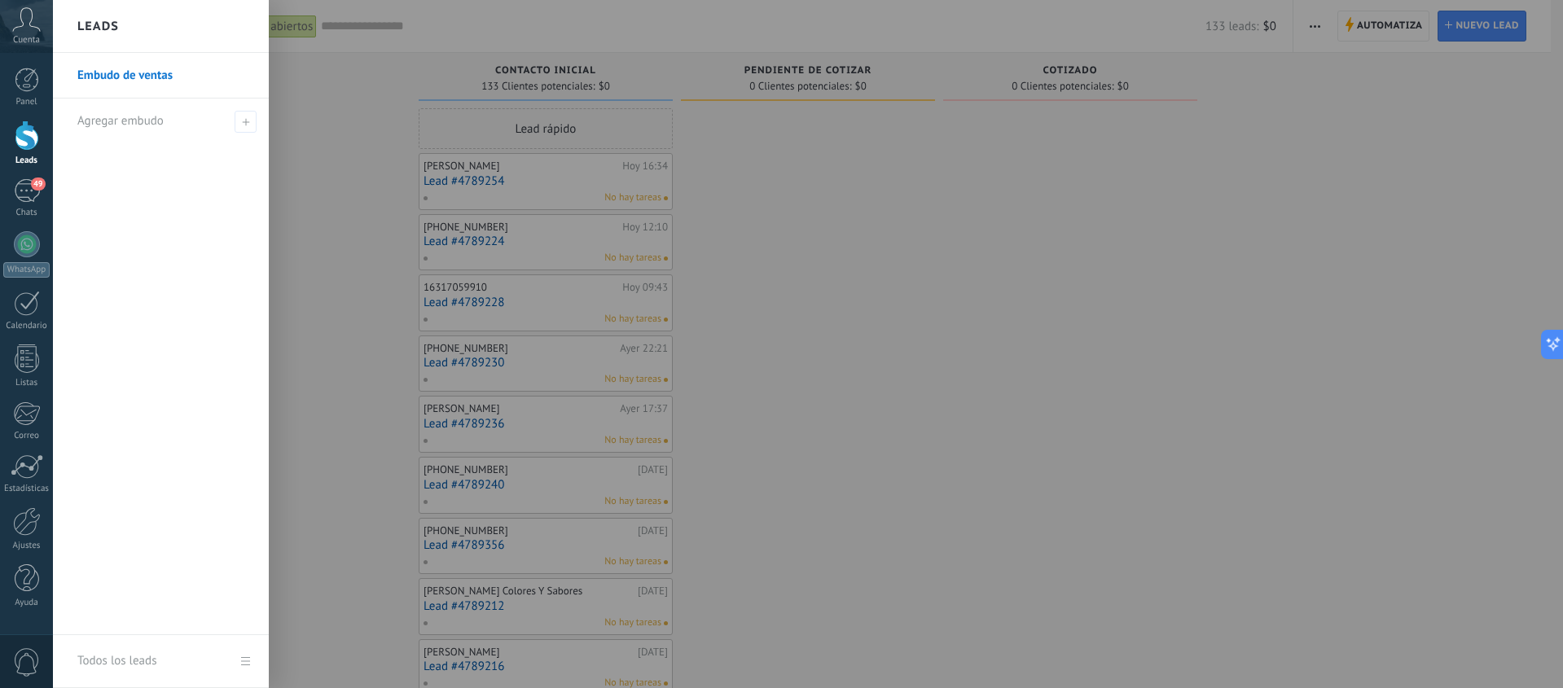
click at [249, 653] on link "Todos los leads" at bounding box center [161, 661] width 216 height 53
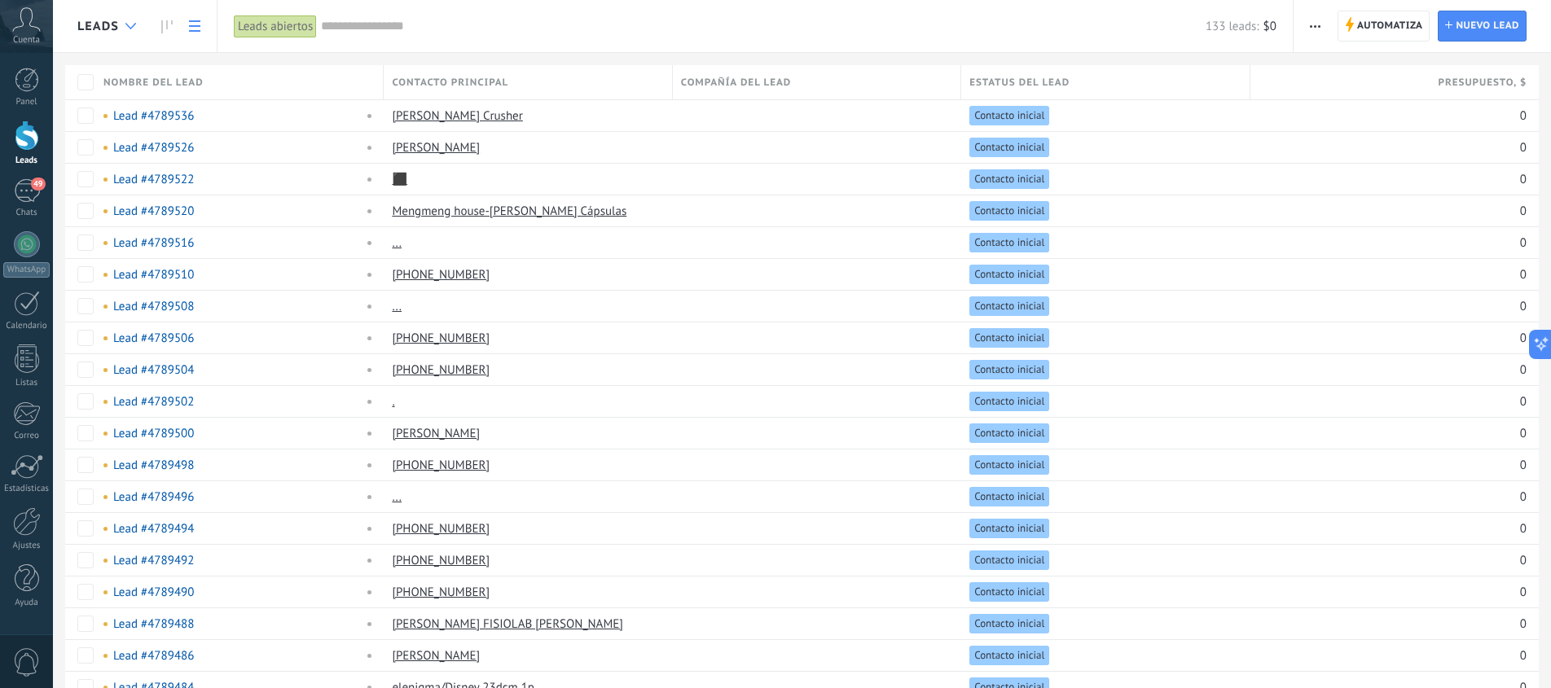
click at [138, 23] on div at bounding box center [130, 27] width 27 height 32
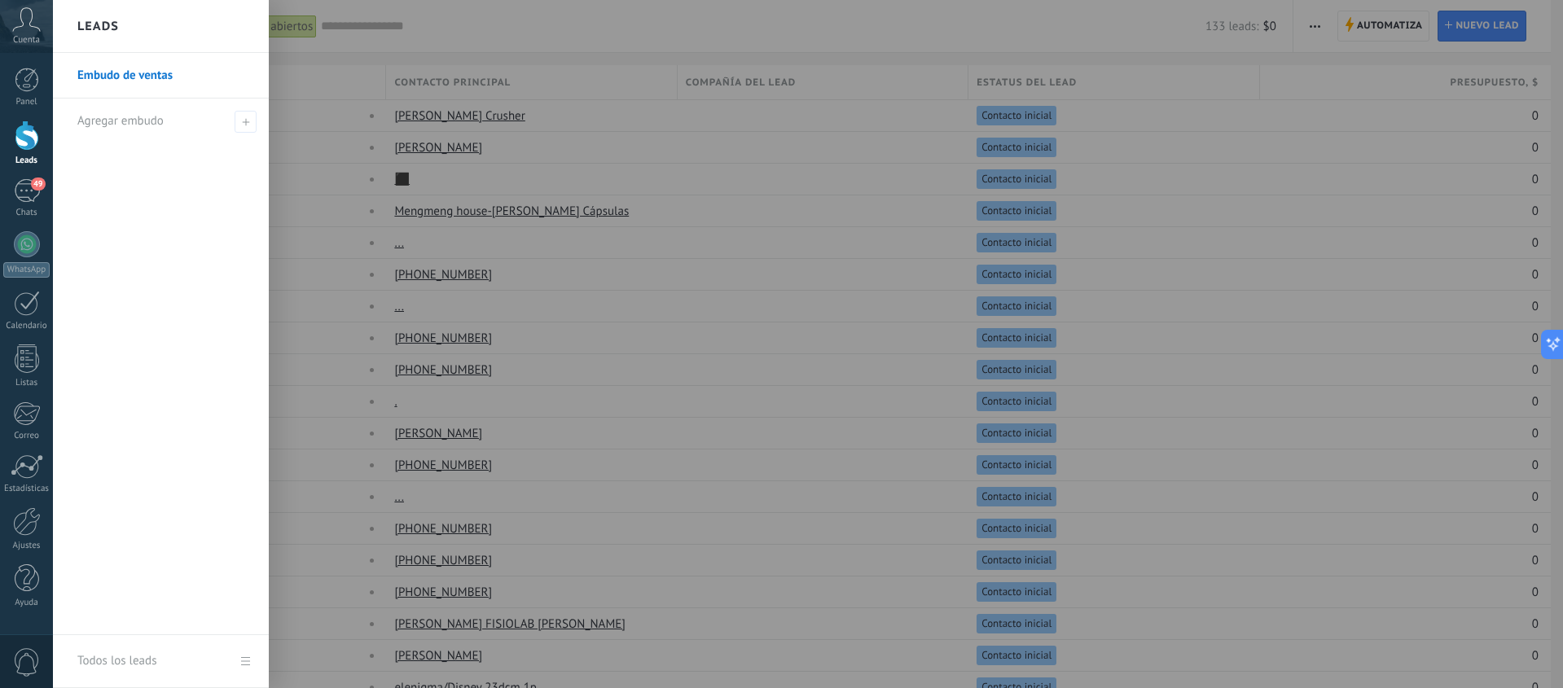
click at [128, 69] on link "Embudo de ventas" at bounding box center [164, 76] width 175 height 46
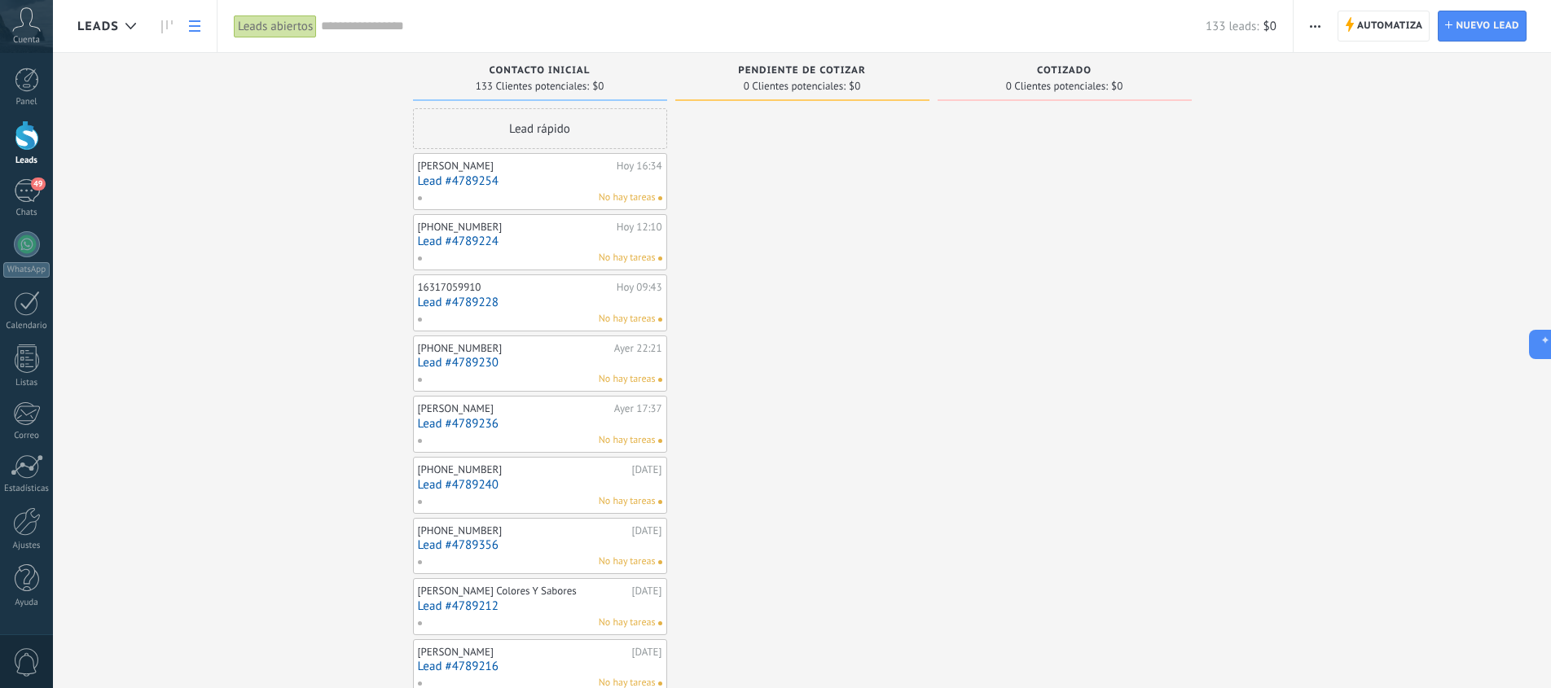
click at [196, 27] on icon at bounding box center [194, 25] width 11 height 11
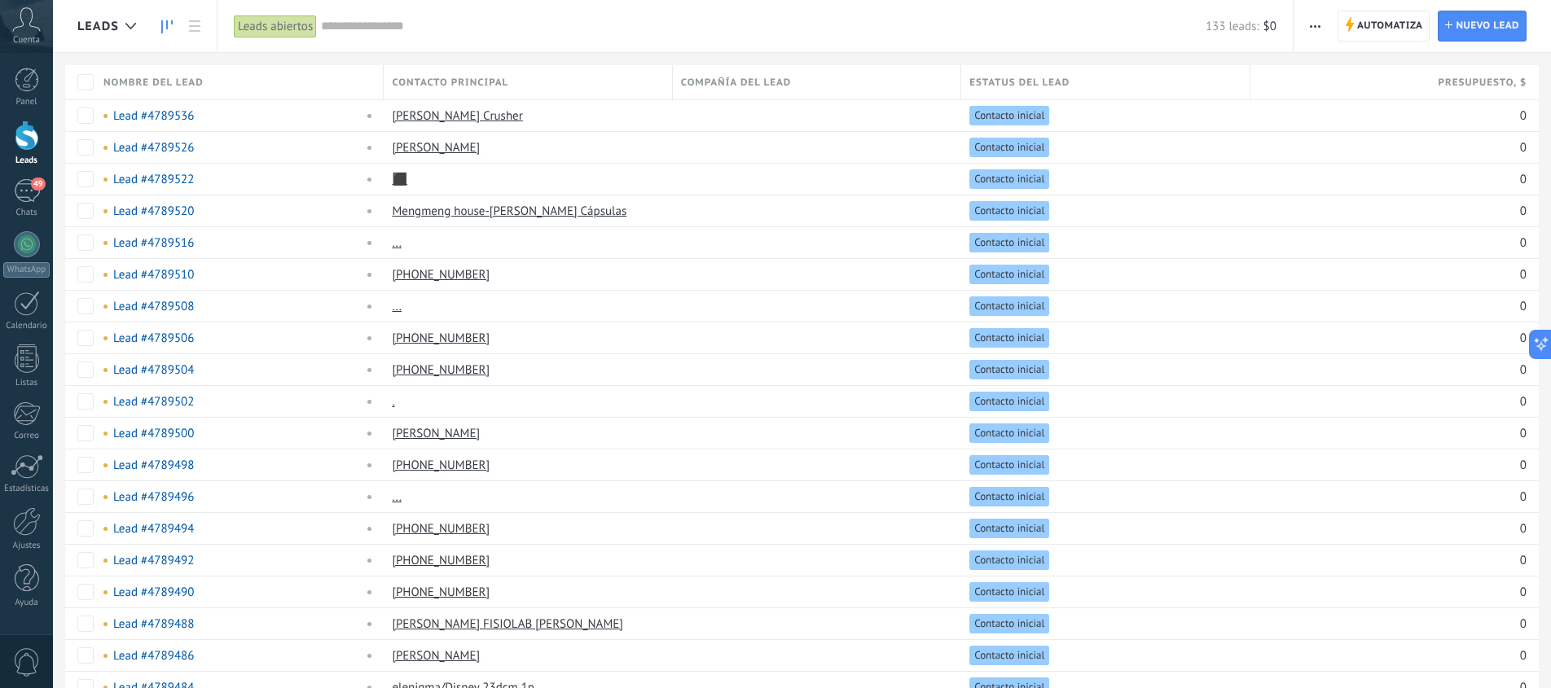
click at [167, 24] on use at bounding box center [166, 26] width 11 height 13
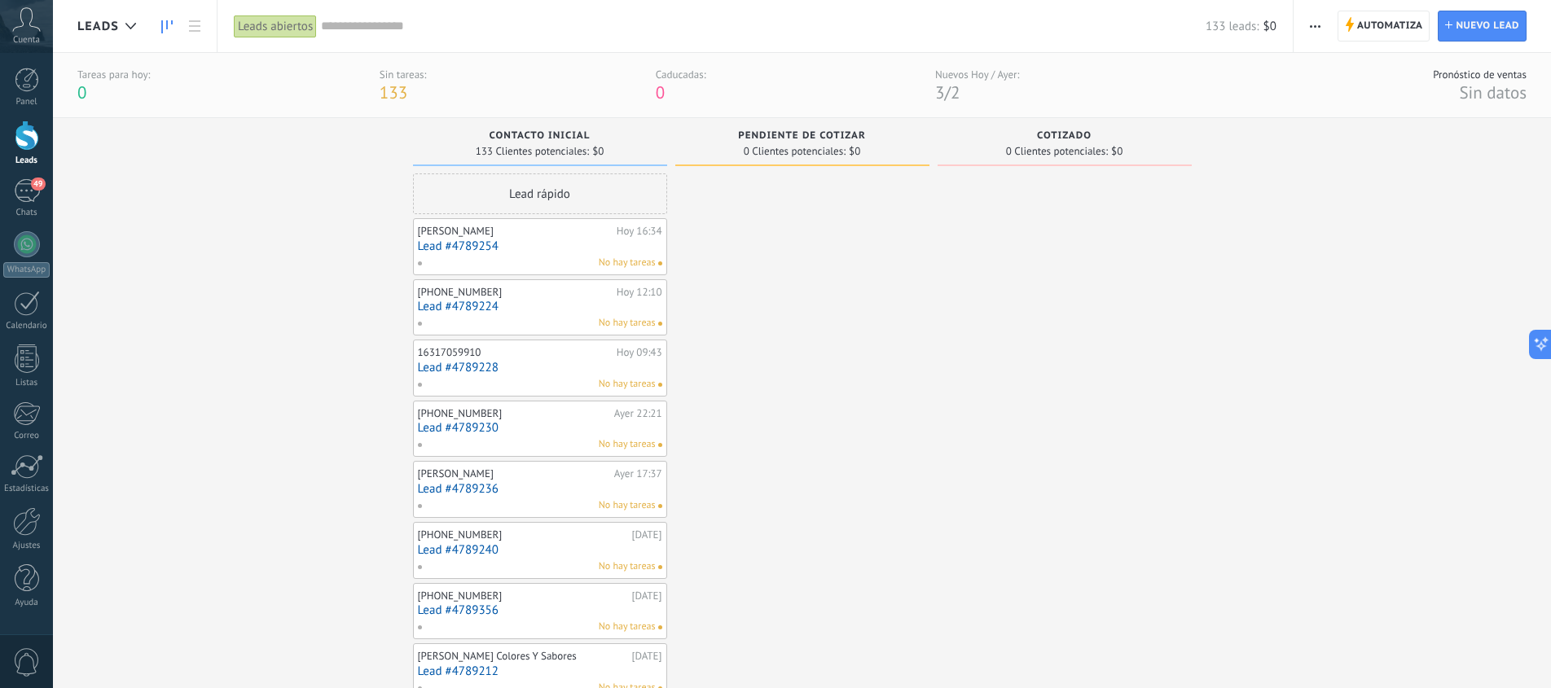
click at [1317, 29] on span "button" at bounding box center [1314, 26] width 11 height 31
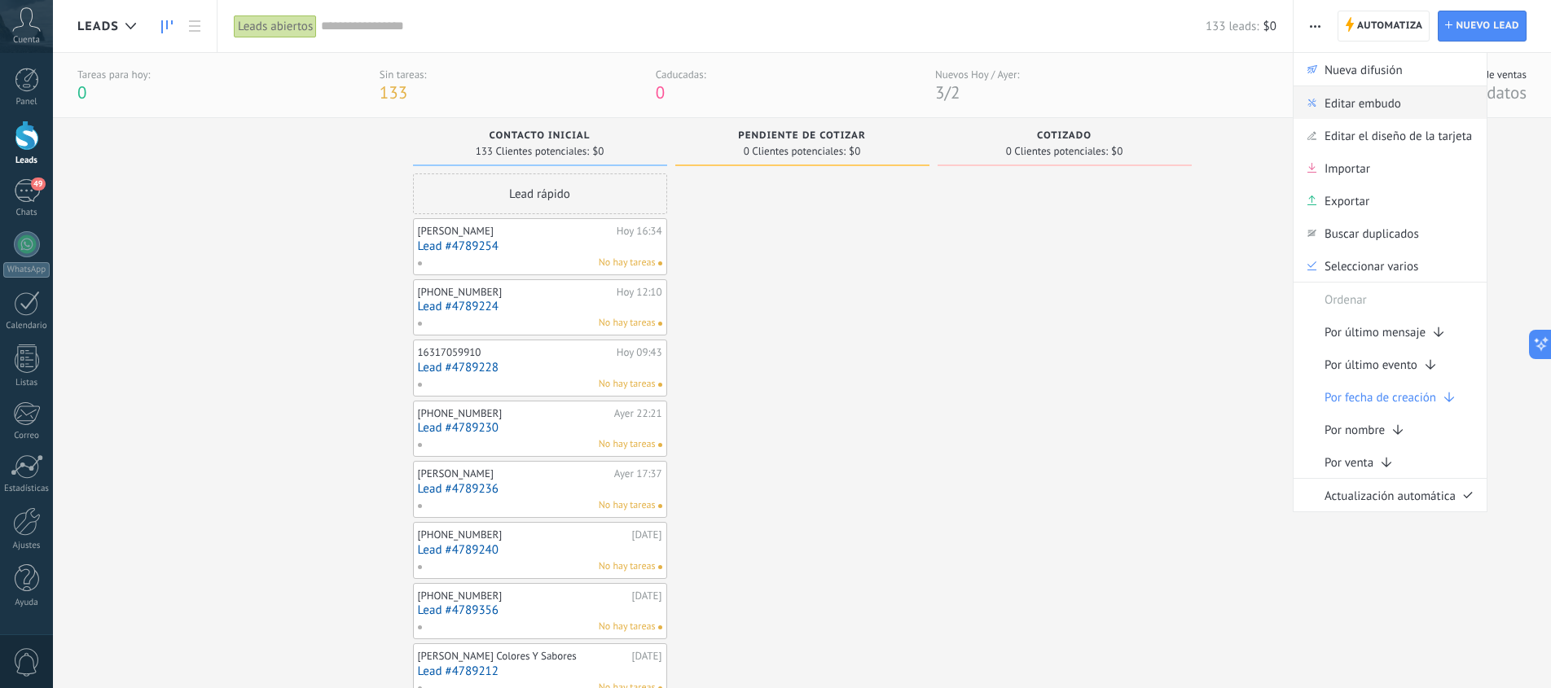
click at [1345, 105] on span "Editar embudo" at bounding box center [1362, 102] width 77 height 33
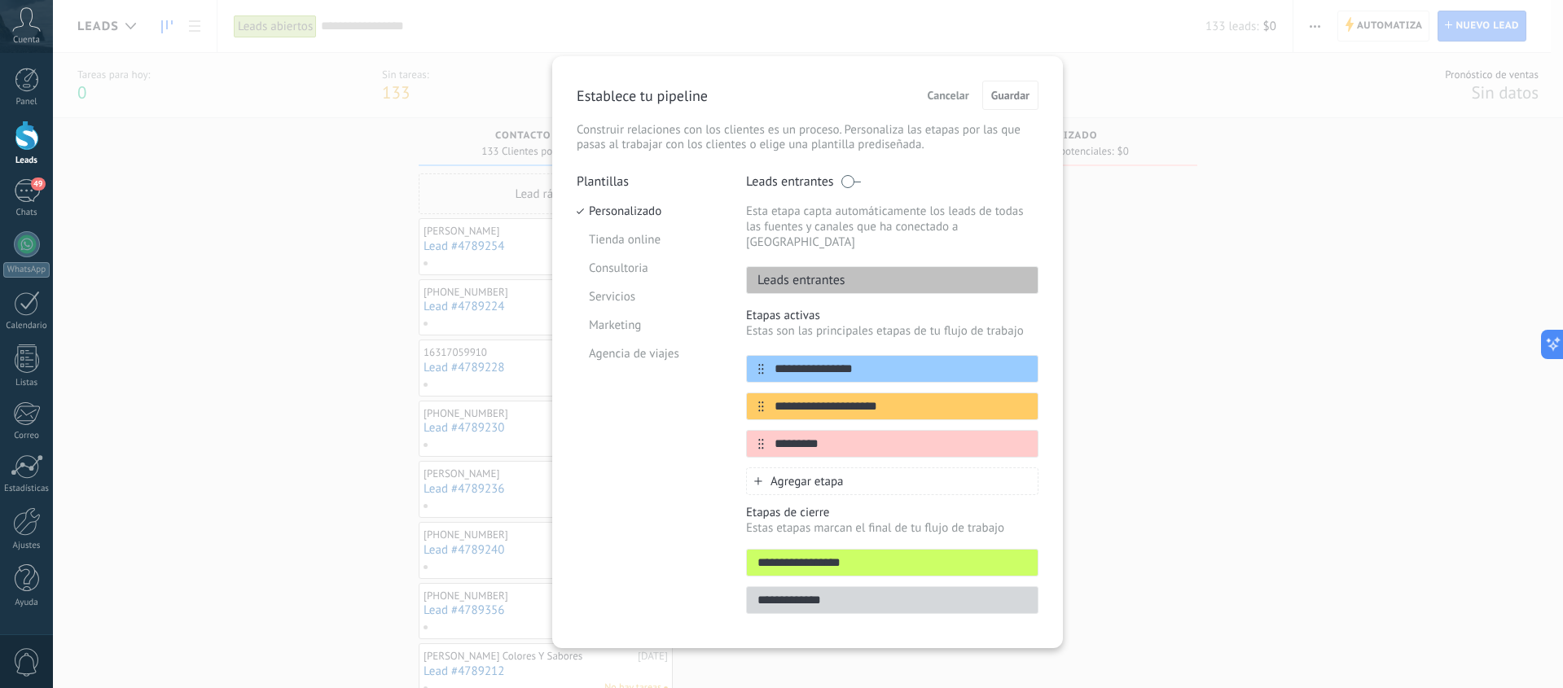
click at [817, 474] on span "Agregar etapa" at bounding box center [806, 481] width 73 height 15
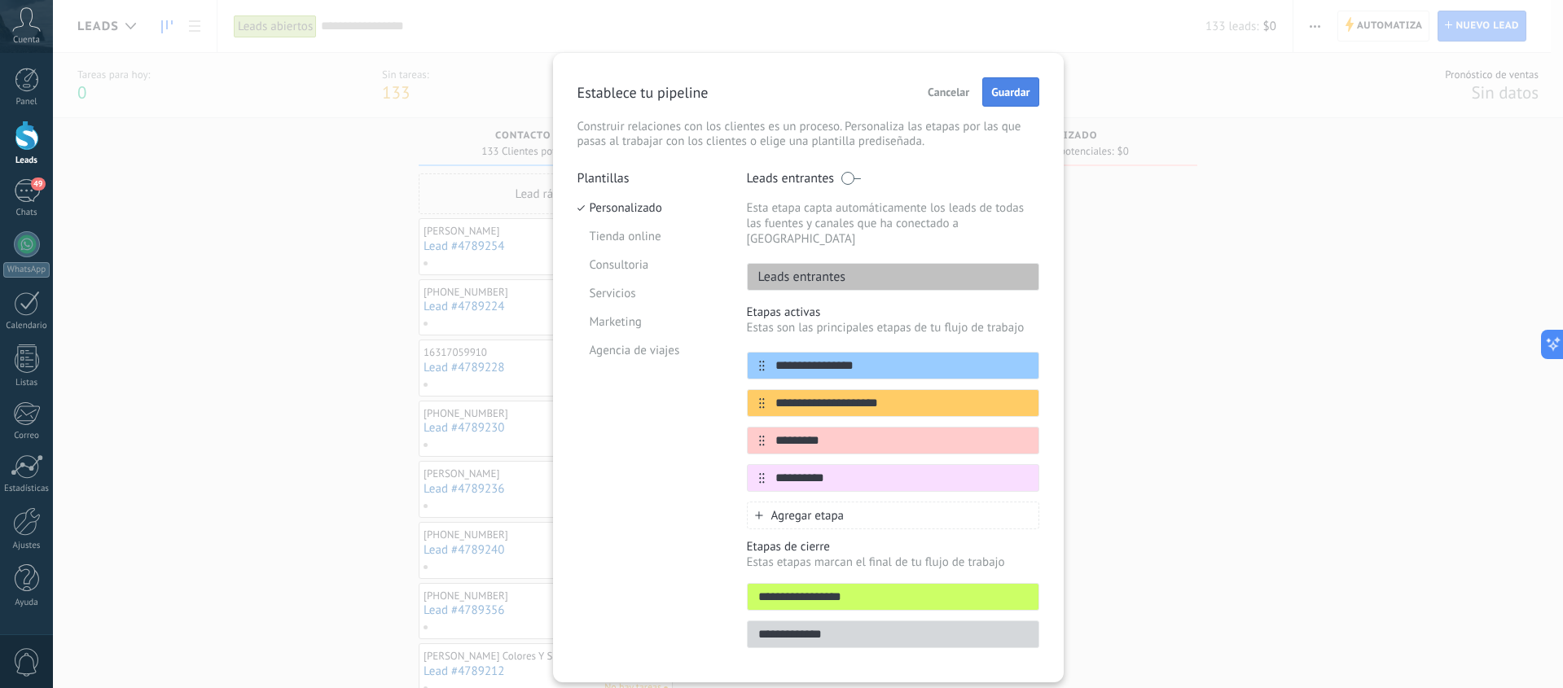
type input "*********"
click at [1011, 98] on span "Guardar" at bounding box center [1010, 91] width 38 height 11
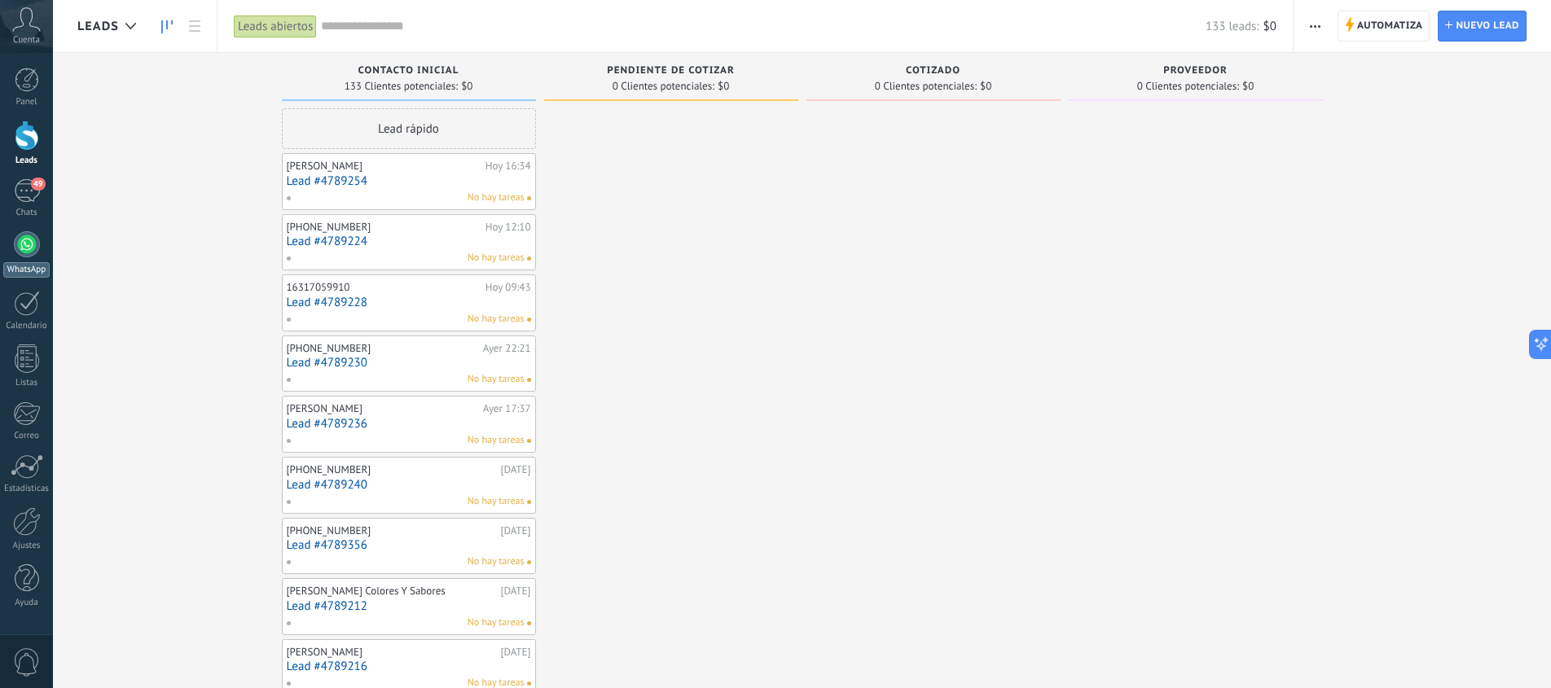
click at [24, 240] on div at bounding box center [27, 244] width 26 height 26
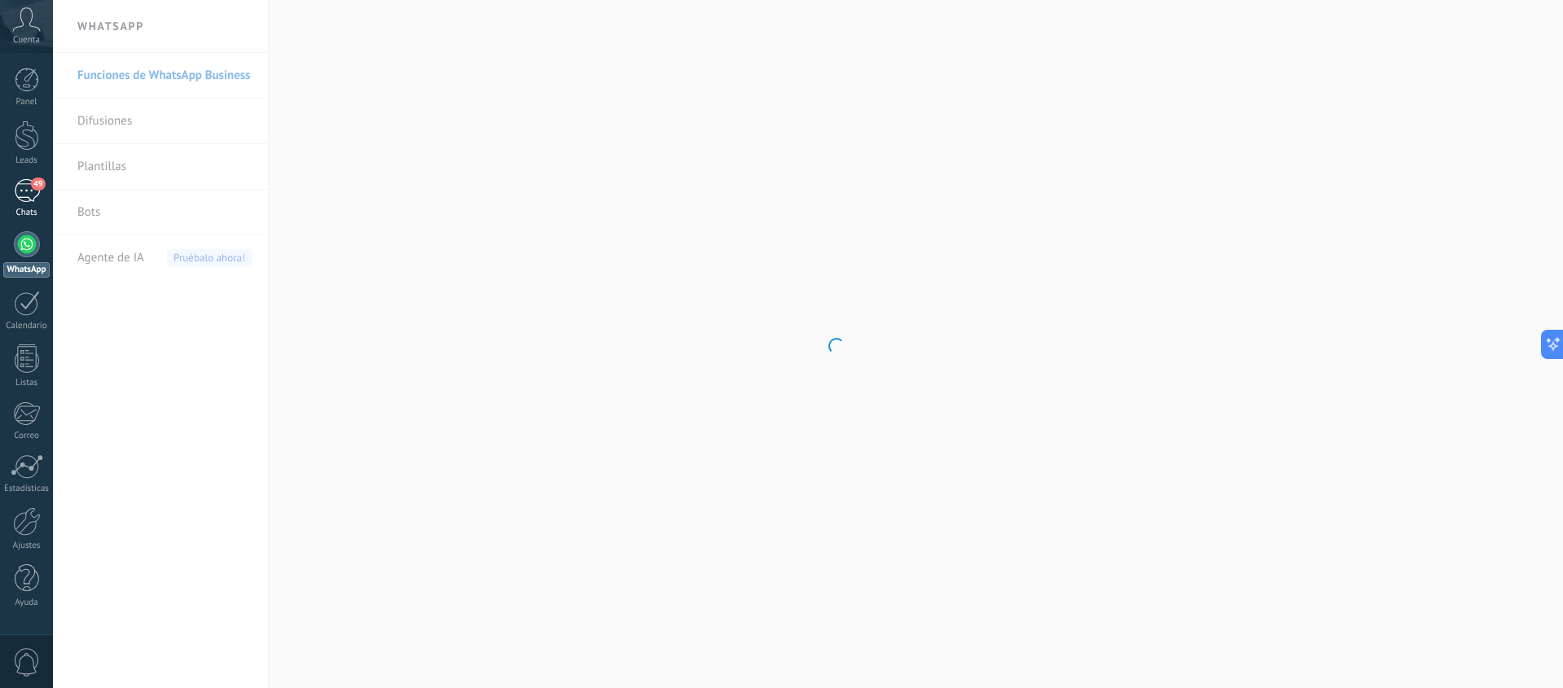
click at [29, 191] on div "49" at bounding box center [27, 191] width 26 height 24
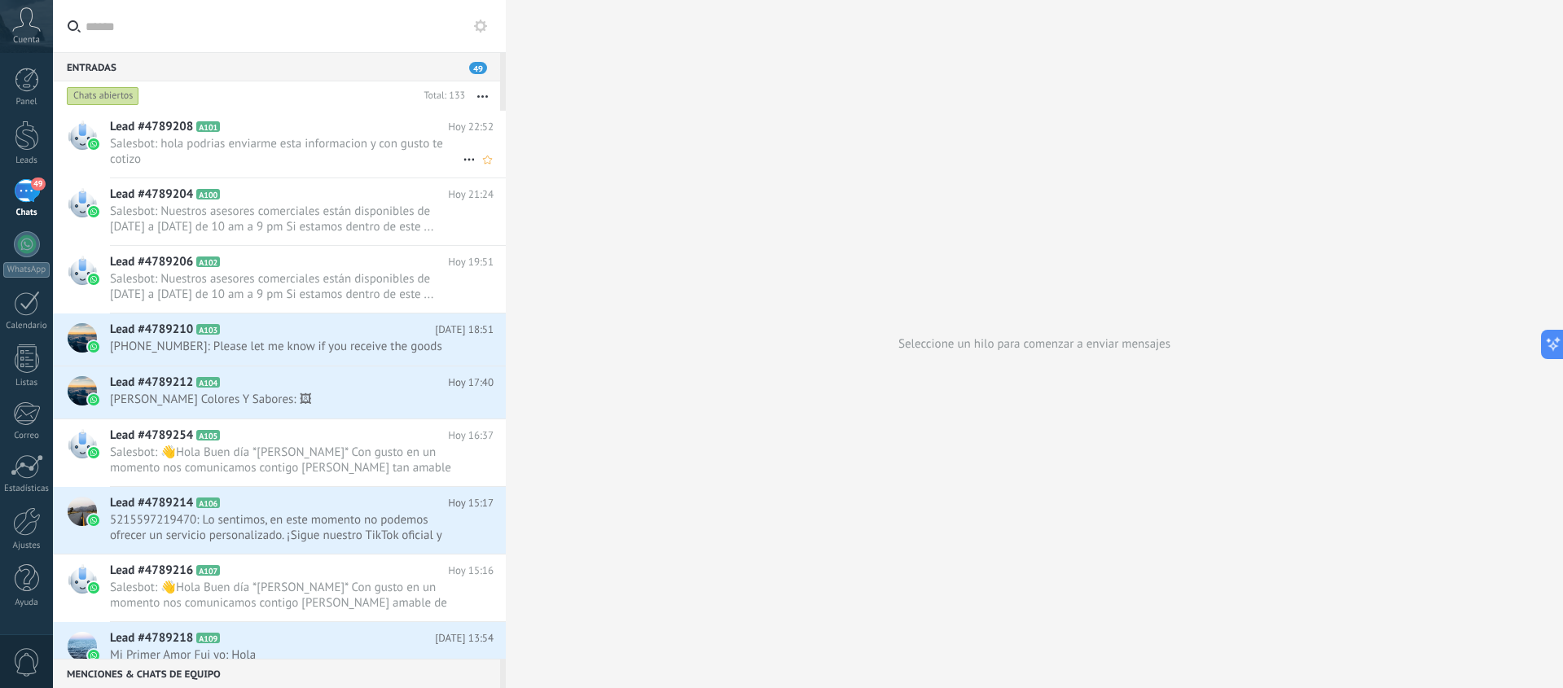
click at [147, 136] on span "Salesbot: hola podrias enviarme esta informacion y con gusto te cotizo" at bounding box center [286, 151] width 353 height 31
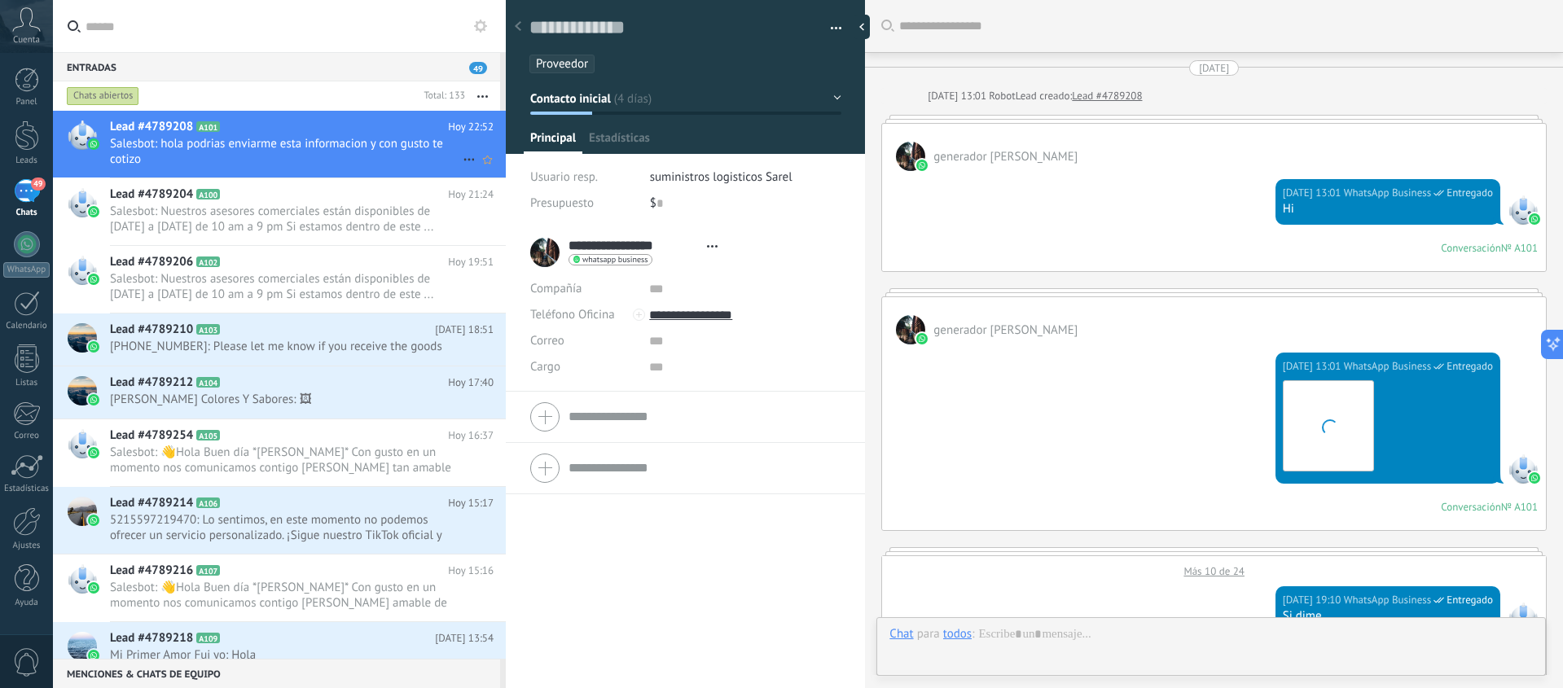
scroll to position [2621, 0]
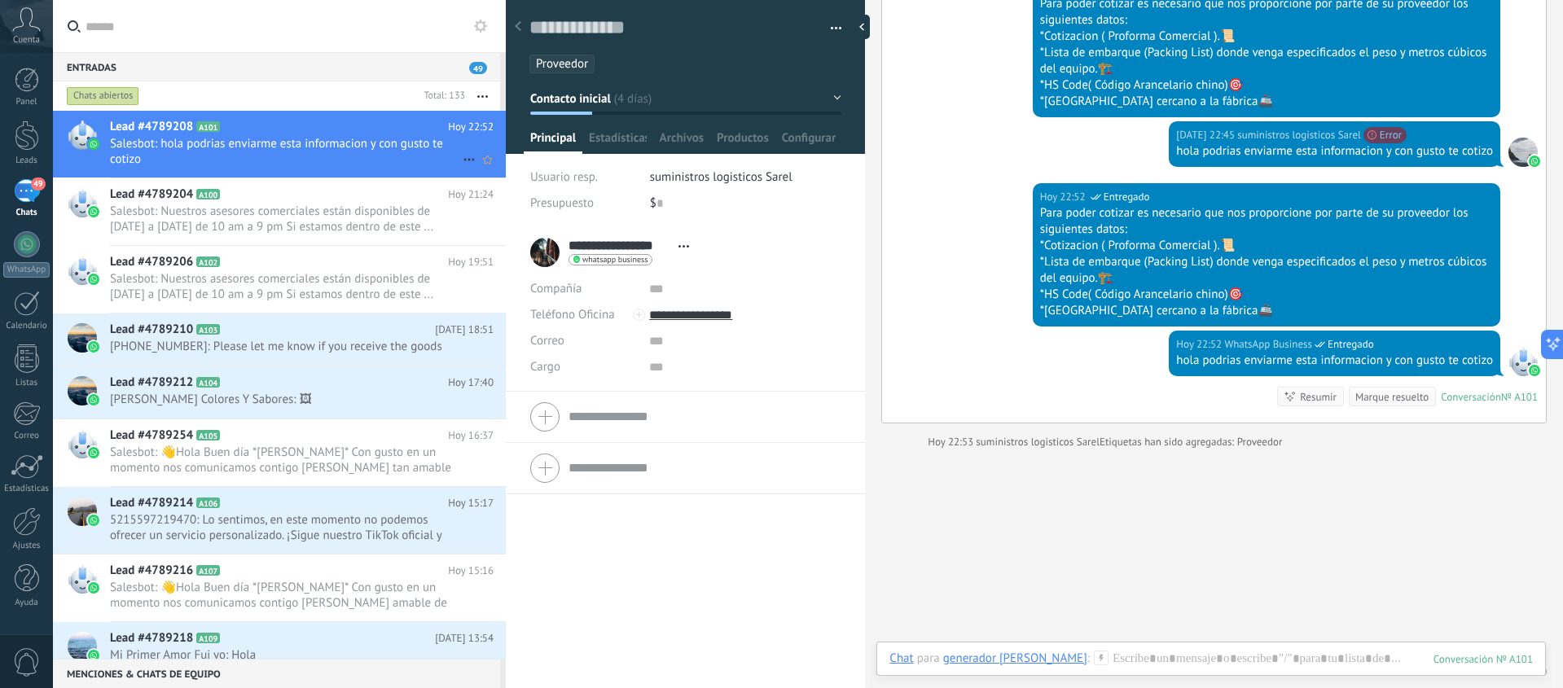
click at [463, 158] on icon at bounding box center [469, 160] width 20 height 20
click at [430, 143] on div at bounding box center [781, 344] width 1563 height 688
click at [580, 34] on textarea at bounding box center [673, 27] width 289 height 25
drag, startPoint x: 672, startPoint y: 27, endPoint x: 576, endPoint y: 25, distance: 96.1
click at [576, 25] on textarea at bounding box center [673, 27] width 289 height 25
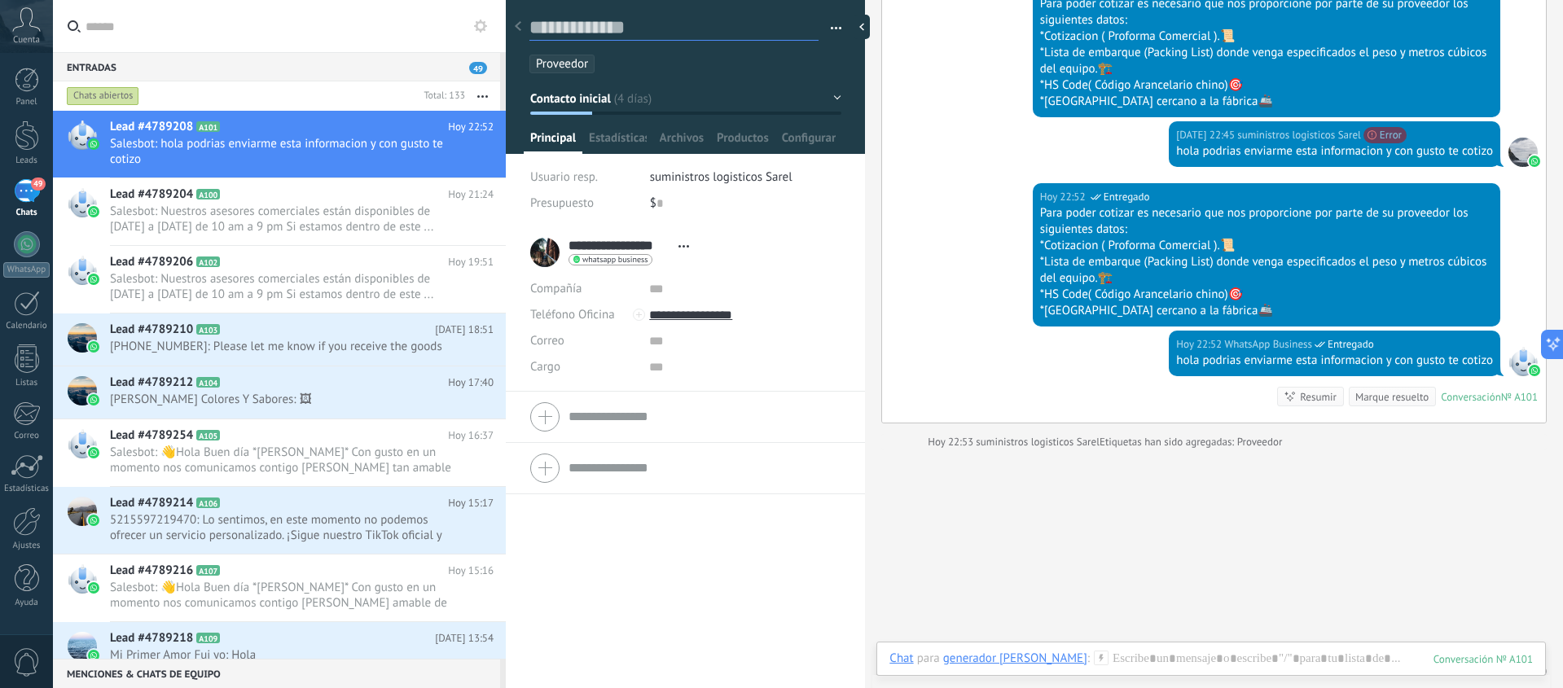
type textarea "*"
type textarea "**"
type textarea "***"
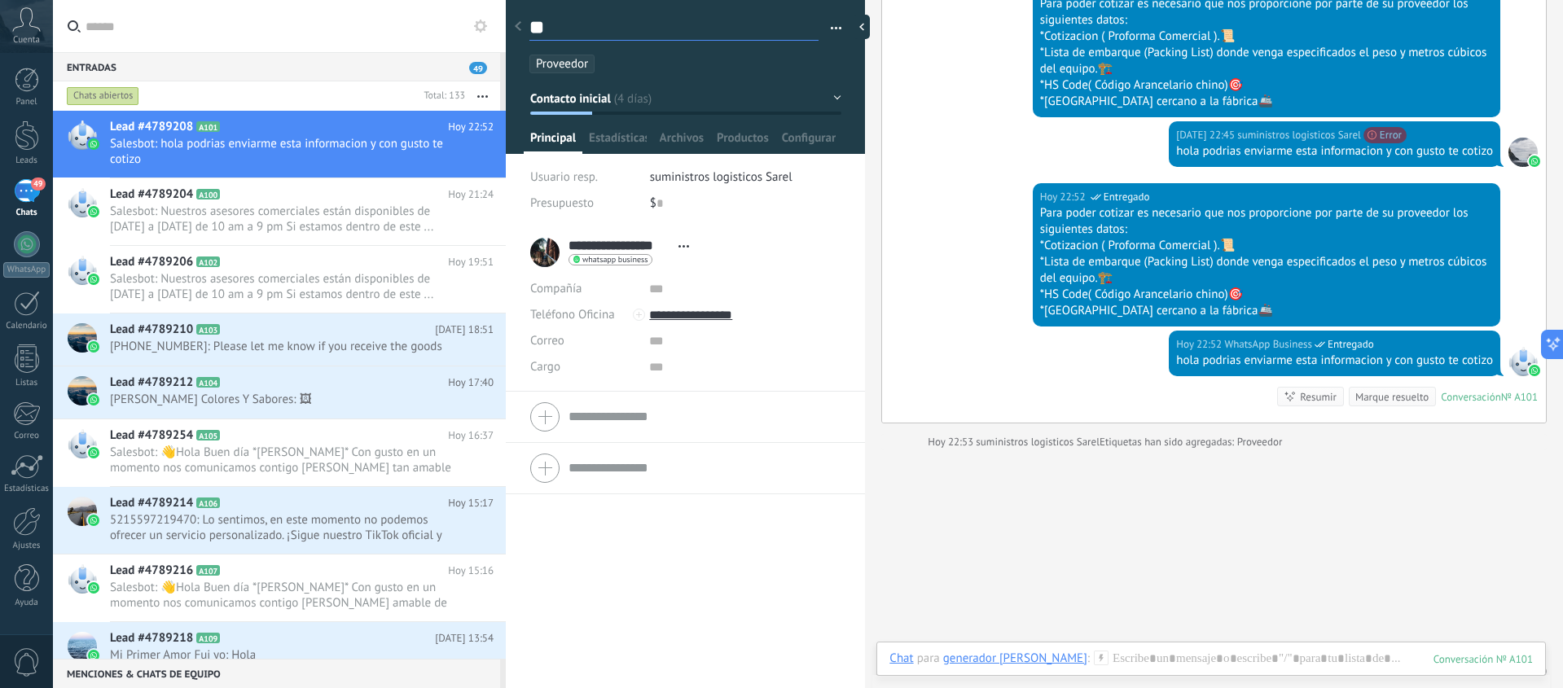
type textarea "***"
type textarea "****"
type textarea "*****"
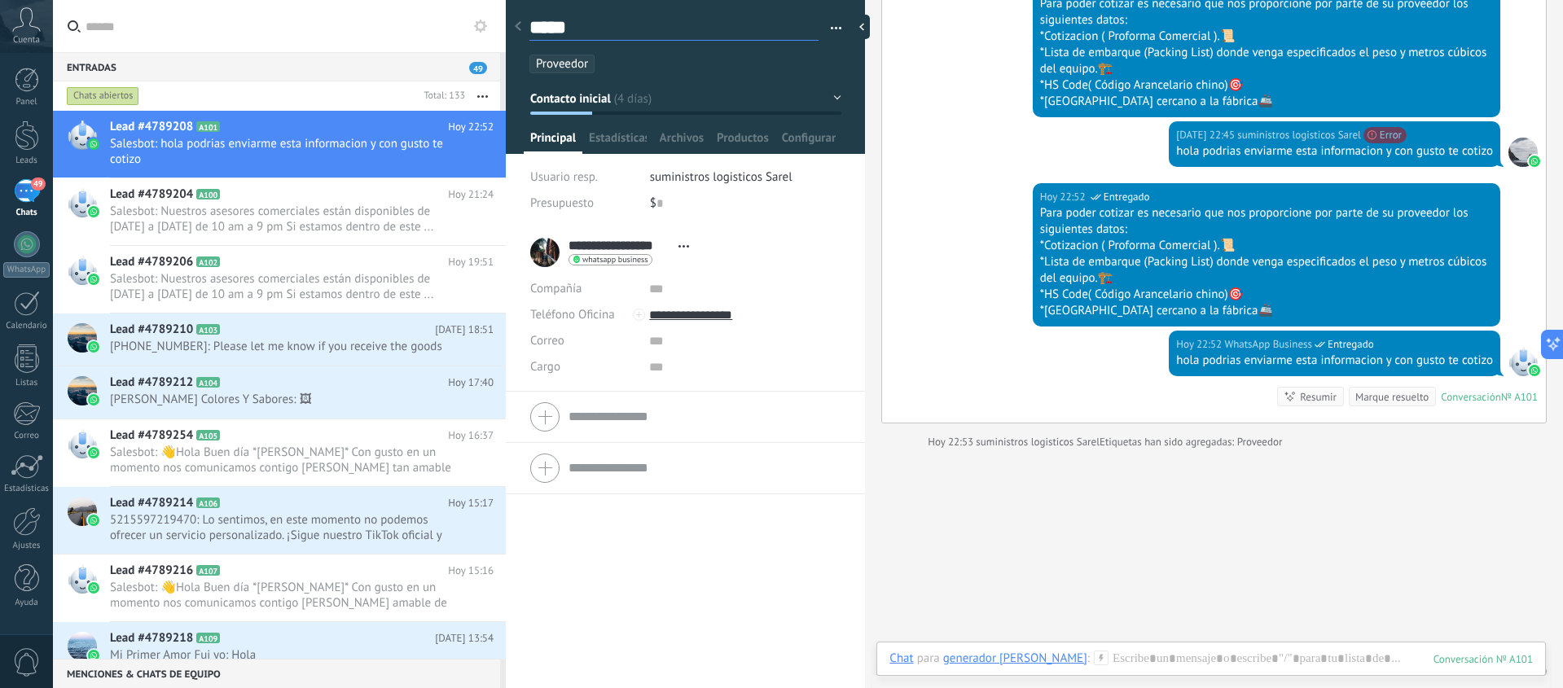
type textarea "******"
type textarea "*******"
type textarea "********"
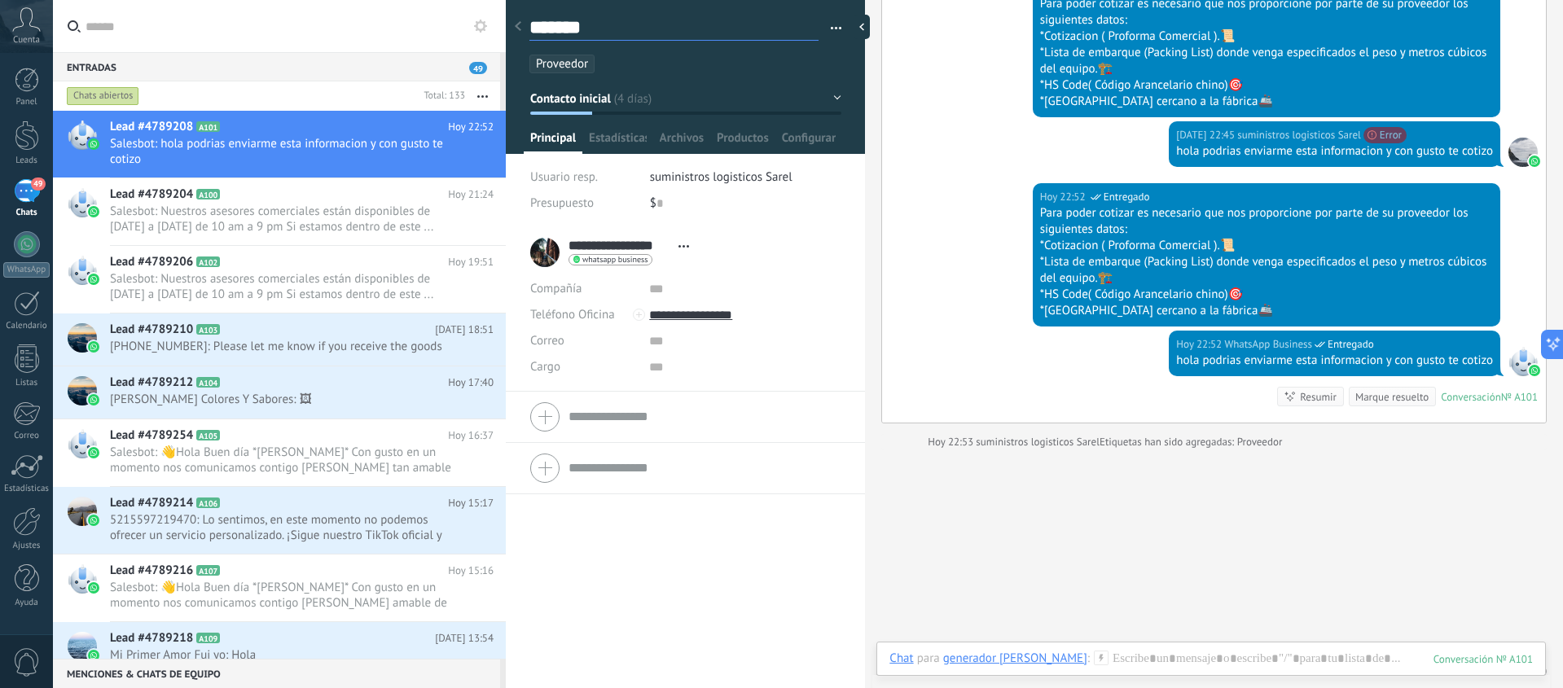
type textarea "********"
type textarea "*********"
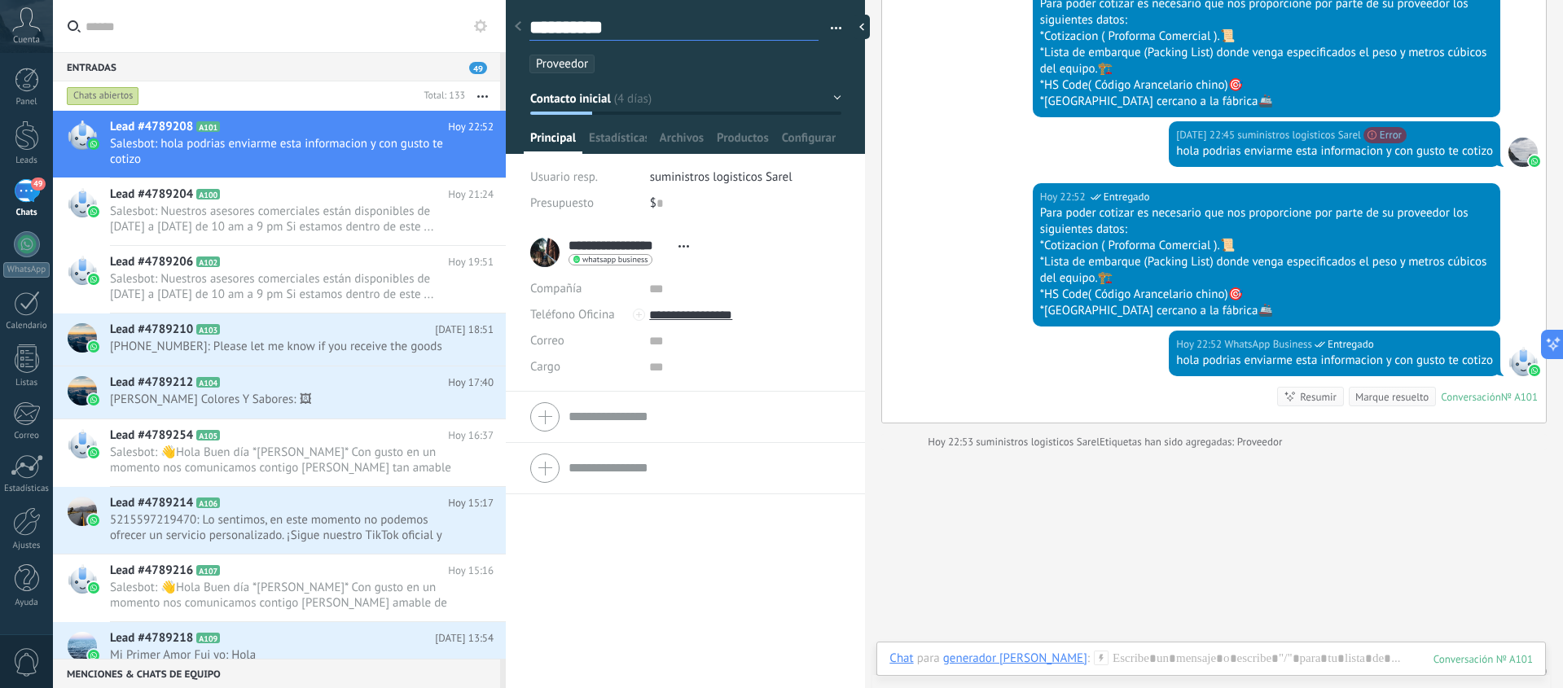
type textarea "**********"
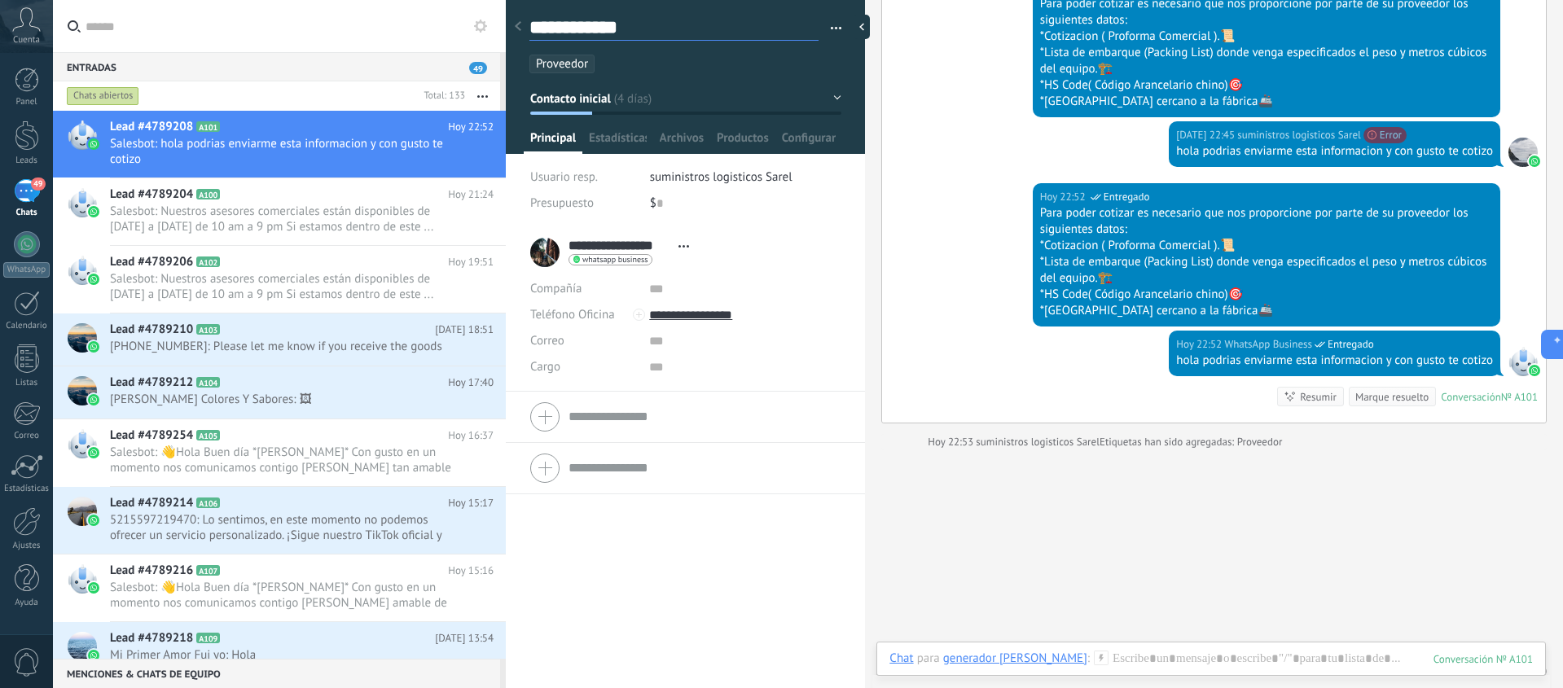
type textarea "**********"
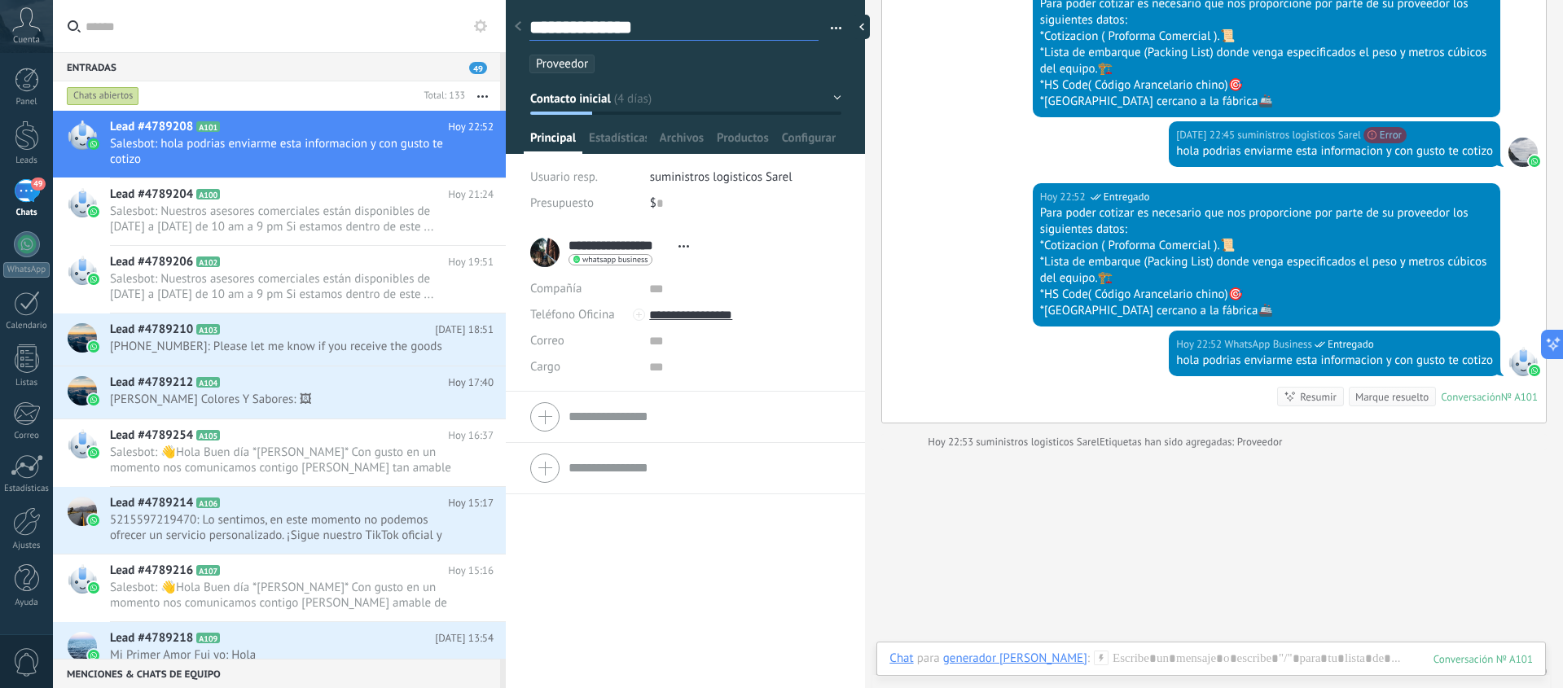
type textarea "**********"
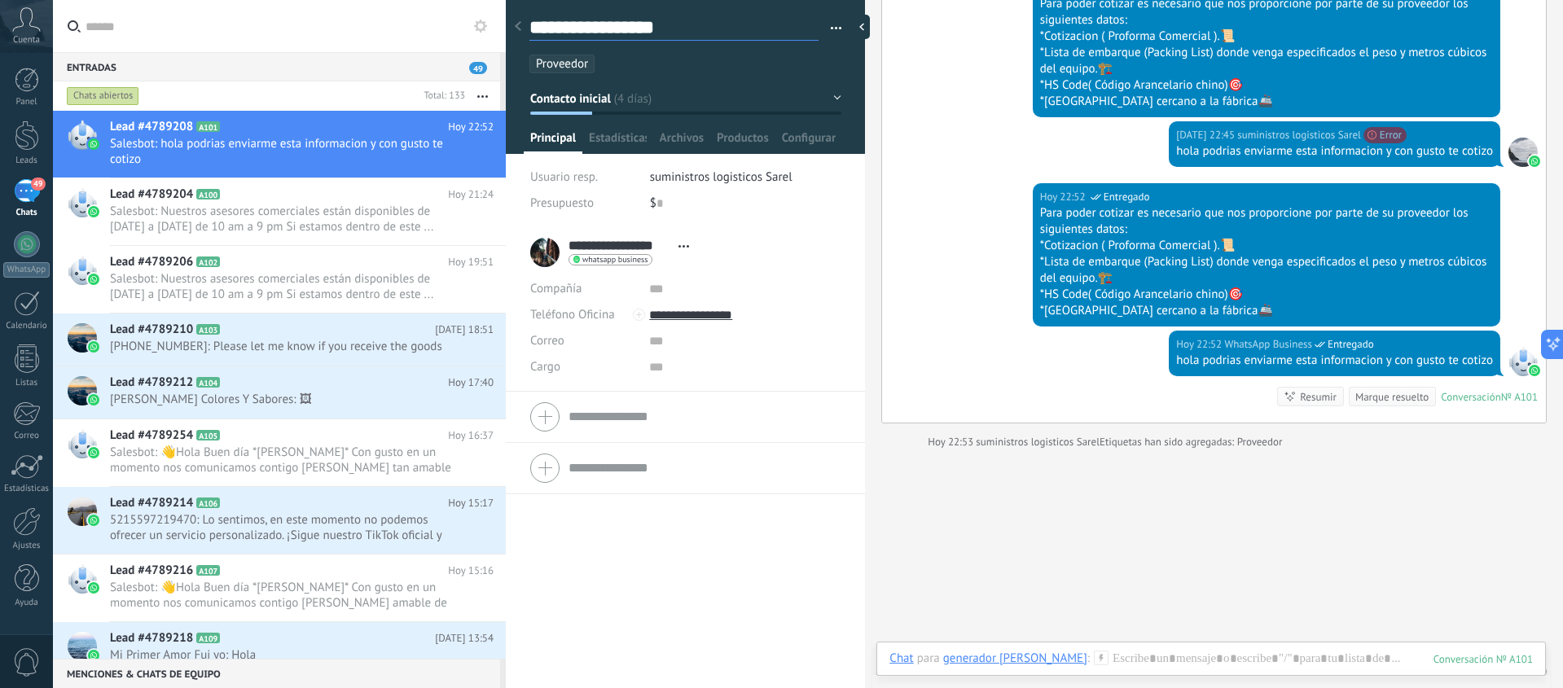
type textarea "**********"
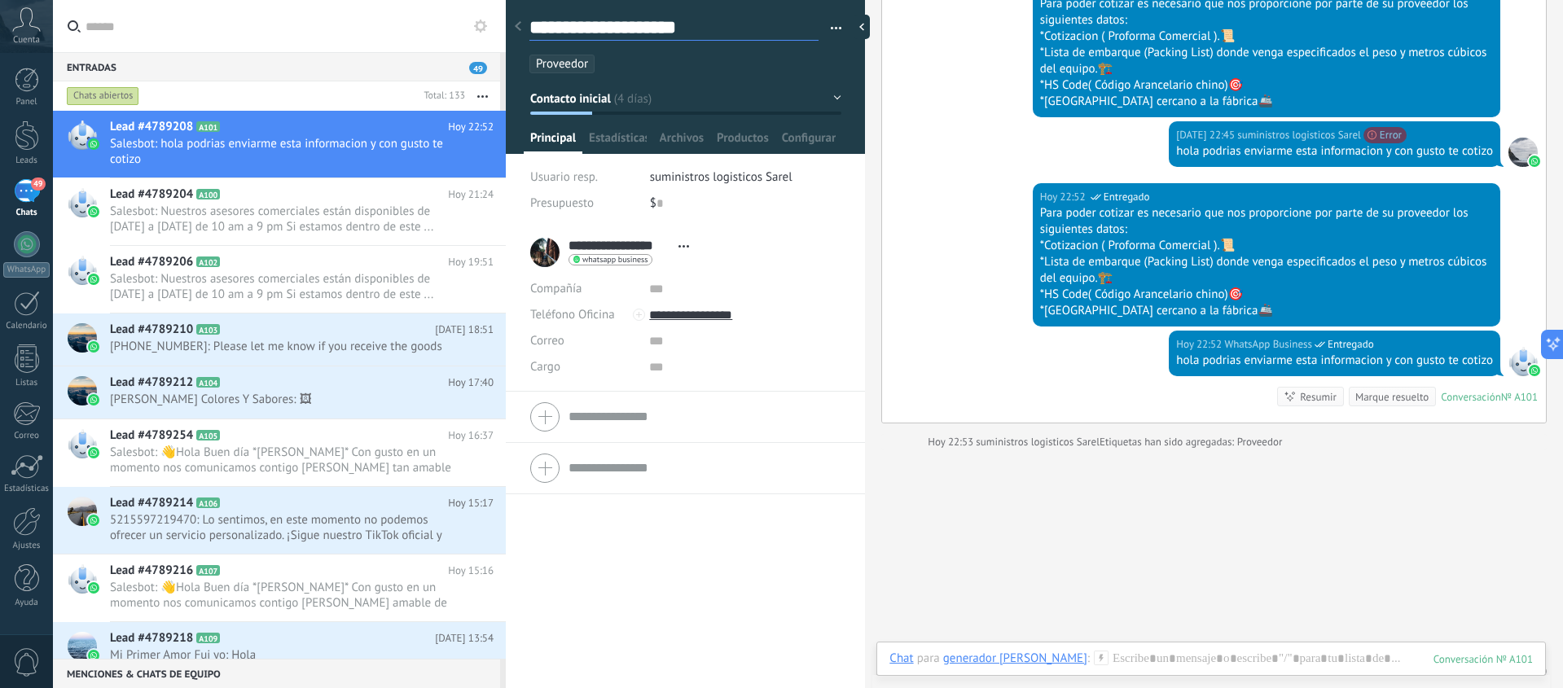
type textarea "**********"
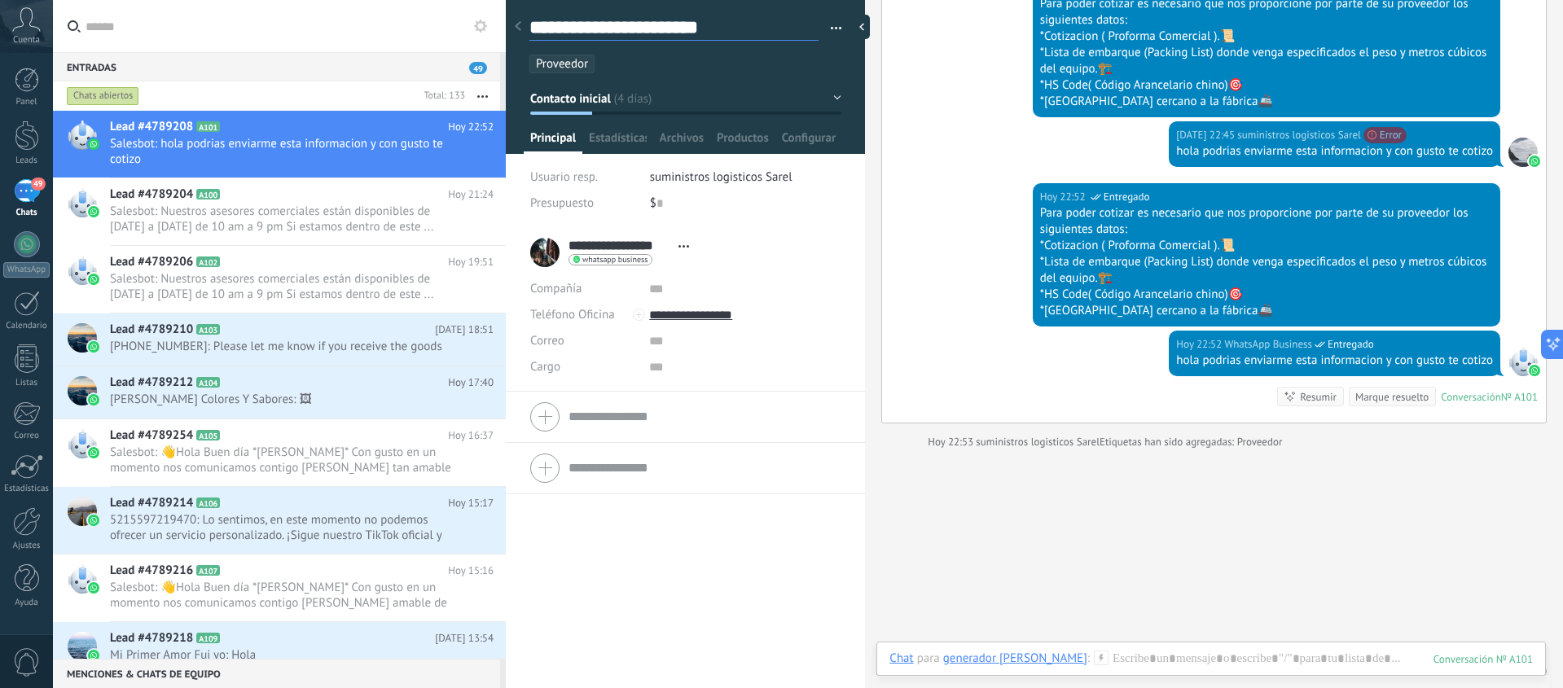
type textarea "**********"
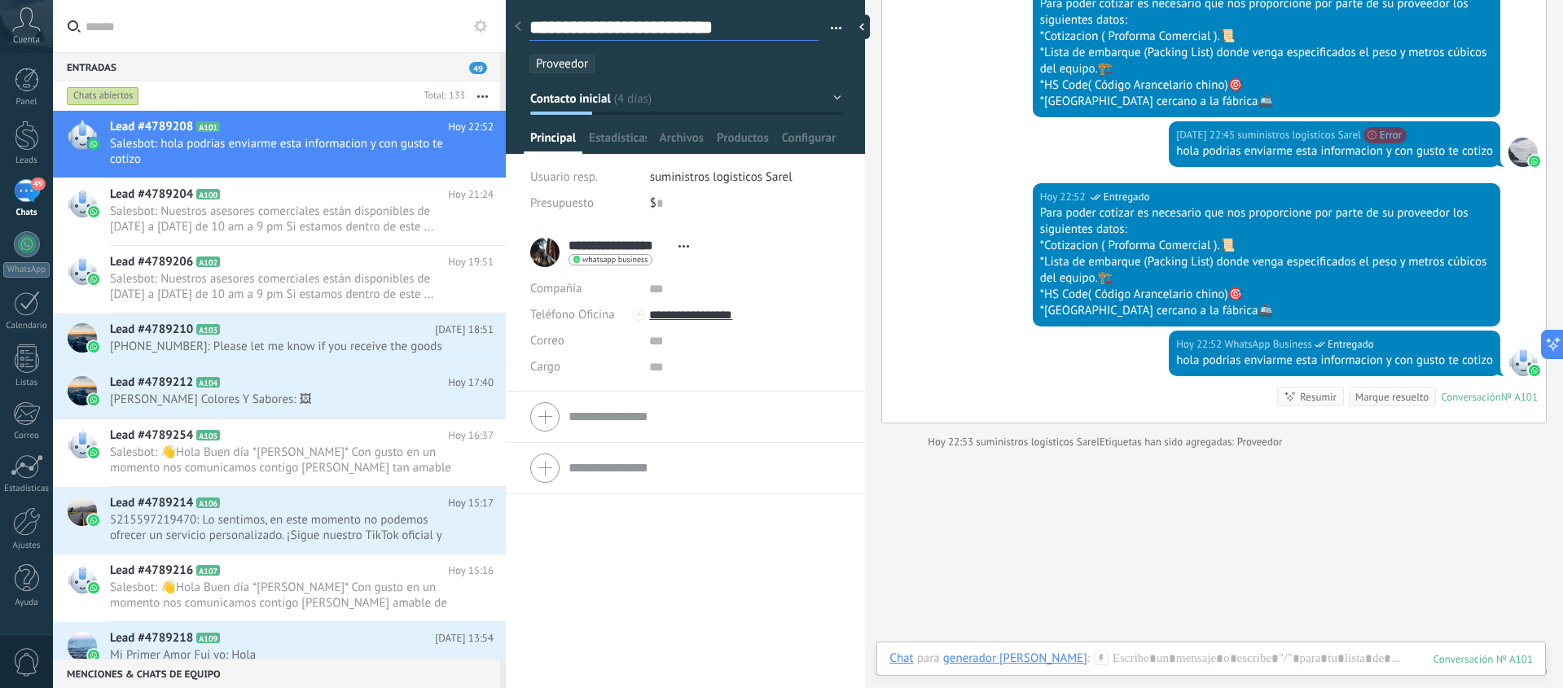
type textarea "**********"
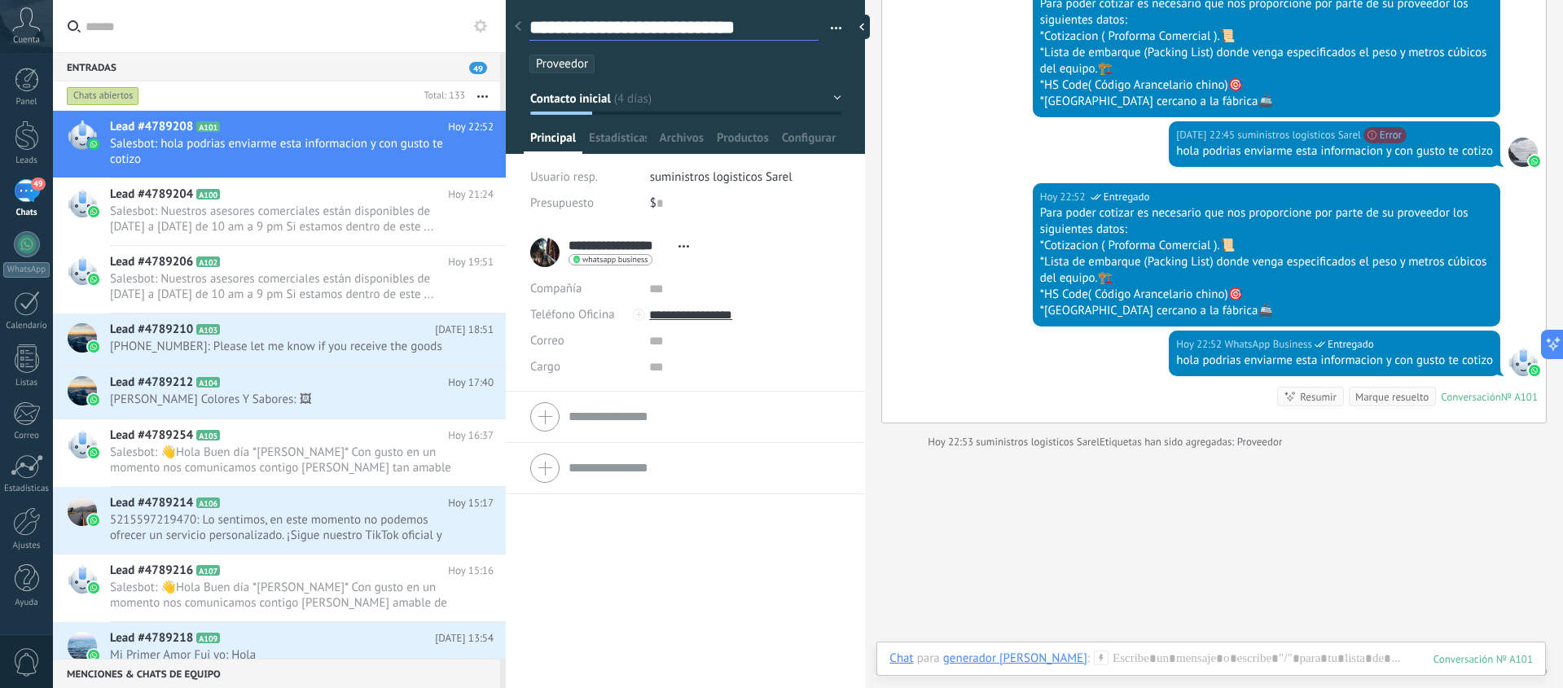
type textarea "**********"
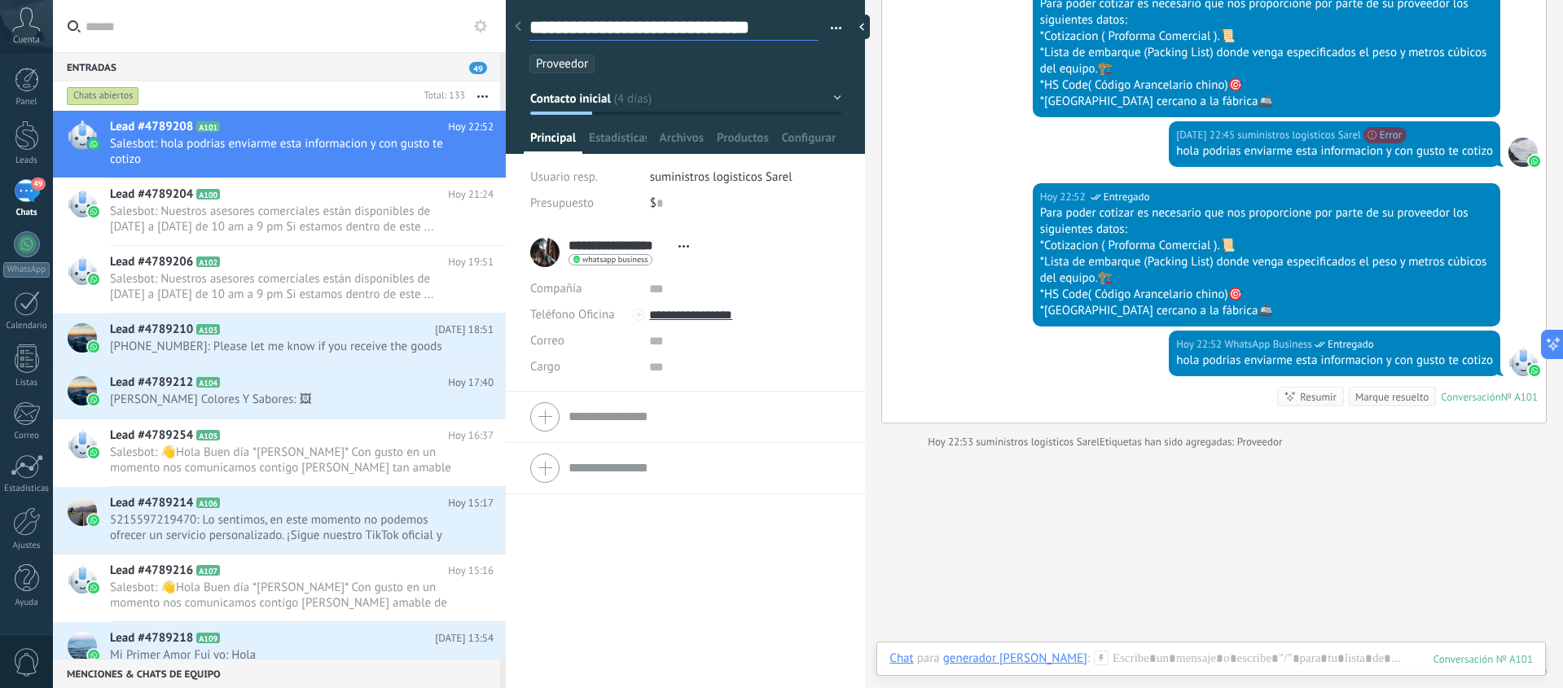
type textarea "**********"
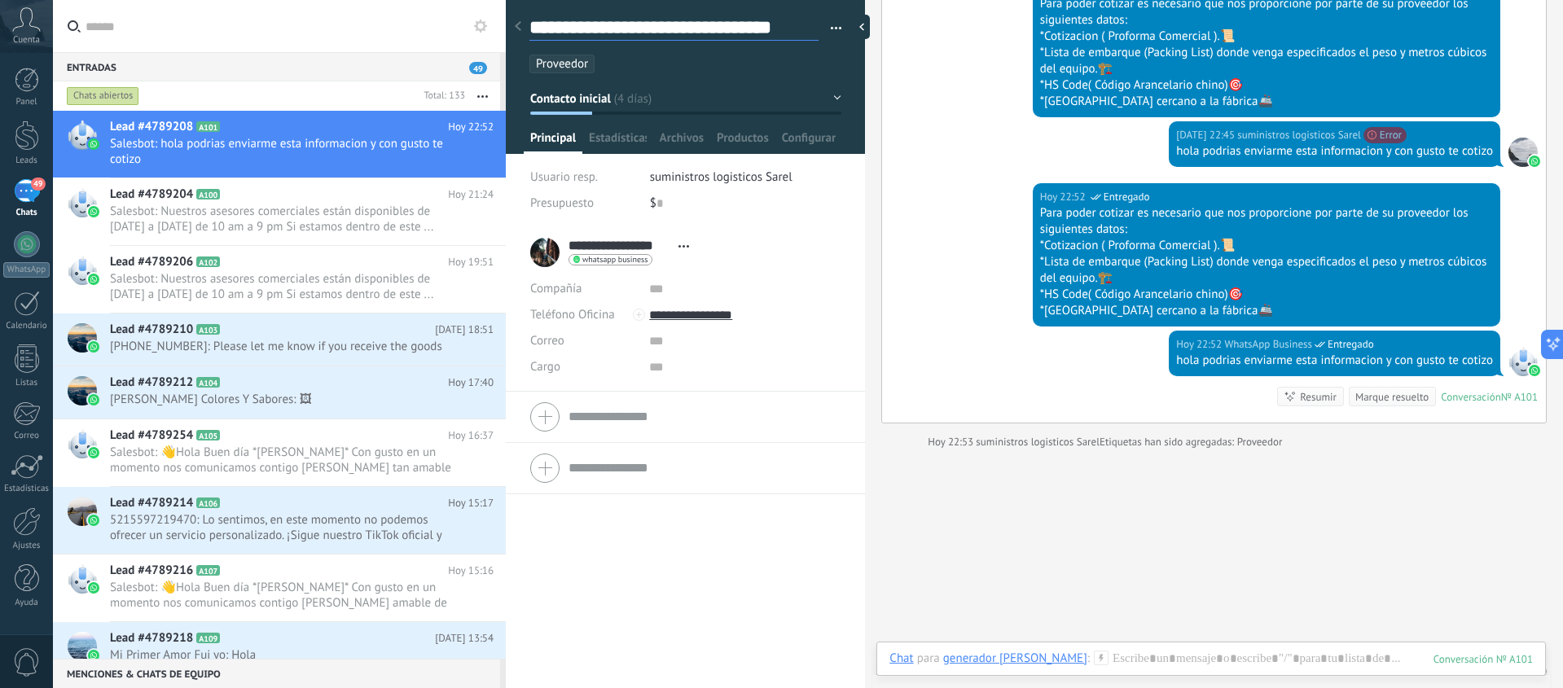
type textarea "**********"
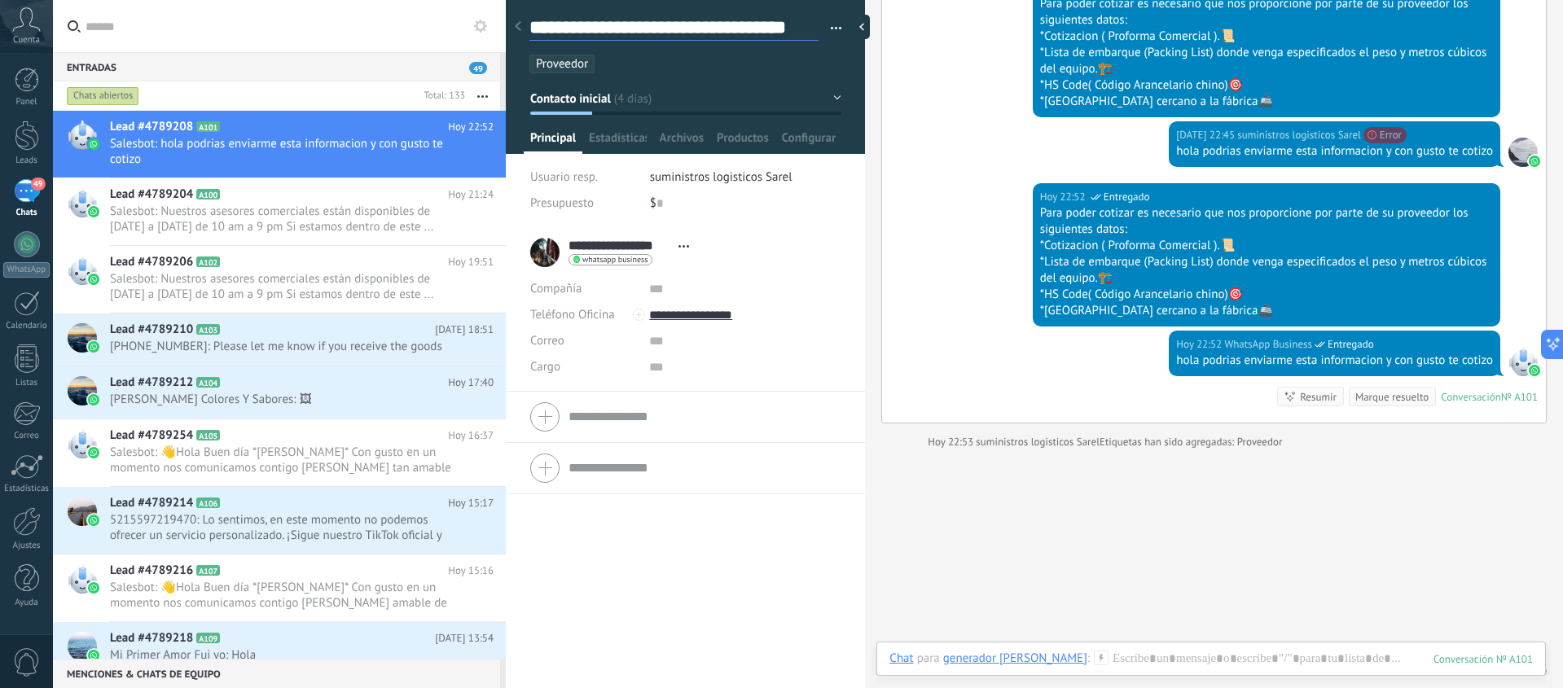
type textarea "**********"
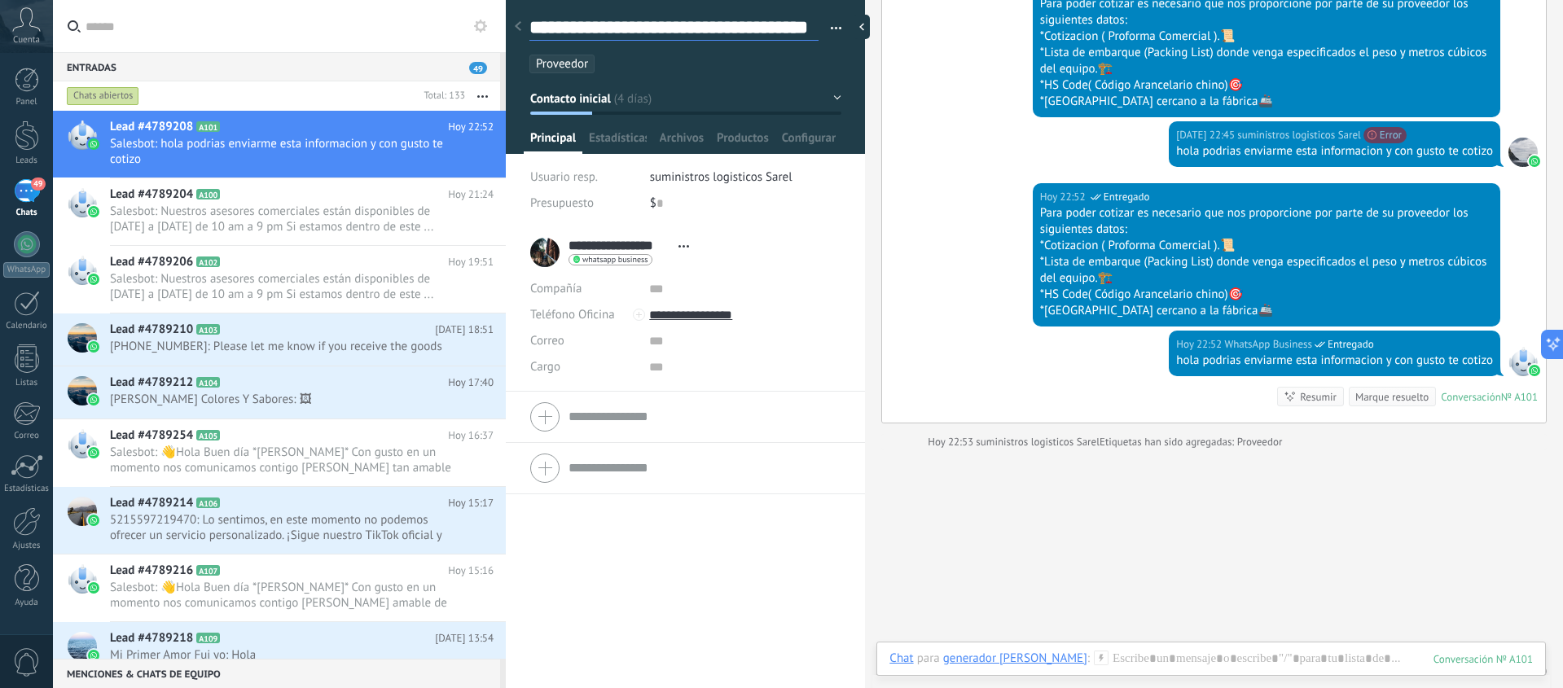
scroll to position [49, 0]
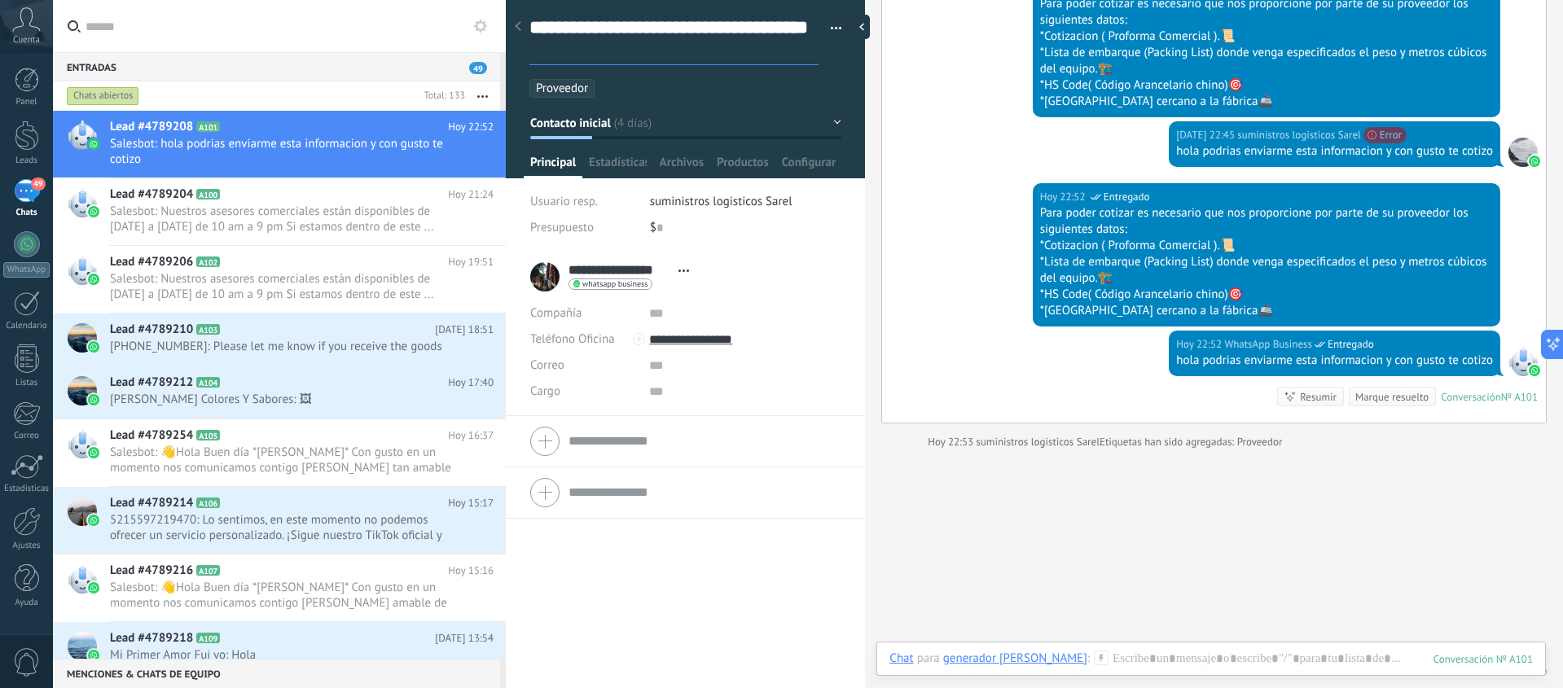
type textarea "**********"
click at [627, 24] on textarea "**********" at bounding box center [673, 40] width 289 height 50
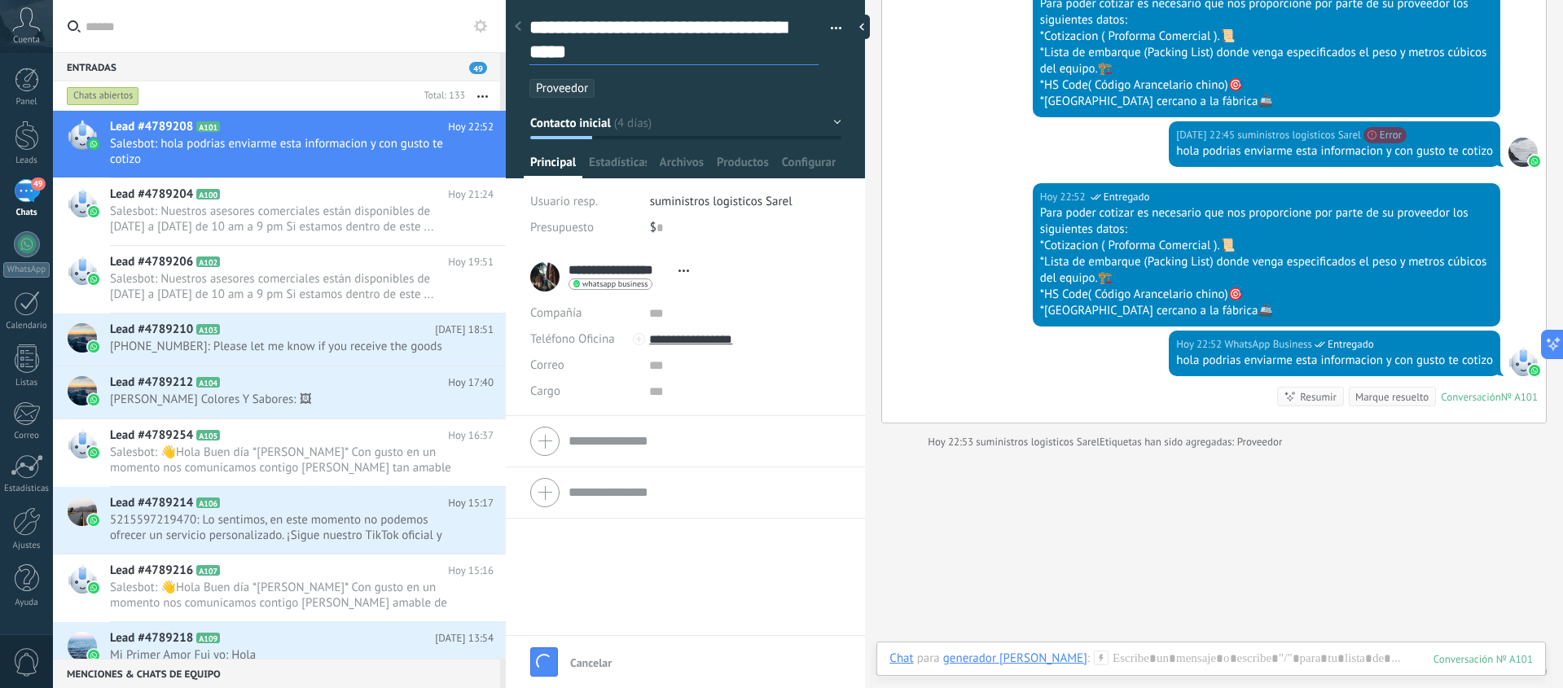
type textarea "**********"
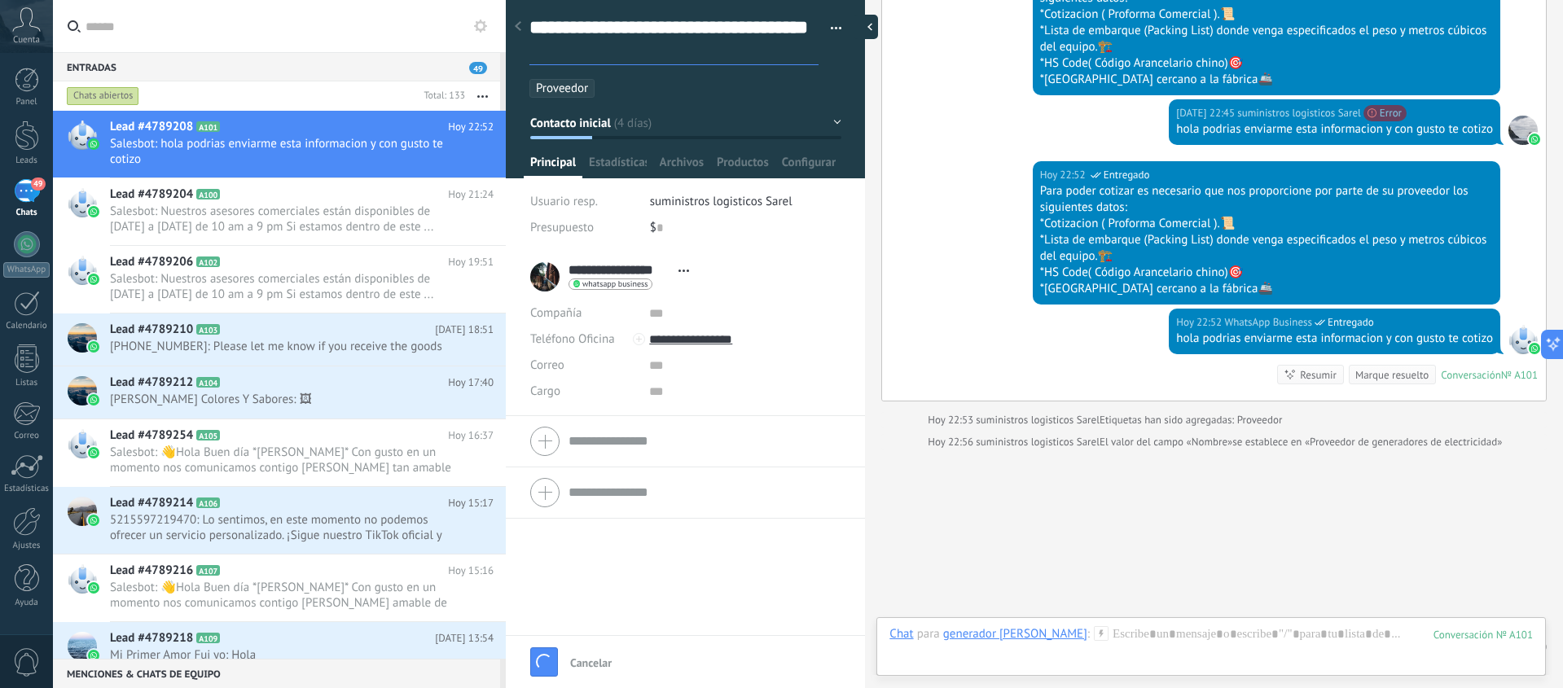
scroll to position [2665, 0]
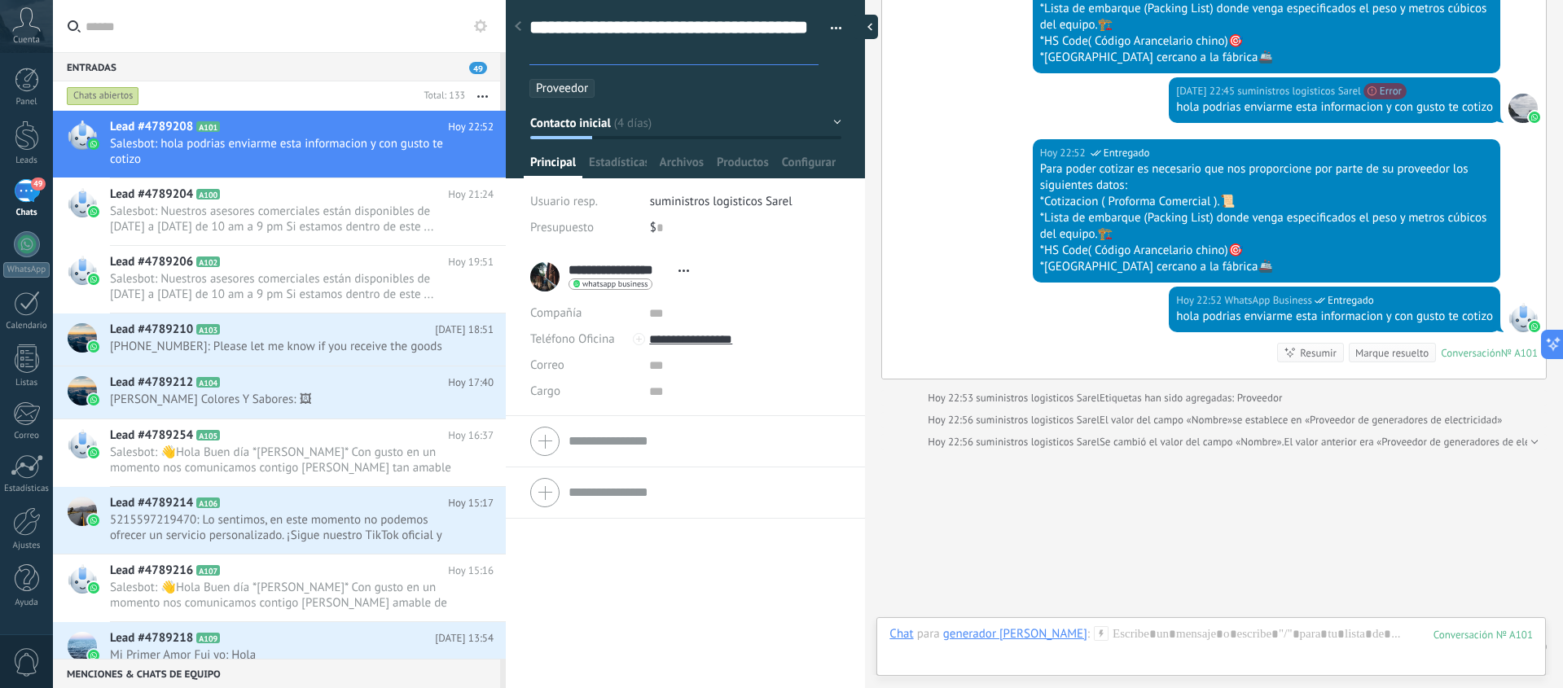
click at [868, 28] on div at bounding box center [865, 27] width 24 height 24
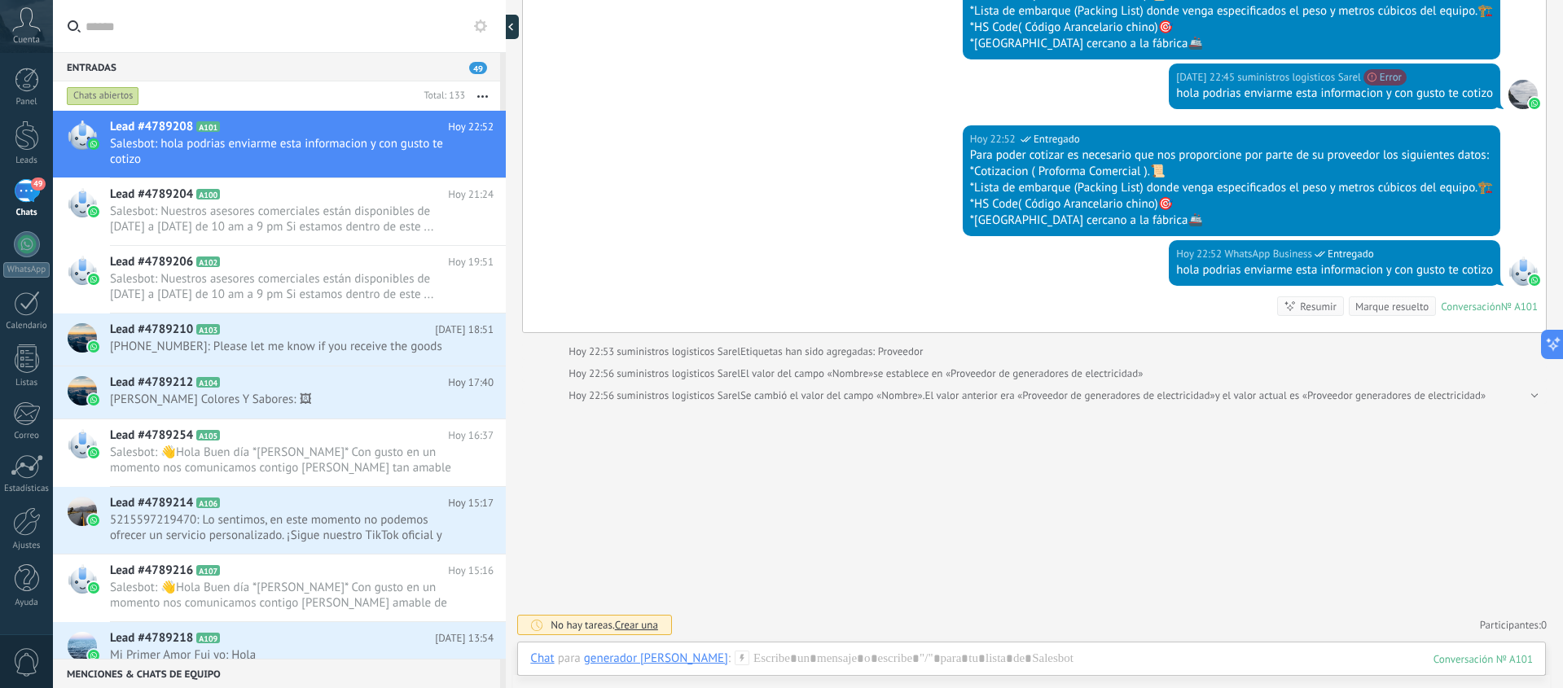
scroll to position [2582, 0]
click at [340, 141] on span "Salesbot: hola podrias enviarme esta informacion y con gusto te cotizo" at bounding box center [286, 151] width 353 height 31
click at [506, 27] on div at bounding box center [506, 344] width 0 height 688
click at [516, 35] on div at bounding box center [515, 27] width 24 height 24
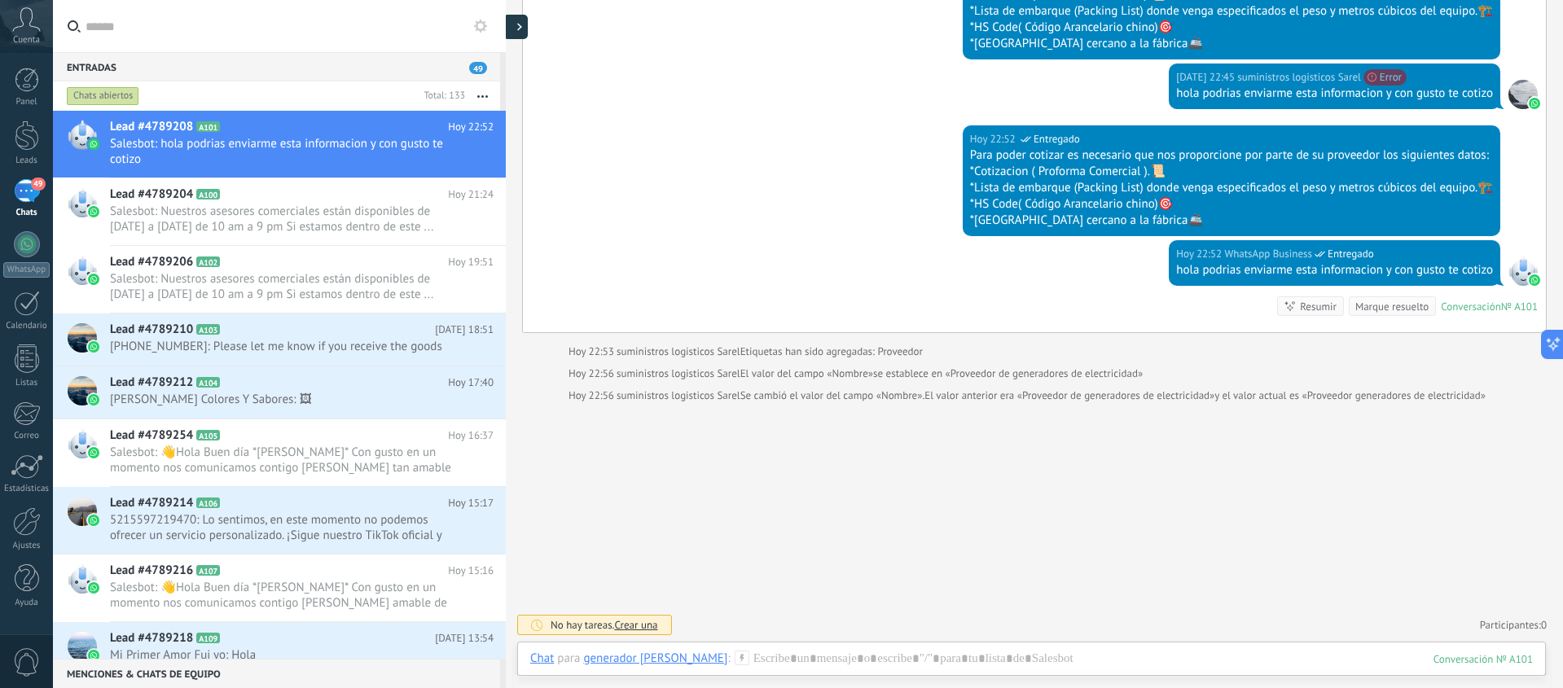
type textarea "**********"
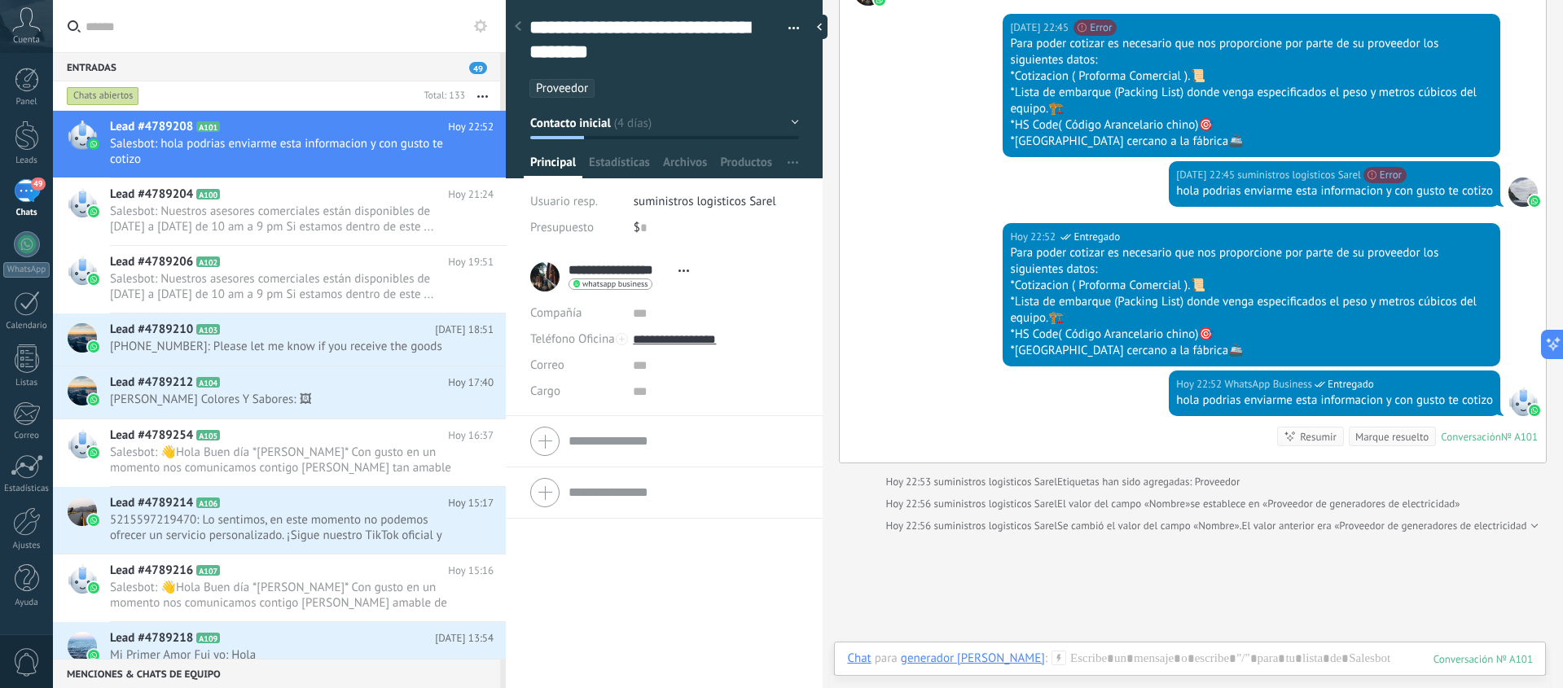
click at [604, 282] on span "whatsapp business" at bounding box center [614, 284] width 65 height 8
click at [748, 281] on div at bounding box center [781, 344] width 1563 height 688
click at [685, 270] on icon at bounding box center [683, 271] width 11 height 2
click at [659, 287] on link "Abrir detalle" at bounding box center [628, 292] width 65 height 15
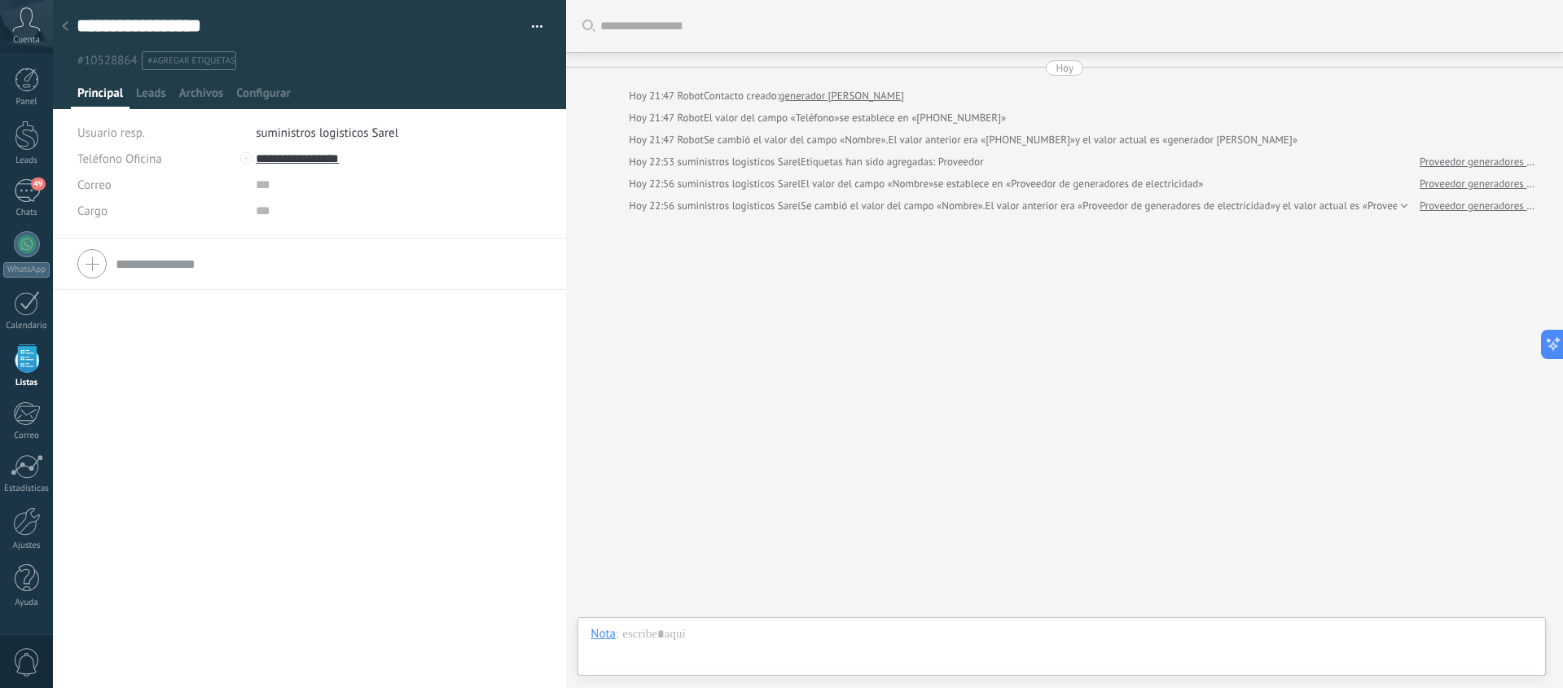
click at [195, 65] on span "#agregar etiquetas" at bounding box center [191, 60] width 87 height 11
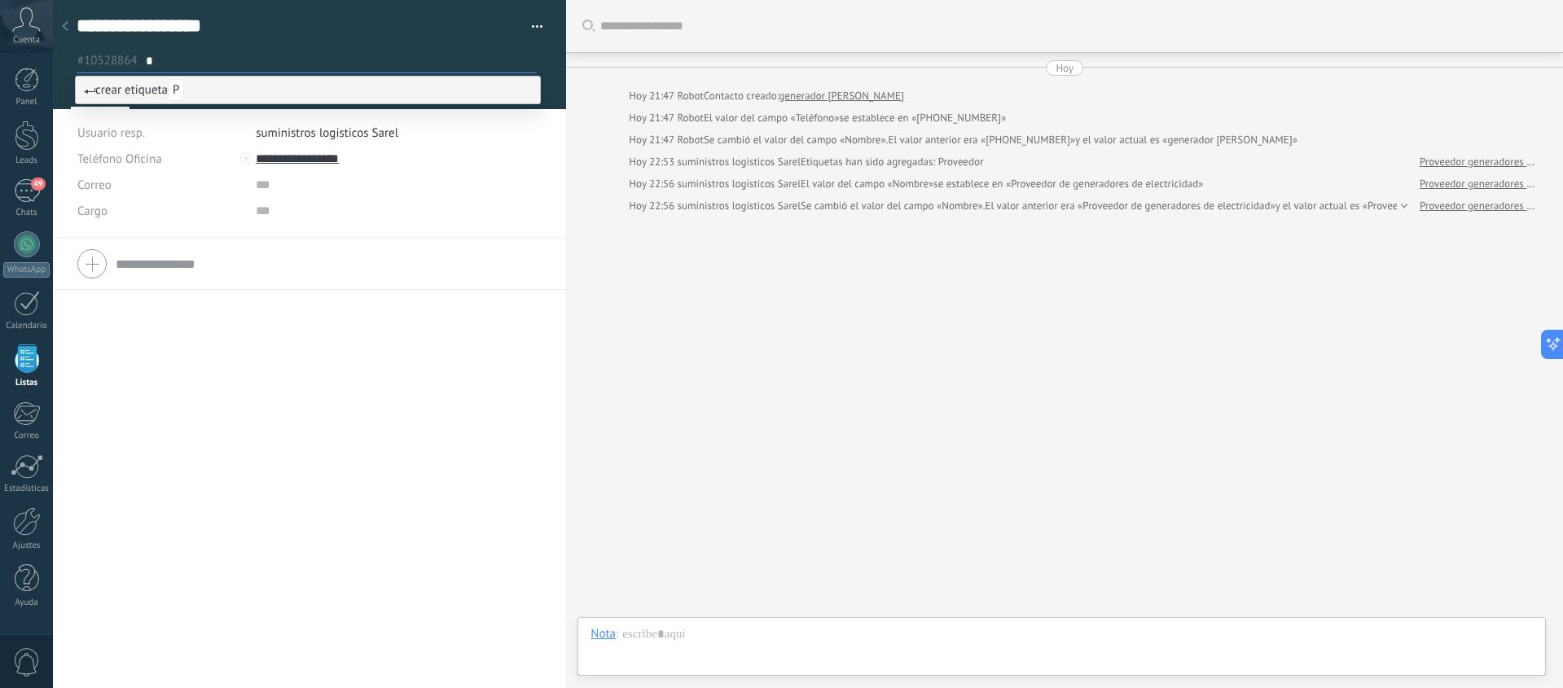
type input "*"
click at [135, 89] on span "crear etiqueta P" at bounding box center [134, 89] width 100 height 15
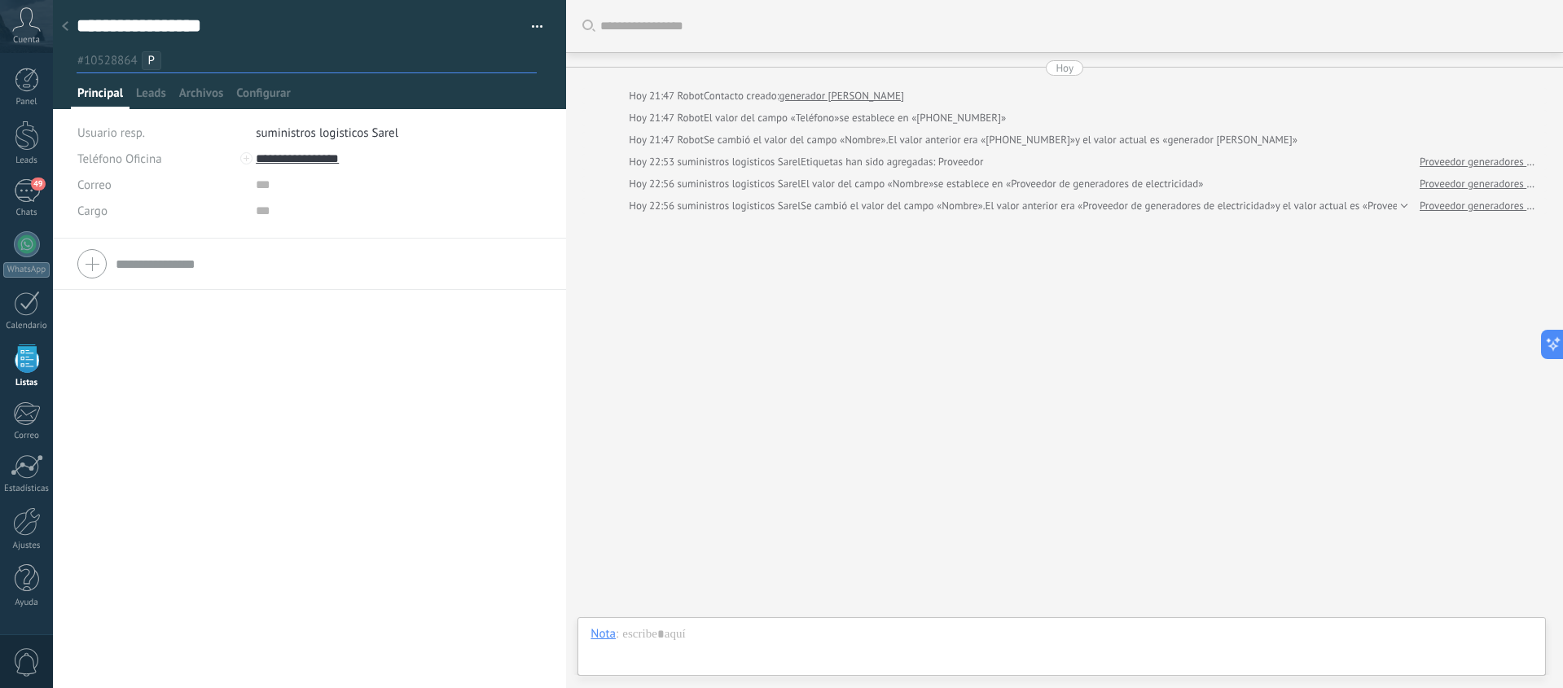
click at [156, 61] on li "P" at bounding box center [152, 60] width 20 height 19
click at [65, 24] on use at bounding box center [65, 26] width 7 height 10
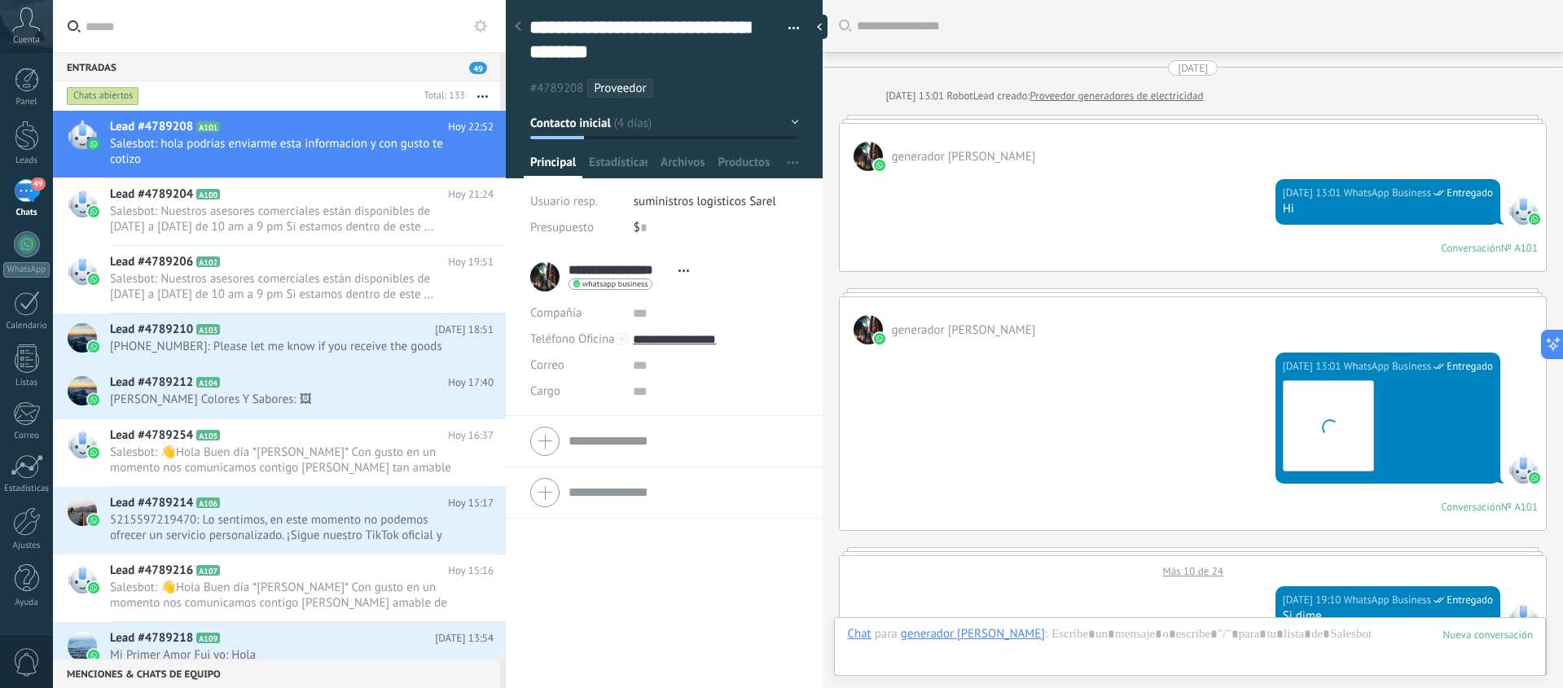
scroll to position [2679, 0]
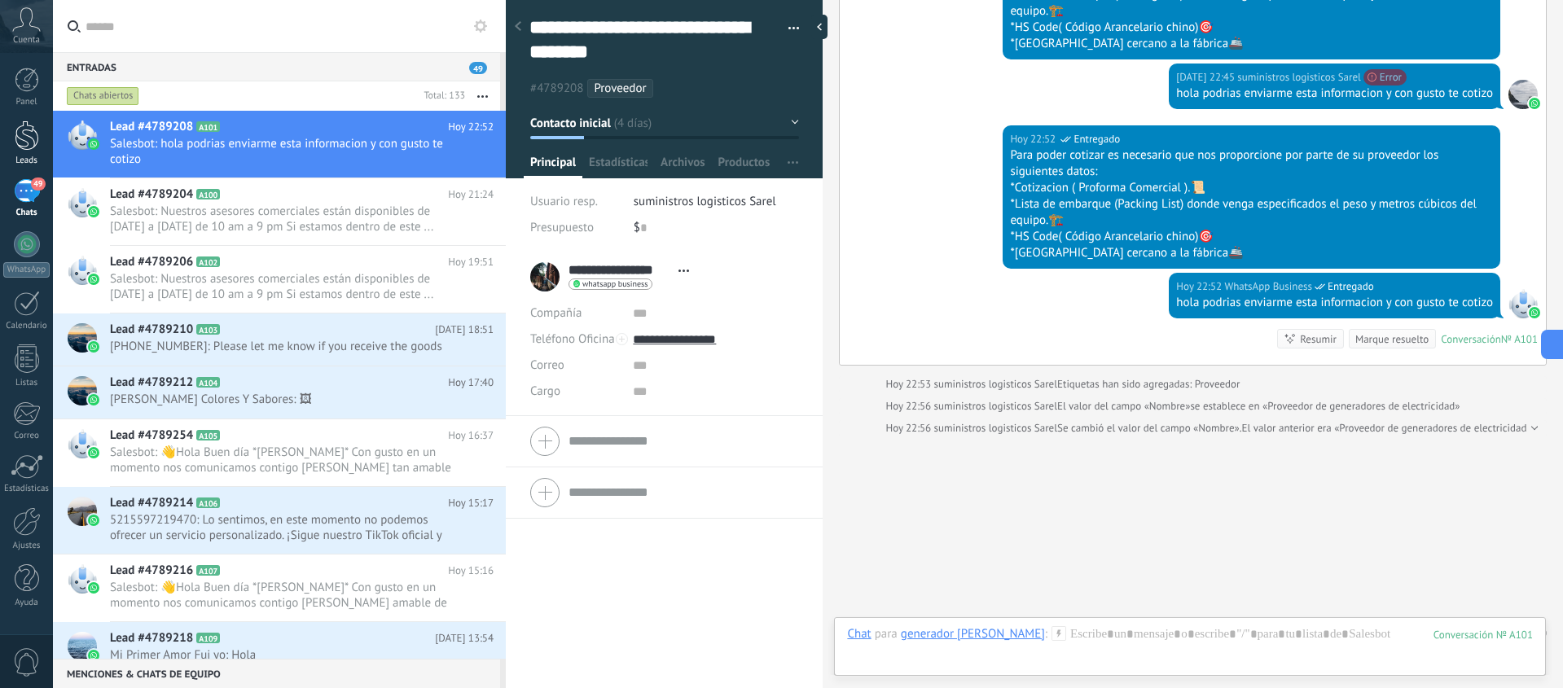
click at [30, 141] on div at bounding box center [27, 136] width 24 height 30
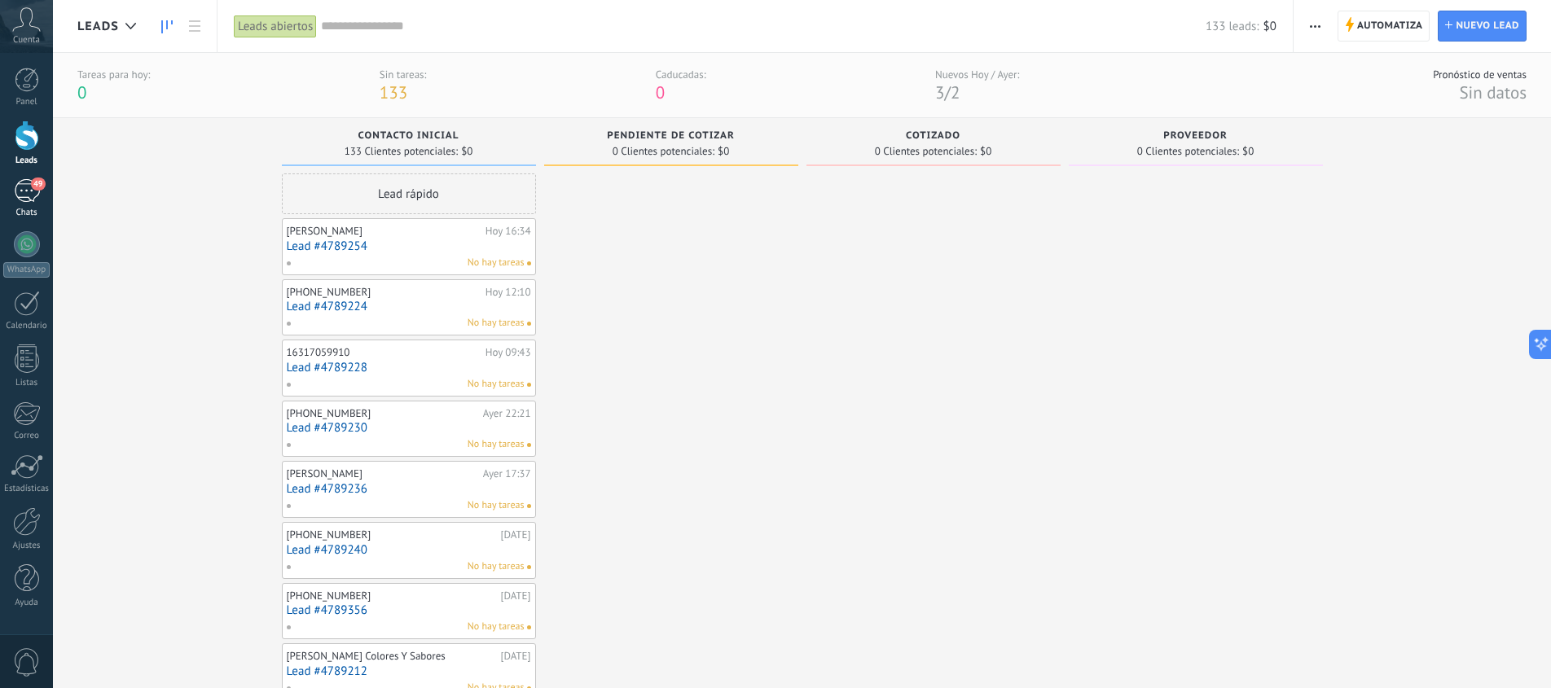
click at [28, 196] on div "49" at bounding box center [27, 191] width 26 height 24
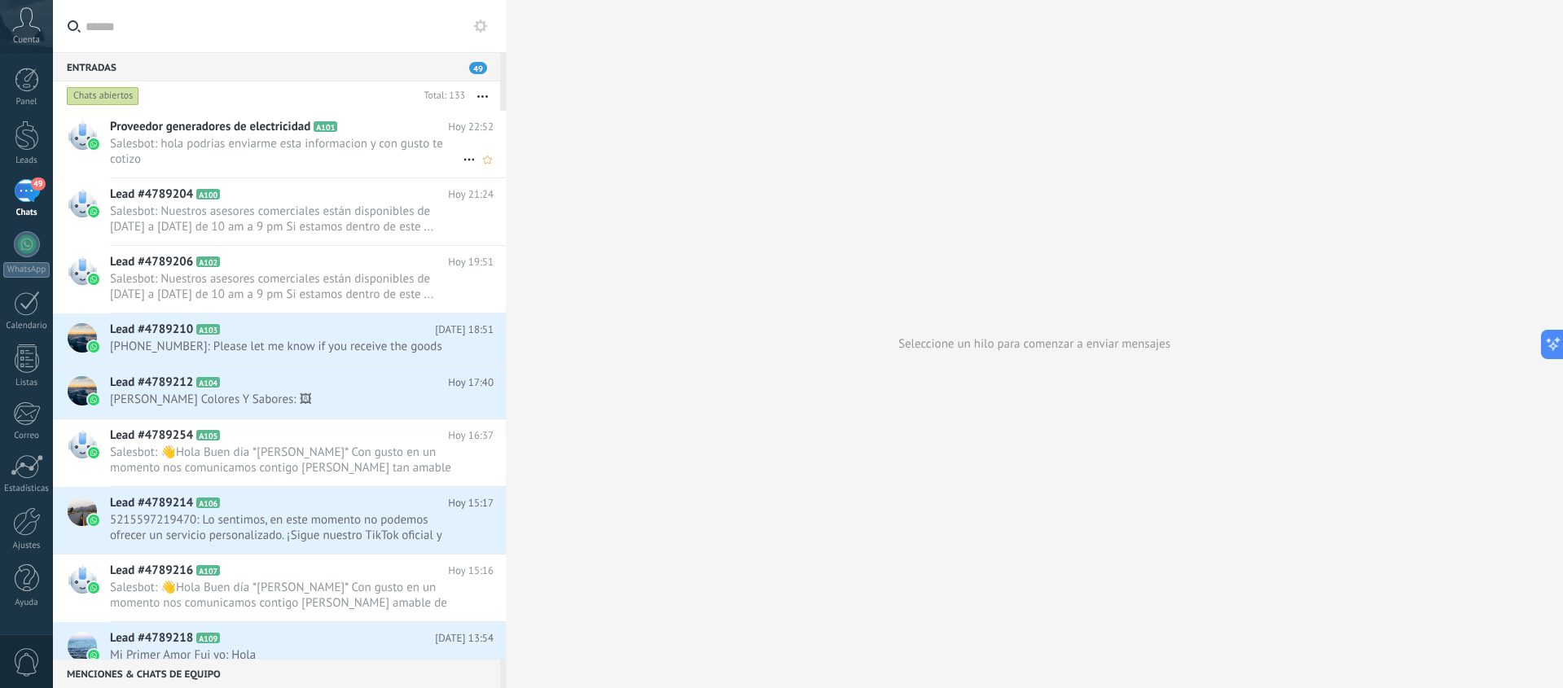
click at [261, 132] on span "Proveedor generadores de electricidad" at bounding box center [210, 127] width 200 height 16
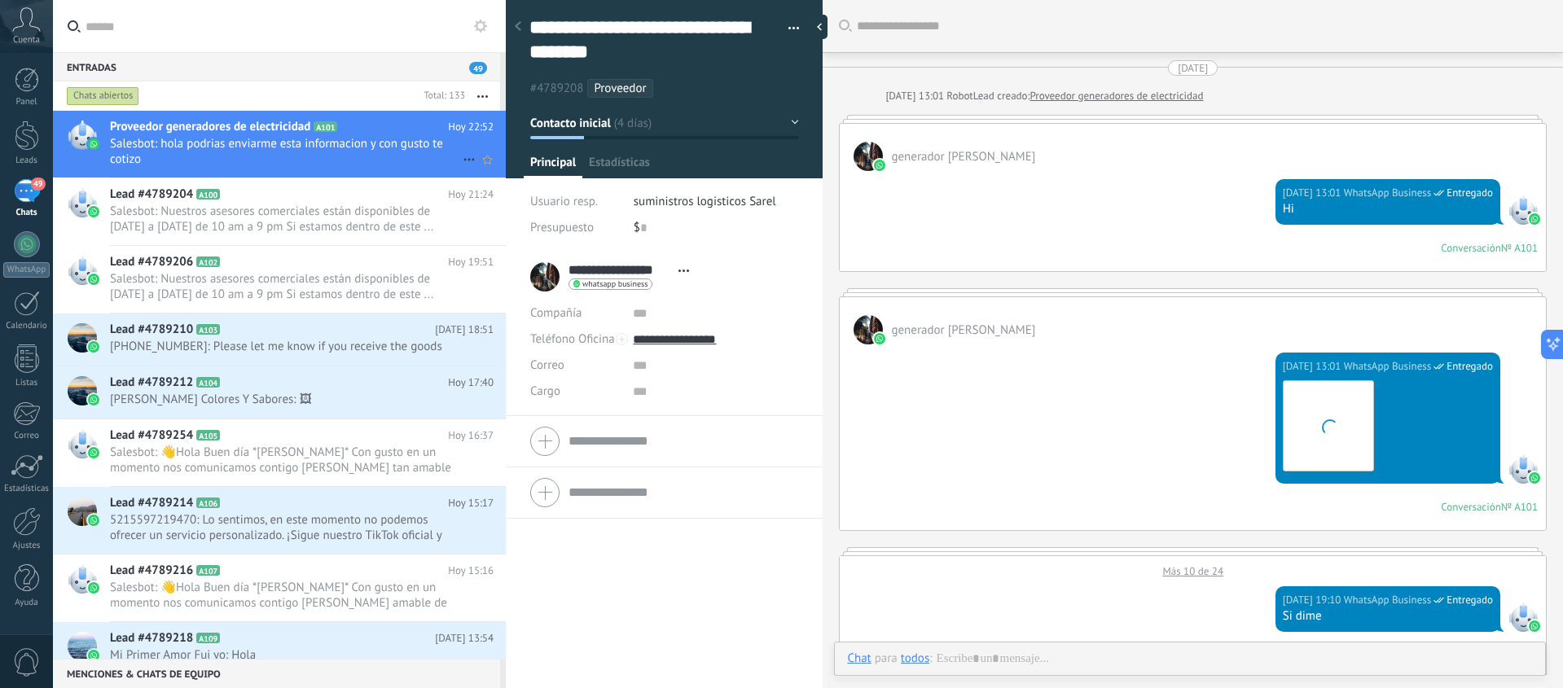
type textarea "**********"
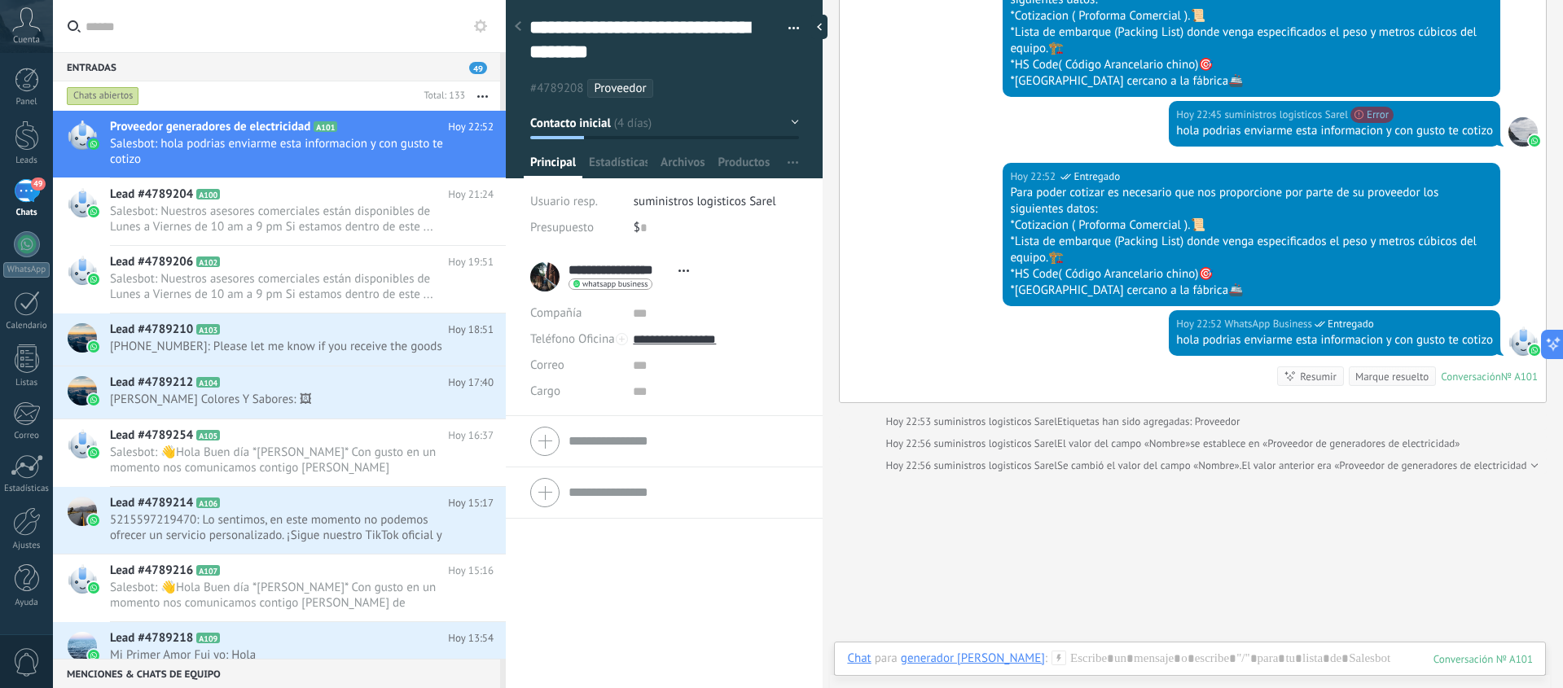
scroll to position [2679, 0]
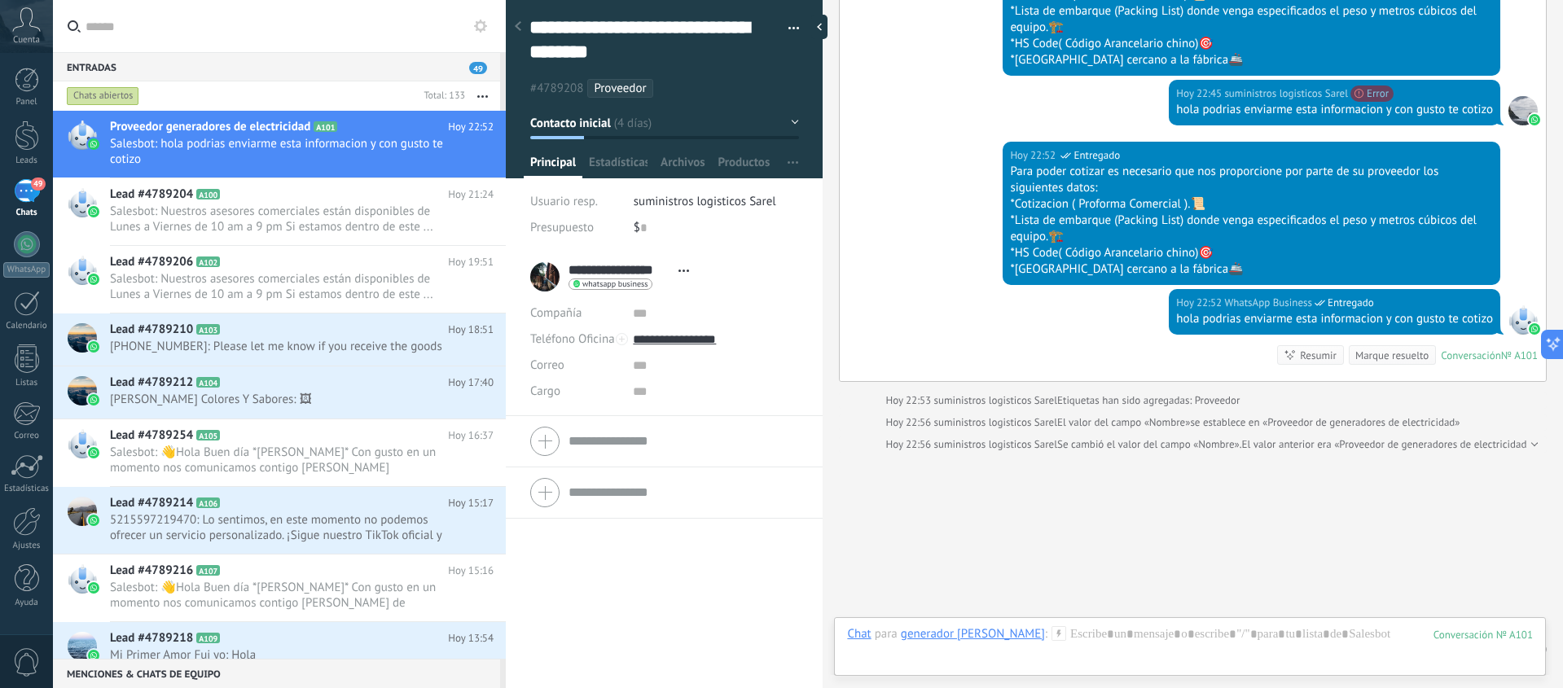
click at [552, 438] on div at bounding box center [664, 441] width 268 height 41
click at [550, 327] on div at bounding box center [664, 328] width 268 height 41
click at [569, 82] on span "#4789208" at bounding box center [556, 88] width 53 height 15
click at [788, 30] on span "button" at bounding box center [793, 30] width 11 height 3
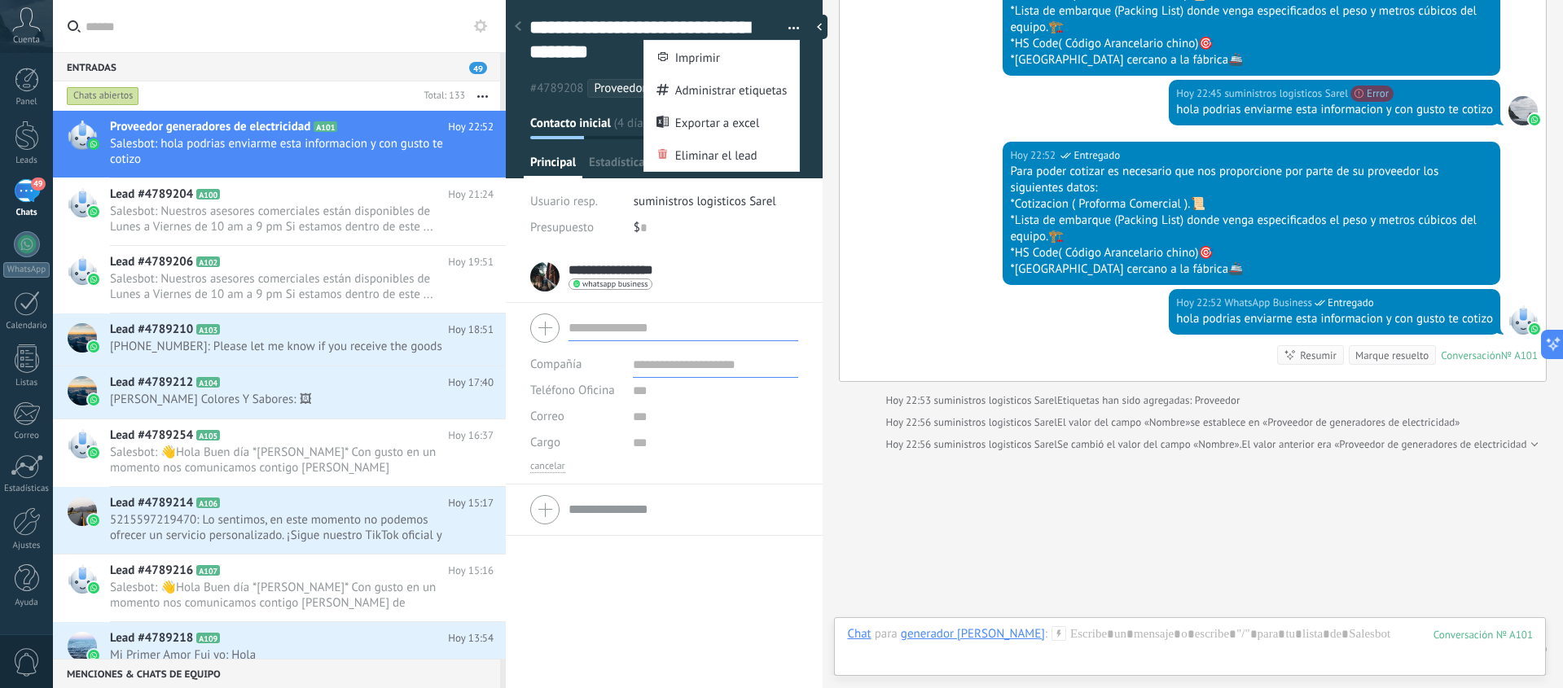
click at [788, 30] on span "button" at bounding box center [793, 30] width 11 height 3
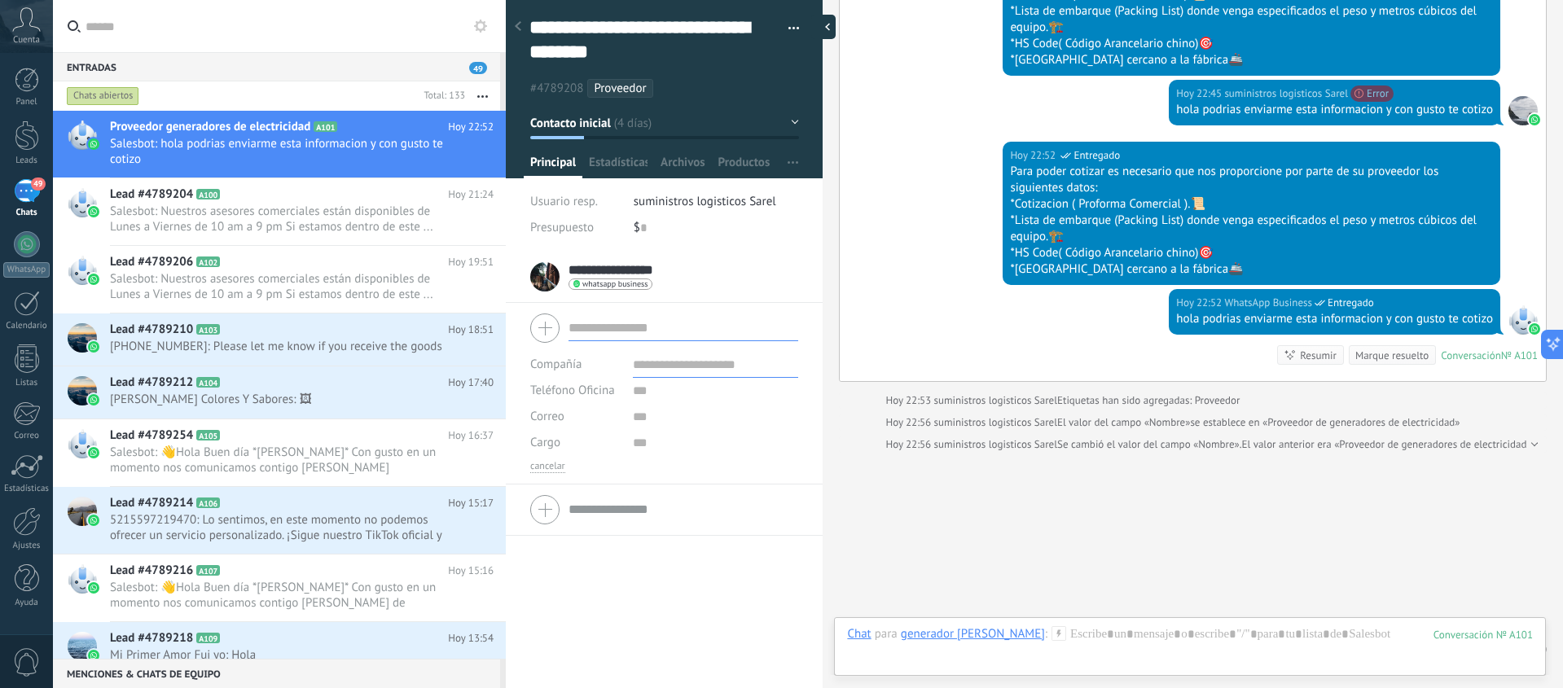
click at [818, 29] on div at bounding box center [823, 27] width 24 height 24
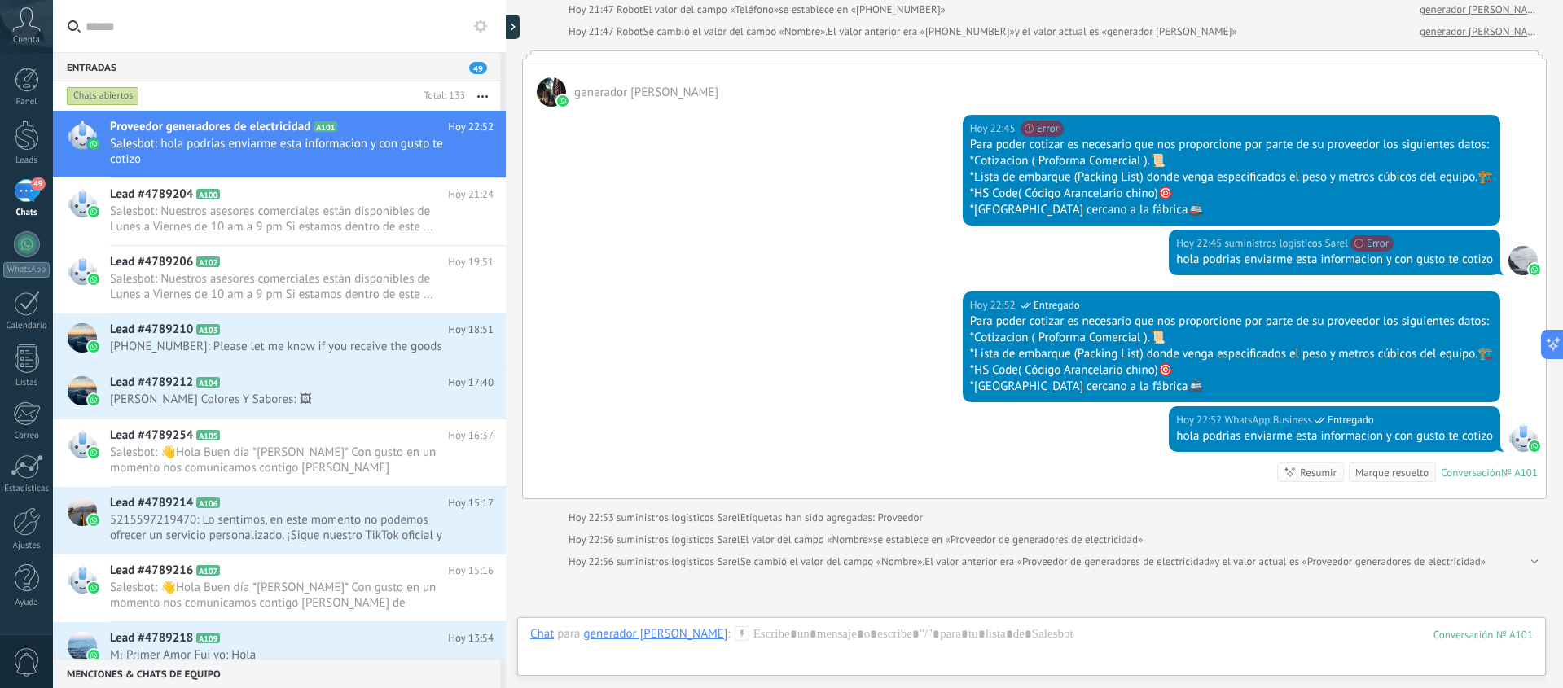
scroll to position [2582, 0]
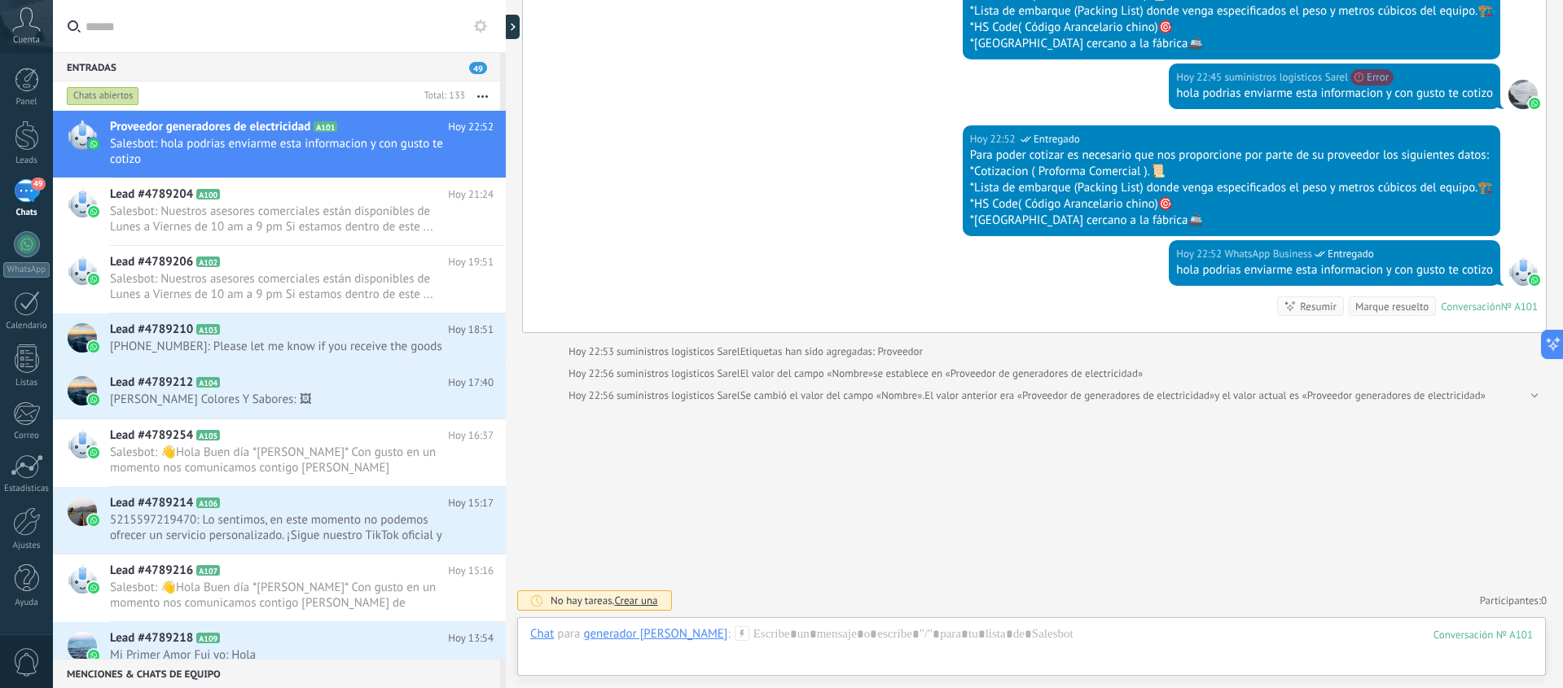
click at [648, 602] on span "Crear una" at bounding box center [635, 601] width 43 height 14
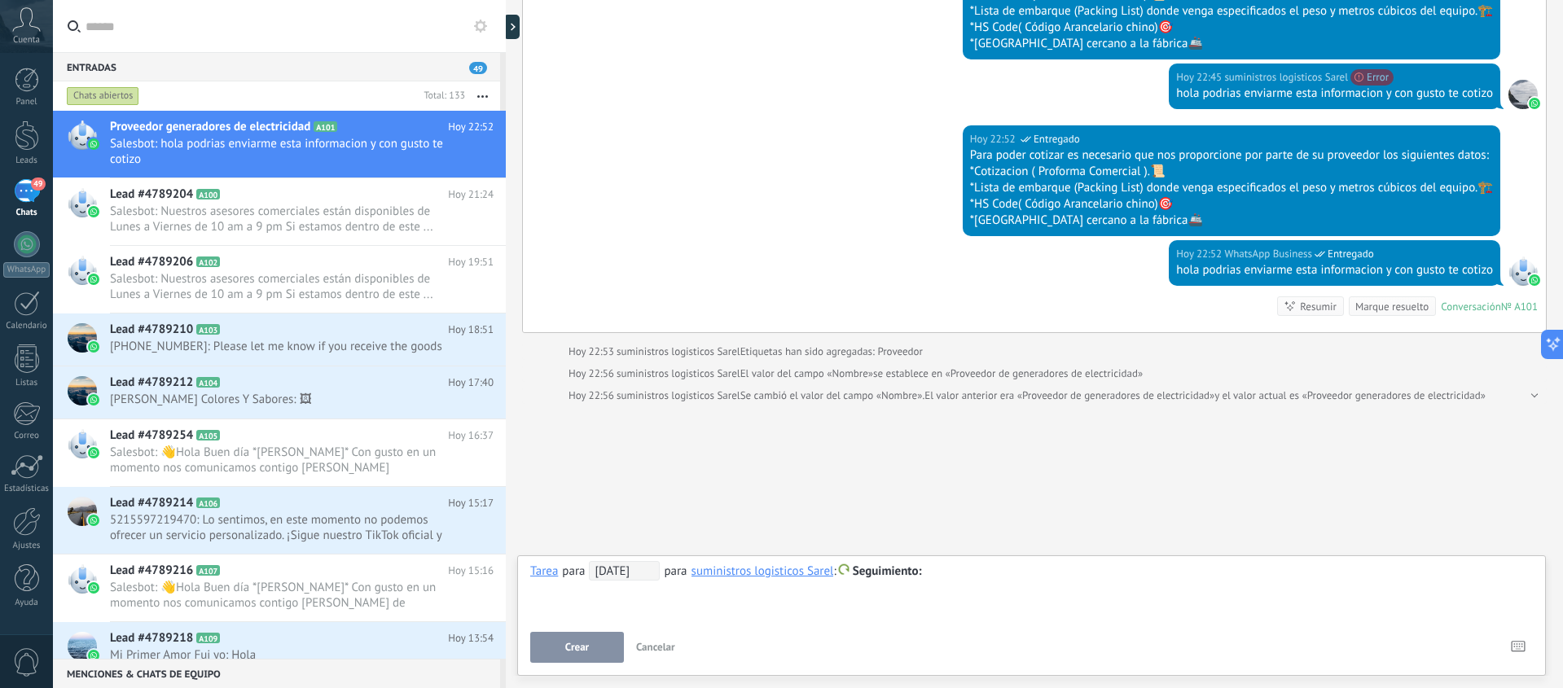
click at [651, 647] on span "Cancelar" at bounding box center [655, 647] width 39 height 14
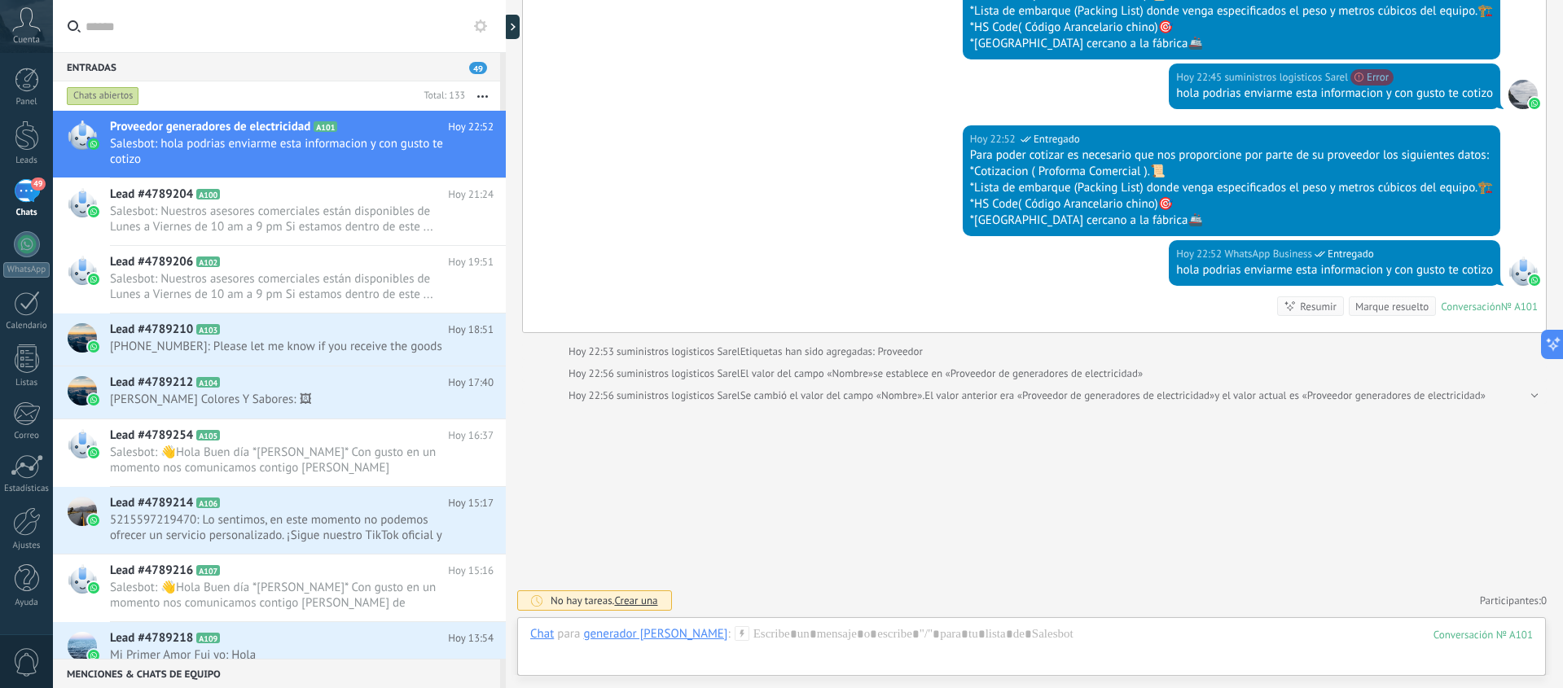
click at [735, 634] on icon at bounding box center [742, 633] width 15 height 15
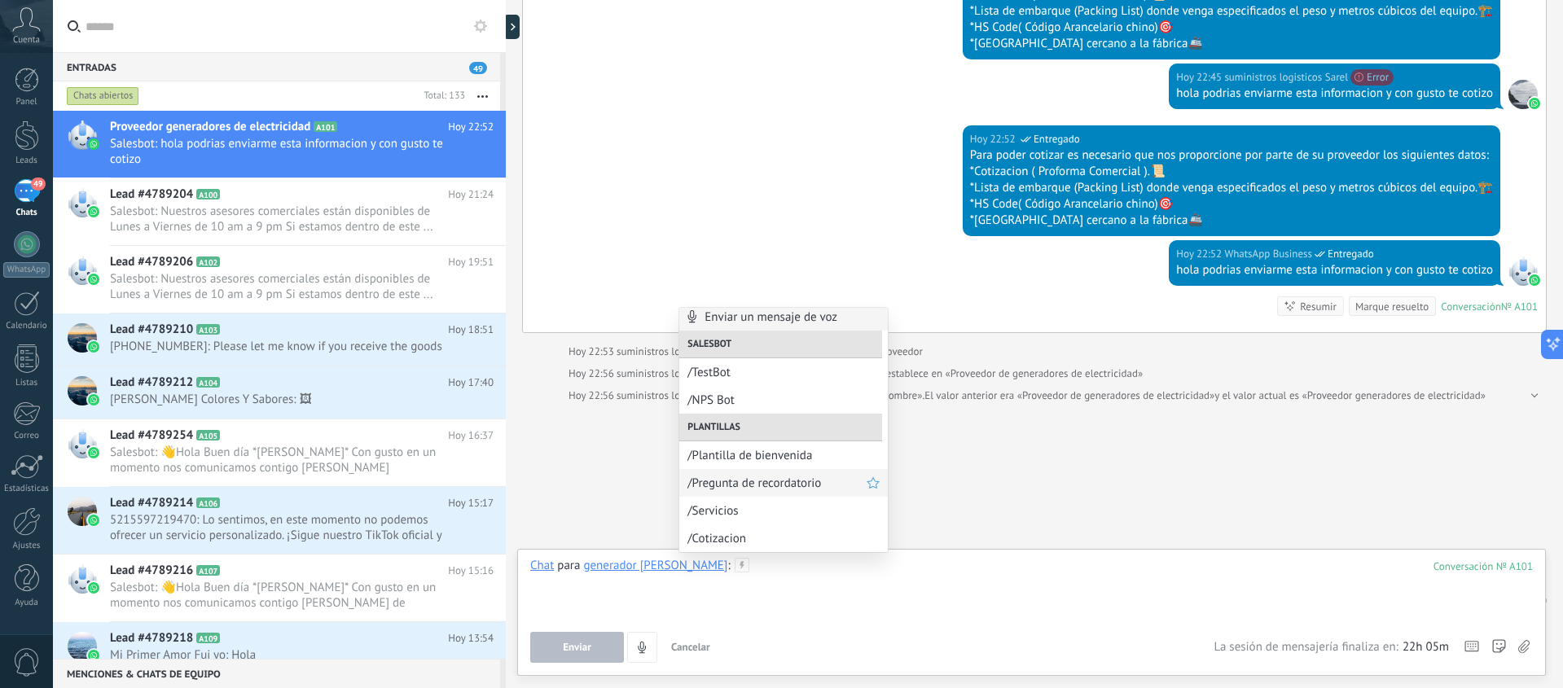
scroll to position [0, 0]
click at [850, 632] on div "Enviar Cancelar Rastrear clics en links ? Reducir links largos y rastrear clics…" at bounding box center [871, 647] width 683 height 31
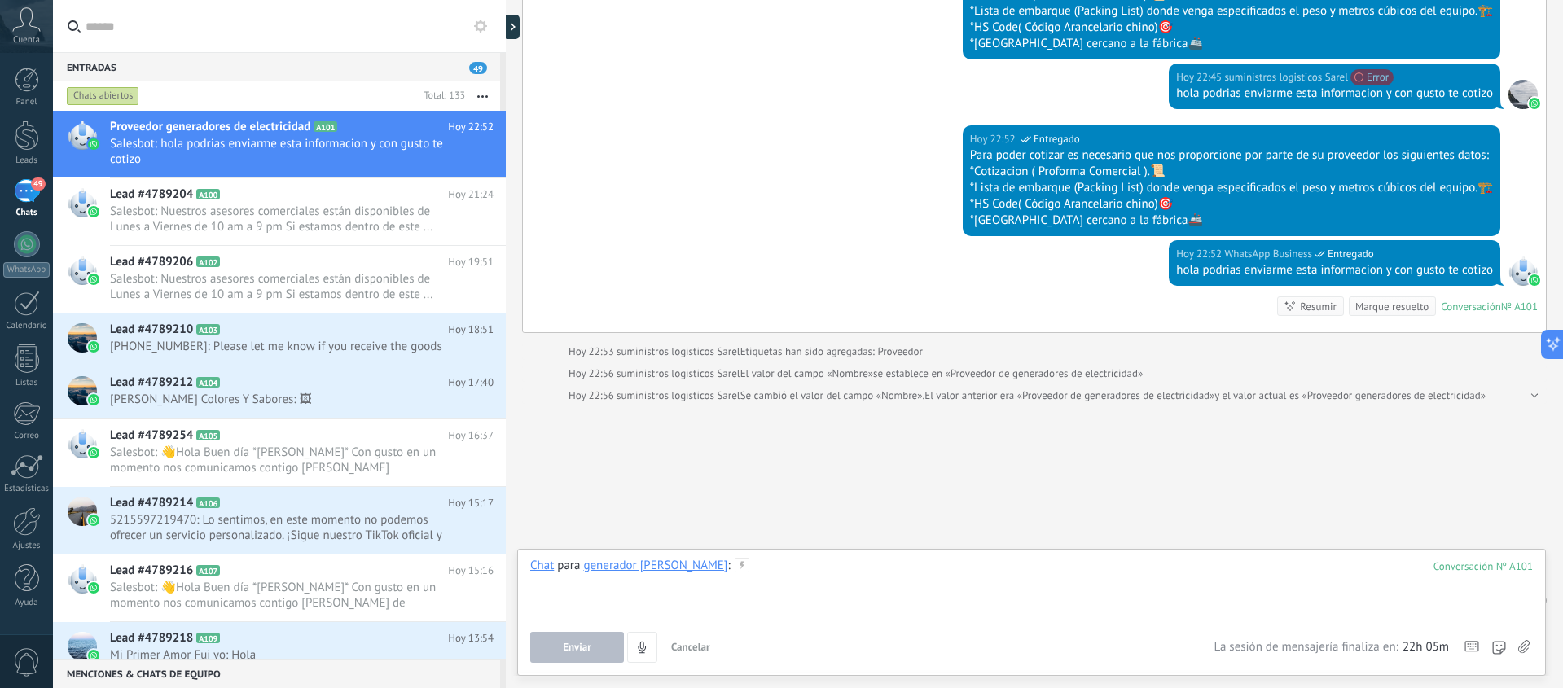
click at [1489, 598] on div at bounding box center [1031, 589] width 1002 height 62
click at [1527, 403] on div at bounding box center [1532, 396] width 11 height 16
click at [1528, 396] on div at bounding box center [1532, 396] width 11 height 16
click at [1518, 272] on div at bounding box center [1522, 271] width 29 height 29
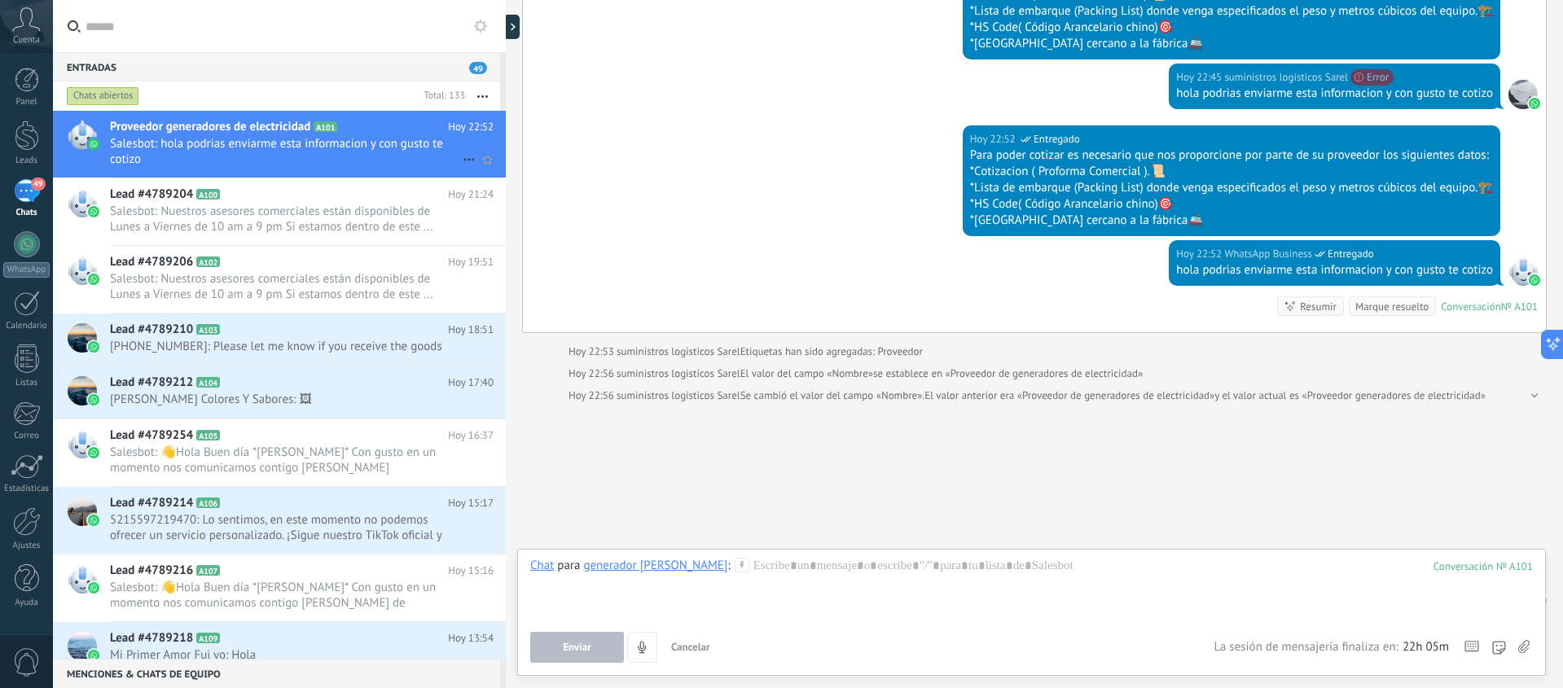
click at [466, 157] on icon at bounding box center [469, 160] width 20 height 20
click at [441, 160] on div at bounding box center [781, 344] width 1563 height 688
drag, startPoint x: 361, startPoint y: 151, endPoint x: 353, endPoint y: 147, distance: 9.1
click at [362, 156] on span "Salesbot: hola podrias enviarme esta informacion y con gusto te cotizo" at bounding box center [286, 151] width 353 height 31
click at [483, 31] on icon at bounding box center [480, 26] width 13 height 13
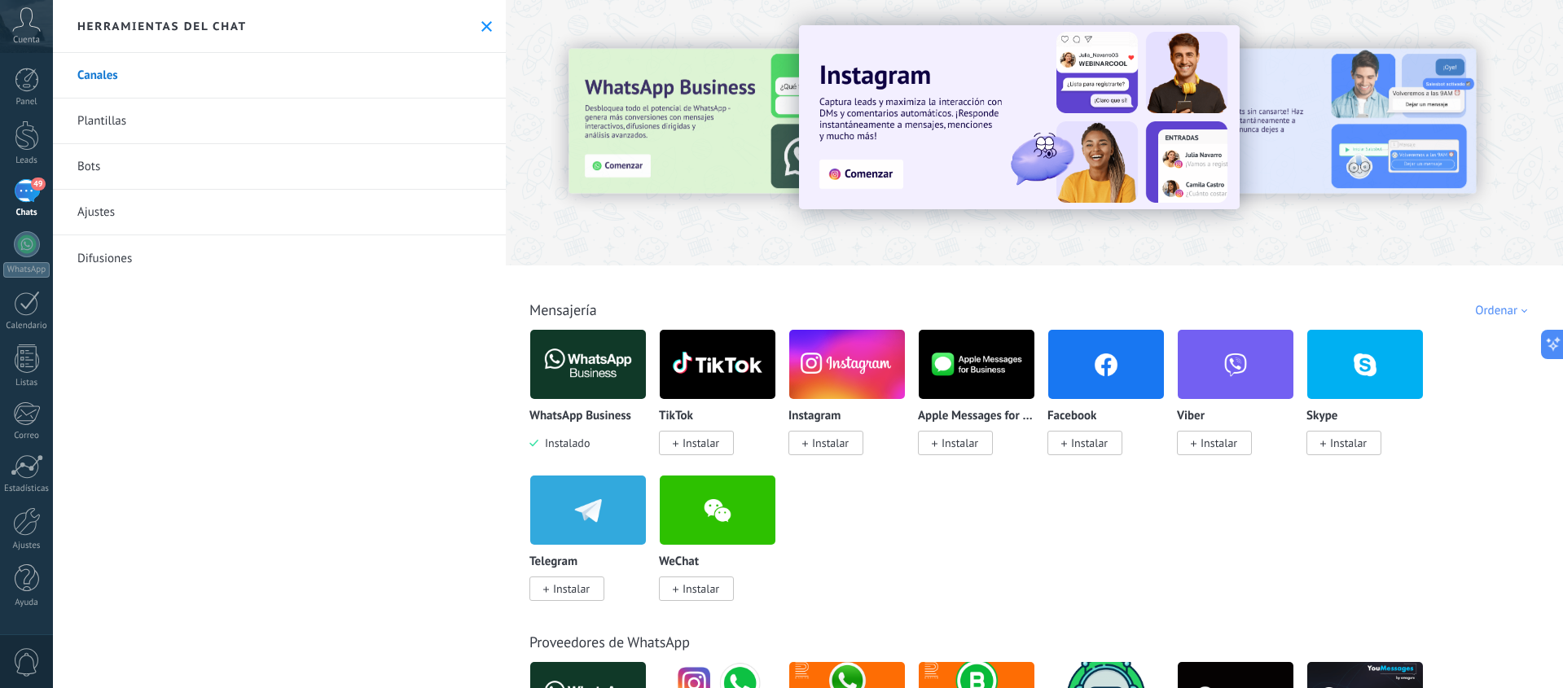
click at [483, 29] on use at bounding box center [486, 26] width 11 height 11
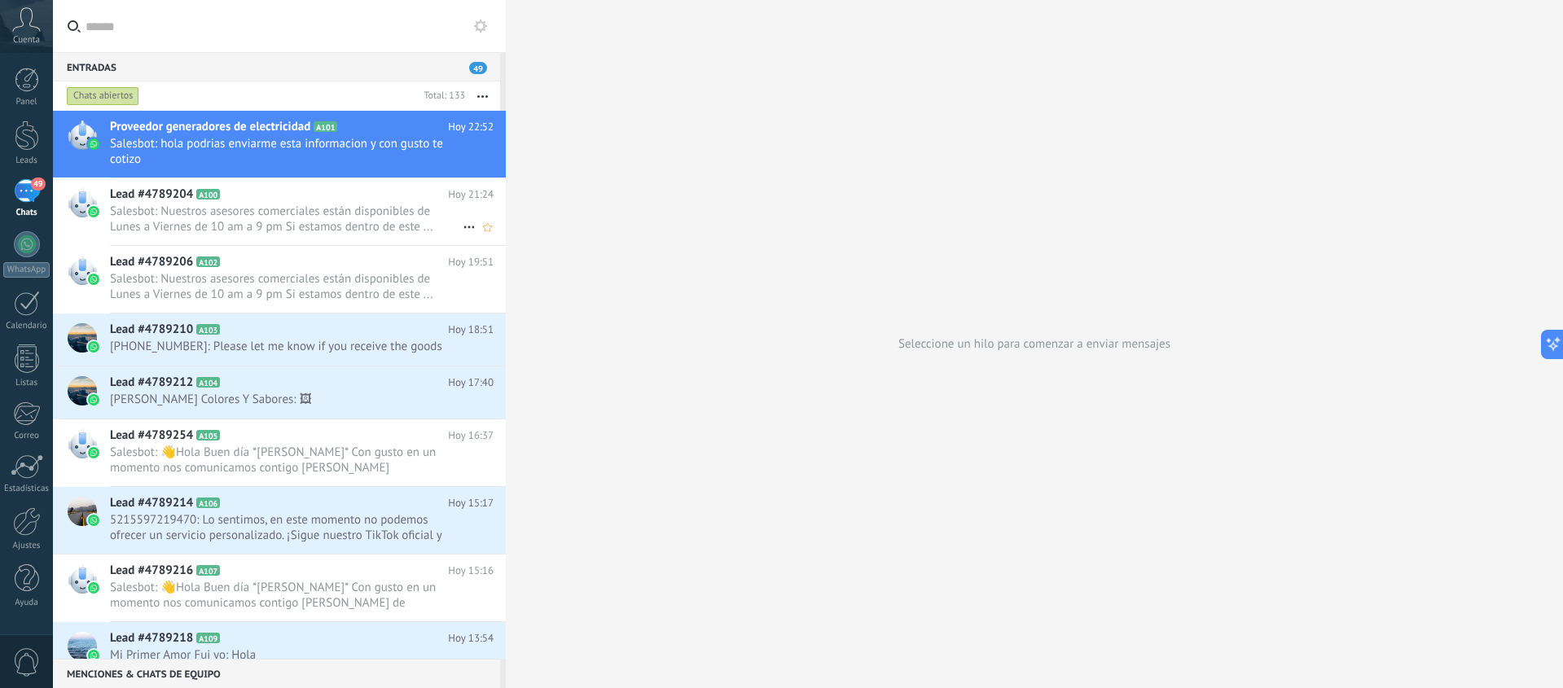
click at [463, 225] on icon at bounding box center [469, 227] width 20 height 20
click at [443, 215] on div at bounding box center [781, 344] width 1563 height 688
click at [411, 215] on span "Salesbot: Nuestros asesores comerciales están disponibles de Lunes a Viernes de…" at bounding box center [286, 219] width 353 height 31
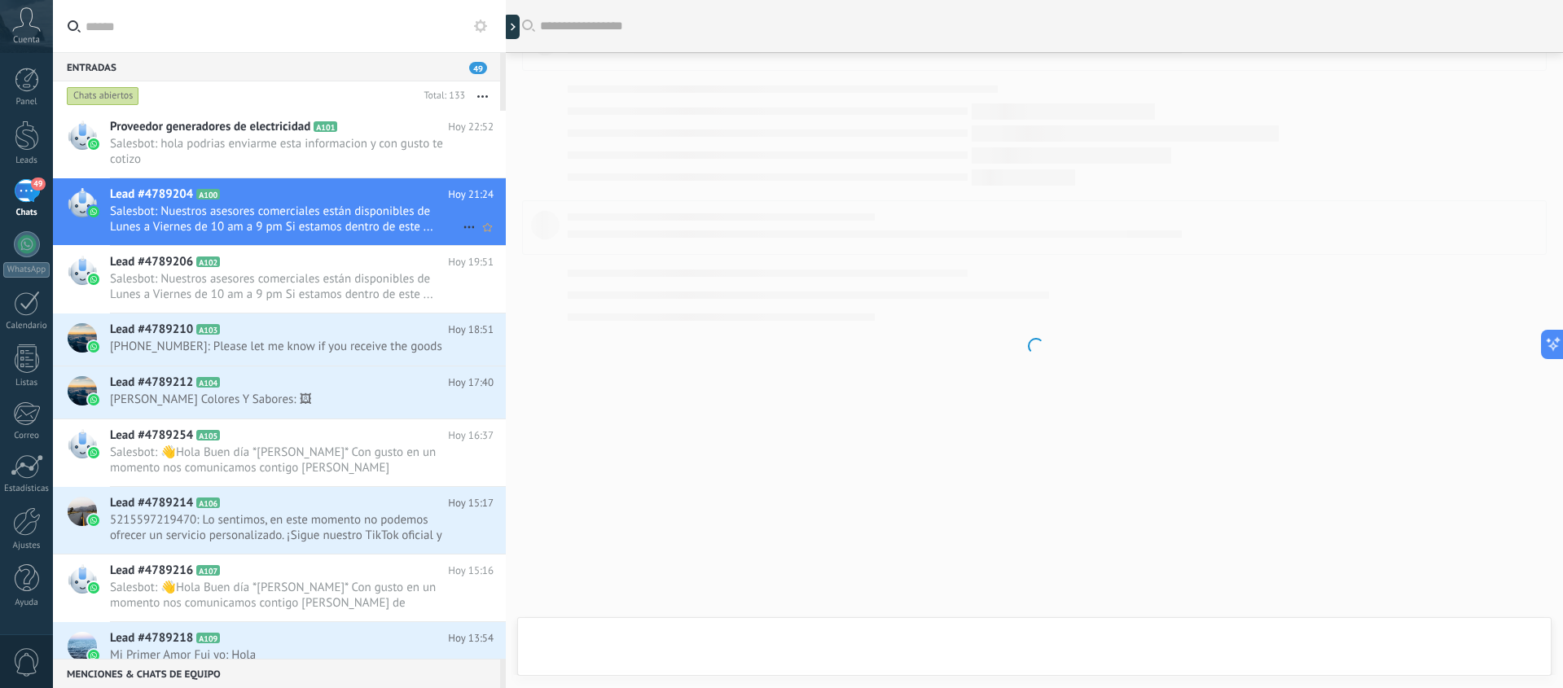
scroll to position [1573, 0]
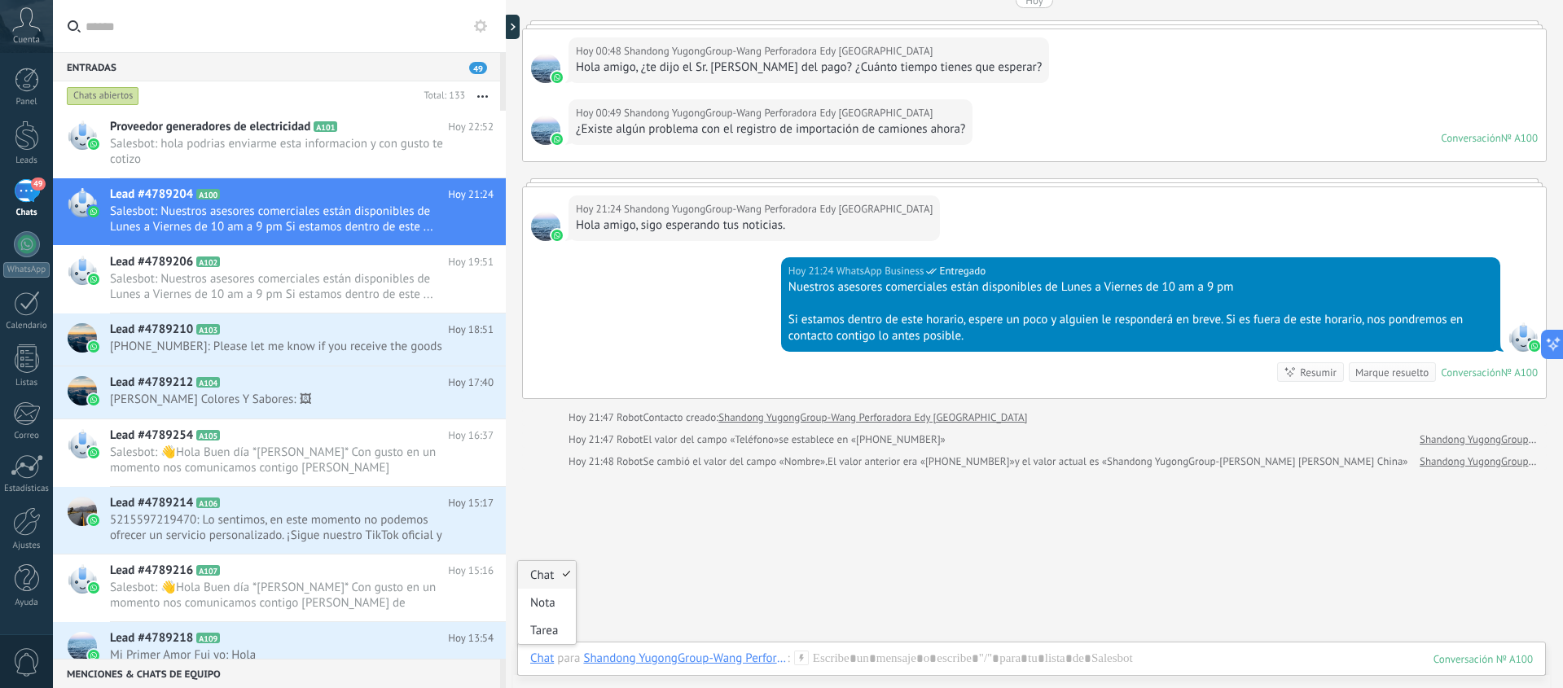
click at [551, 657] on div "Chat" at bounding box center [542, 658] width 24 height 15
click at [628, 665] on div "Shandong YugongGroup-Wang Perforadora Edy China" at bounding box center [685, 658] width 204 height 15
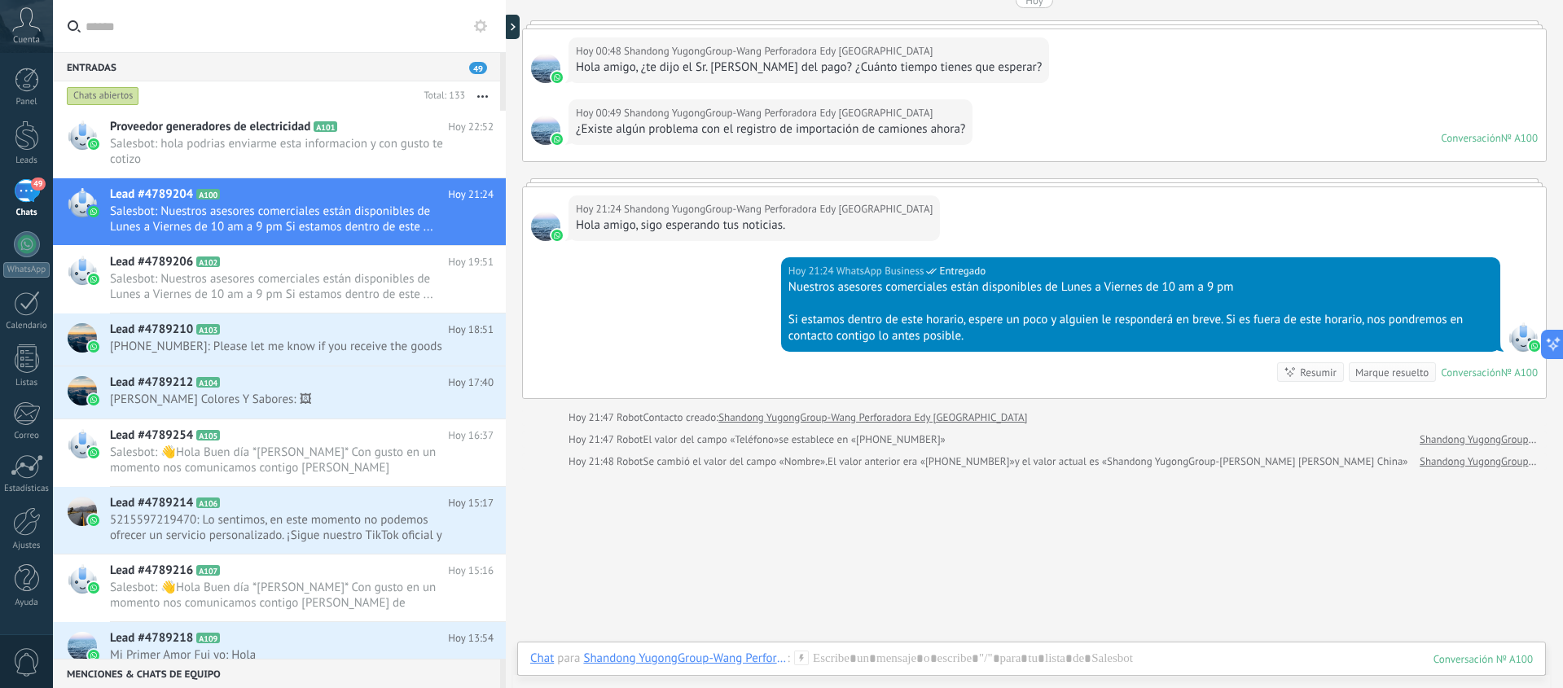
click at [782, 662] on div "Shandong YugongGroup-Wang Perforadora Edy China" at bounding box center [685, 658] width 204 height 15
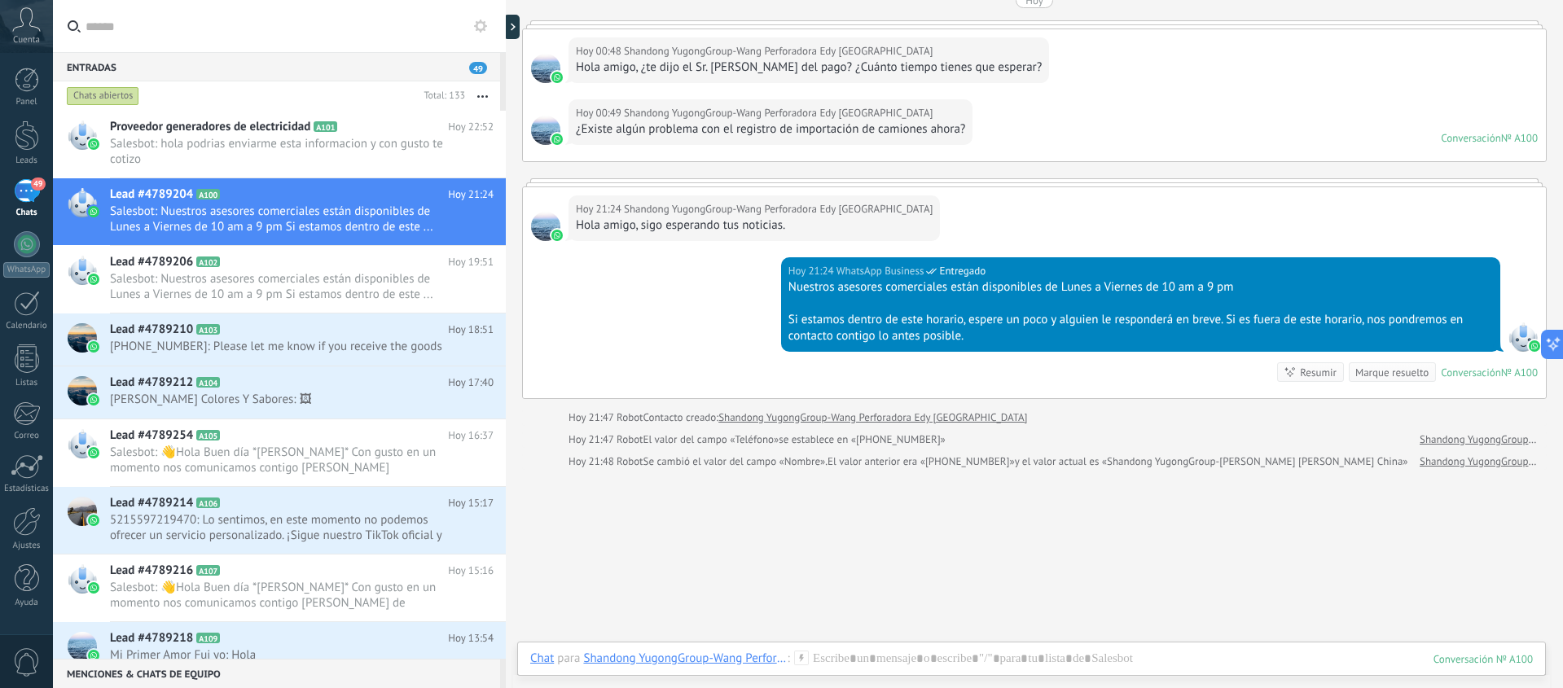
click at [1463, 379] on div "Conversación" at bounding box center [1471, 373] width 60 height 14
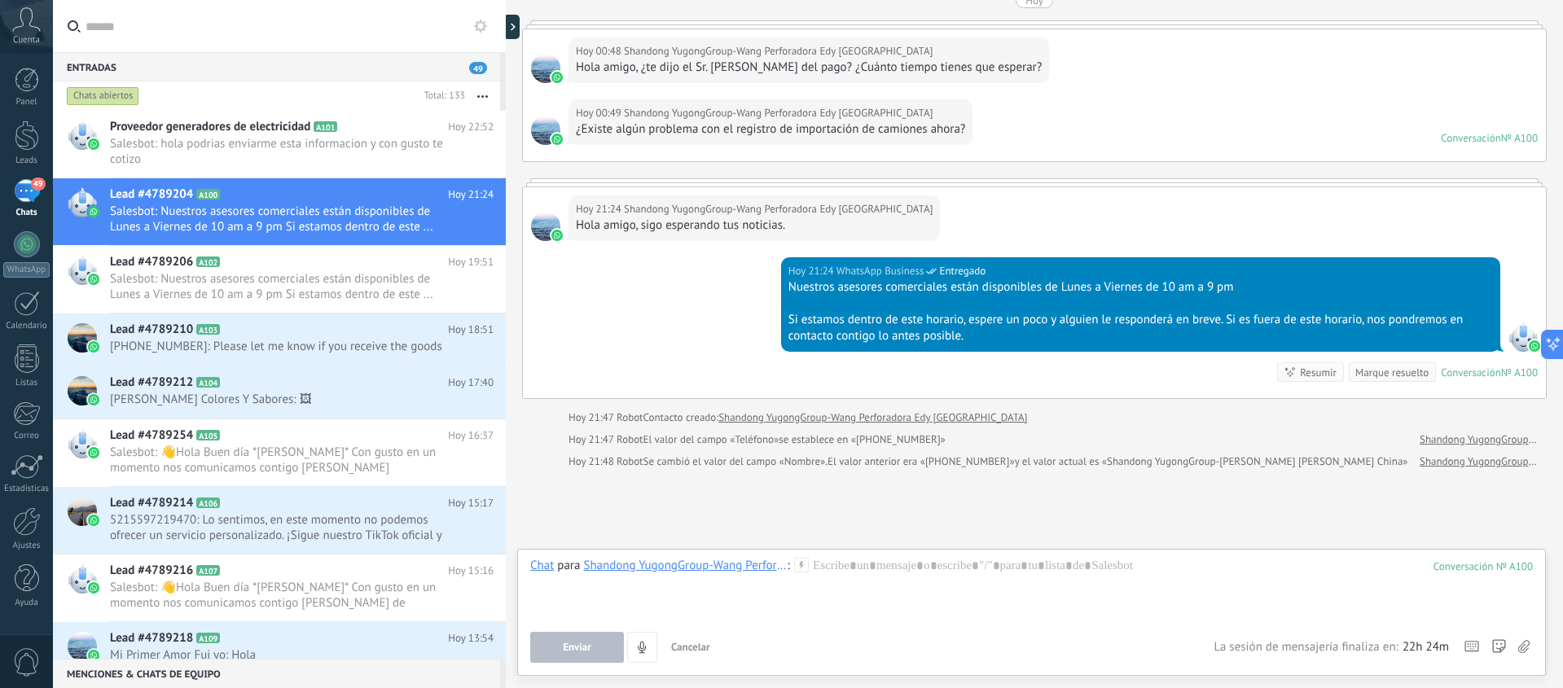
click at [1463, 379] on div "Conversación" at bounding box center [1471, 373] width 60 height 14
click at [1402, 380] on div "Marque resuelto" at bounding box center [1391, 372] width 73 height 15
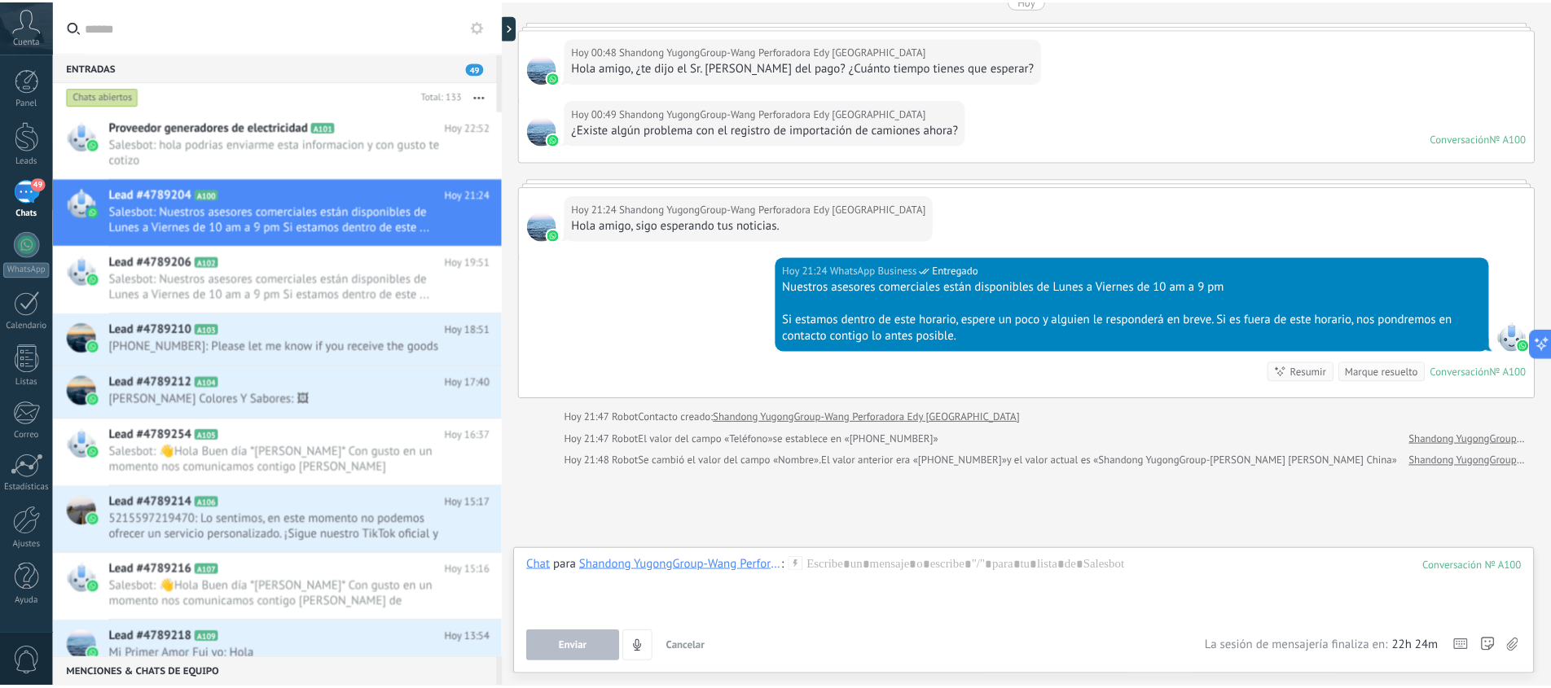
scroll to position [1595, 0]
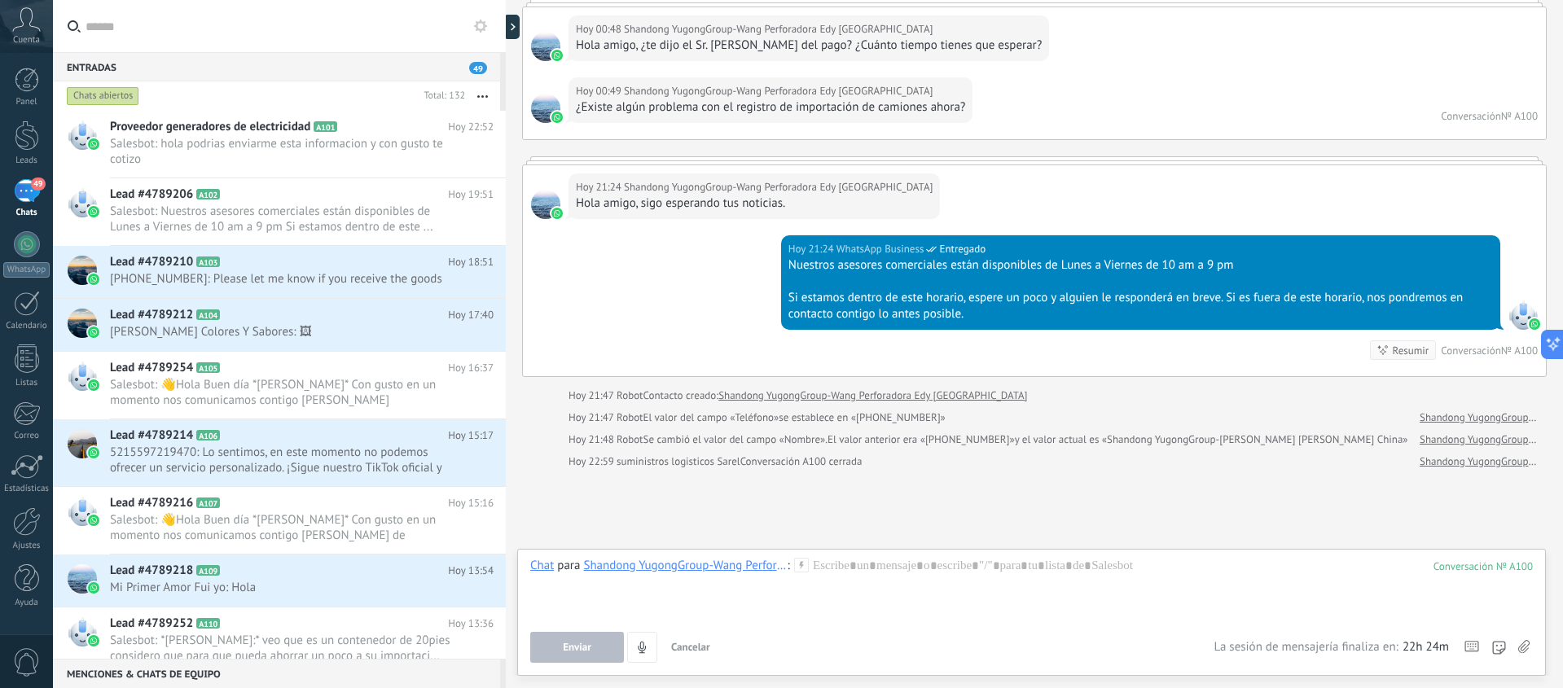
click at [31, 141] on div at bounding box center [27, 136] width 24 height 30
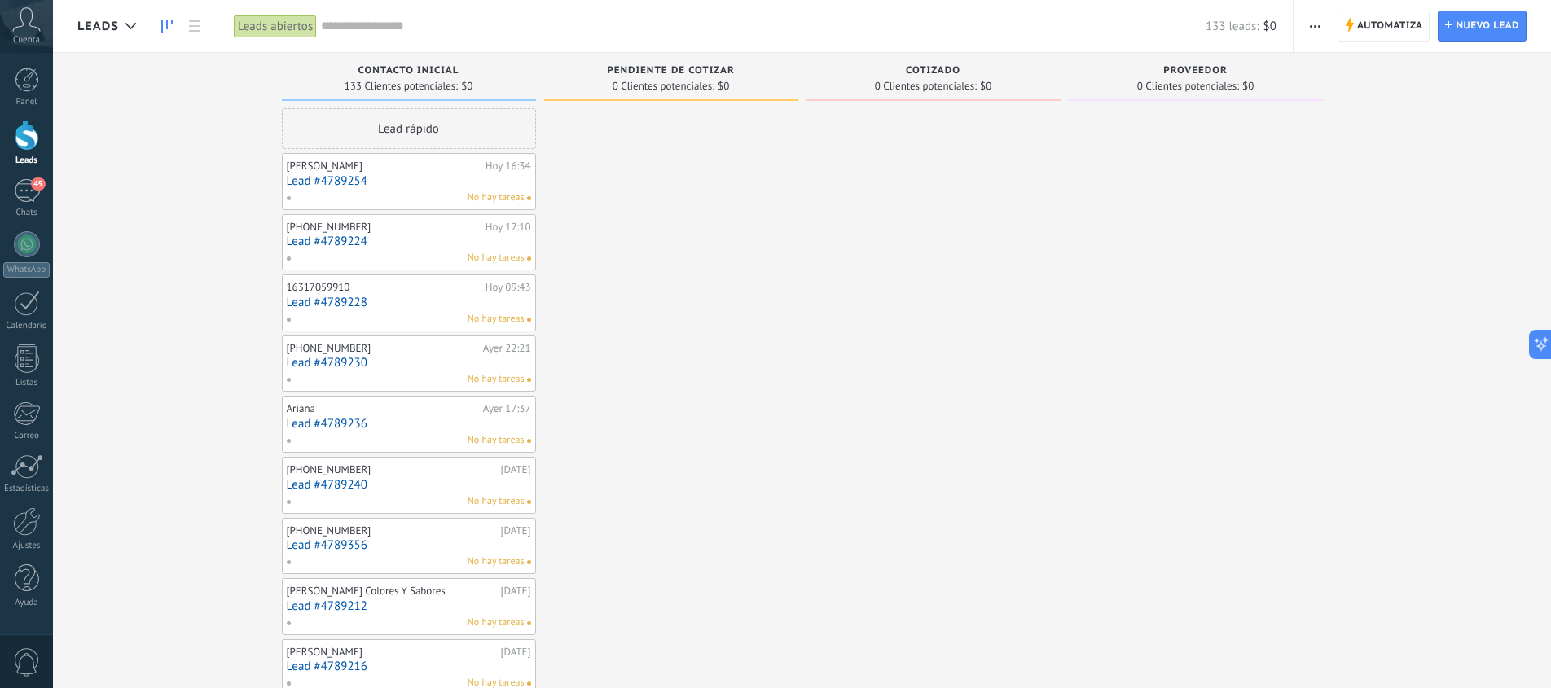
click at [1311, 28] on span "button" at bounding box center [1314, 26] width 11 height 31
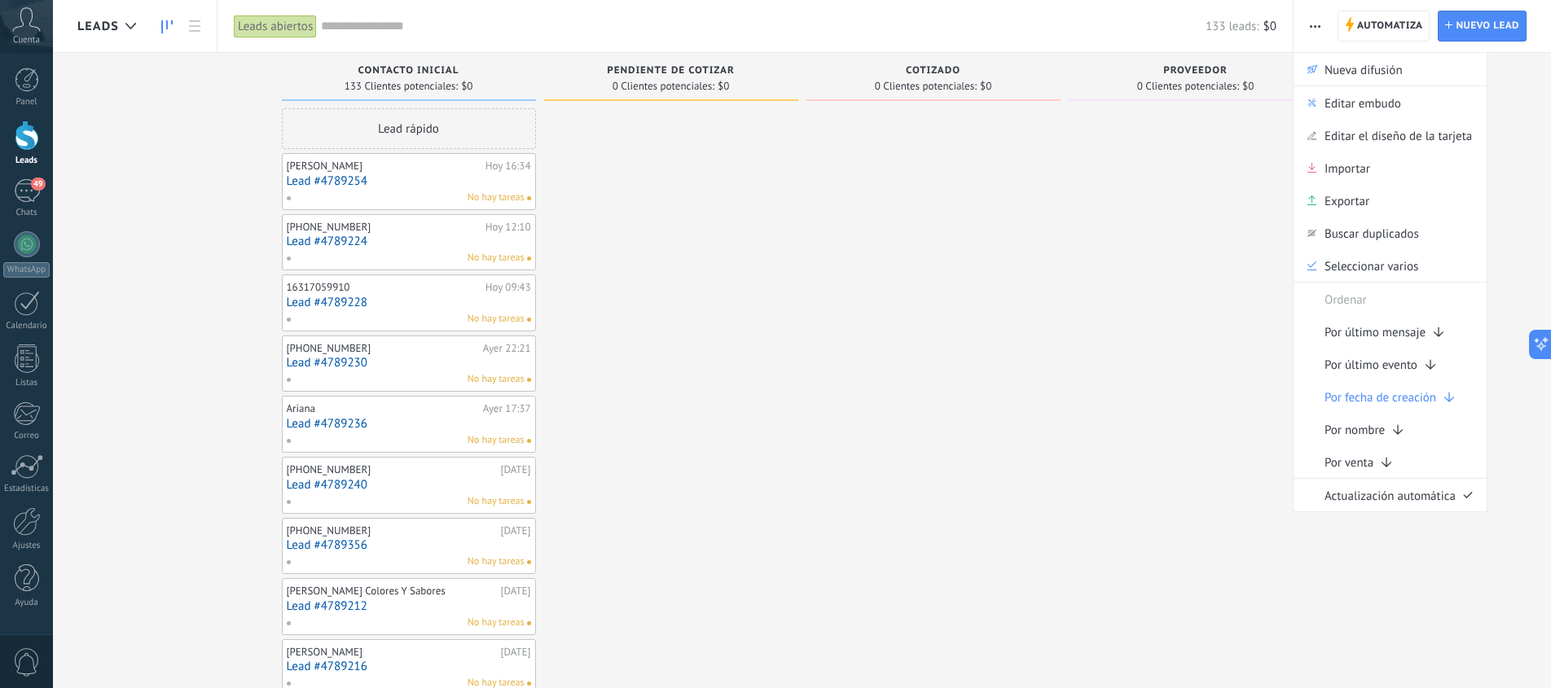
click at [1311, 28] on span "button" at bounding box center [1314, 26] width 11 height 31
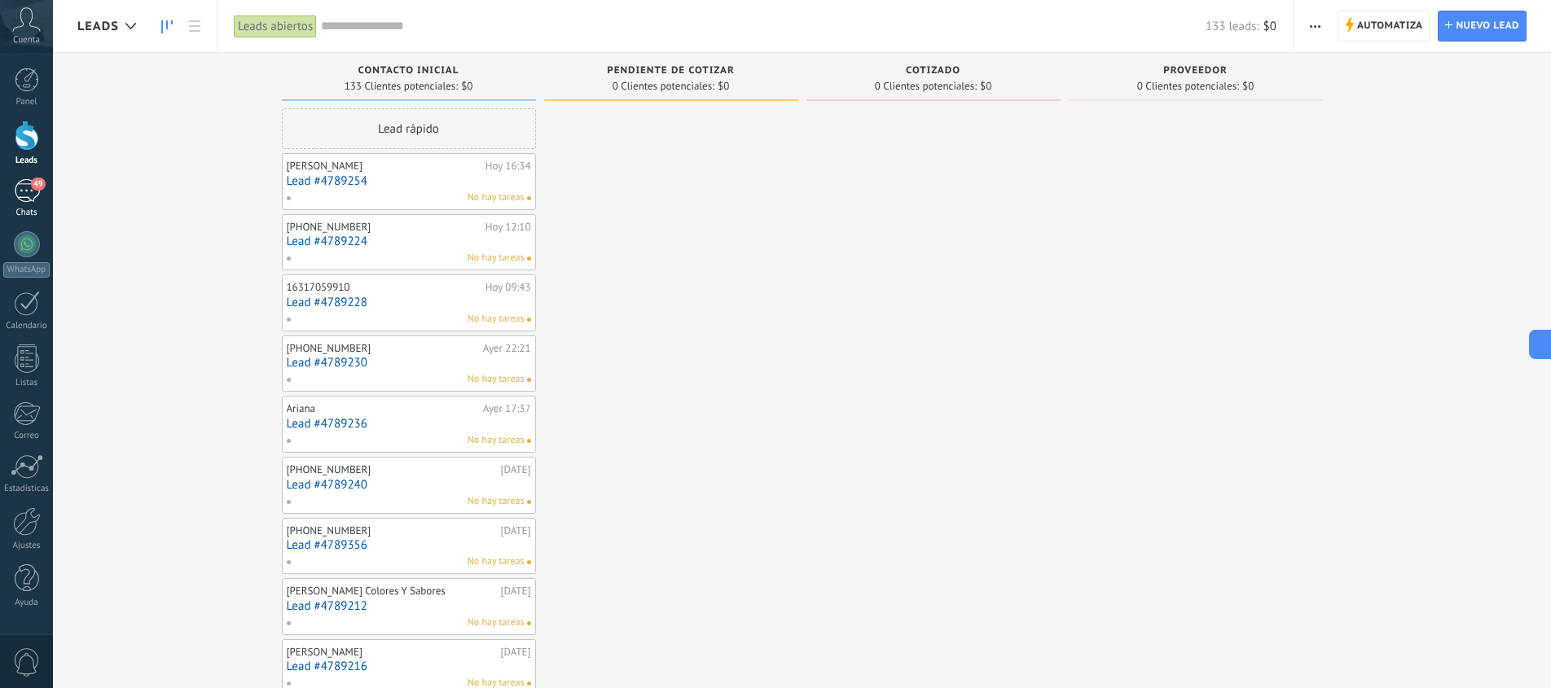
click at [27, 188] on div "49" at bounding box center [27, 191] width 26 height 24
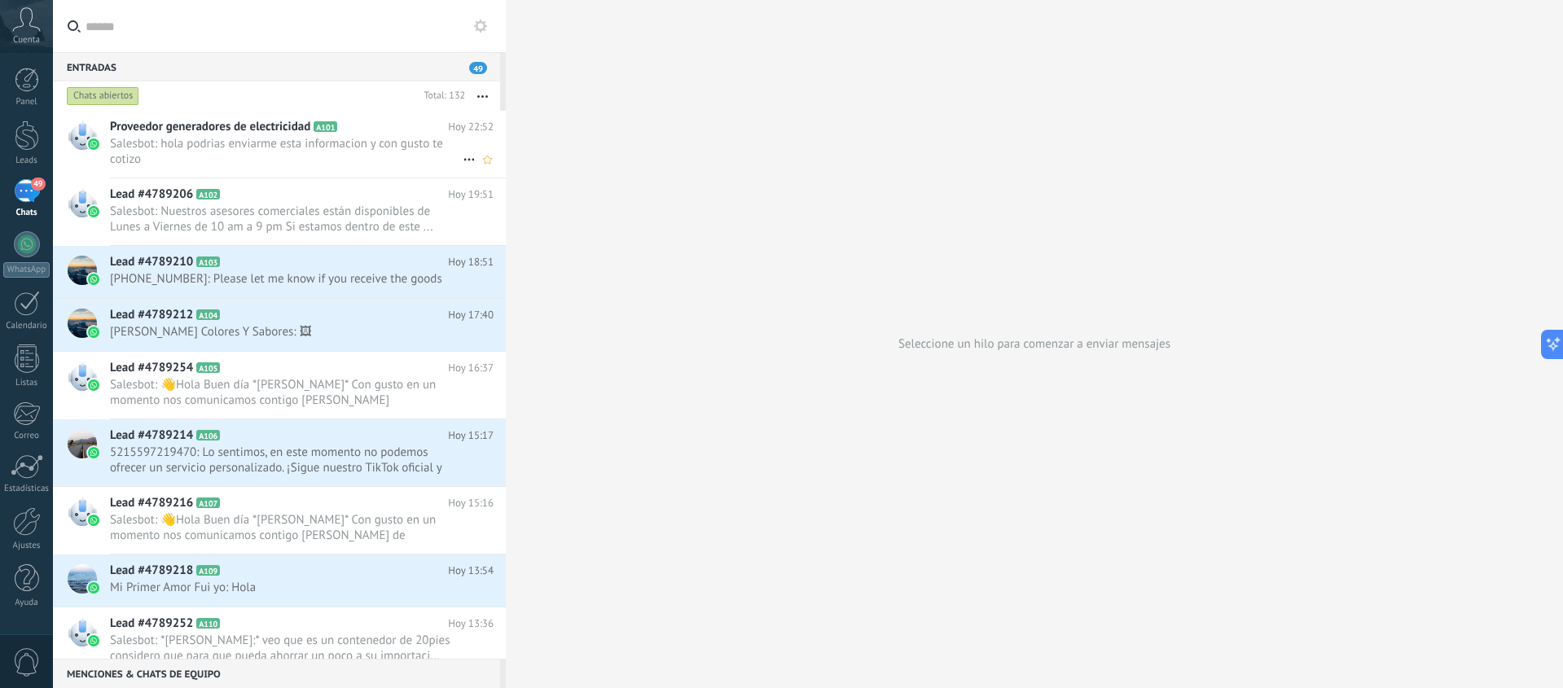
click at [313, 146] on span "Salesbot: hola podrias enviarme esta informacion y con gusto te cotizo" at bounding box center [286, 151] width 353 height 31
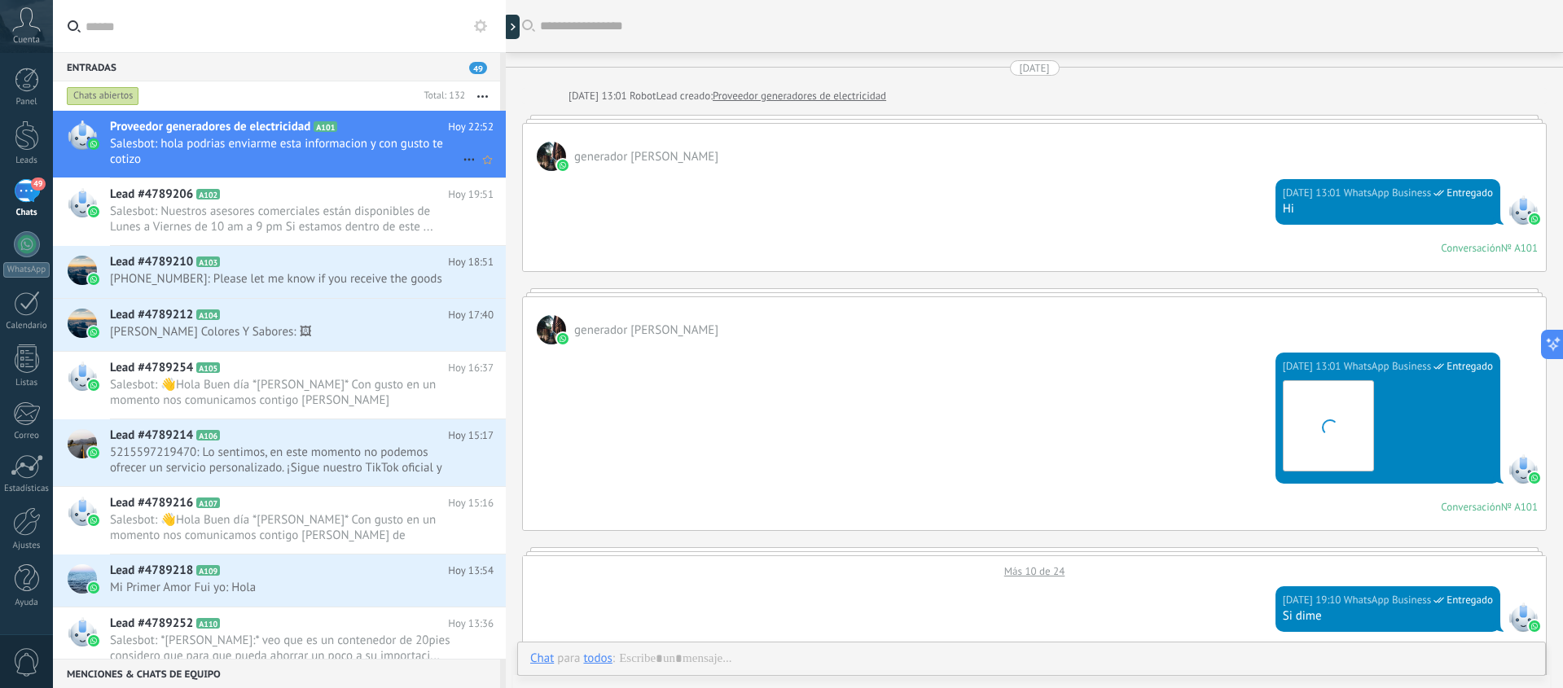
scroll to position [2524, 0]
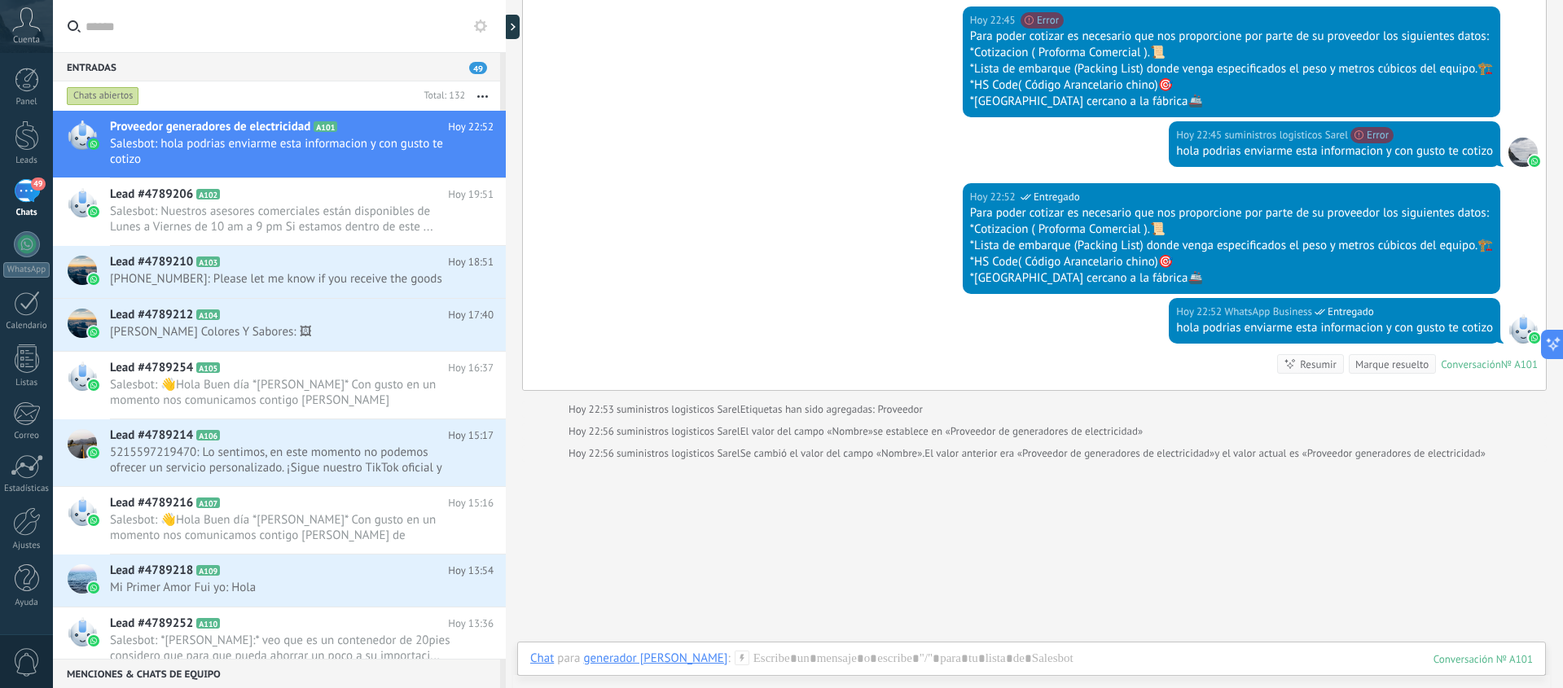
click at [1318, 365] on div "Resumir" at bounding box center [1318, 364] width 37 height 15
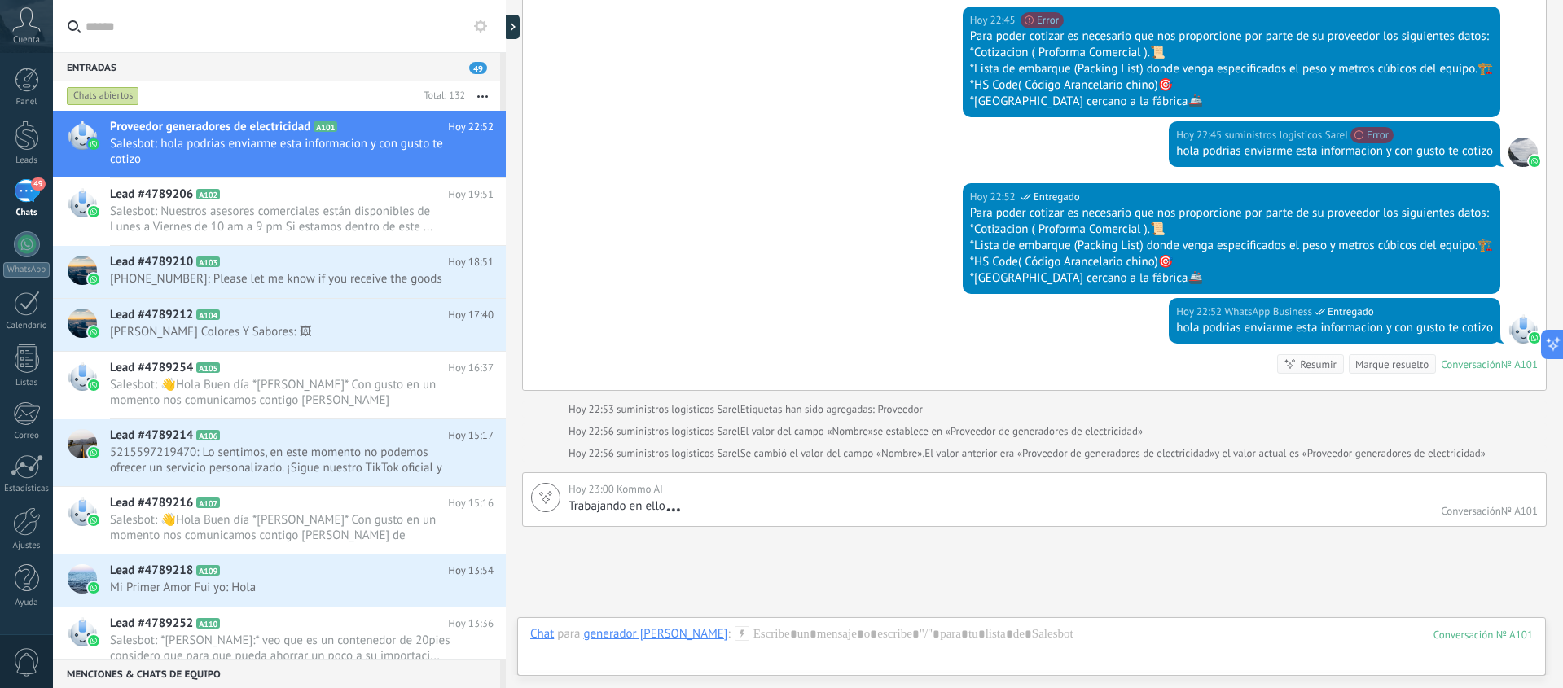
scroll to position [2647, 0]
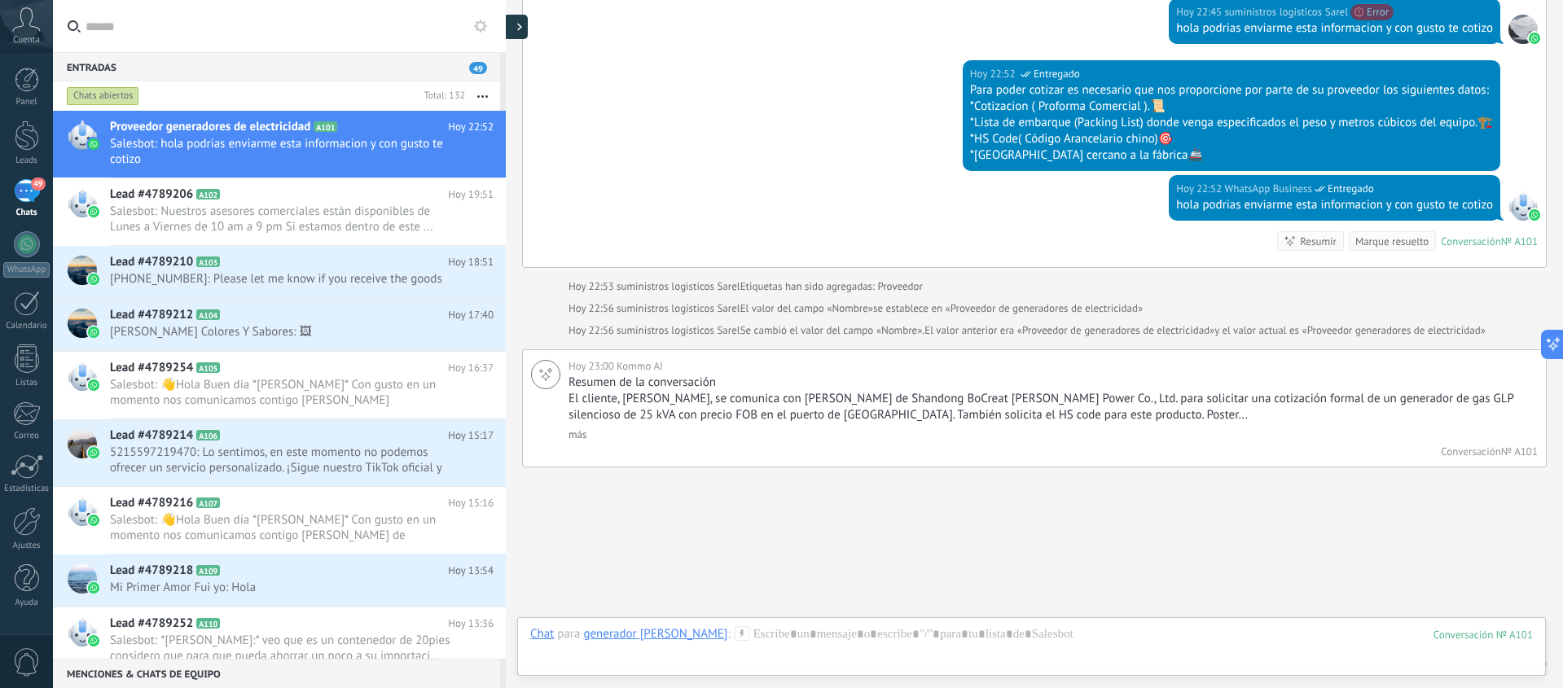
click at [515, 25] on div at bounding box center [515, 27] width 24 height 24
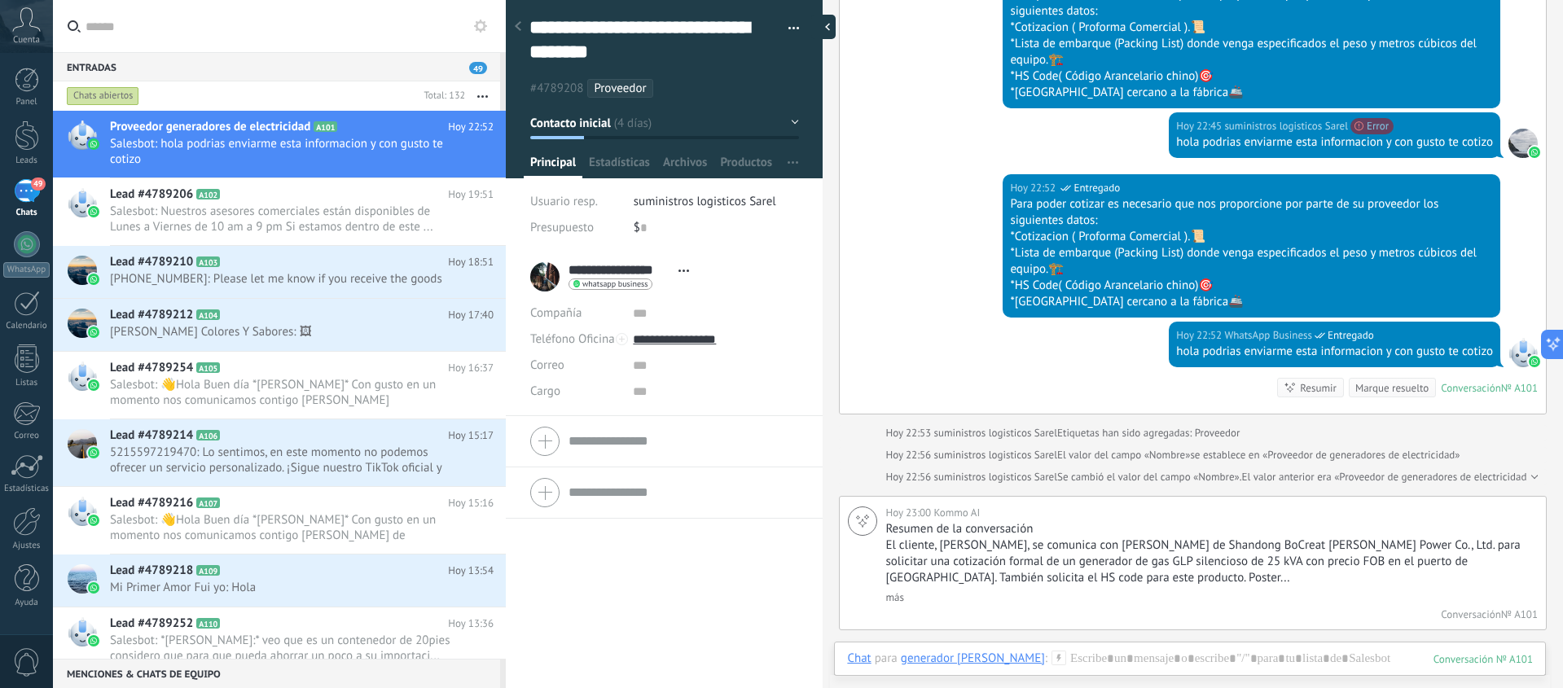
scroll to position [49, 0]
click at [789, 120] on button "Contacto inicial" at bounding box center [664, 122] width 269 height 29
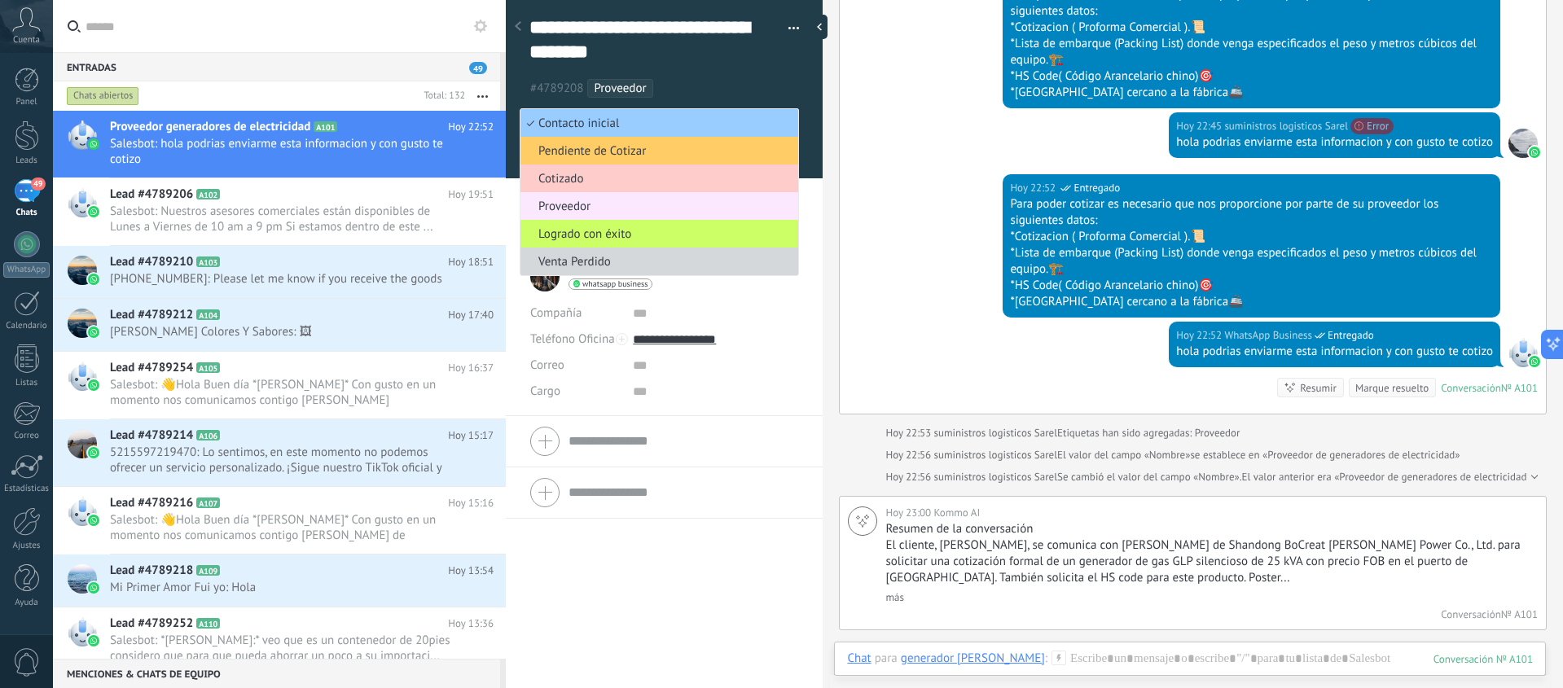
click at [587, 207] on span "Proveedor" at bounding box center [656, 206] width 273 height 15
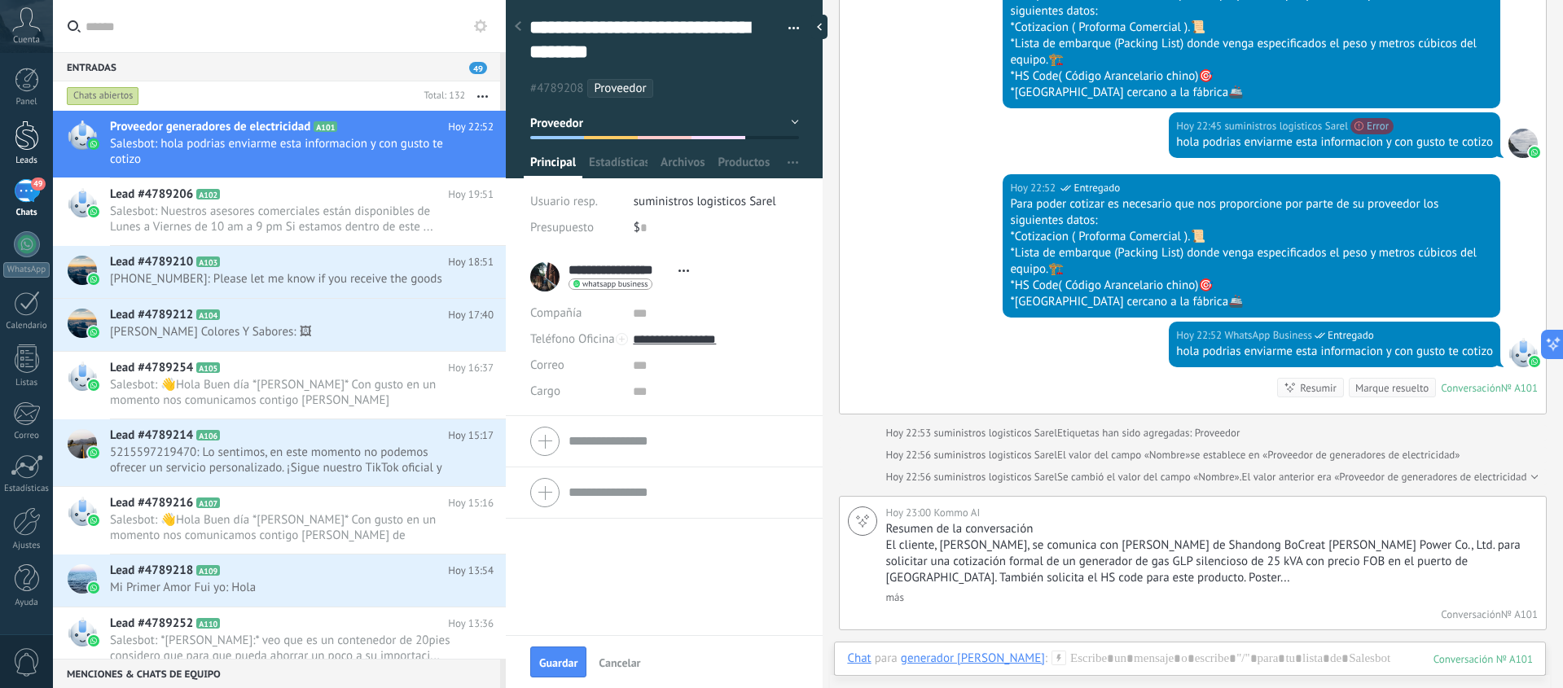
click at [23, 134] on div at bounding box center [27, 136] width 24 height 30
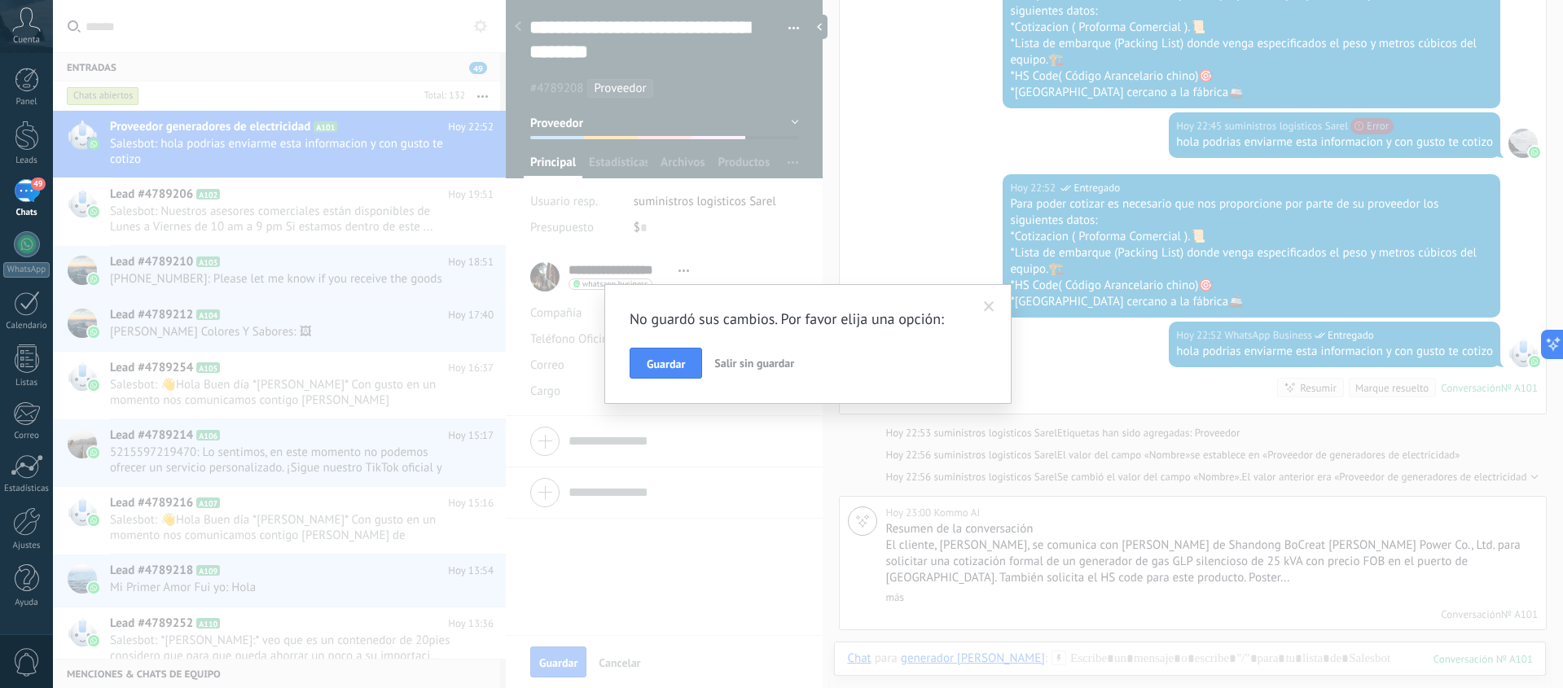
click at [989, 298] on span at bounding box center [989, 307] width 27 height 28
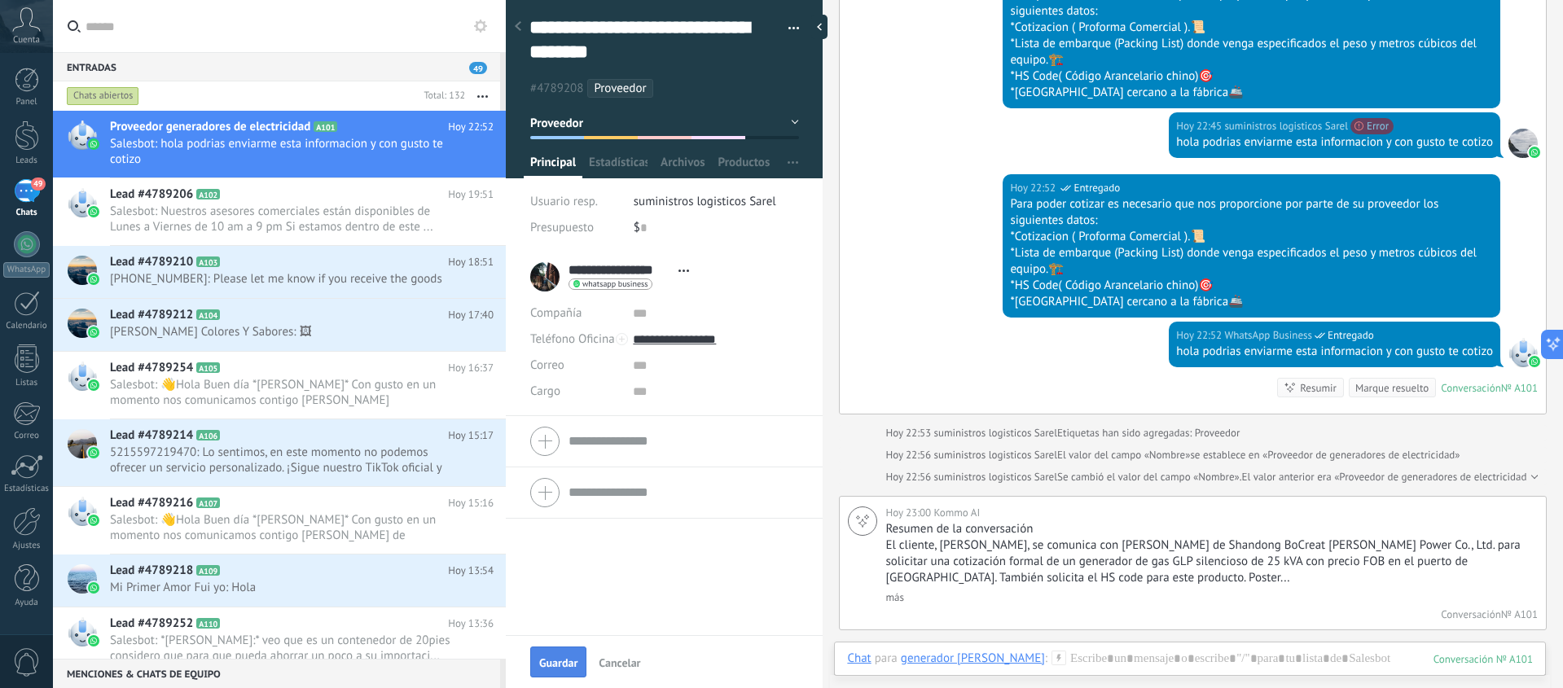
click at [564, 665] on span "Guardar" at bounding box center [558, 662] width 38 height 11
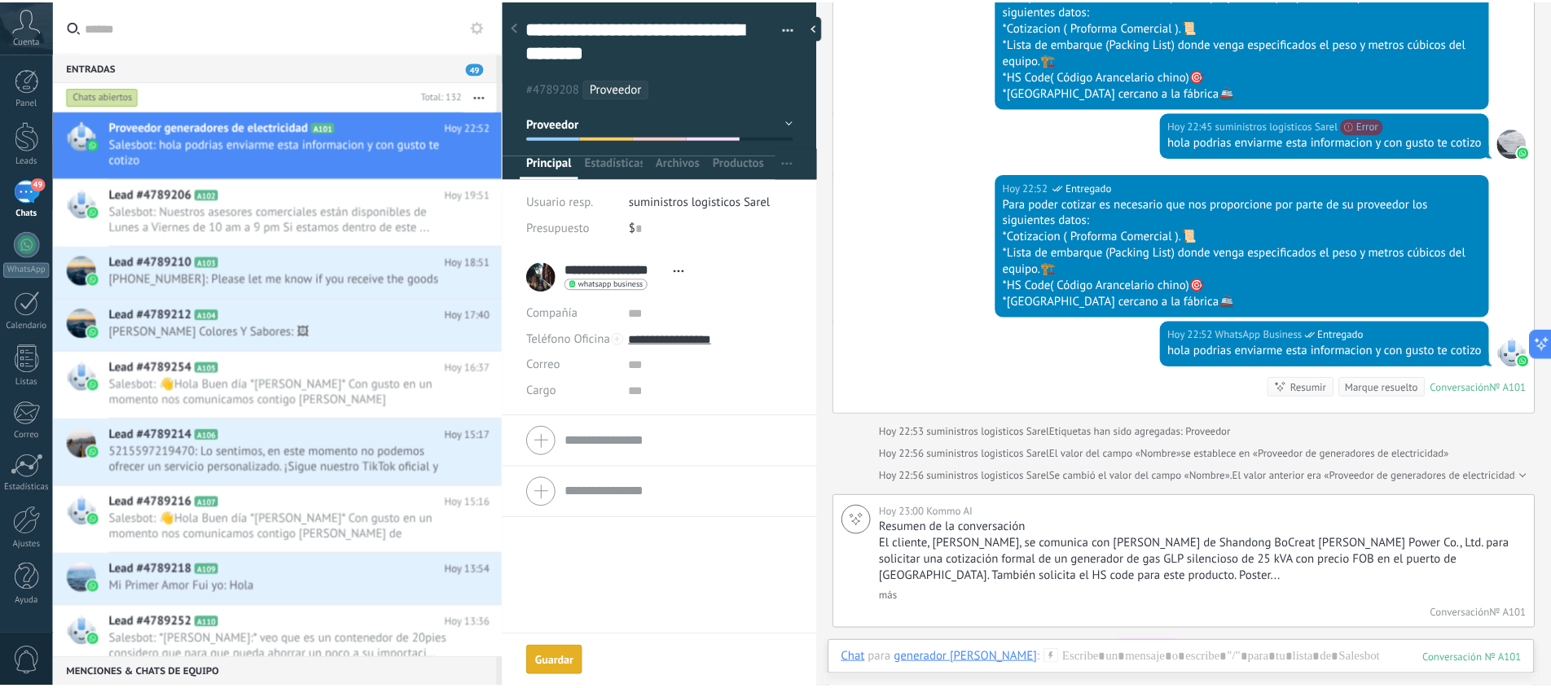
scroll to position [2674, 0]
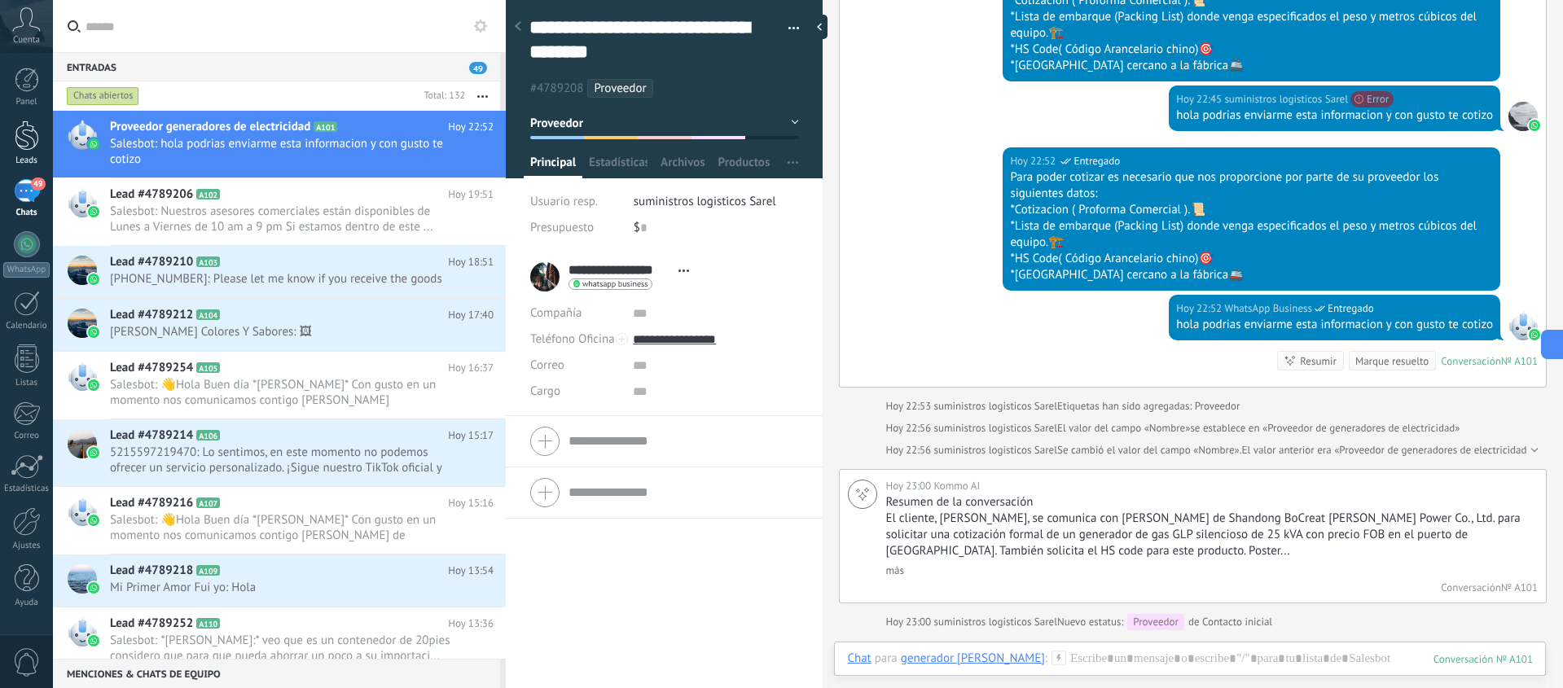
click at [24, 127] on div at bounding box center [27, 136] width 24 height 30
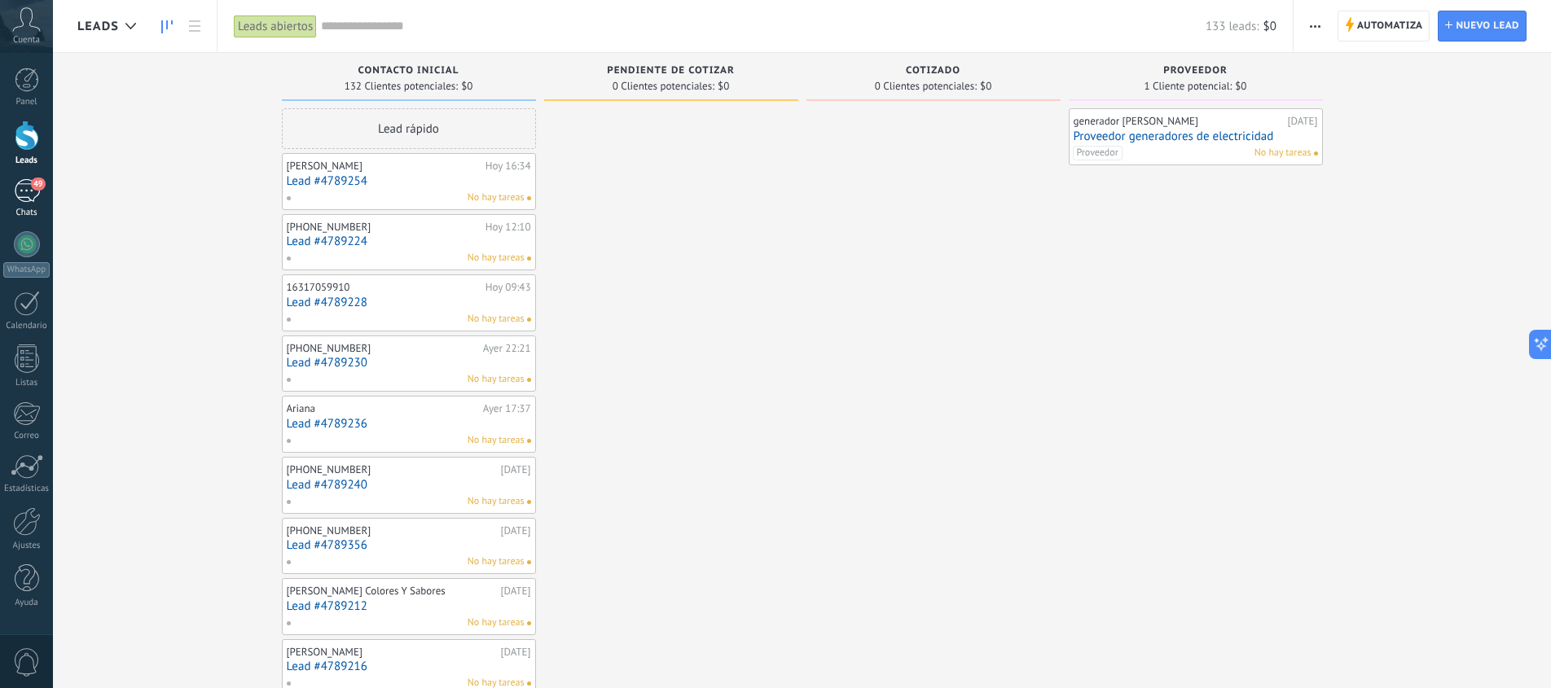
click at [29, 185] on div "49" at bounding box center [27, 191] width 26 height 24
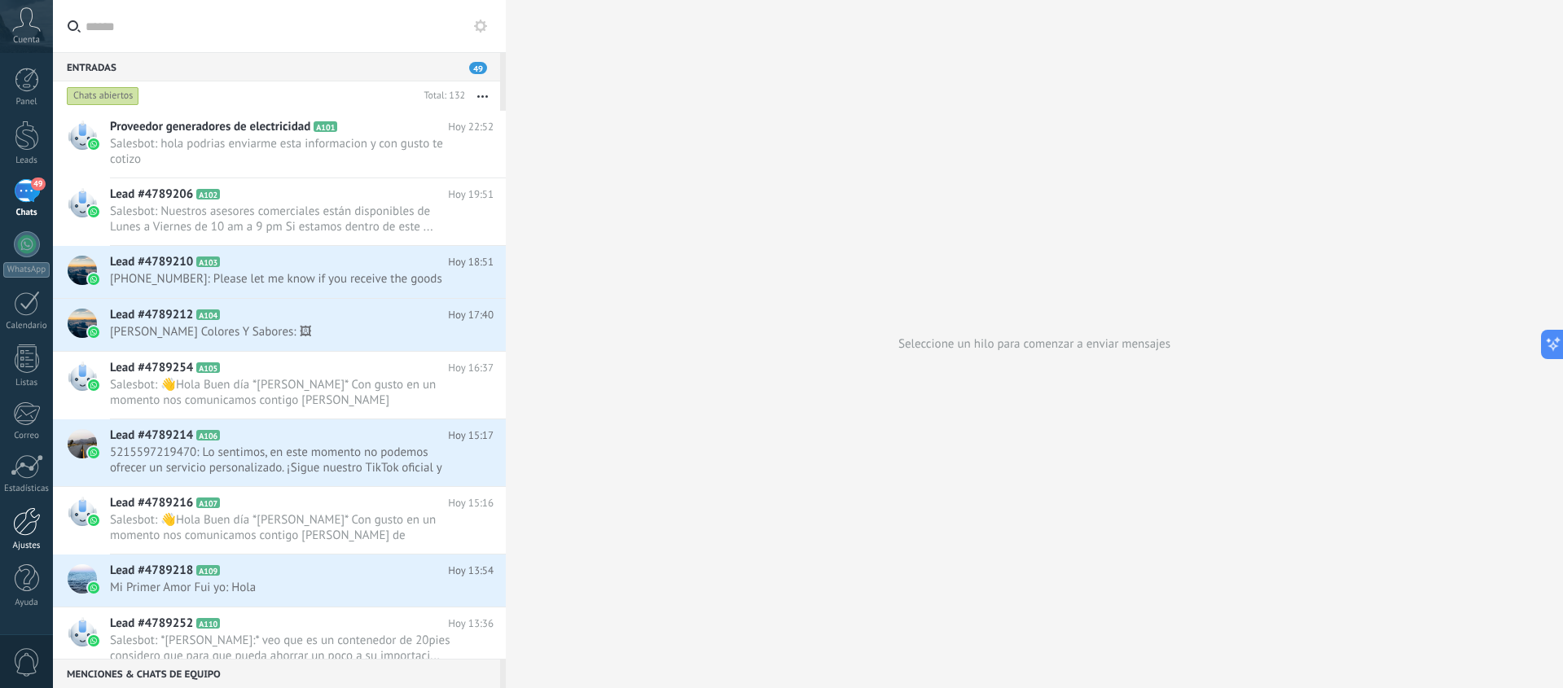
click at [24, 517] on div at bounding box center [27, 521] width 28 height 29
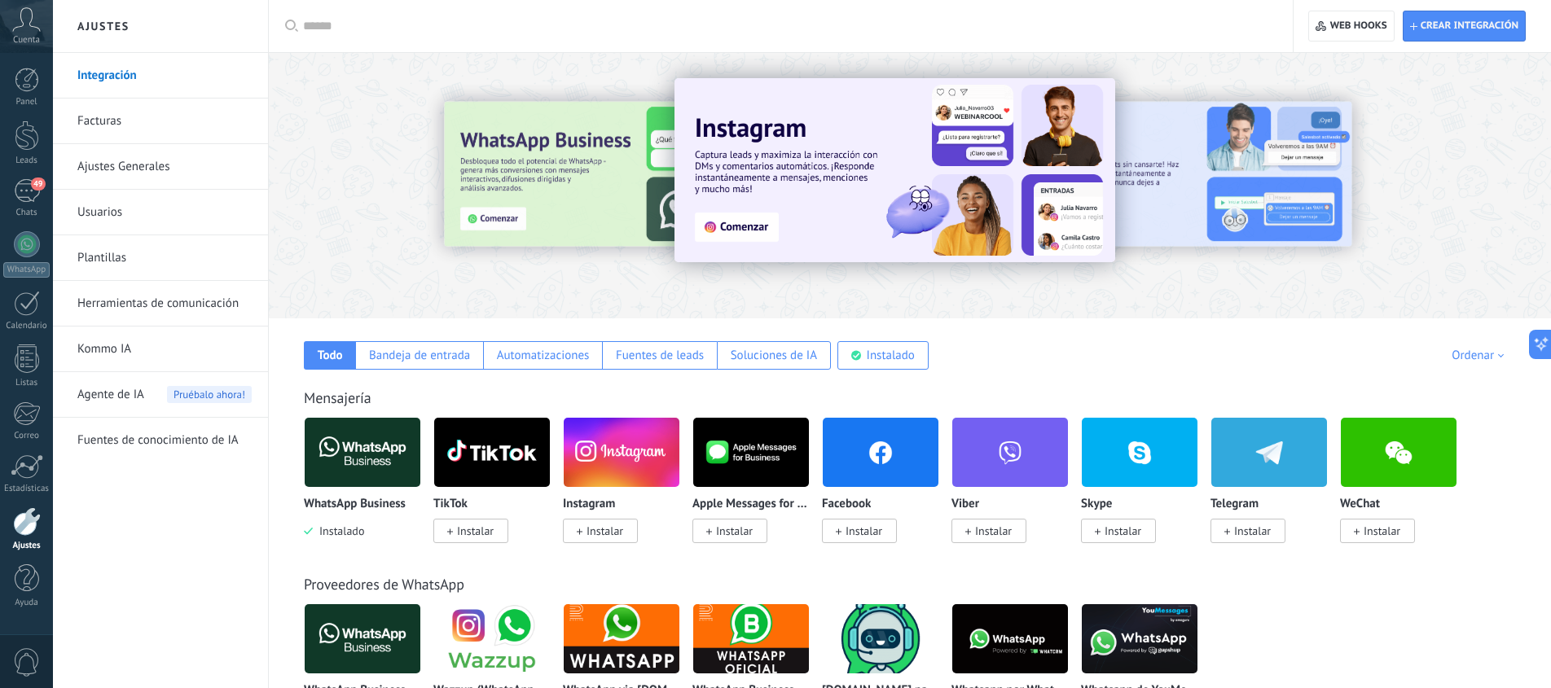
click at [118, 254] on link "Plantillas" at bounding box center [164, 258] width 174 height 46
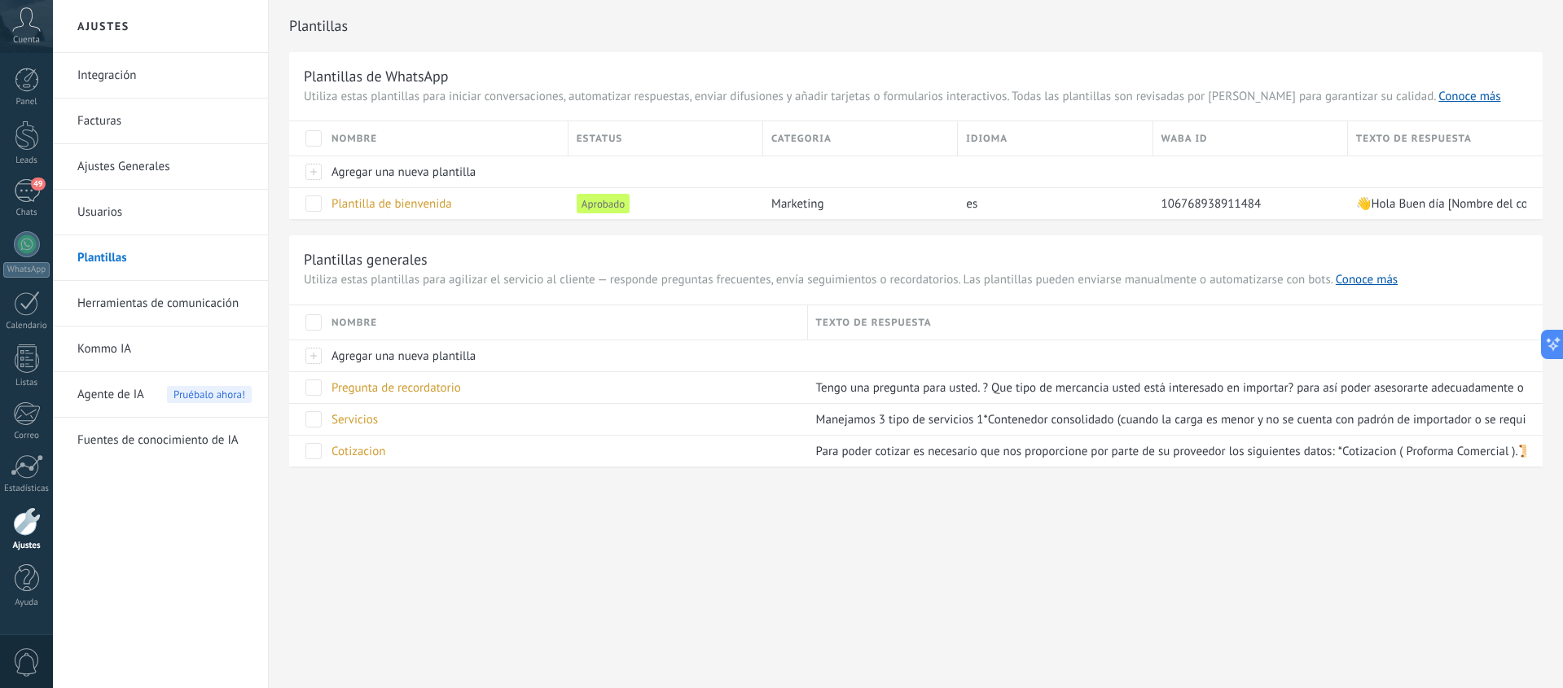
click at [117, 167] on link "Ajustes Generales" at bounding box center [164, 167] width 174 height 46
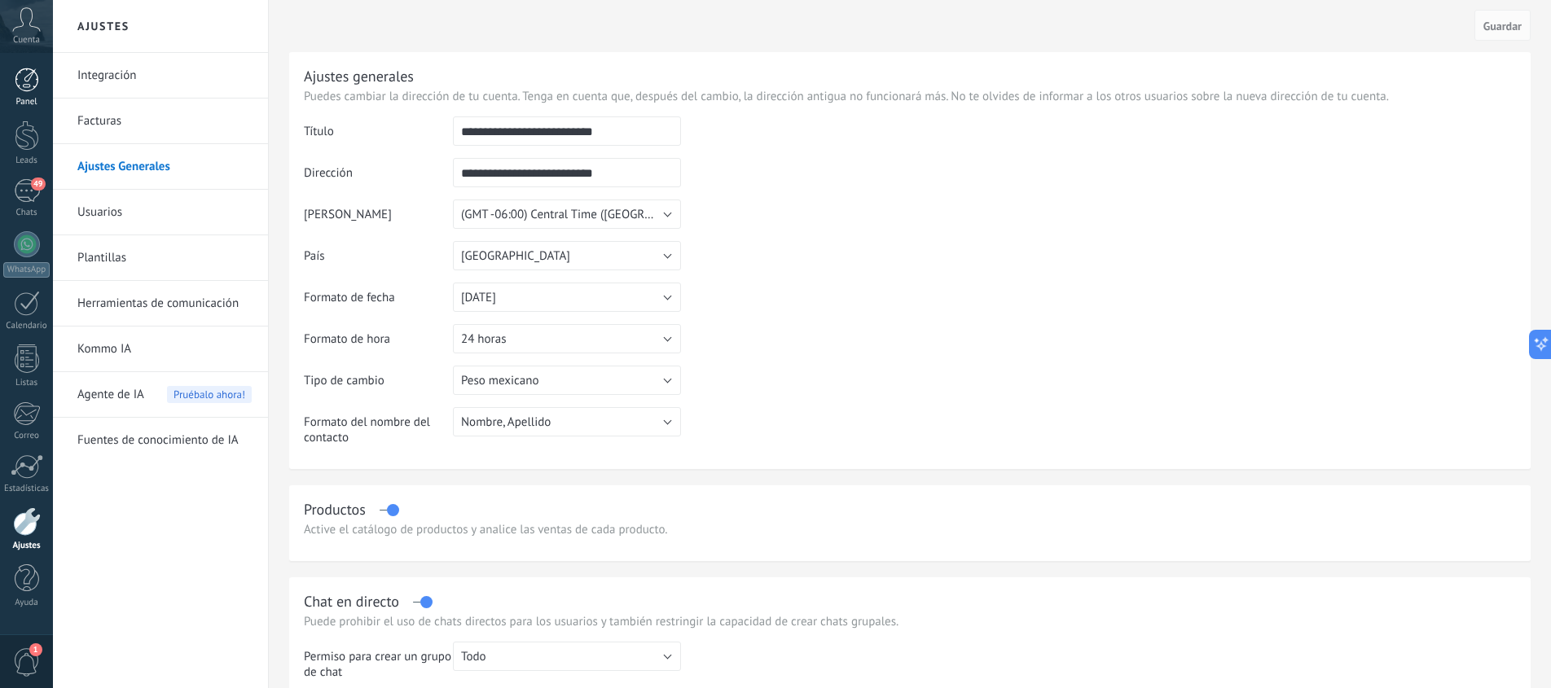
click at [31, 76] on div at bounding box center [27, 80] width 24 height 24
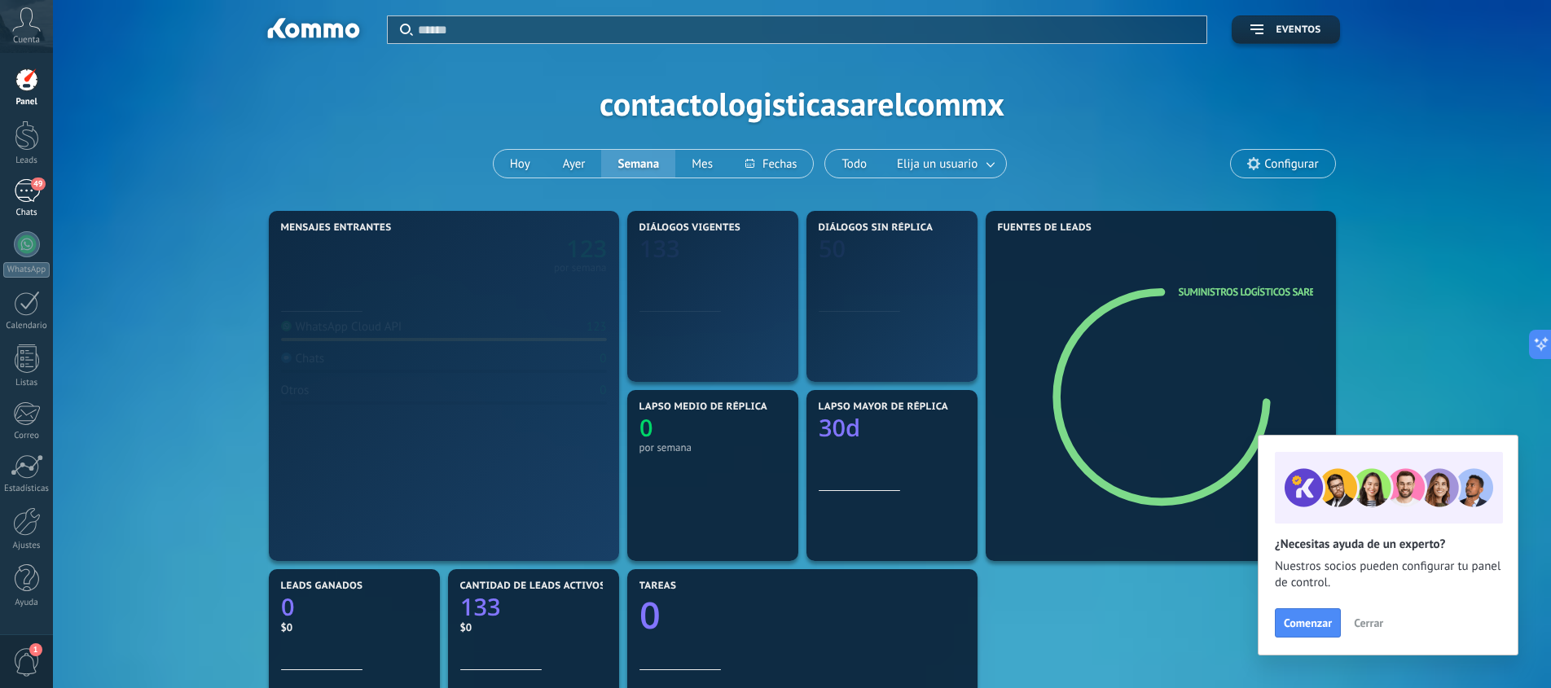
click at [33, 181] on span "49" at bounding box center [38, 184] width 14 height 13
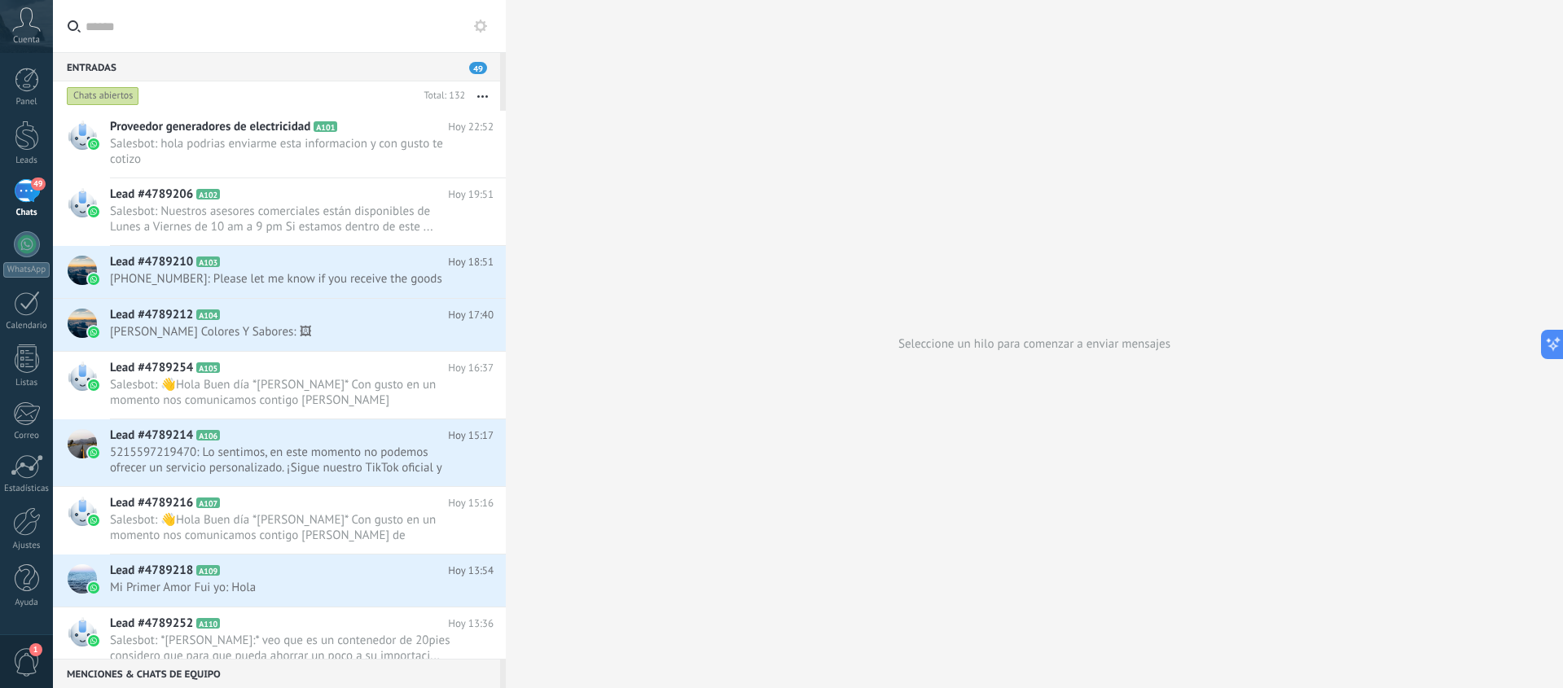
click at [33, 647] on span "1" at bounding box center [35, 649] width 13 height 13
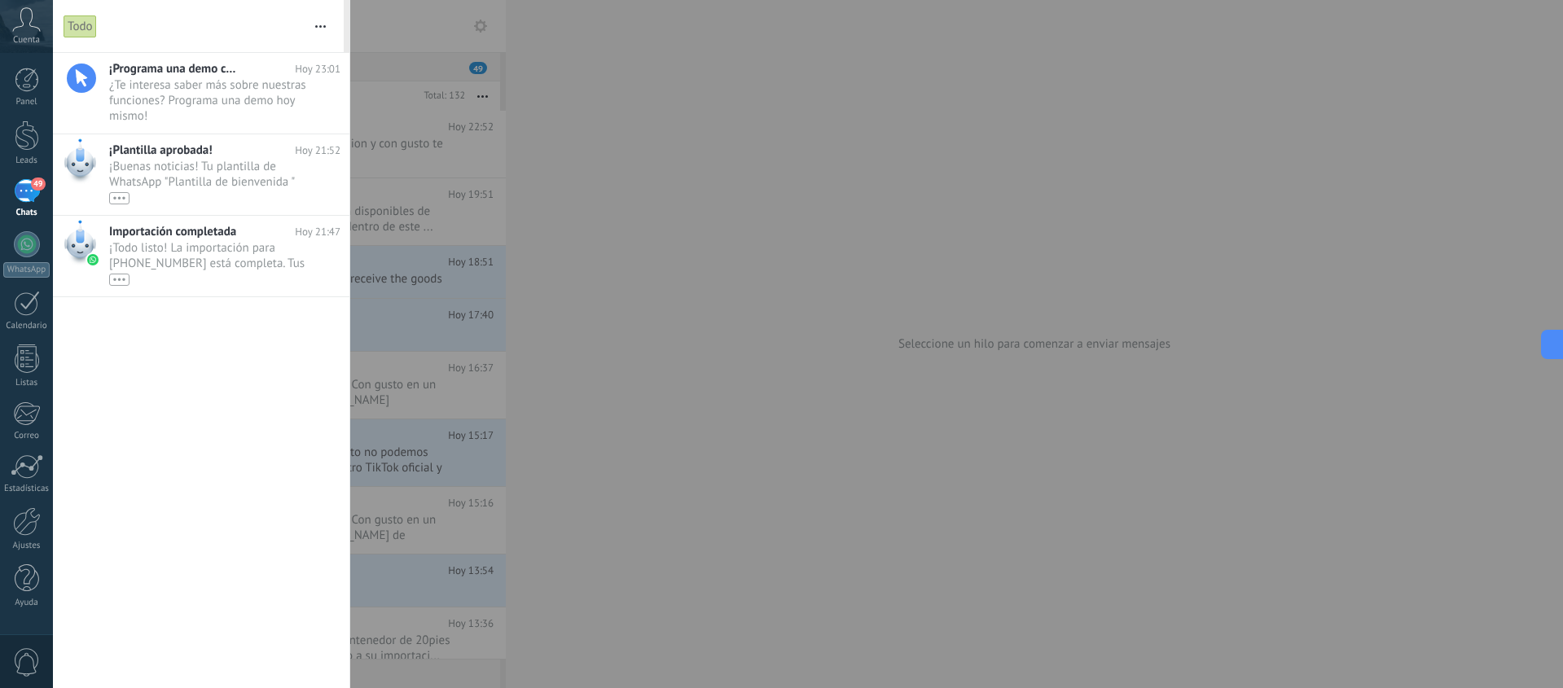
click at [614, 166] on div at bounding box center [781, 344] width 1563 height 688
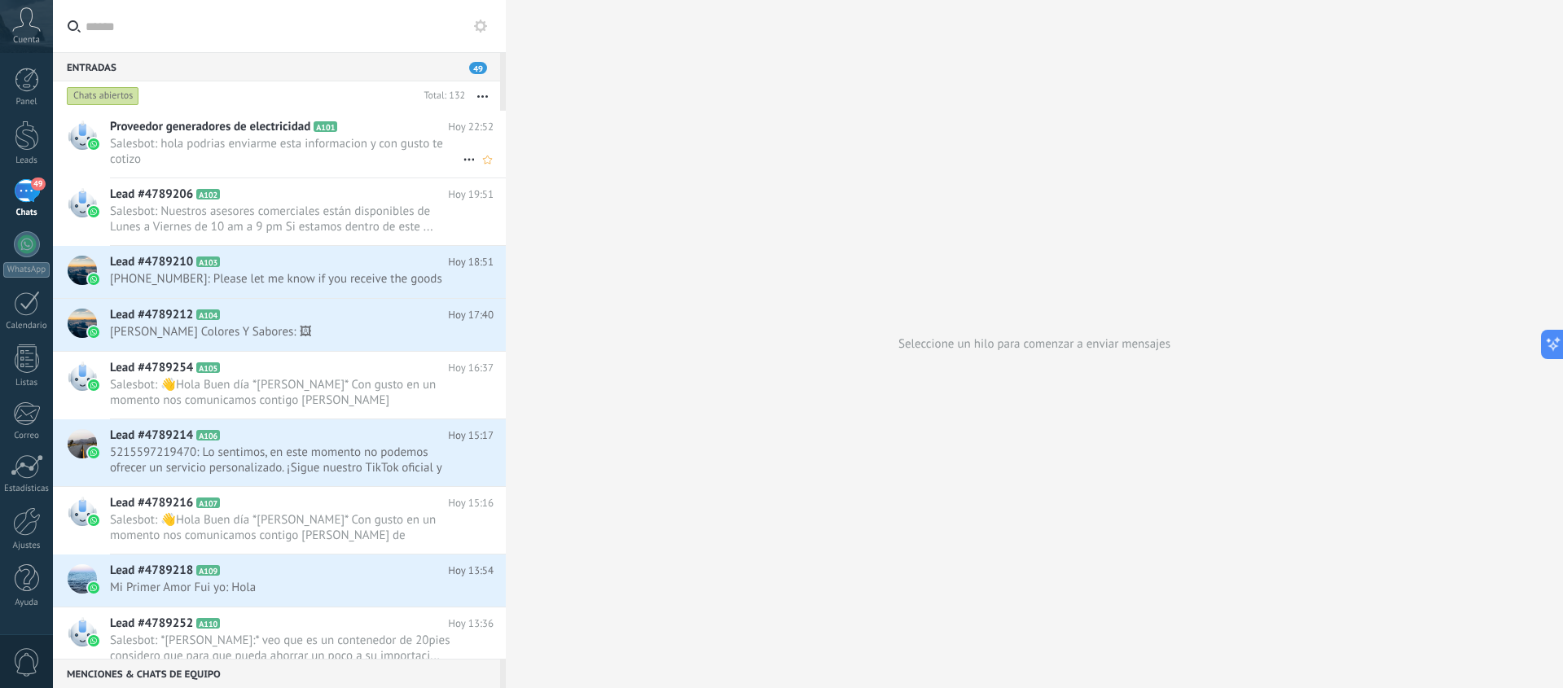
click at [463, 160] on use at bounding box center [468, 160] width 11 height 2
click at [463, 159] on li "Conversación cerrada" at bounding box center [532, 167] width 154 height 33
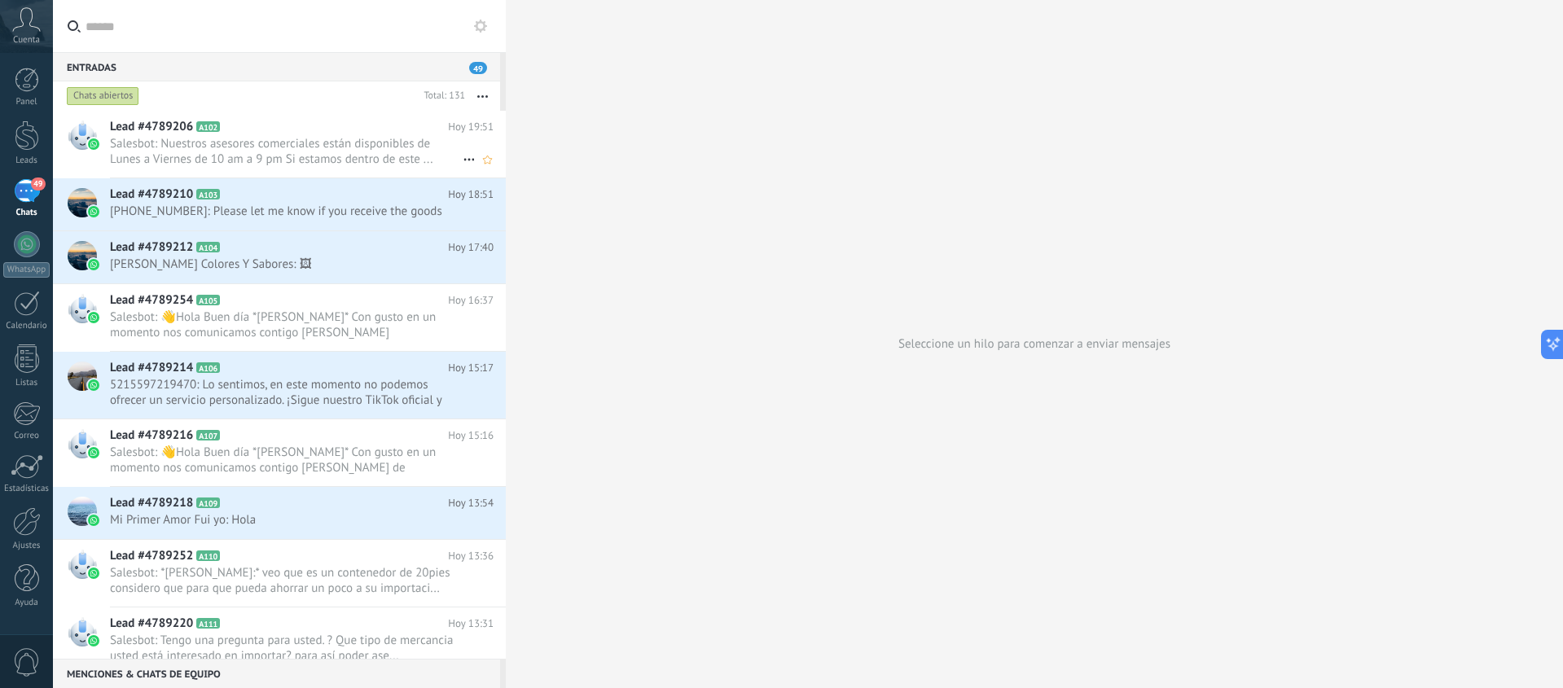
click at [412, 148] on span "Salesbot: Nuestros asesores comerciales están disponibles de Lunes a Viernes de…" at bounding box center [286, 151] width 353 height 31
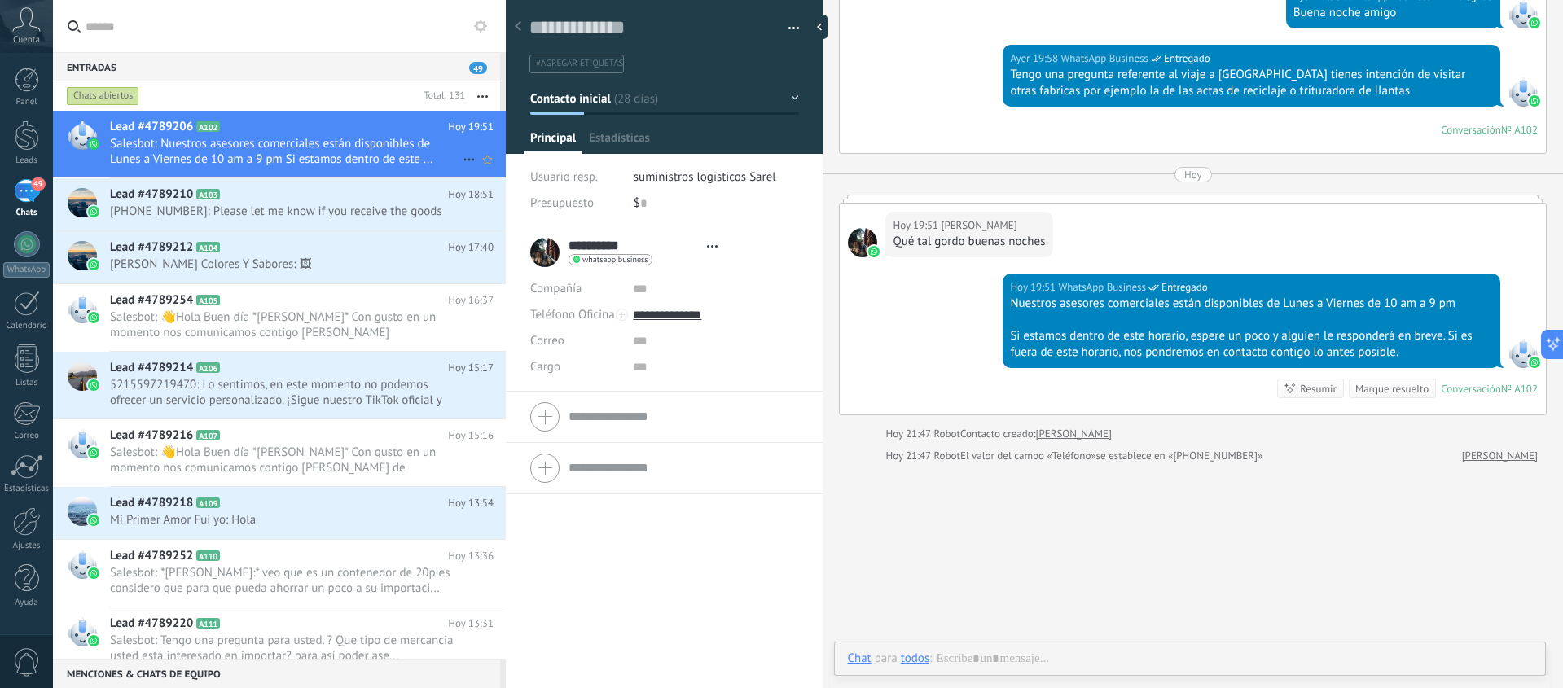
scroll to position [24, 0]
click at [371, 143] on span "Salesbot: Nuestros asesores comerciales están disponibles de Lunes a Viernes de…" at bounding box center [286, 151] width 353 height 31
click at [821, 29] on div at bounding box center [823, 27] width 24 height 24
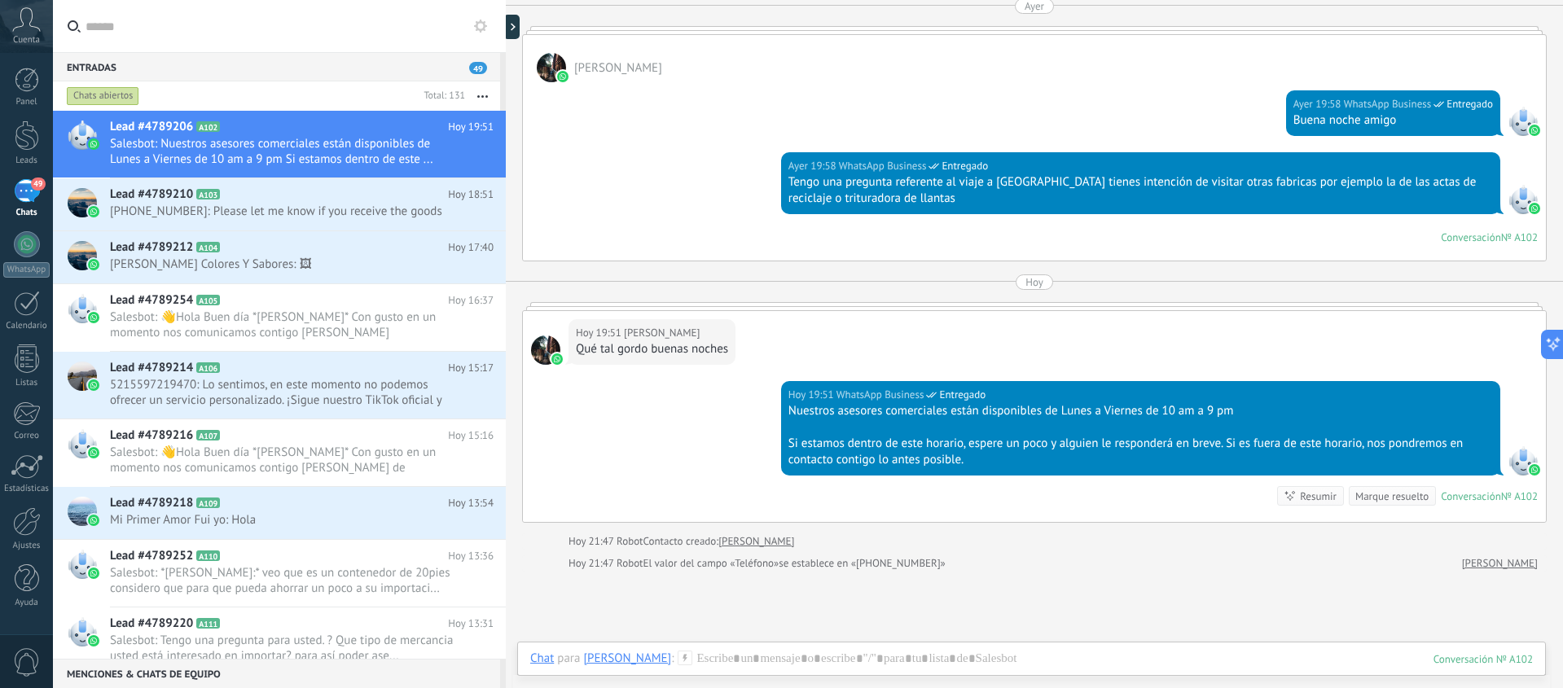
scroll to position [2617, 0]
click at [138, 99] on div "Chats abiertos" at bounding box center [103, 96] width 72 height 20
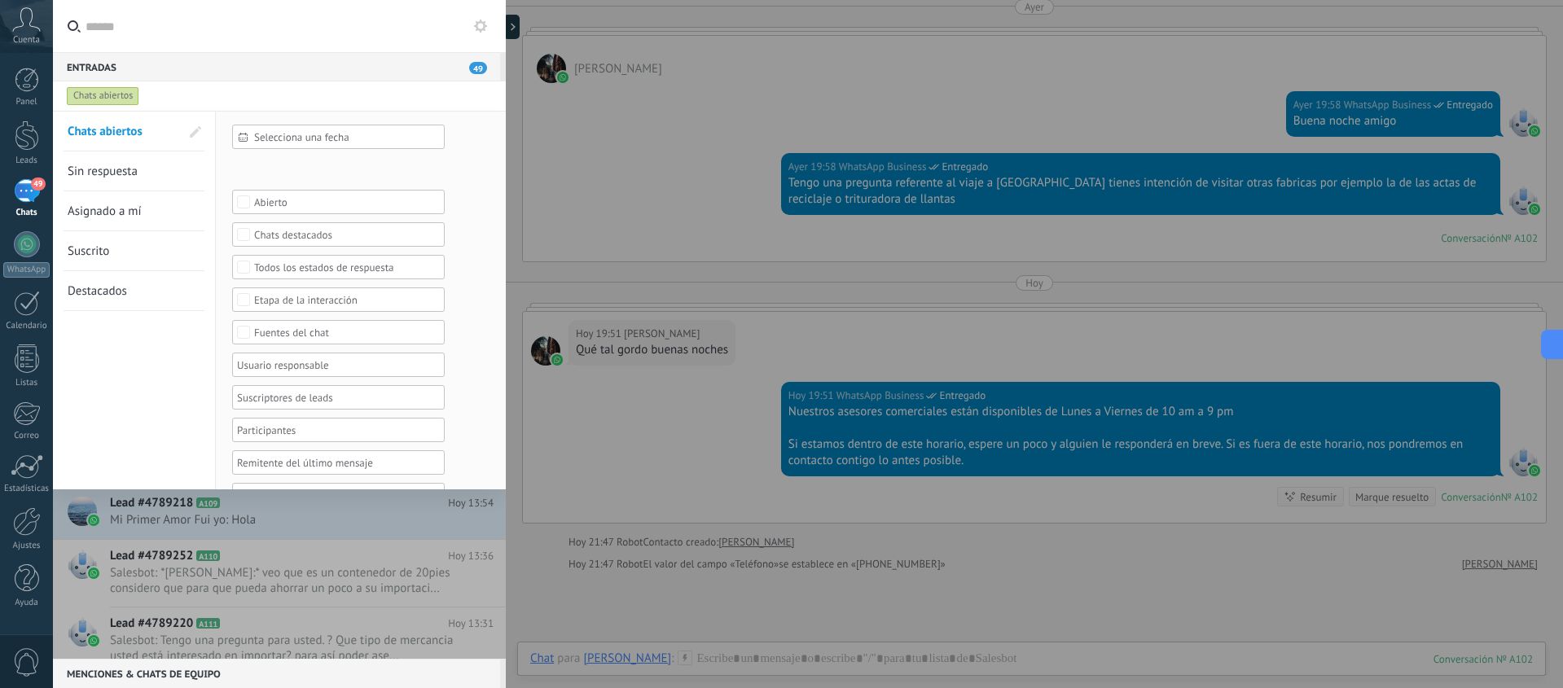
click at [512, 32] on div at bounding box center [781, 344] width 1563 height 688
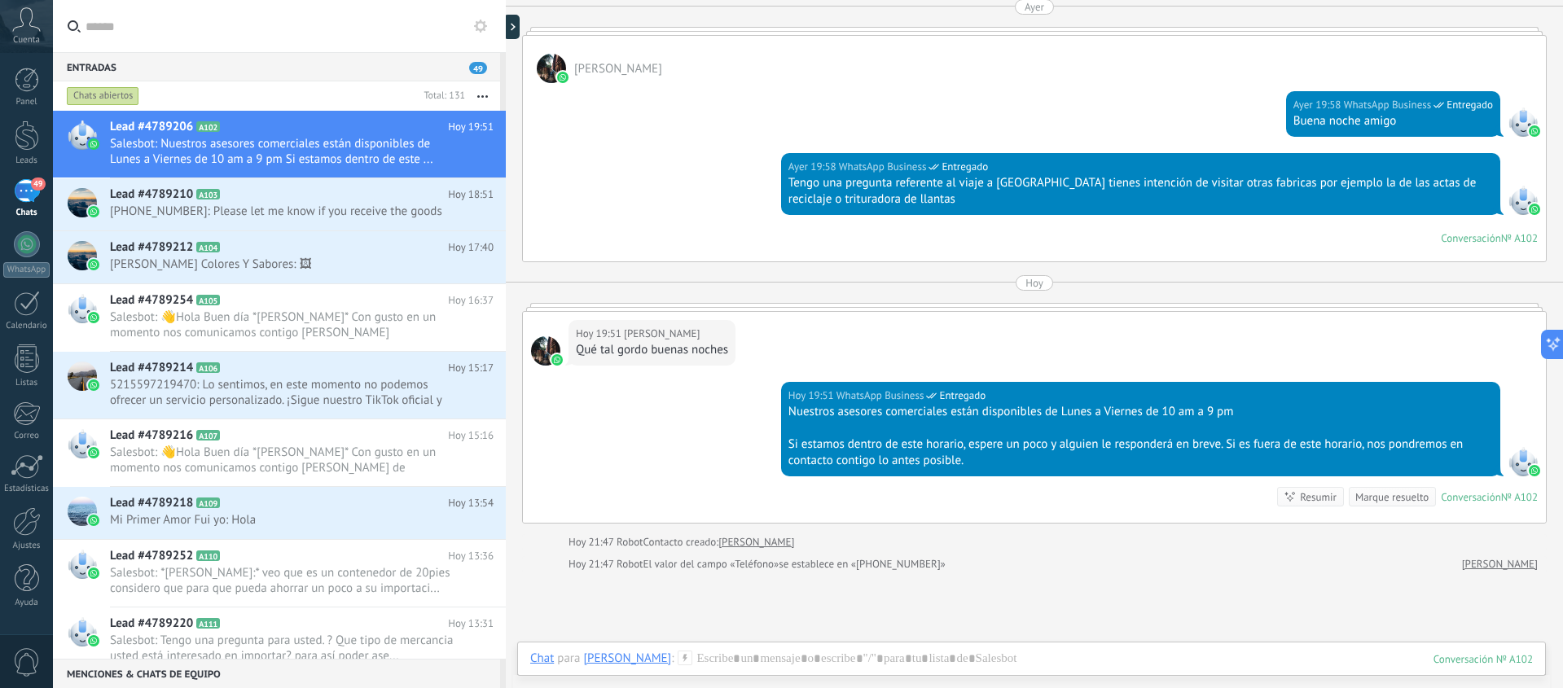
click at [27, 197] on div "49" at bounding box center [27, 191] width 26 height 24
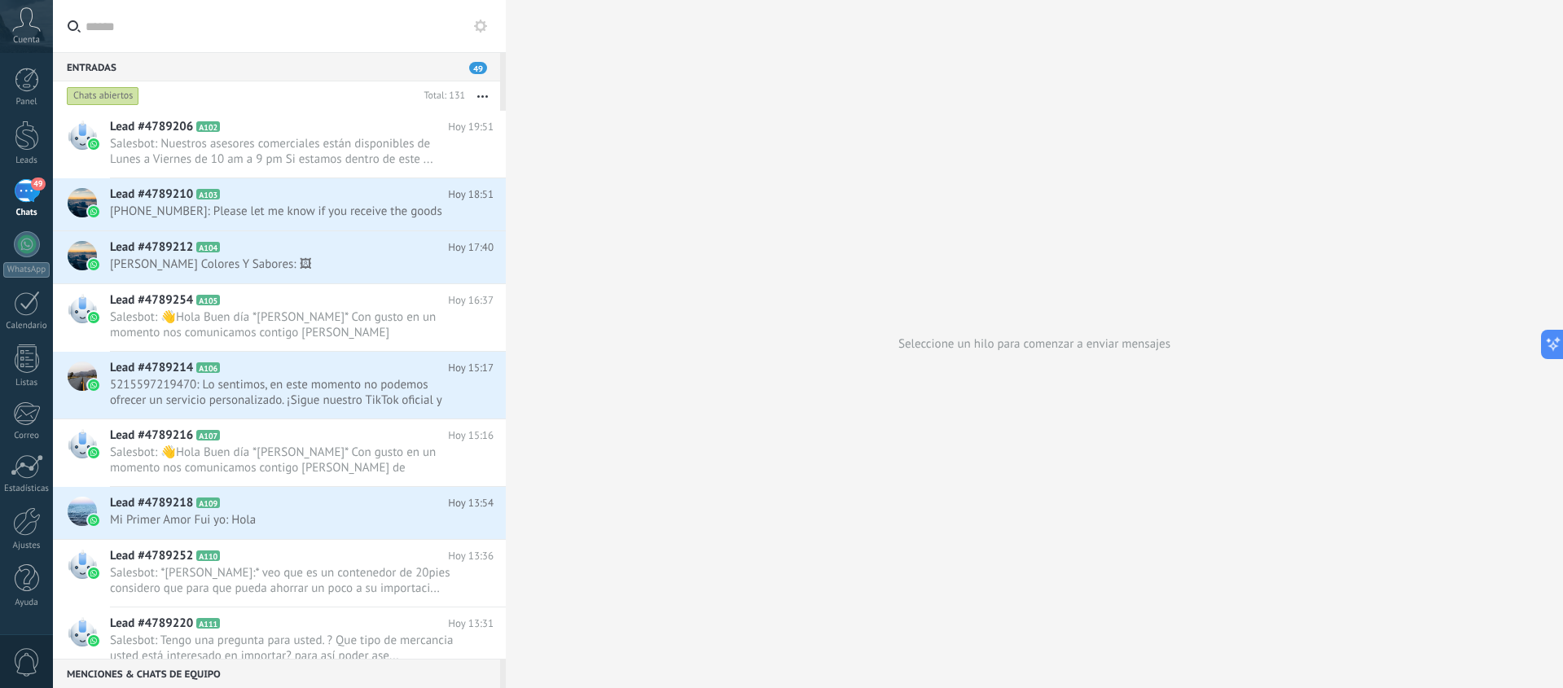
click at [27, 197] on div "49" at bounding box center [27, 191] width 26 height 24
click at [147, 144] on span "Salesbot: Nuestros asesores comerciales están disponibles de Lunes a Viernes de…" at bounding box center [286, 151] width 353 height 31
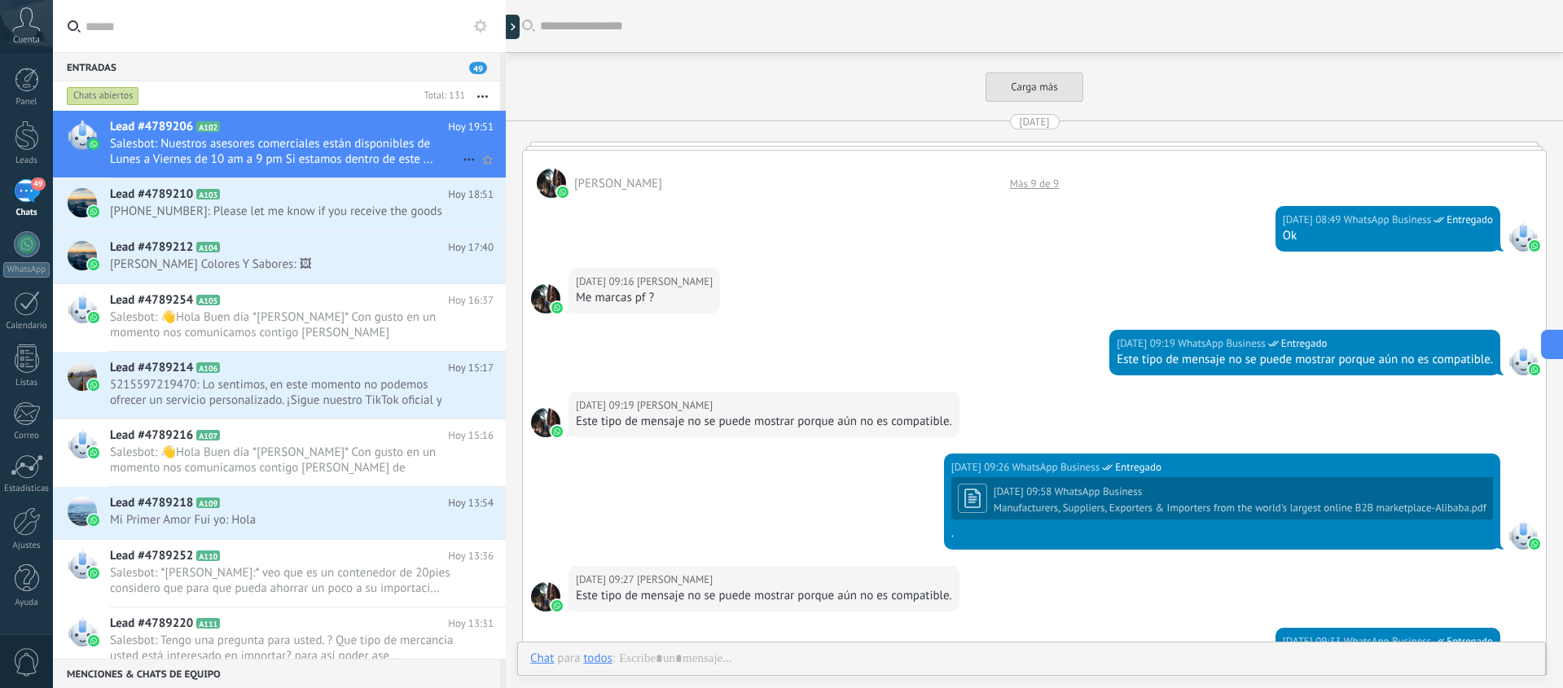
scroll to position [2726, 0]
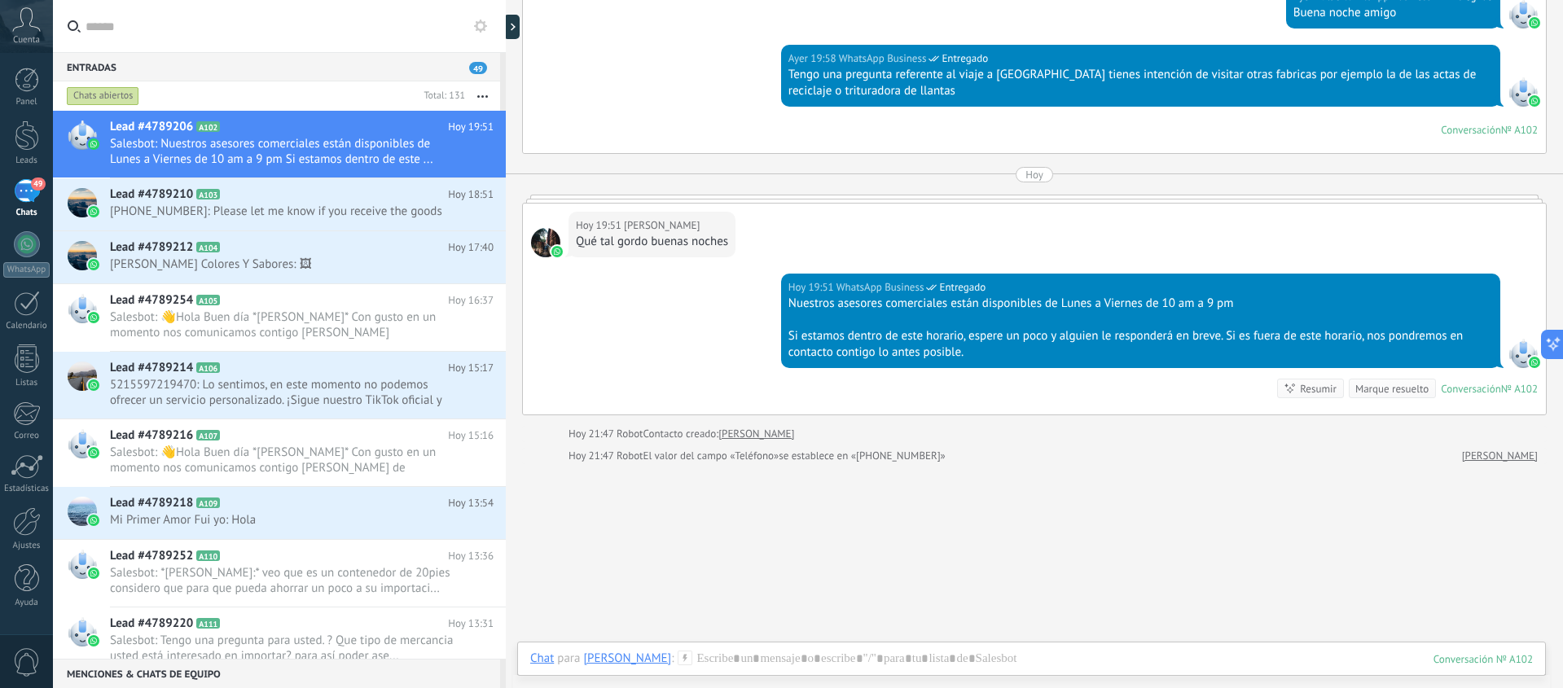
click at [506, 34] on div at bounding box center [506, 344] width 0 height 688
click at [515, 28] on div at bounding box center [515, 27] width 24 height 24
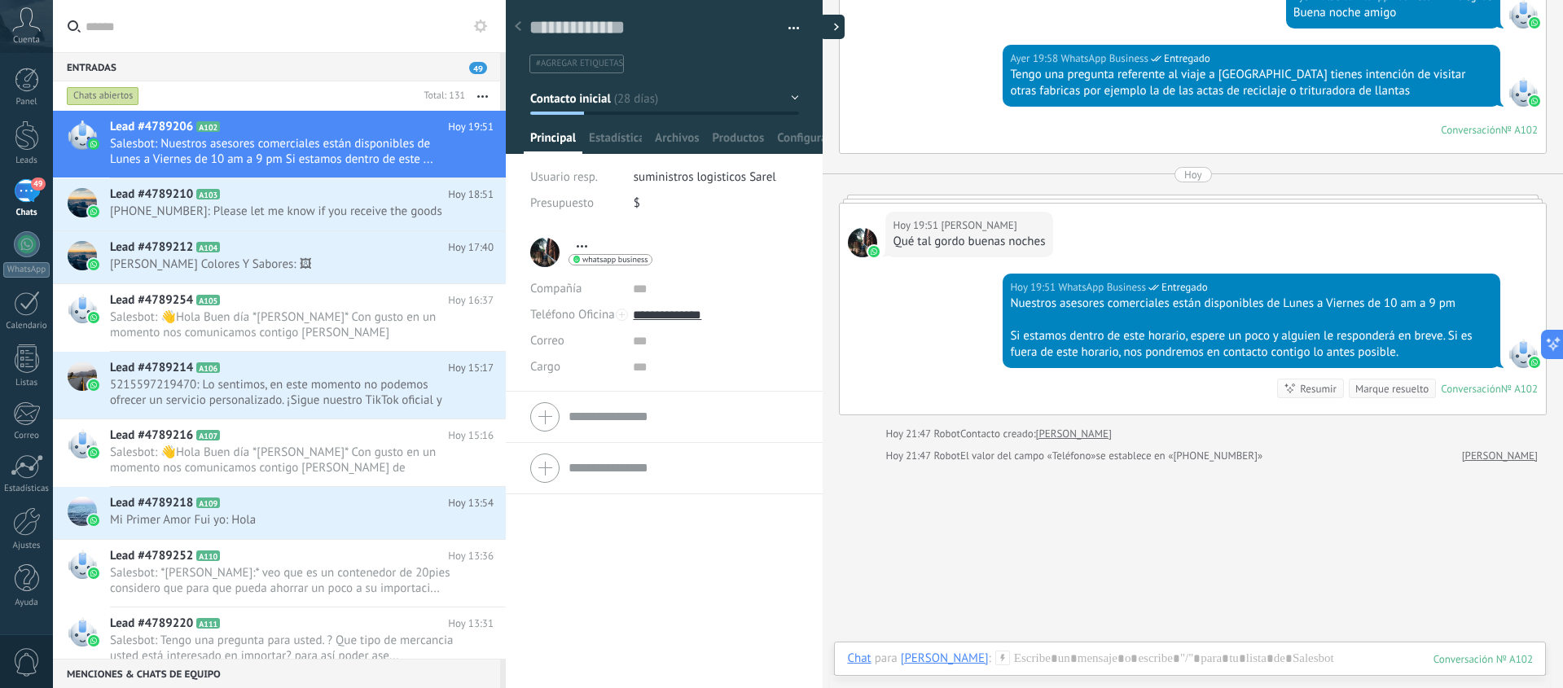
scroll to position [24, 0]
drag, startPoint x: 654, startPoint y: 25, endPoint x: 559, endPoint y: 29, distance: 95.4
click at [559, 29] on textarea at bounding box center [652, 27] width 247 height 25
type textarea "*"
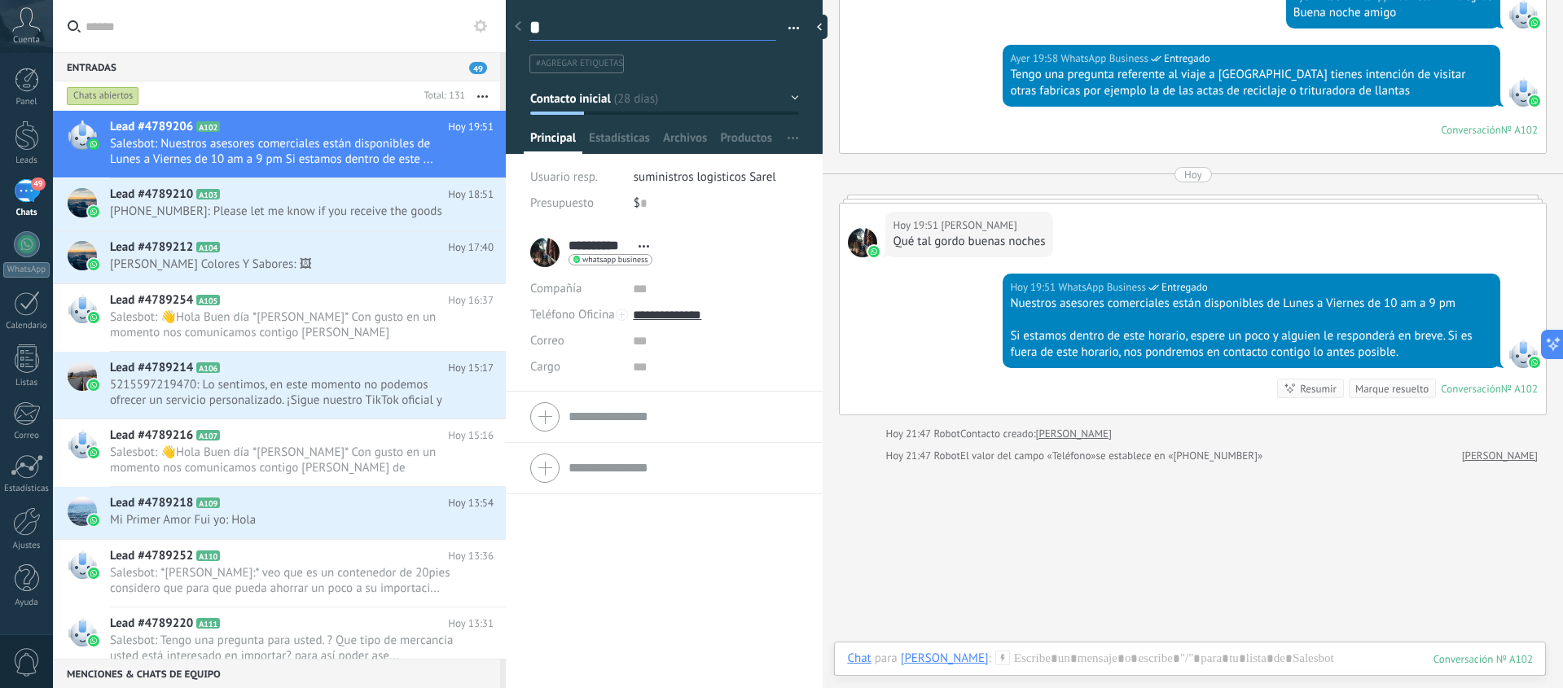
type textarea "**"
type textarea "*"
type textarea "**********"
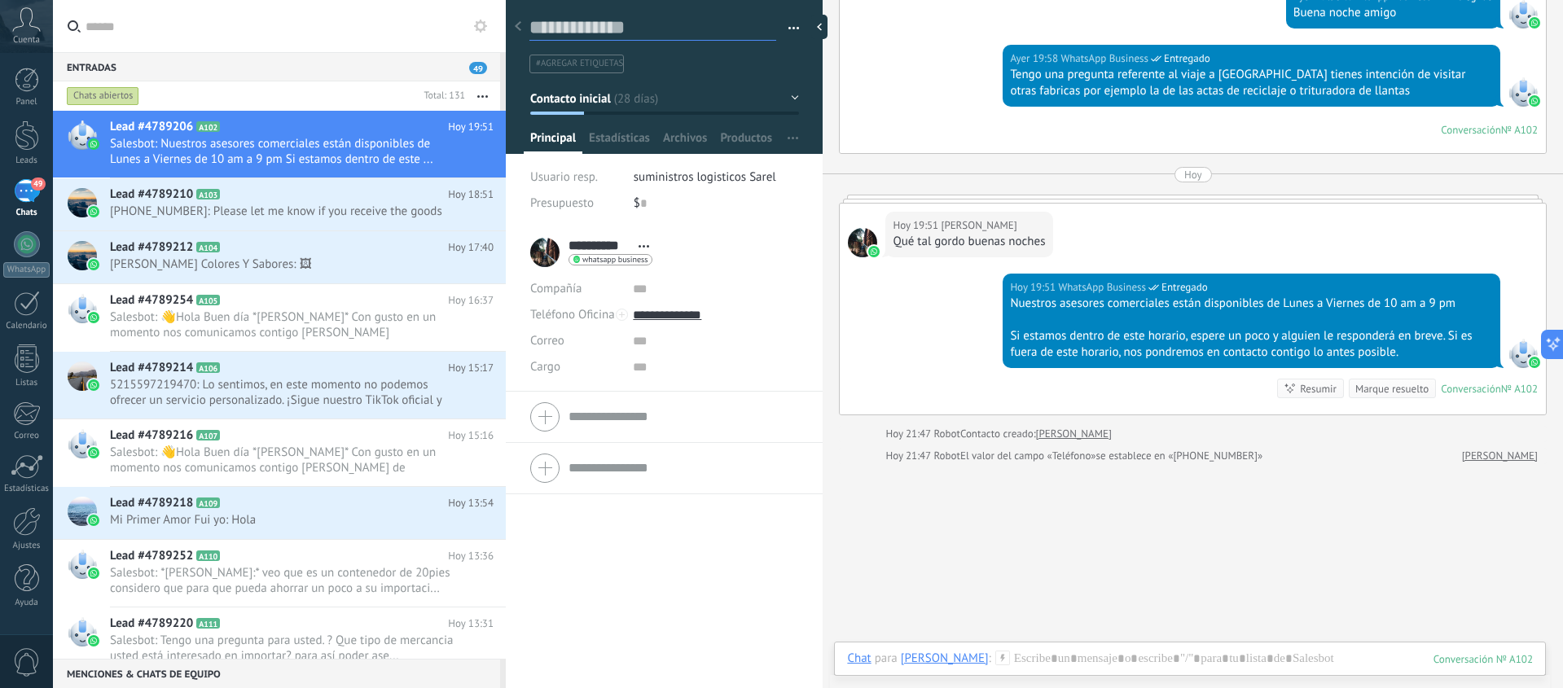
type textarea "*"
type textarea "**"
type textarea "***"
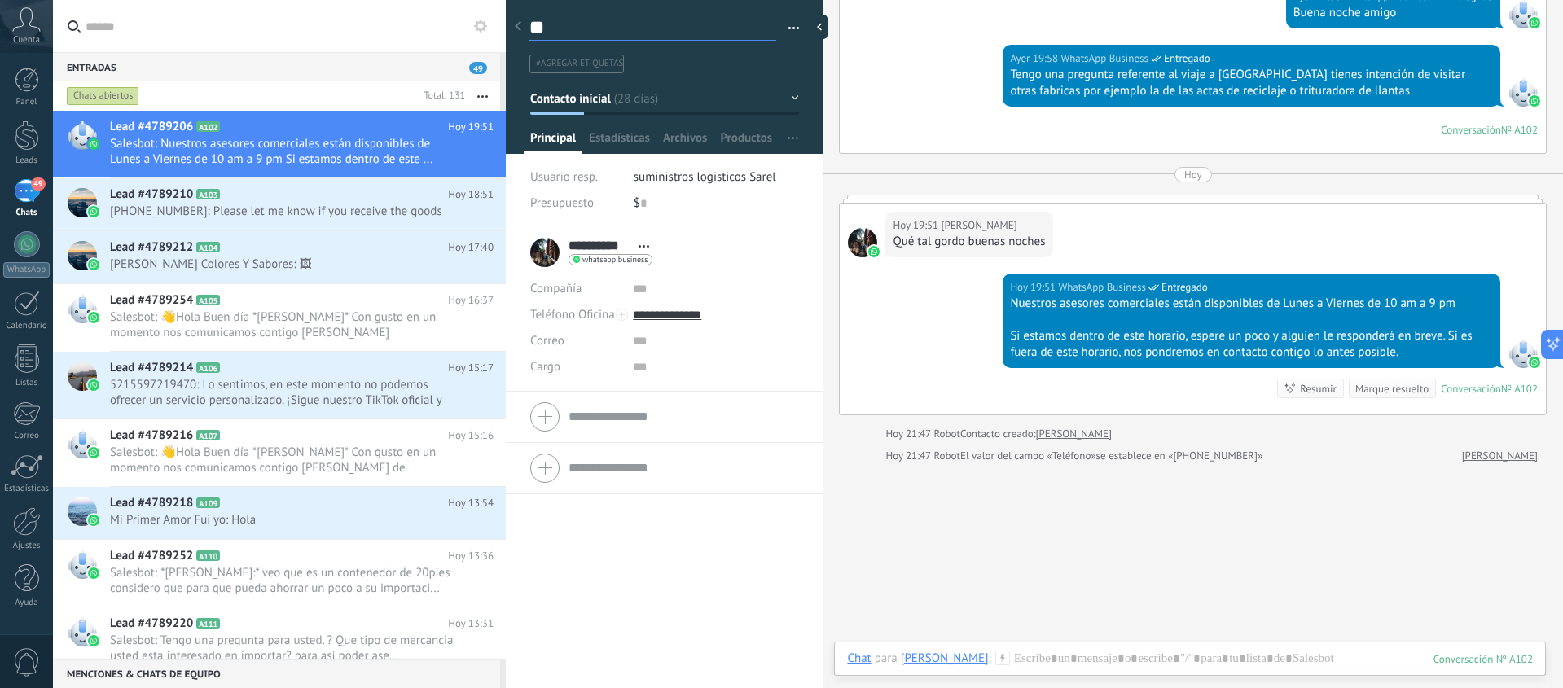
type textarea "***"
type textarea "*****"
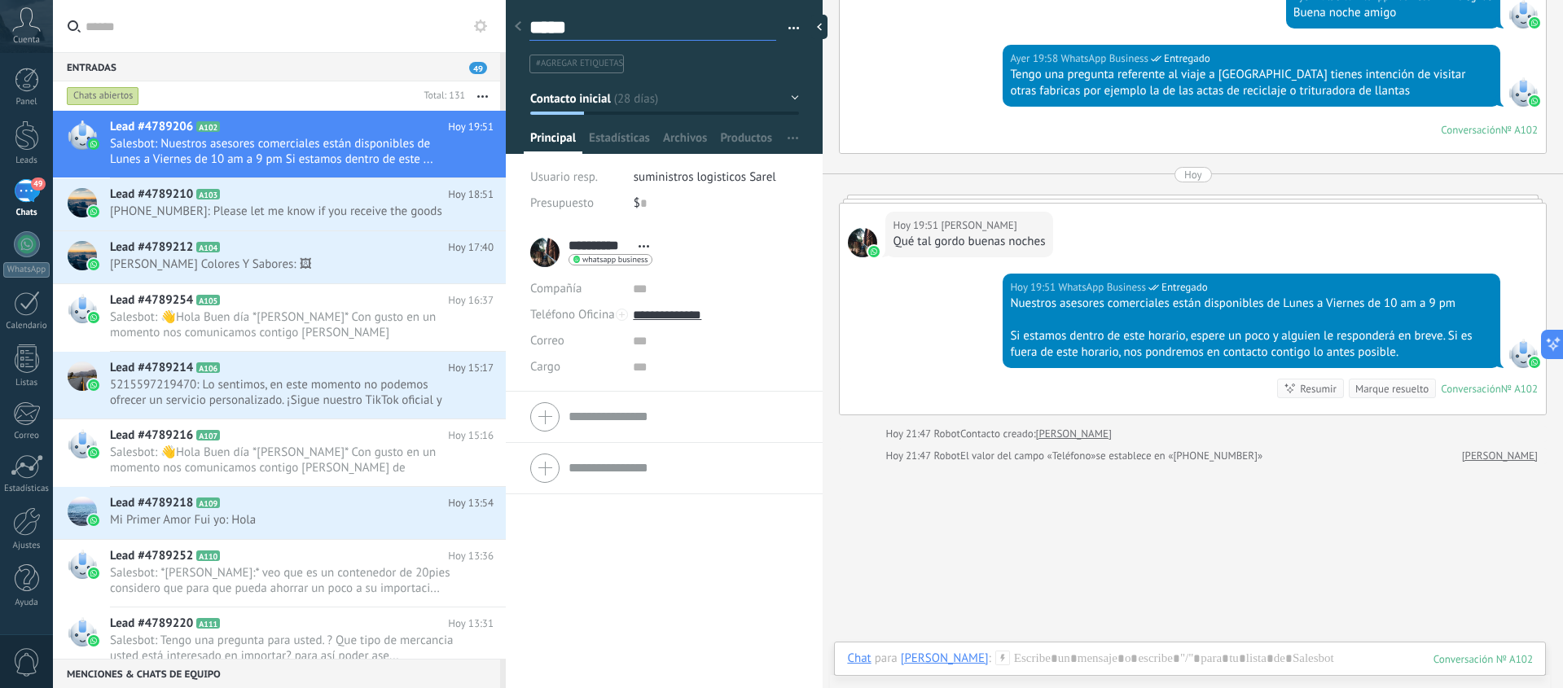
type textarea "******"
type textarea "*******"
type textarea "********"
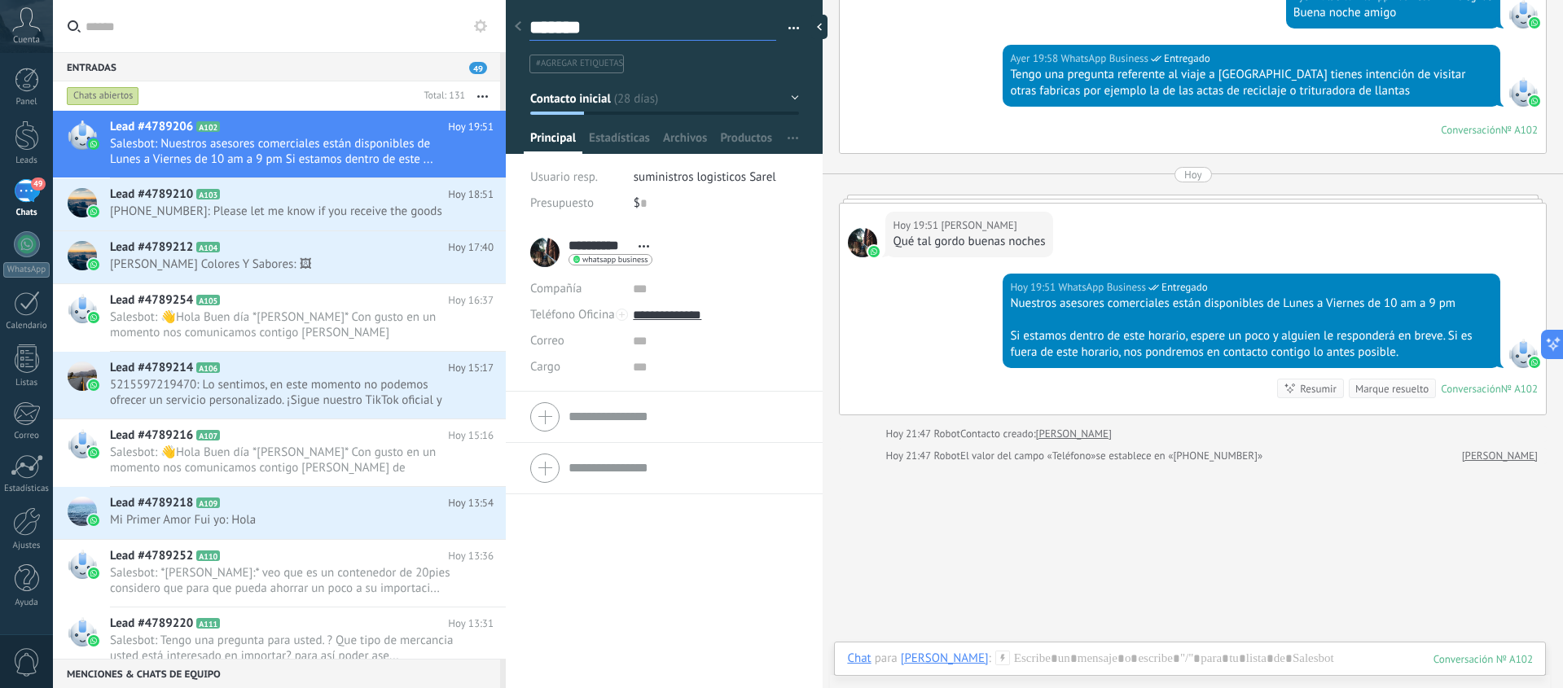
type textarea "********"
type textarea "*********"
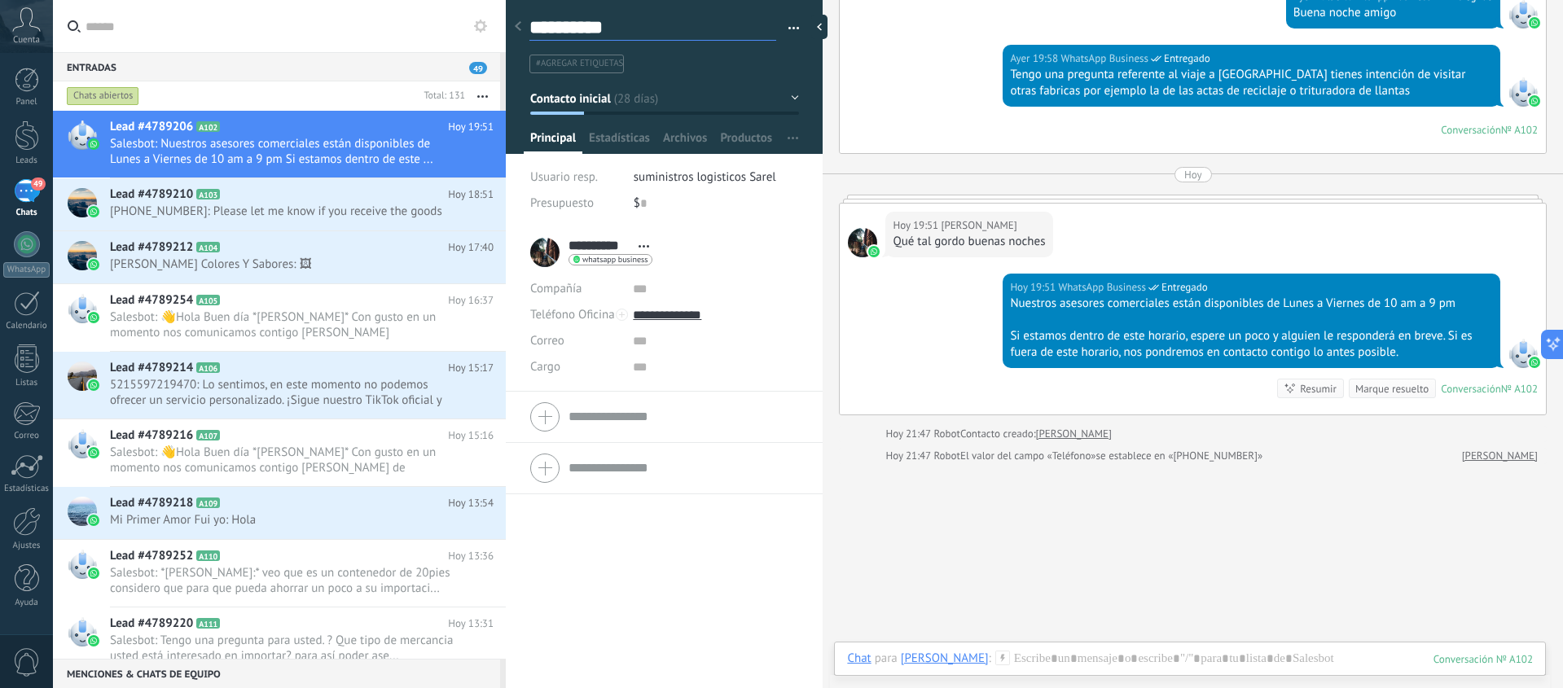
type textarea "**********"
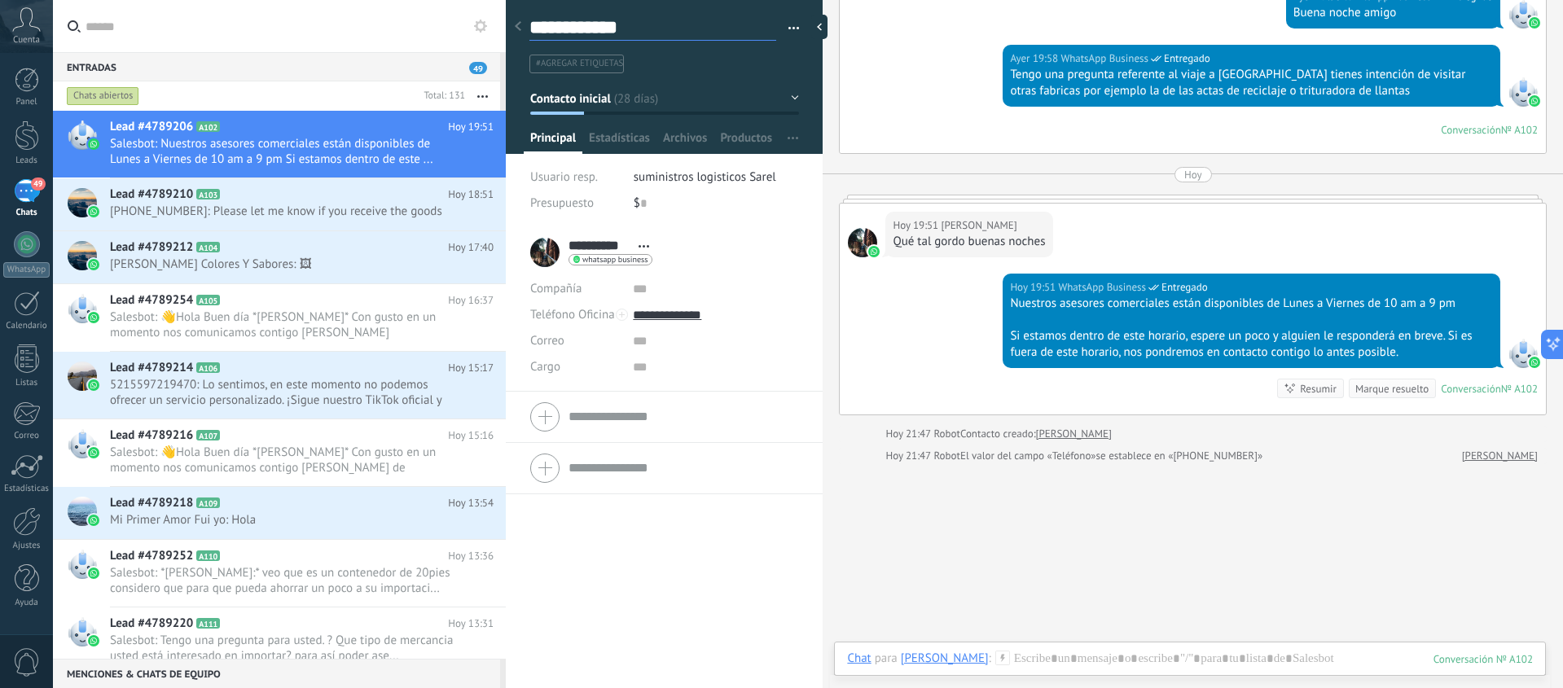
type textarea "**********"
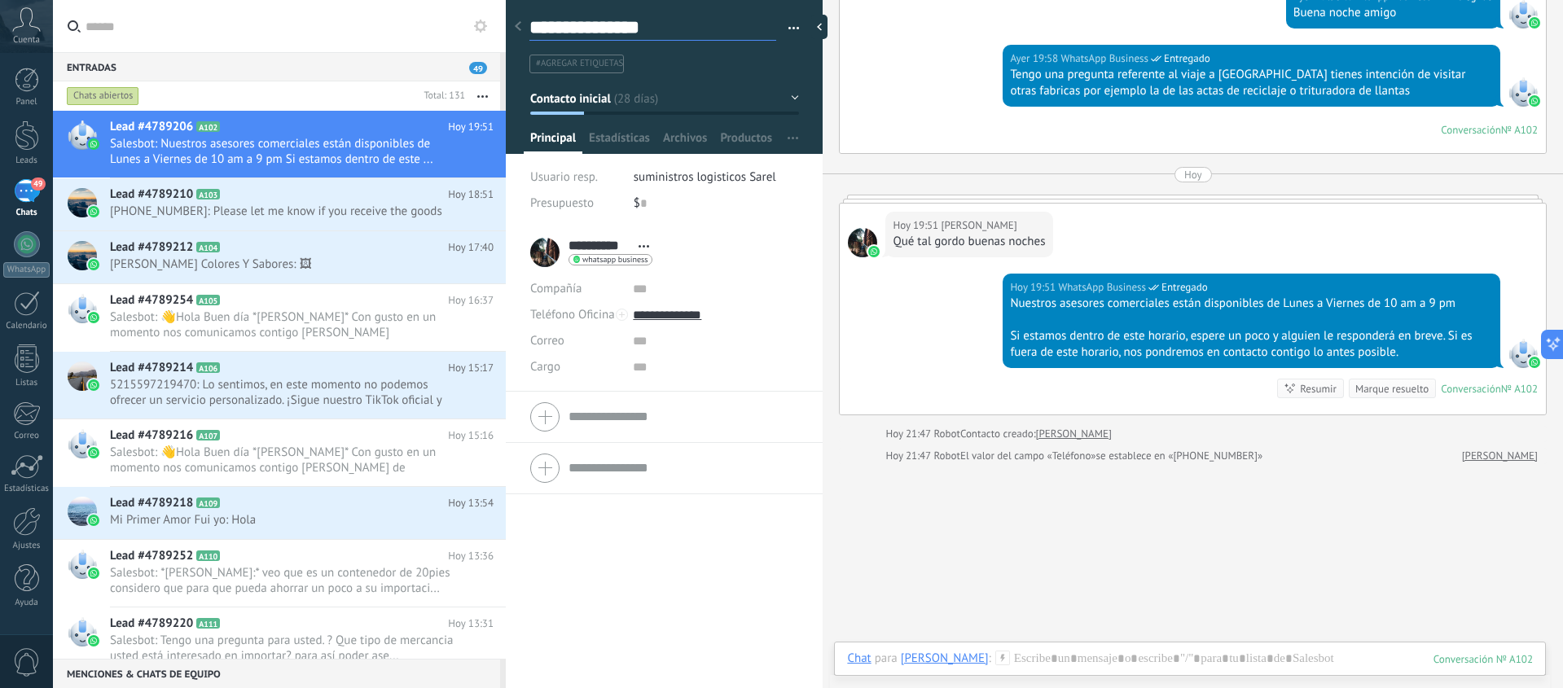
type textarea "**********"
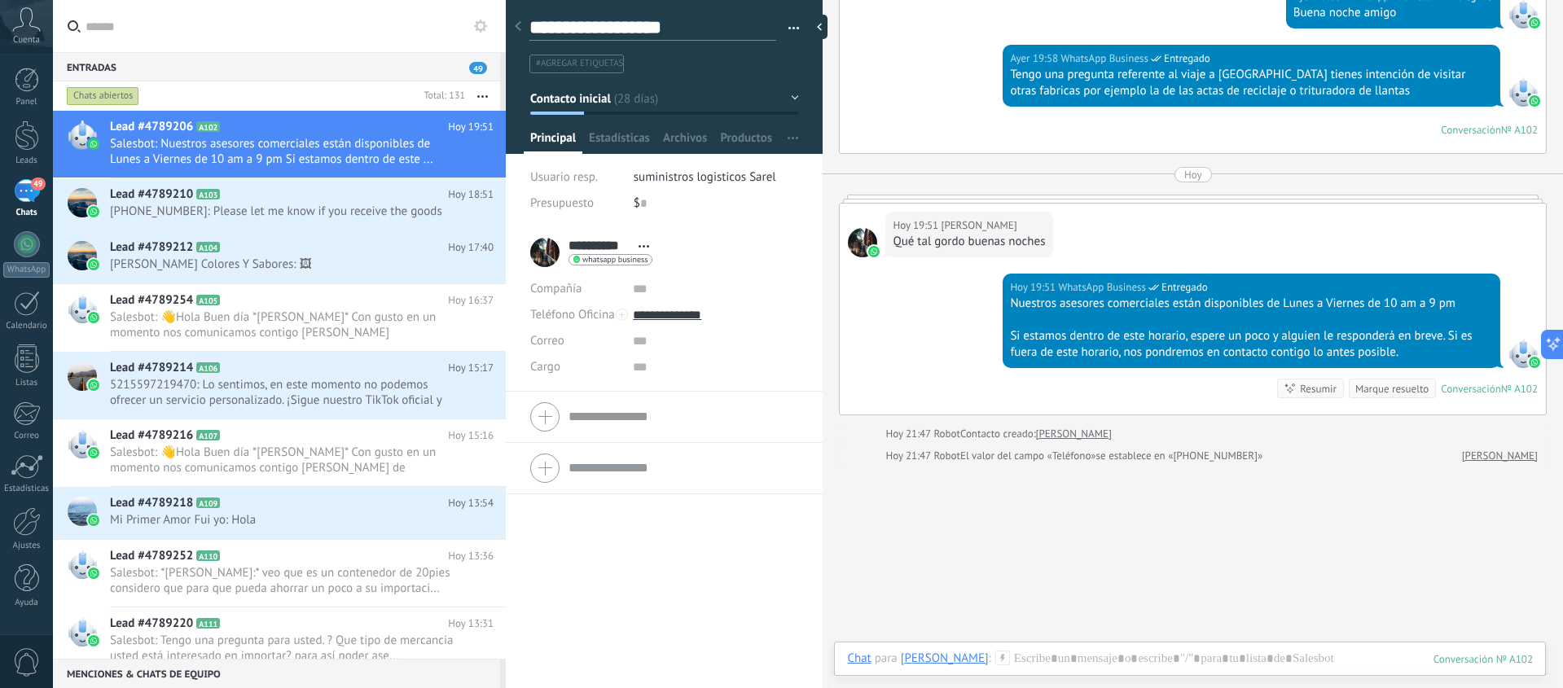
type textarea "**********"
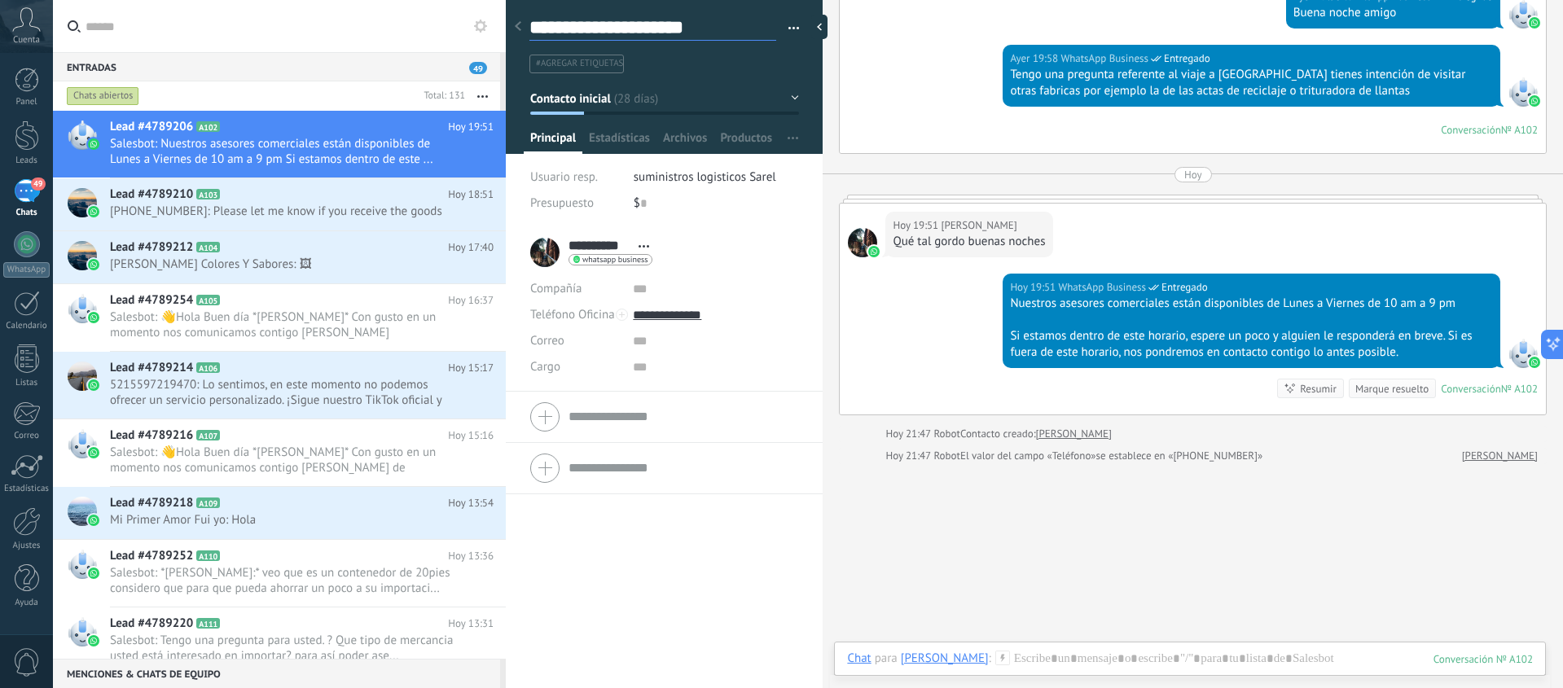
type textarea "**********"
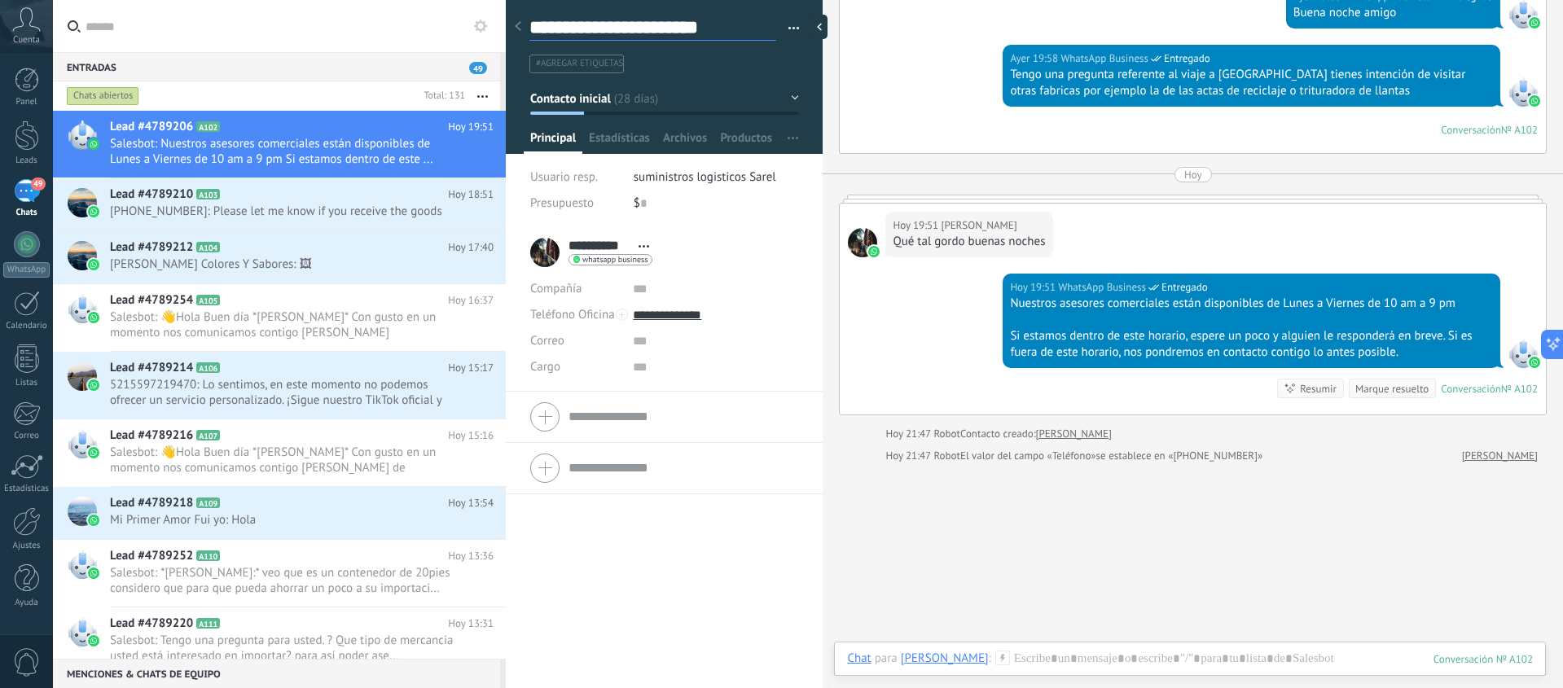
type textarea "**********"
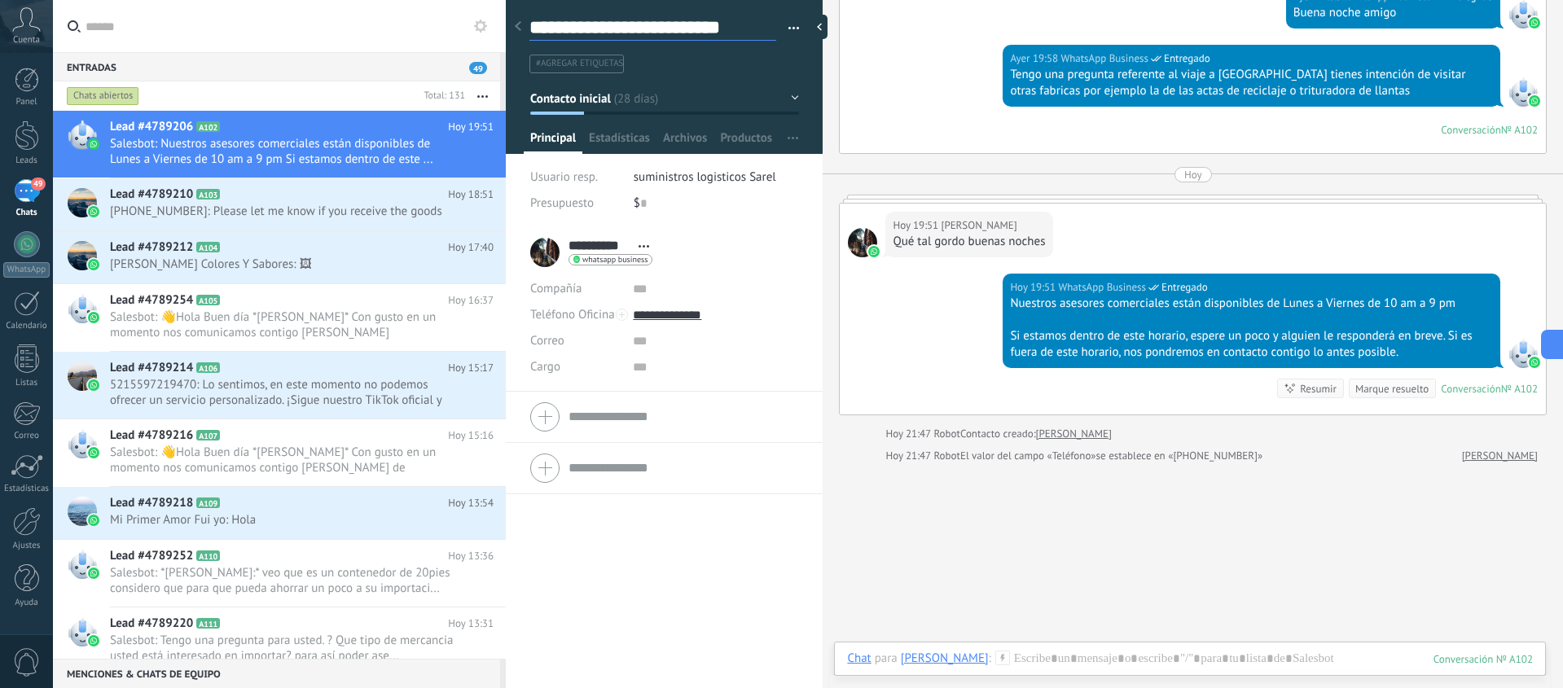
type textarea "**********"
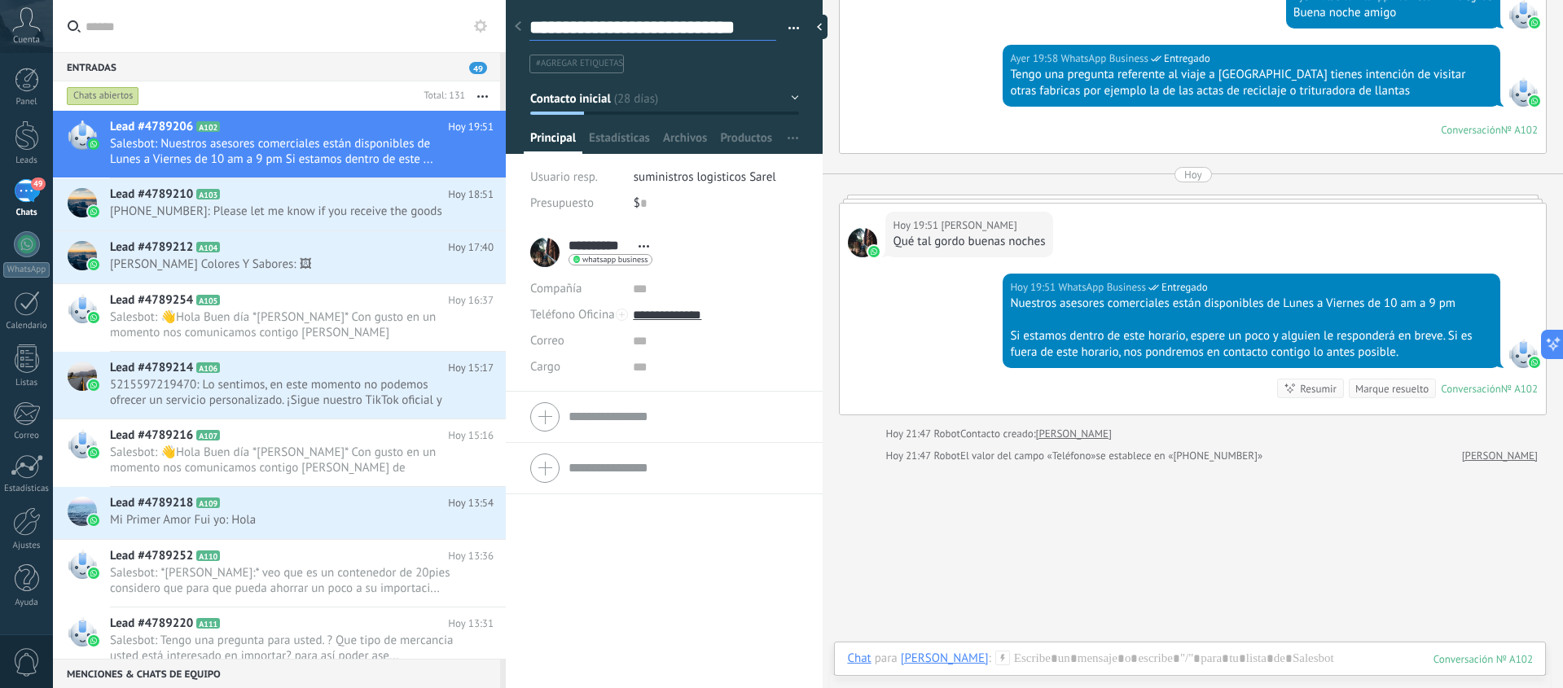
type textarea "**********"
click at [778, 93] on button "Contacto inicial" at bounding box center [664, 98] width 269 height 29
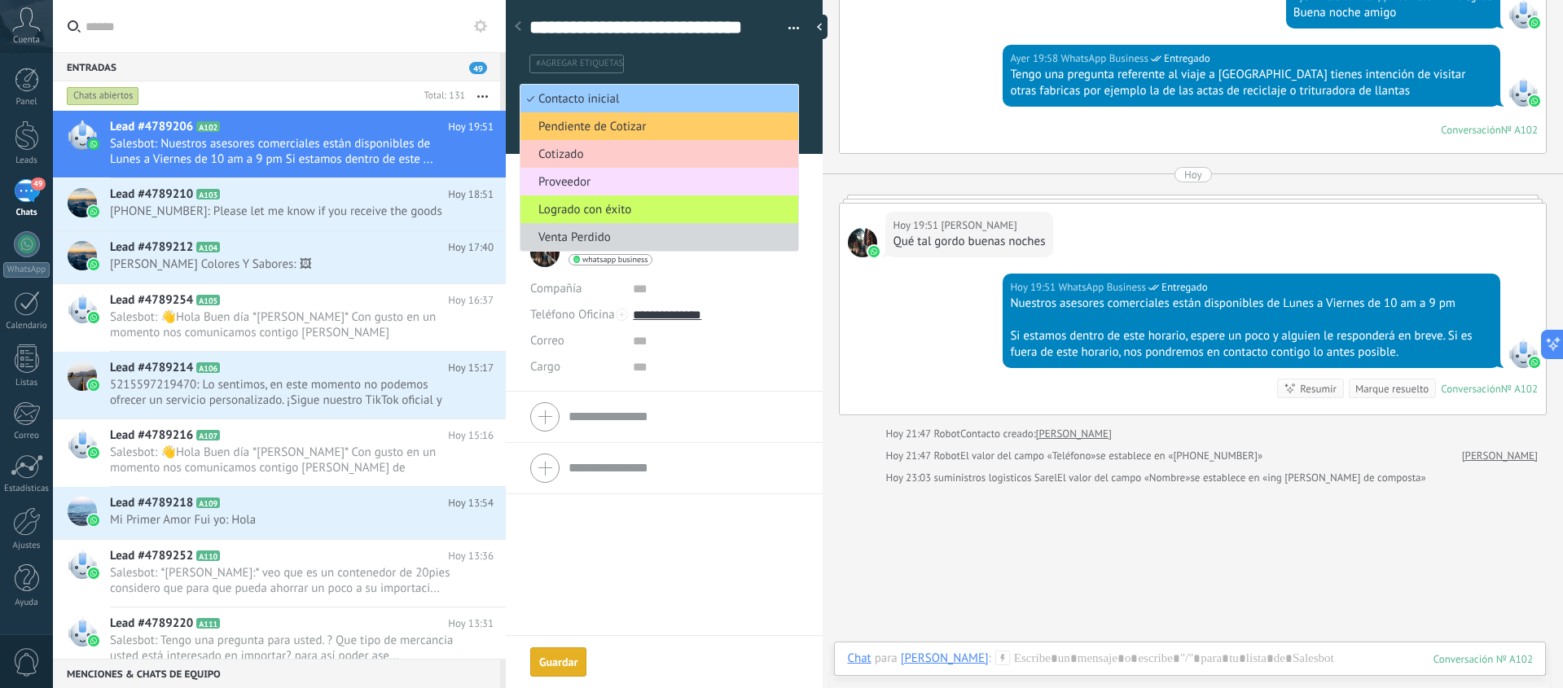
scroll to position [2748, 0]
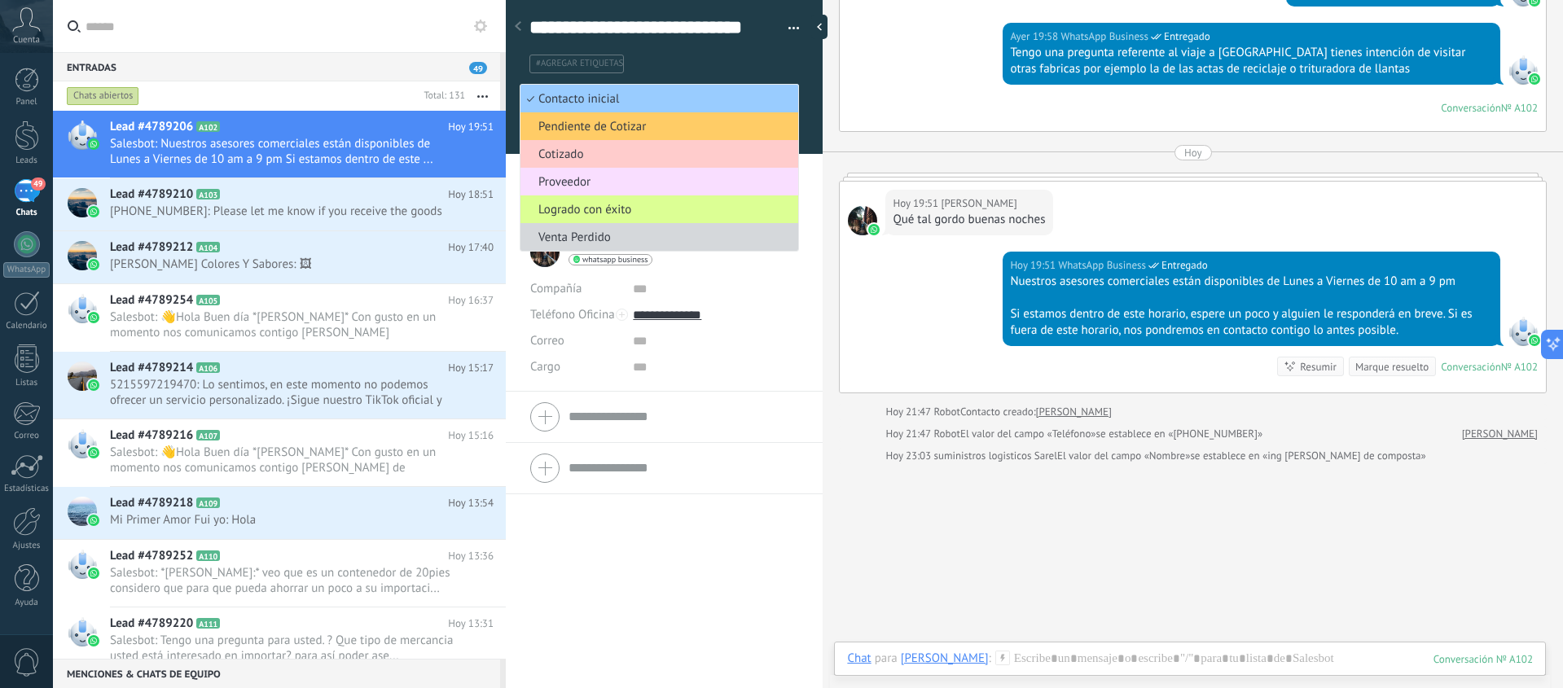
click at [566, 206] on span "Logrado con éxito" at bounding box center [656, 209] width 273 height 15
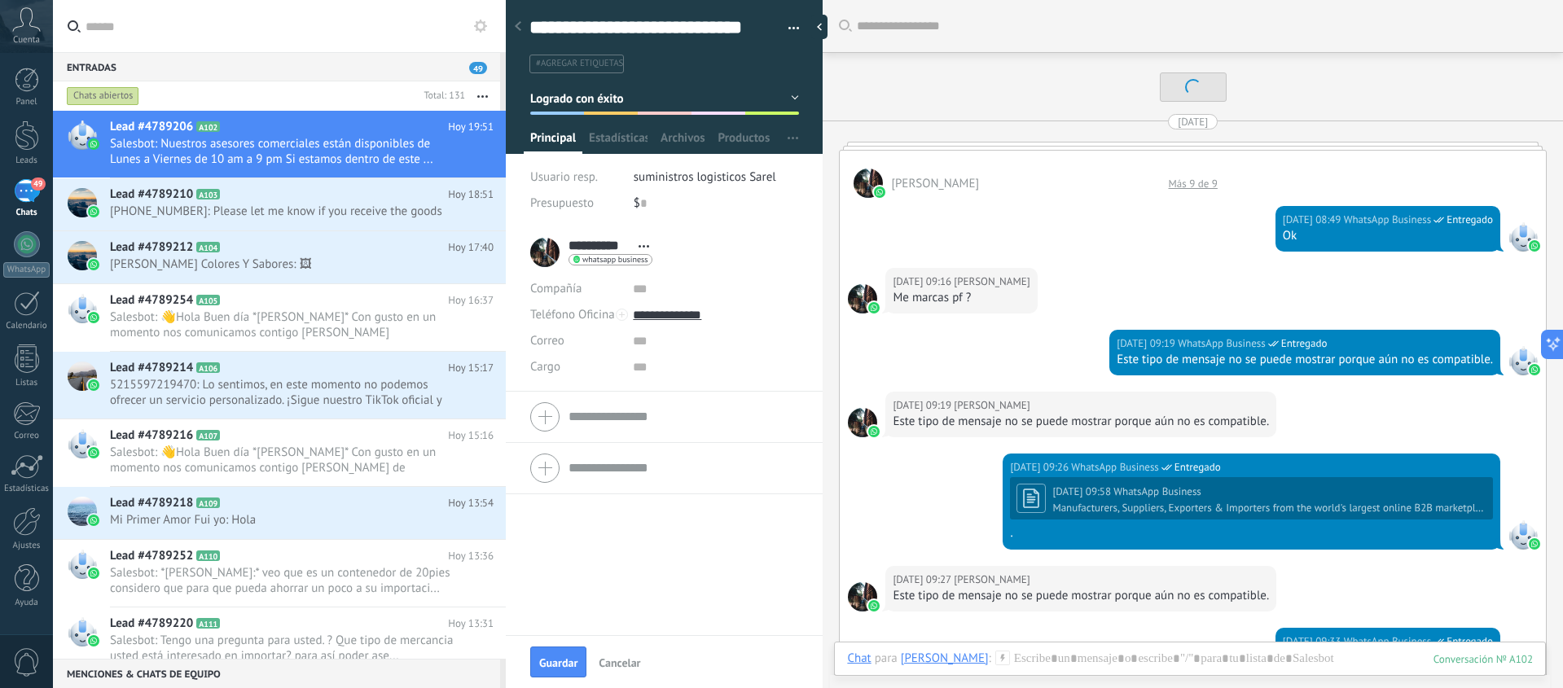
scroll to position [3992, 0]
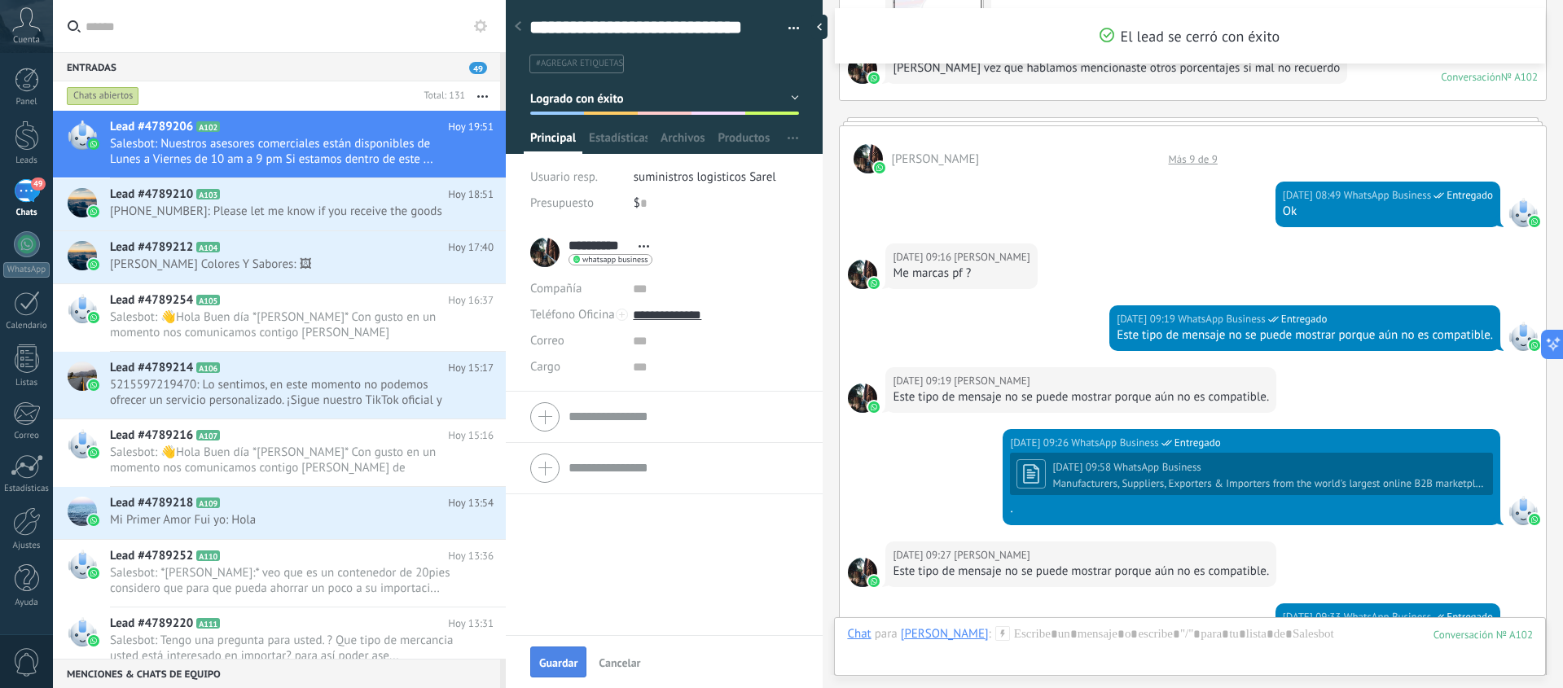
click at [545, 661] on span "Guardar" at bounding box center [558, 662] width 38 height 11
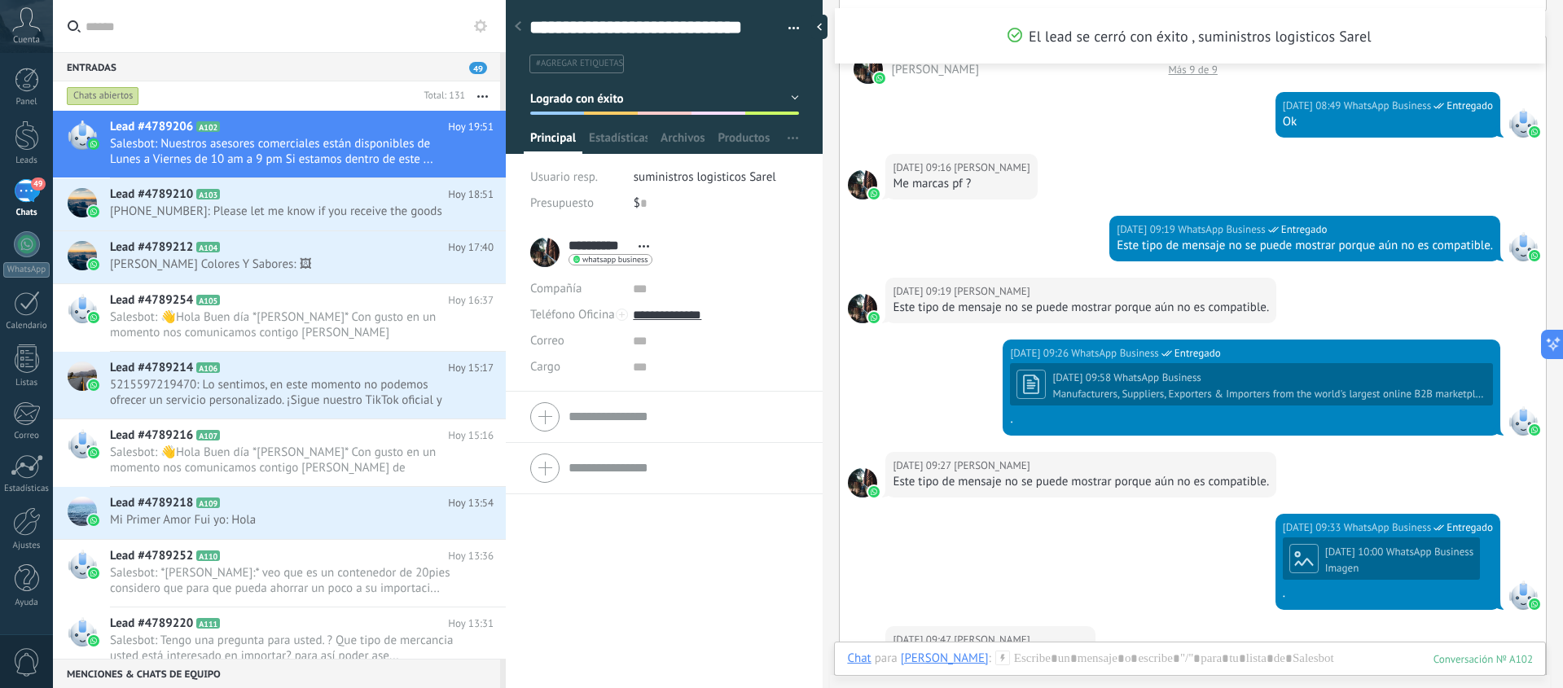
click at [373, 94] on div "Chats abiertos" at bounding box center [240, 95] width 353 height 29
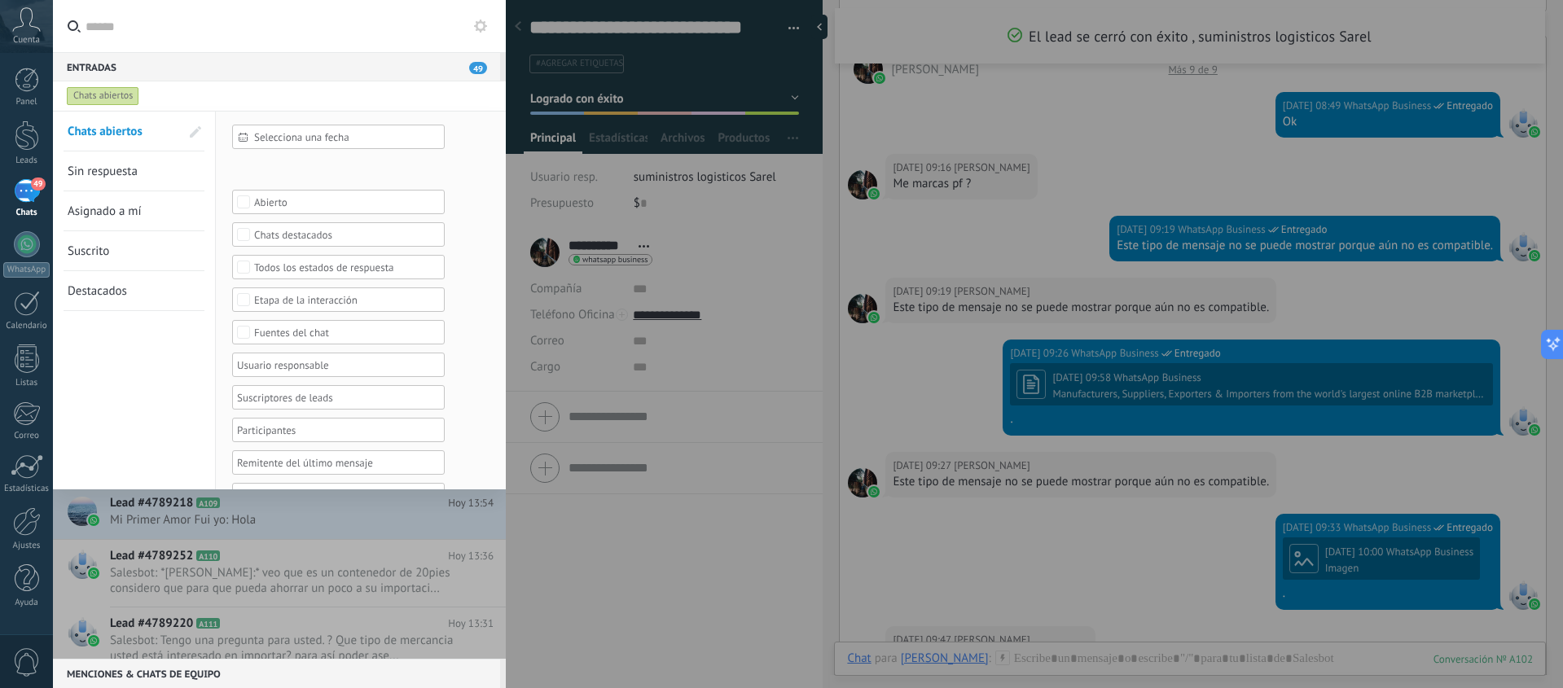
click at [33, 193] on div "49" at bounding box center [27, 191] width 26 height 24
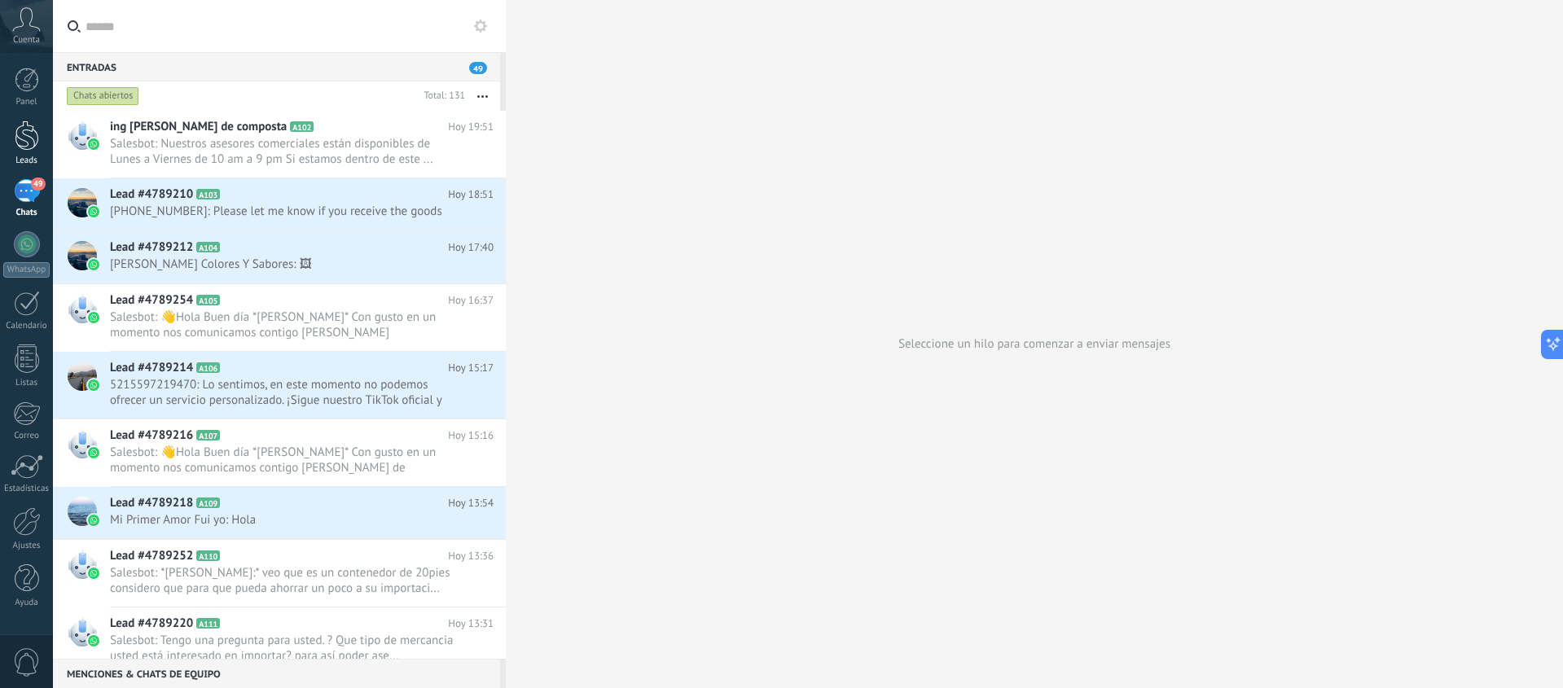
click at [26, 138] on div at bounding box center [27, 136] width 24 height 30
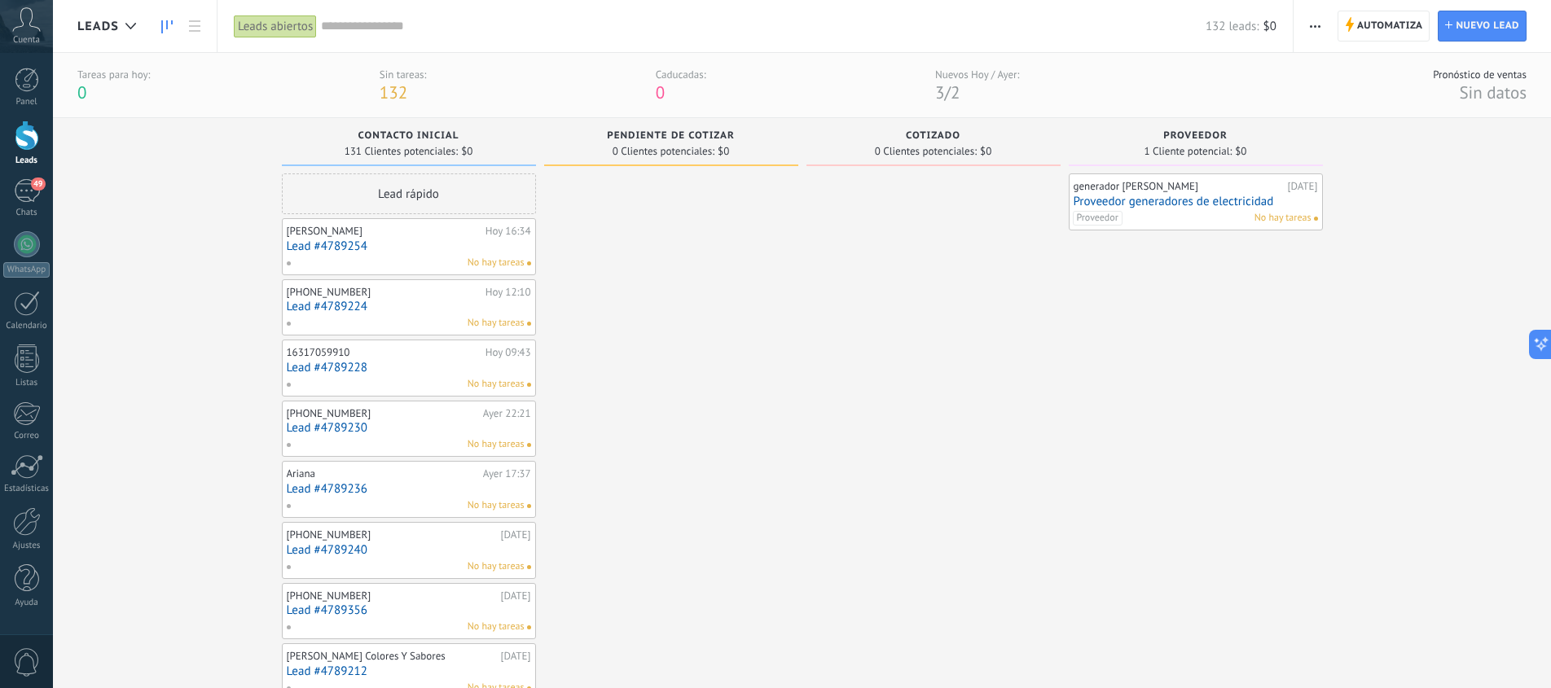
click at [272, 24] on div "Leads abiertos" at bounding box center [275, 27] width 83 height 24
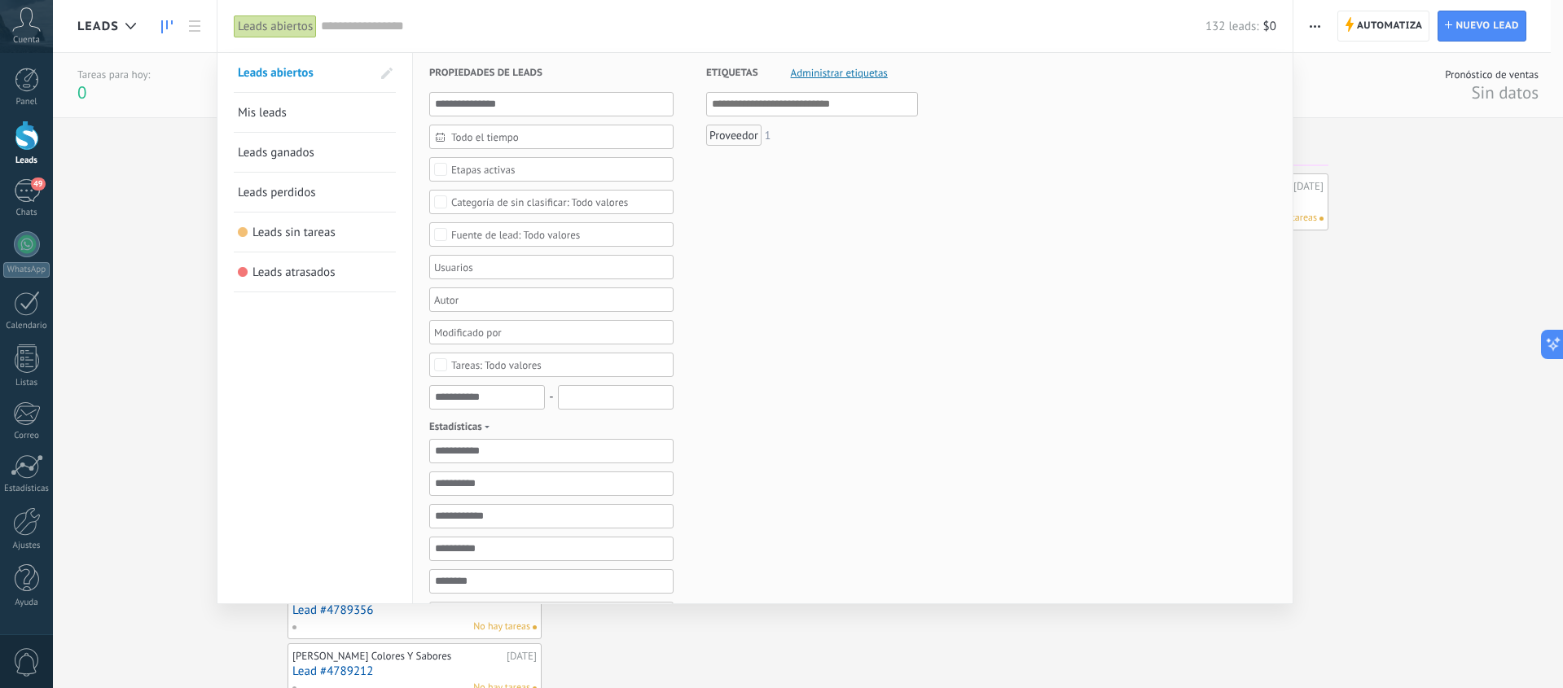
click at [272, 24] on div "Leads abiertos" at bounding box center [275, 27] width 83 height 24
click at [26, 198] on div "49" at bounding box center [27, 191] width 26 height 24
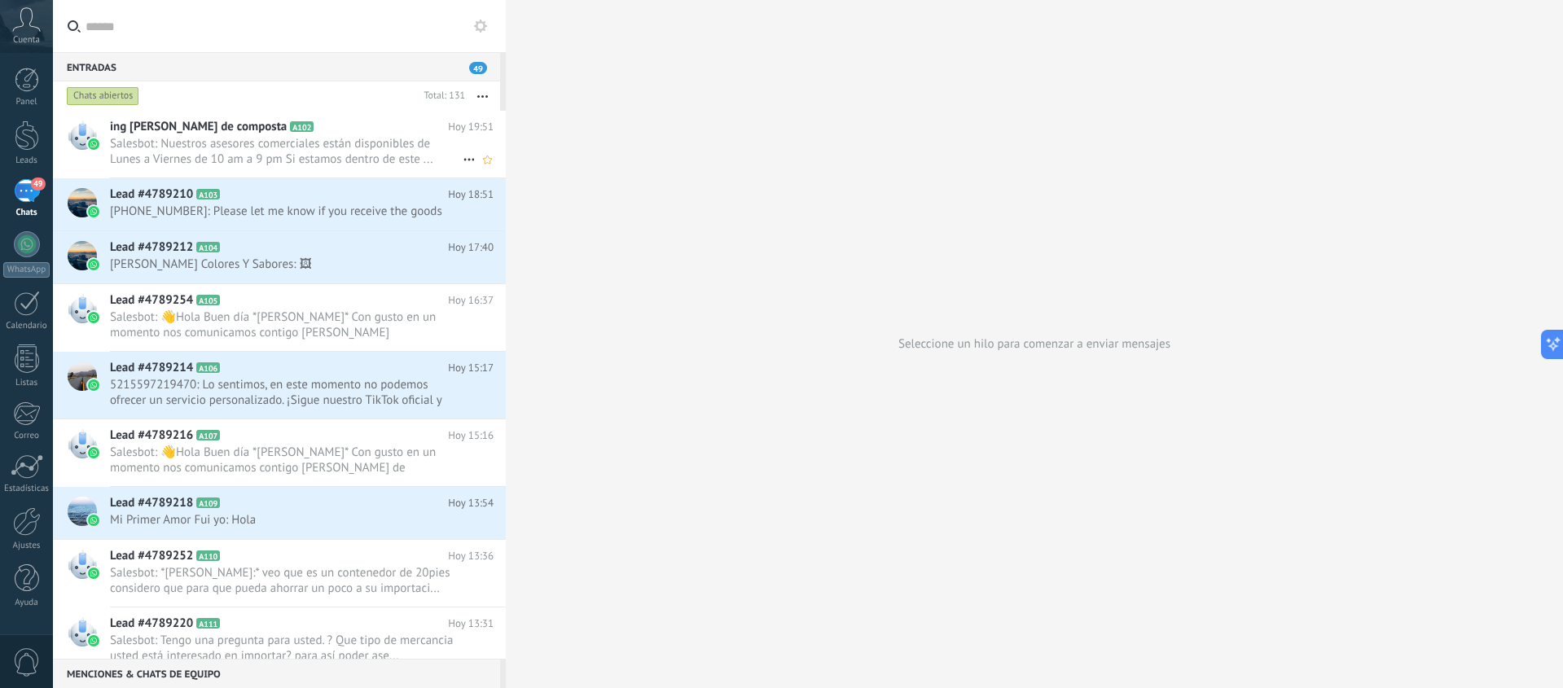
click at [343, 137] on span "Salesbot: Nuestros asesores comerciales están disponibles de Lunes a Viernes de…" at bounding box center [286, 151] width 353 height 31
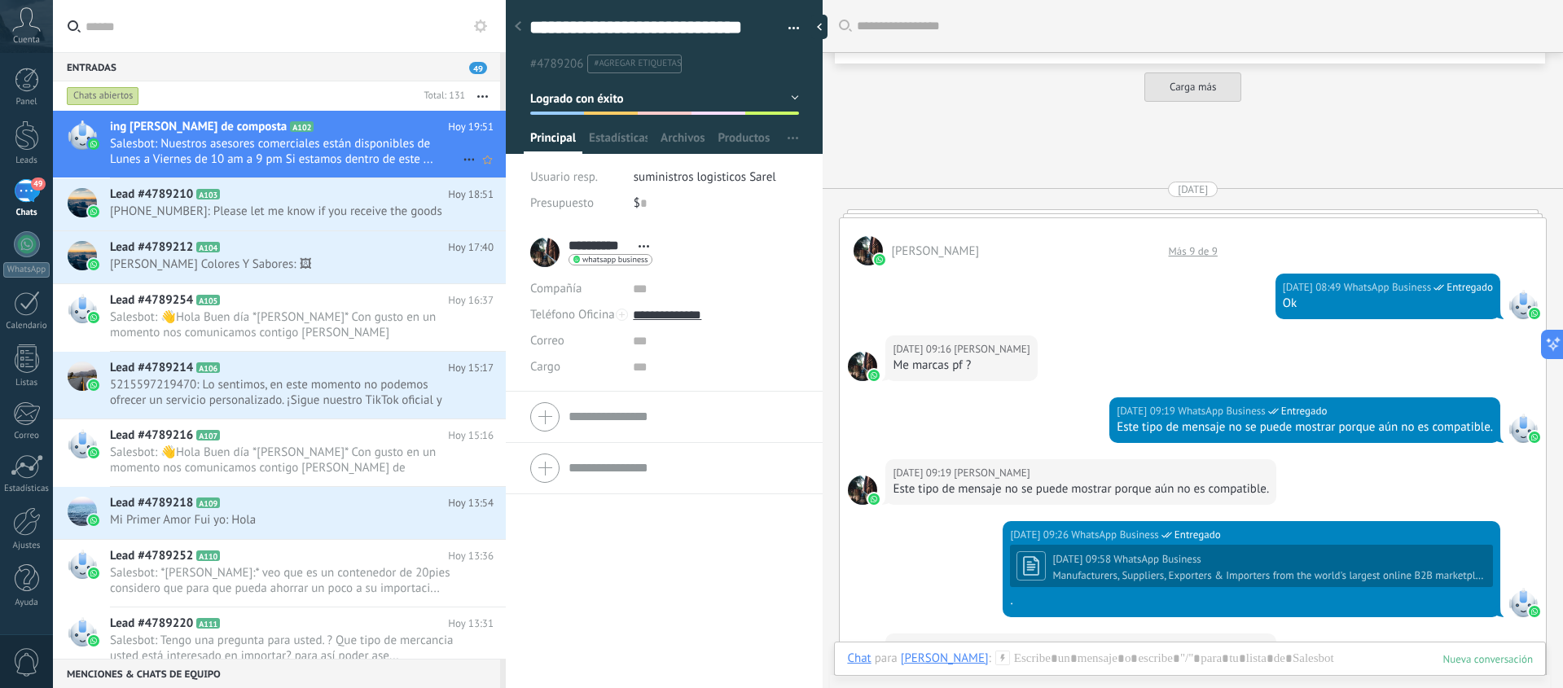
scroll to position [2793, 0]
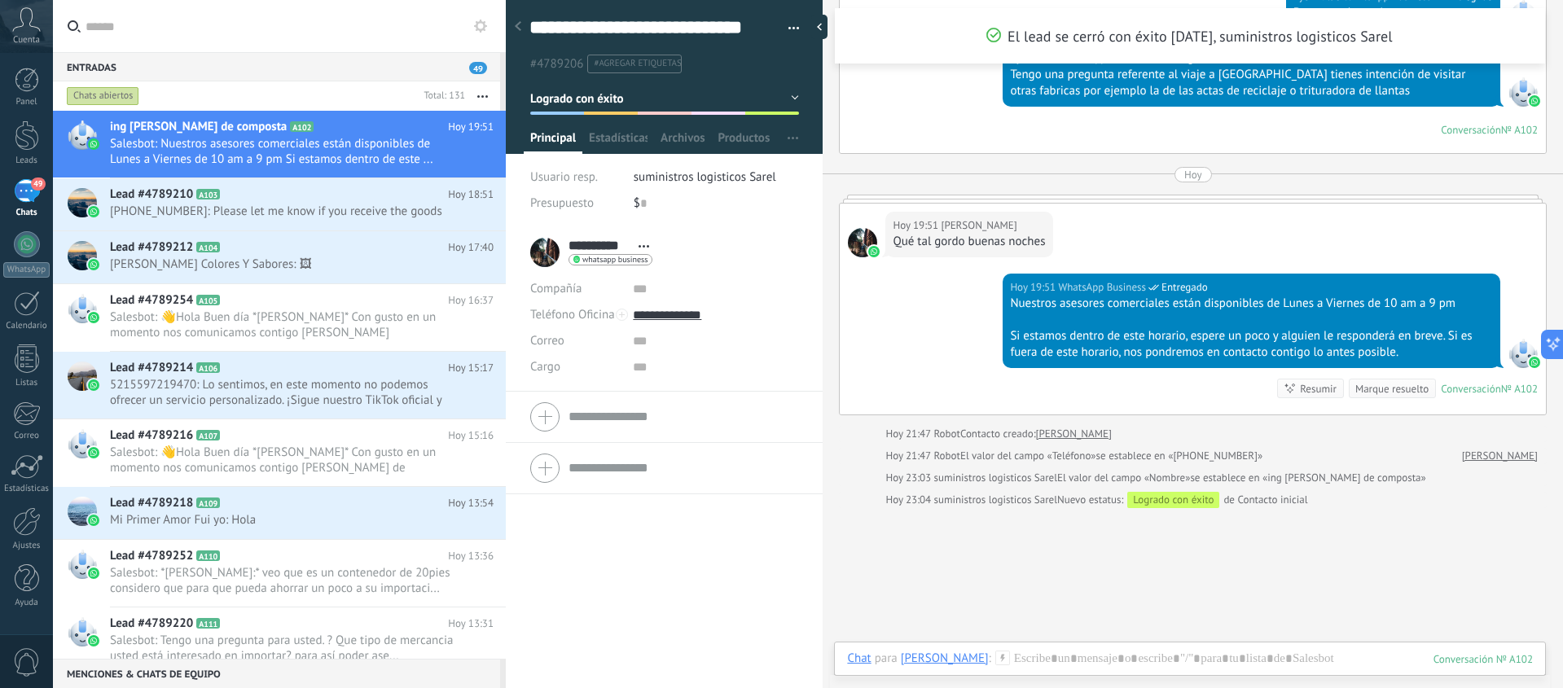
click at [790, 99] on button "Logrado con éxito" at bounding box center [664, 98] width 269 height 29
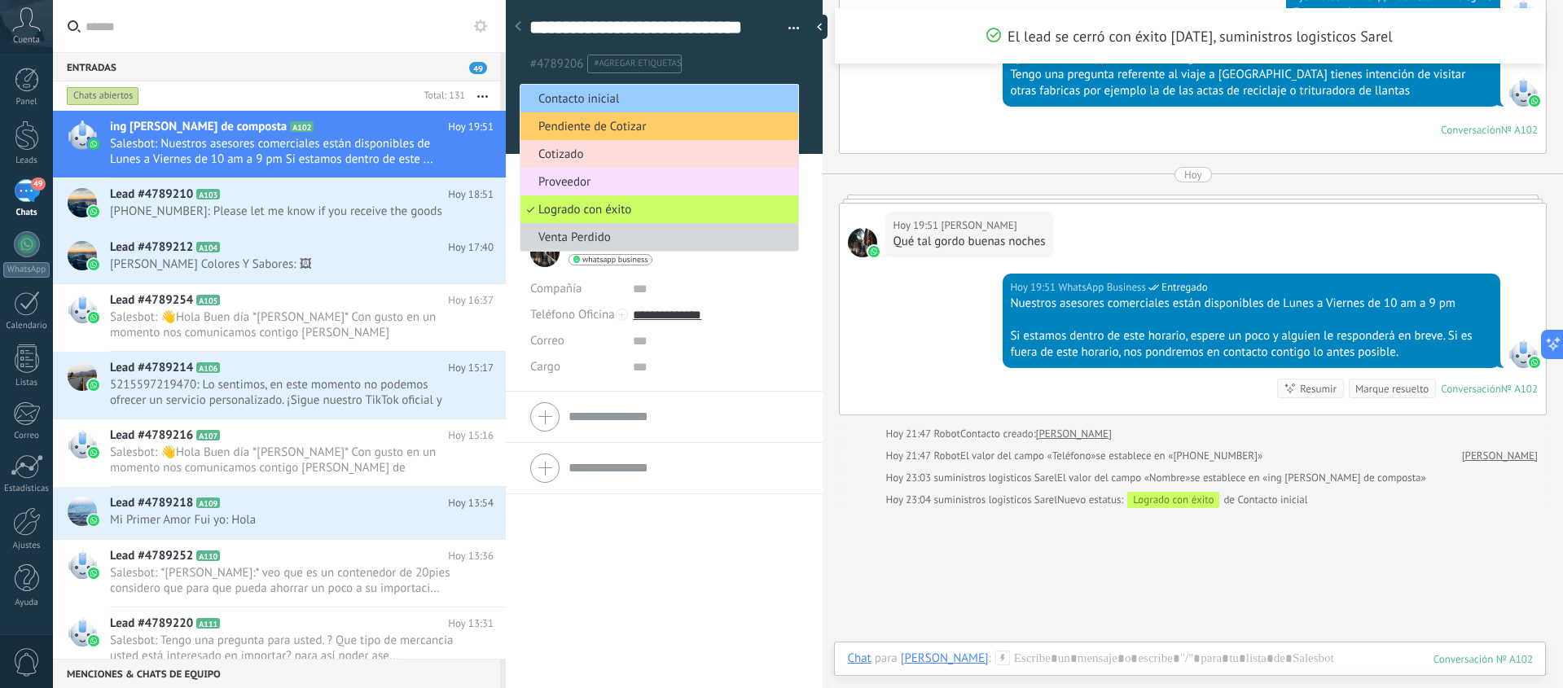
click at [605, 152] on span "Cotizado" at bounding box center [656, 154] width 273 height 15
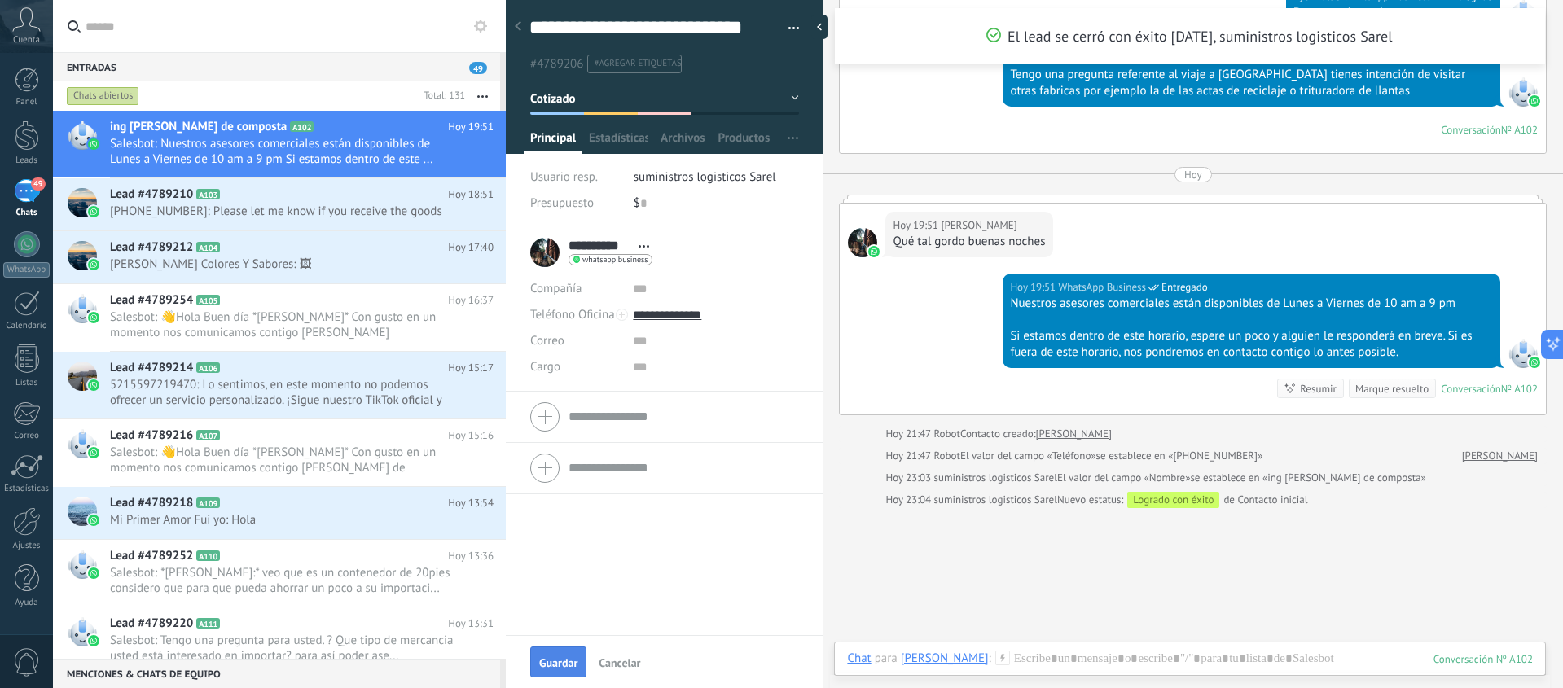
click at [557, 664] on span "Guardar" at bounding box center [558, 662] width 38 height 11
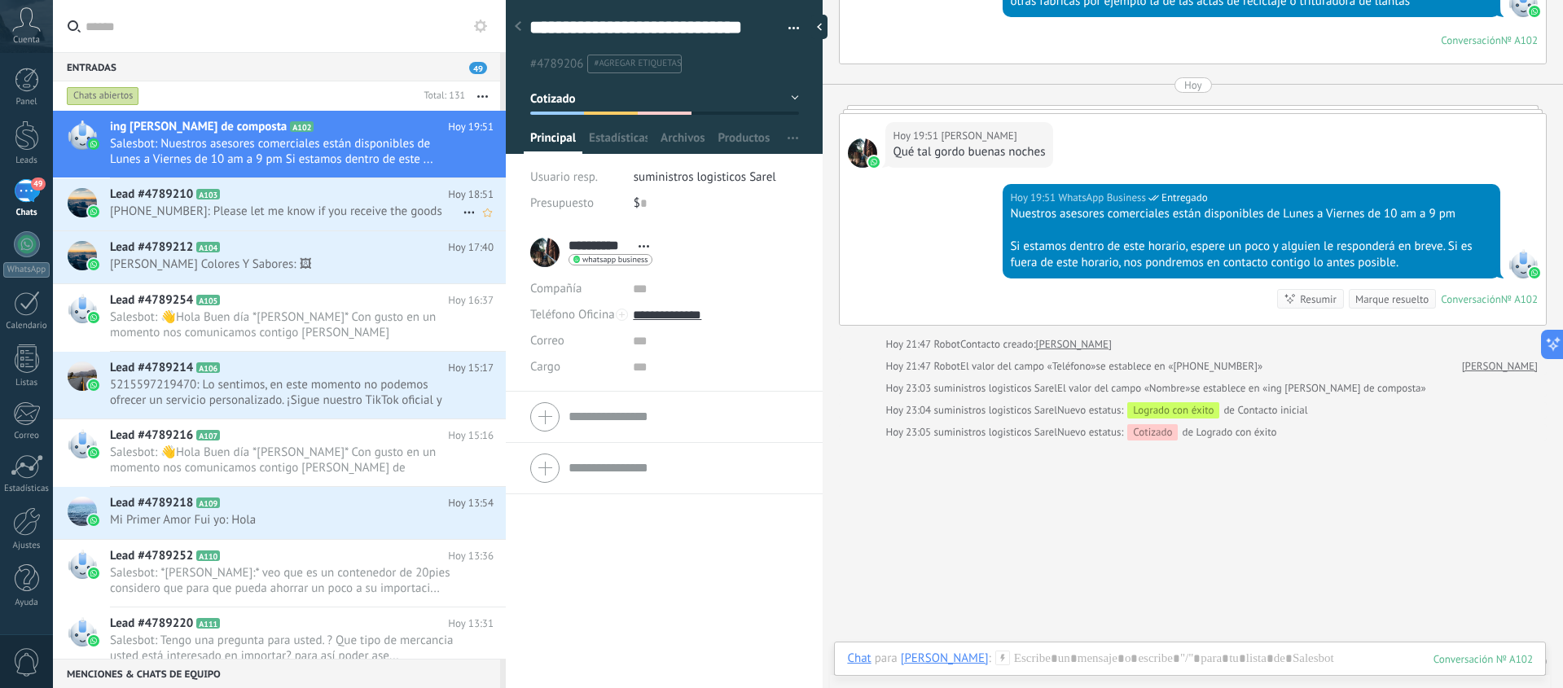
click at [326, 212] on span "+12365123104: Please let me know if you receive the goods" at bounding box center [286, 211] width 353 height 15
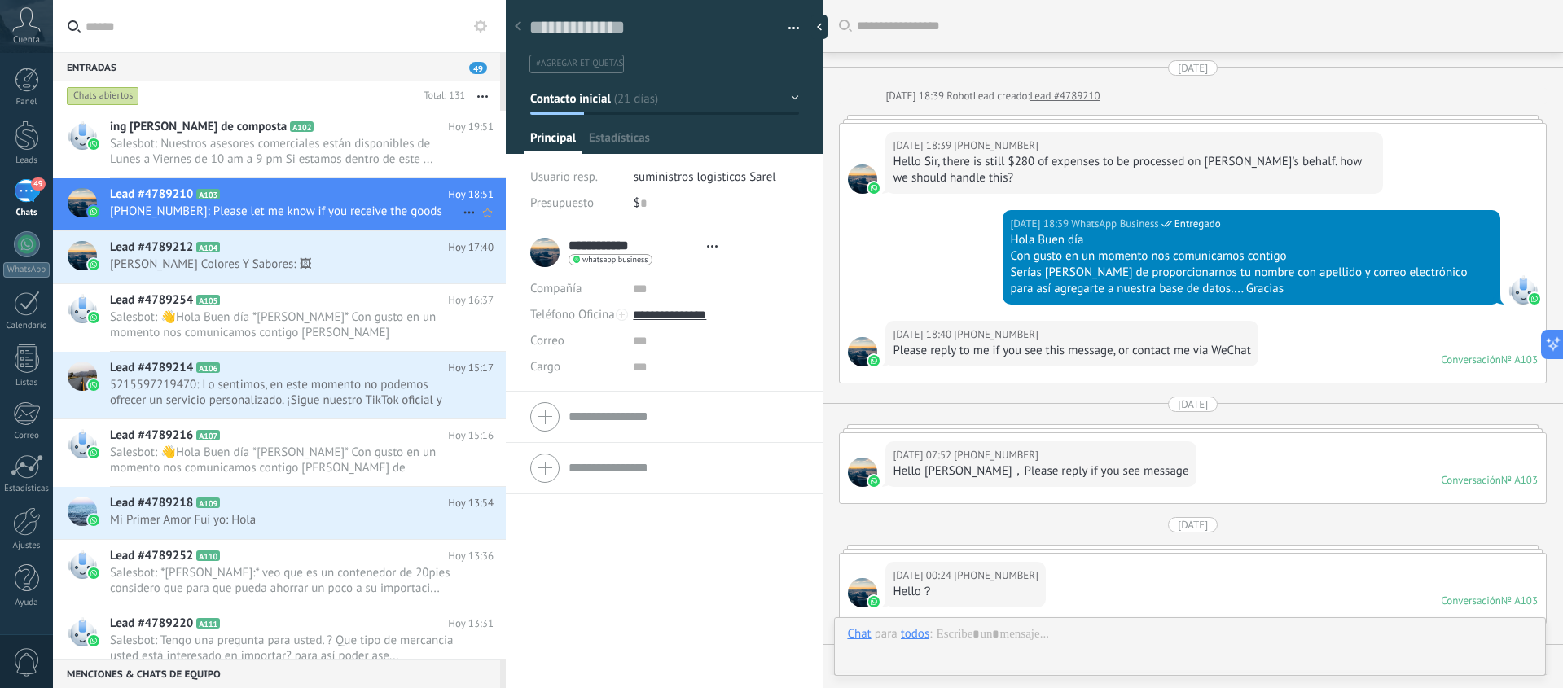
scroll to position [816, 0]
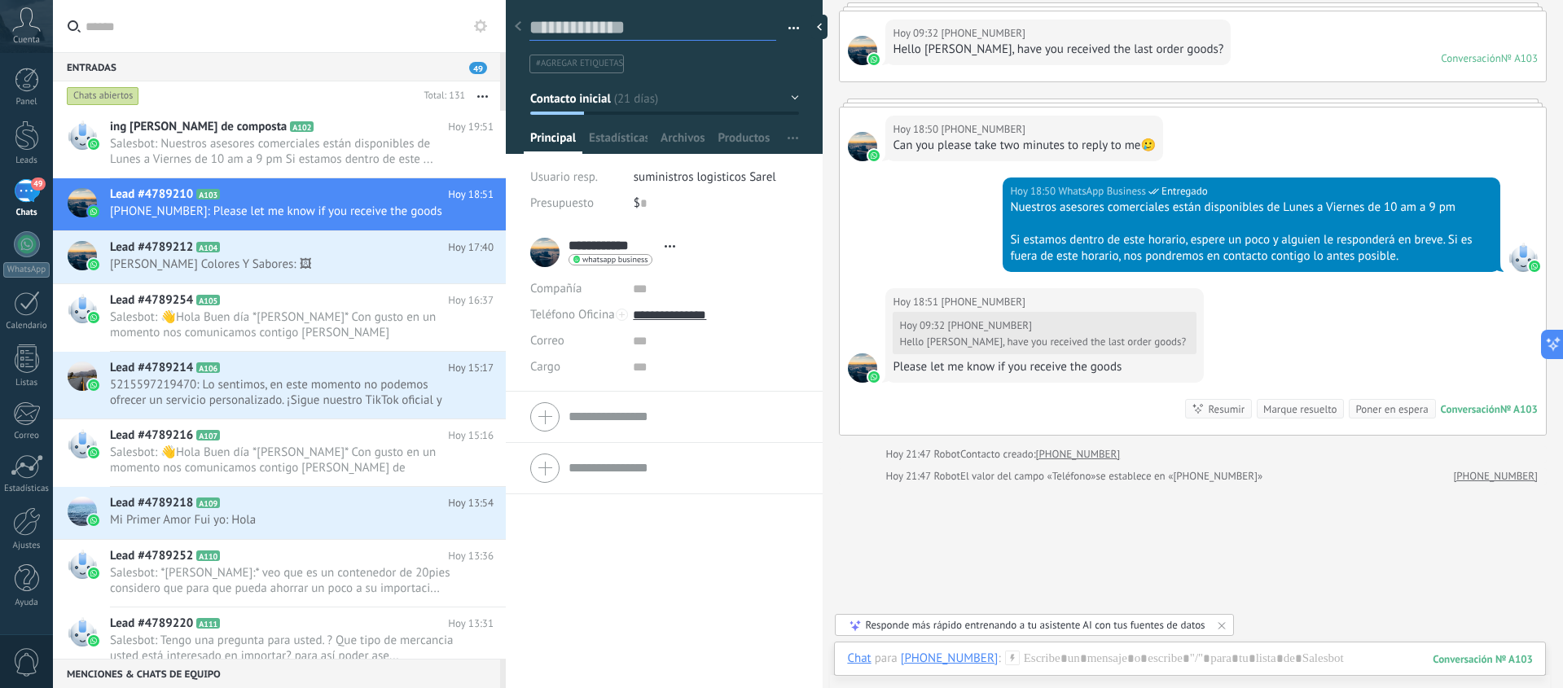
click at [612, 20] on textarea at bounding box center [652, 27] width 247 height 25
type textarea "*"
type textarea "**"
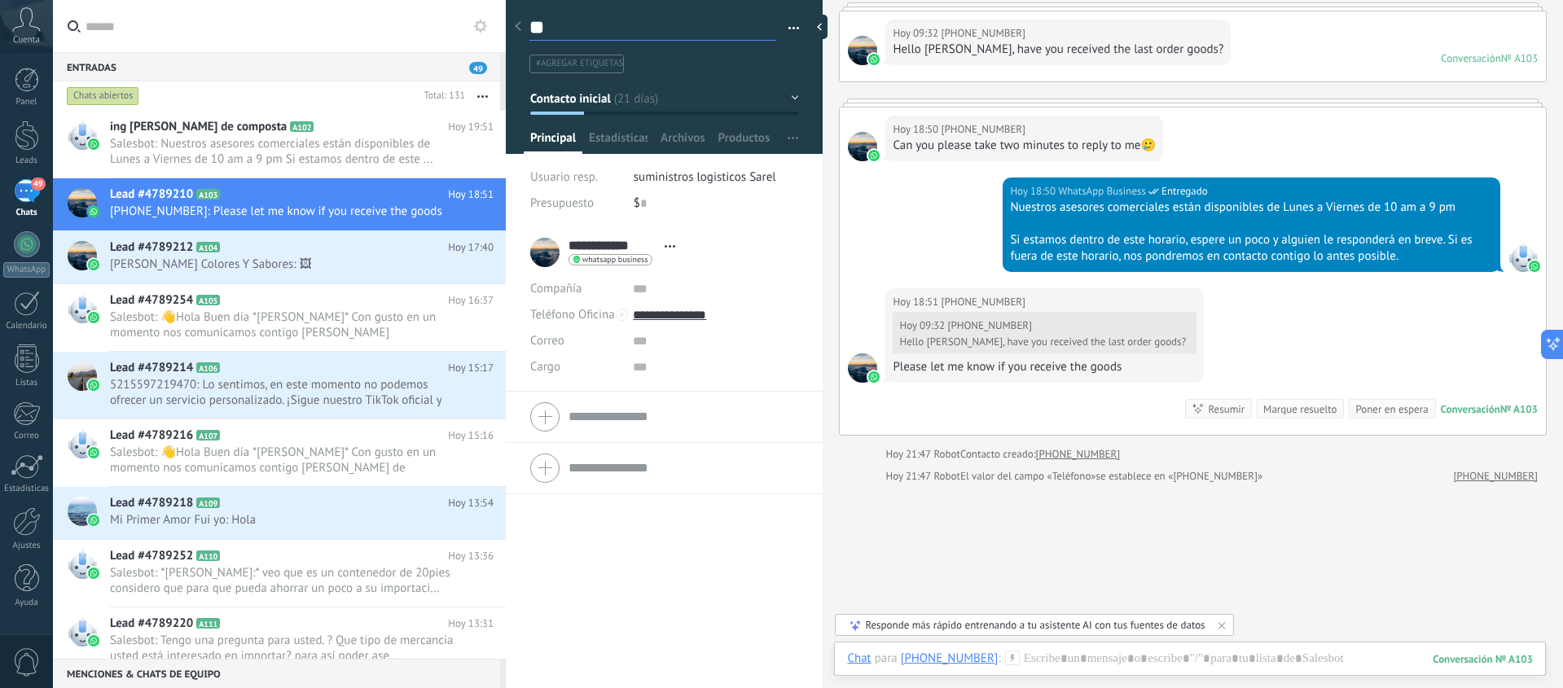
type textarea "***"
type textarea "****"
type textarea "*****"
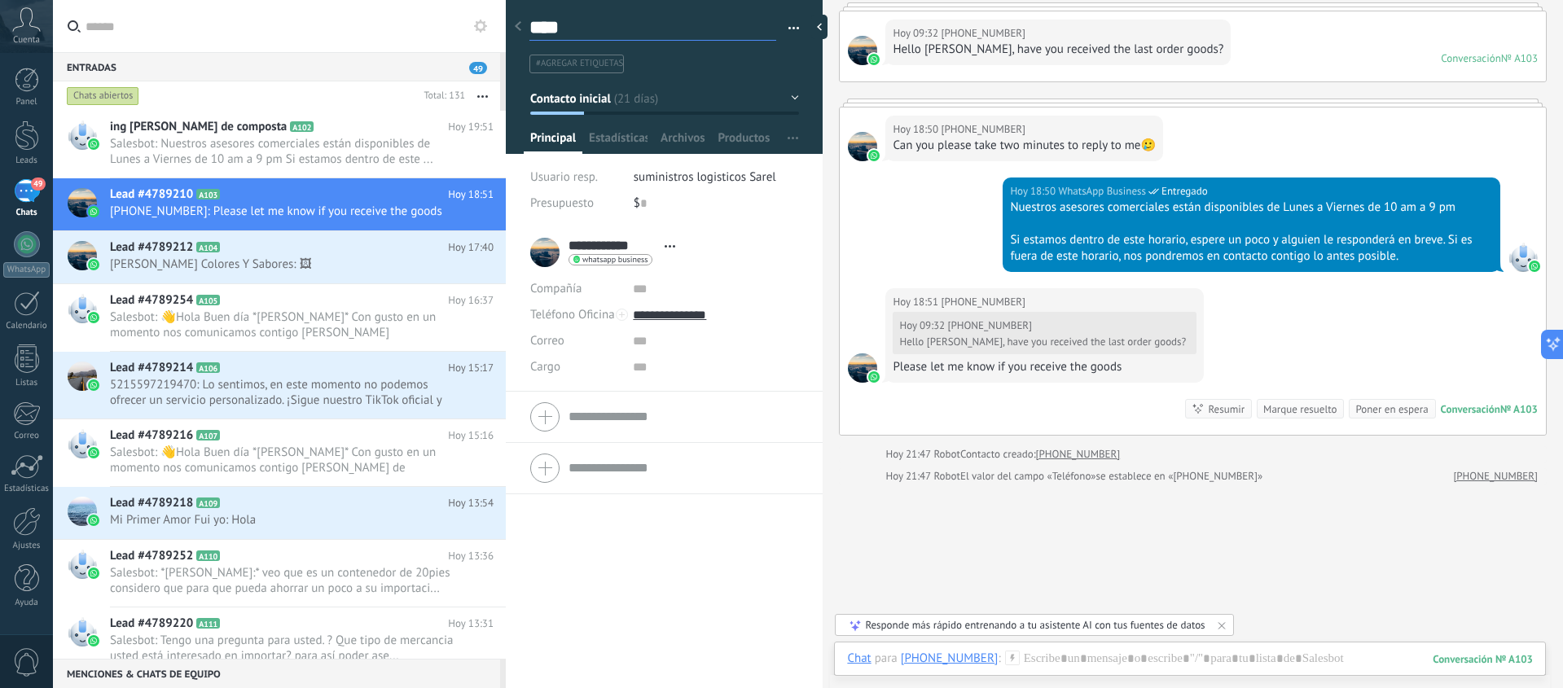
type textarea "*****"
type textarea "******"
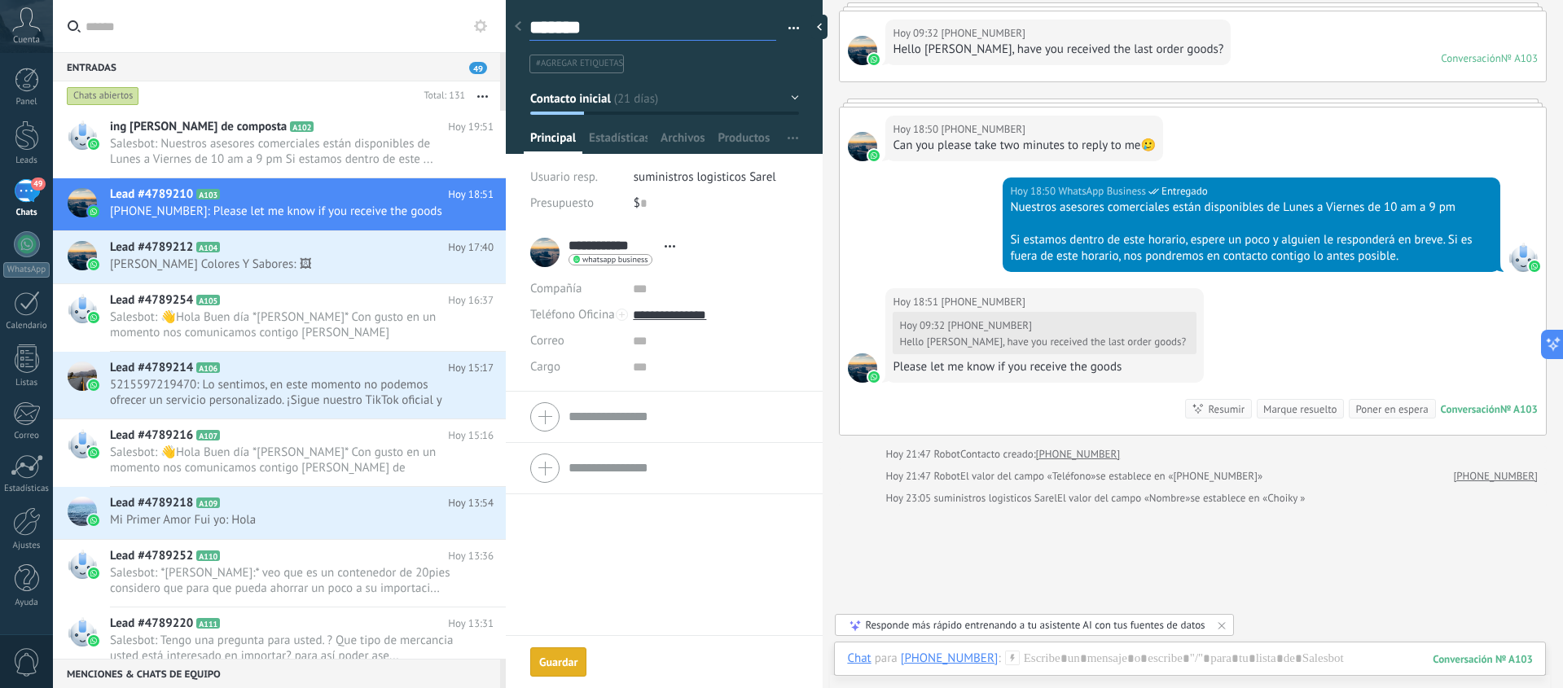
scroll to position [838, 0]
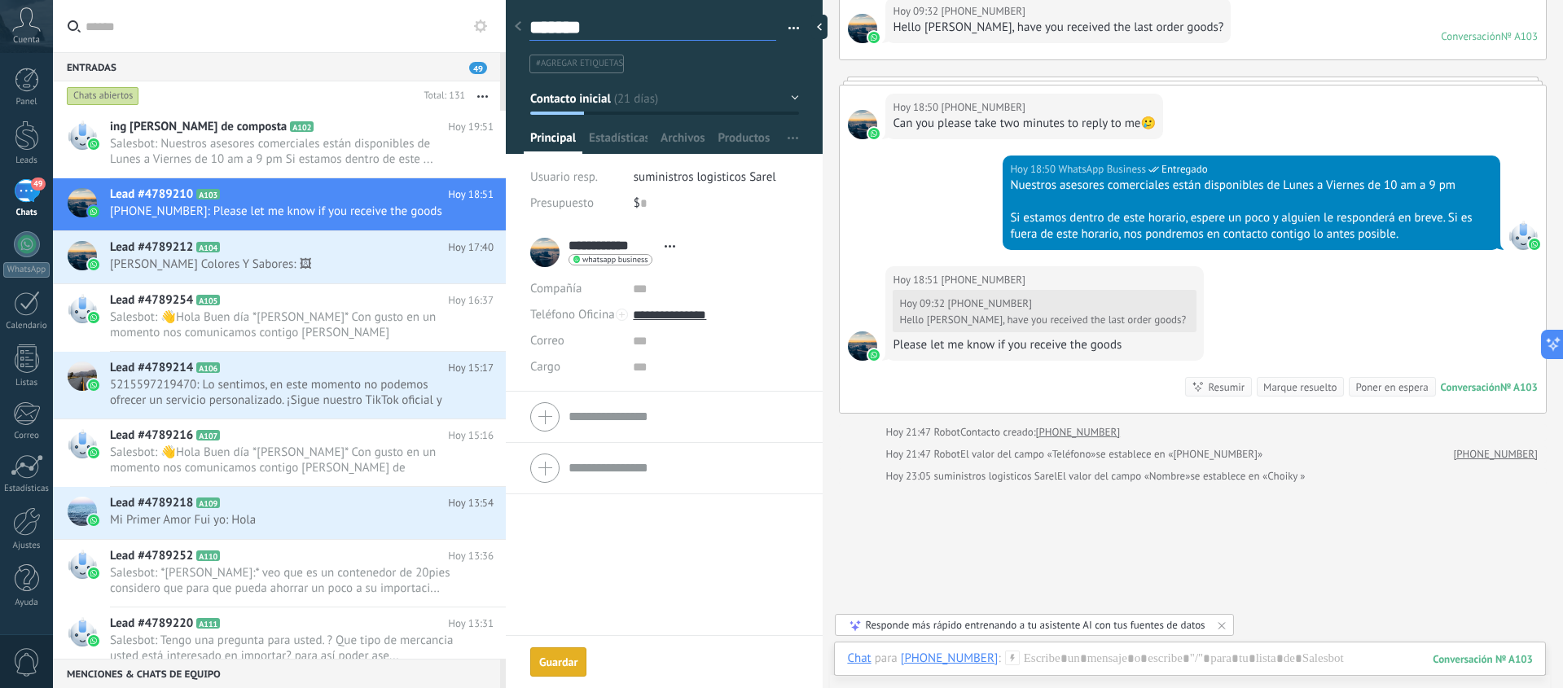
type textarea "********"
type textarea "*********"
type textarea "**********"
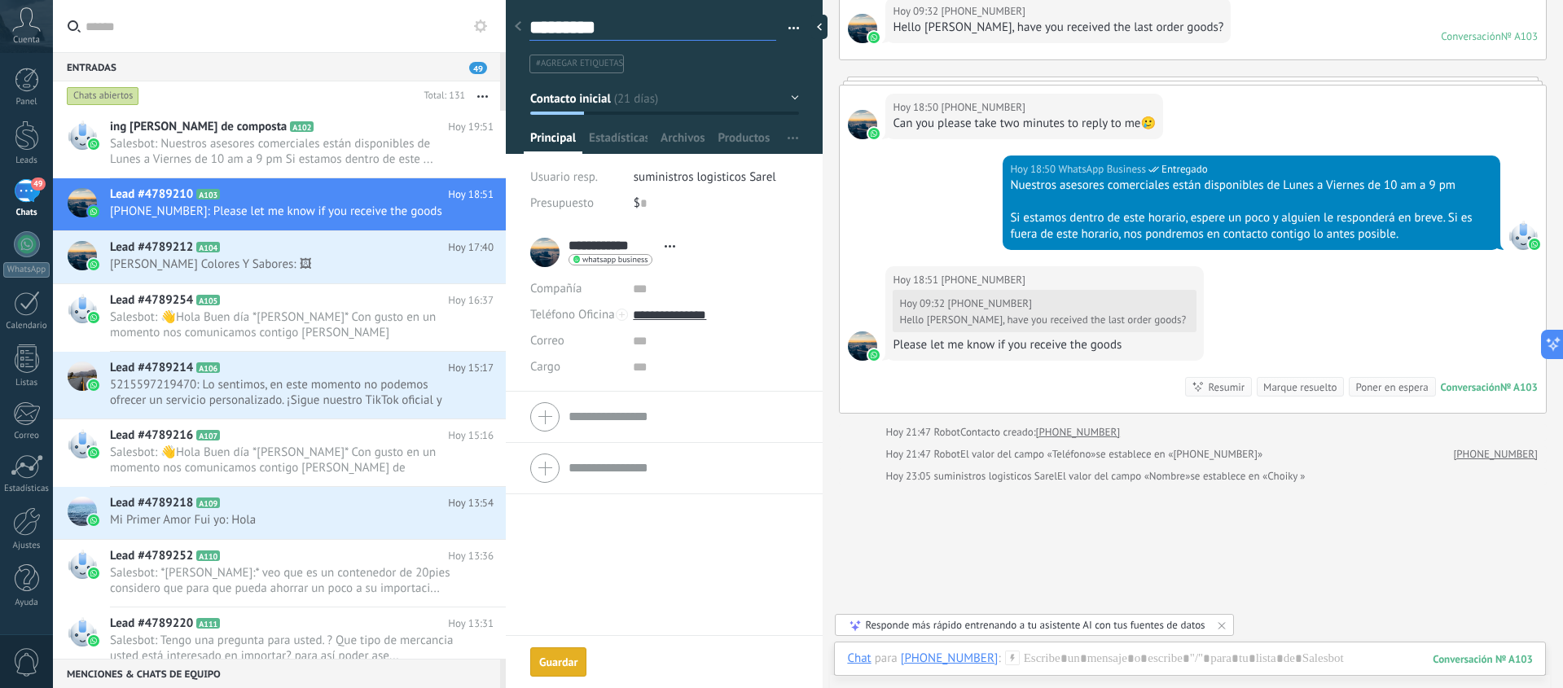
type textarea "**********"
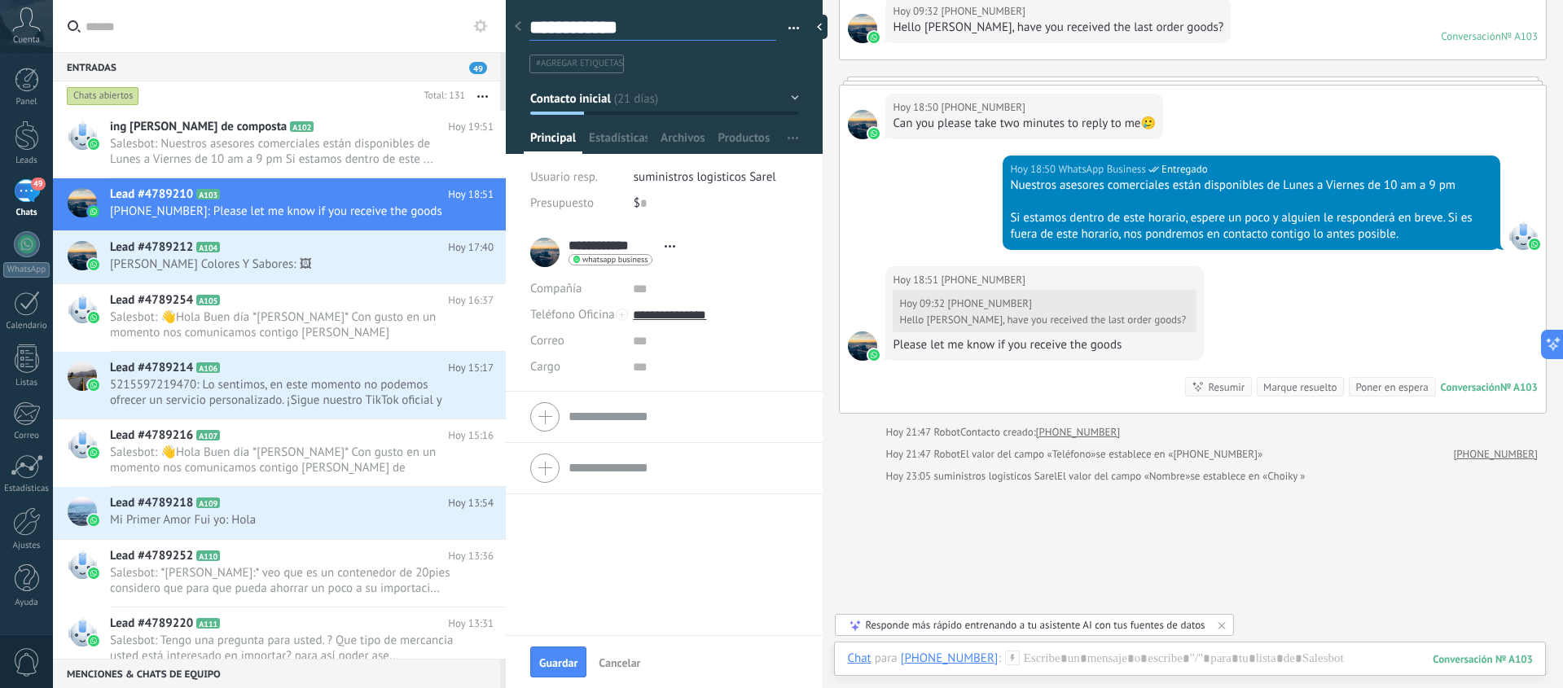
type textarea "**********"
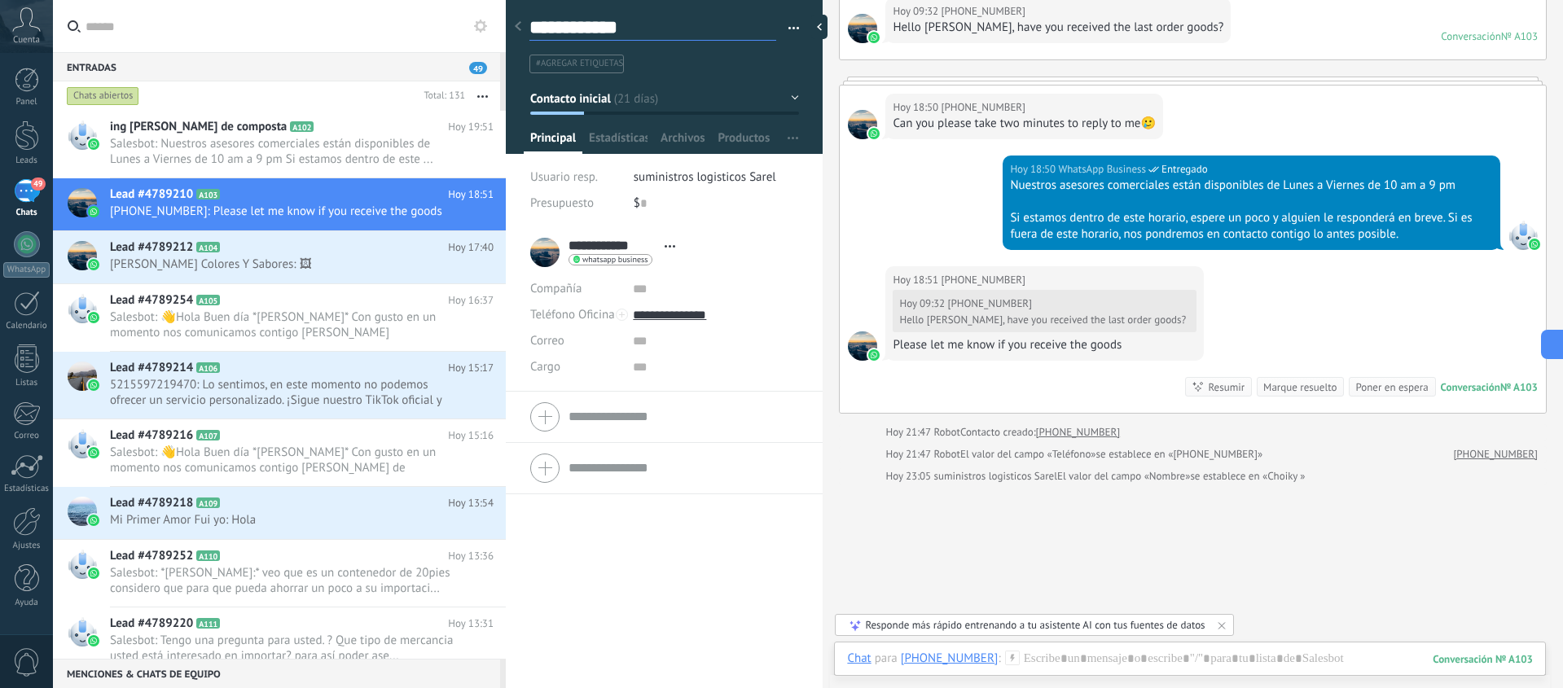
type textarea "**********"
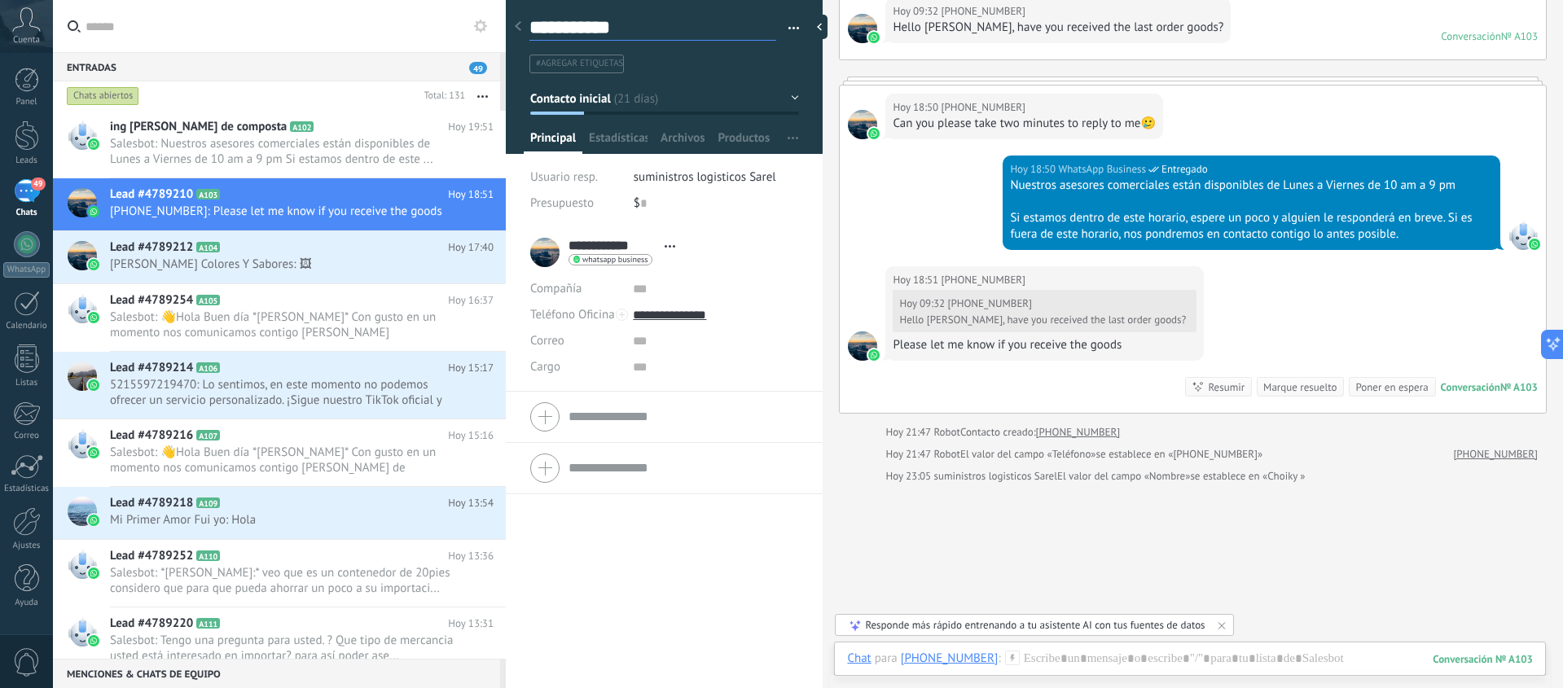
type textarea "**********"
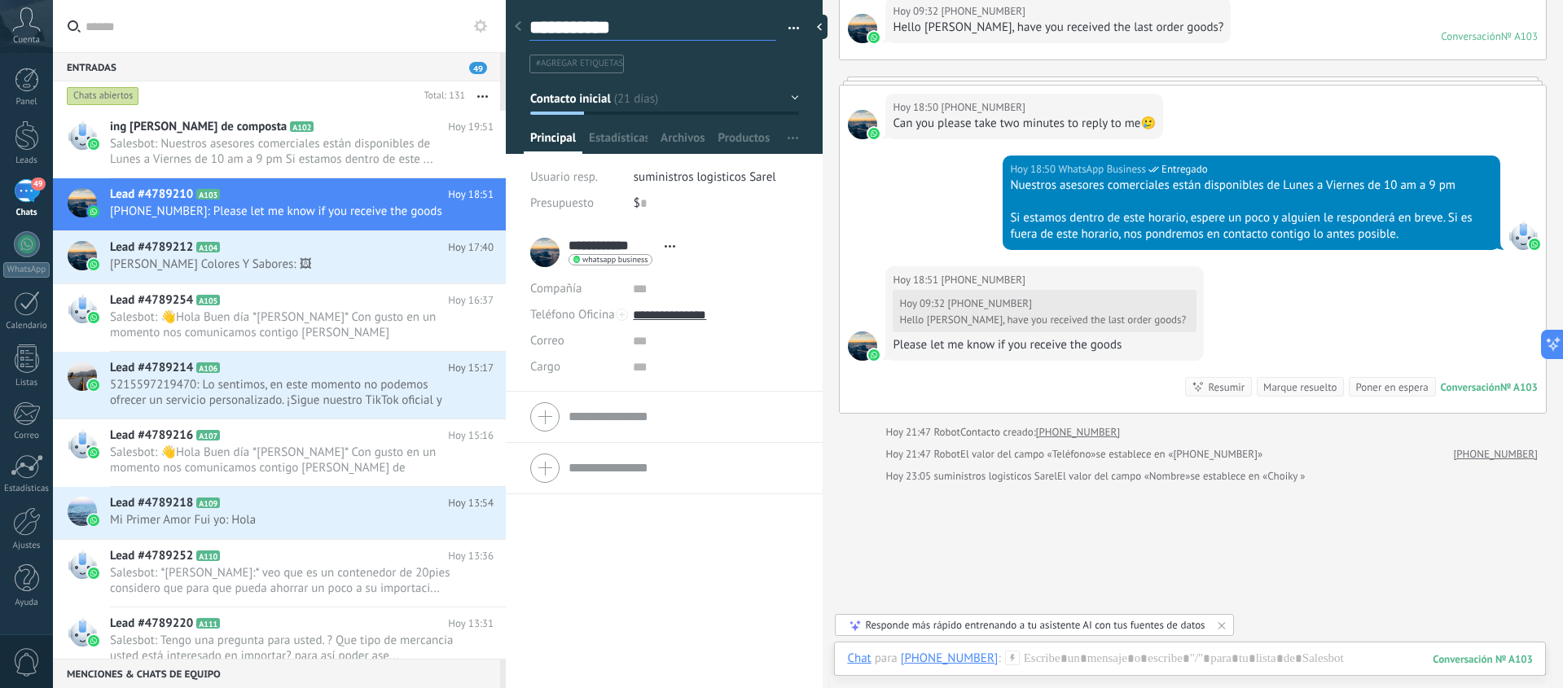
type textarea "**********"
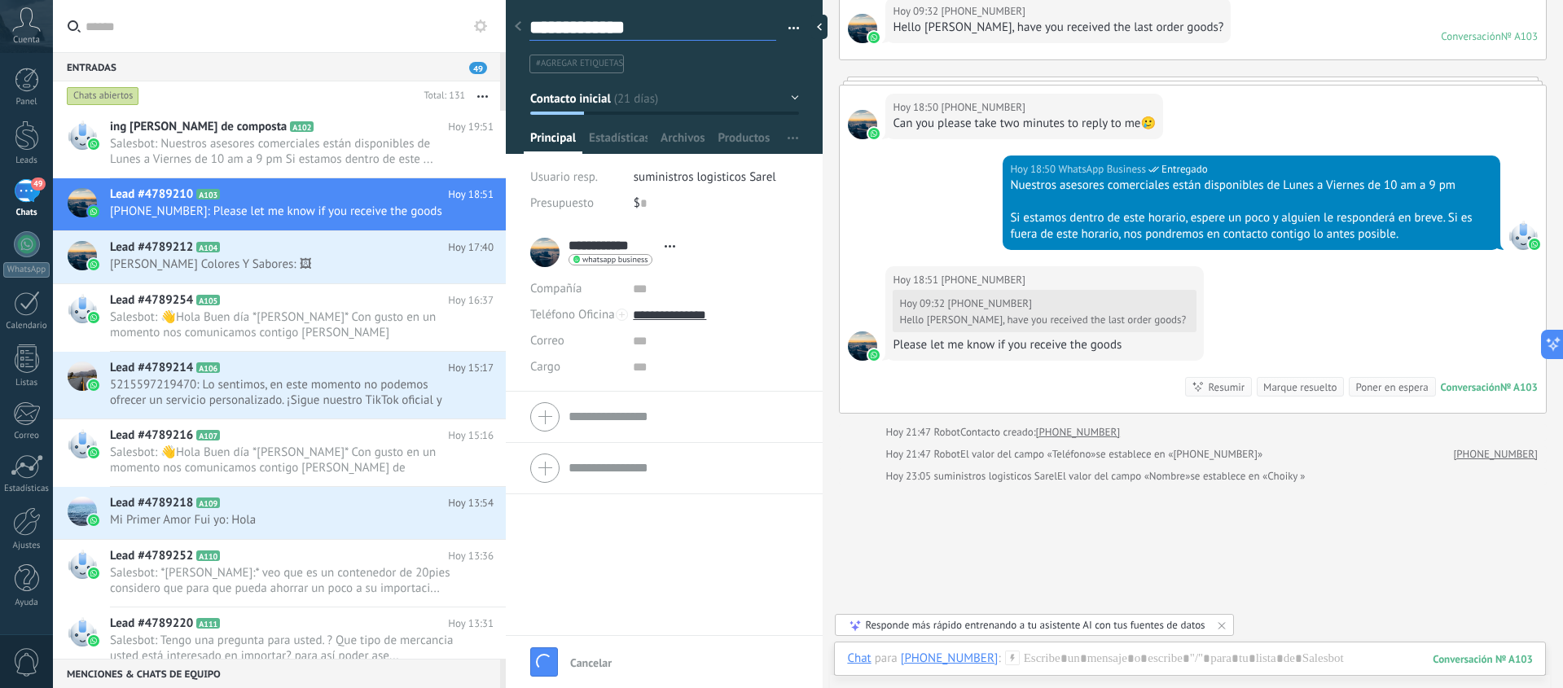
scroll to position [860, 0]
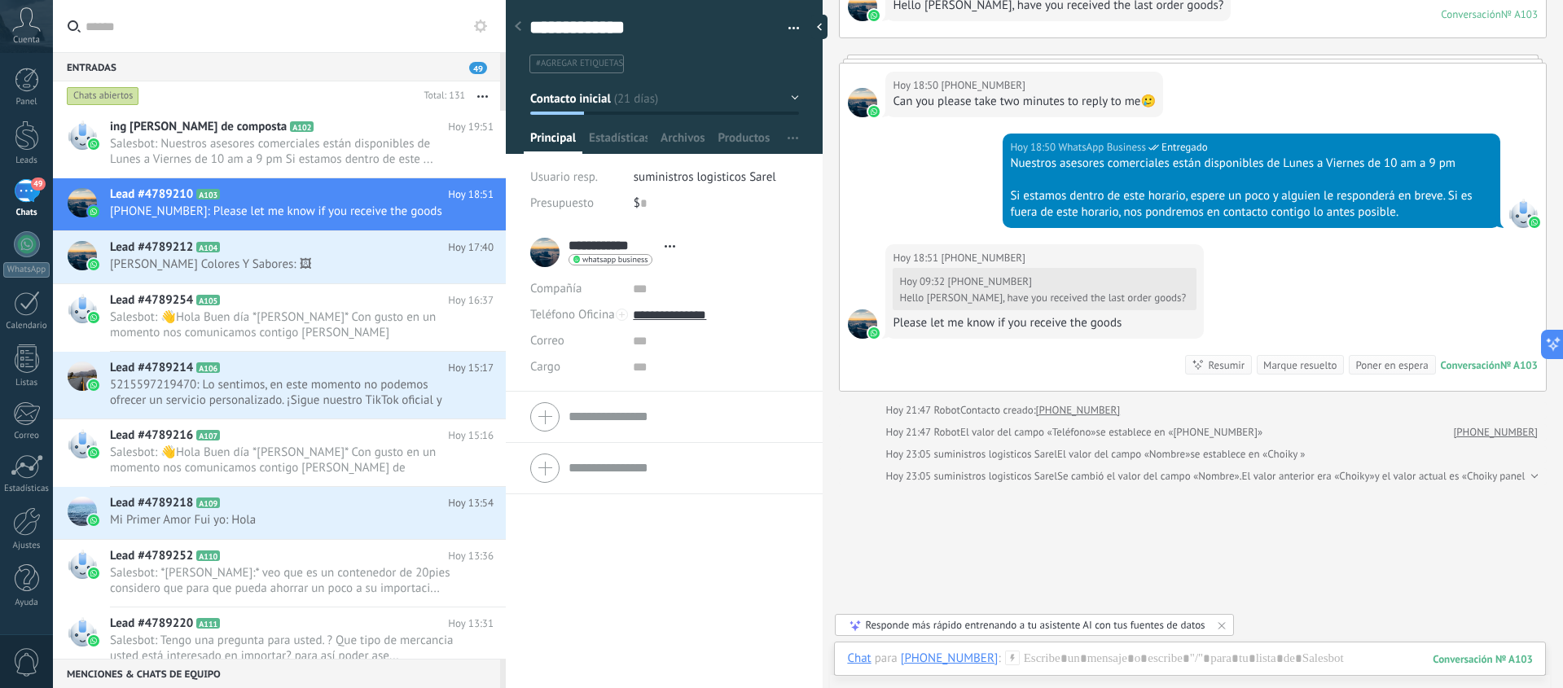
type textarea "**********"
click at [764, 103] on button "Contacto inicial" at bounding box center [664, 98] width 269 height 29
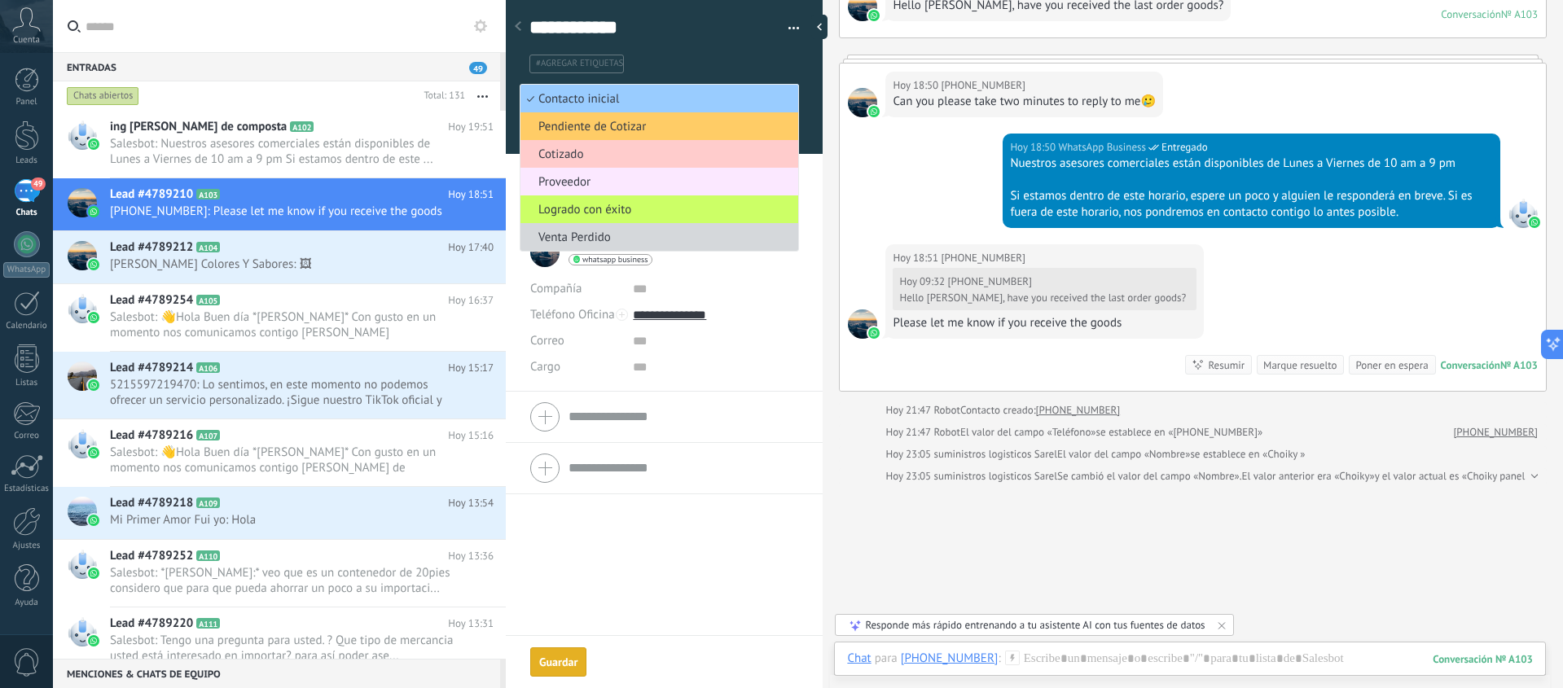
click at [616, 179] on span "Proveedor" at bounding box center [656, 181] width 273 height 15
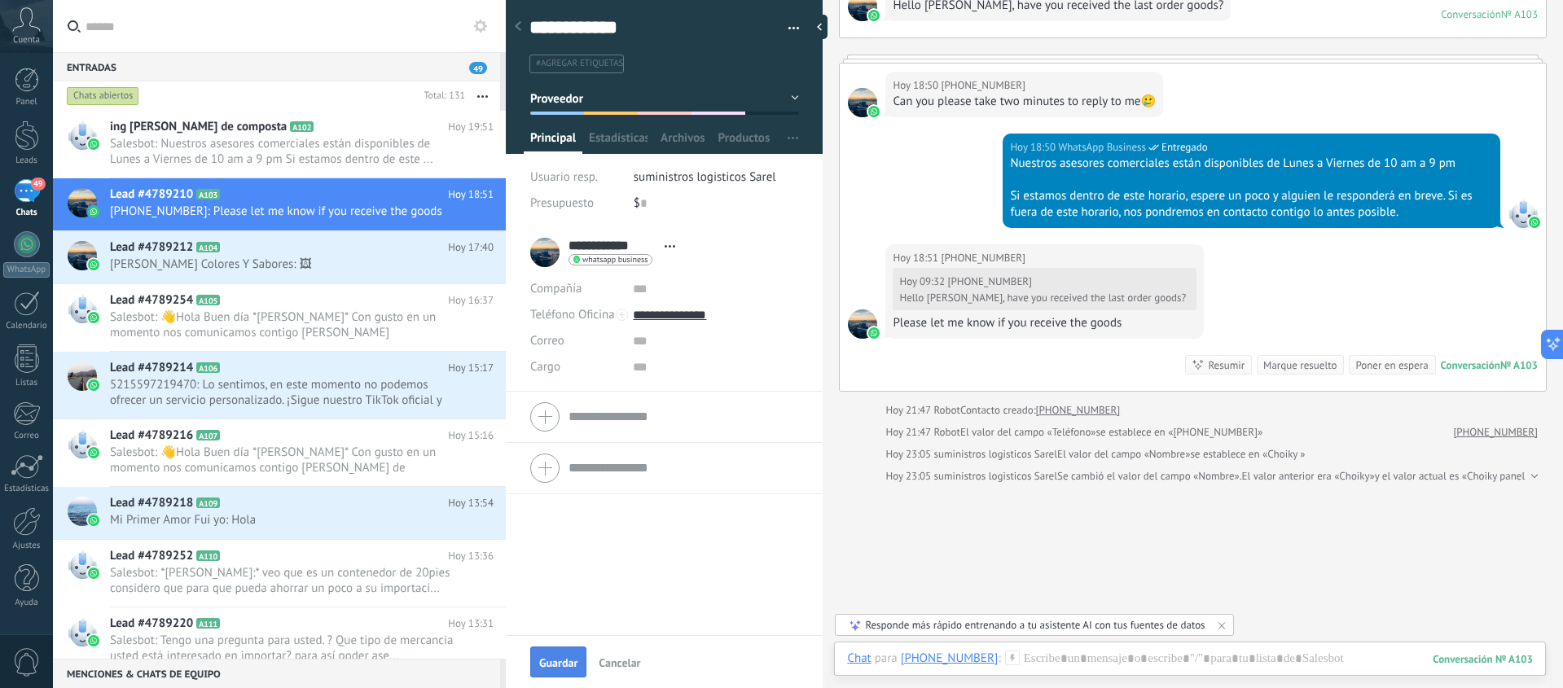
click at [563, 662] on span "Guardar" at bounding box center [558, 662] width 38 height 11
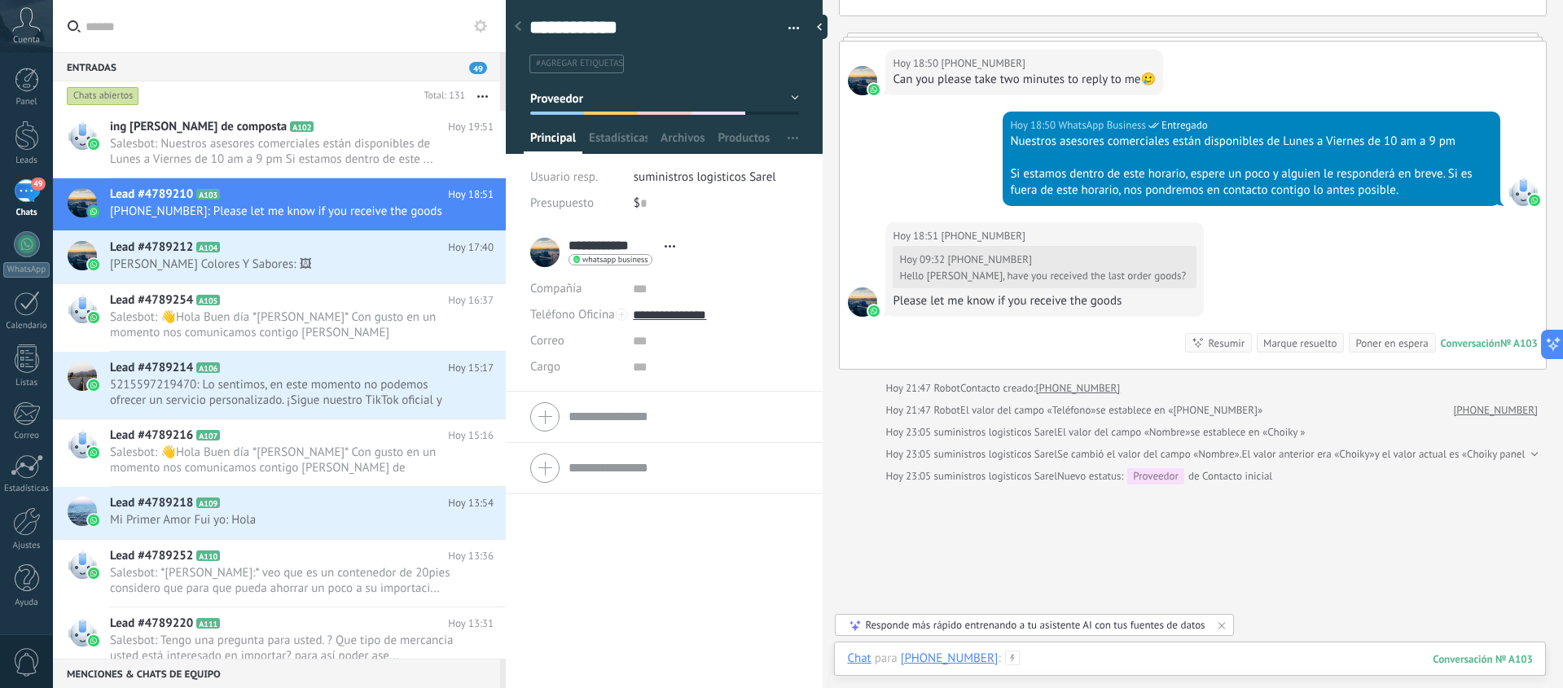
click at [1059, 664] on div at bounding box center [1190, 675] width 686 height 49
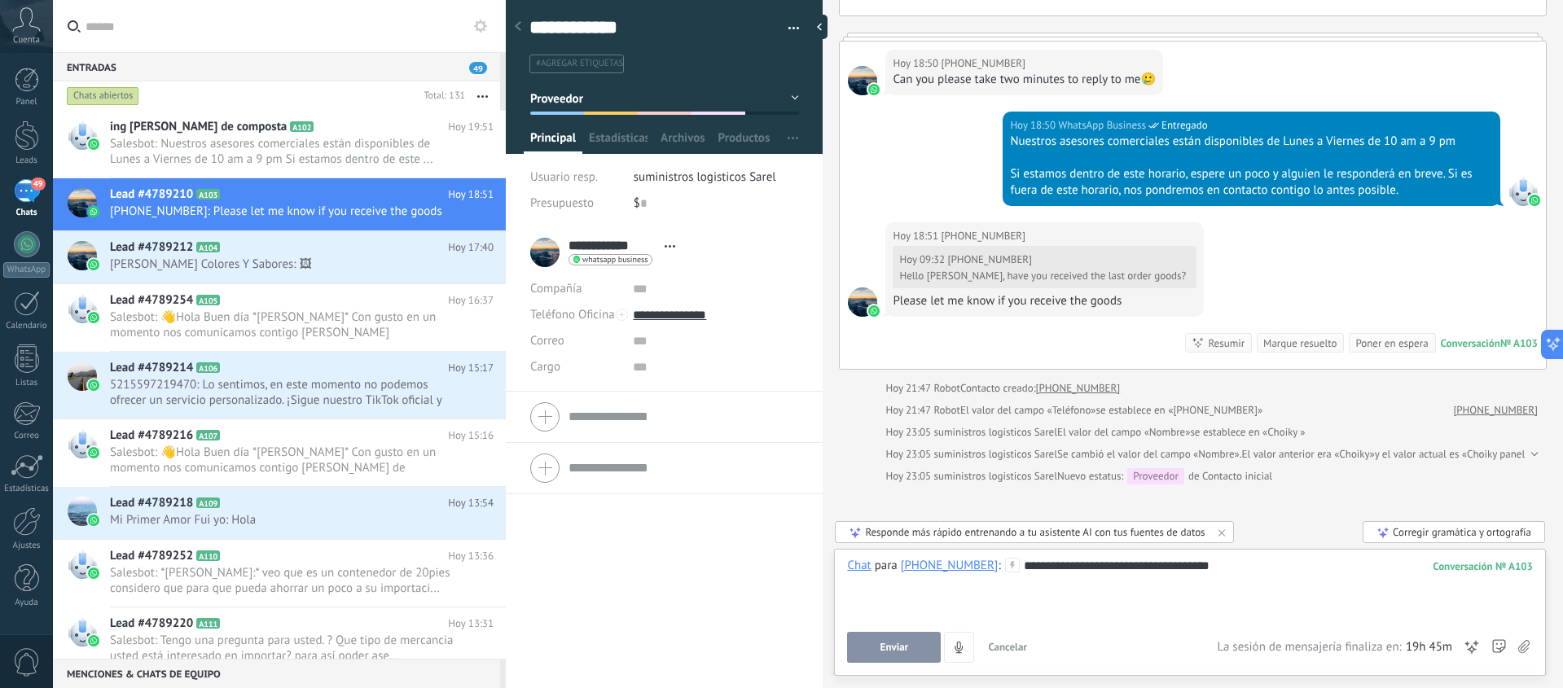
click at [914, 648] on button "Enviar" at bounding box center [894, 647] width 94 height 31
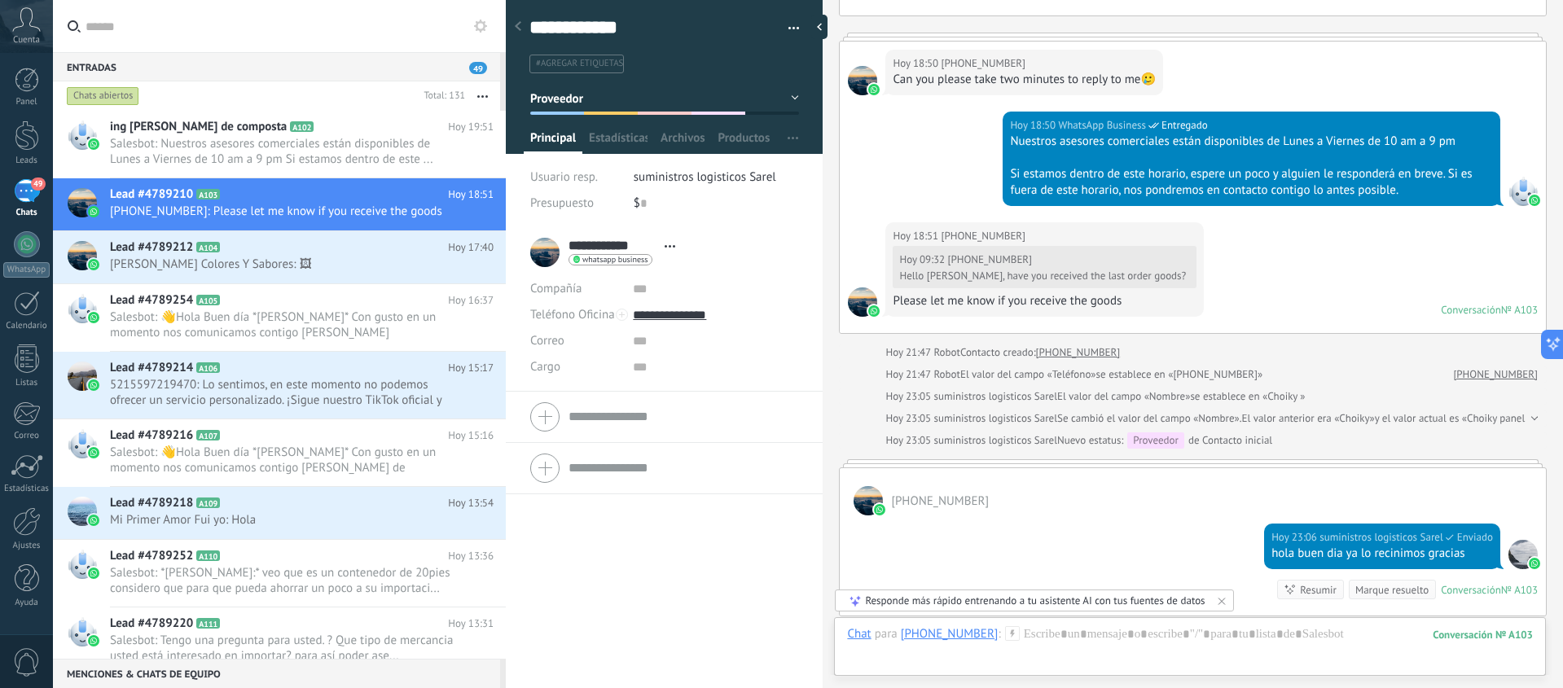
scroll to position [916, 0]
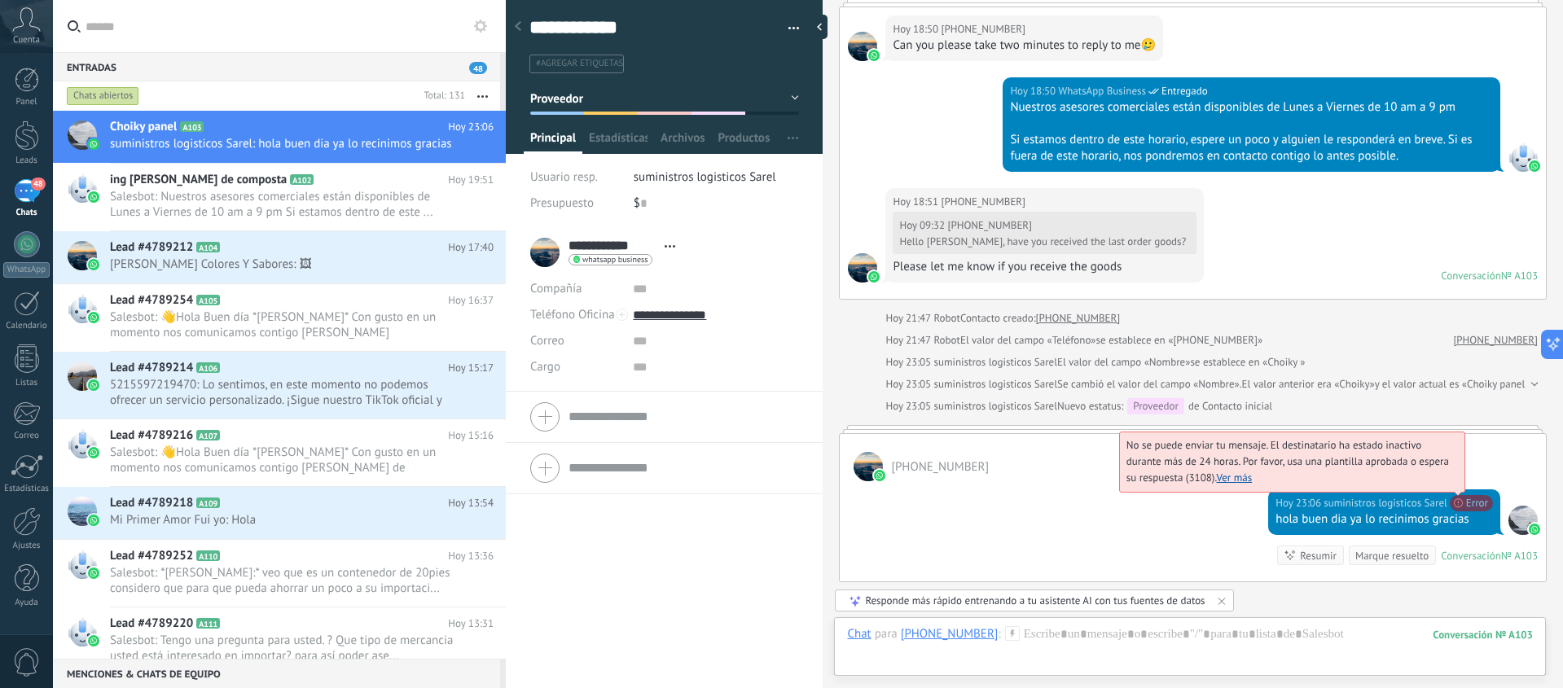
click at [1222, 476] on link "Ver más" at bounding box center [1235, 478] width 36 height 14
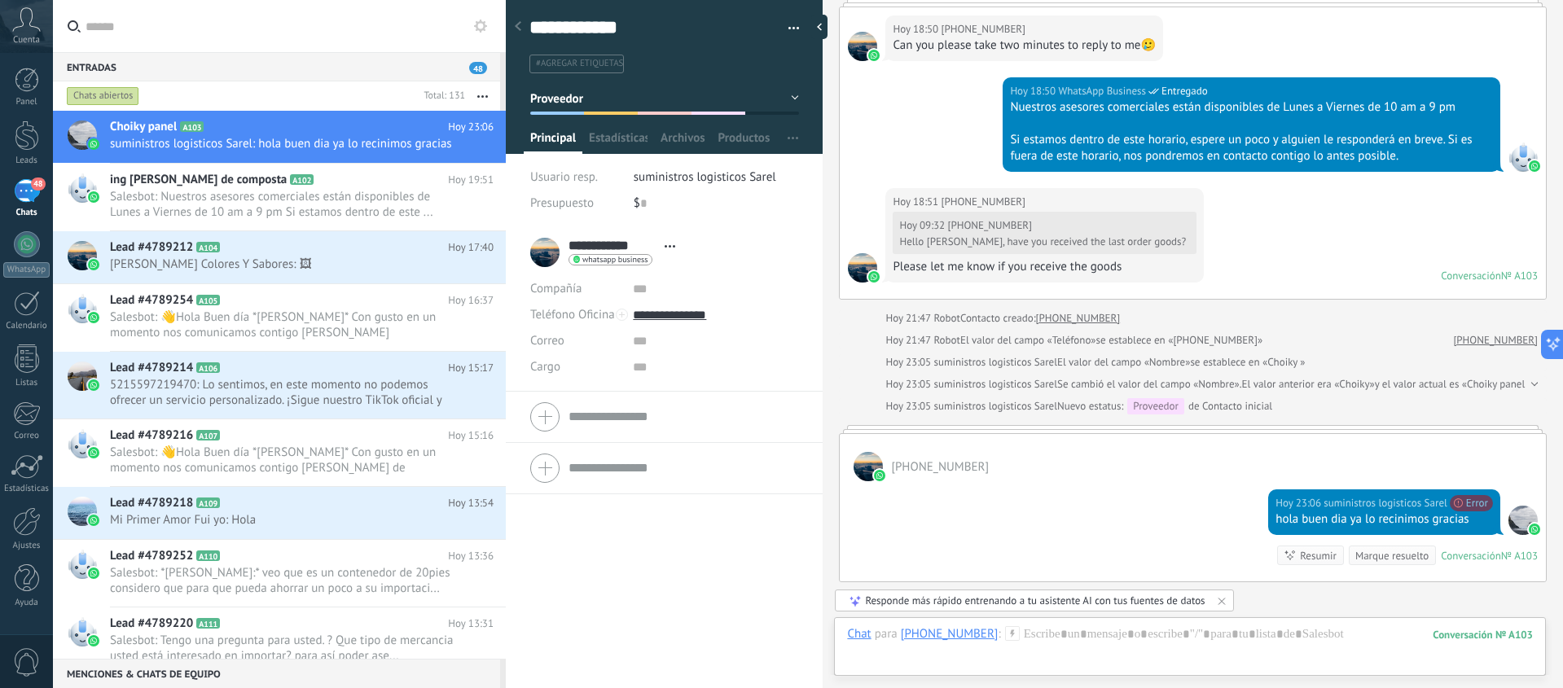
click at [1527, 519] on div at bounding box center [1522, 520] width 29 height 29
click at [1520, 520] on div at bounding box center [1522, 520] width 29 height 29
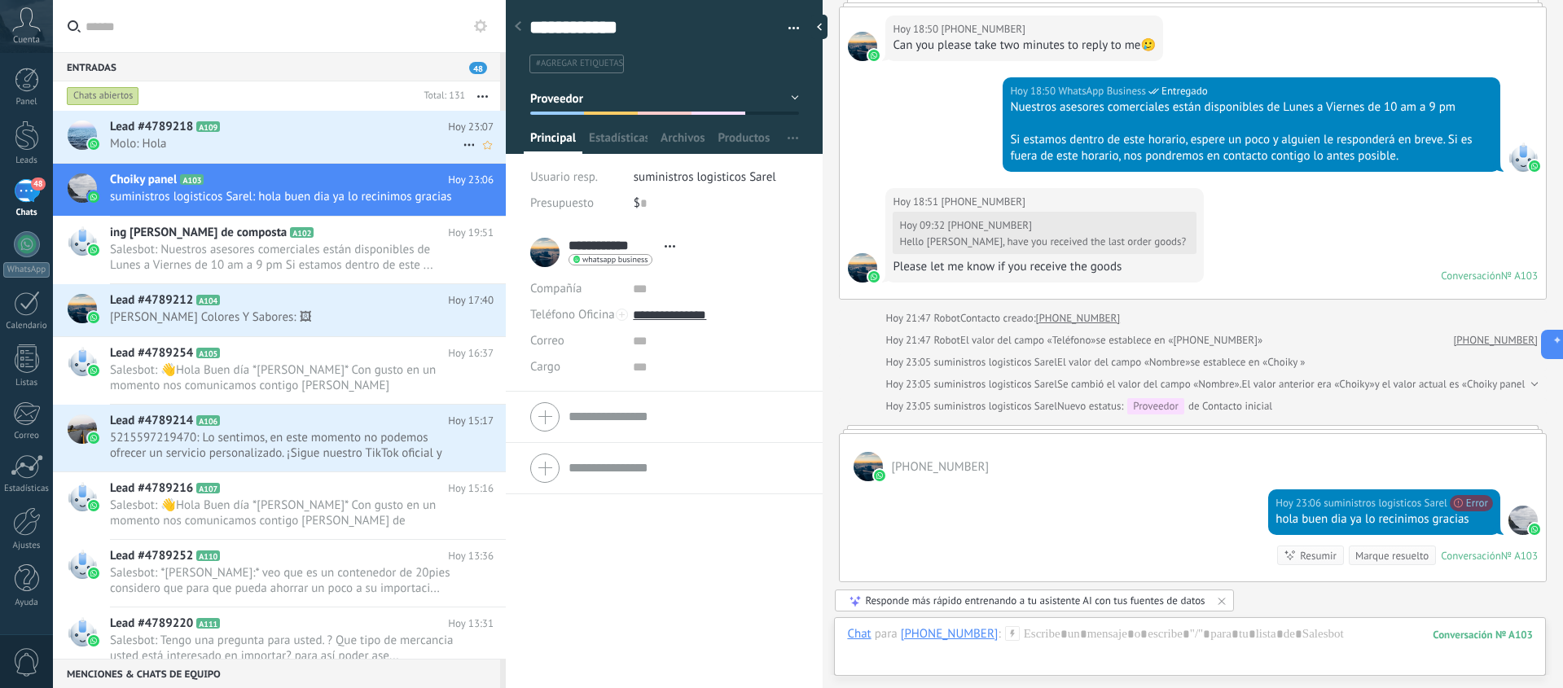
click at [233, 125] on icon at bounding box center [233, 127] width 16 height 16
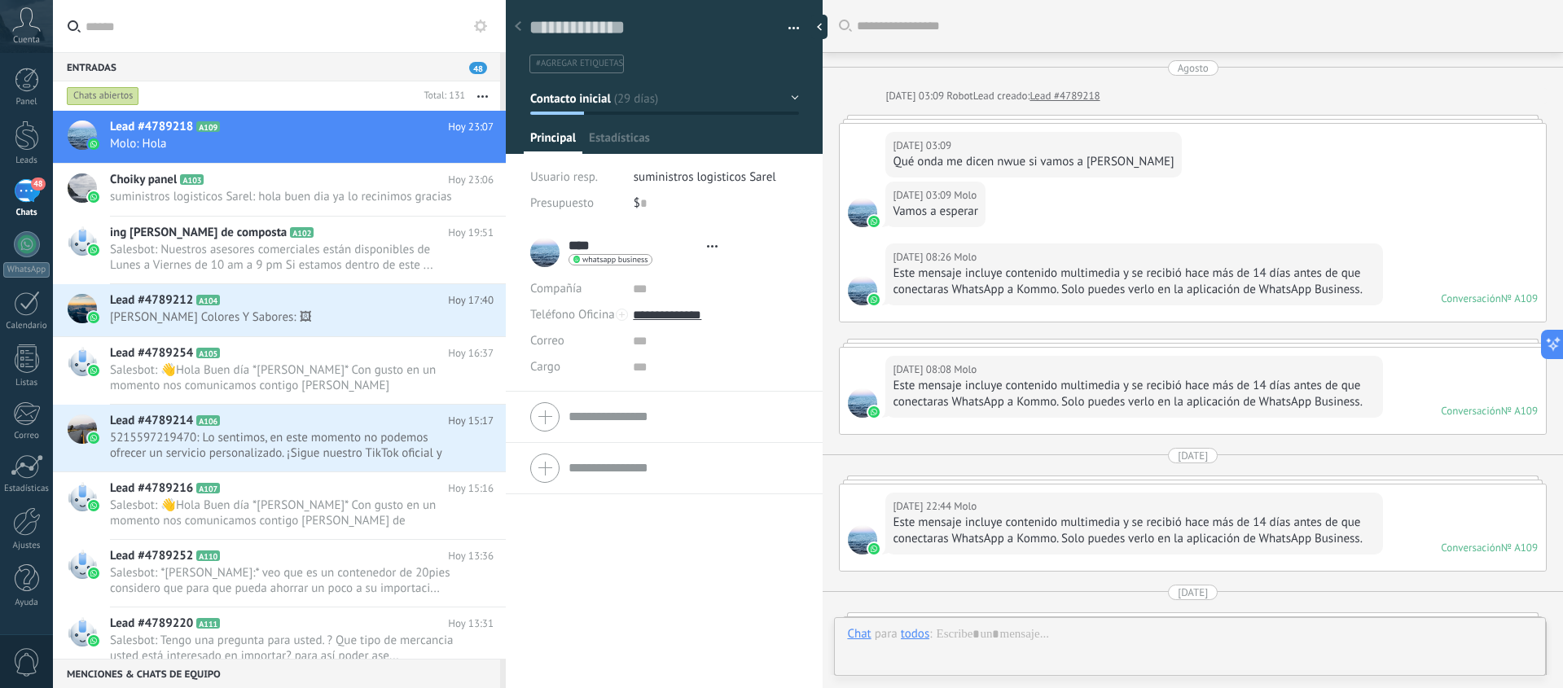
type textarea "**********"
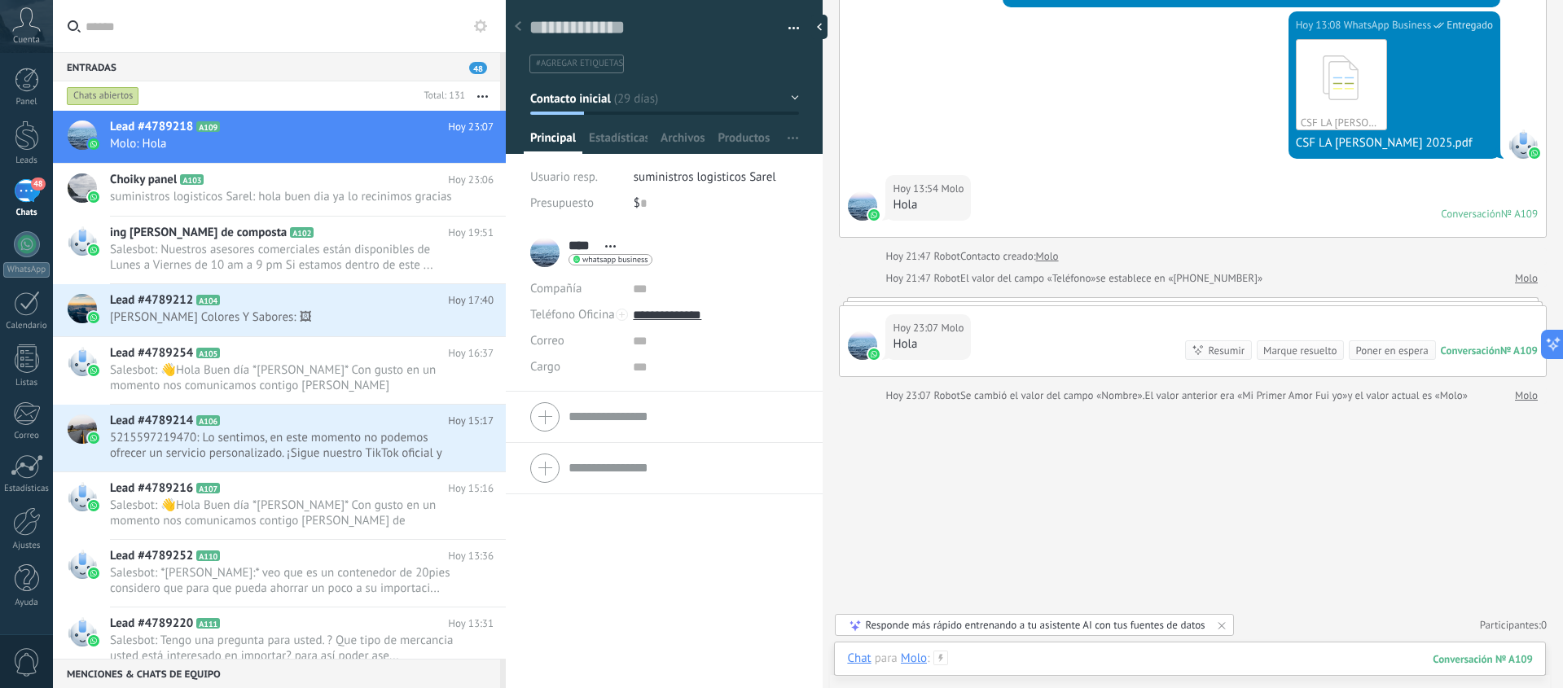
click at [978, 659] on div at bounding box center [1190, 675] width 686 height 49
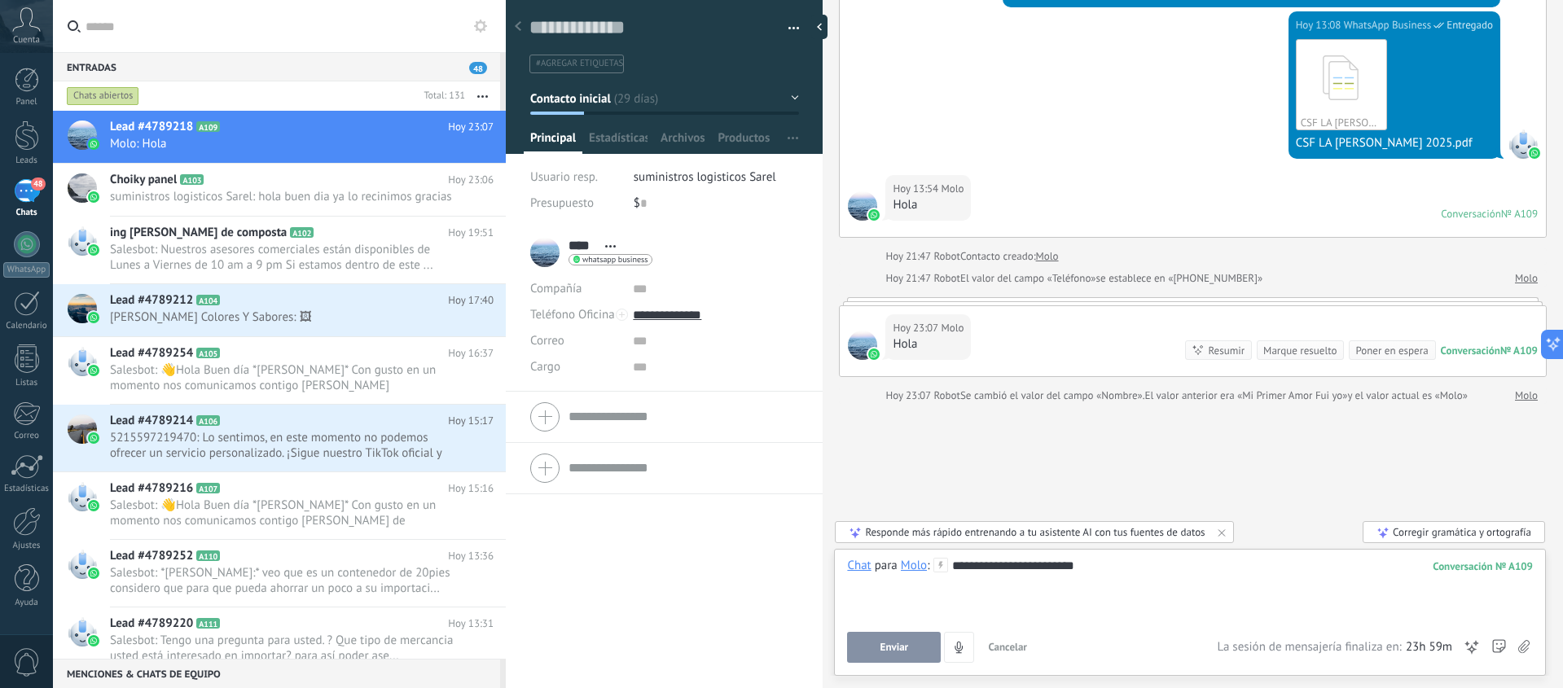
click at [921, 654] on button "Enviar" at bounding box center [894, 647] width 94 height 31
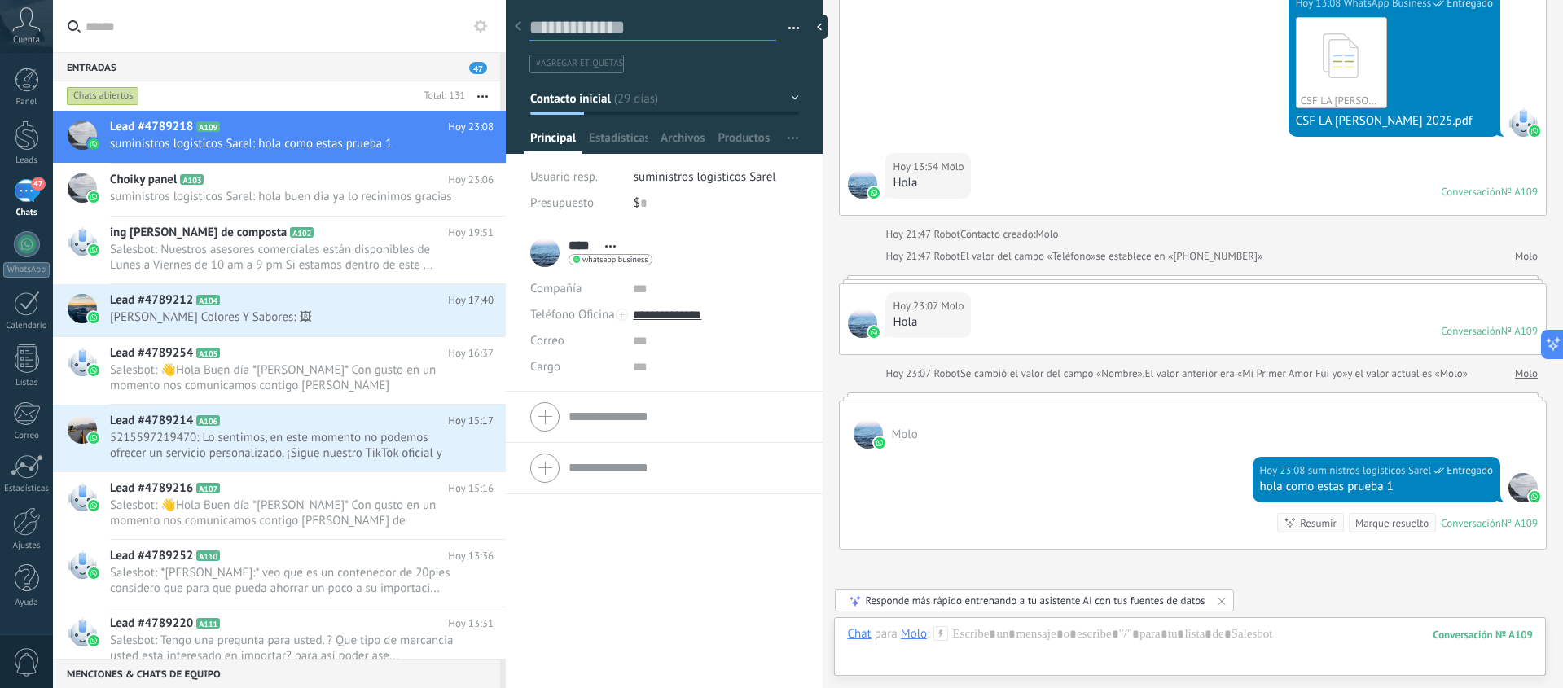
click at [585, 29] on textarea at bounding box center [652, 27] width 247 height 25
type textarea "*"
type textarea "**"
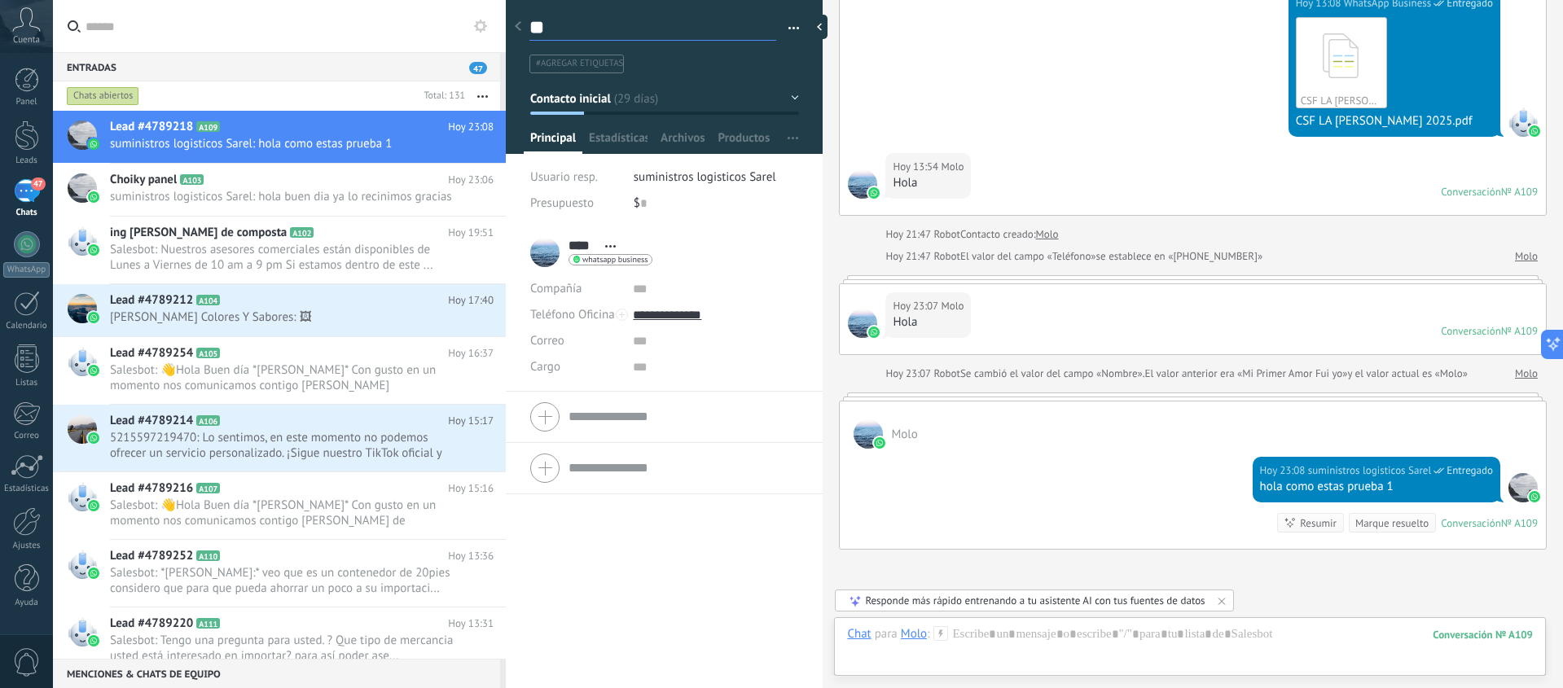
type textarea "***"
type textarea "****"
type textarea "*****"
type textarea "******"
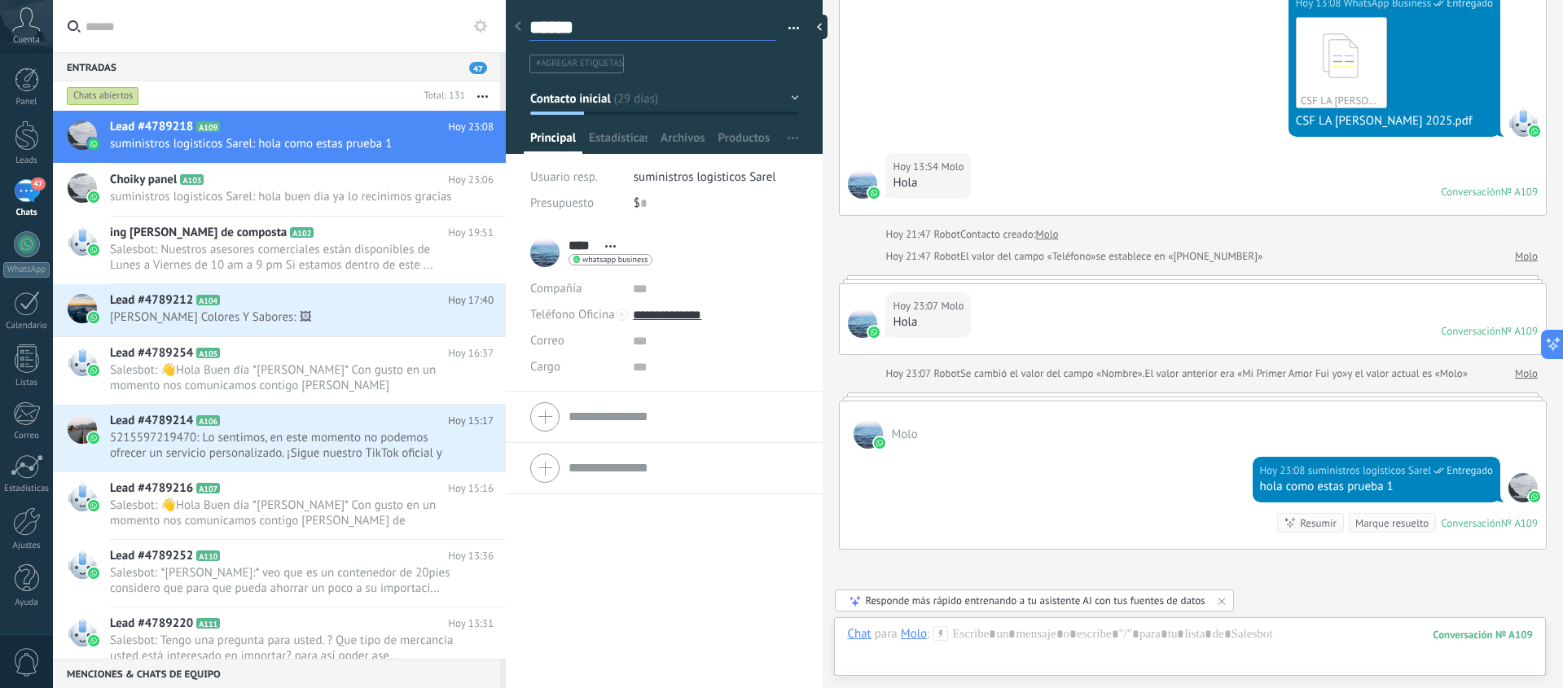
type textarea "******"
type textarea "********"
type textarea "*********"
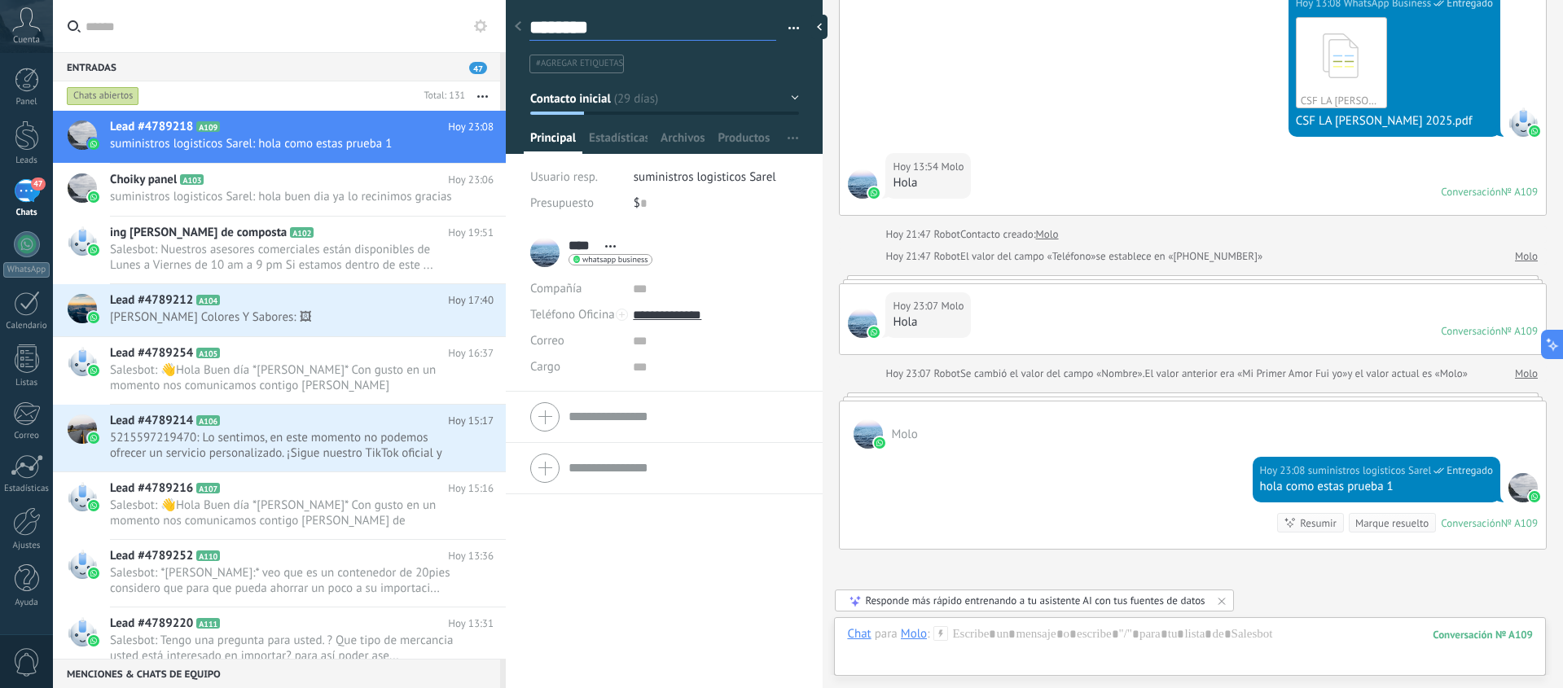
type textarea "*********"
type textarea "**********"
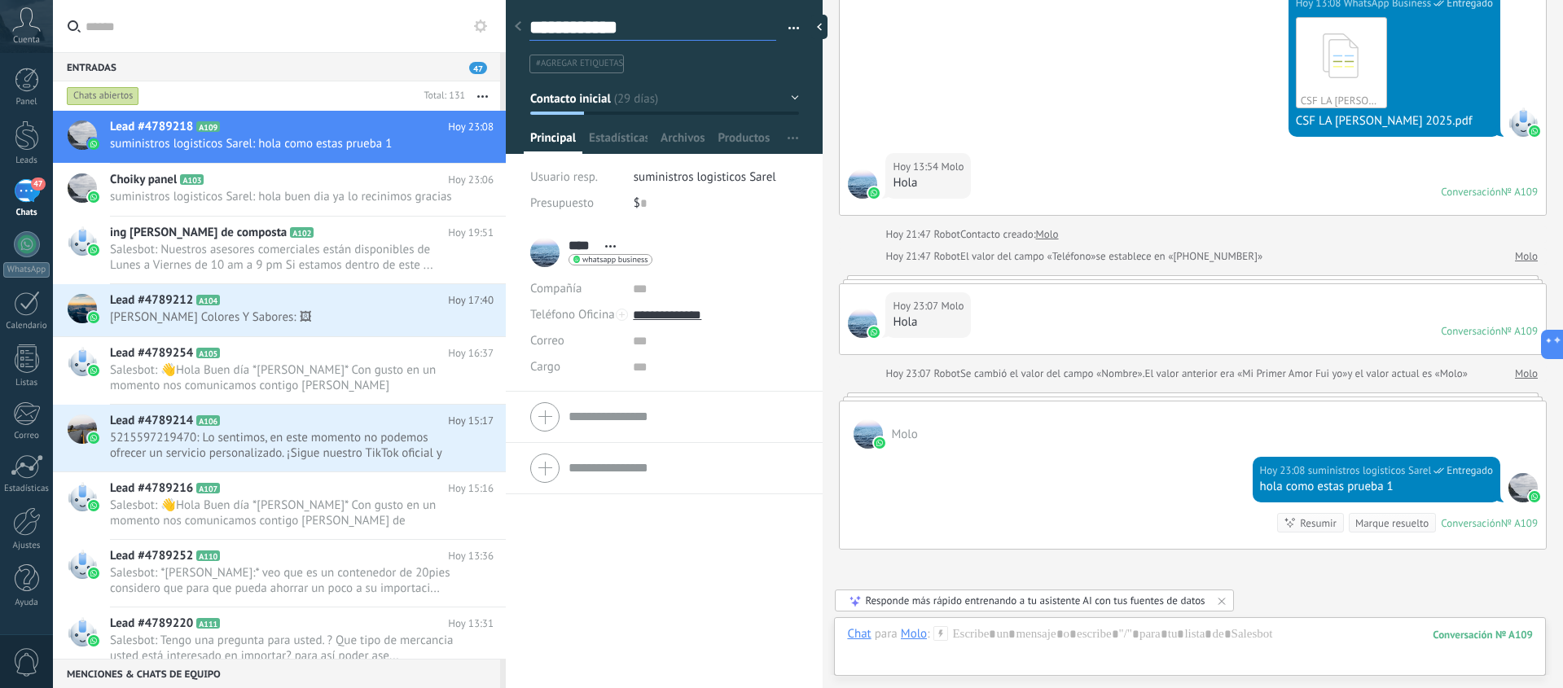
type textarea "**********"
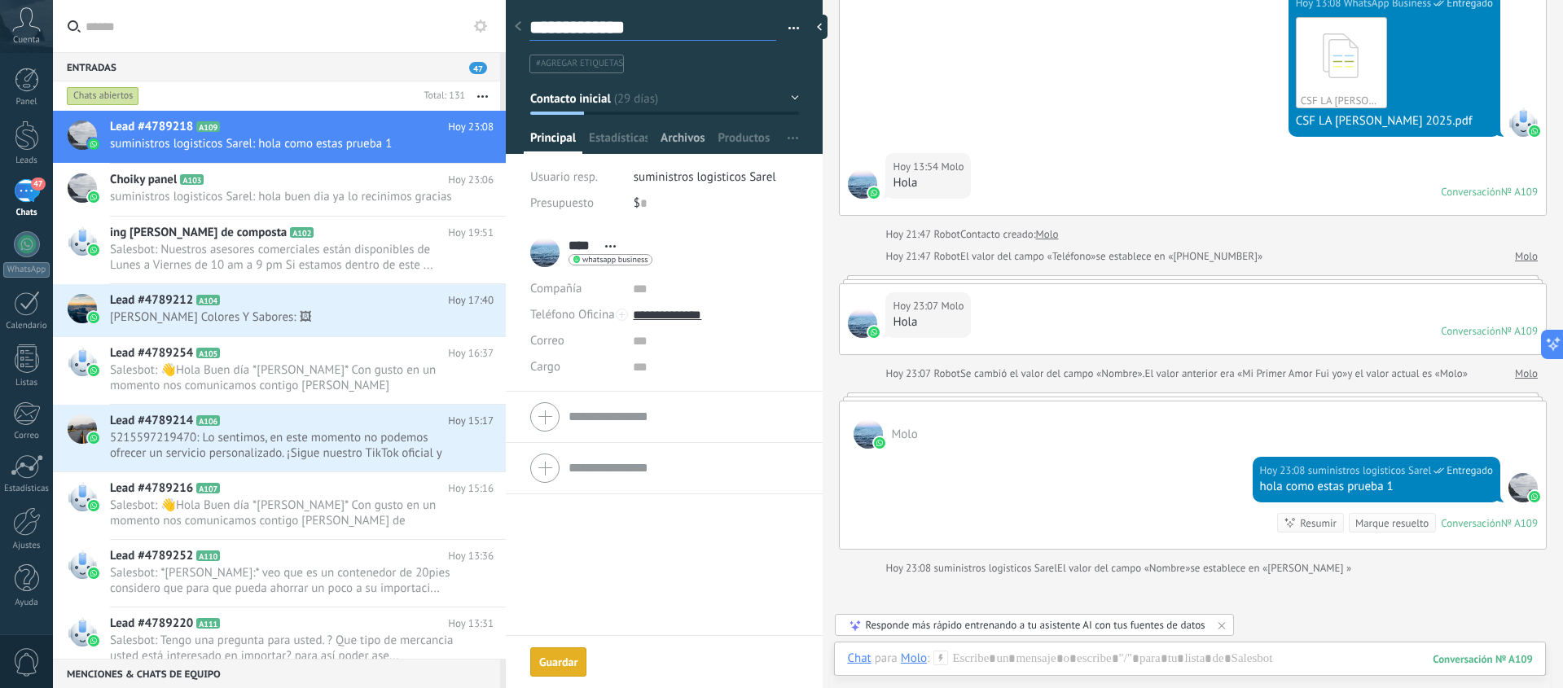
scroll to position [1664, 0]
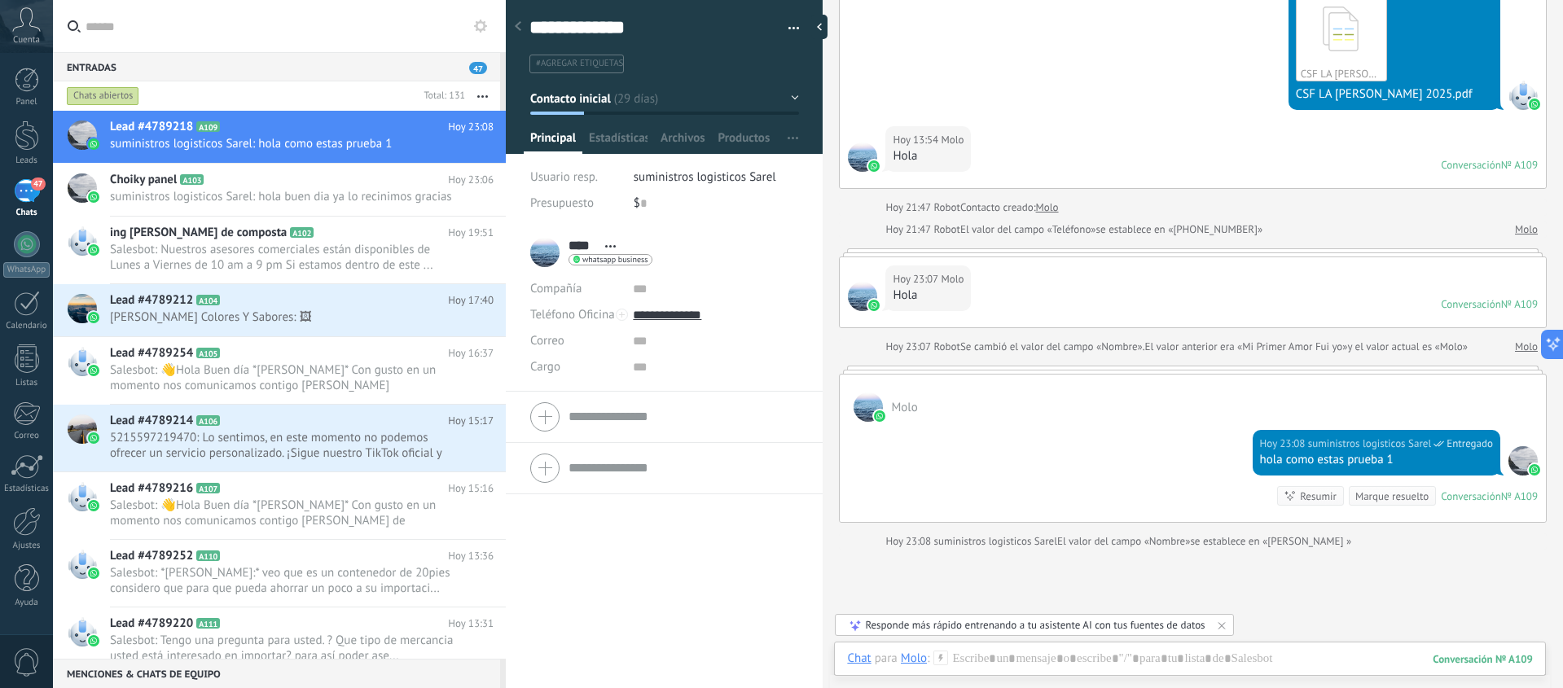
type textarea "**********"
click at [705, 543] on div "**** Molo **** Molo Apellido Abrir detalle Copie el nombre" at bounding box center [664, 458] width 317 height 462
click at [791, 31] on span "button" at bounding box center [793, 30] width 11 height 3
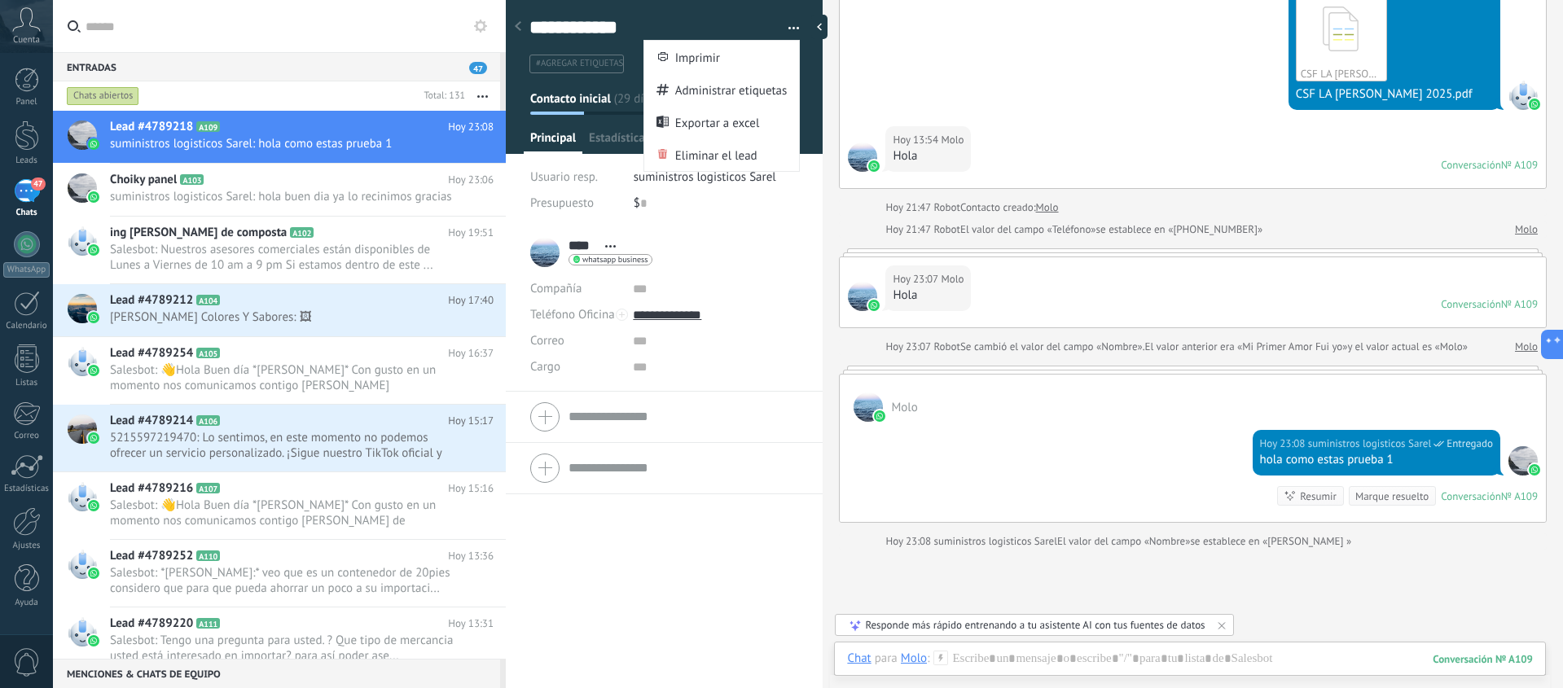
click at [717, 557] on div "**** Molo **** Molo Apellido Abrir detalle Copie el nombre" at bounding box center [664, 458] width 317 height 462
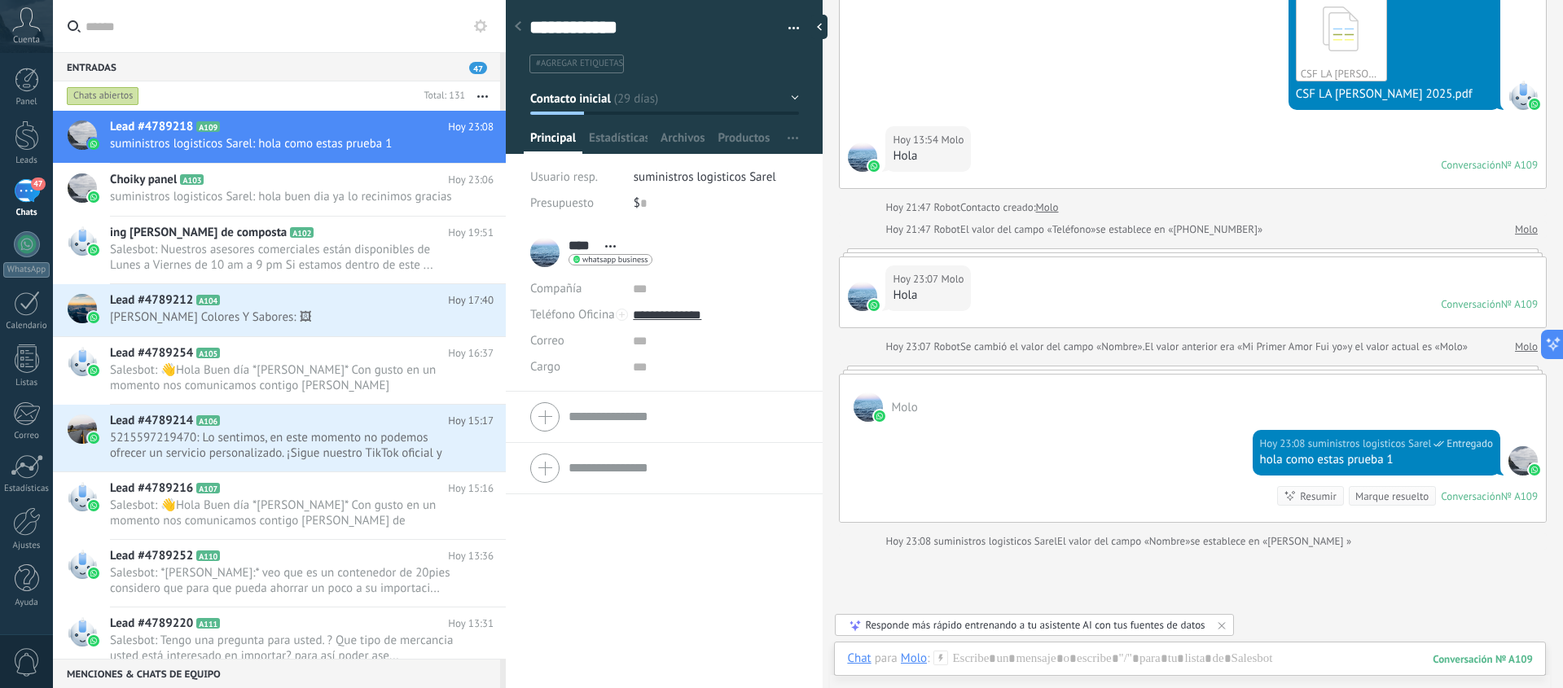
click at [787, 99] on button "Contacto inicial" at bounding box center [664, 98] width 269 height 29
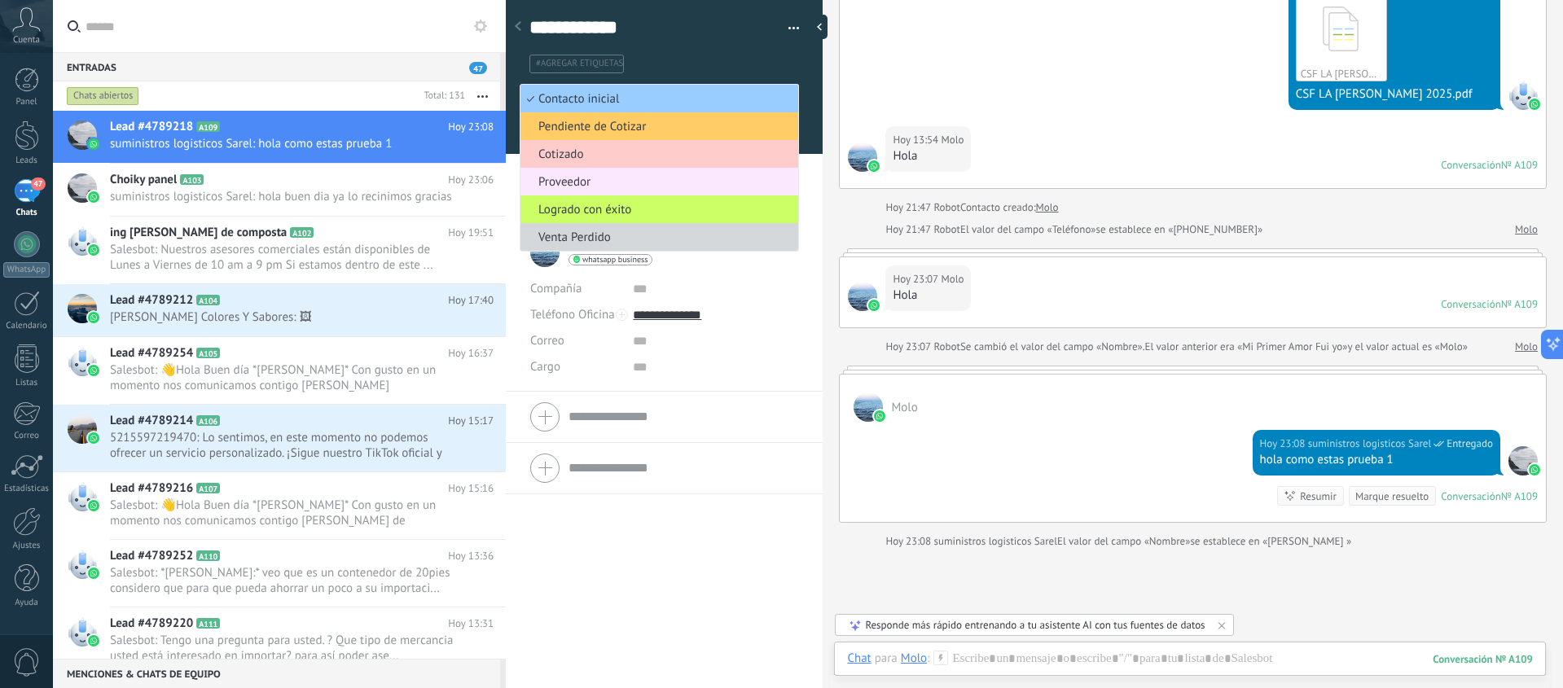
click at [623, 182] on span "Proveedor" at bounding box center [656, 181] width 273 height 15
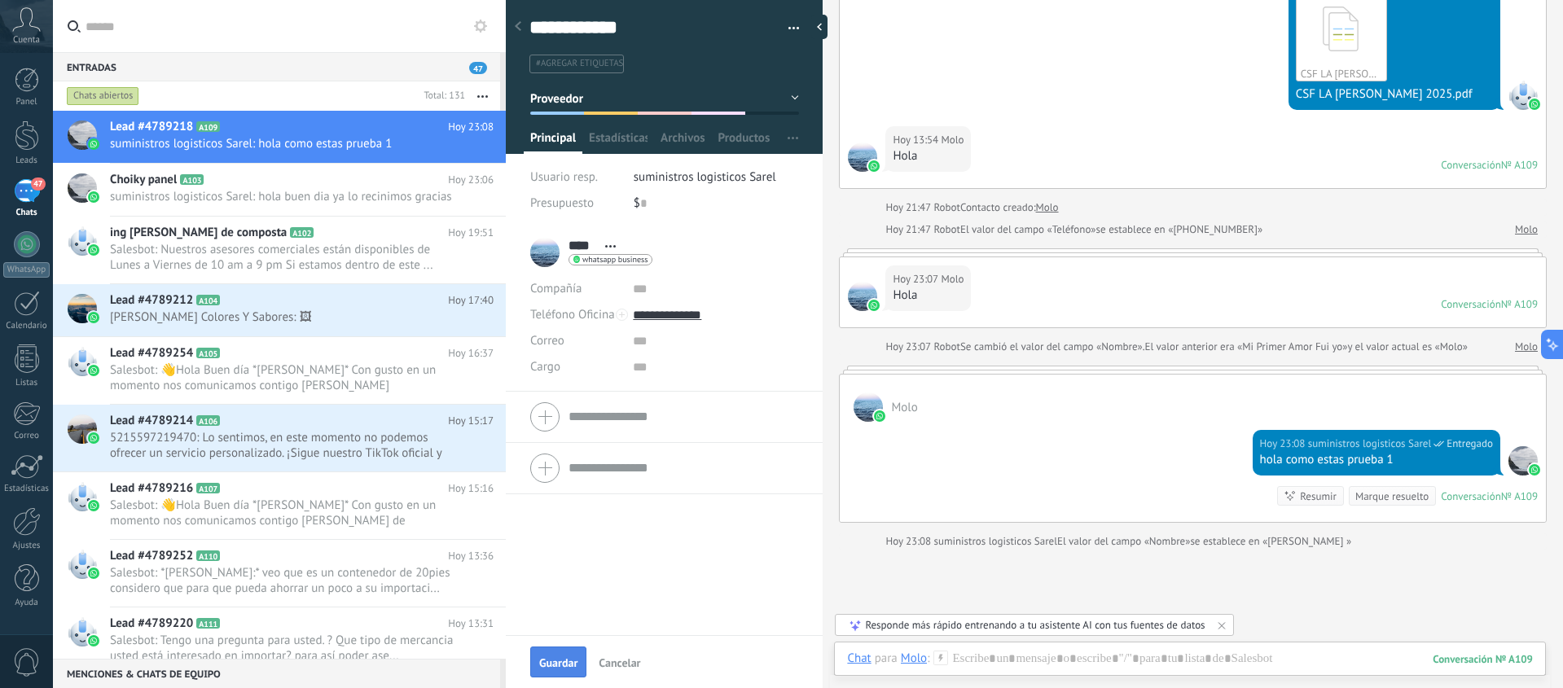
click at [564, 654] on button "Guardar" at bounding box center [558, 662] width 56 height 31
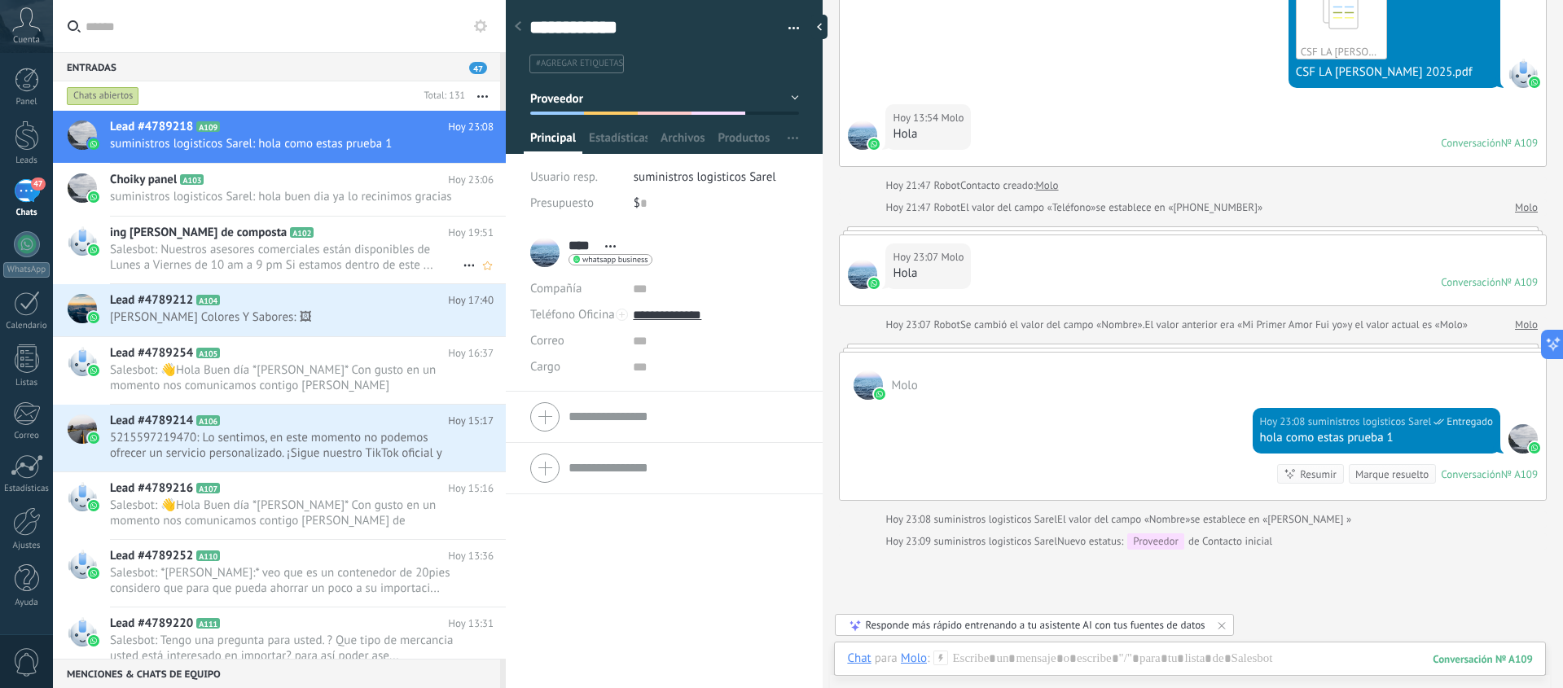
click at [198, 252] on span "Salesbot: Nuestros asesores comerciales están disponibles de Lunes a Viernes de…" at bounding box center [286, 257] width 353 height 31
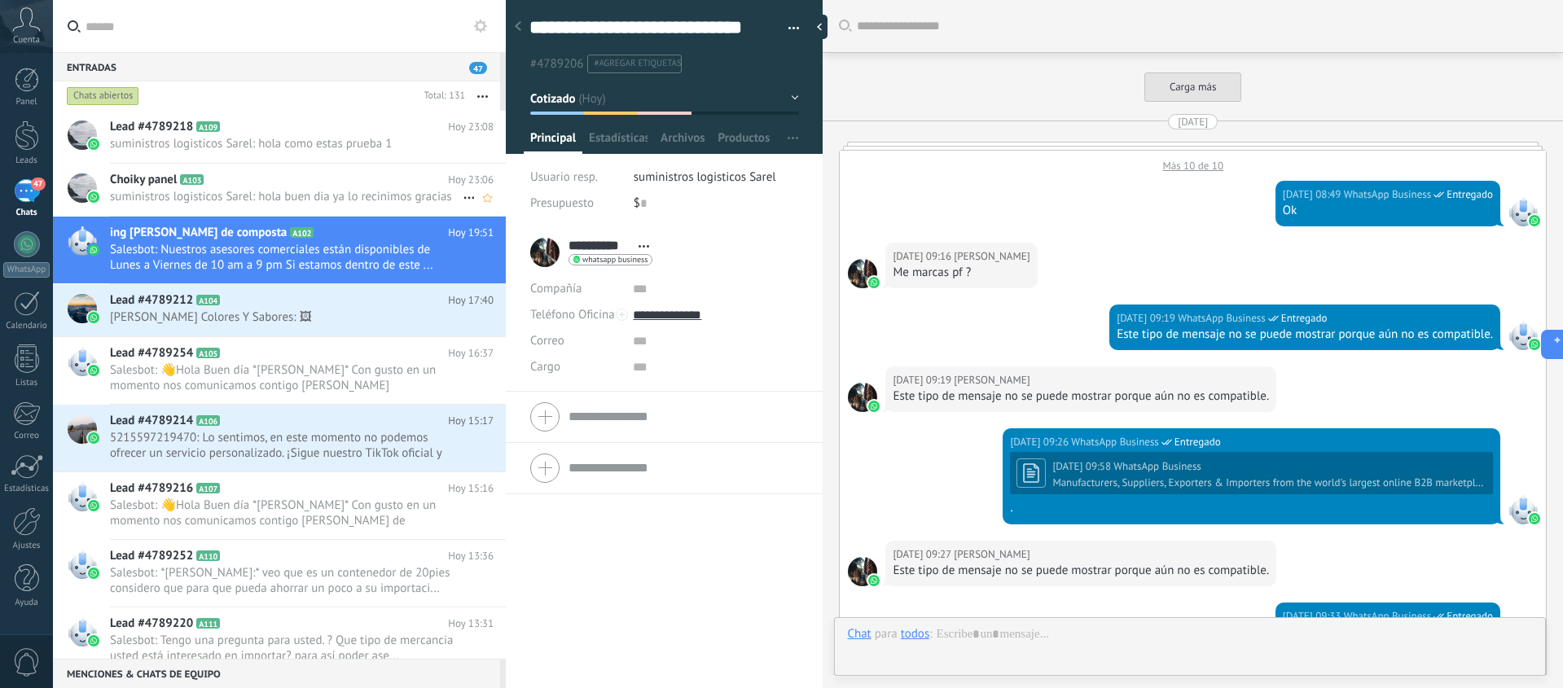
scroll to position [2827, 0]
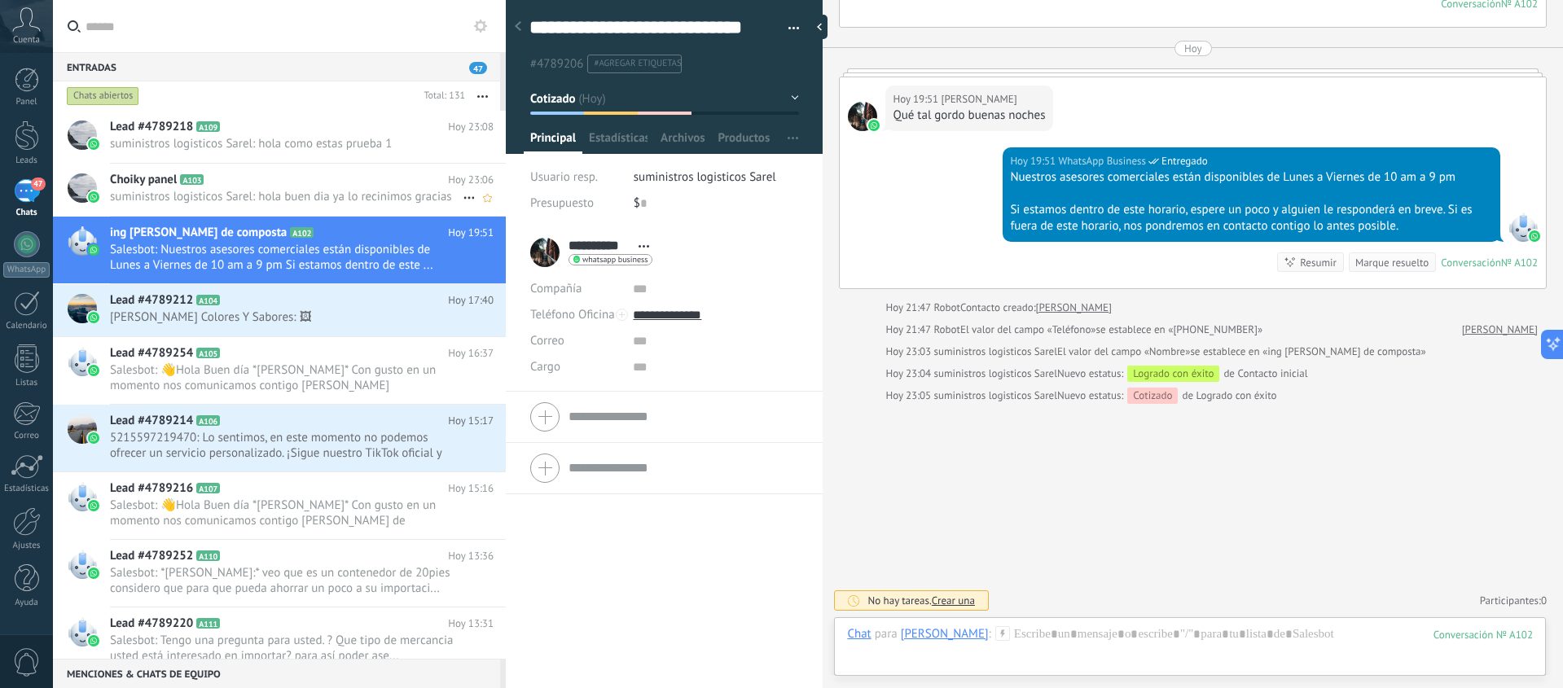
click at [192, 190] on span "suministros logisticos Sarel: hola buen dia ya lo recinimos gracias" at bounding box center [286, 196] width 353 height 15
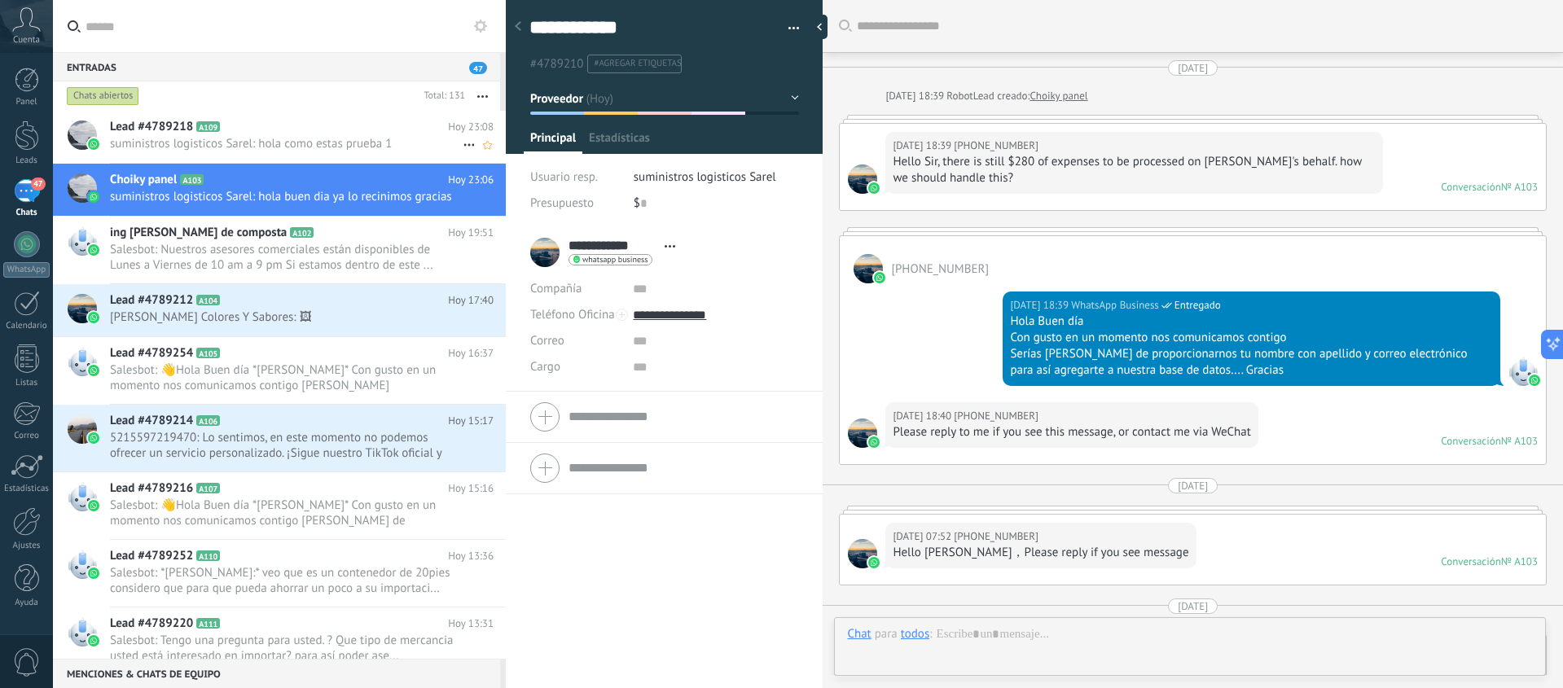
scroll to position [1176, 0]
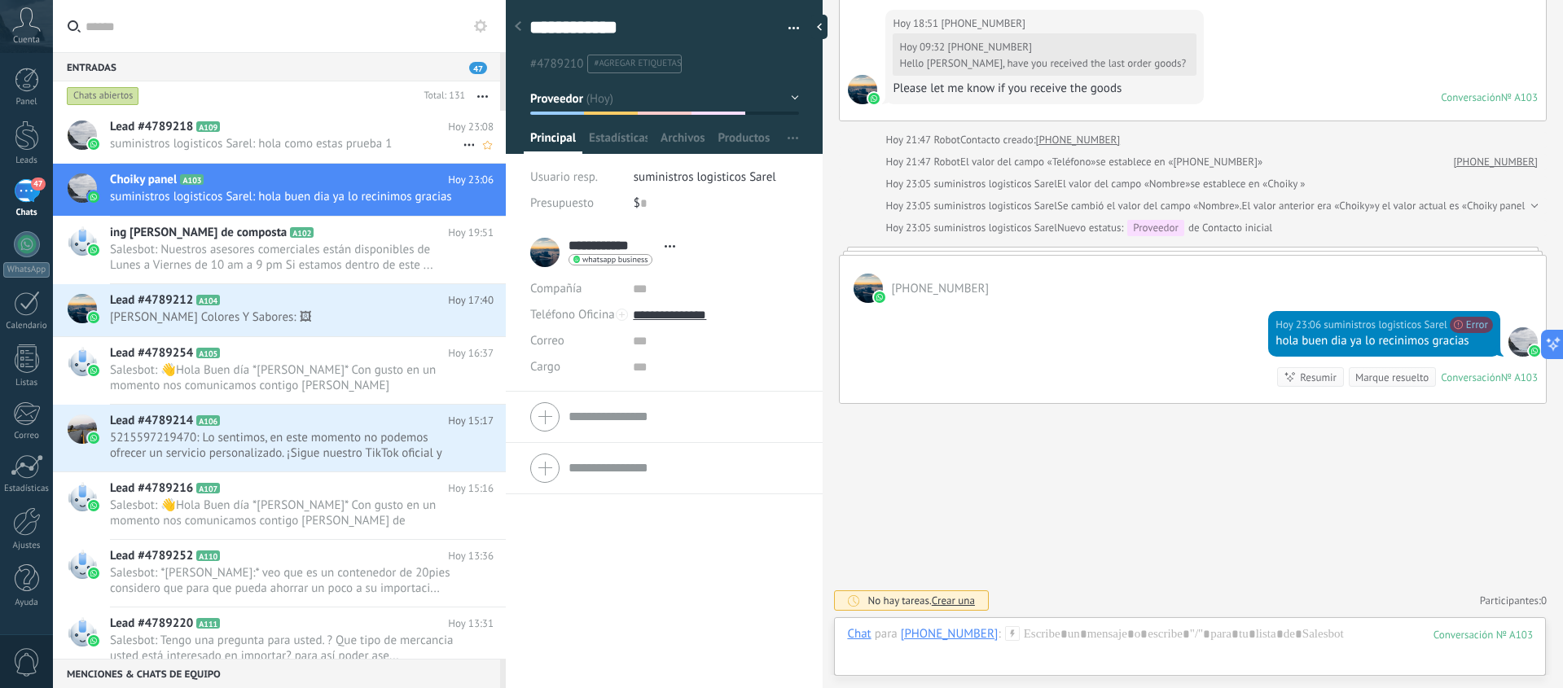
click at [208, 131] on span "A109" at bounding box center [208, 126] width 24 height 11
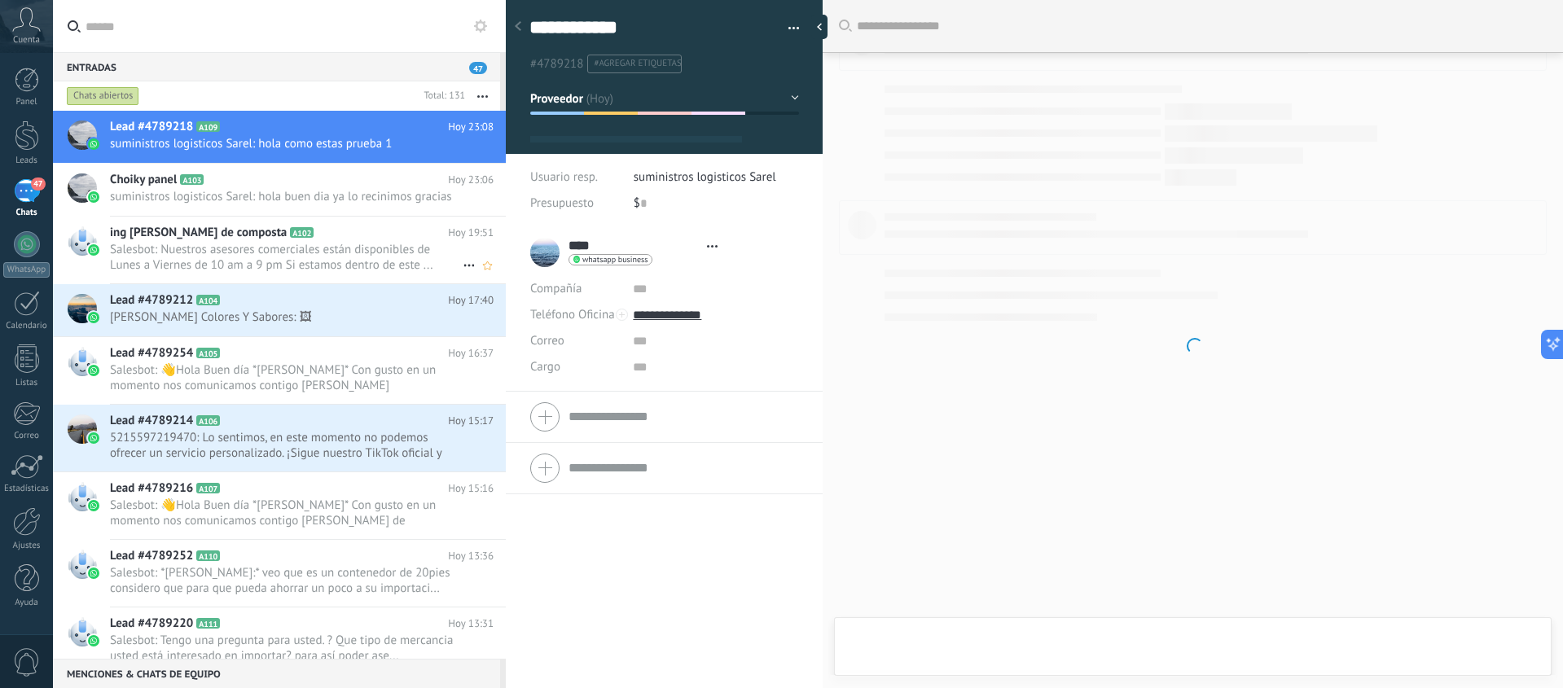
type textarea "**********"
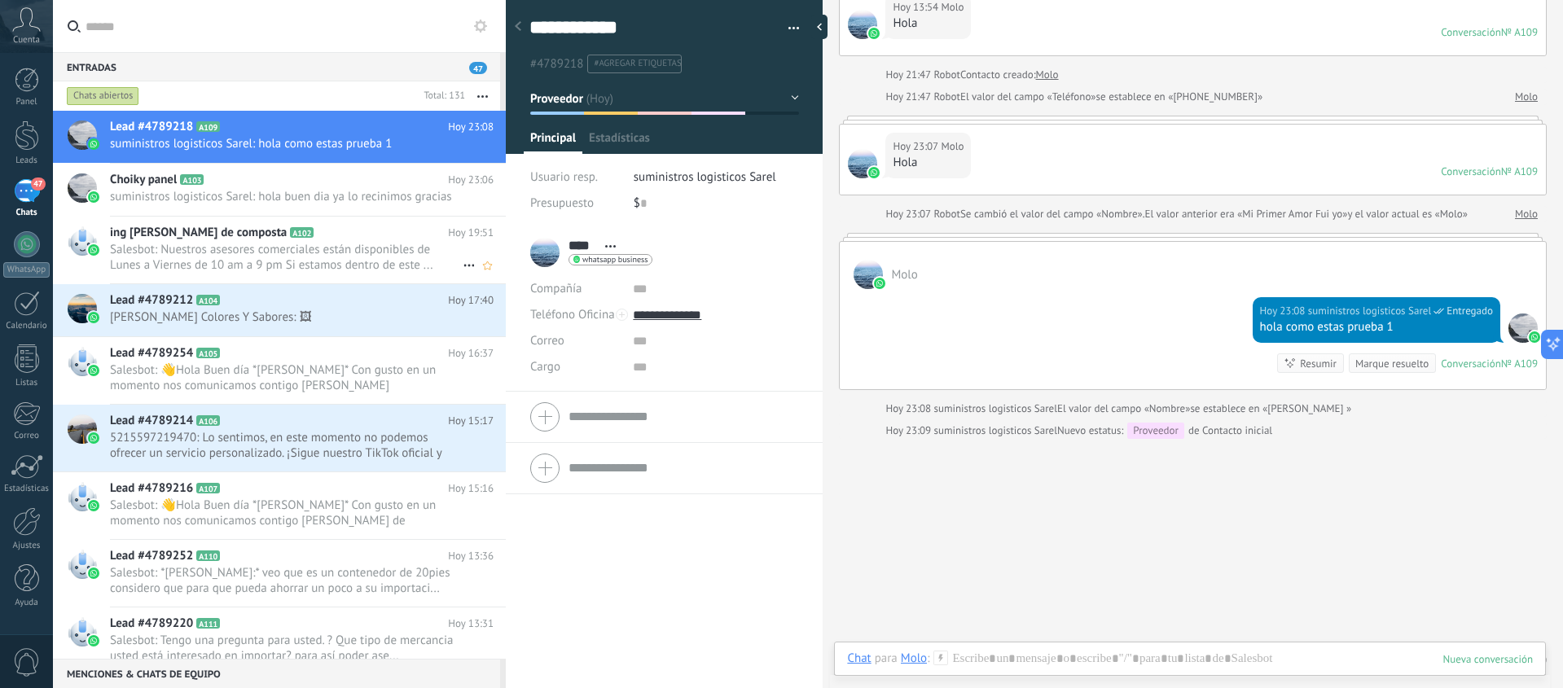
scroll to position [24, 0]
click at [23, 188] on div "47" at bounding box center [27, 191] width 26 height 24
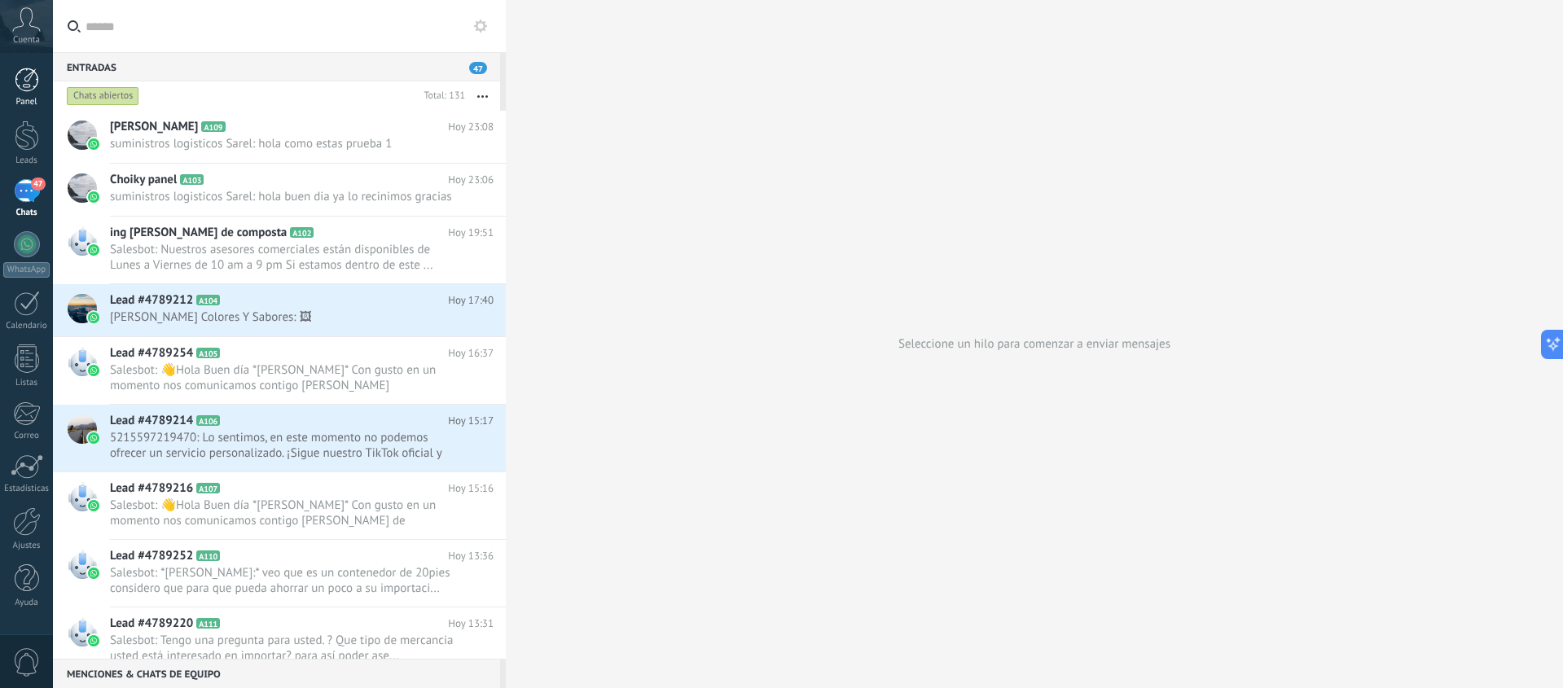
click at [29, 83] on div at bounding box center [27, 80] width 24 height 24
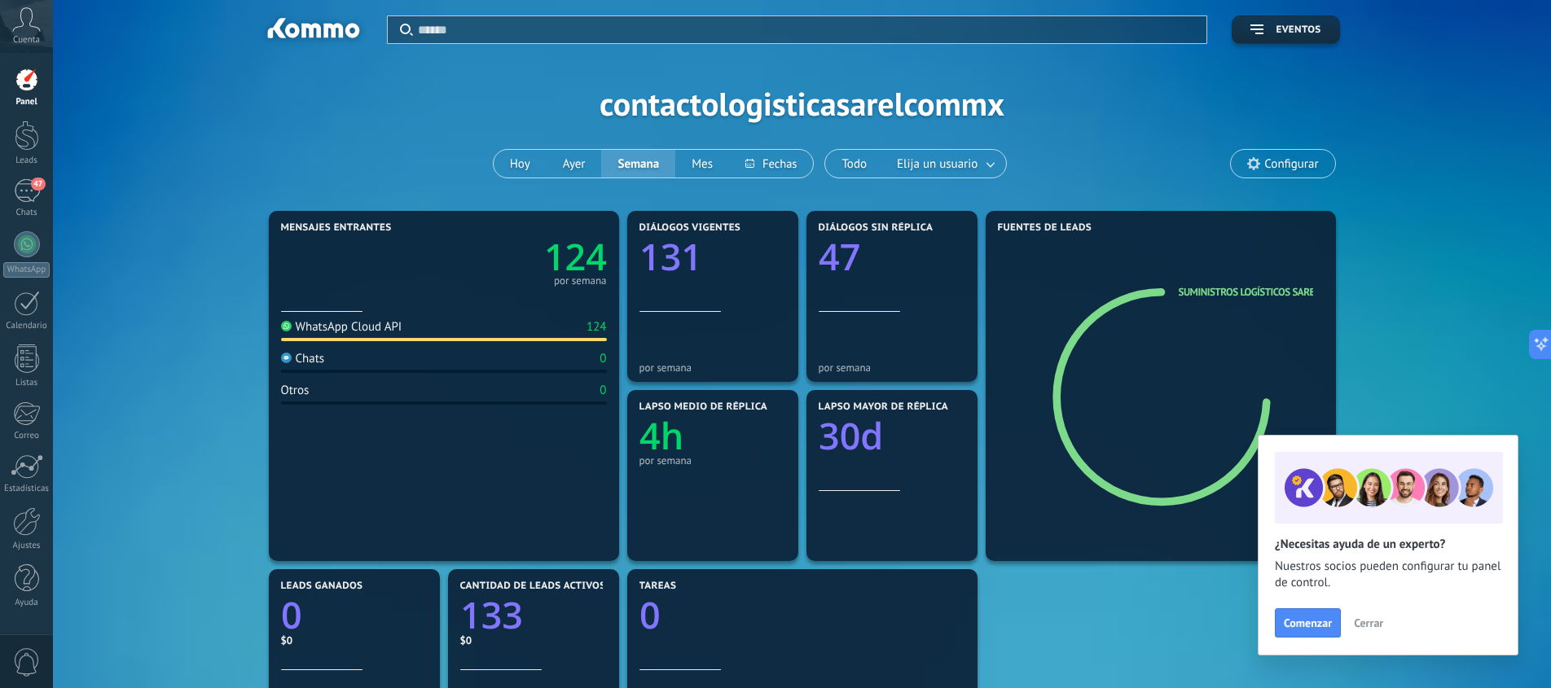
click at [1368, 621] on span "Cerrar" at bounding box center [1367, 622] width 29 height 11
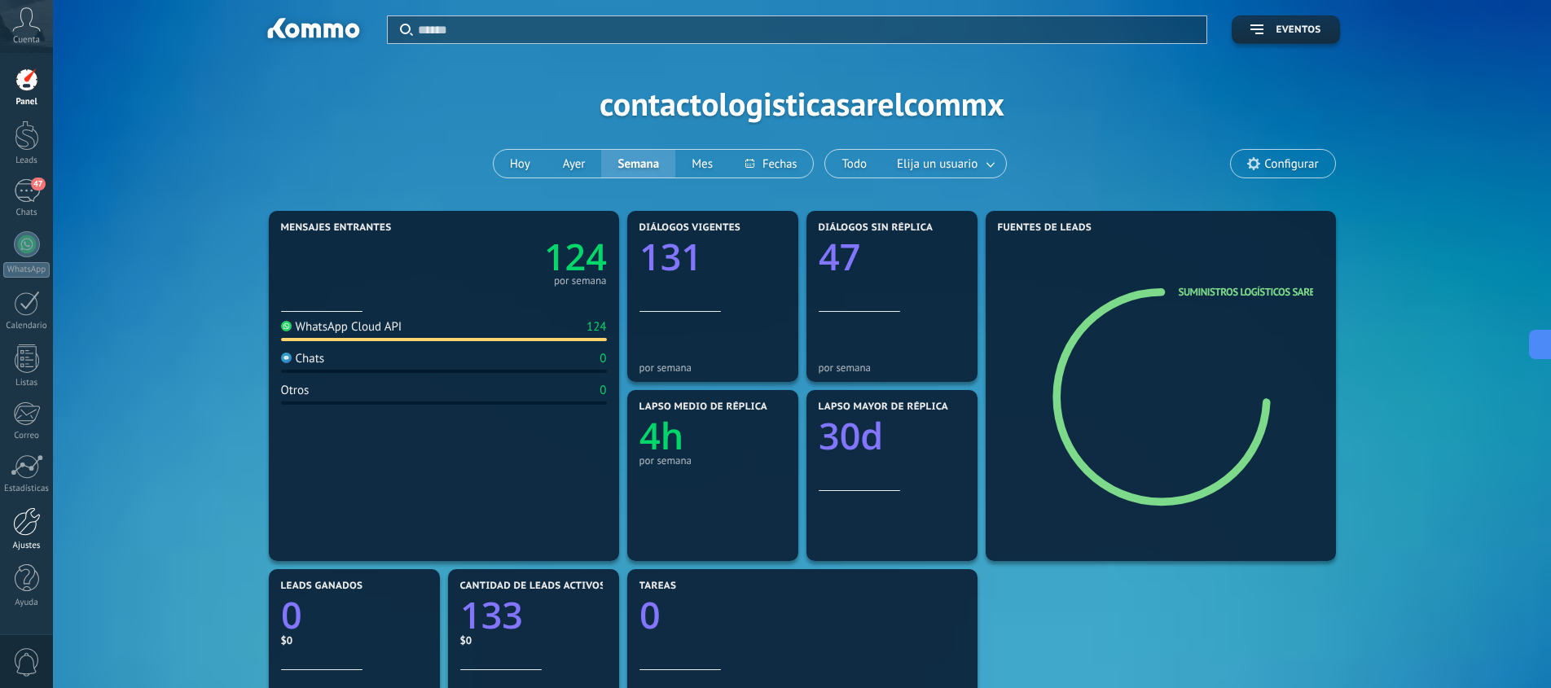
click at [26, 524] on div at bounding box center [27, 521] width 28 height 29
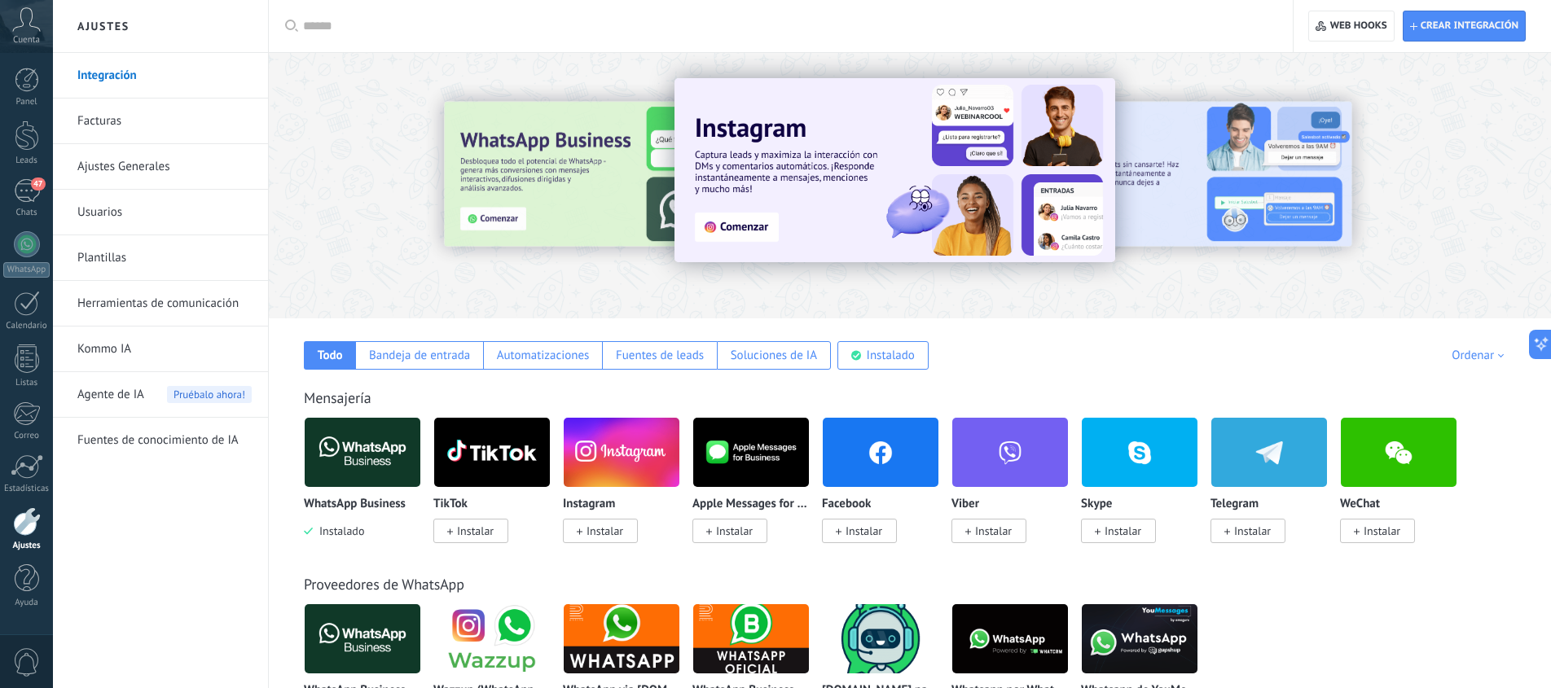
click at [851, 531] on span "Instalar" at bounding box center [863, 531] width 37 height 15
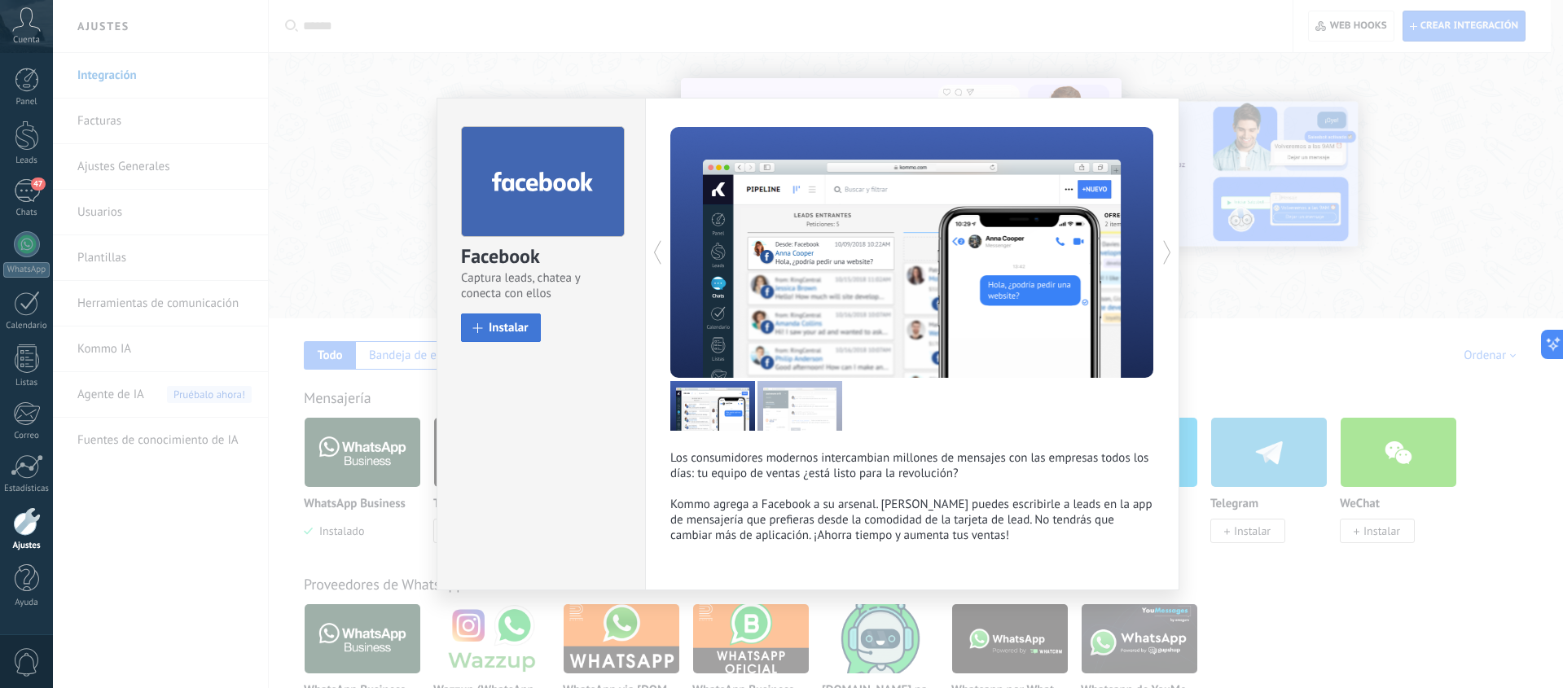
click at [503, 327] on span "Instalar" at bounding box center [509, 328] width 40 height 12
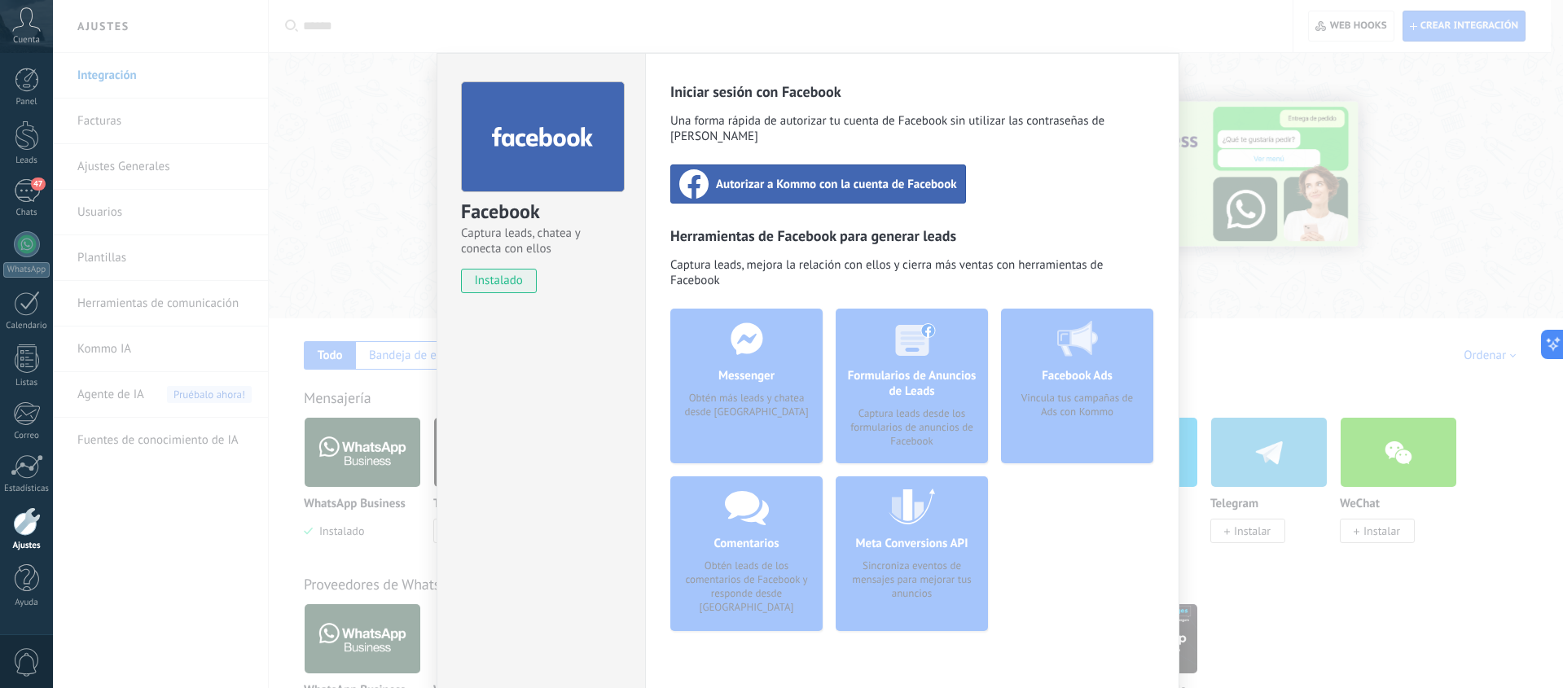
click at [814, 176] on span "Autorizar a Kommo con la cuenta de Facebook" at bounding box center [836, 184] width 241 height 16
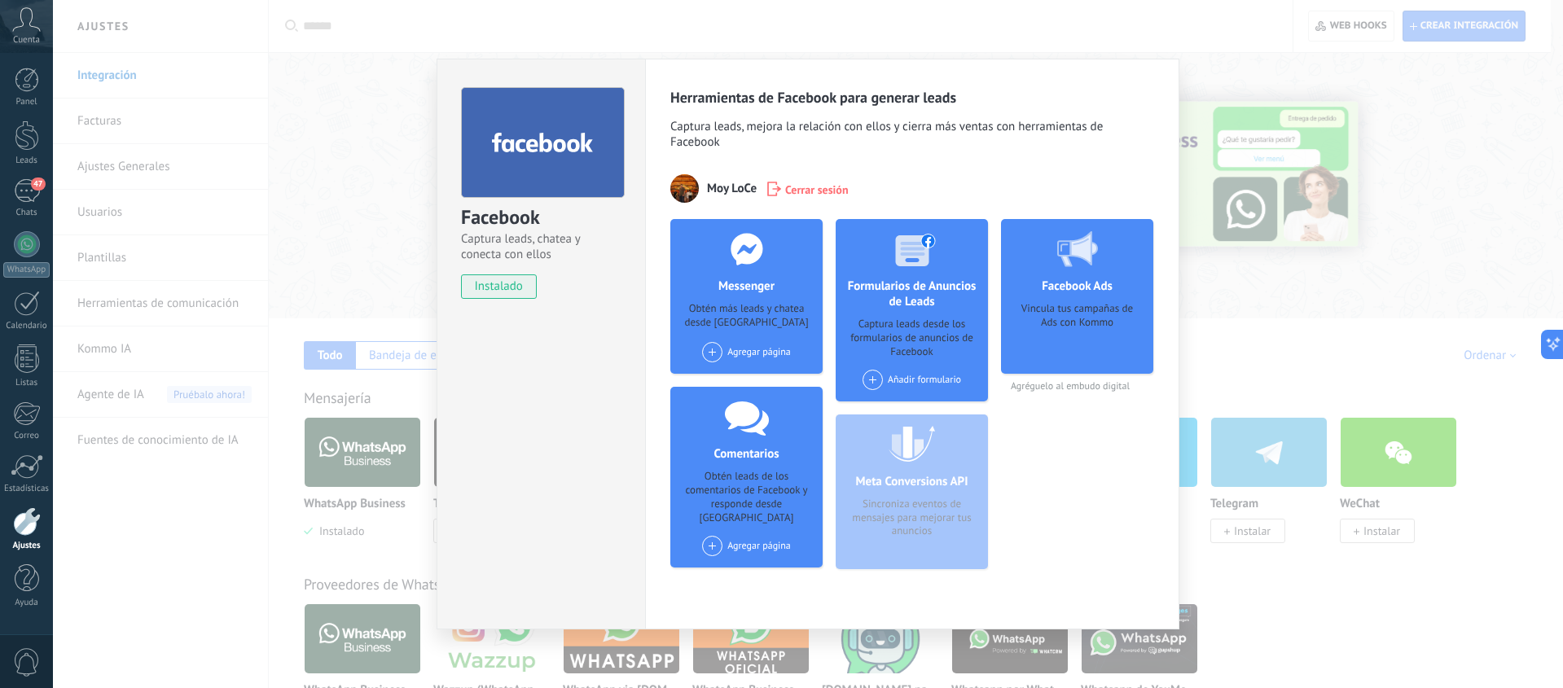
click at [714, 349] on span at bounding box center [712, 352] width 20 height 20
click at [741, 375] on div "Suministros Logísticos Sa de Cv" at bounding box center [783, 383] width 167 height 36
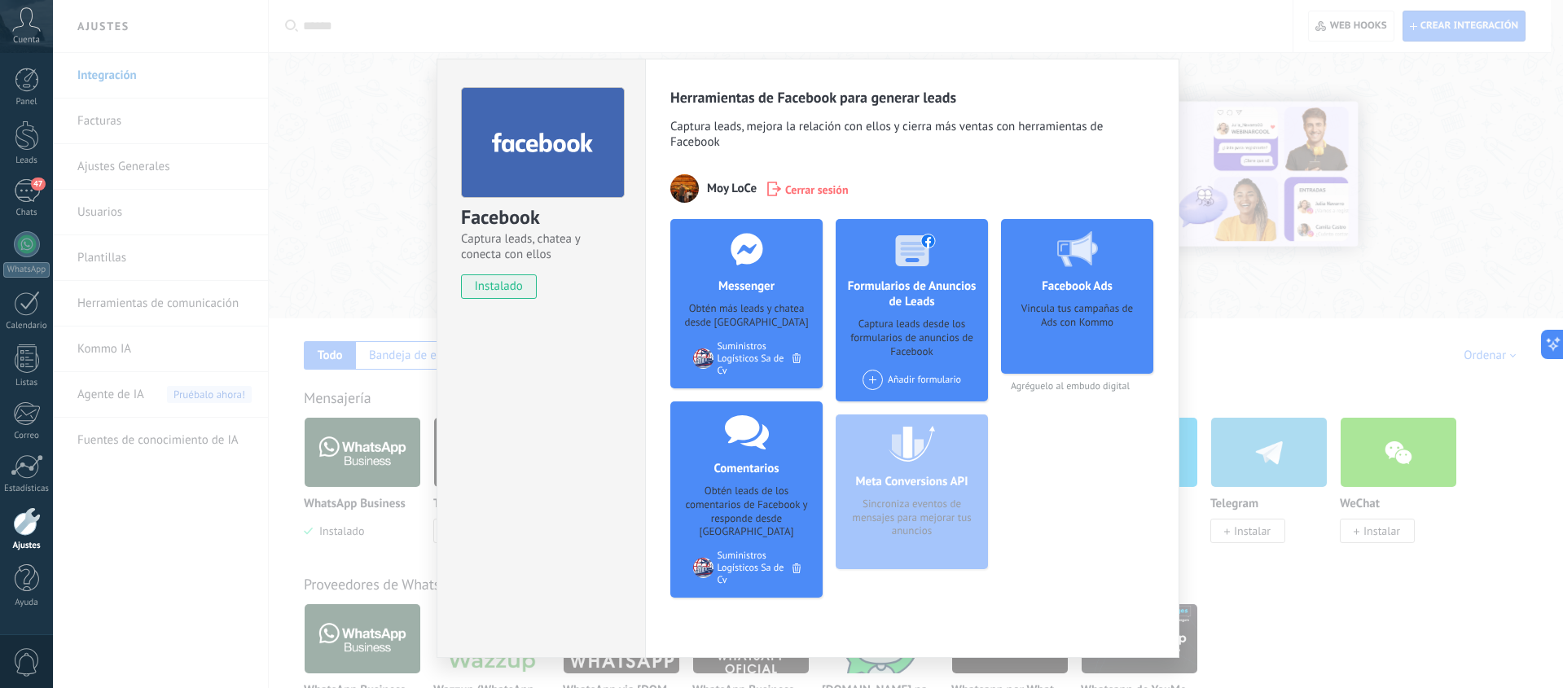
click at [869, 379] on span at bounding box center [872, 380] width 20 height 20
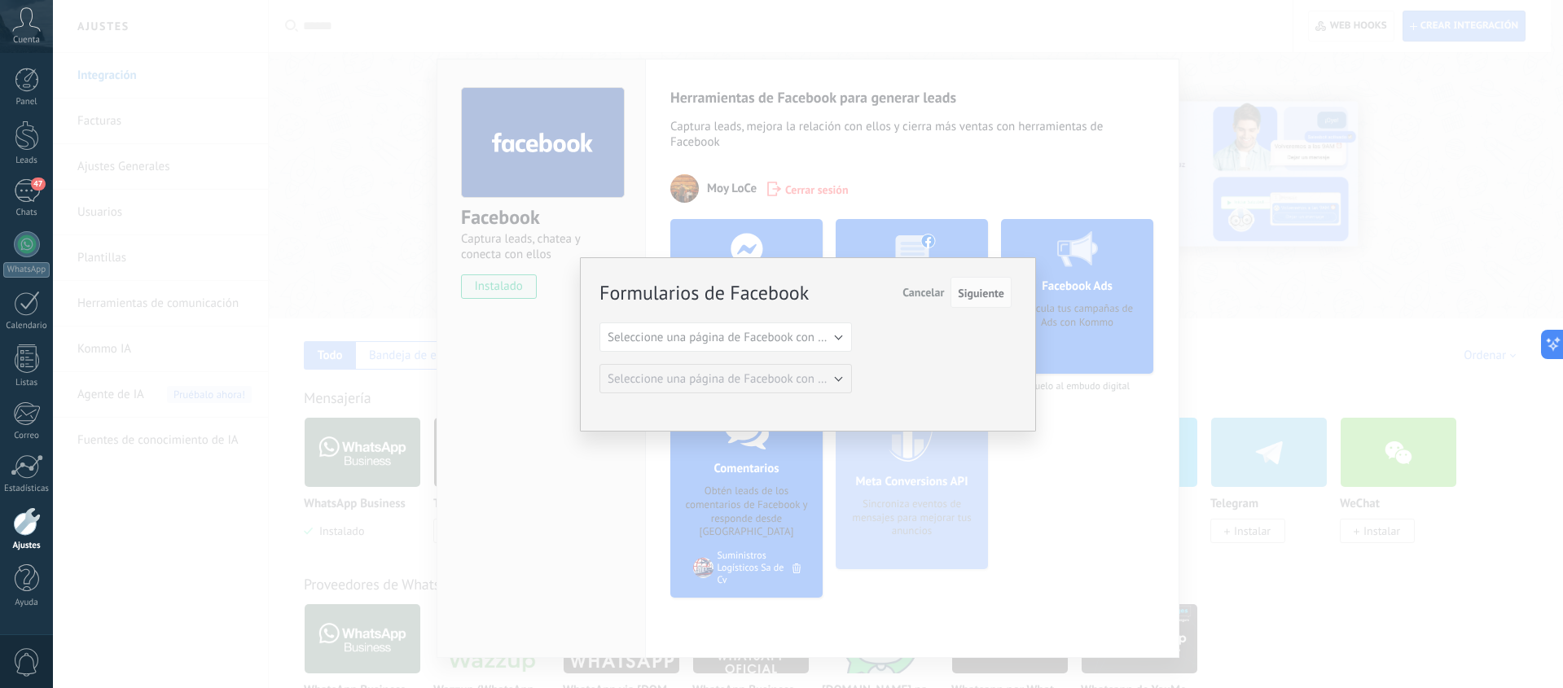
click at [944, 297] on button "Cancelar" at bounding box center [923, 292] width 55 height 31
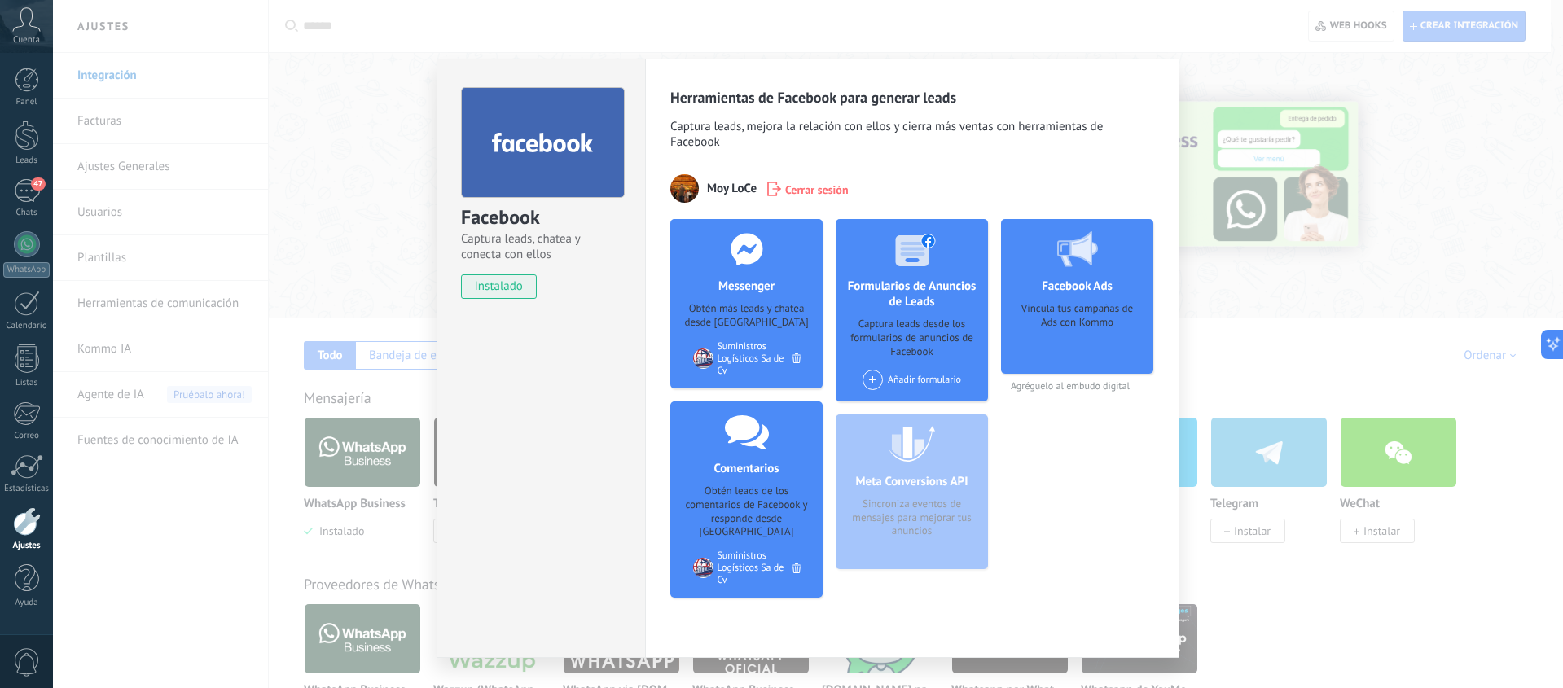
click at [1089, 323] on div "Vincula tus campañas de Ads con Kommo" at bounding box center [1077, 332] width 126 height 61
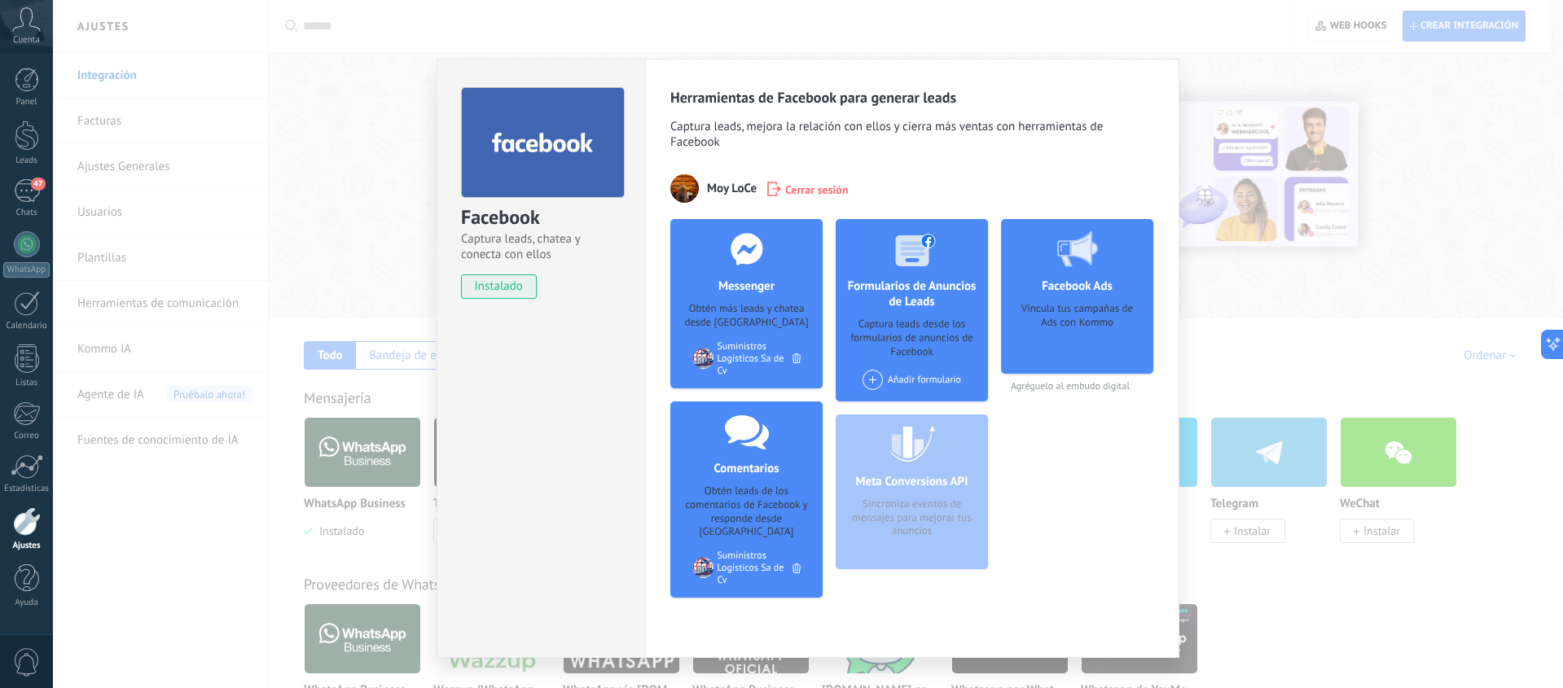
click at [735, 331] on div "Messenger Obtén más leads y chatea desde Kommo Agregar página Suministros Logís…" at bounding box center [746, 303] width 152 height 169
click at [804, 189] on span "Cerrar sesión" at bounding box center [817, 189] width 64 height 16
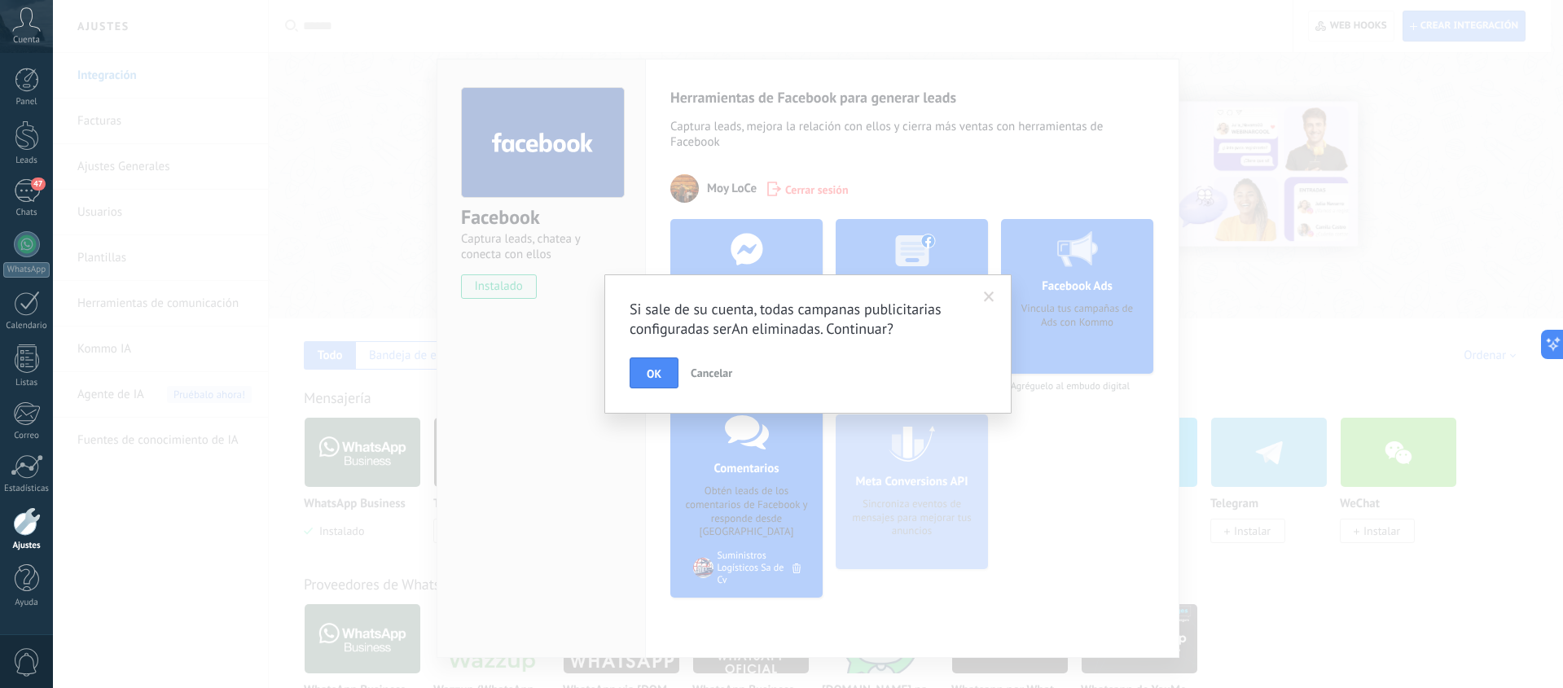
click at [708, 388] on button "Cancelar" at bounding box center [711, 373] width 55 height 31
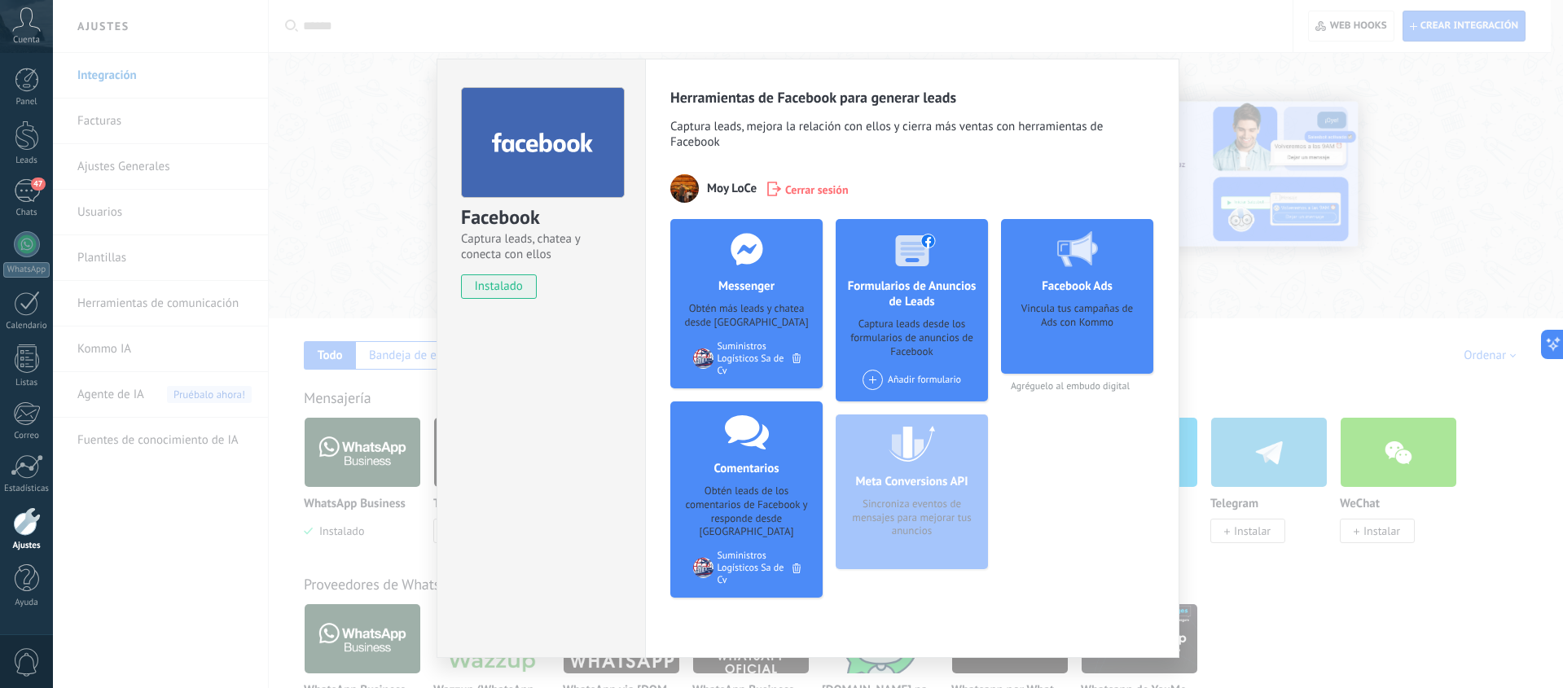
click at [480, 292] on span "instalado" at bounding box center [499, 286] width 74 height 24
click at [732, 511] on div "Obtén leads de los comentarios de Facebook y responde desde Kommo" at bounding box center [746, 512] width 126 height 55
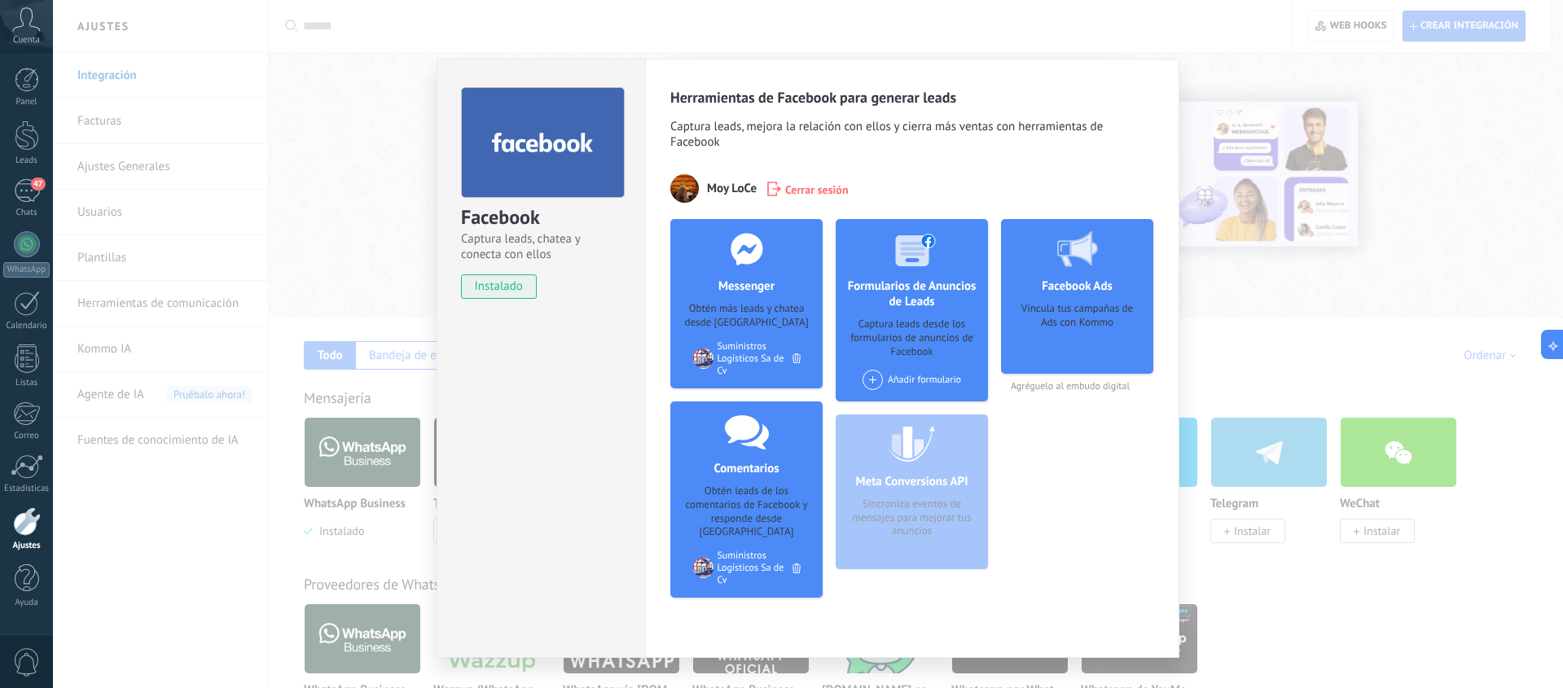
click at [1064, 293] on h4 "Facebook Ads" at bounding box center [1076, 286] width 79 height 15
click at [1056, 279] on h4 "Facebook Ads" at bounding box center [1076, 286] width 79 height 15
click at [906, 310] on div "Formularios de Anuncios de Leads Captura leads desde los formularios de anuncio…" at bounding box center [912, 310] width 152 height 182
click at [728, 520] on div "Obtén leads de los comentarios de Facebook y responde desde Kommo" at bounding box center [746, 512] width 126 height 55
click at [1095, 287] on h4 "Facebook Ads" at bounding box center [1076, 286] width 79 height 15
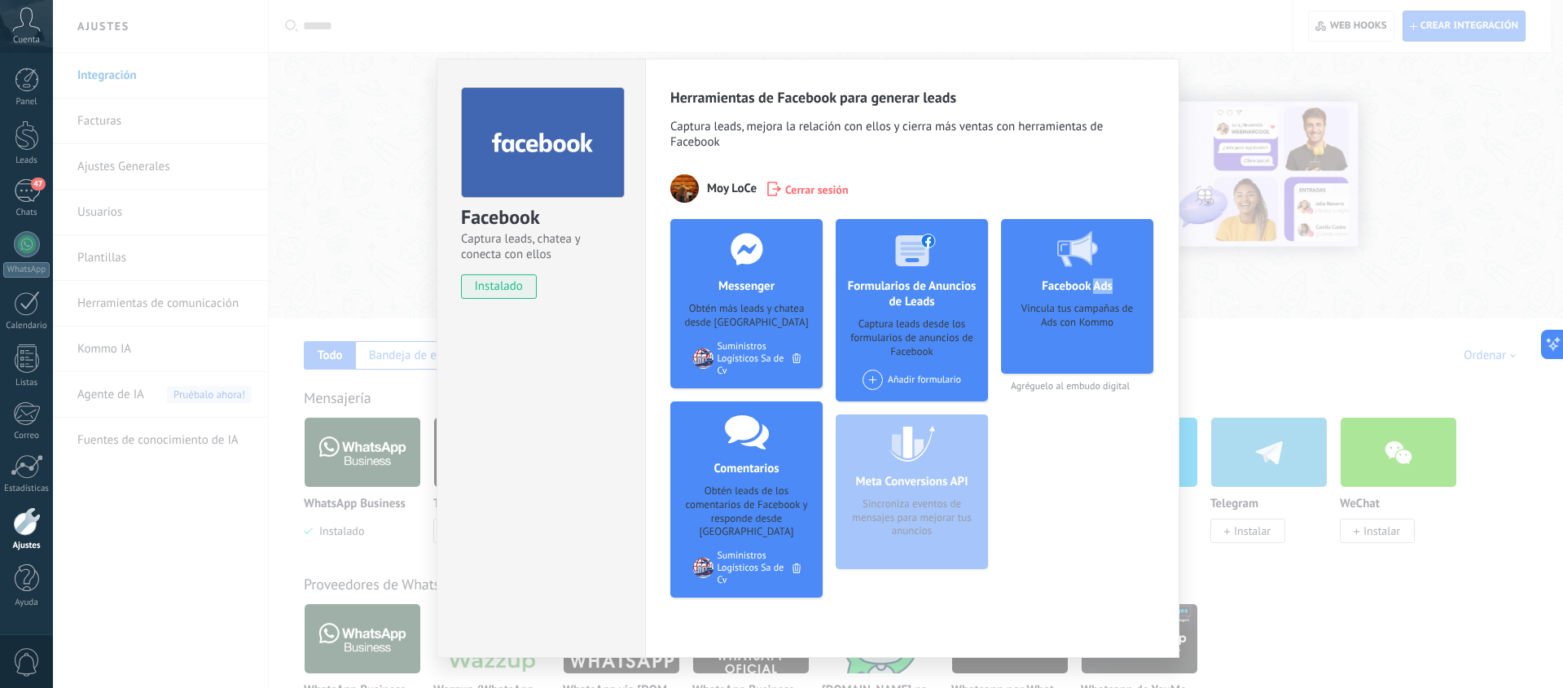
click at [1095, 287] on h4 "Facebook Ads" at bounding box center [1076, 286] width 79 height 15
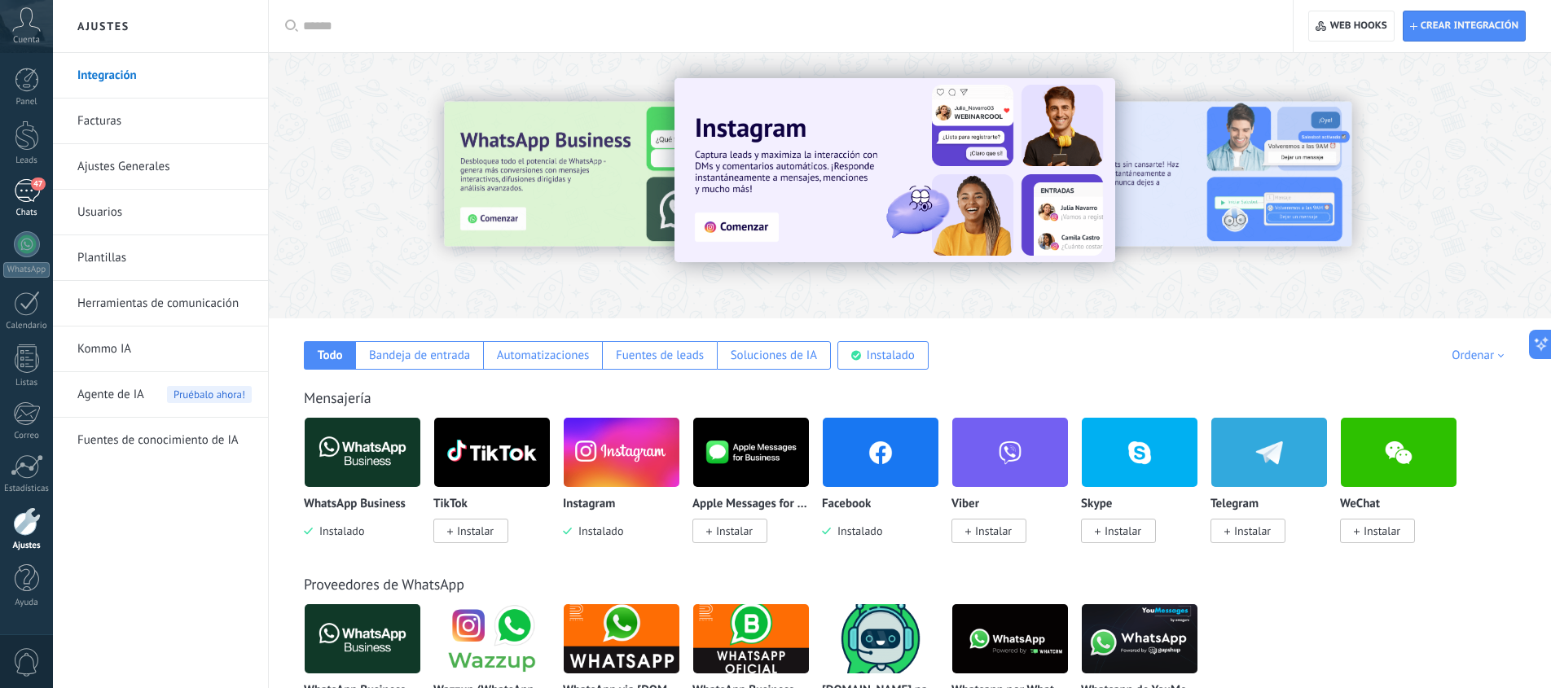
click at [35, 183] on span "47" at bounding box center [38, 184] width 14 height 13
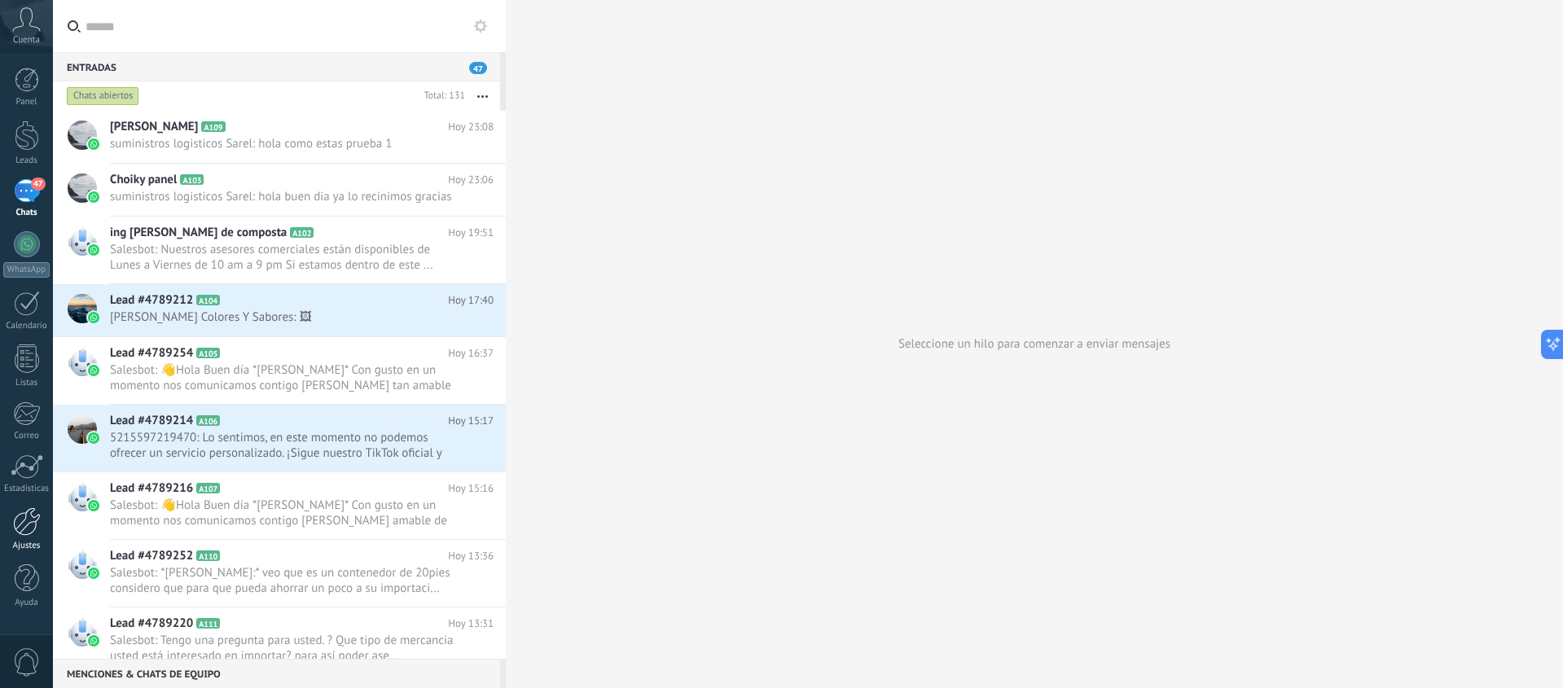
click at [32, 525] on div at bounding box center [27, 521] width 28 height 29
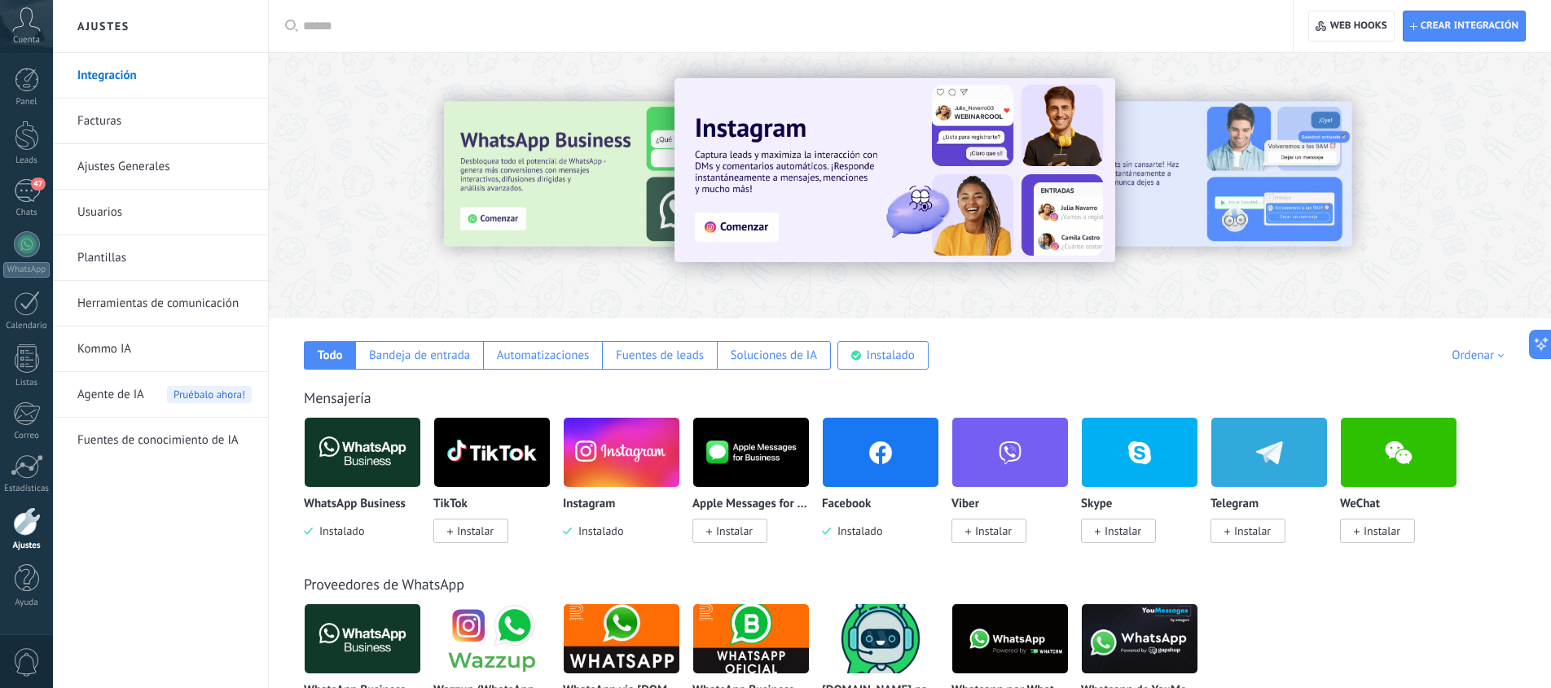
click at [888, 454] on img at bounding box center [880, 452] width 116 height 79
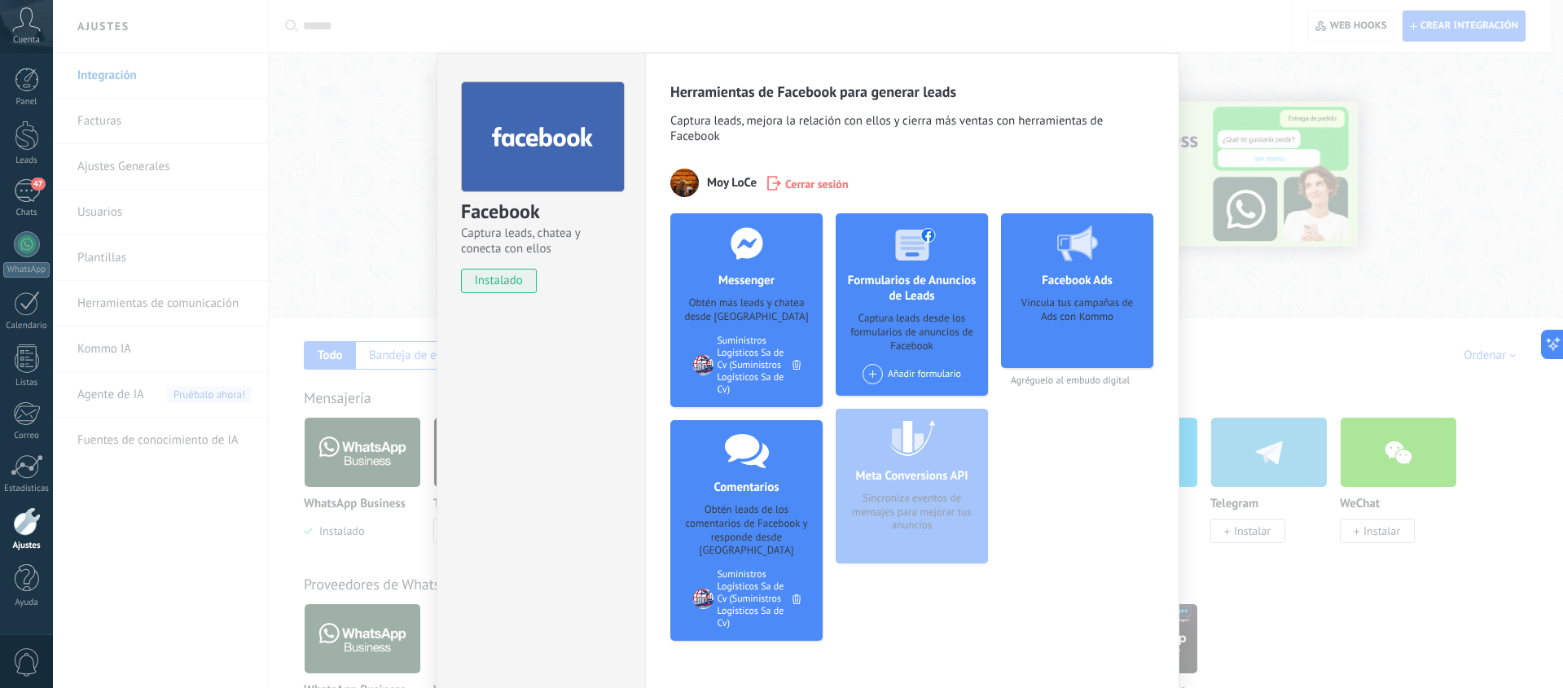
click at [796, 366] on icon at bounding box center [796, 365] width 8 height 10
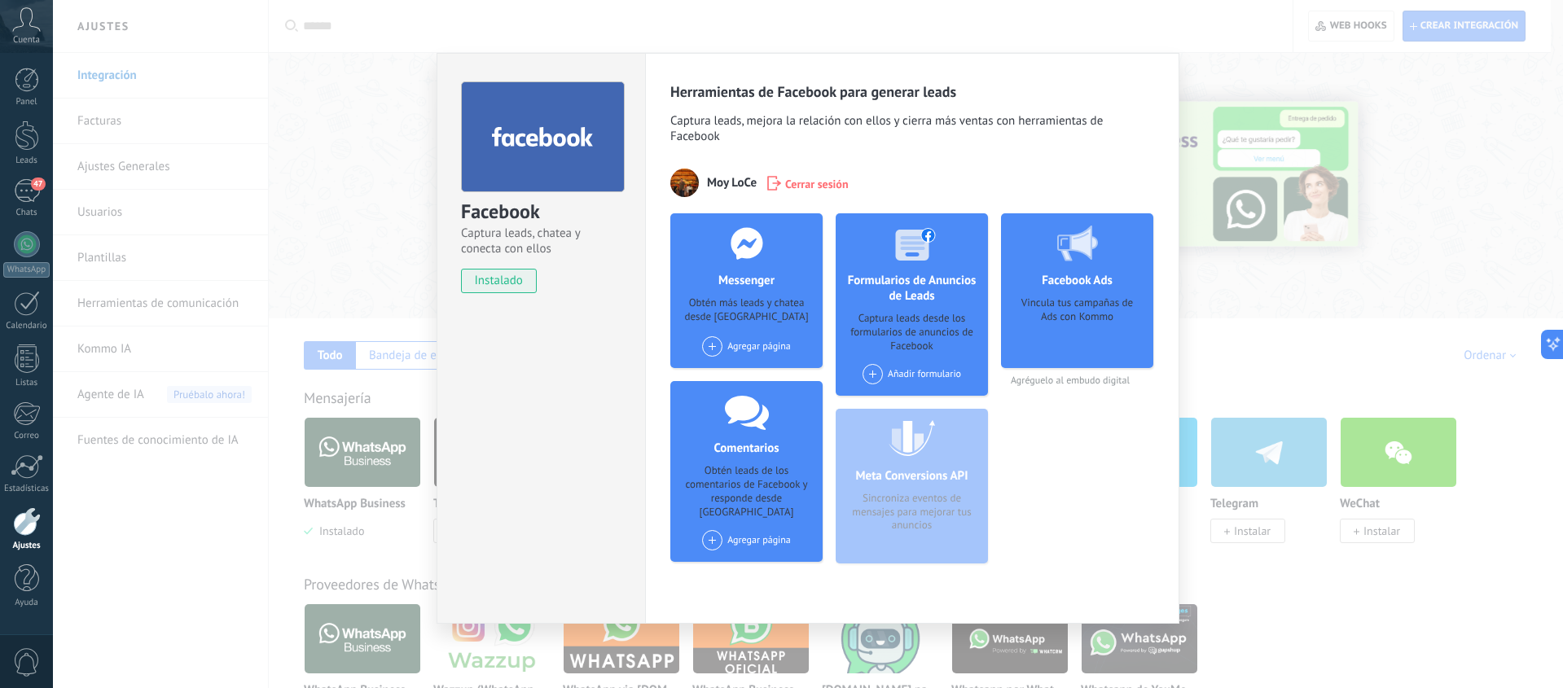
click at [715, 344] on span at bounding box center [712, 346] width 20 height 20
click at [739, 367] on div "Suministros Logísticos Sa de Cv" at bounding box center [783, 377] width 167 height 36
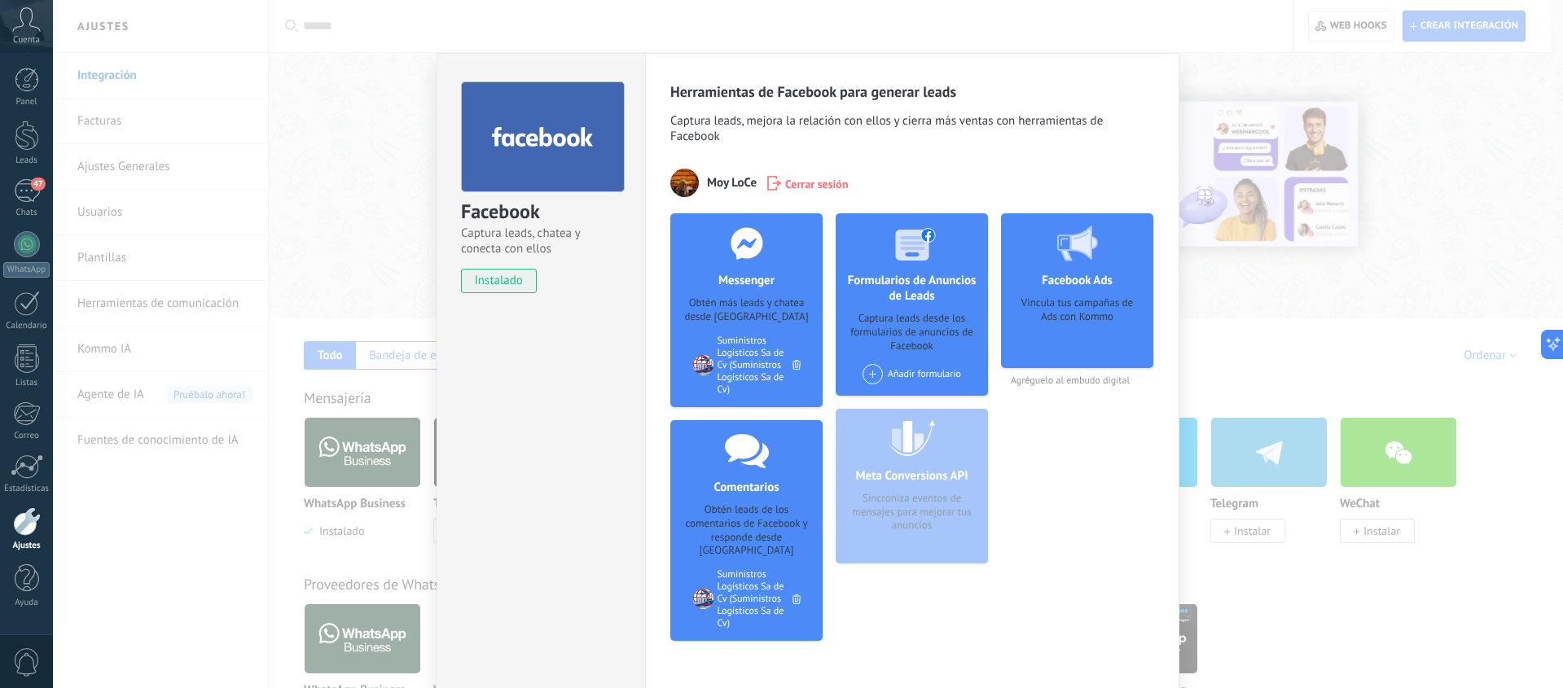
click at [1060, 287] on h4 "Facebook Ads" at bounding box center [1076, 280] width 79 height 15
click at [1065, 241] on use at bounding box center [1077, 244] width 41 height 36
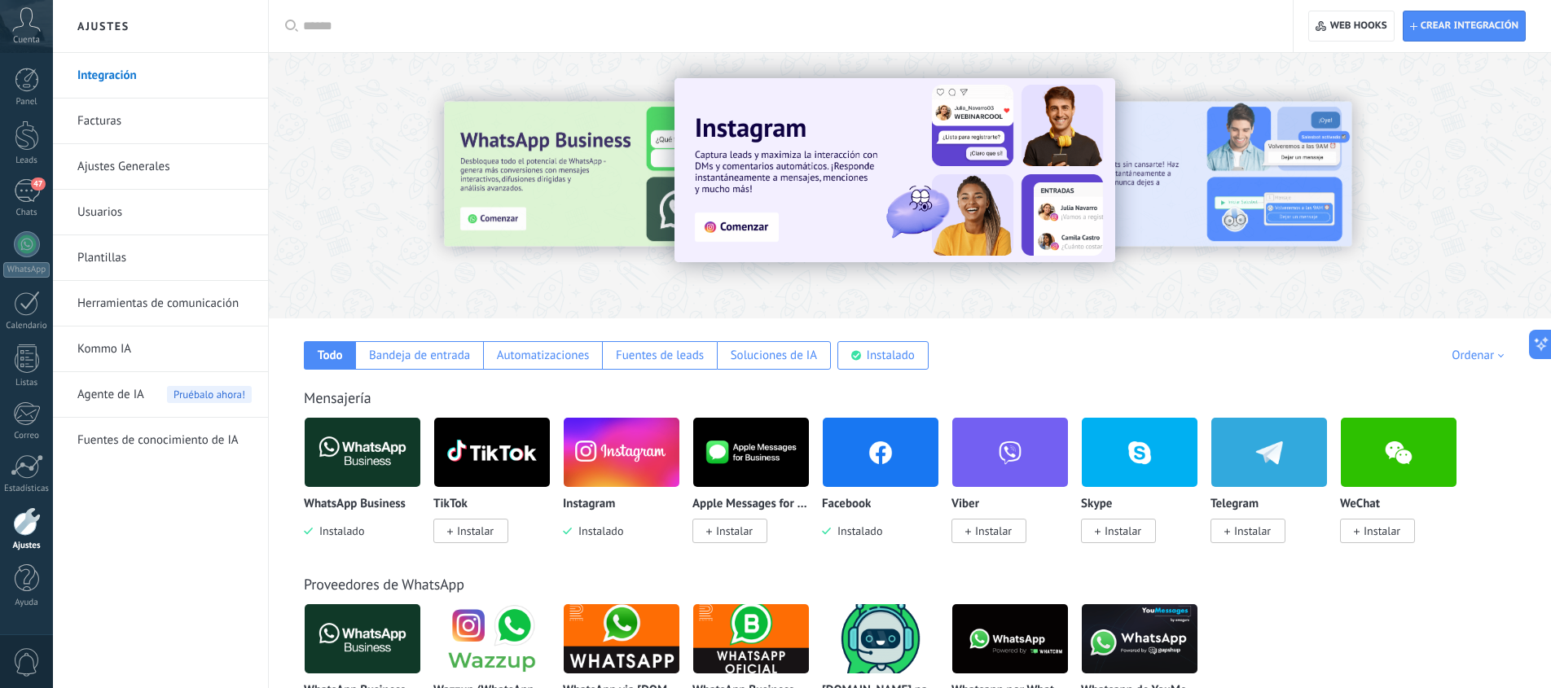
click at [724, 224] on img at bounding box center [894, 170] width 441 height 184
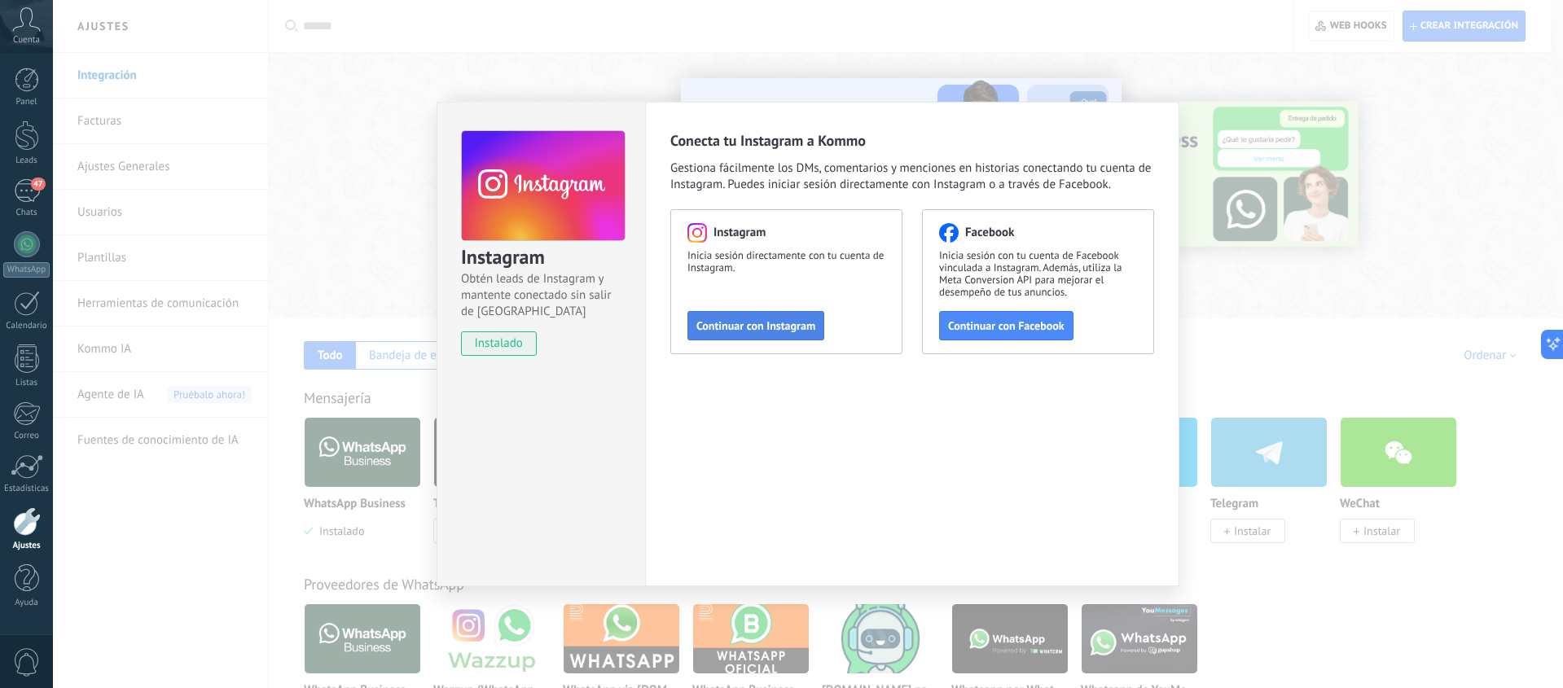
click at [802, 327] on span "Continuar con Instagram" at bounding box center [755, 325] width 119 height 11
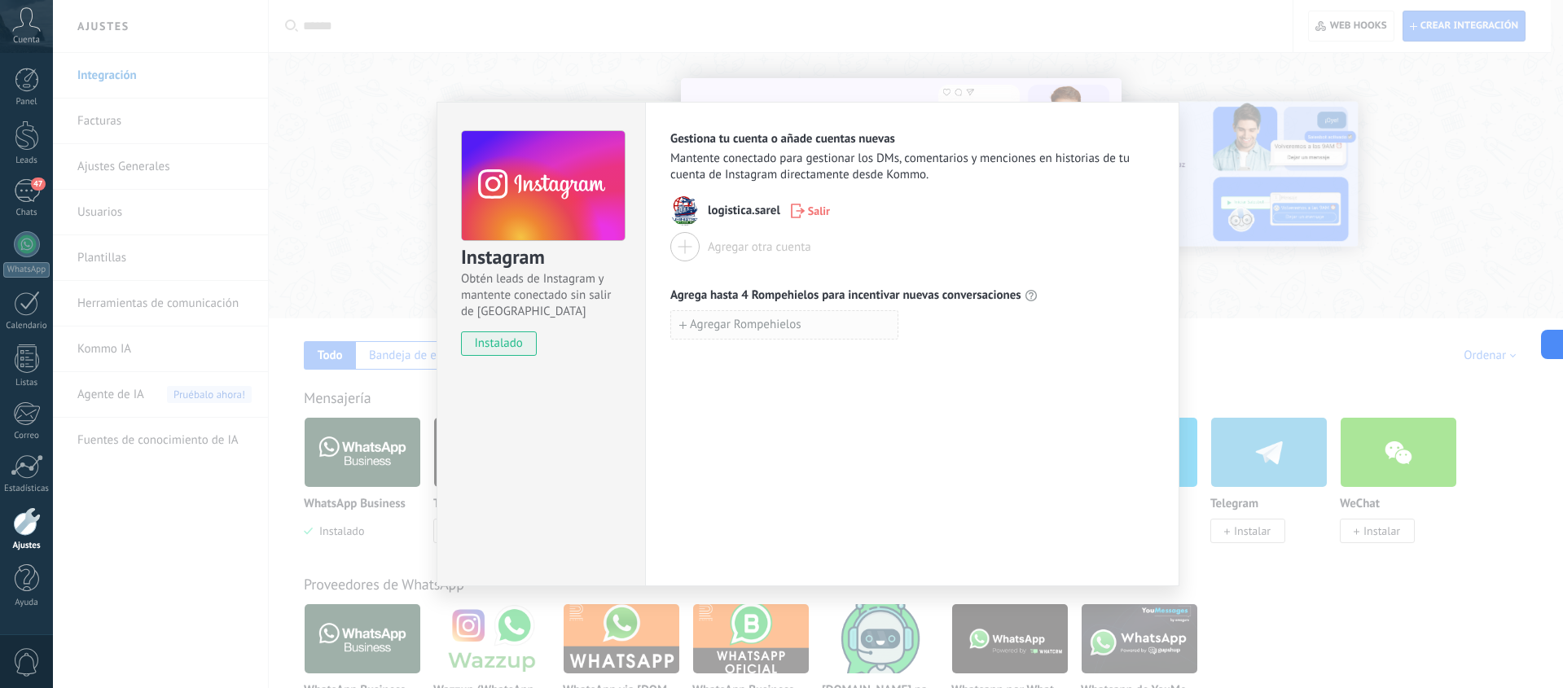
click at [757, 330] on span "Agregar Rompehielos" at bounding box center [746, 324] width 112 height 11
click at [774, 410] on div "Gestiona tu cuenta o añade cuentas nuevas Mantente conectado para gestionar los…" at bounding box center [912, 344] width 534 height 485
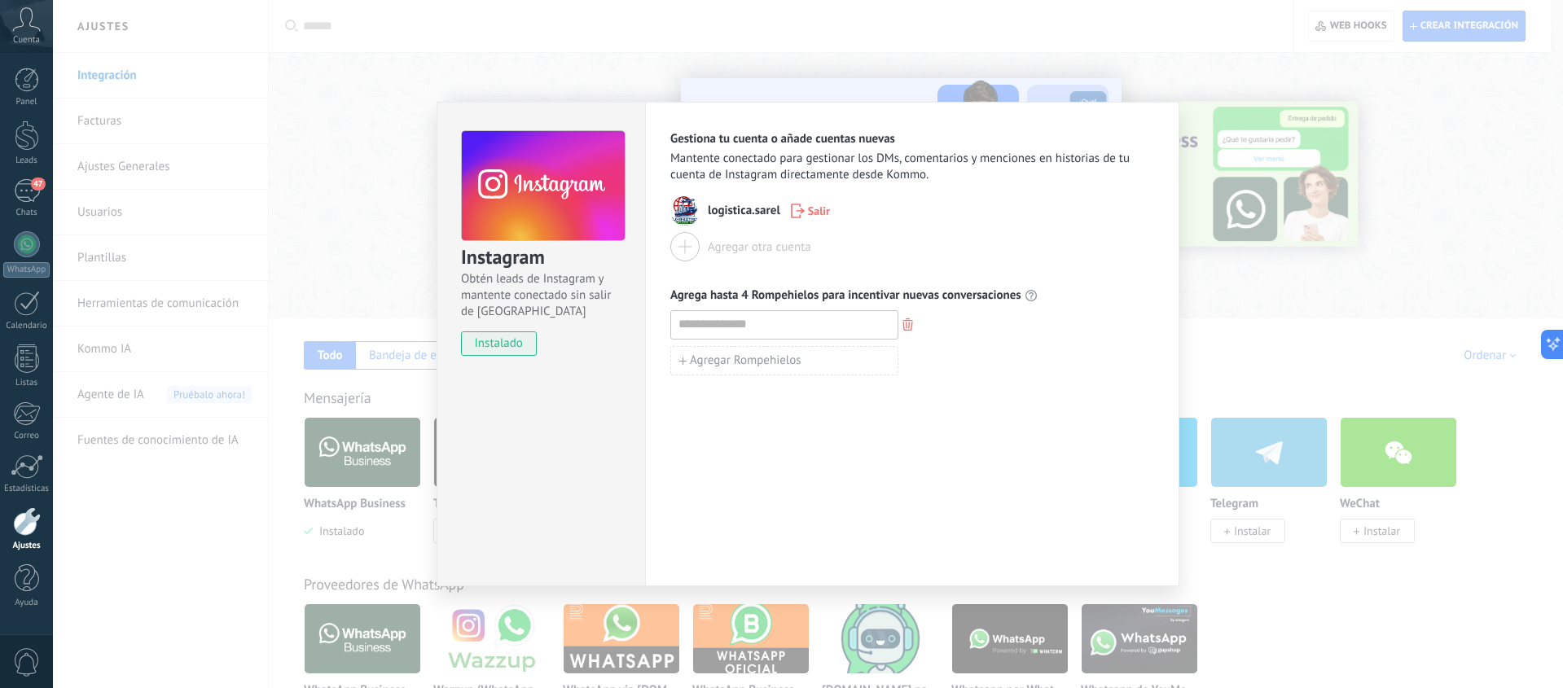
click at [910, 325] on icon "button" at bounding box center [907, 324] width 11 height 12
click at [746, 213] on span "logistica.sarel" at bounding box center [744, 211] width 72 height 16
click at [685, 54] on div "Instagram Obtén leads de Instagram y mantente conectado sin salir de Kommo inst…" at bounding box center [808, 344] width 1510 height 688
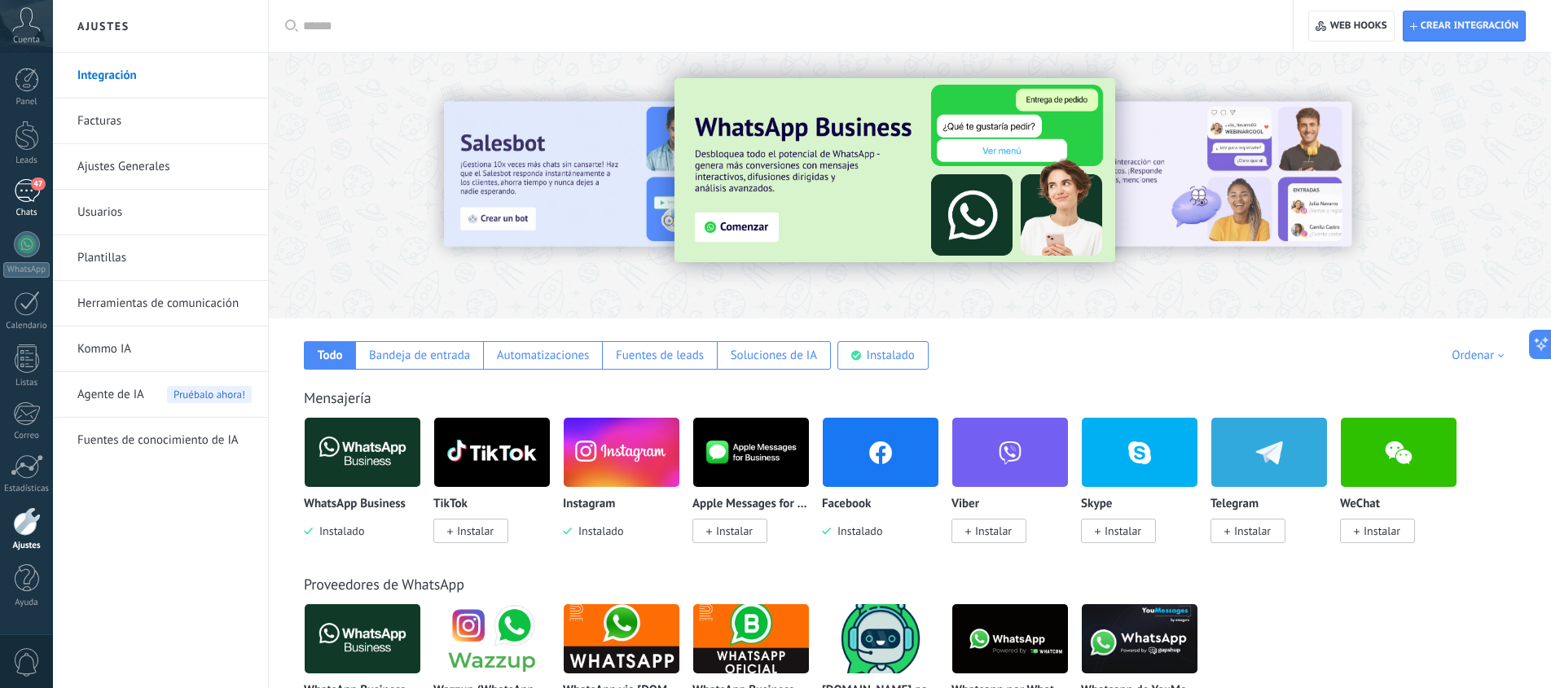
click at [26, 198] on div "47" at bounding box center [27, 191] width 26 height 24
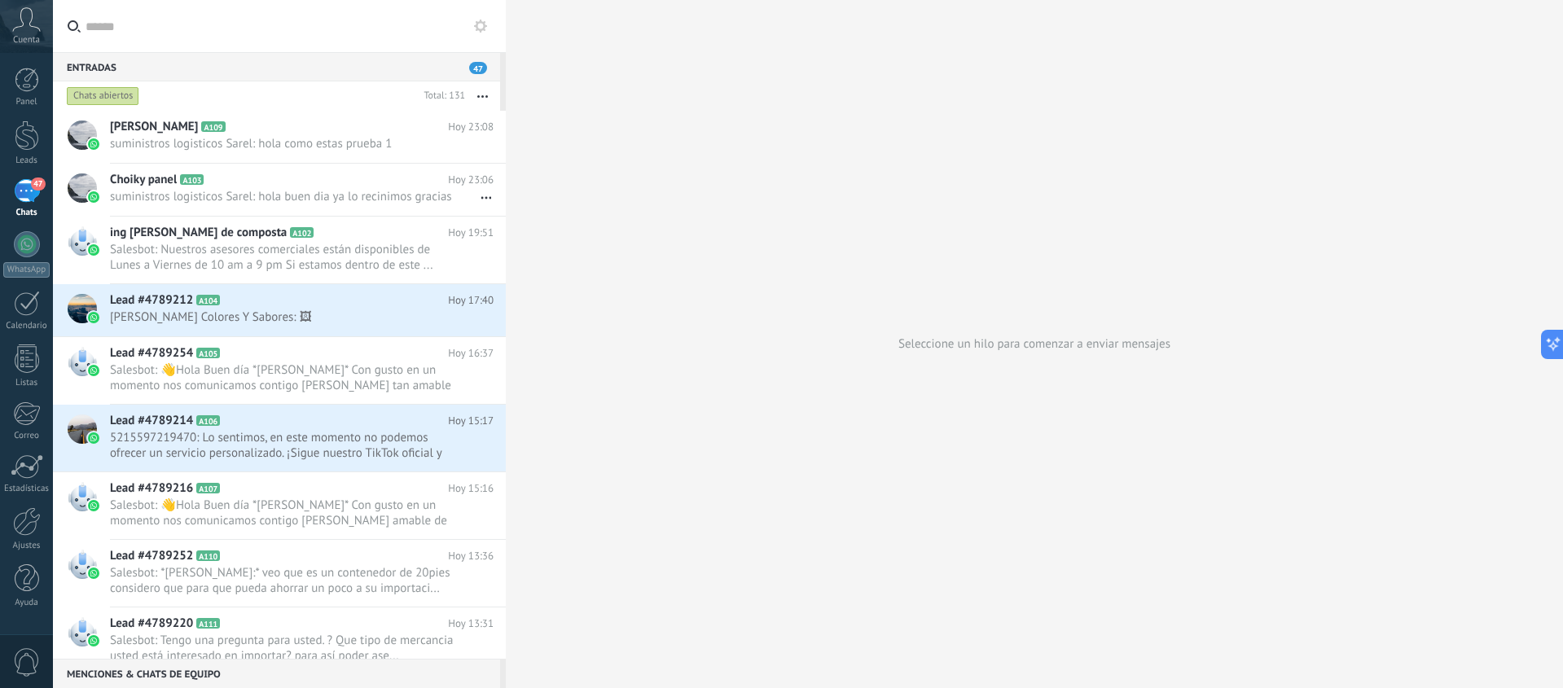
click at [474, 67] on span "47" at bounding box center [478, 68] width 18 height 12
click at [94, 68] on div "Entradas 47" at bounding box center [276, 66] width 447 height 29
click at [24, 198] on div "47" at bounding box center [27, 191] width 26 height 24
click at [29, 82] on div at bounding box center [27, 80] width 24 height 24
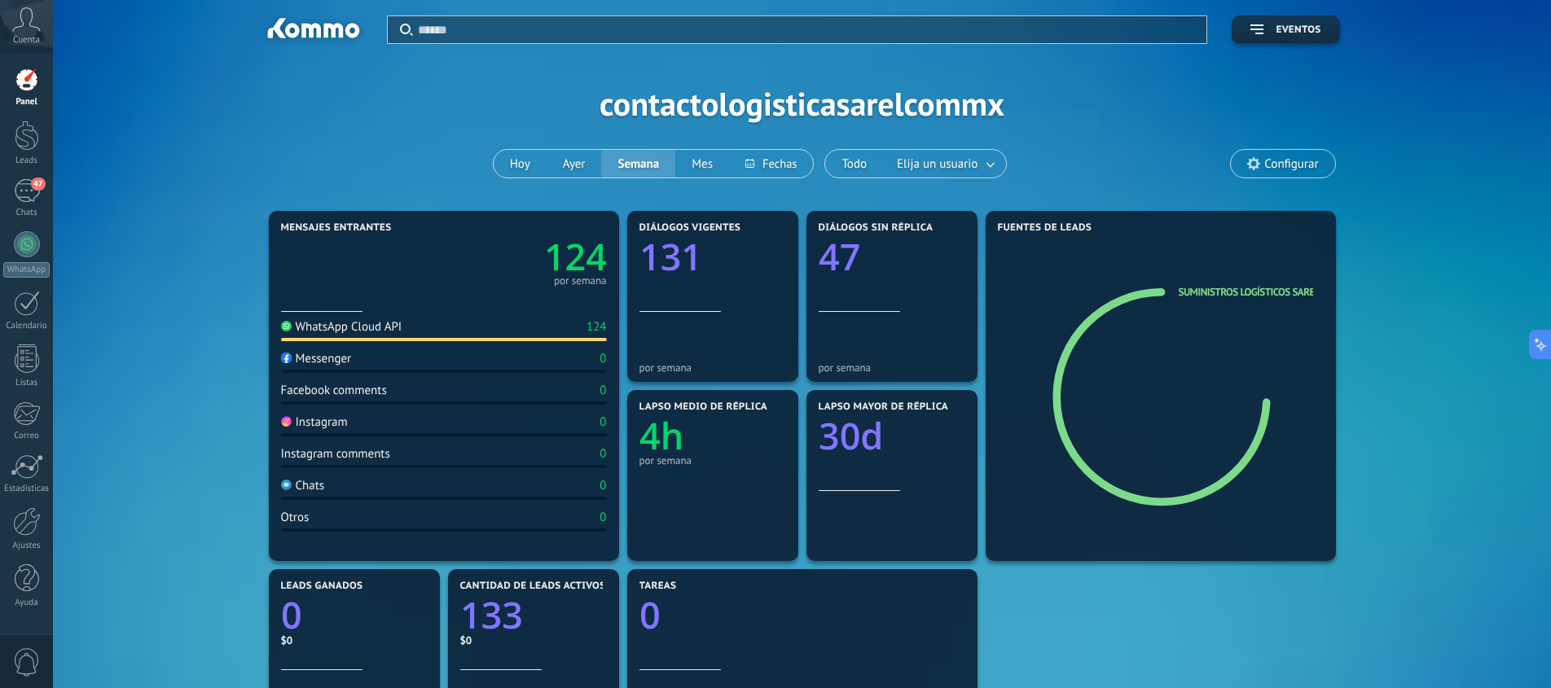
click at [316, 360] on div "Messenger" at bounding box center [316, 358] width 71 height 15
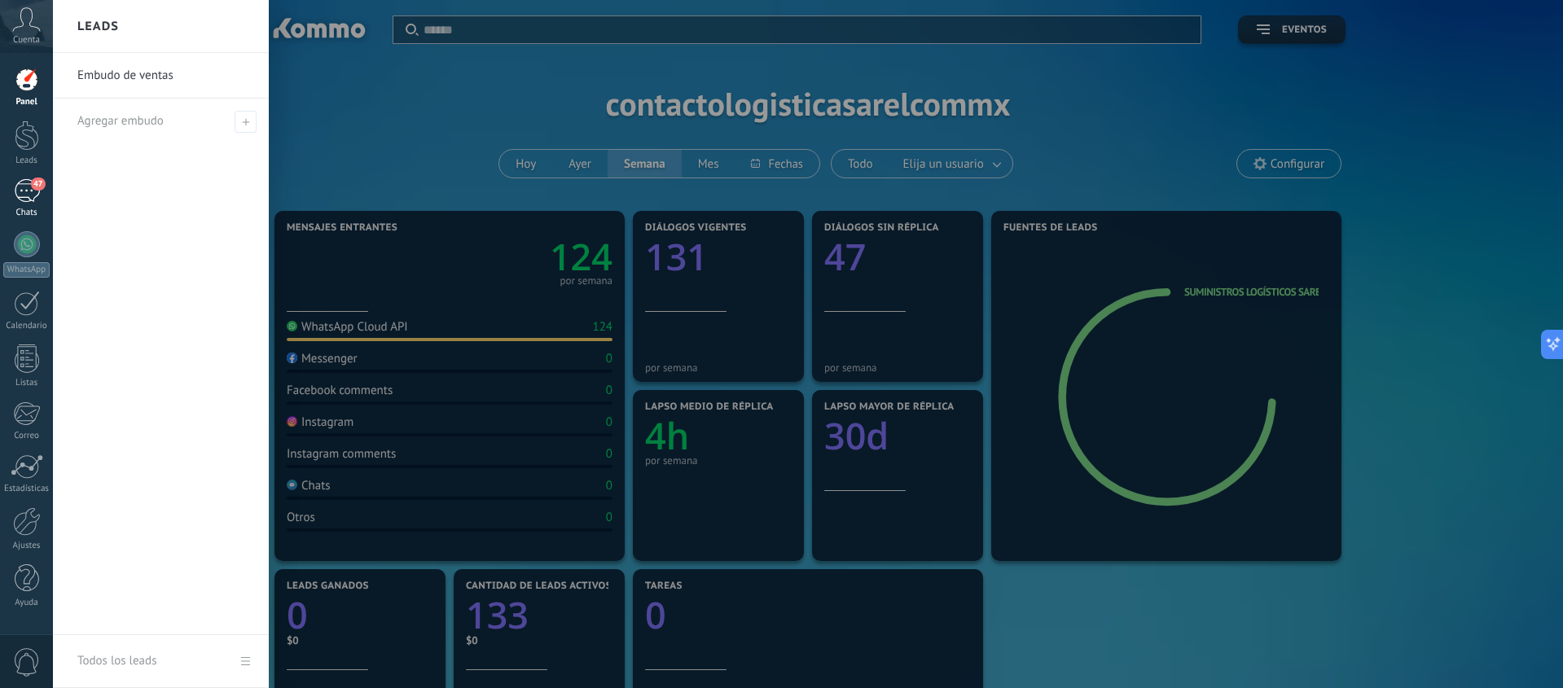
click at [29, 185] on div "47" at bounding box center [27, 191] width 26 height 24
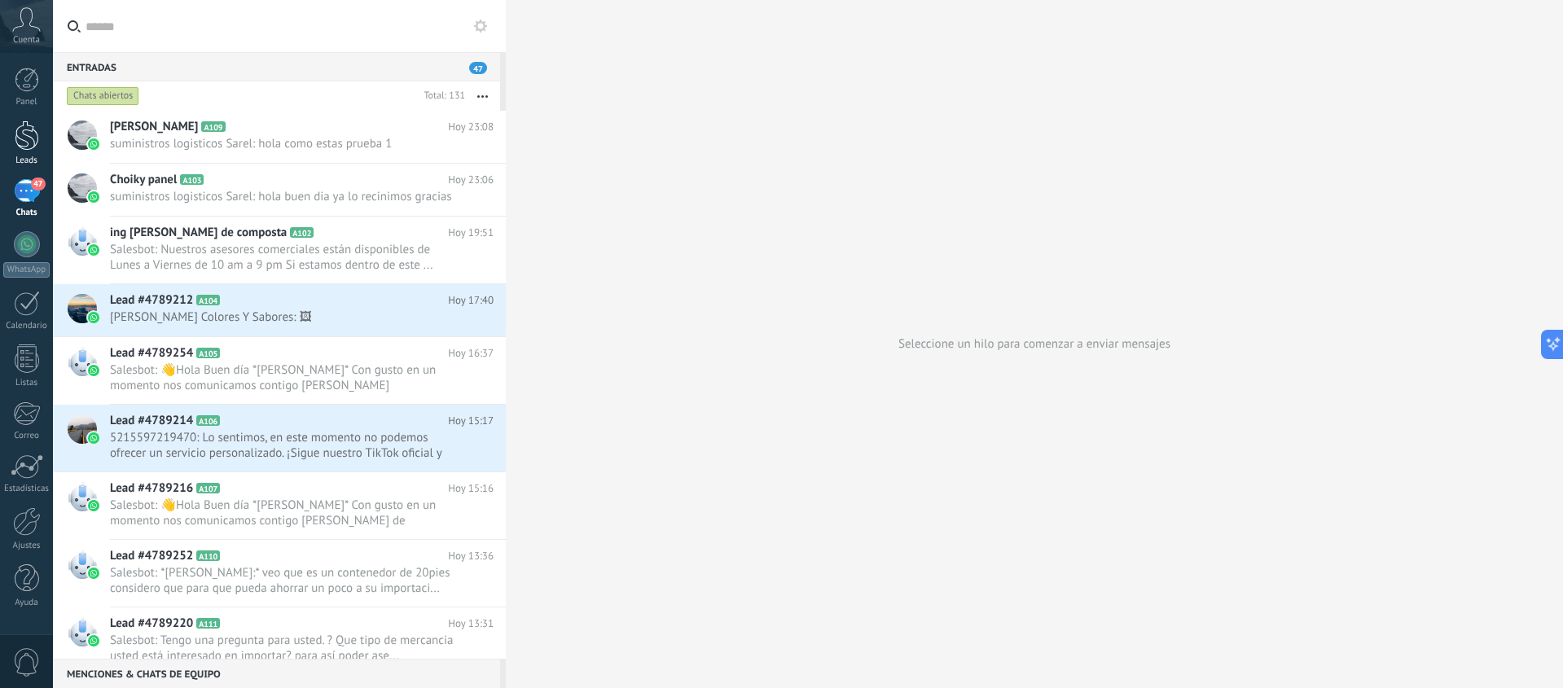
click at [23, 140] on div at bounding box center [27, 136] width 24 height 30
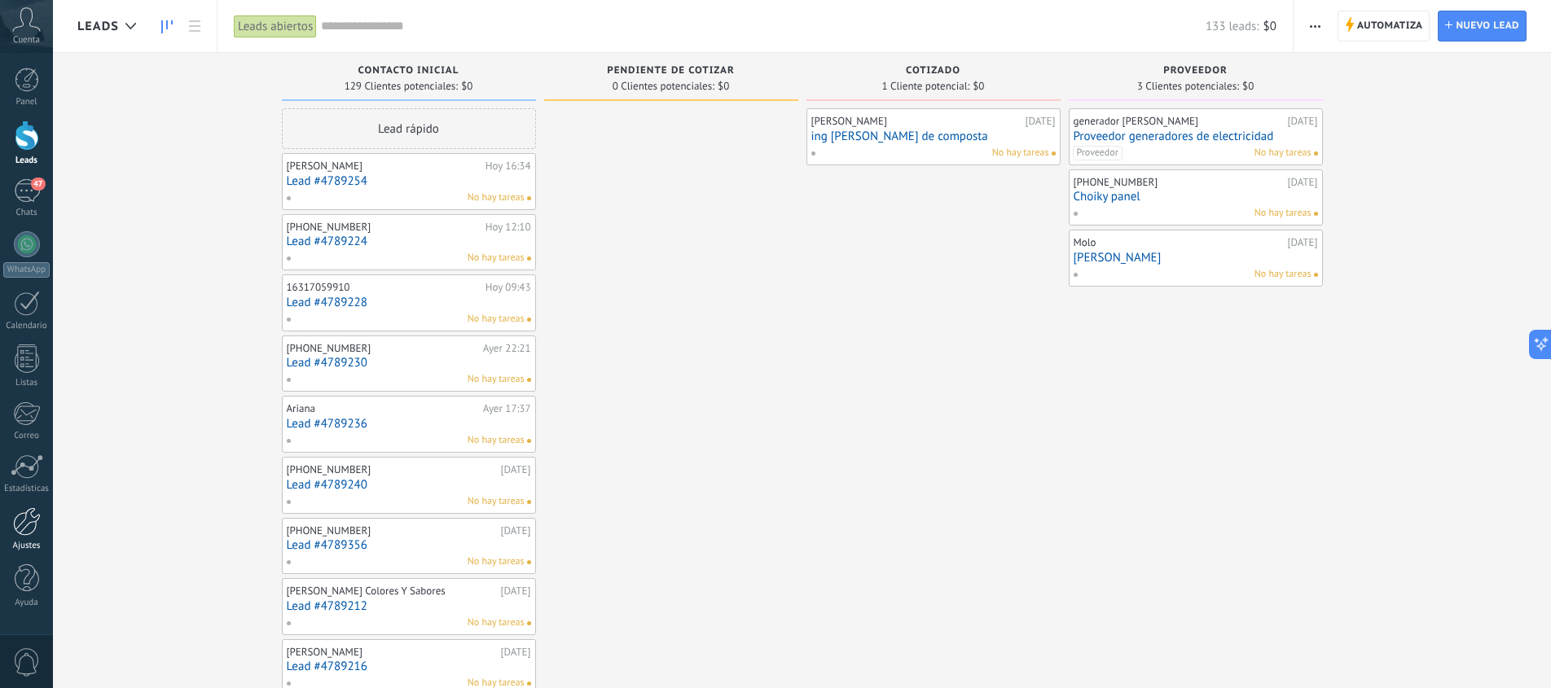
click at [25, 524] on div at bounding box center [27, 521] width 28 height 29
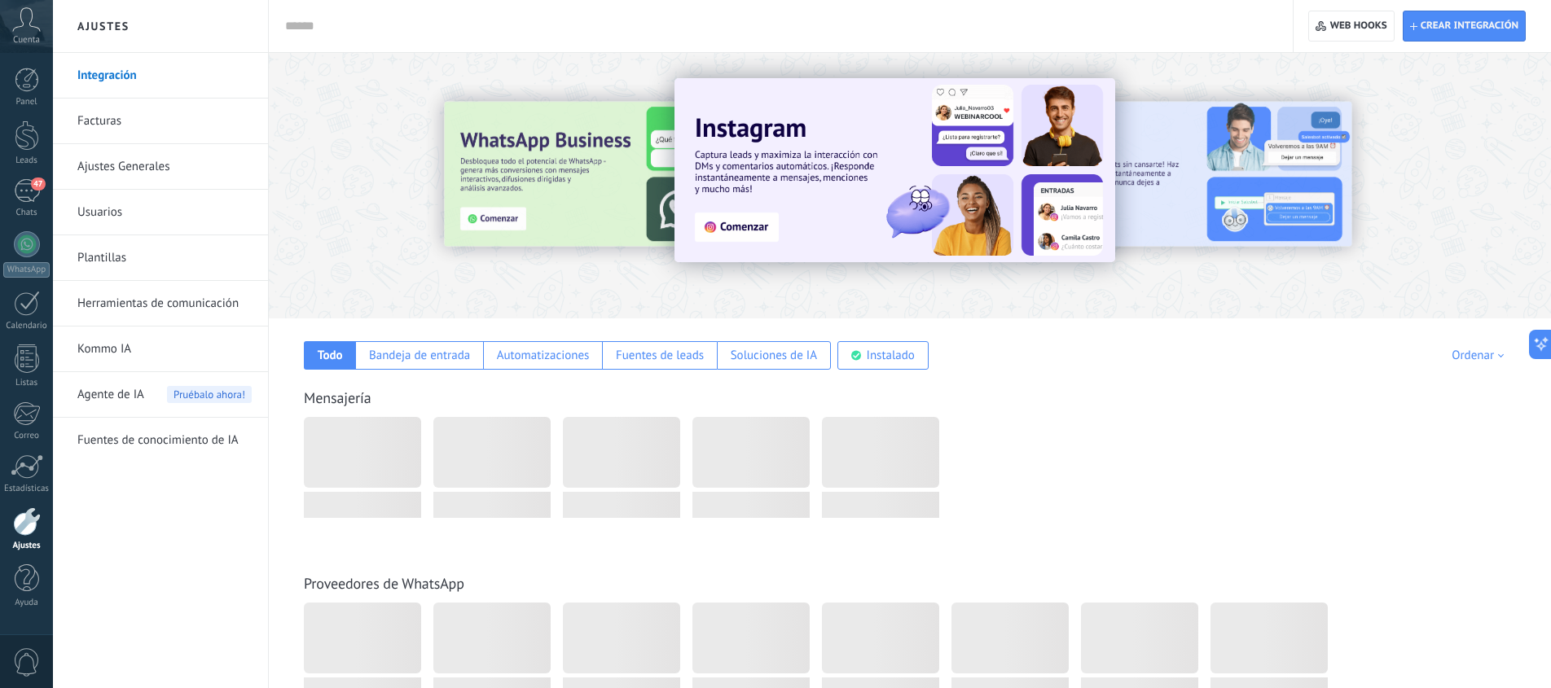
click at [178, 303] on link "Herramientas de comunicación" at bounding box center [164, 304] width 174 height 46
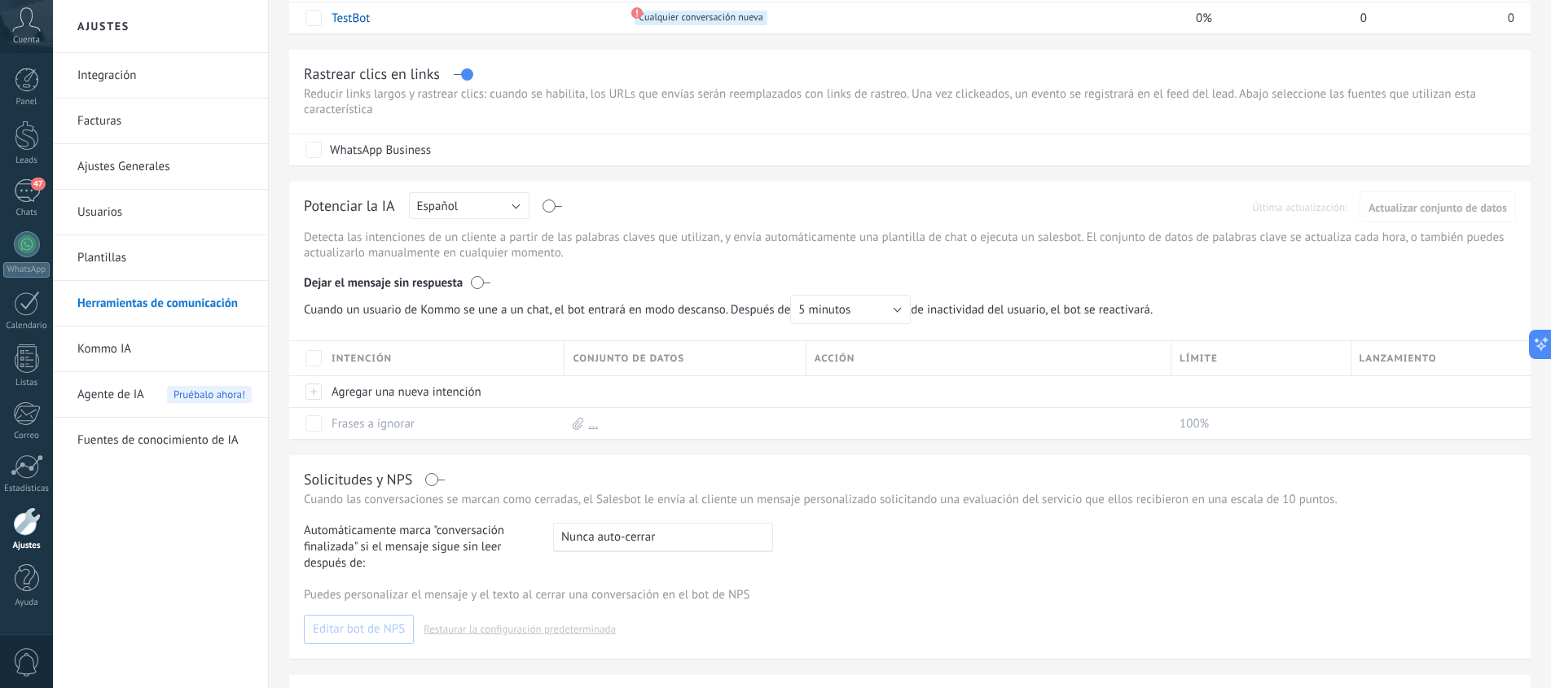
scroll to position [269, 0]
click at [28, 528] on div at bounding box center [27, 521] width 28 height 29
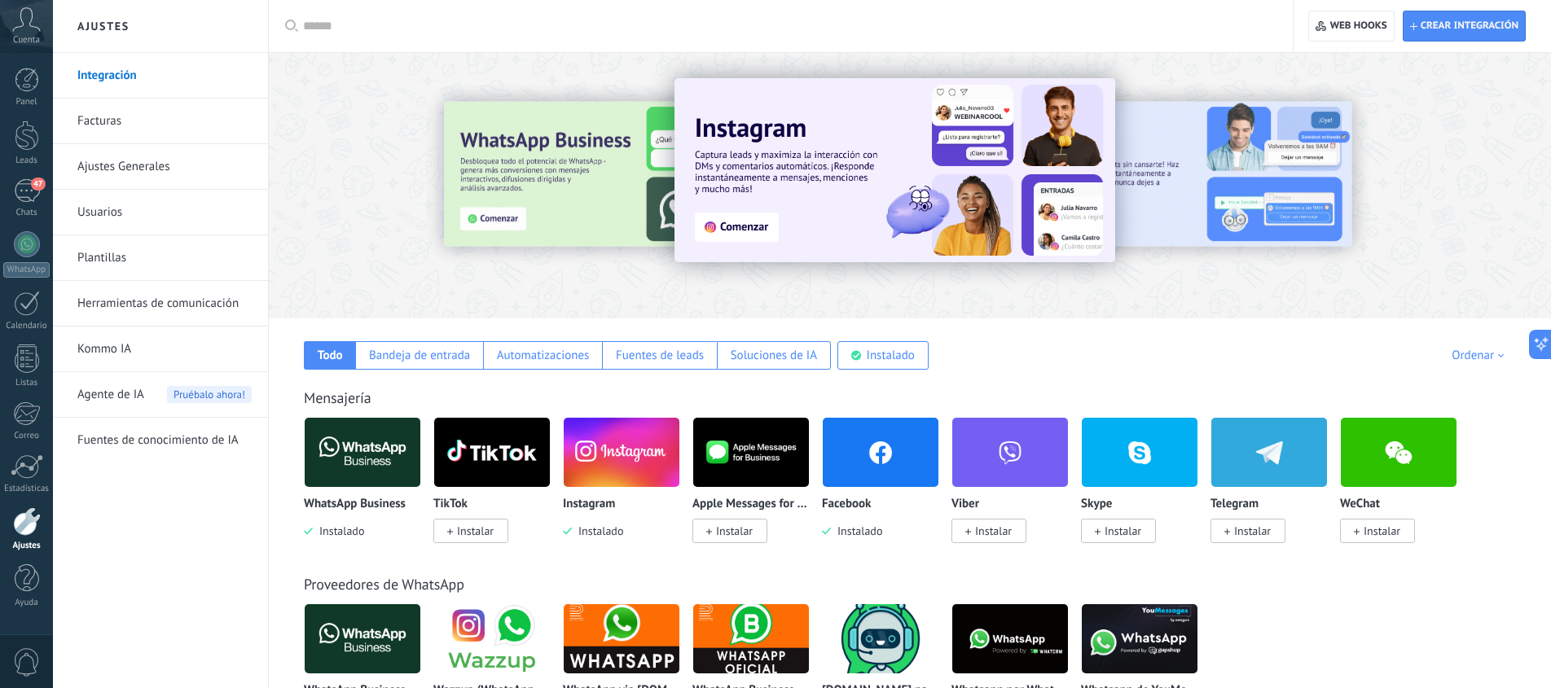
click at [117, 72] on link "Integración" at bounding box center [164, 76] width 174 height 46
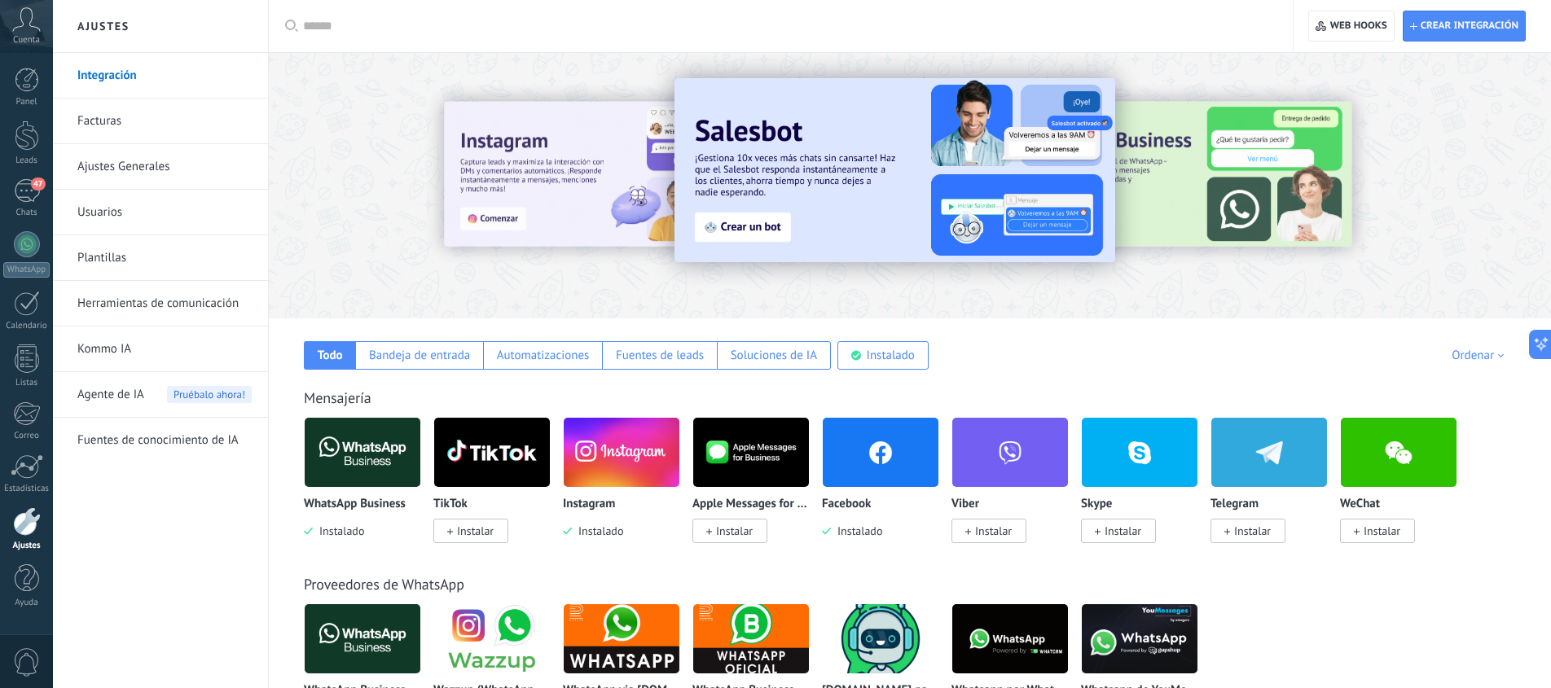
click at [875, 484] on img at bounding box center [880, 452] width 116 height 79
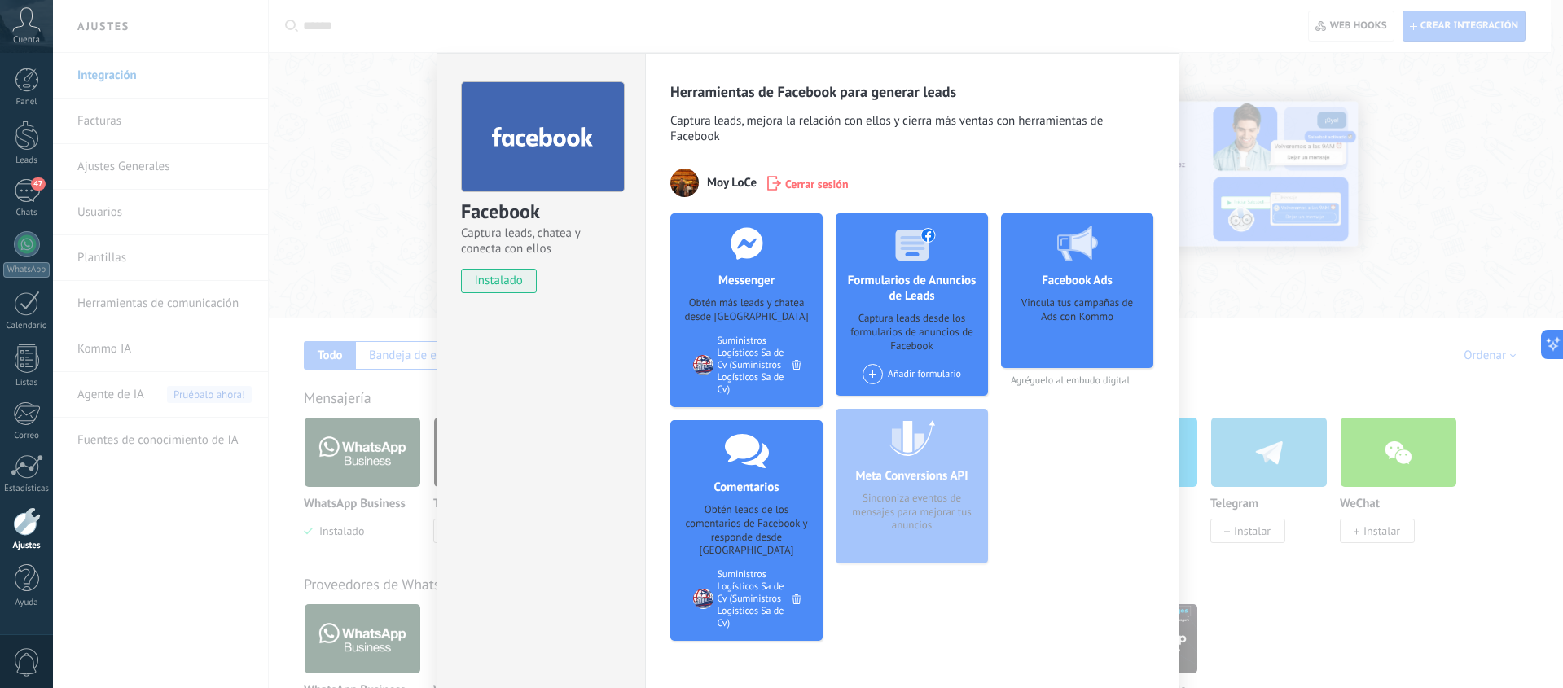
click at [391, 200] on div "Facebook Captura leads, chatea y conecta con ellos instalado Desinstalar Herram…" at bounding box center [808, 344] width 1510 height 688
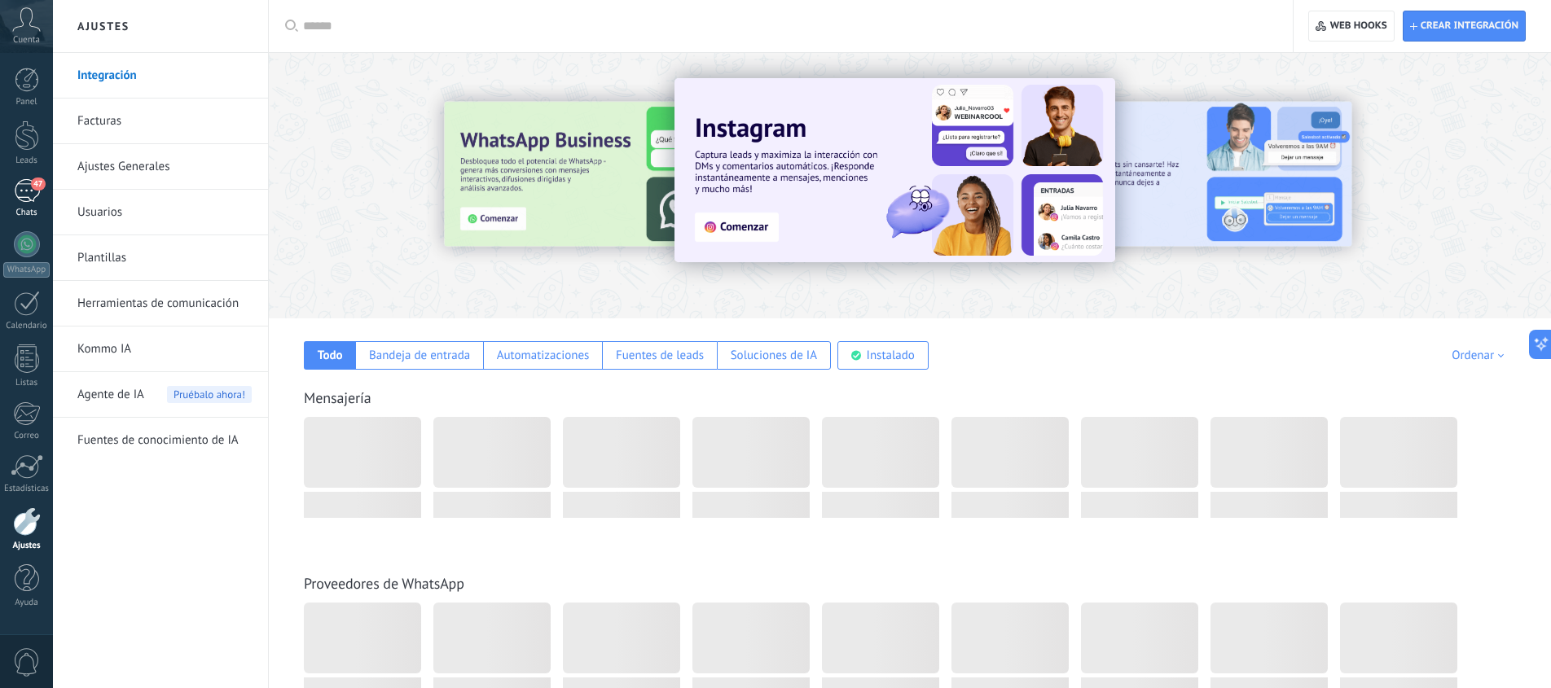
click at [27, 190] on div "47" at bounding box center [27, 191] width 26 height 24
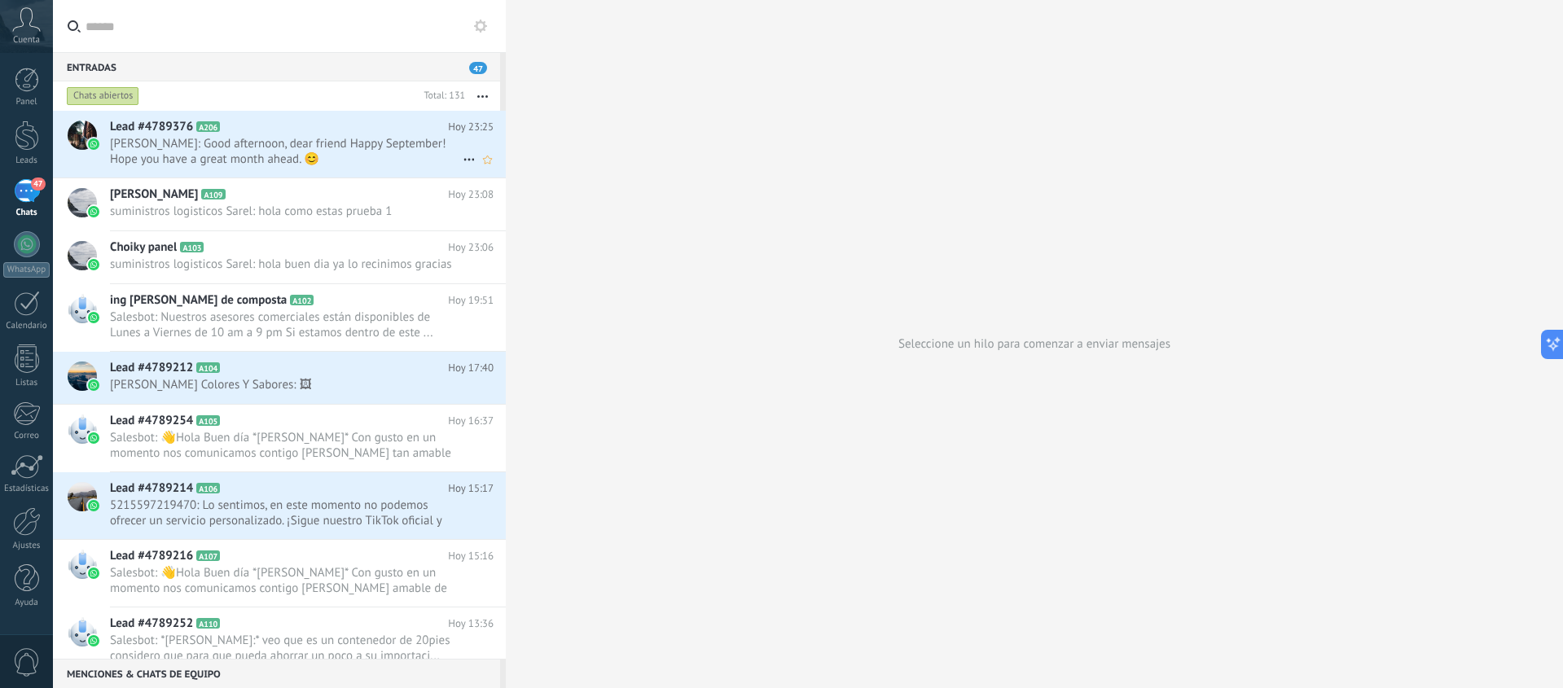
click at [357, 155] on span "[PERSON_NAME]: Good afternoon, dear friend Happy September! Hope you have a gre…" at bounding box center [286, 151] width 353 height 31
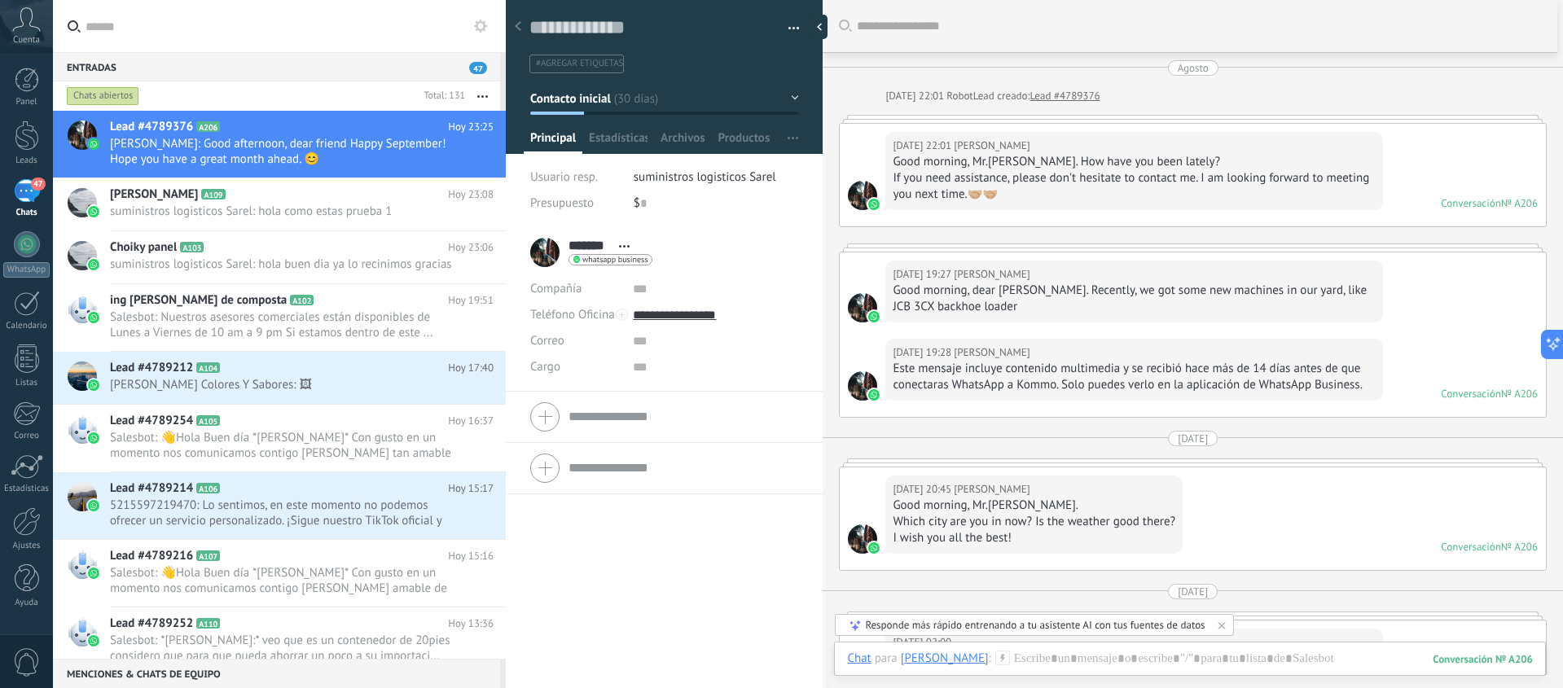
scroll to position [849, 0]
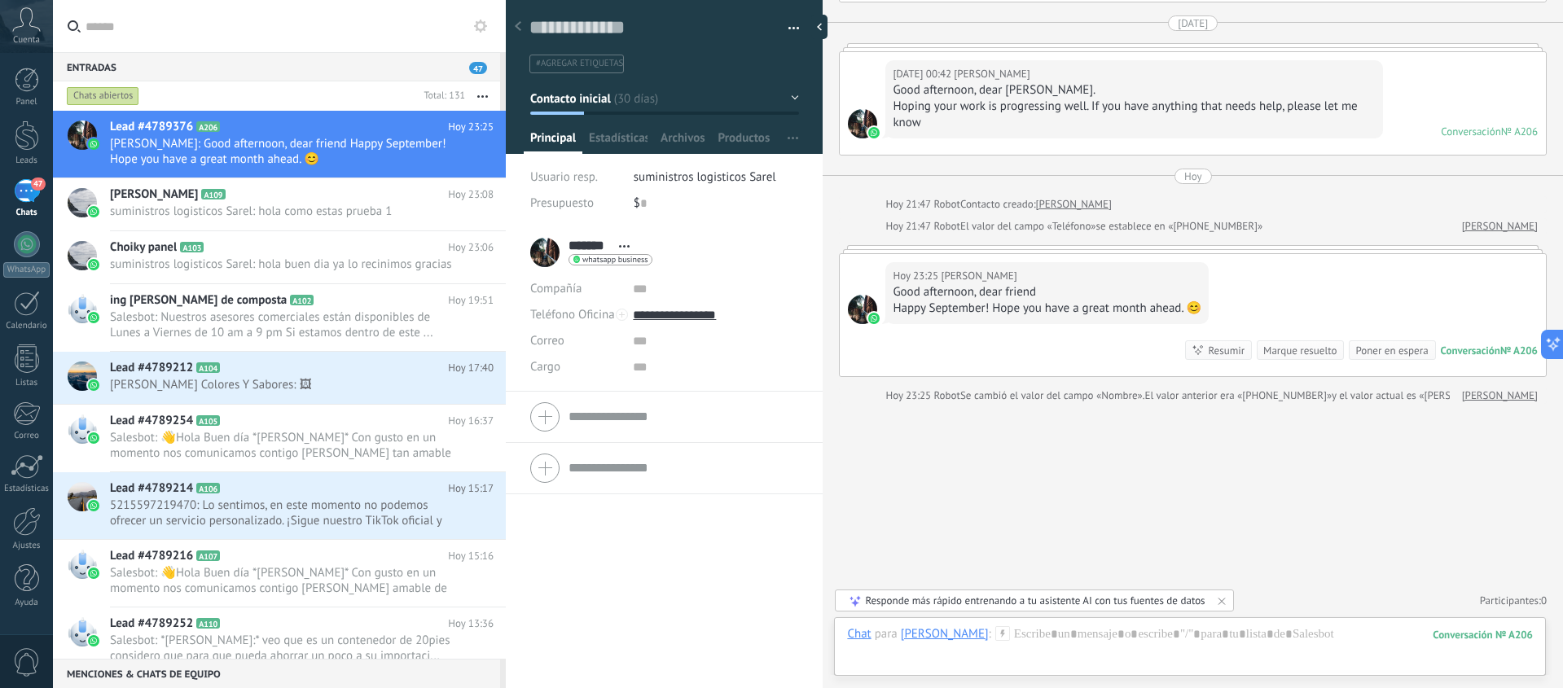
click at [480, 29] on use at bounding box center [480, 26] width 13 height 13
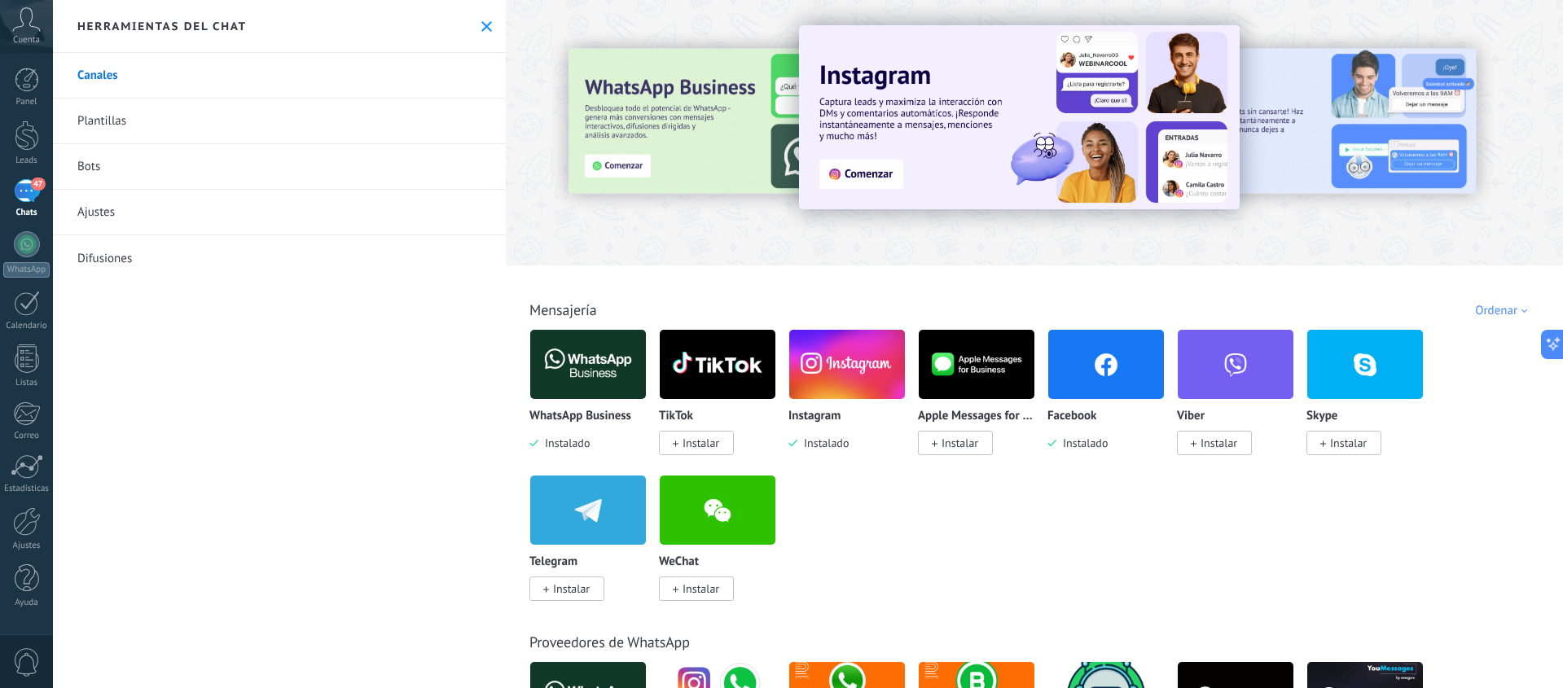
click at [481, 29] on icon at bounding box center [486, 26] width 11 height 11
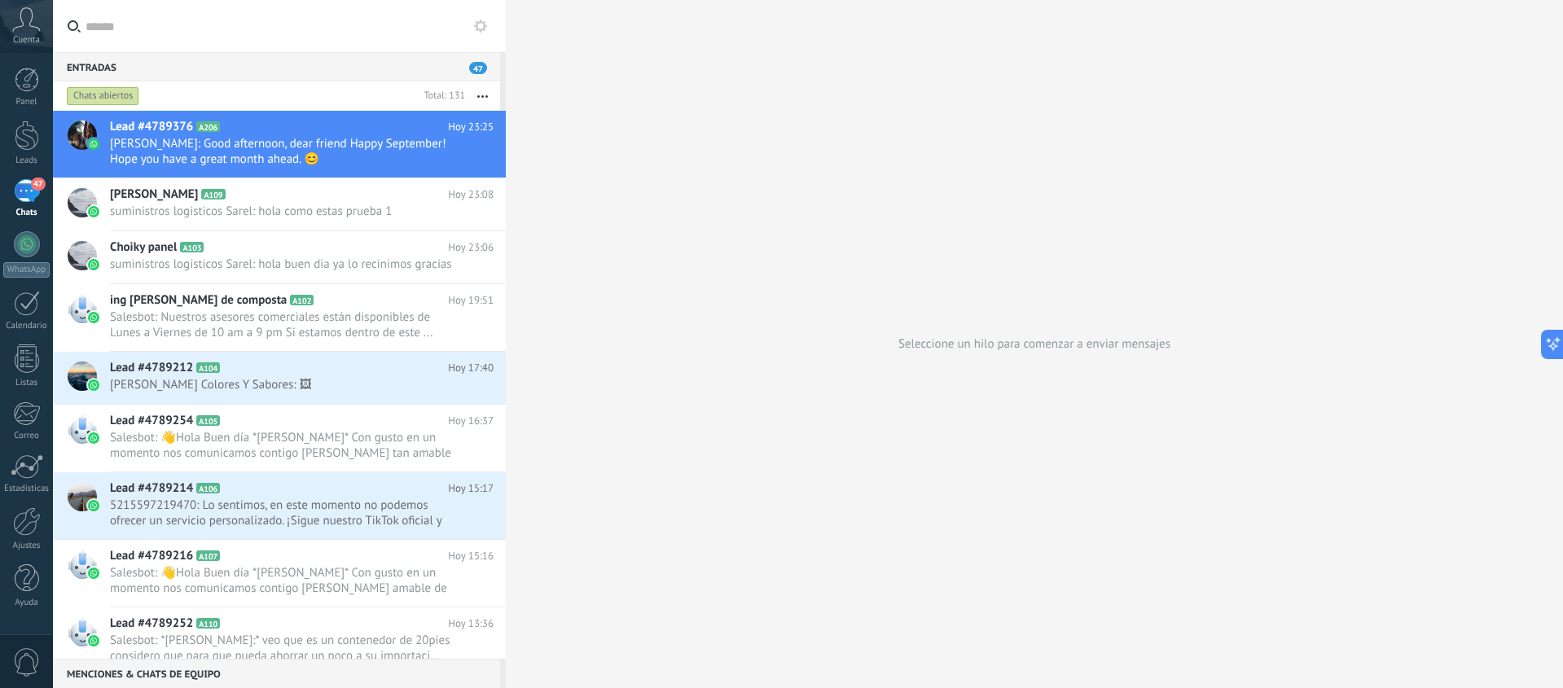
click at [475, 95] on button "button" at bounding box center [482, 95] width 35 height 29
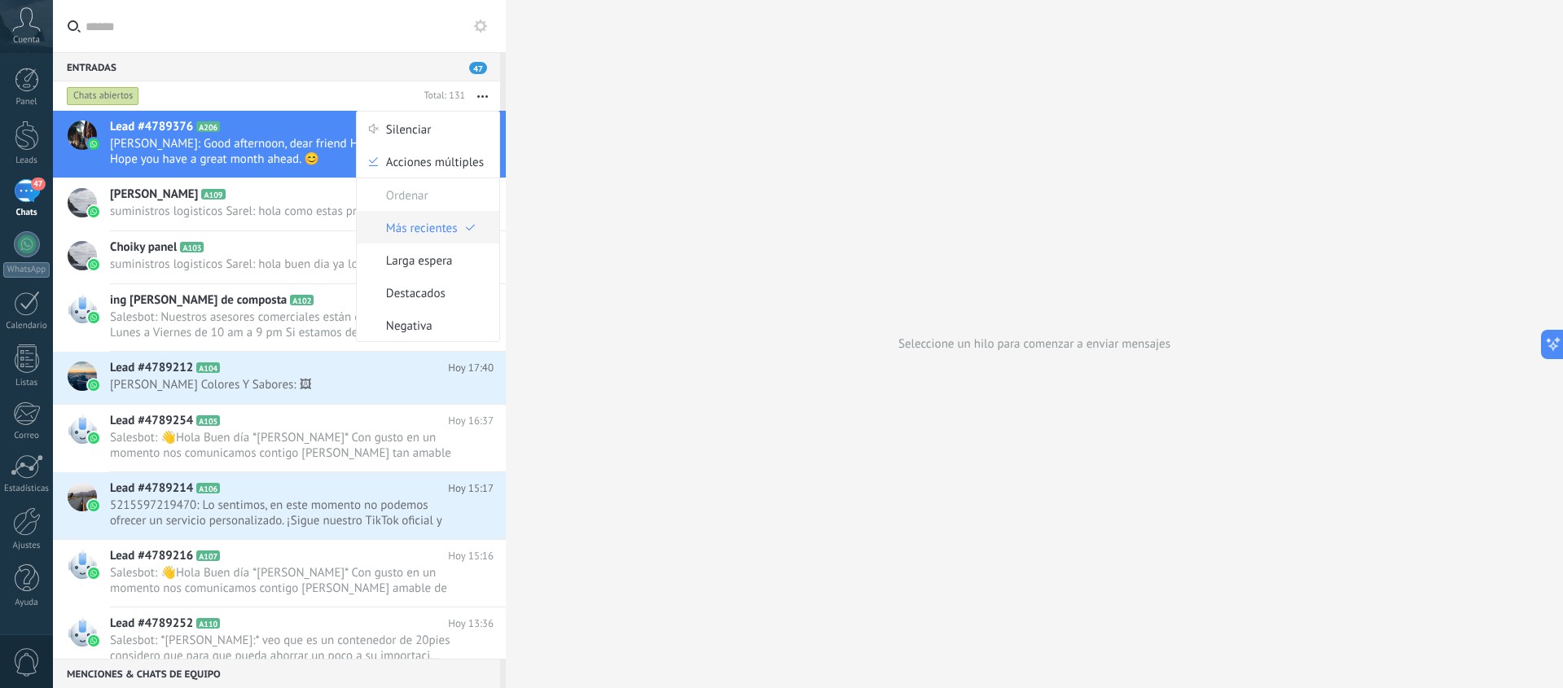
click at [466, 230] on icon at bounding box center [470, 227] width 9 height 9
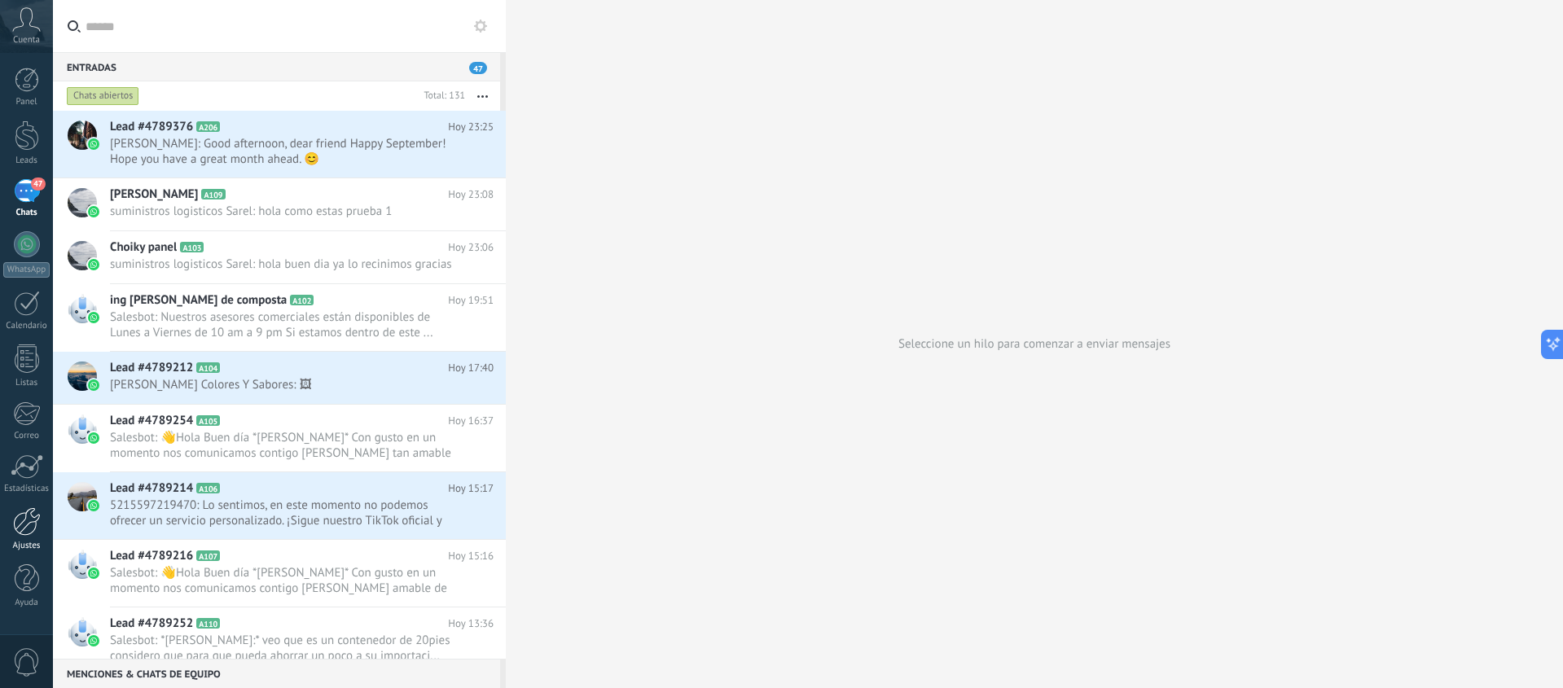
click at [28, 517] on div at bounding box center [27, 521] width 28 height 29
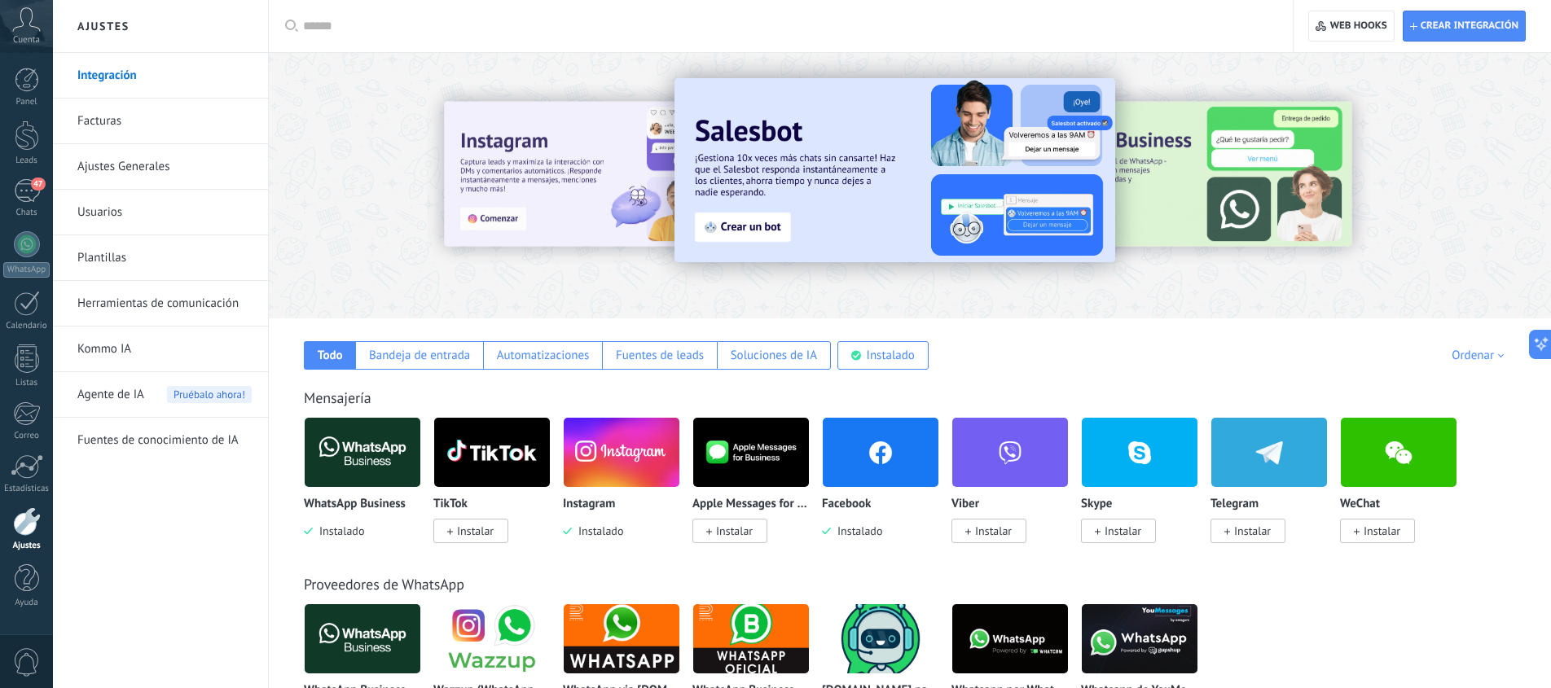
click at [590, 458] on img at bounding box center [622, 452] width 116 height 79
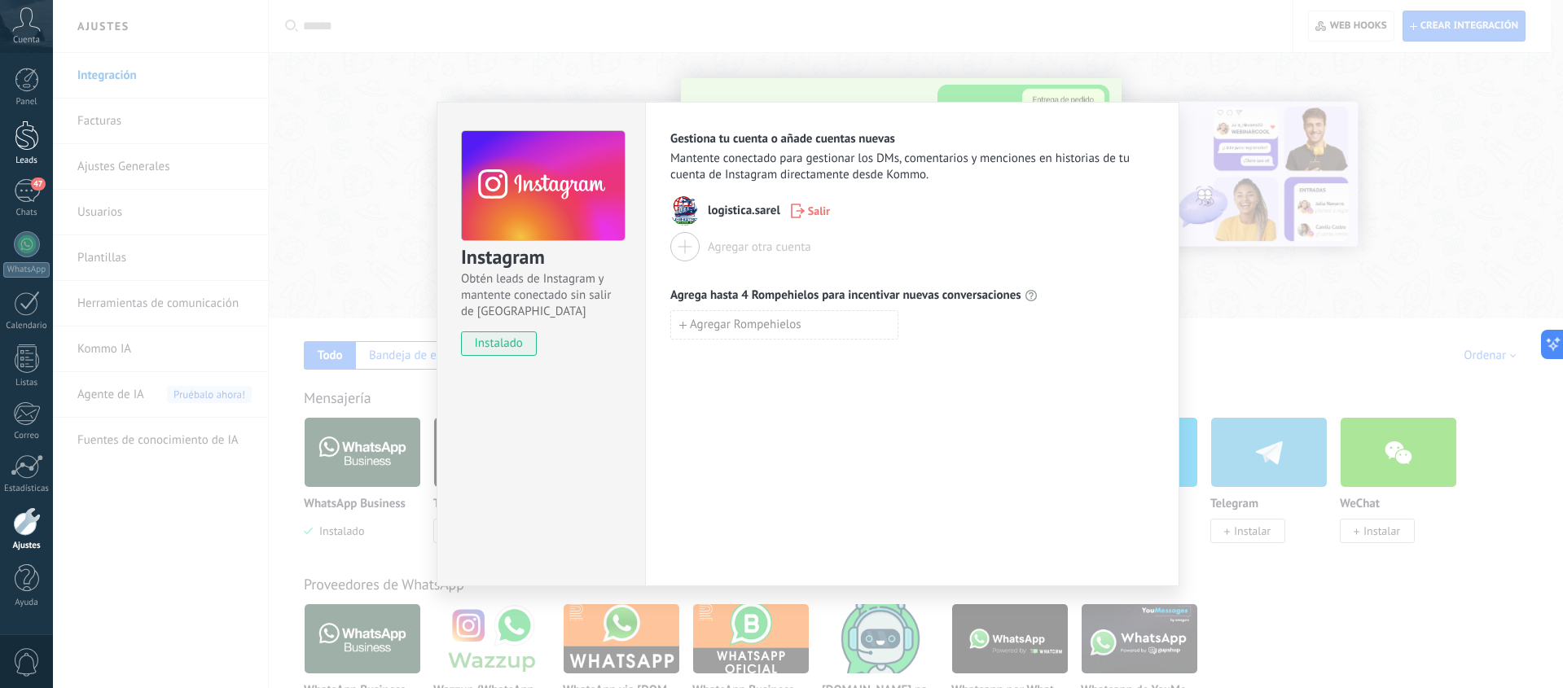
click at [30, 142] on div at bounding box center [27, 136] width 24 height 30
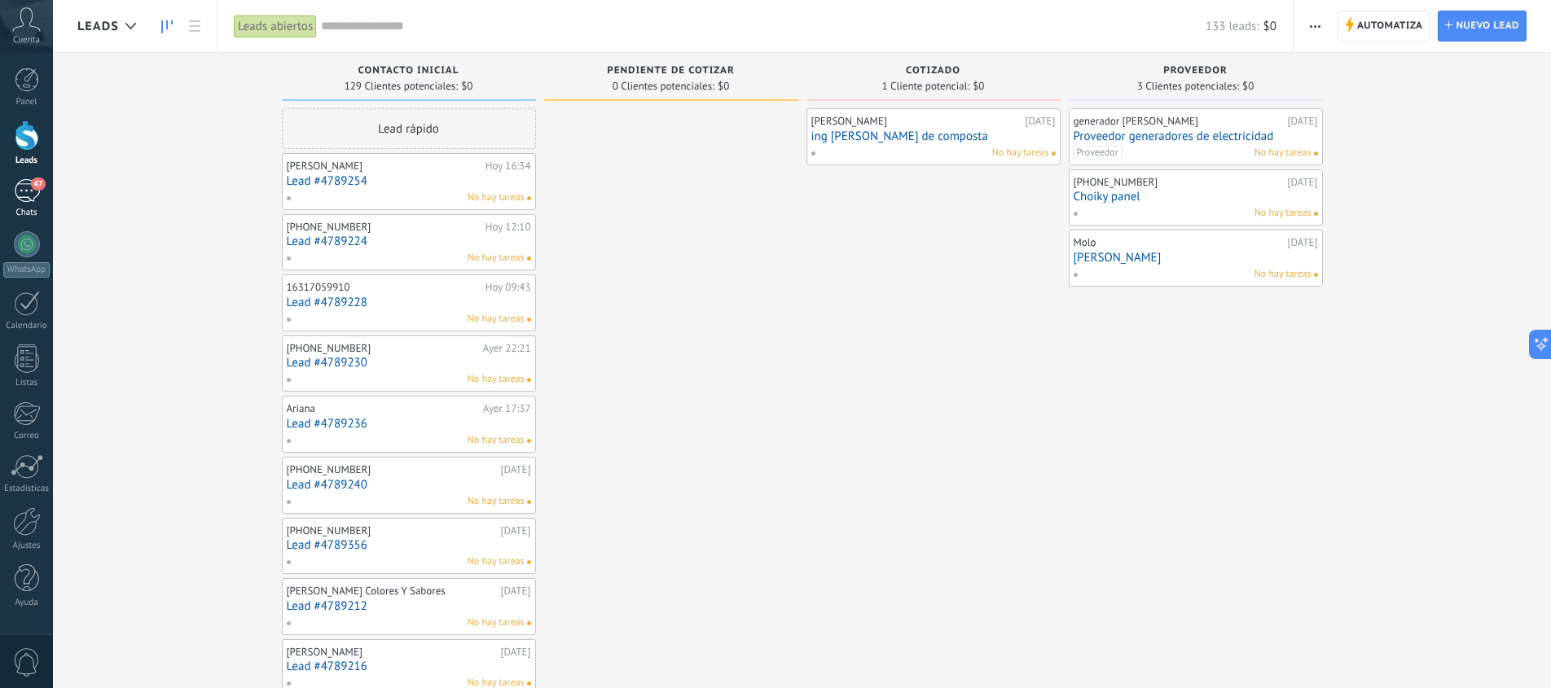
click at [41, 186] on span "47" at bounding box center [38, 184] width 14 height 13
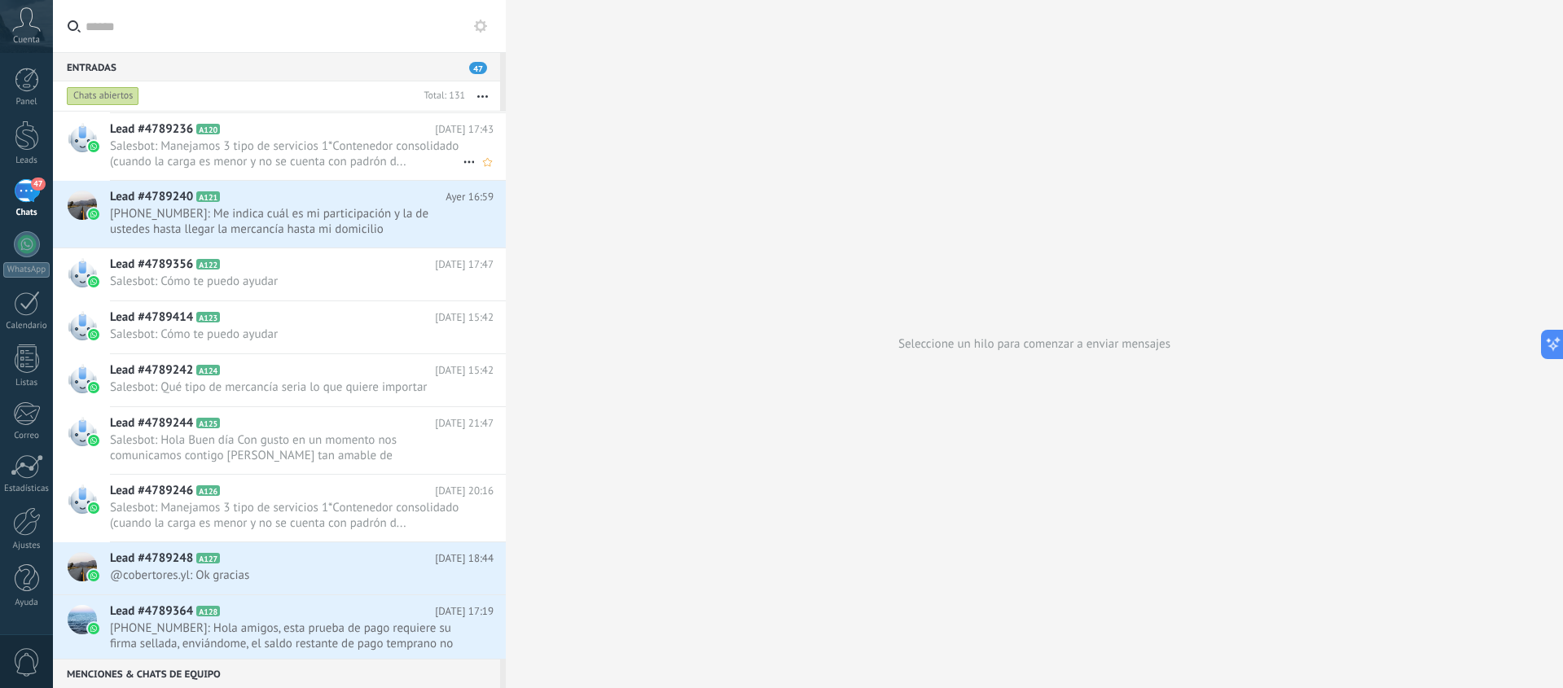
scroll to position [1175, 0]
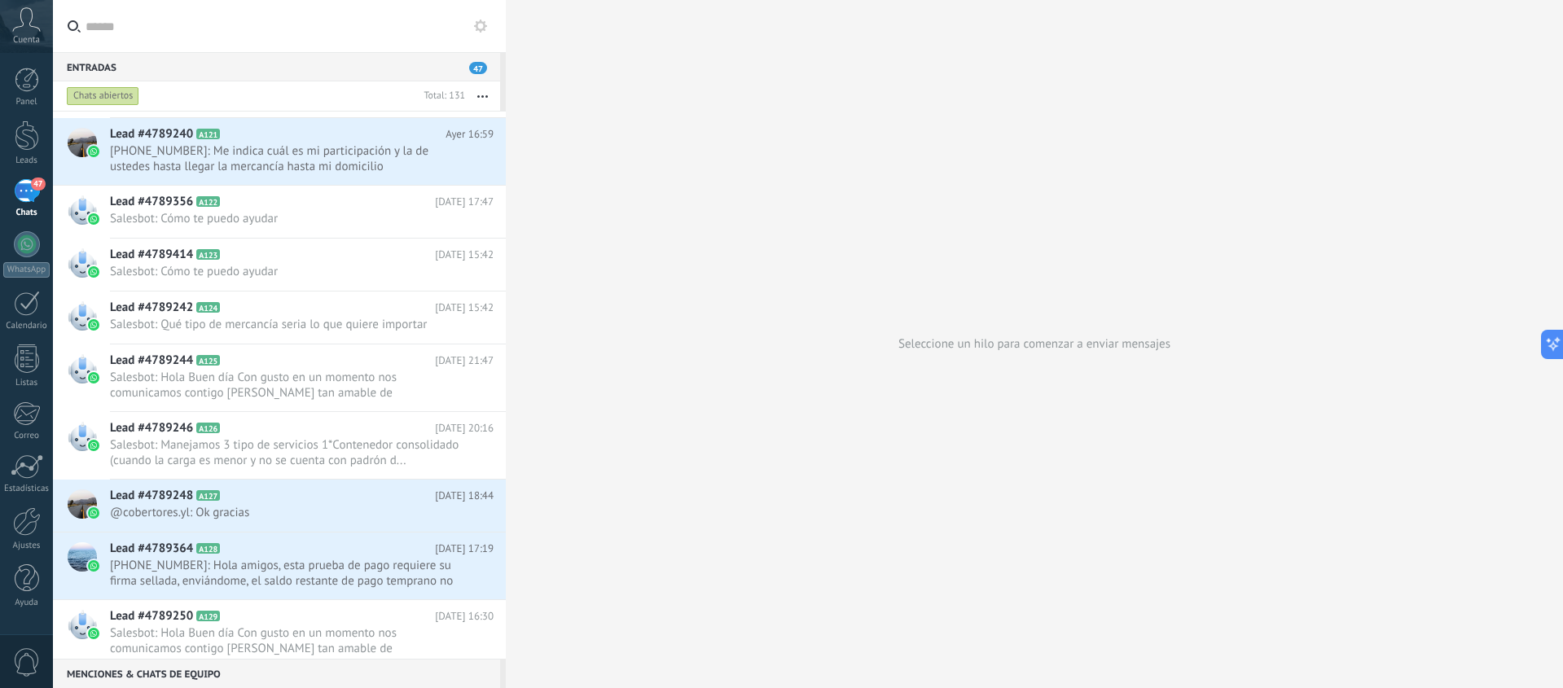
click at [107, 91] on div "Chats abiertos" at bounding box center [103, 96] width 72 height 20
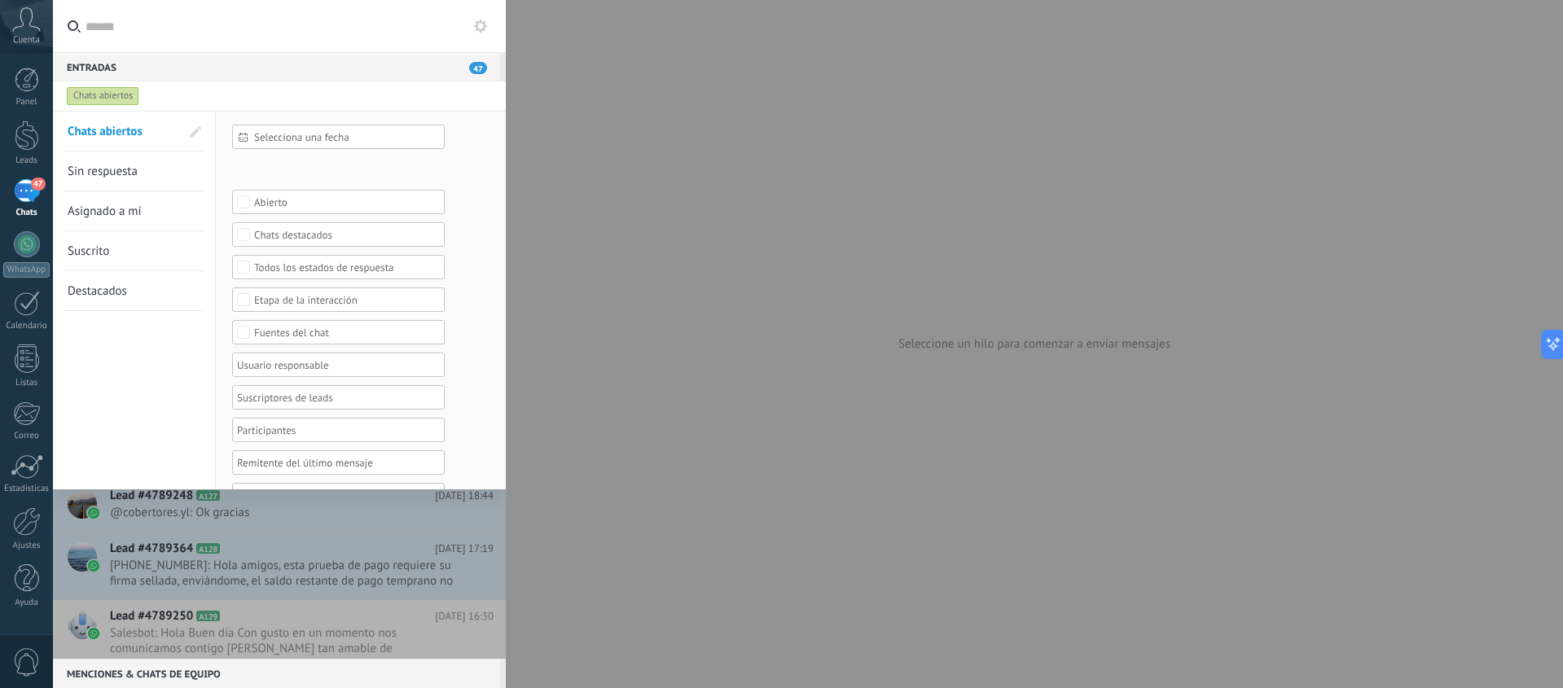
click at [103, 165] on span "Sin respuesta" at bounding box center [103, 171] width 70 height 15
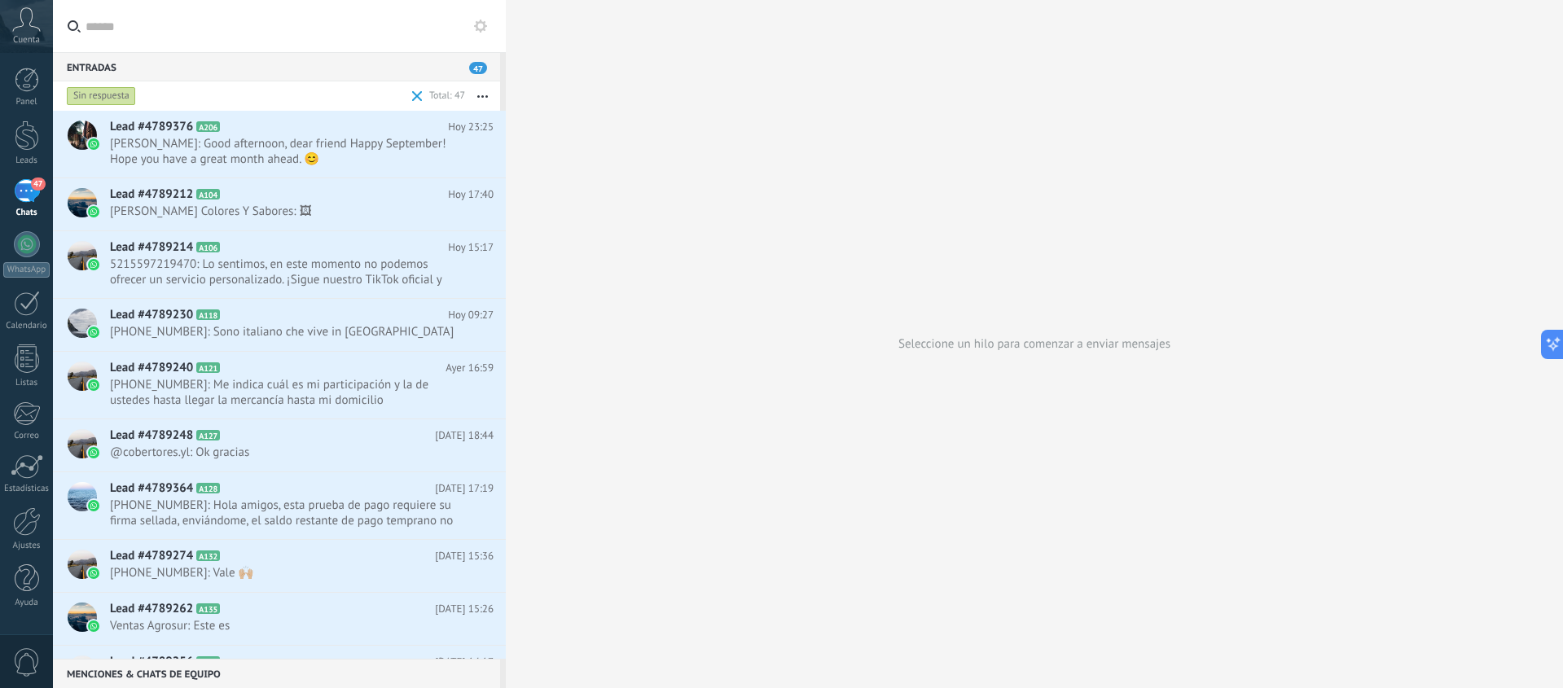
click at [94, 99] on div "Sin respuesta" at bounding box center [101, 96] width 69 height 20
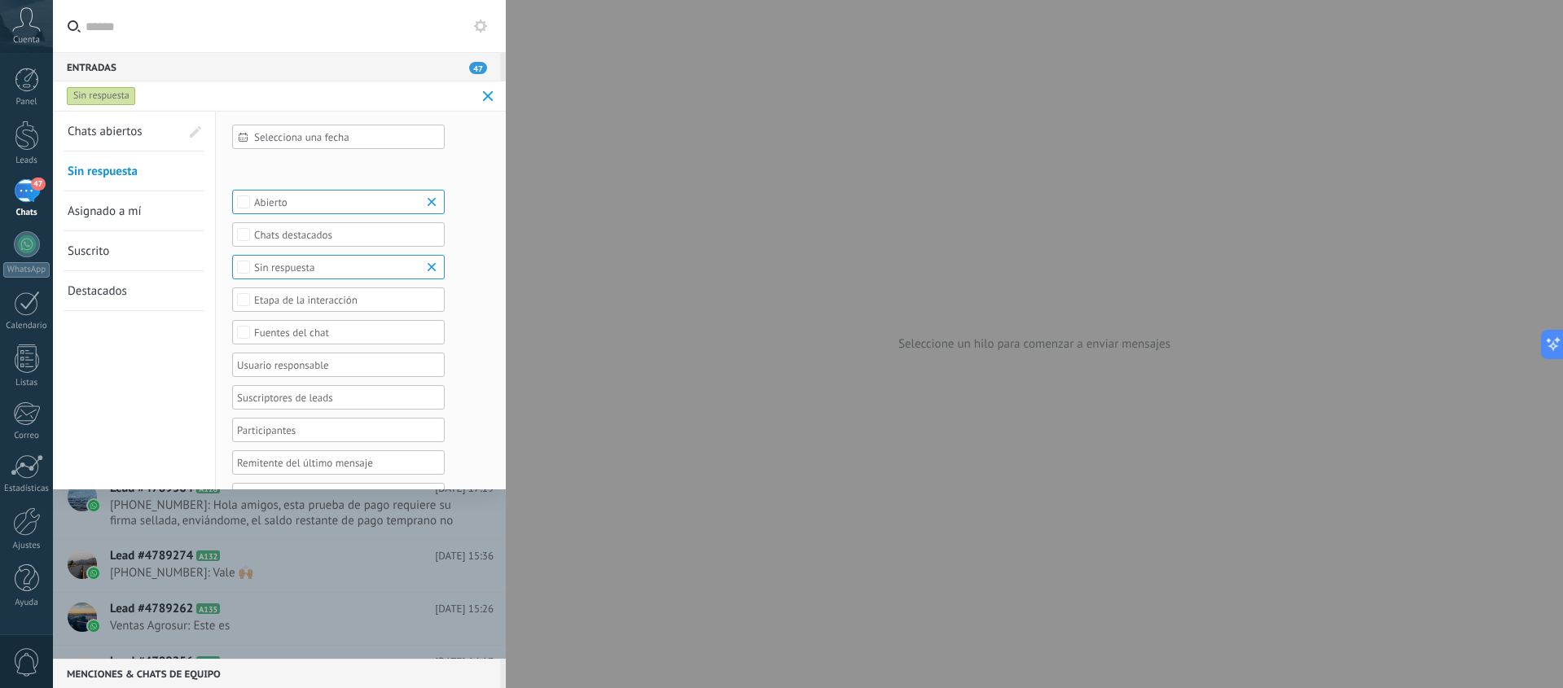
click at [94, 124] on span "Chats abiertos" at bounding box center [105, 131] width 75 height 15
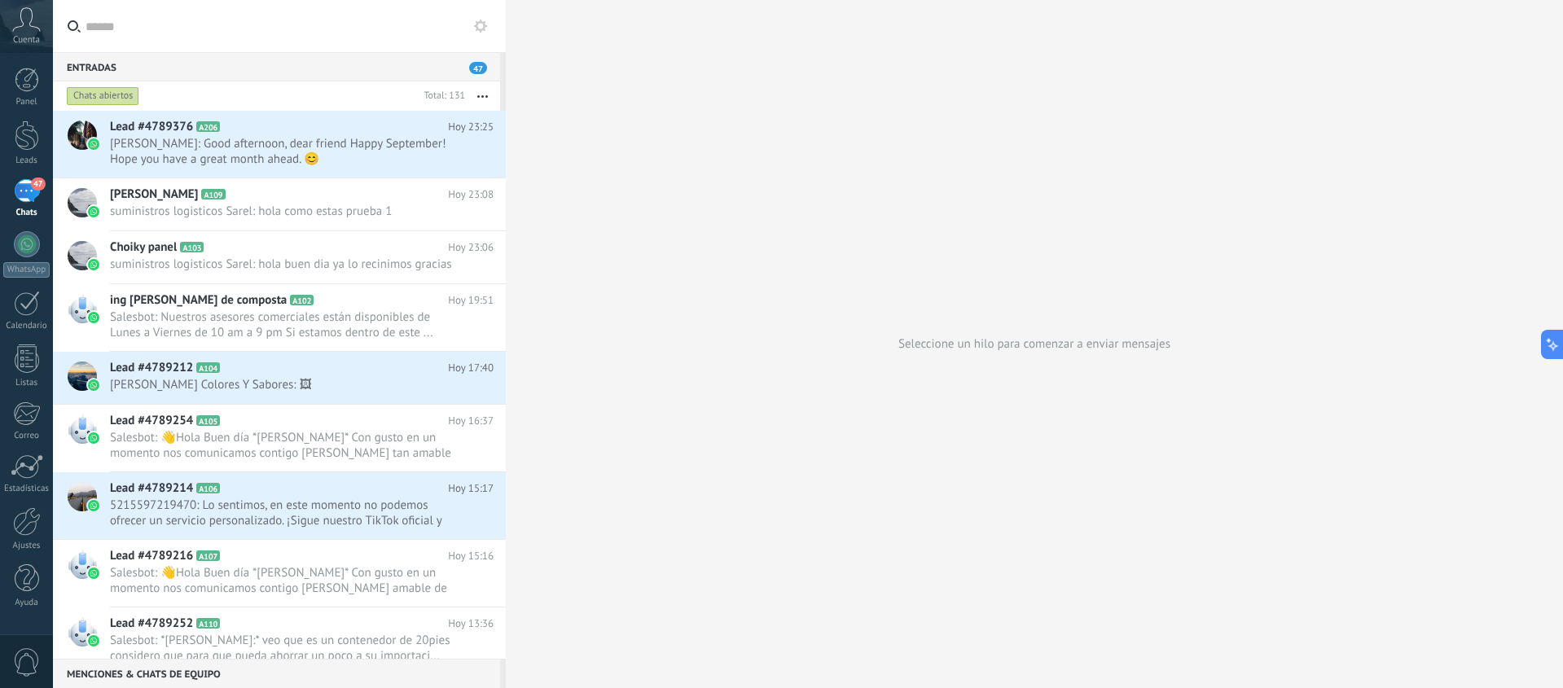
click at [24, 192] on div "47" at bounding box center [27, 191] width 26 height 24
click at [480, 94] on button "button" at bounding box center [482, 95] width 35 height 29
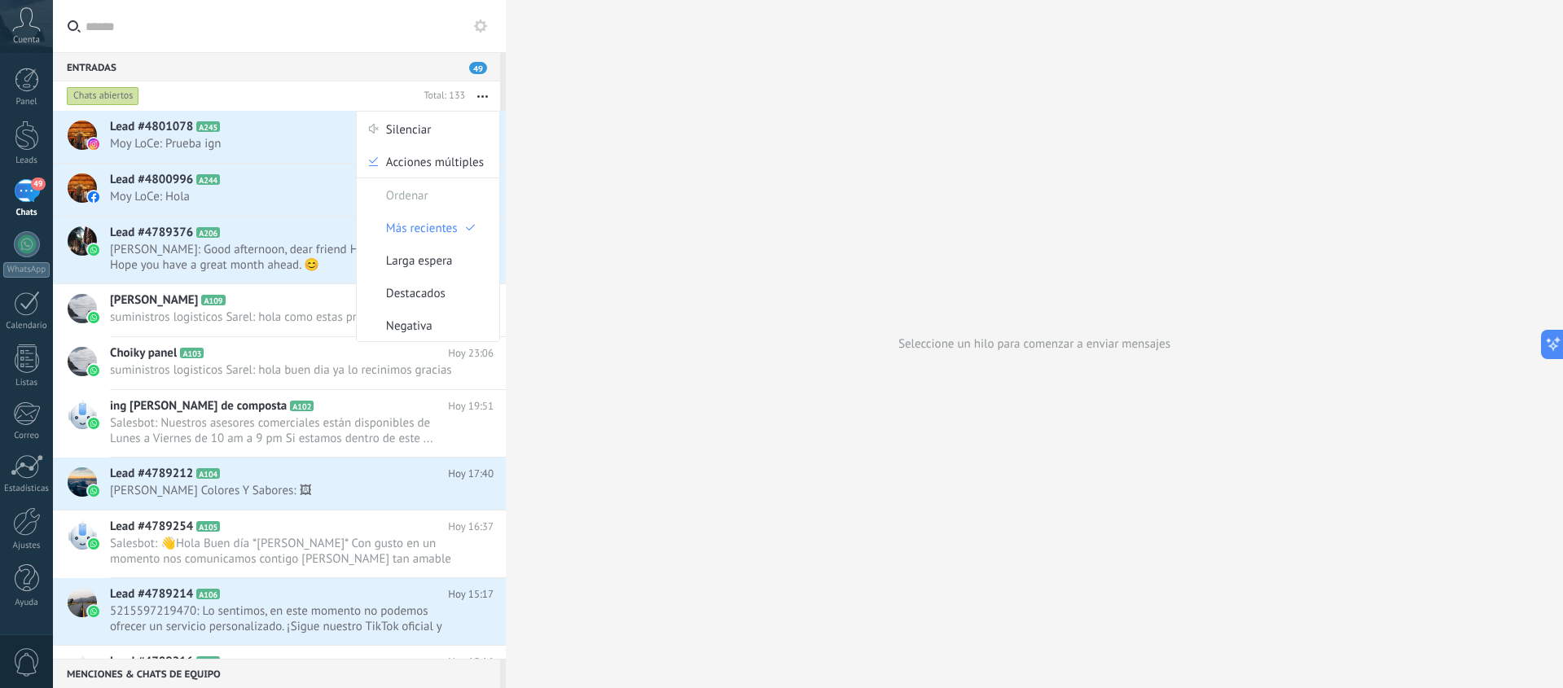
click at [581, 229] on div "Seleccione un hilo para comenzar a enviar mensajes" at bounding box center [1034, 344] width 1057 height 688
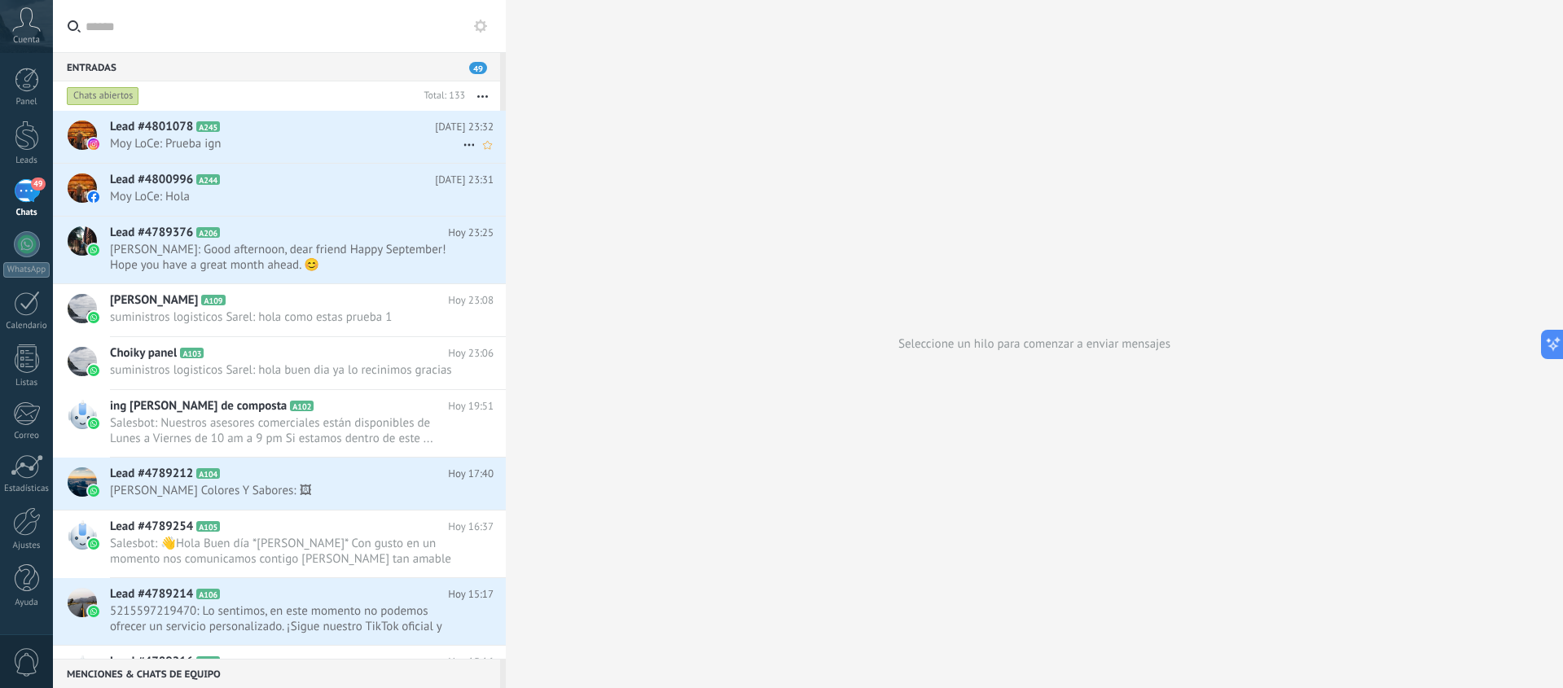
click at [467, 144] on use at bounding box center [468, 145] width 11 height 2
click at [382, 143] on div at bounding box center [781, 344] width 1563 height 688
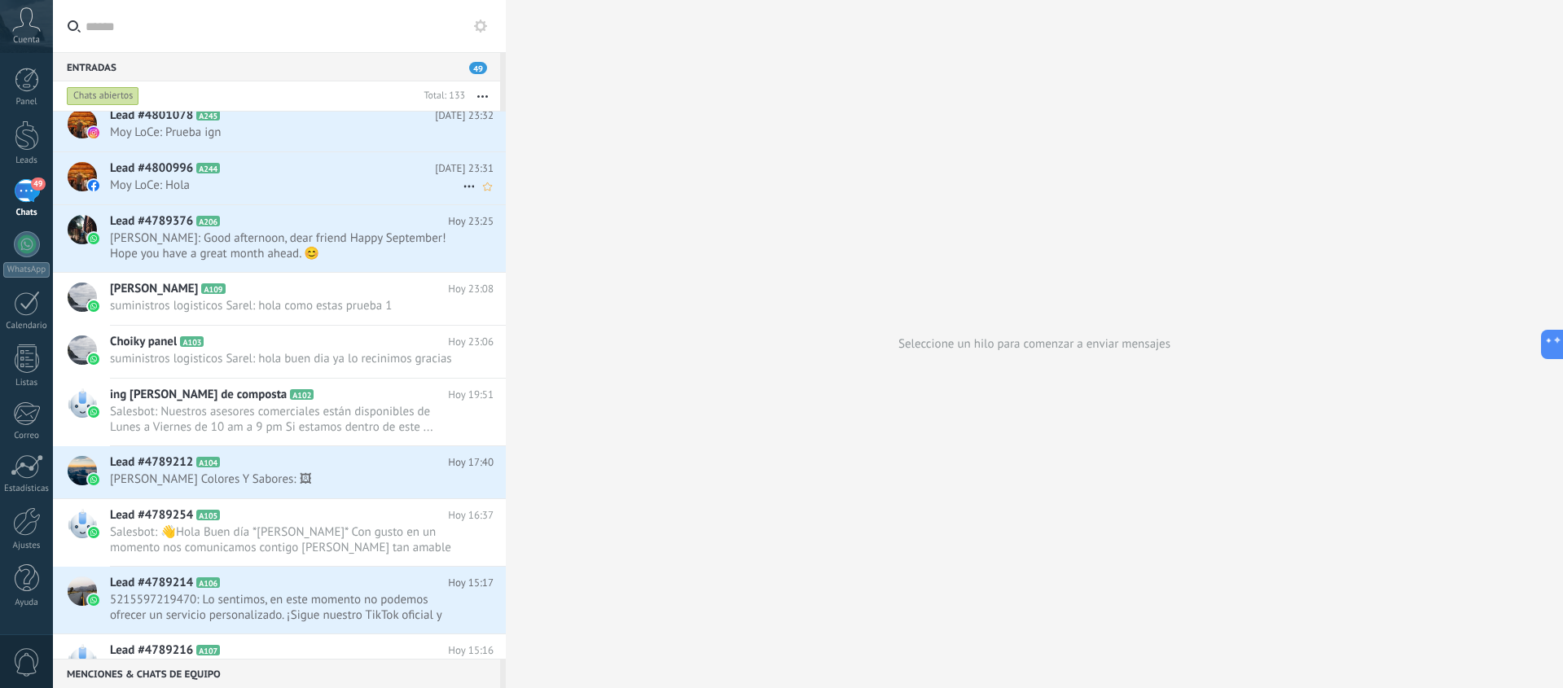
scroll to position [13, 0]
click at [331, 125] on span "Moy LoCe: Prueba ign" at bounding box center [286, 131] width 353 height 15
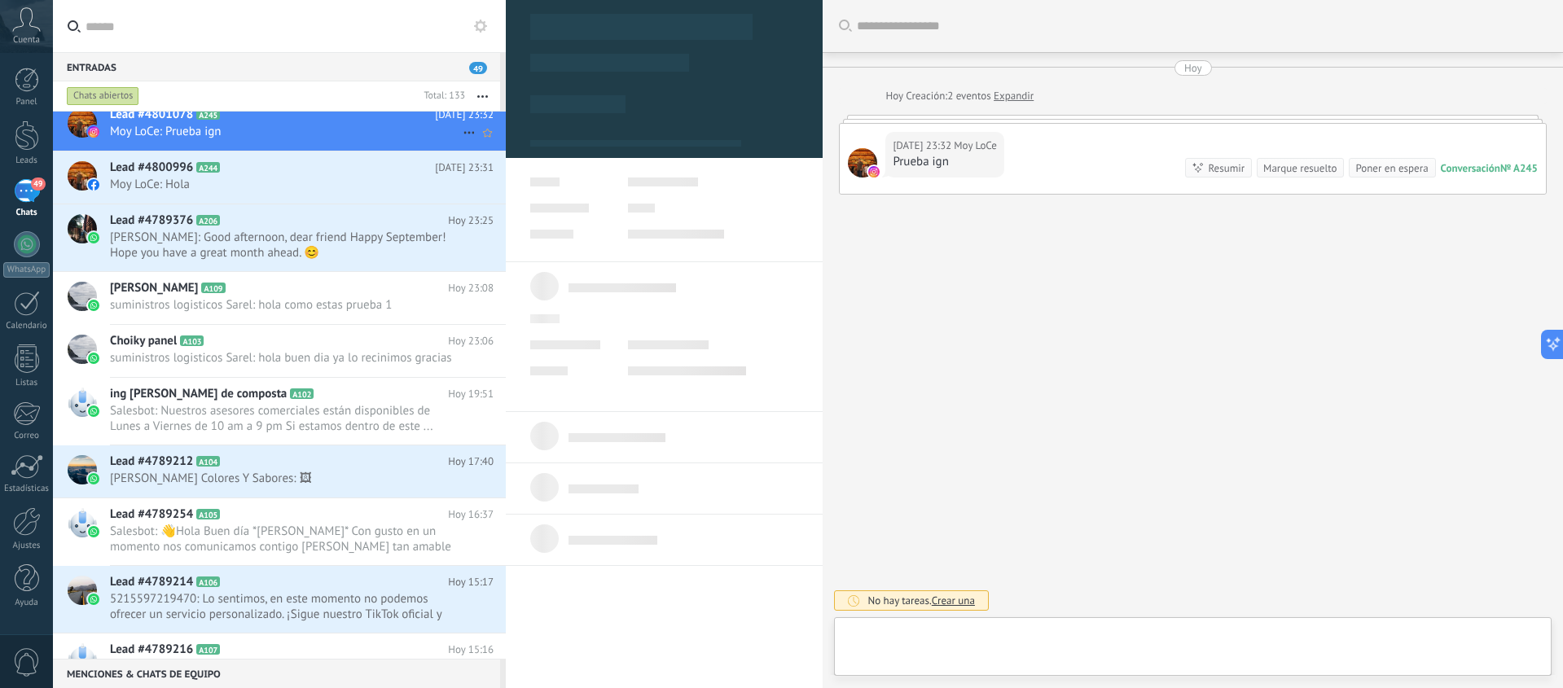
type textarea "**********"
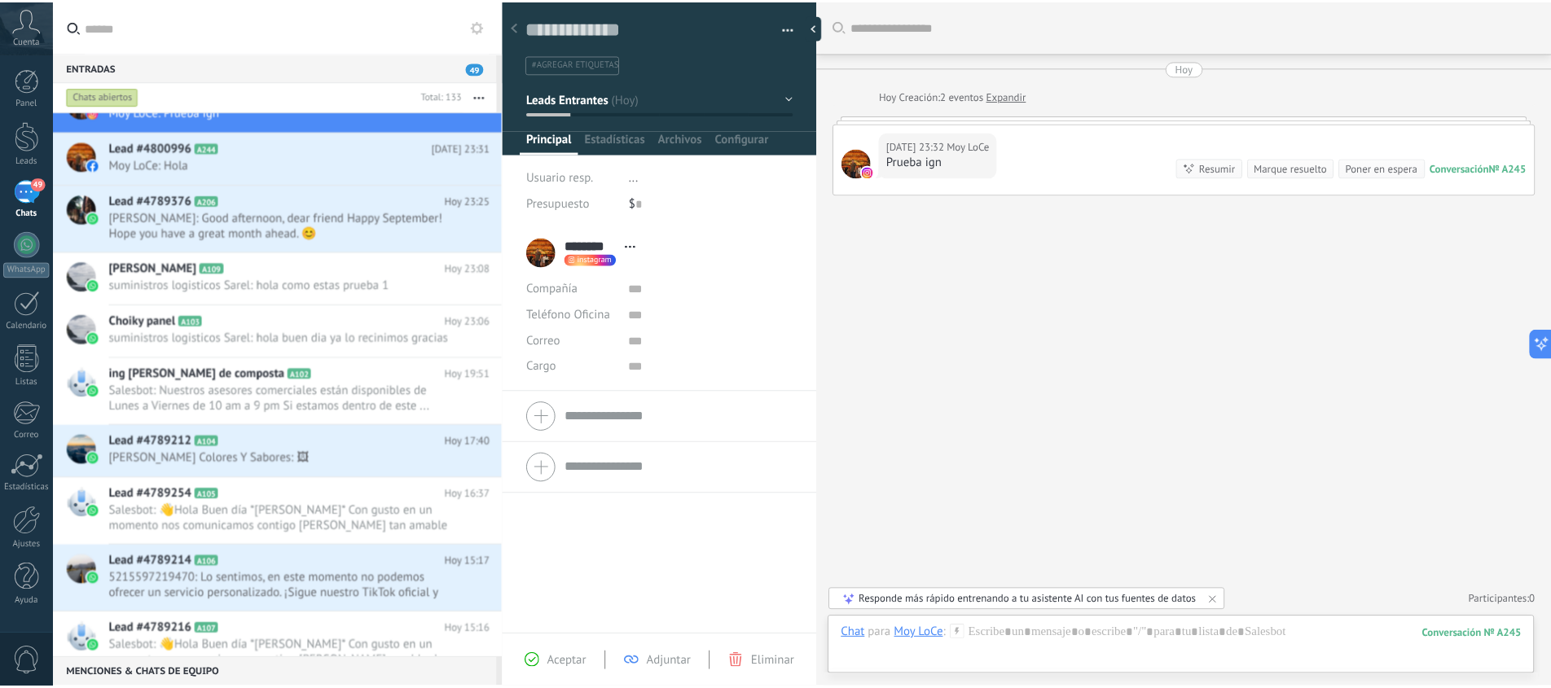
scroll to position [33, 0]
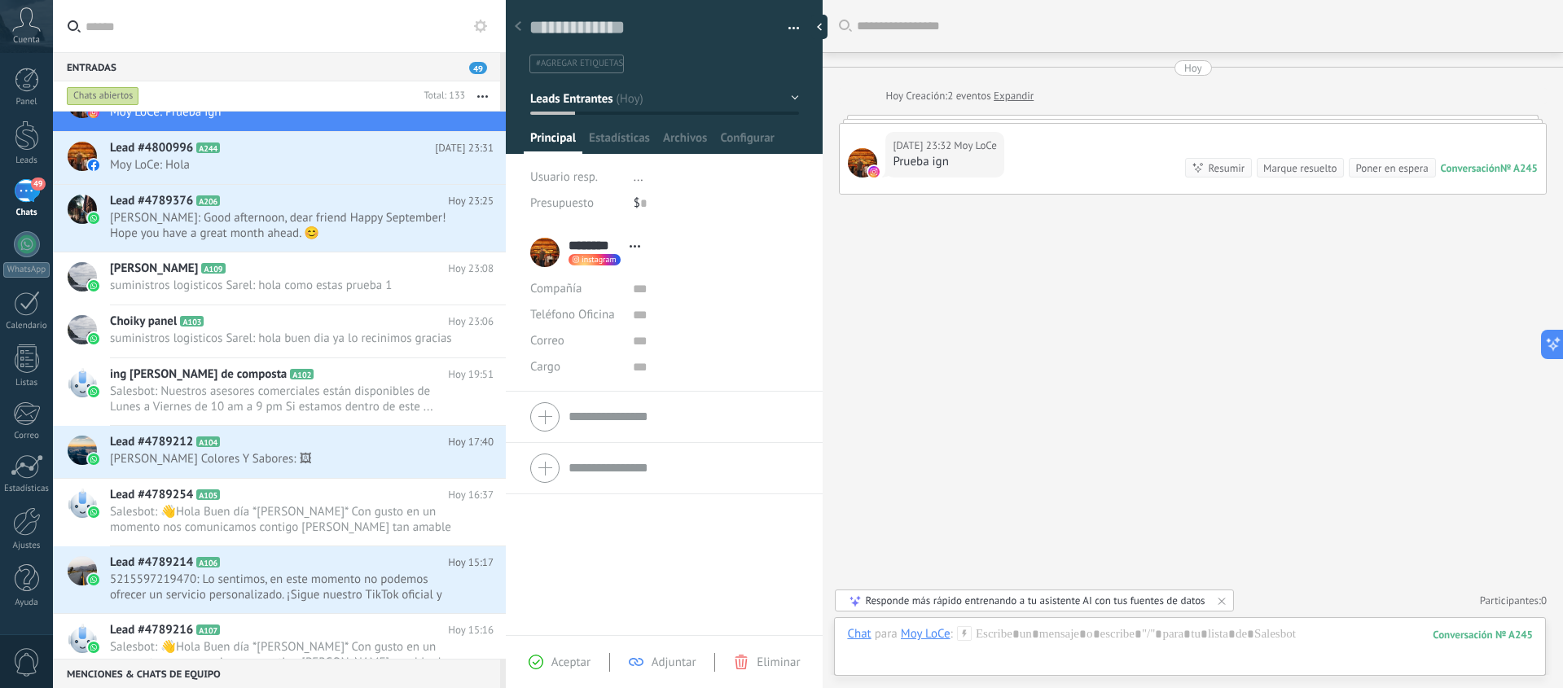
click at [26, 23] on icon at bounding box center [26, 19] width 29 height 24
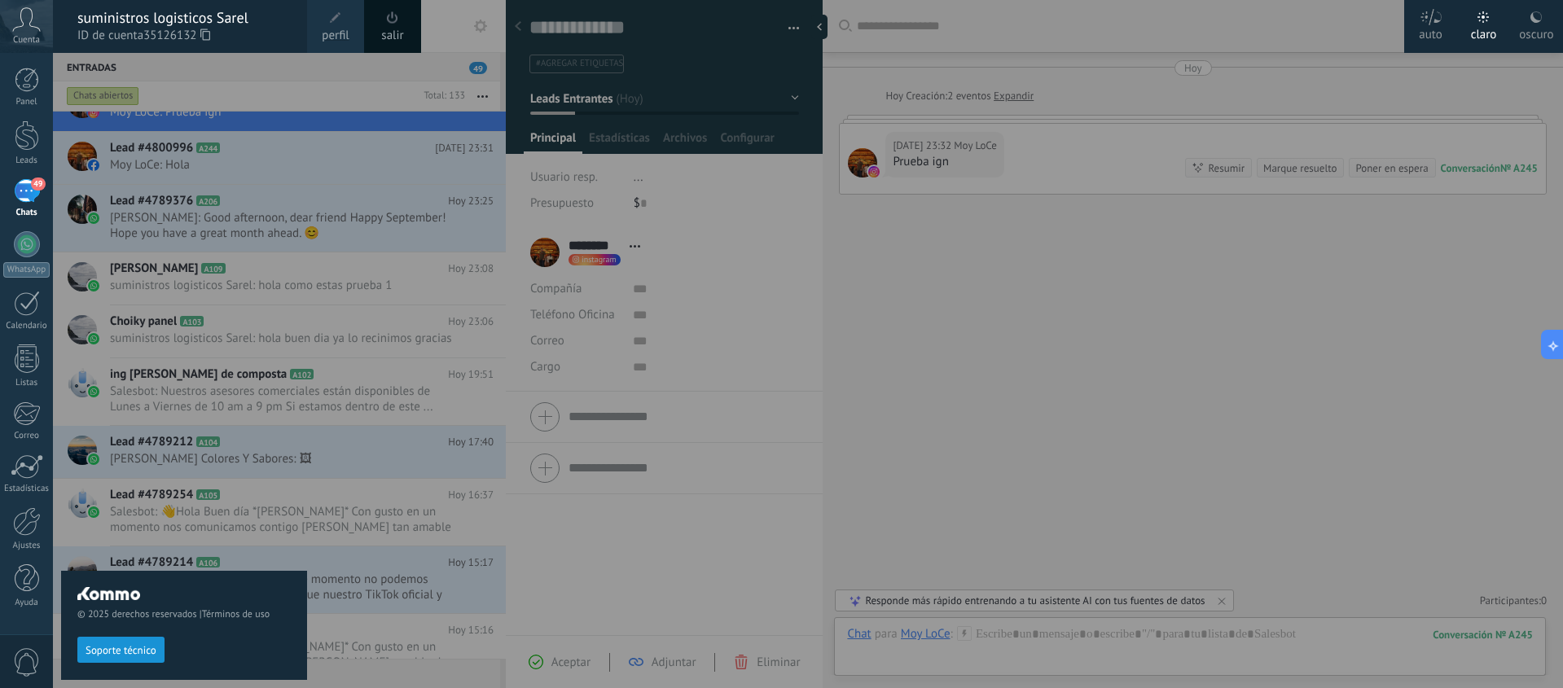
click at [26, 23] on icon at bounding box center [26, 19] width 29 height 24
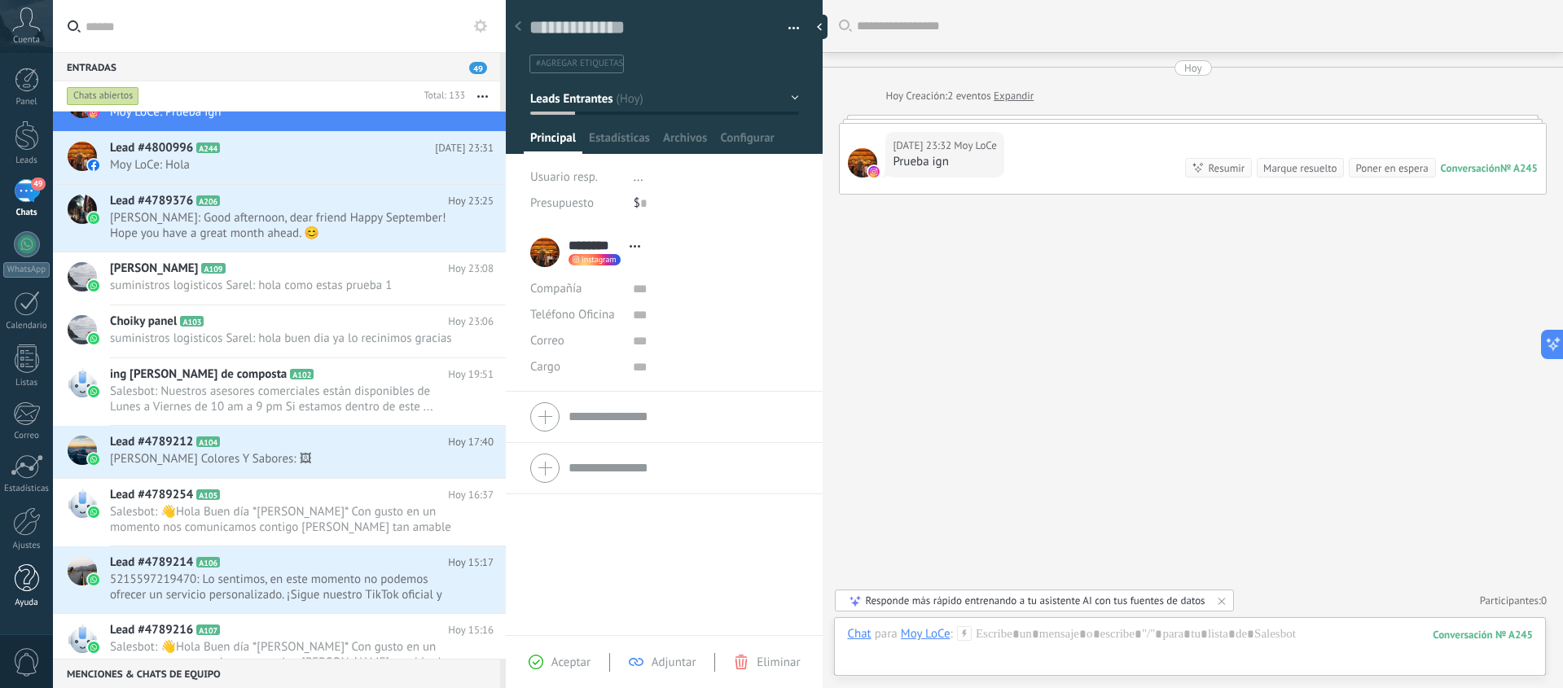
click at [30, 582] on div at bounding box center [27, 578] width 24 height 29
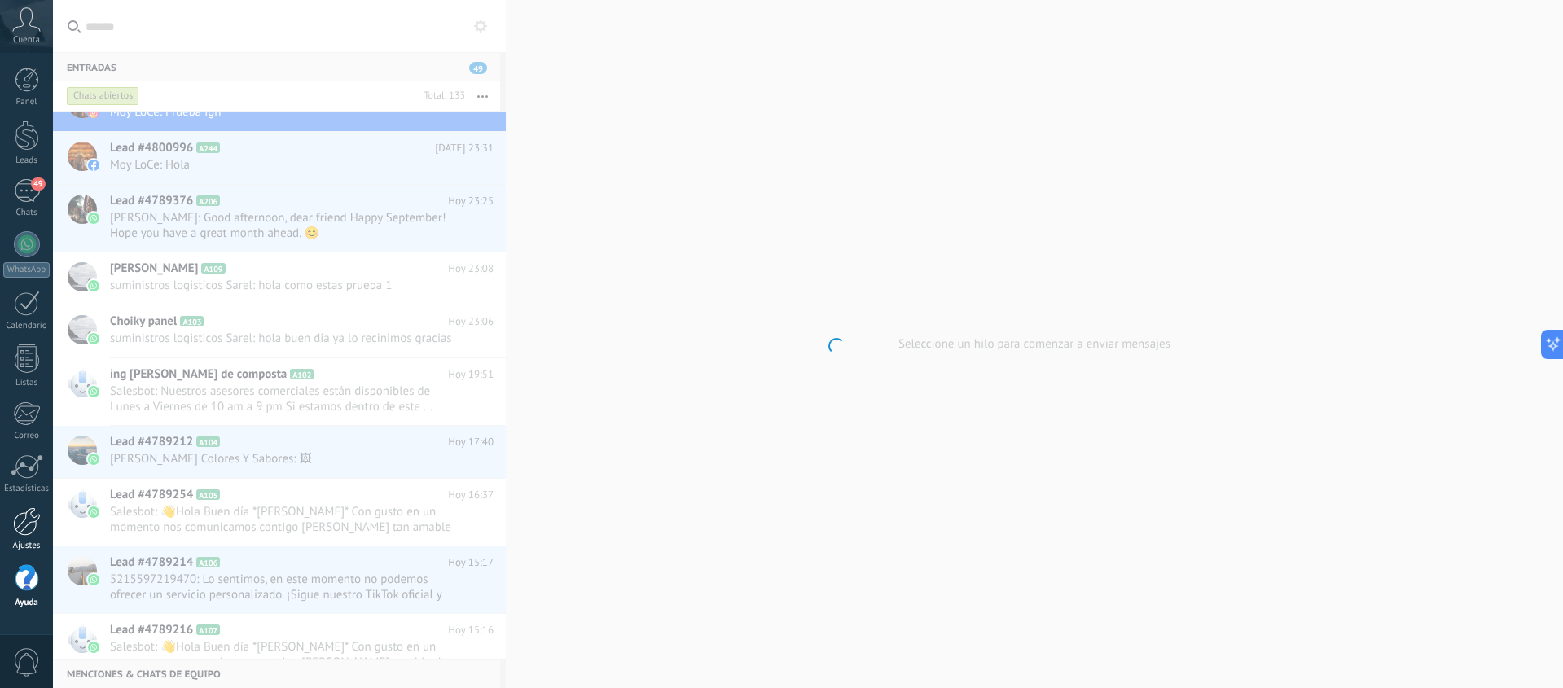
click at [25, 524] on div at bounding box center [27, 521] width 28 height 29
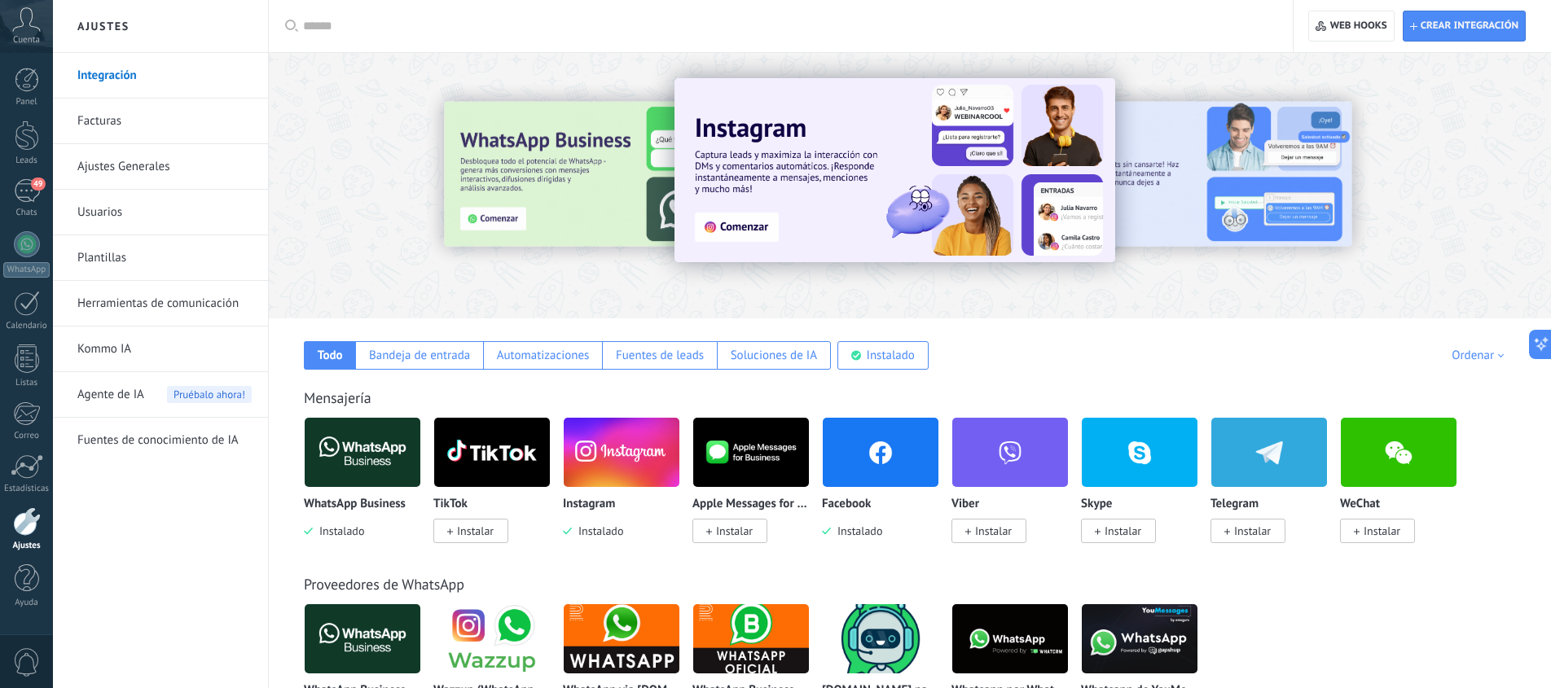
click at [125, 252] on link "Plantillas" at bounding box center [164, 258] width 174 height 46
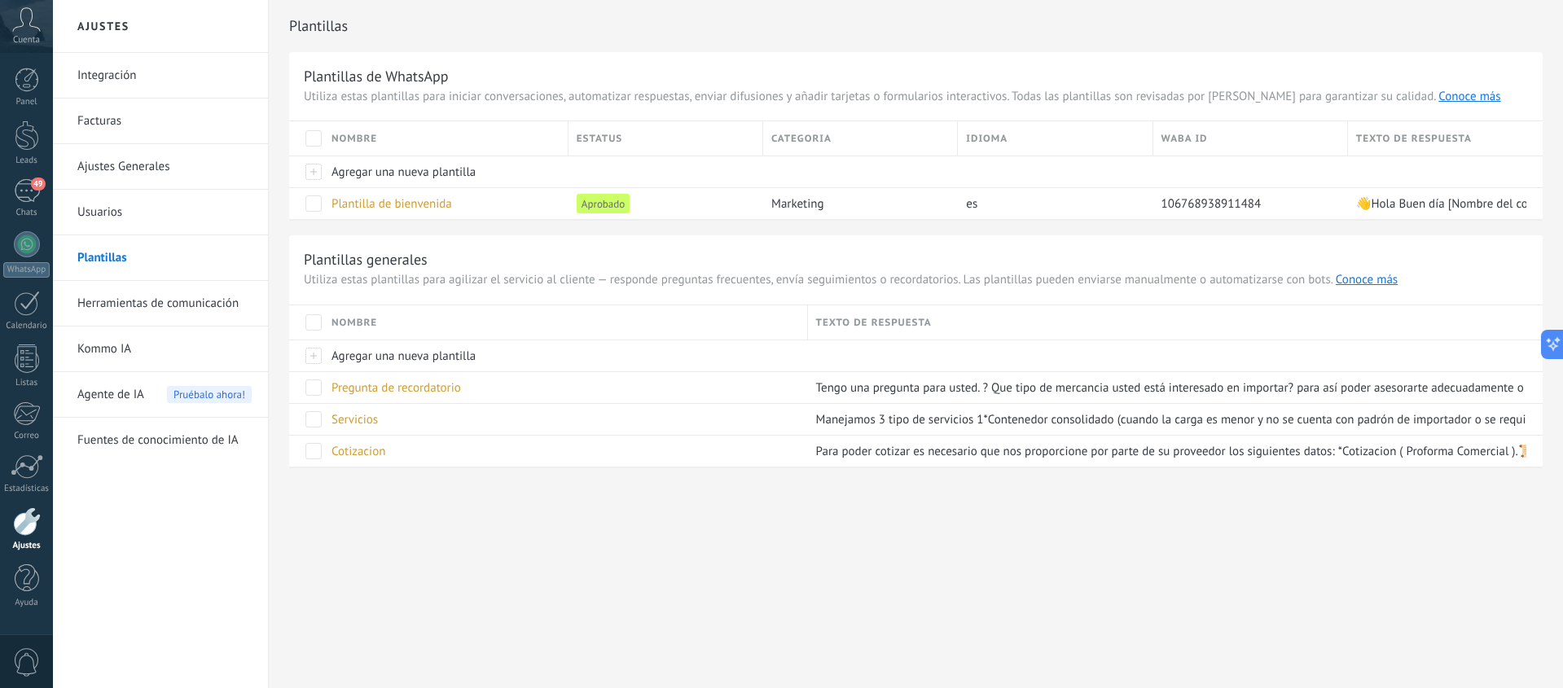
click at [133, 77] on link "Integración" at bounding box center [164, 76] width 174 height 46
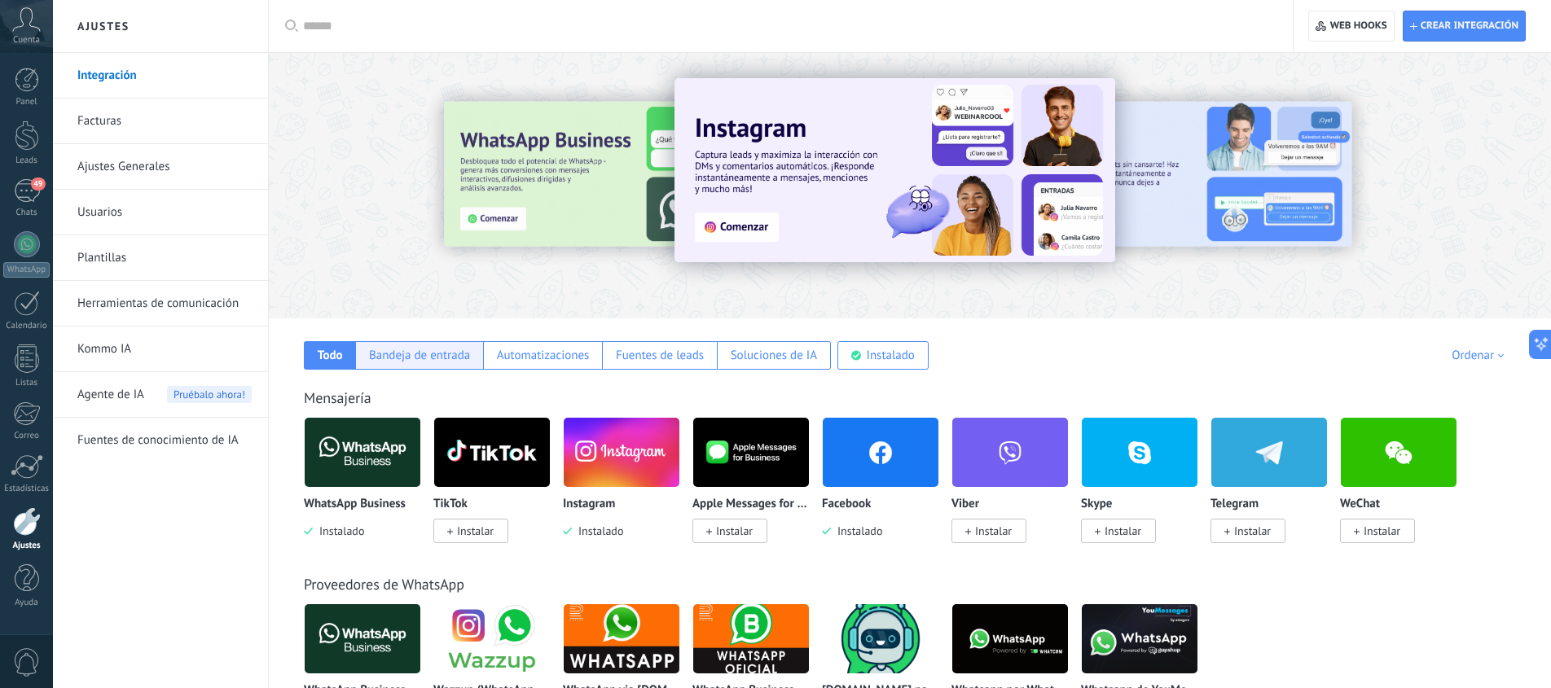
click at [403, 356] on div "Bandeja de entrada" at bounding box center [419, 355] width 101 height 15
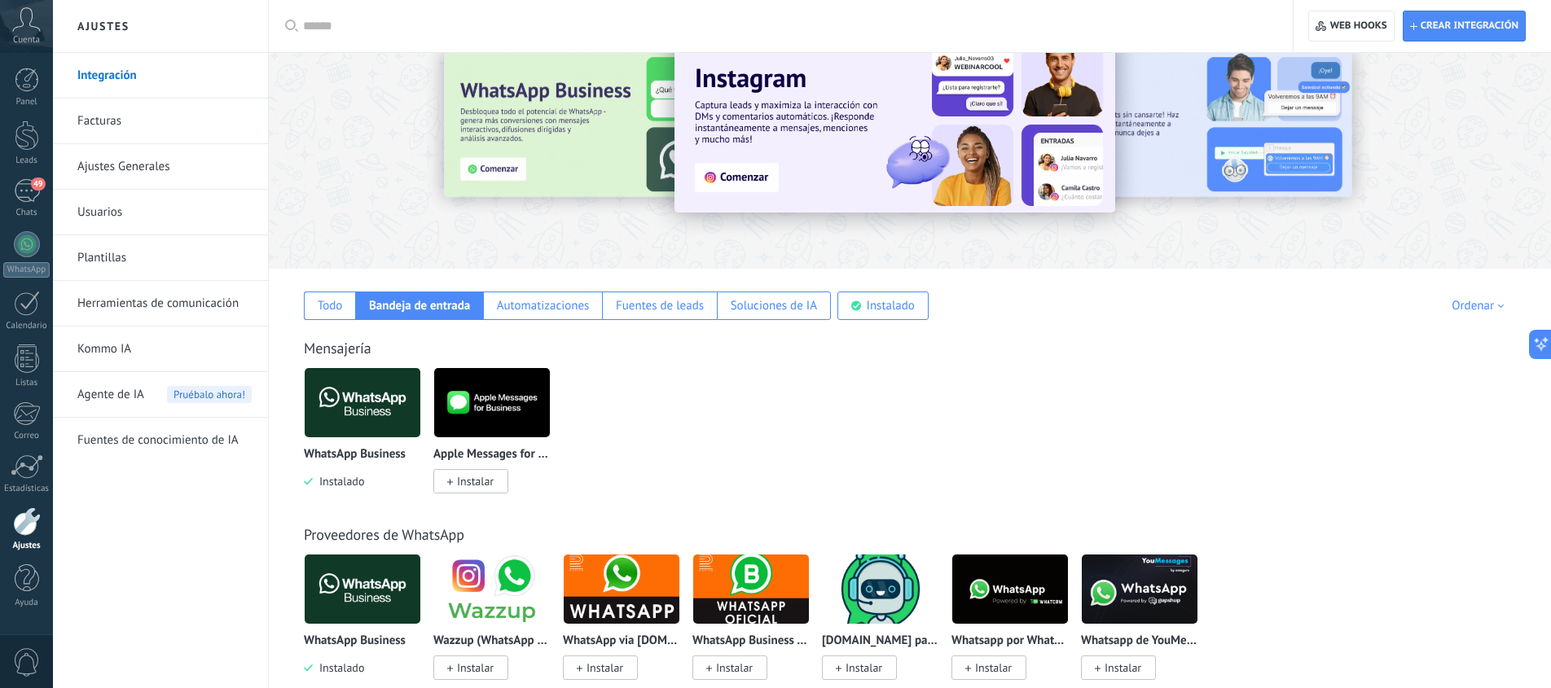
scroll to position [58, 0]
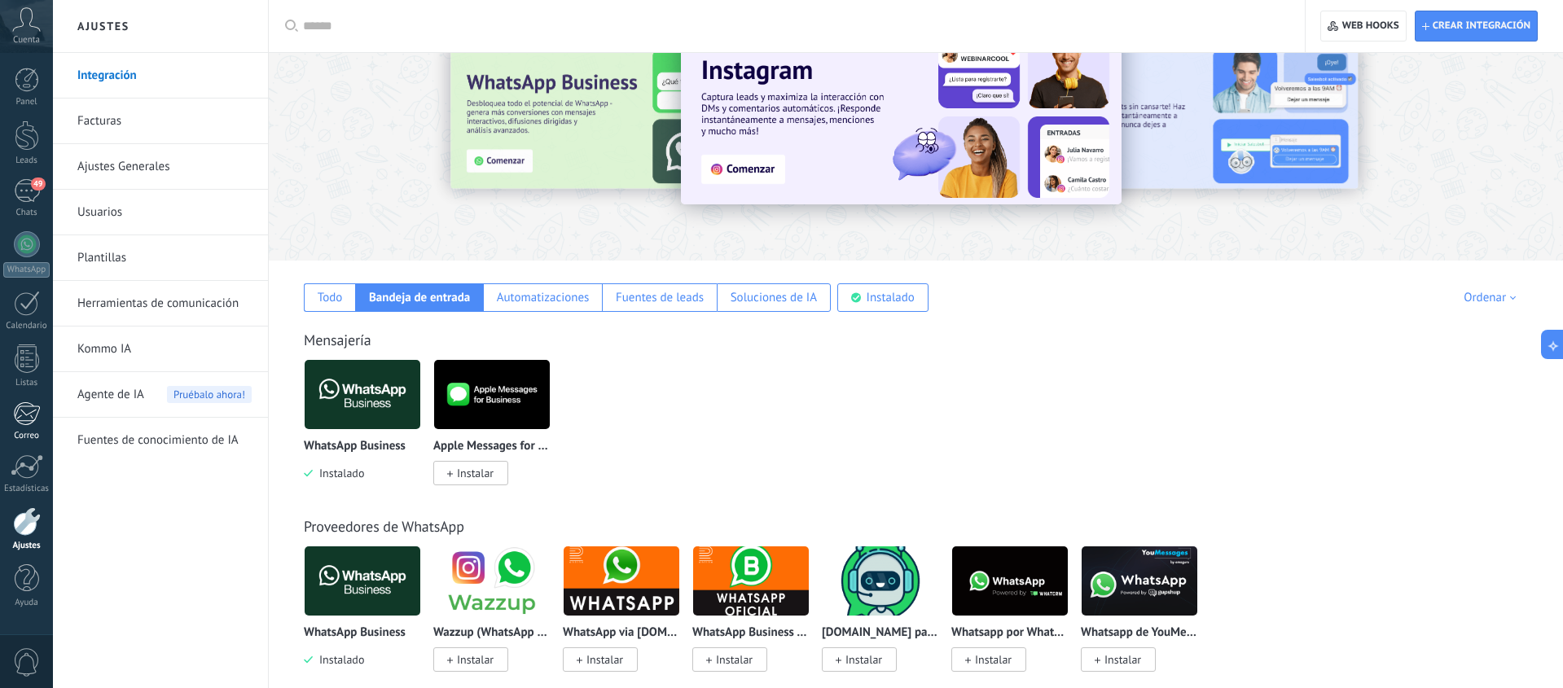
click at [41, 416] on link "Correo" at bounding box center [26, 421] width 53 height 40
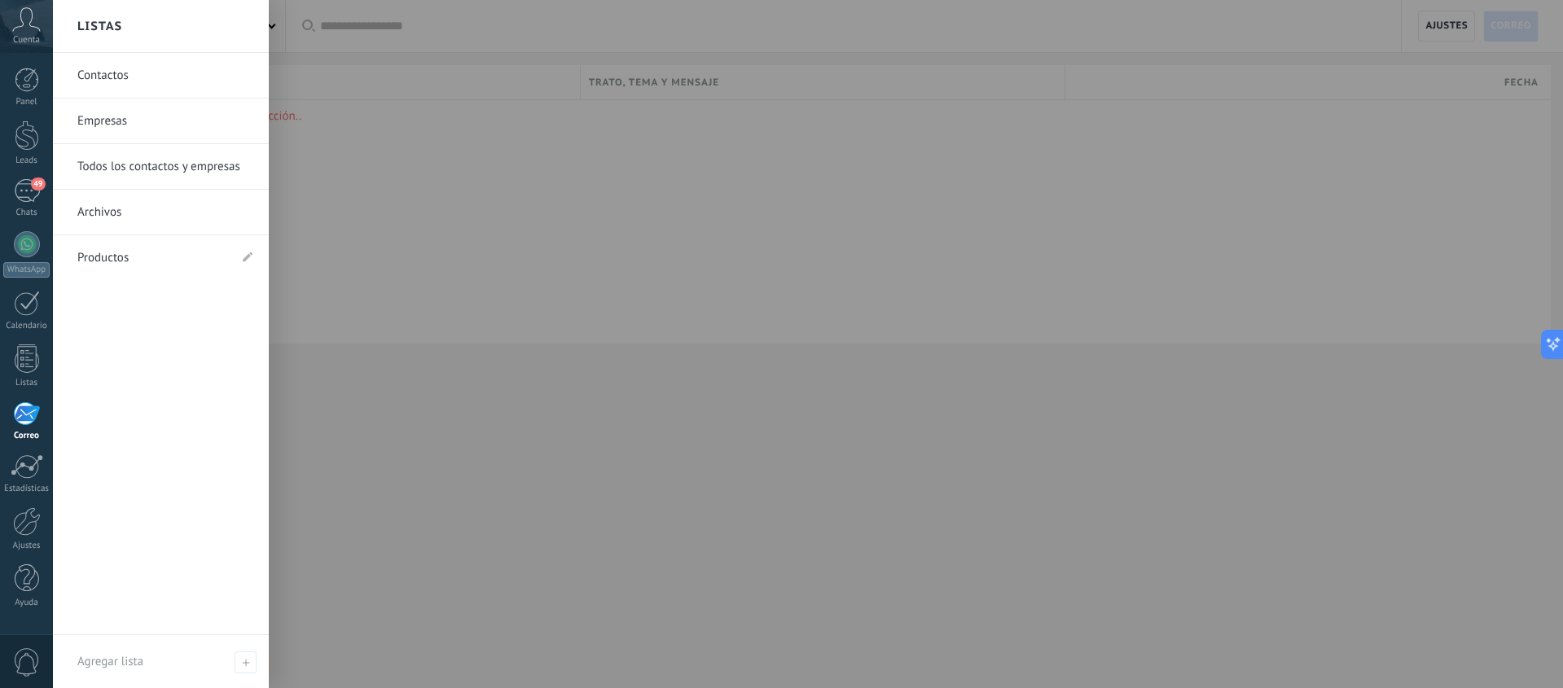
click at [25, 416] on div at bounding box center [26, 413] width 27 height 24
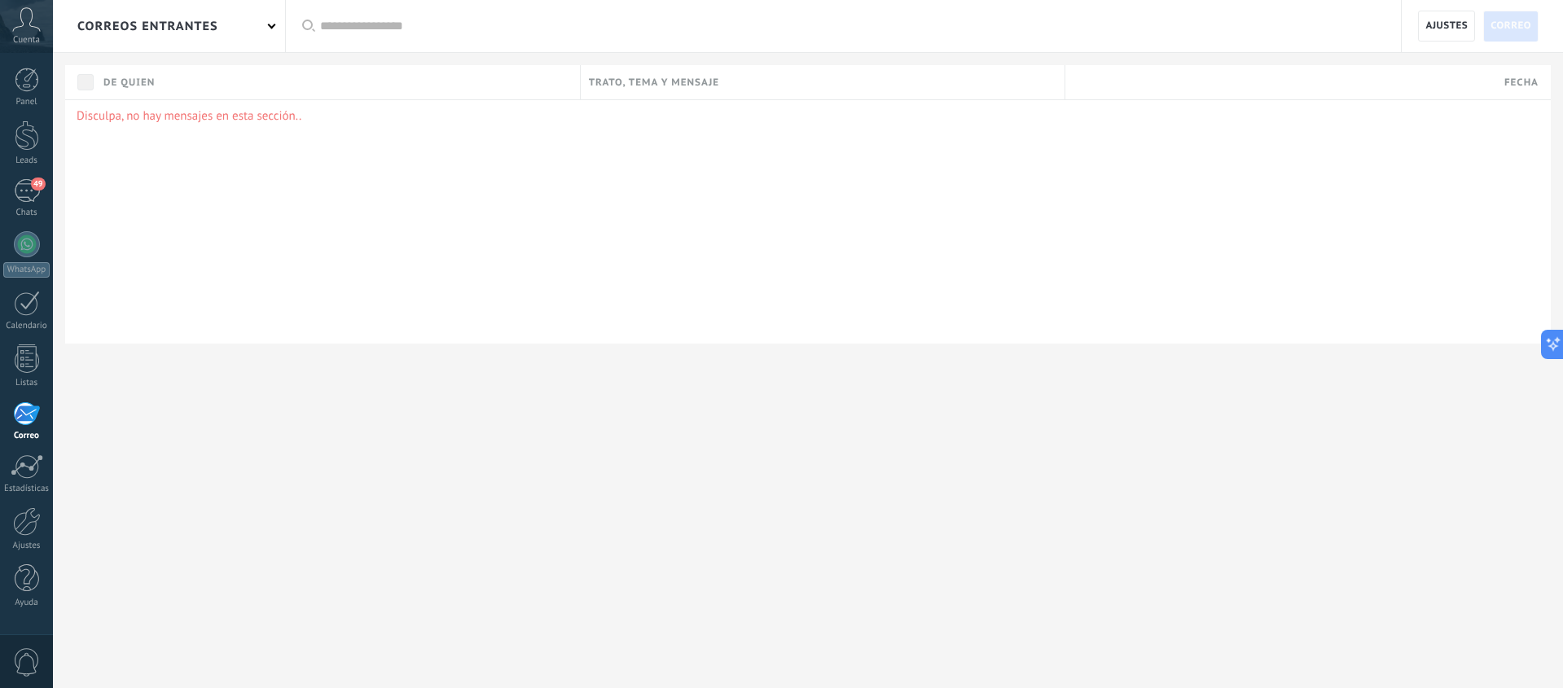
click at [266, 23] on div "correos entrantes" at bounding box center [169, 26] width 232 height 52
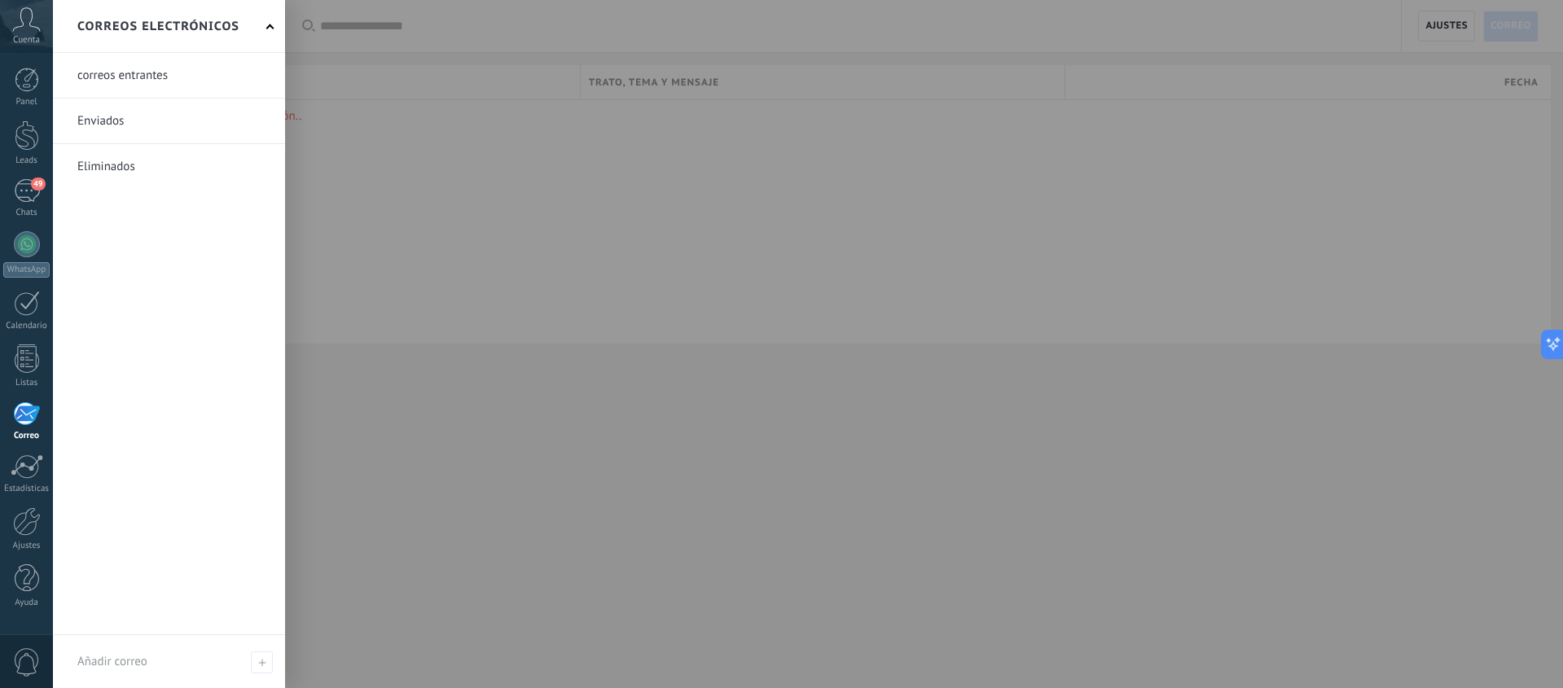
click at [163, 70] on link at bounding box center [169, 75] width 232 height 45
click at [114, 79] on link at bounding box center [169, 75] width 232 height 45
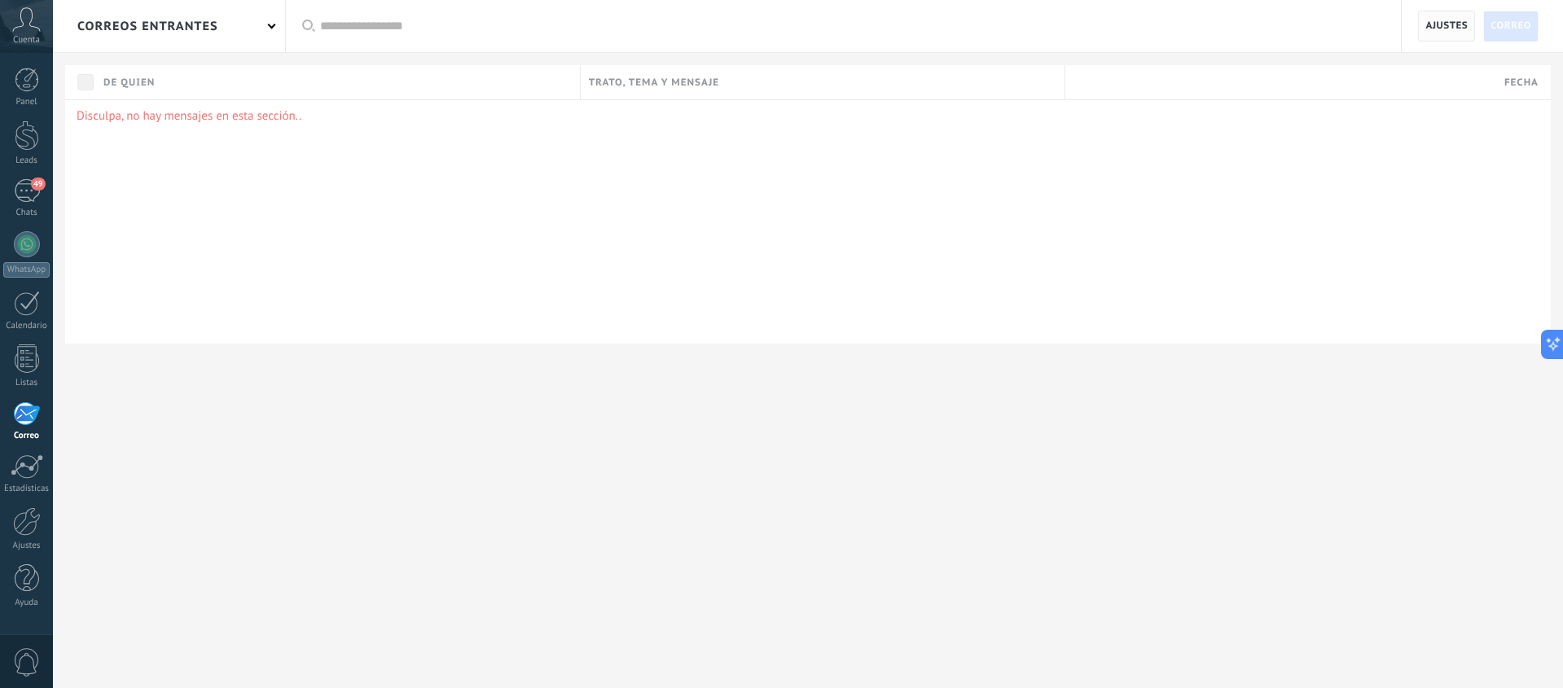
click at [1464, 32] on span "Ajustes" at bounding box center [1446, 25] width 42 height 29
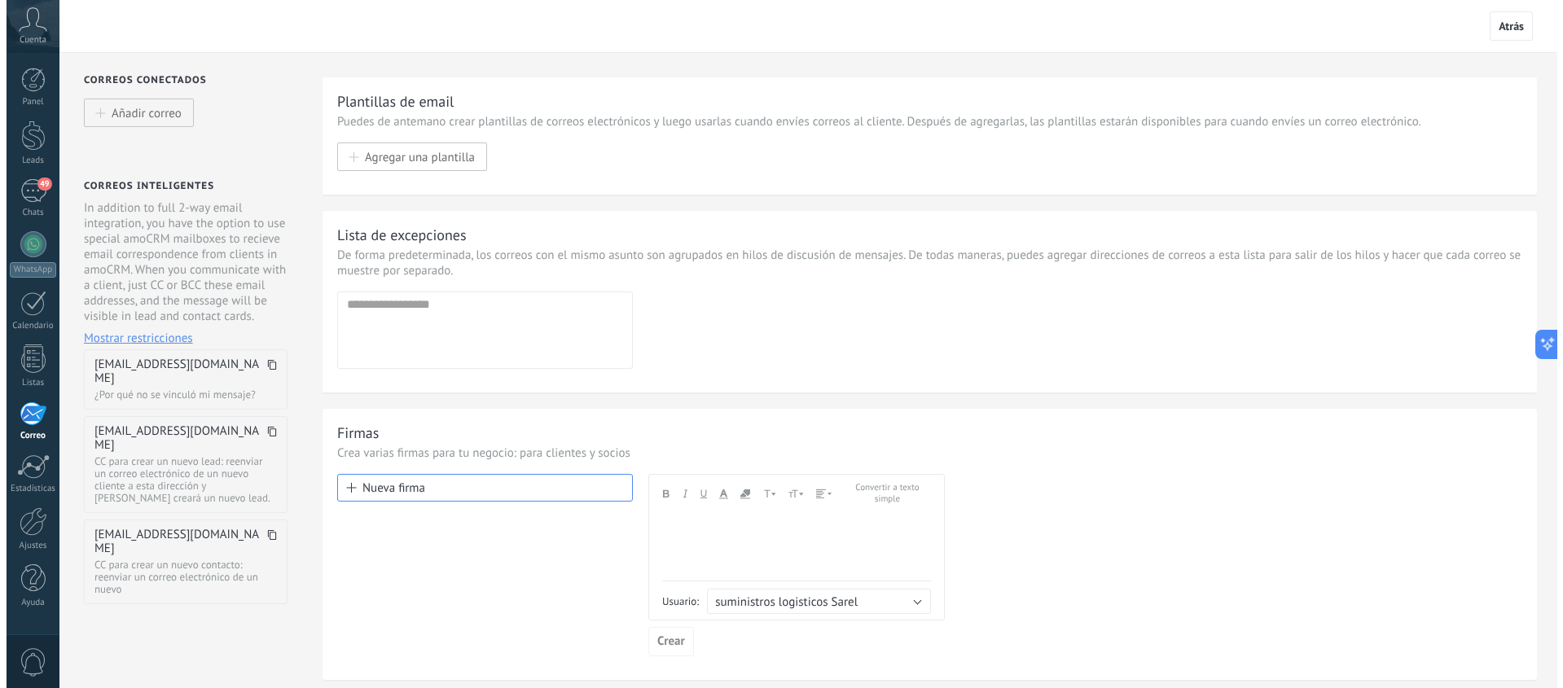
scroll to position [3, 0]
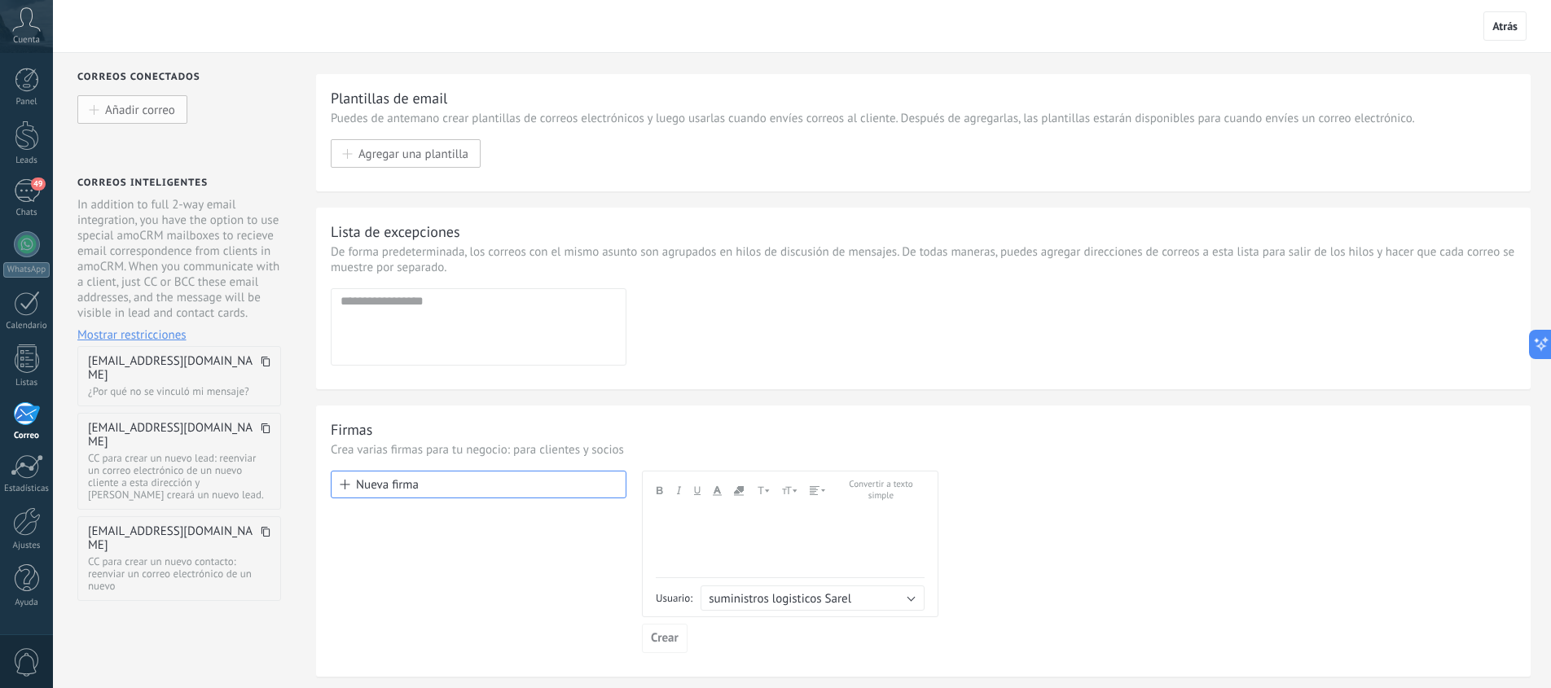
click at [155, 121] on button "Añadir correo" at bounding box center [132, 109] width 110 height 29
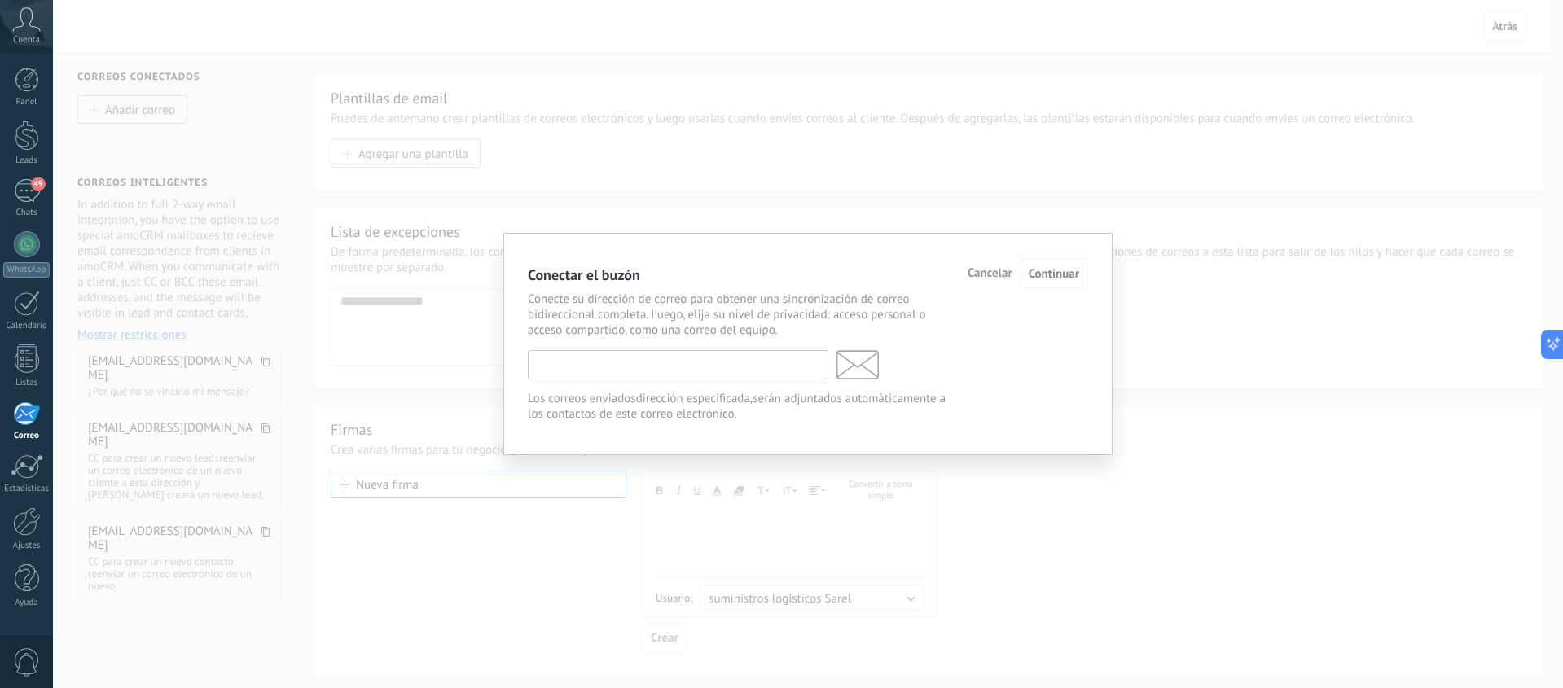
click at [546, 369] on input "text" at bounding box center [678, 364] width 300 height 29
type input "**********"
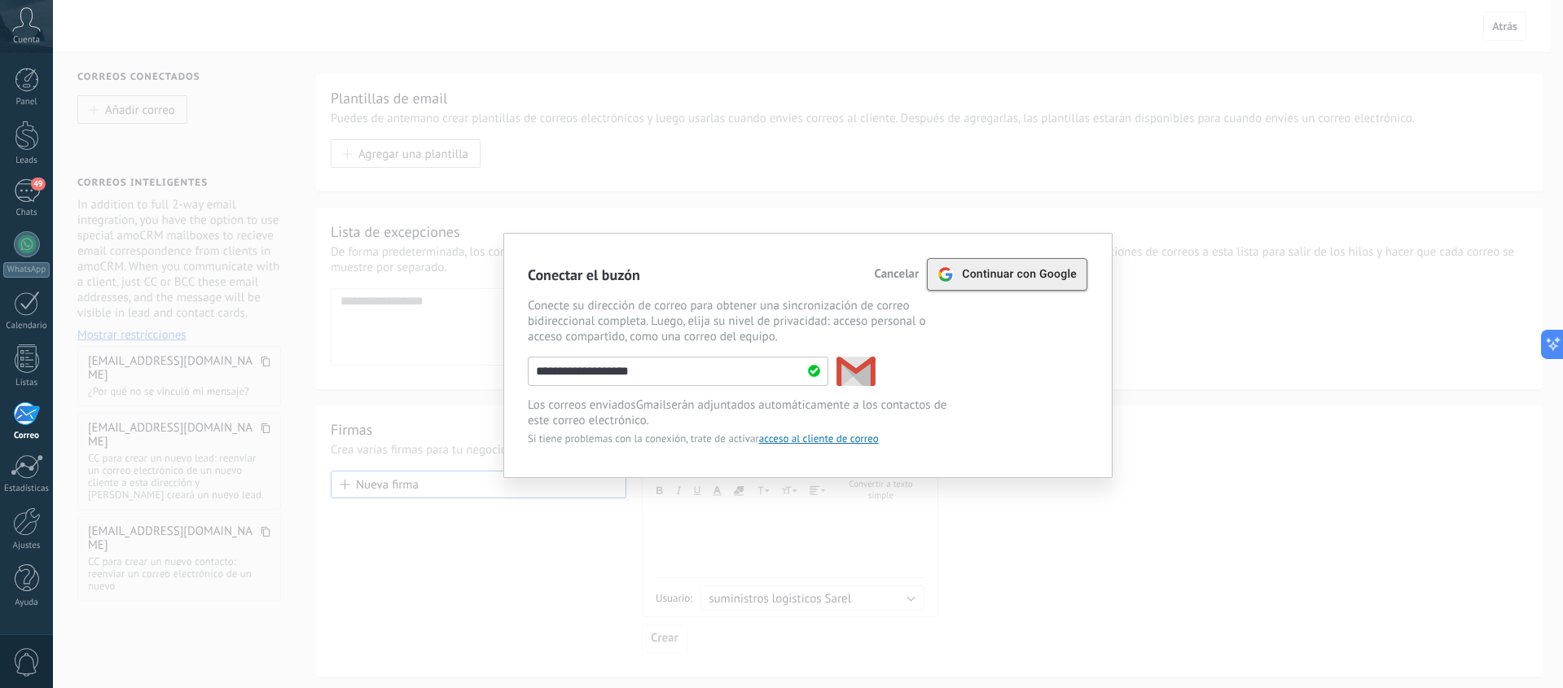
click at [1016, 277] on span "Continuar con Google" at bounding box center [1019, 274] width 115 height 13
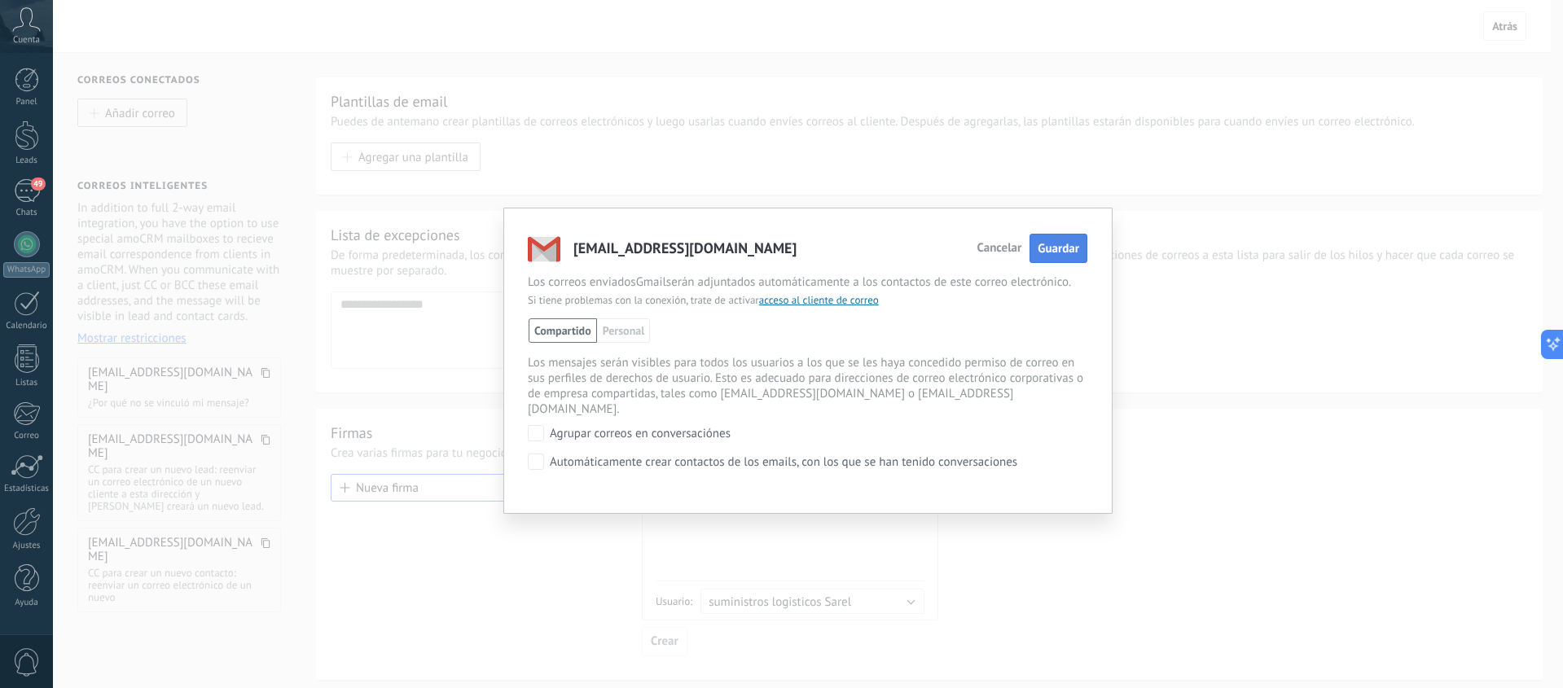
click at [1064, 250] on span "Guardar" at bounding box center [1058, 248] width 42 height 15
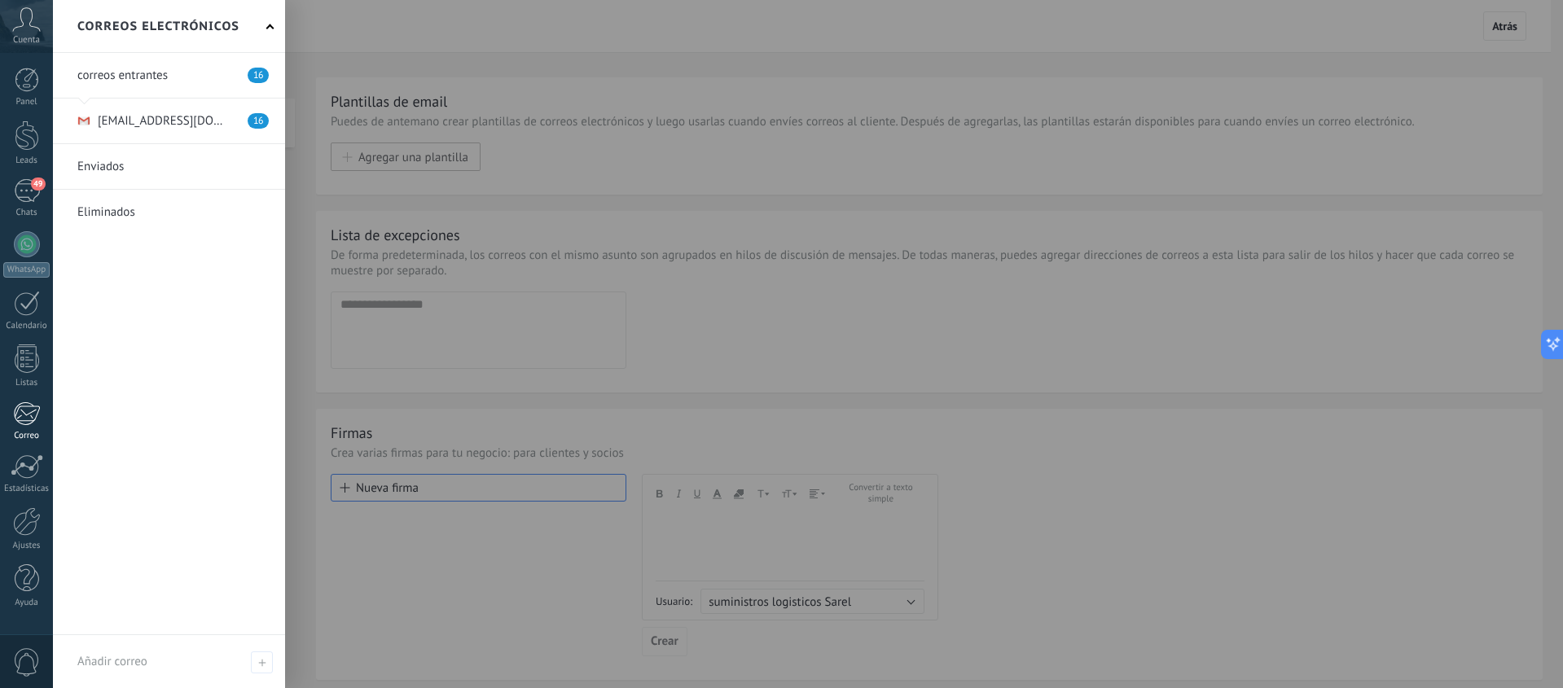
click at [29, 423] on div at bounding box center [26, 413] width 27 height 24
